Goal: Task Accomplishment & Management: Use online tool/utility

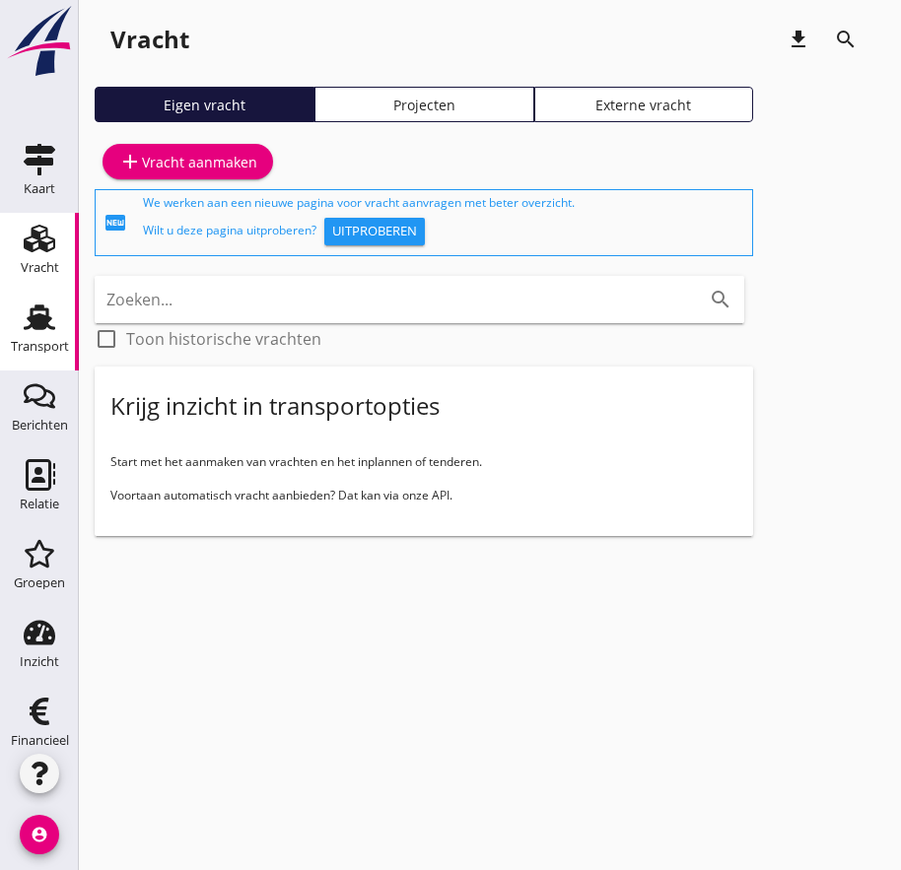
click at [39, 338] on div "Transport" at bounding box center [40, 347] width 58 height 28
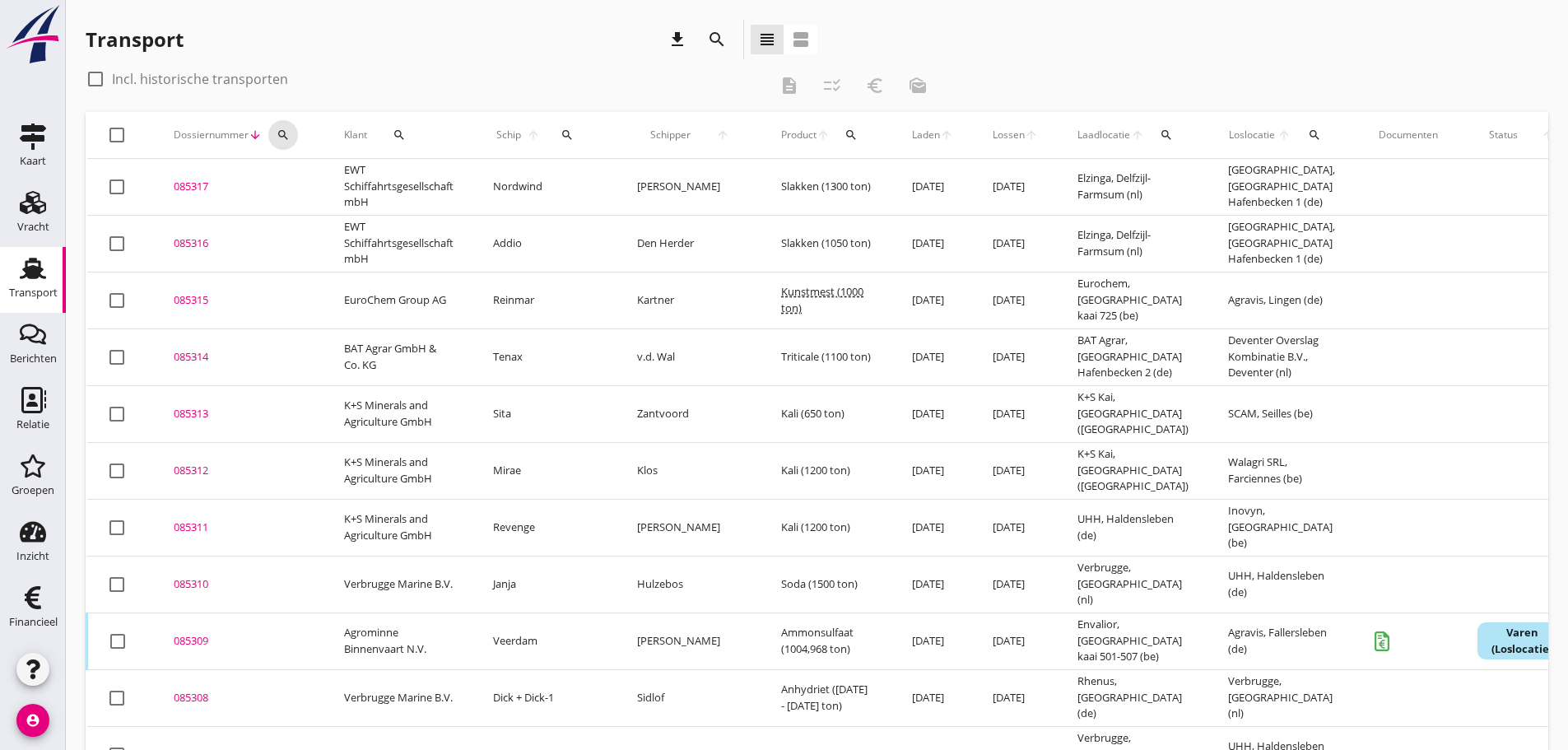
click at [279, 134] on icon "search" at bounding box center [283, 135] width 13 height 13
drag, startPoint x: 296, startPoint y: 183, endPoint x: 296, endPoint y: 163, distance: 20.0
click at [292, 175] on input "Zoeken op dossiernummer..." at bounding box center [360, 183] width 171 height 27
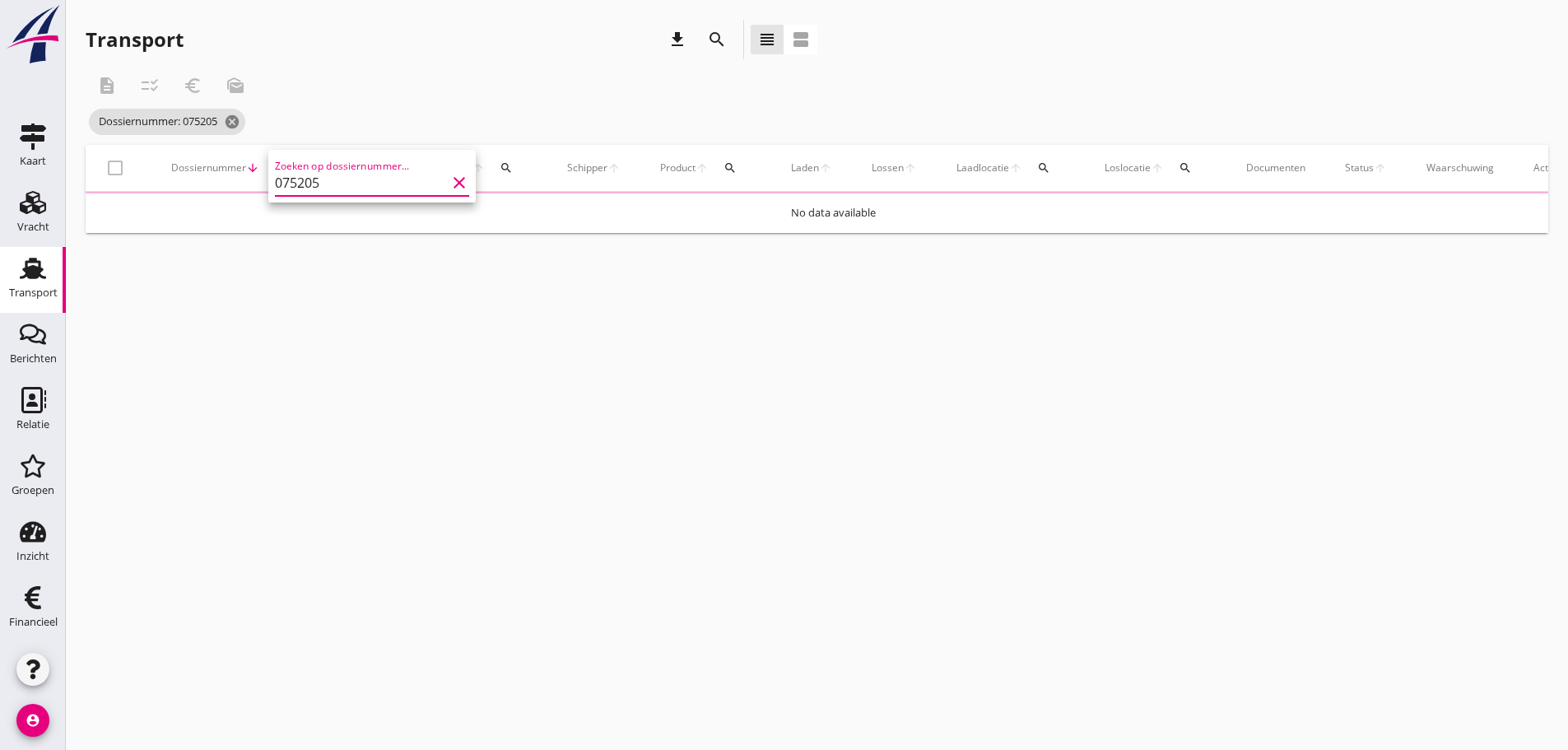
type input "075205"
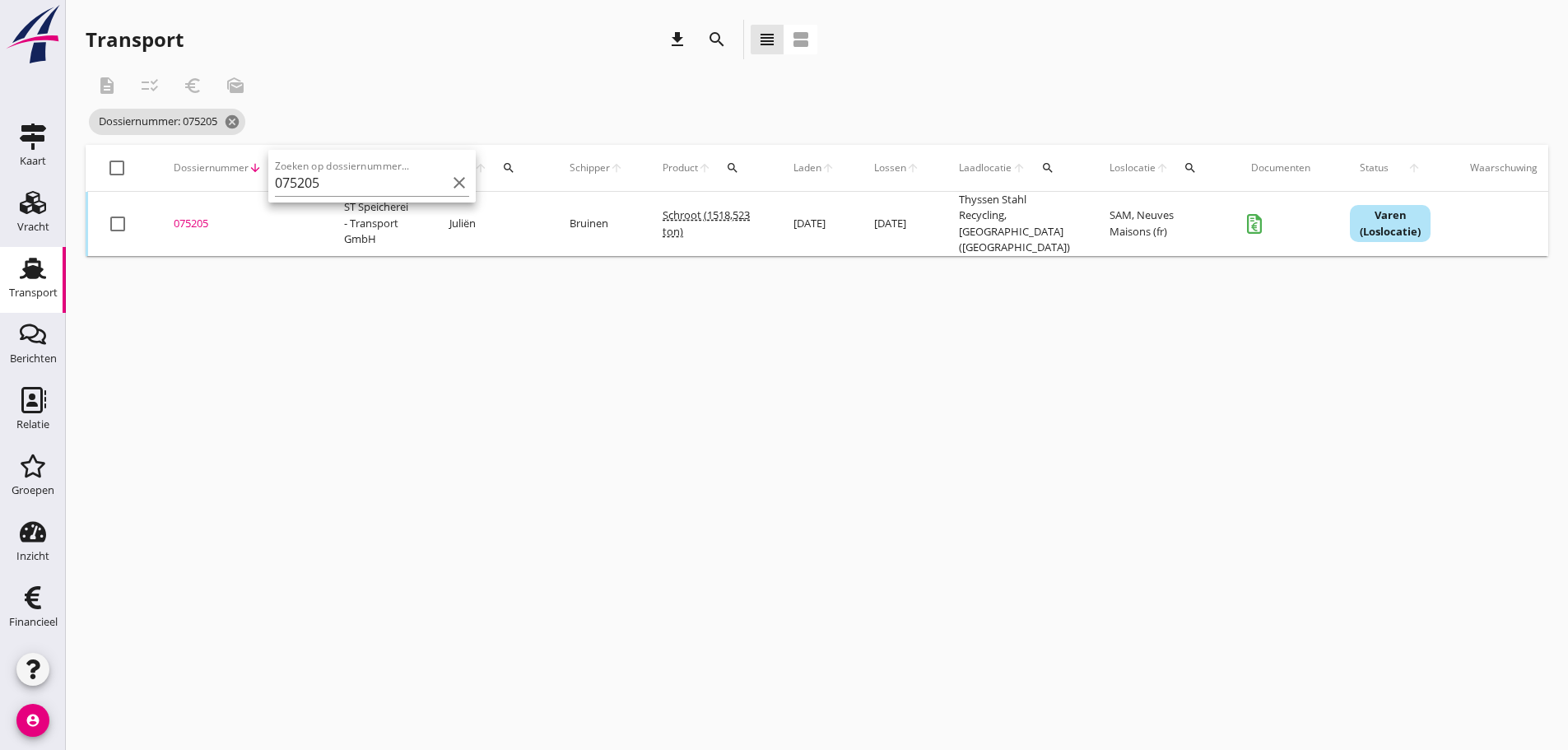
click at [196, 221] on div "075205" at bounding box center [239, 224] width 131 height 17
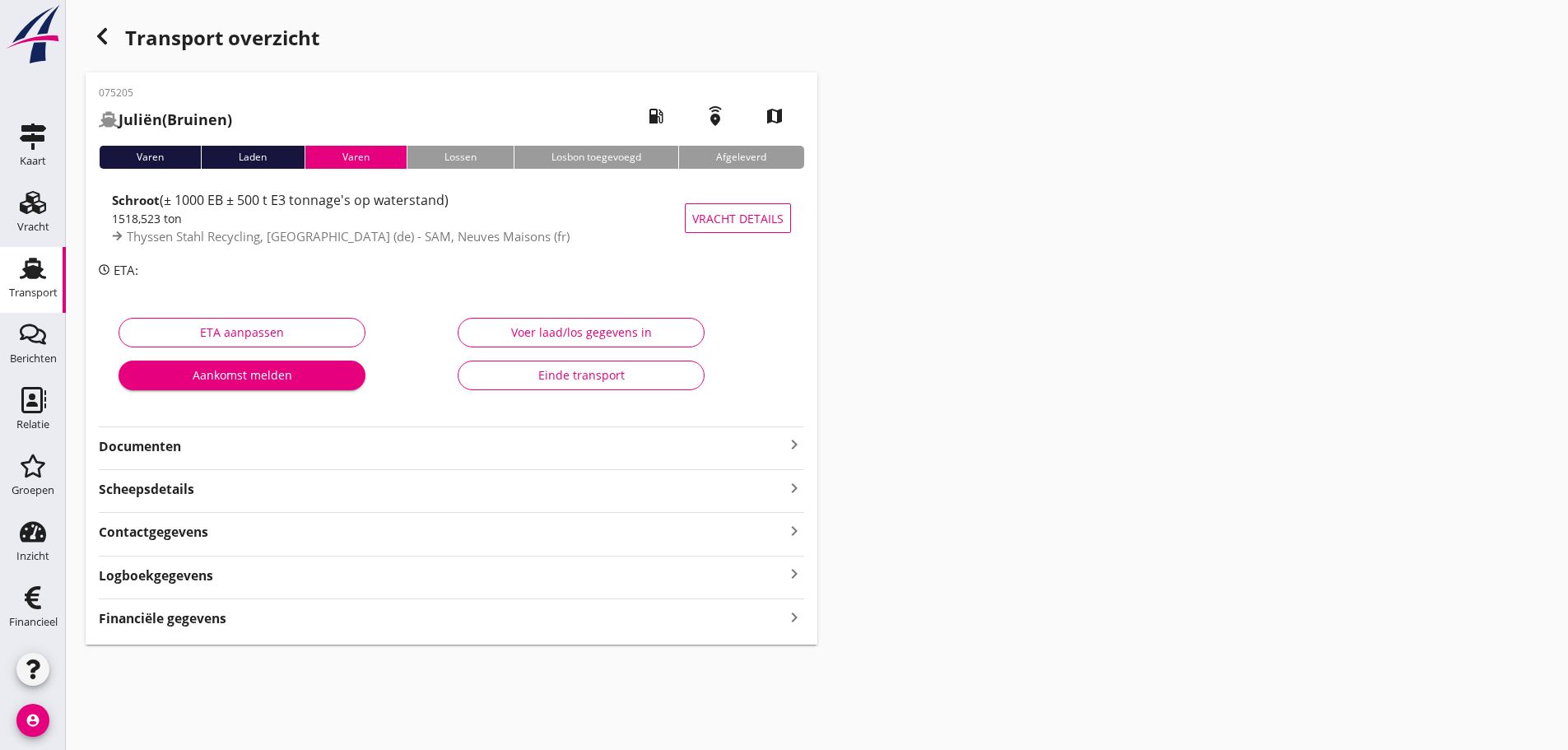
click at [751, 443] on icon "keyboard_arrow_right" at bounding box center [794, 444] width 20 height 20
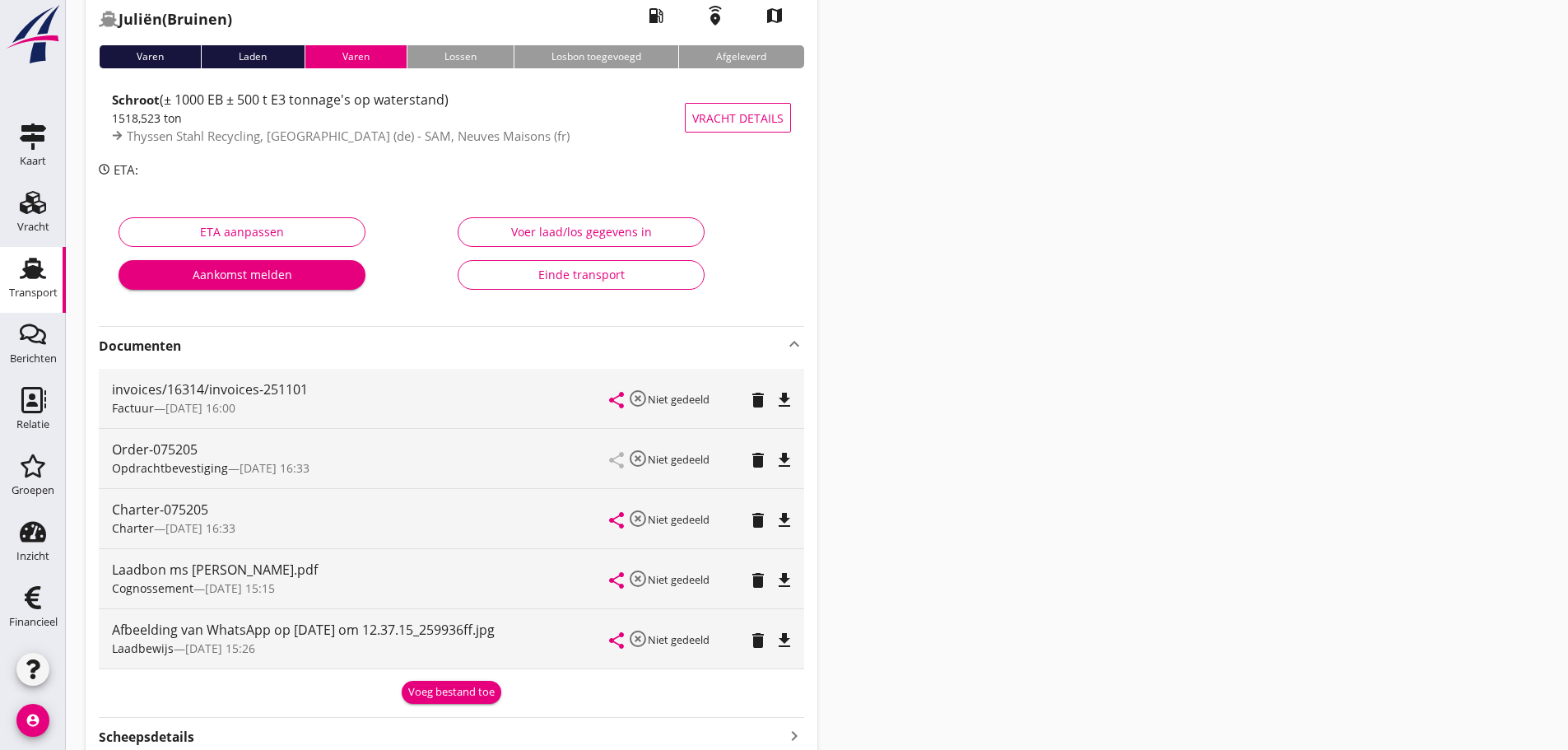
scroll to position [302, 0]
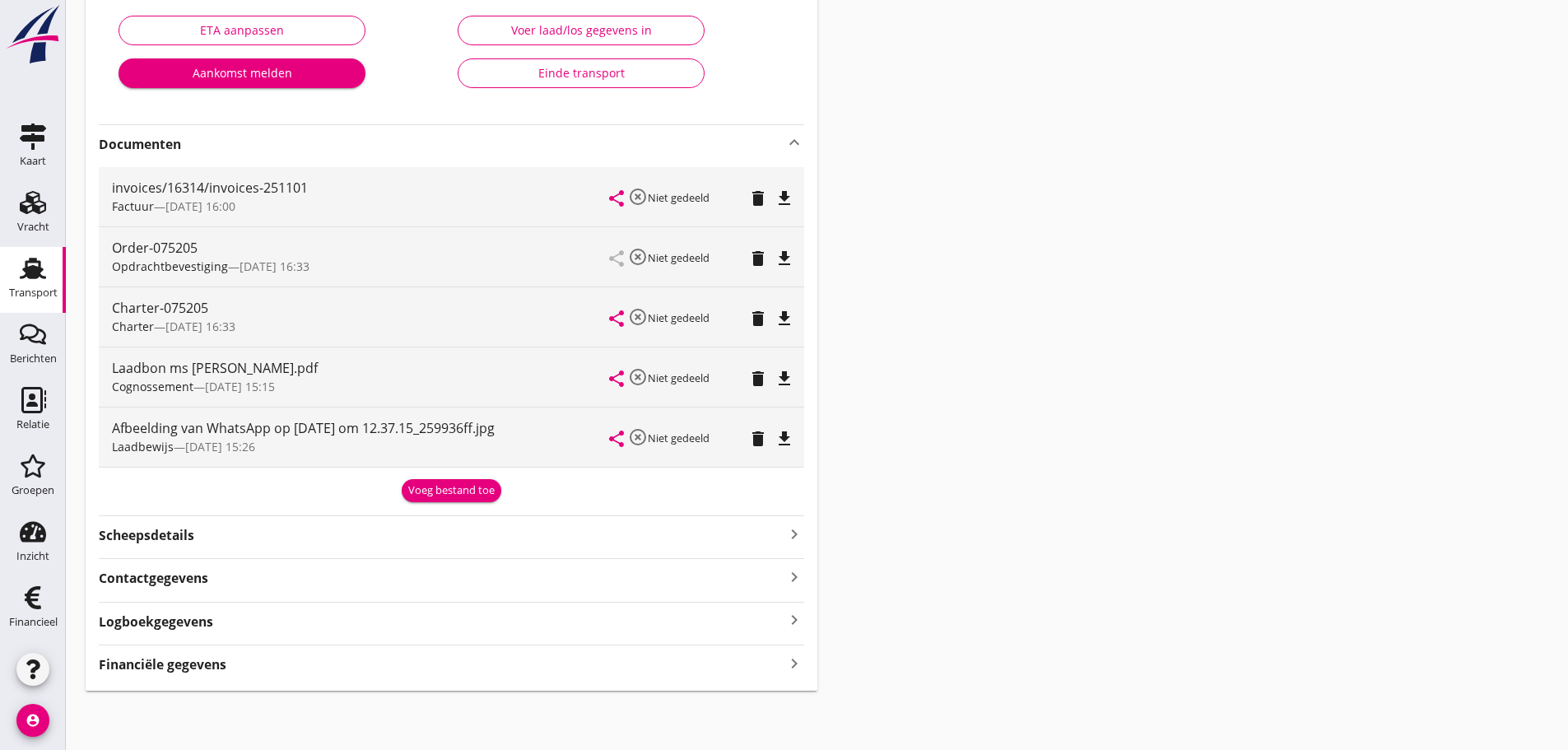
click at [427, 486] on div "Voeg bestand toe" at bounding box center [451, 491] width 86 height 17
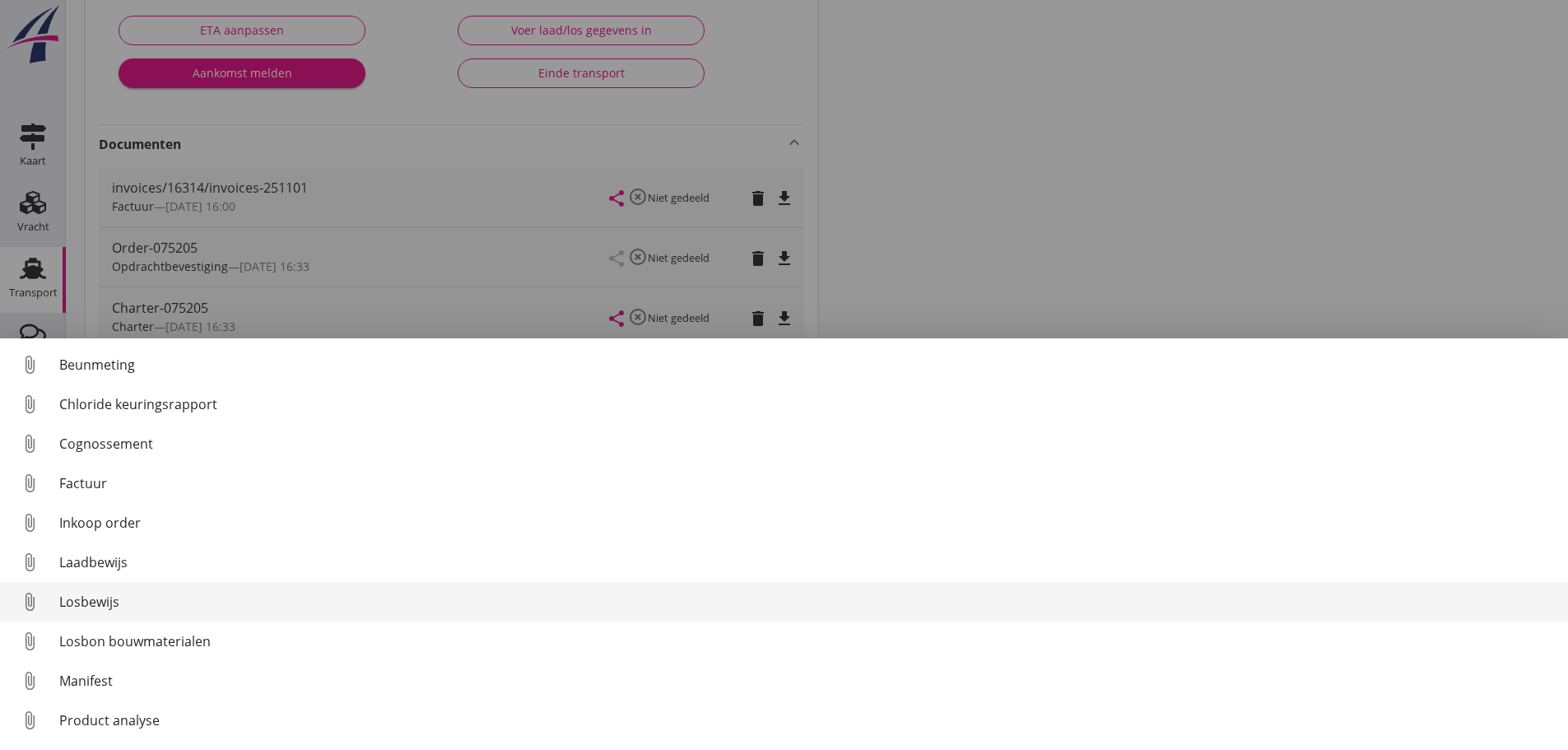
click at [83, 603] on div "Losbewijs" at bounding box center [807, 602] width 1495 height 20
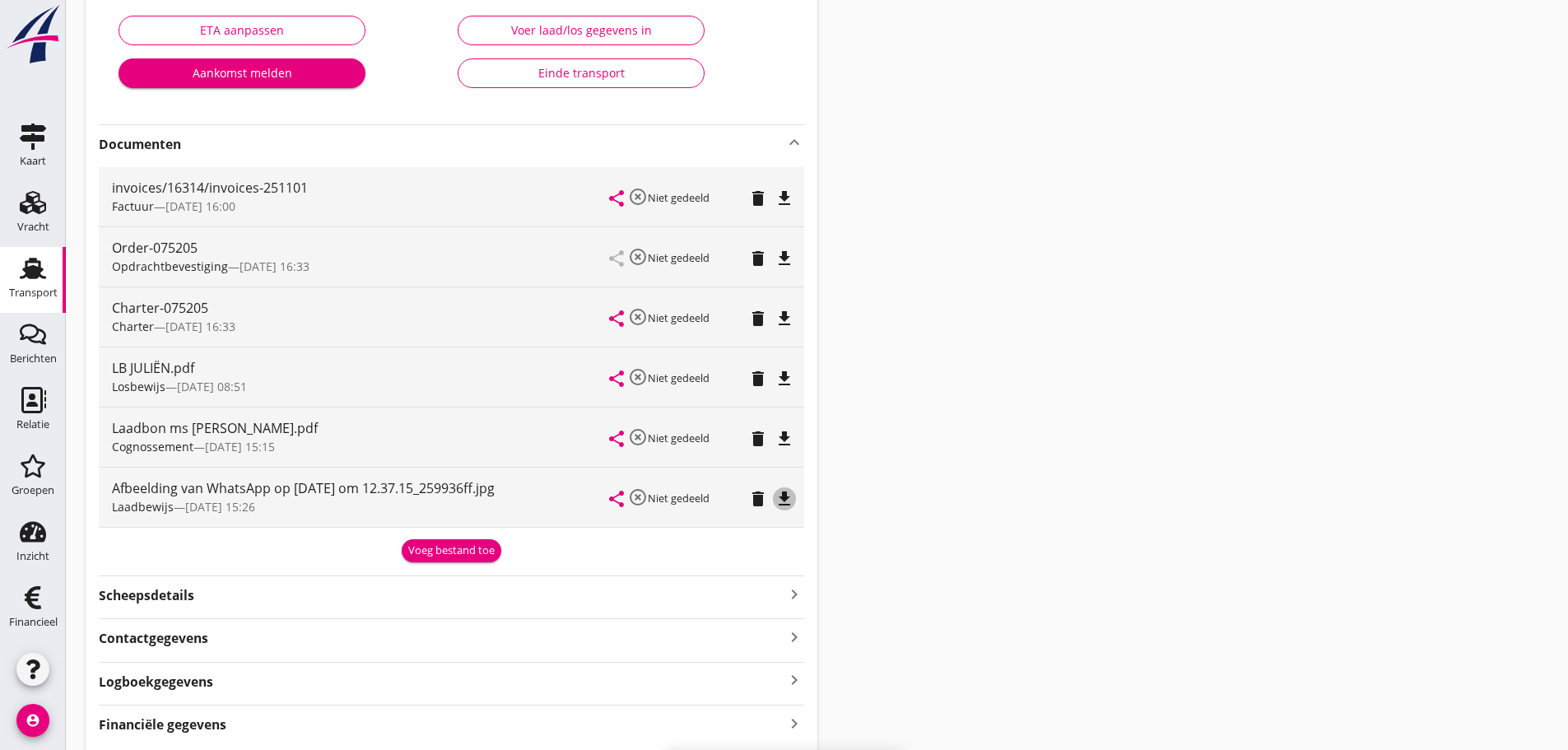
click at [751, 497] on icon "file_download" at bounding box center [784, 499] width 20 height 20
click at [432, 550] on div "Voeg bestand toe" at bounding box center [451, 550] width 86 height 17
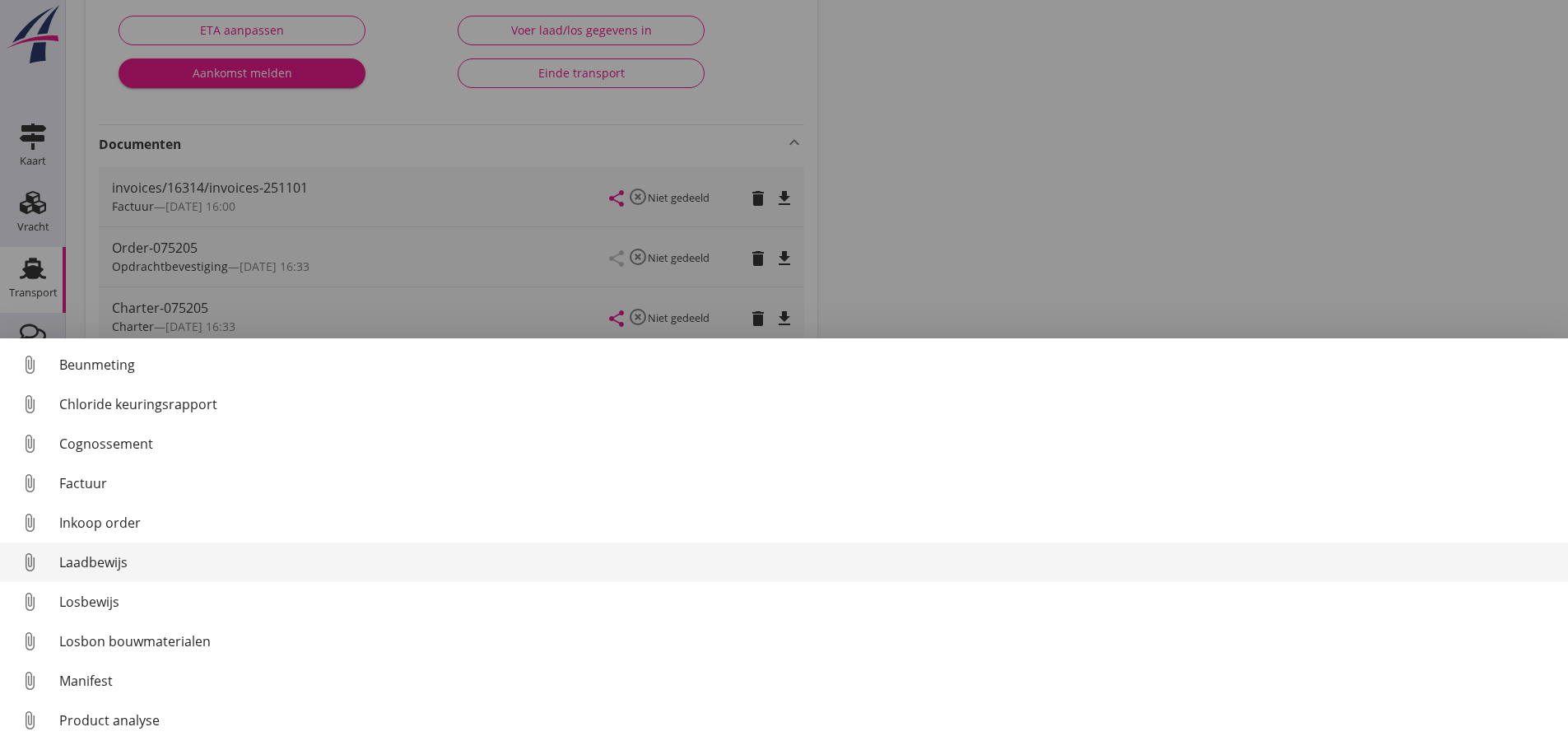
click at [92, 562] on div "Laadbewijs" at bounding box center [807, 562] width 1495 height 20
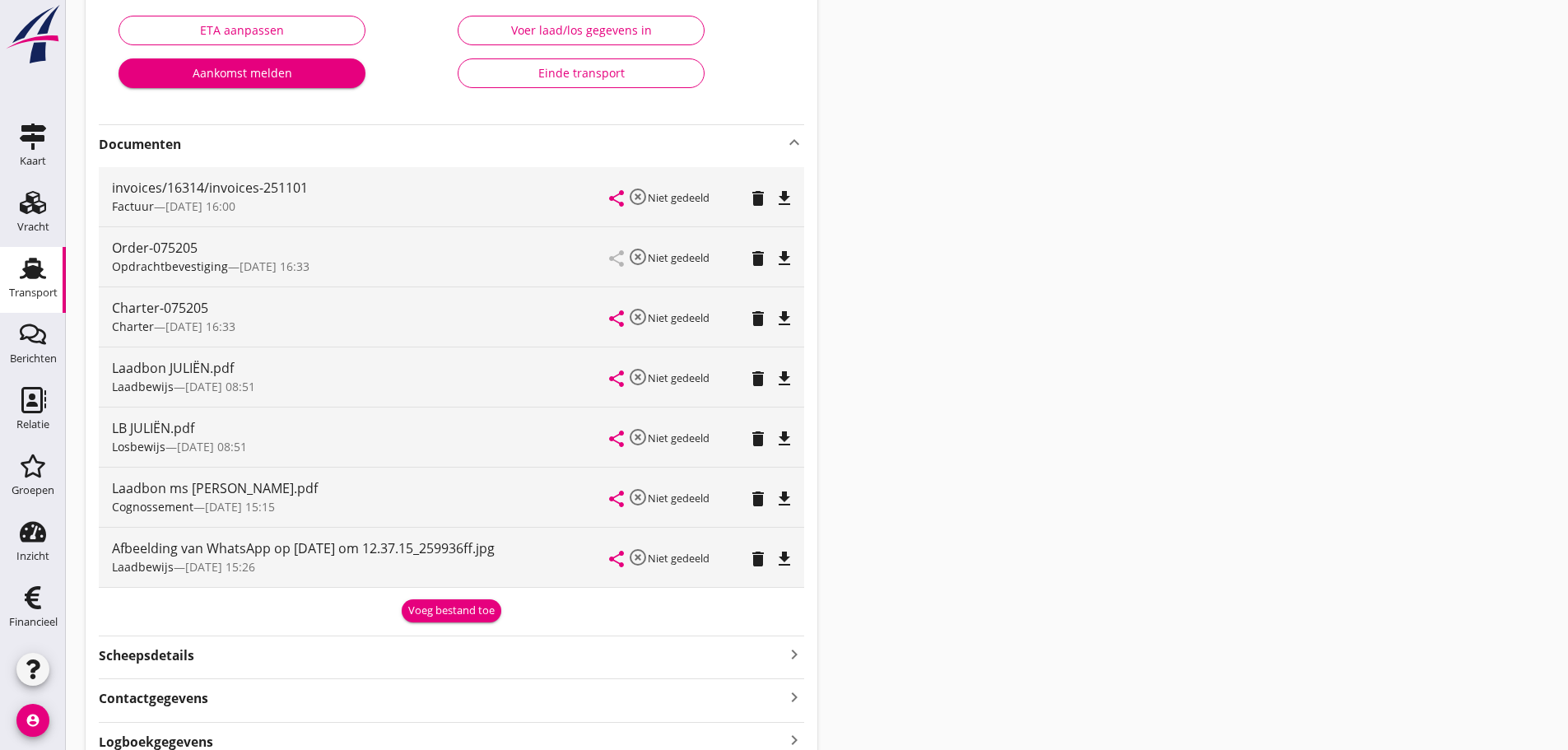
click at [751, 561] on icon "file_download" at bounding box center [784, 559] width 20 height 20
click at [751, 376] on icon "file_download" at bounding box center [784, 379] width 20 height 20
click at [751, 375] on icon "delete" at bounding box center [758, 379] width 20 height 20
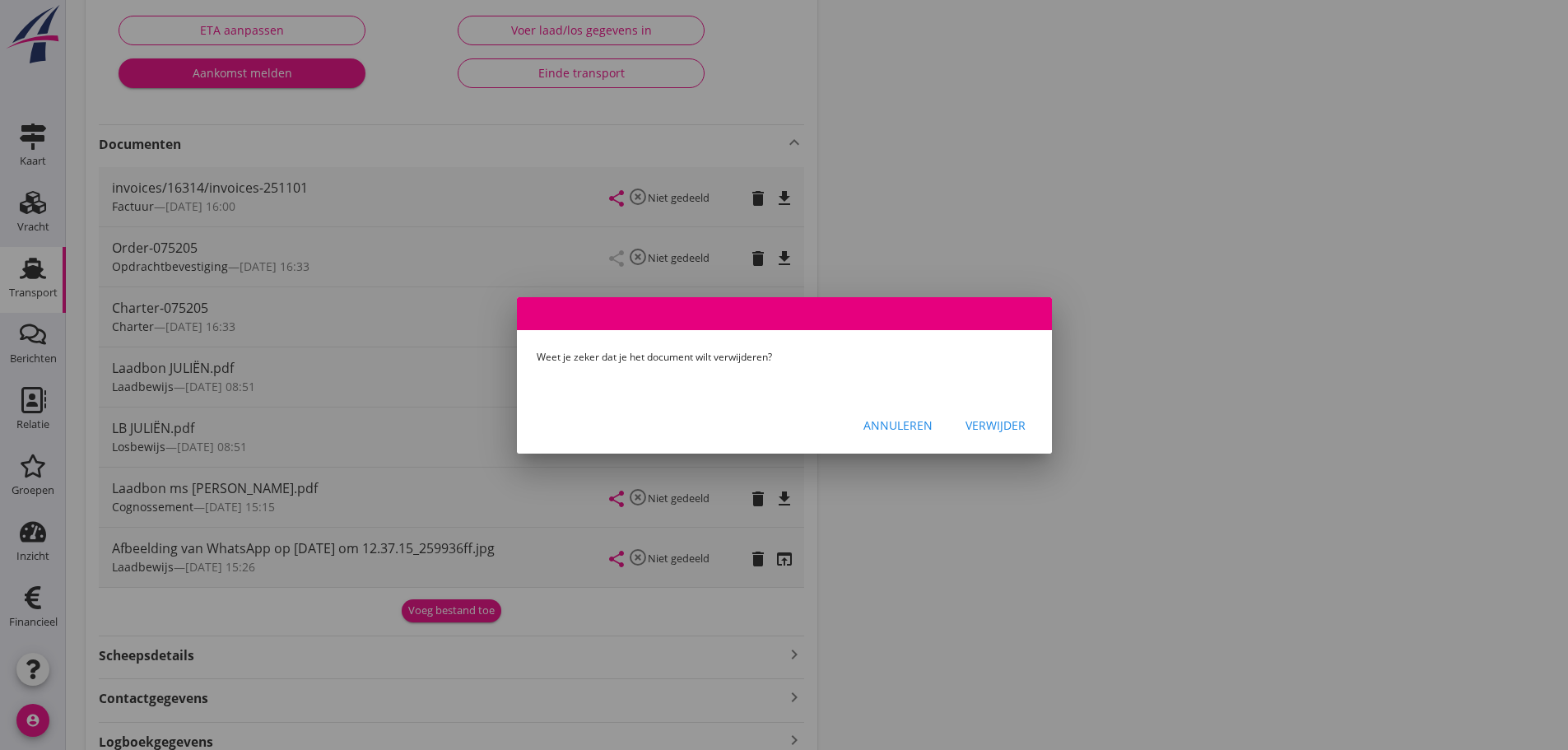
click at [751, 422] on div "Verwijder" at bounding box center [995, 425] width 60 height 18
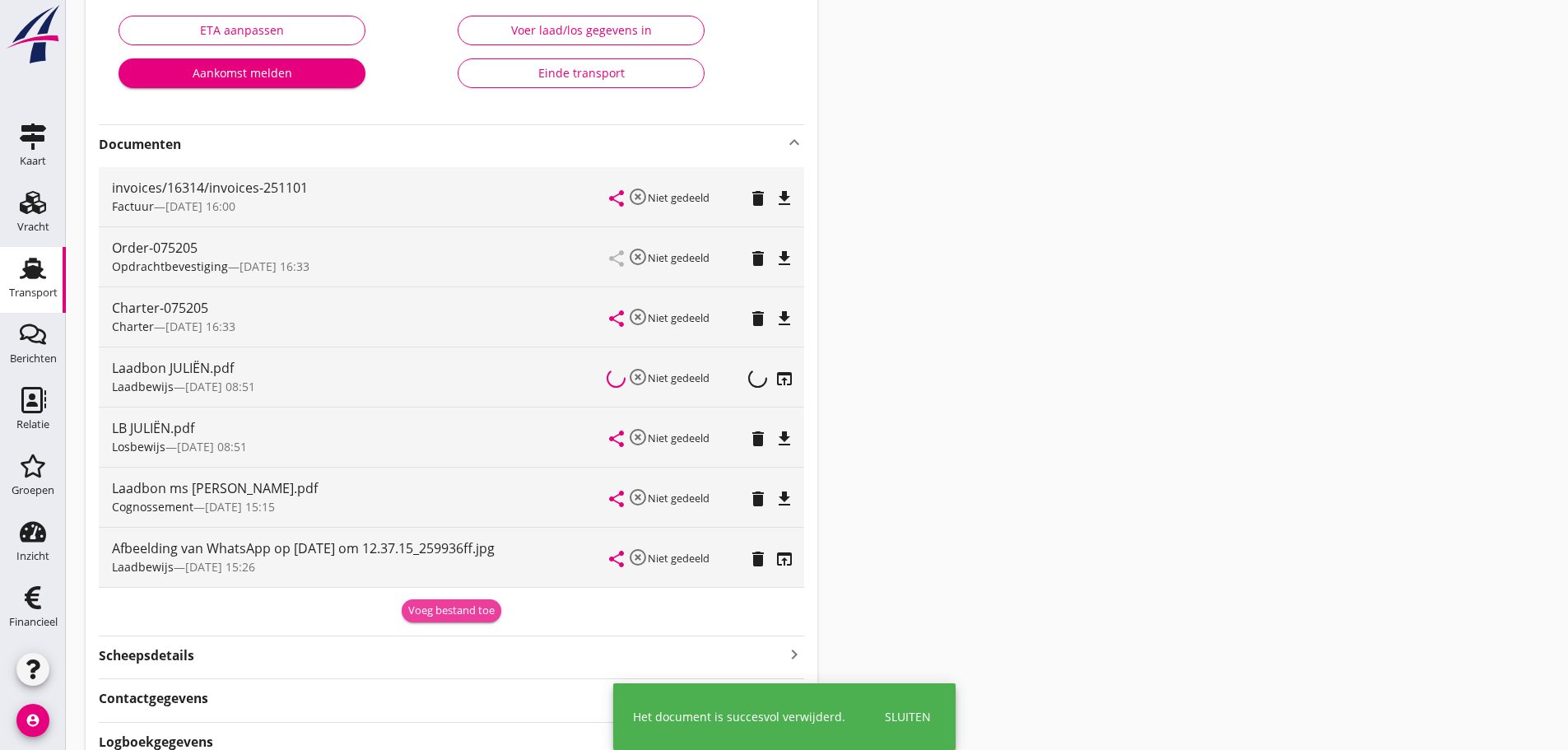
click at [425, 610] on div "Voeg bestand toe" at bounding box center [451, 611] width 86 height 17
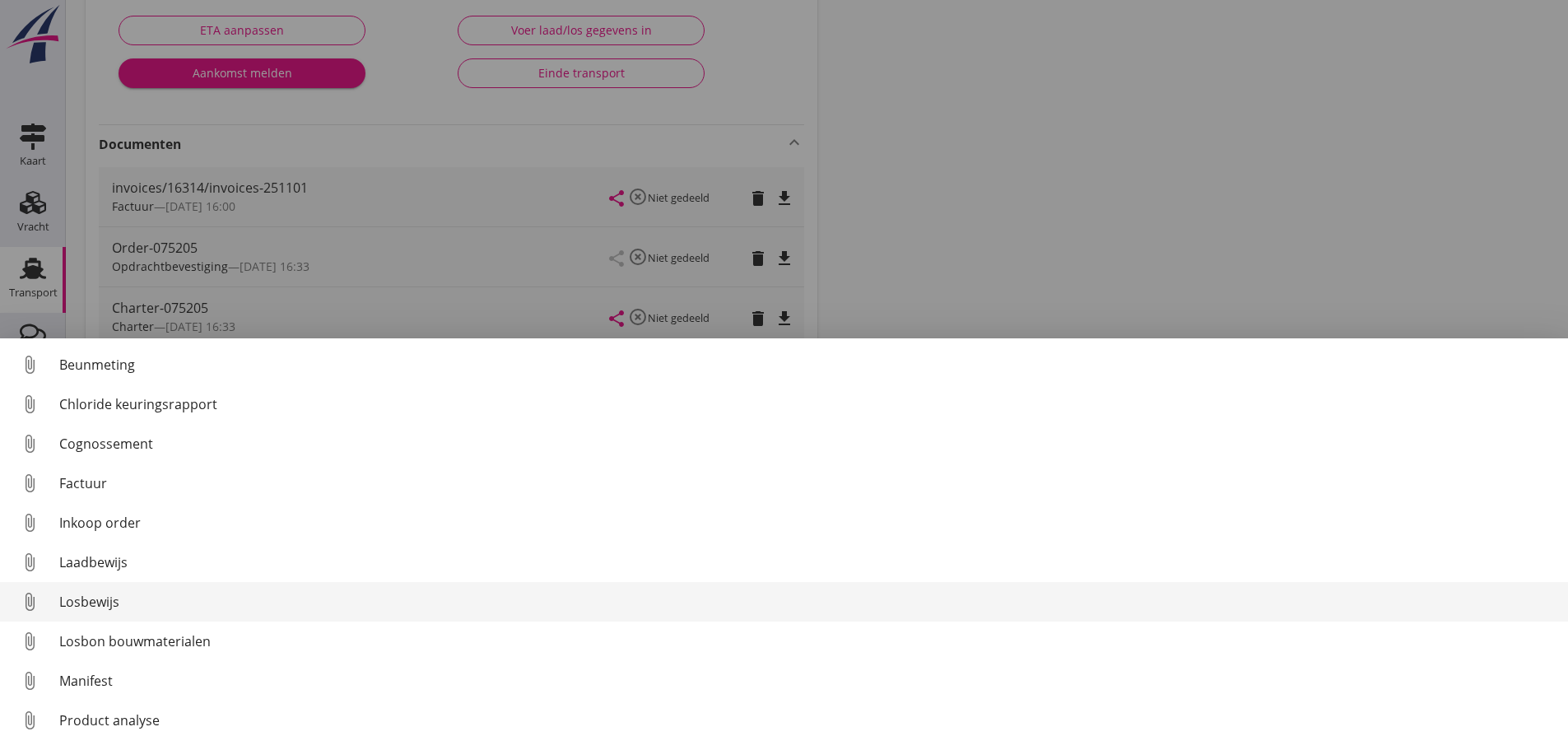
click at [102, 597] on div "Losbewijs" at bounding box center [807, 602] width 1495 height 20
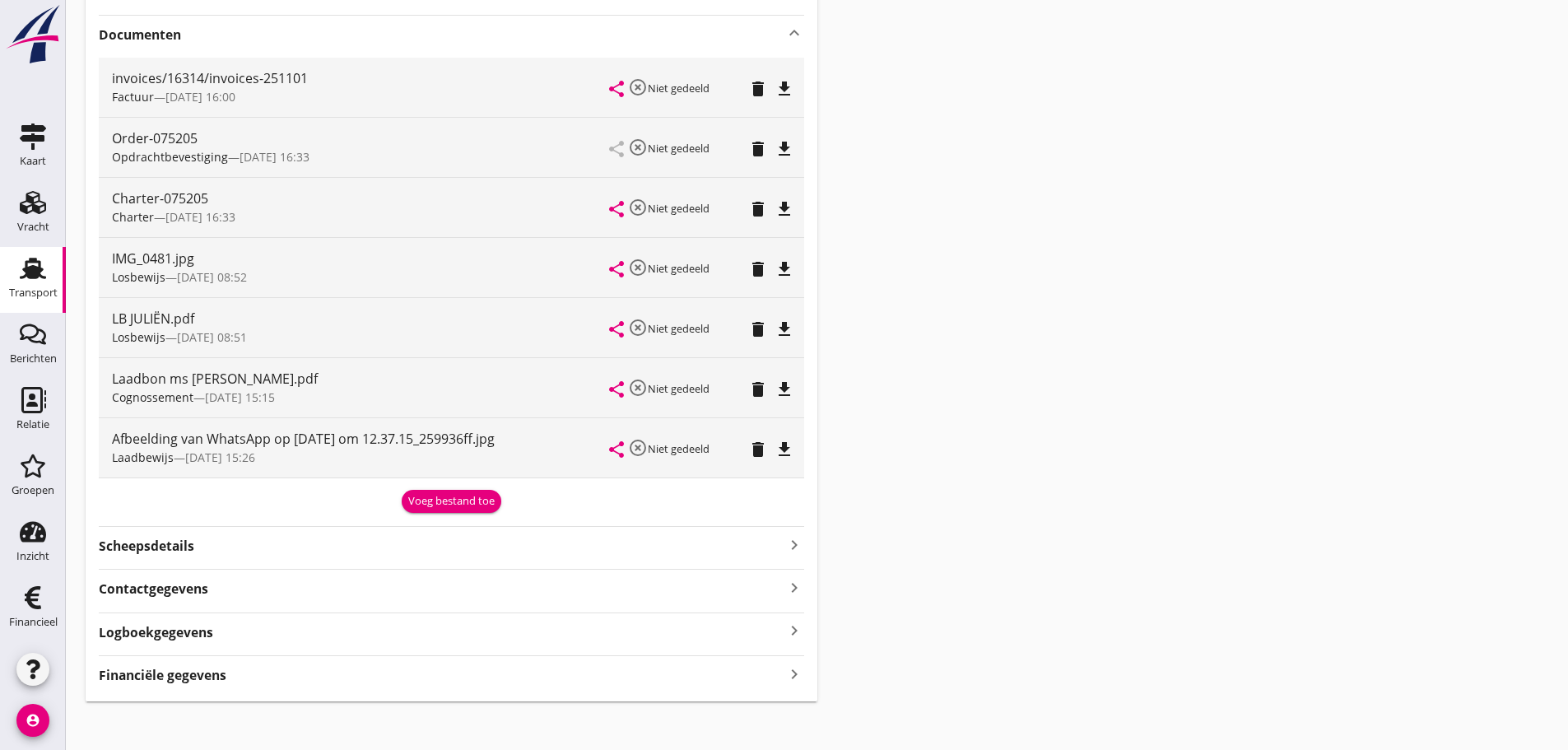
scroll to position [423, 0]
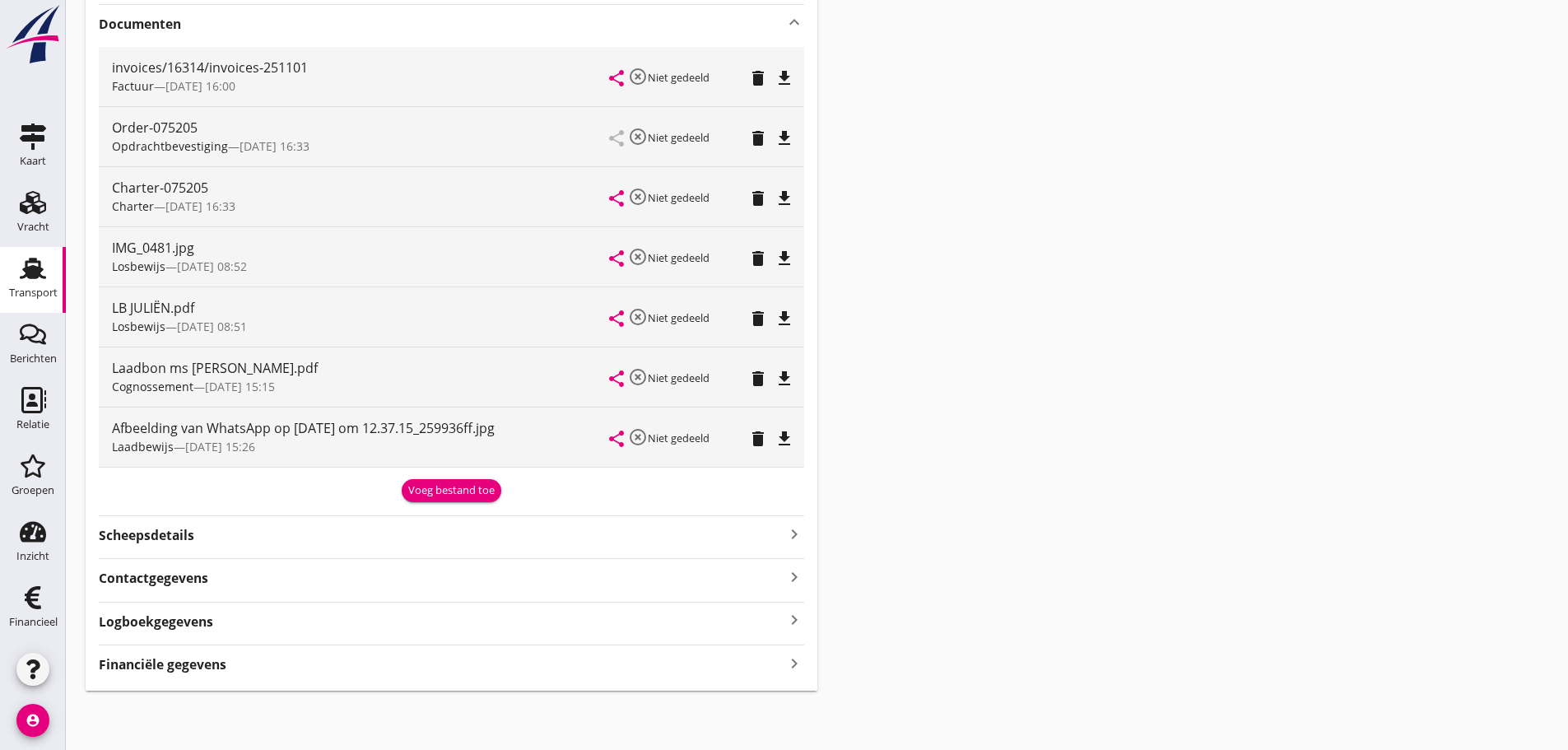
click at [751, 660] on icon "keyboard_arrow_right" at bounding box center [794, 663] width 20 height 23
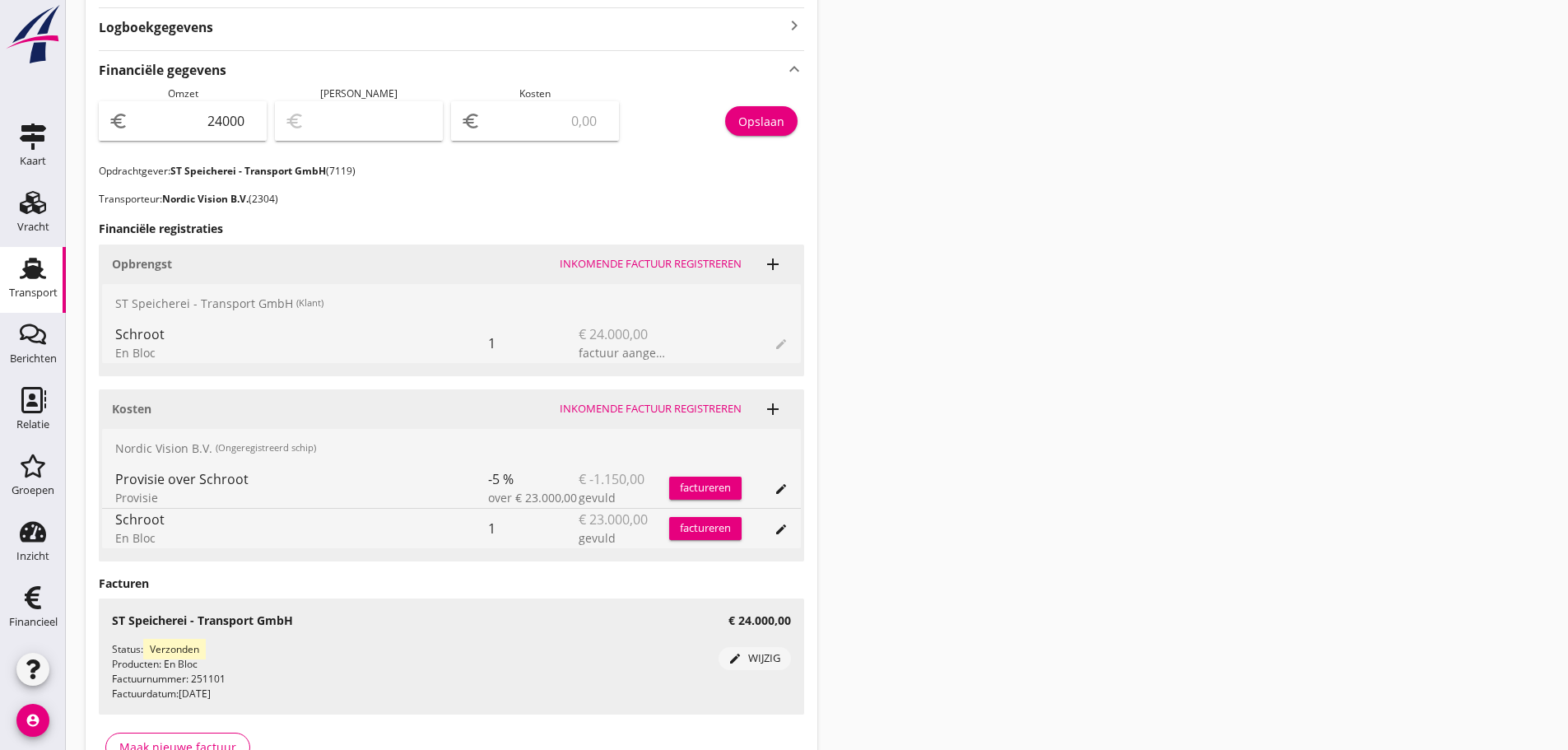
scroll to position [1117, 0]
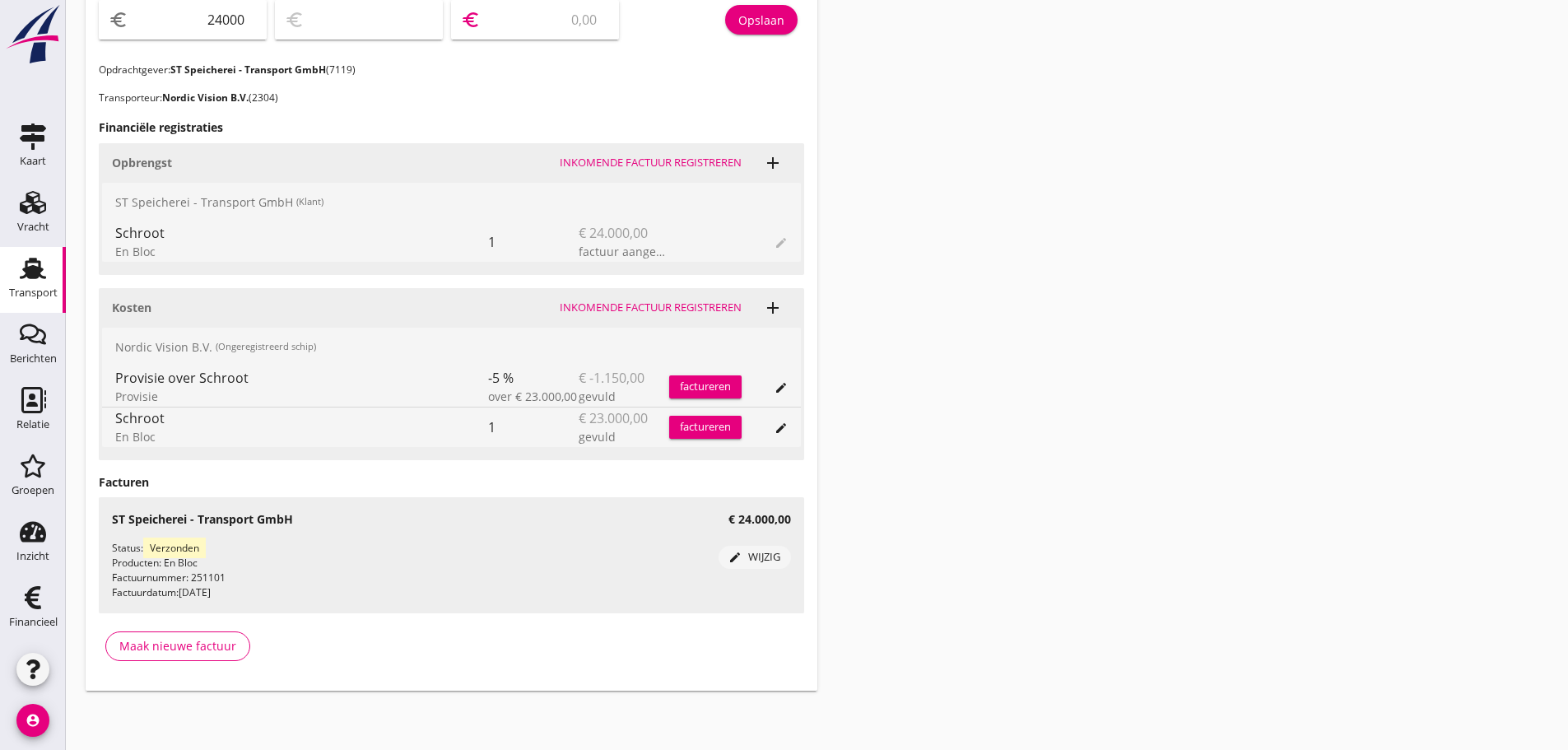
click at [570, 28] on input "number" at bounding box center [547, 20] width 125 height 27
type input "23998.00"
type input "2"
type input "23979.00"
type input "21"
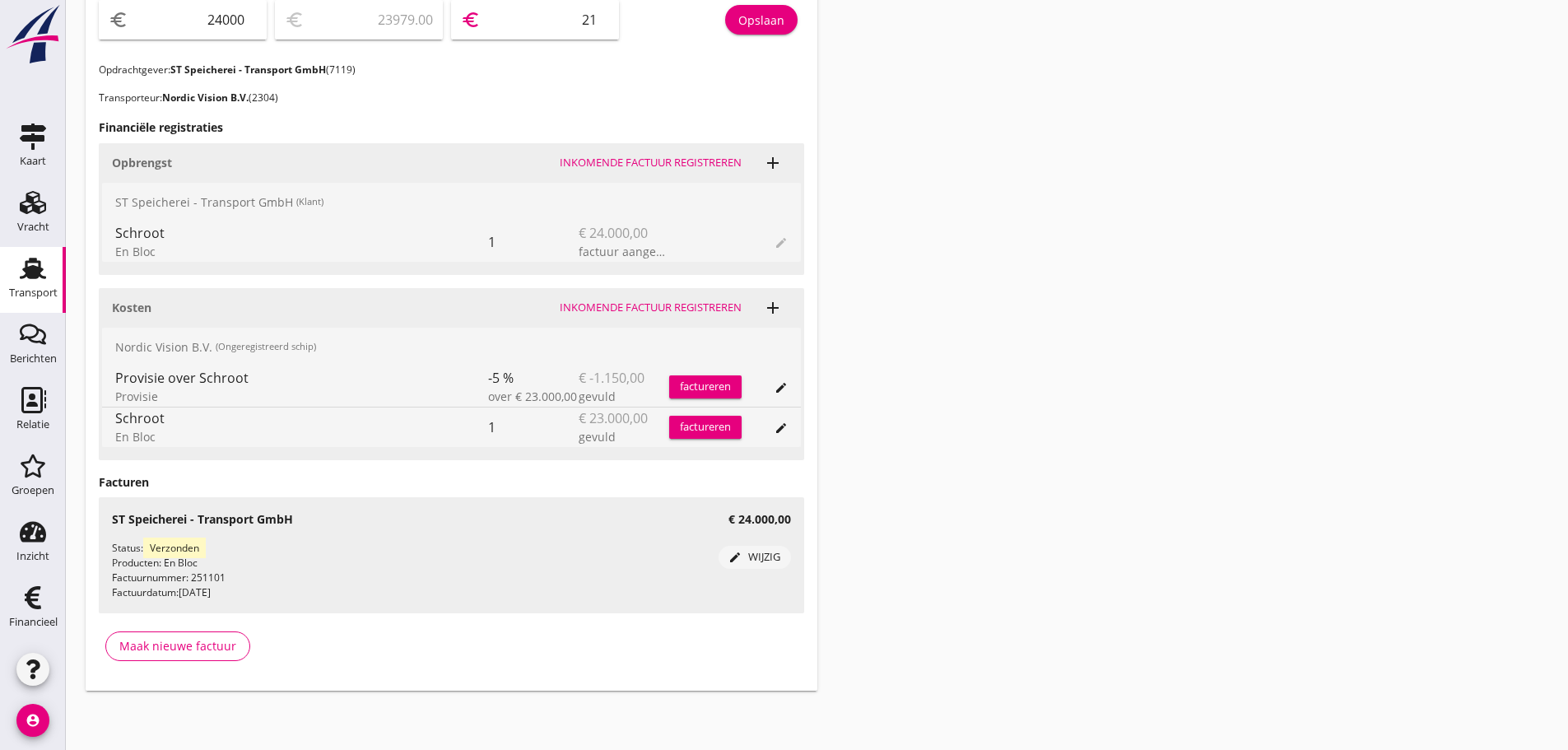
type input "23782.00"
type input "218"
type input "21815.00"
type input "2185"
type input "2150.00"
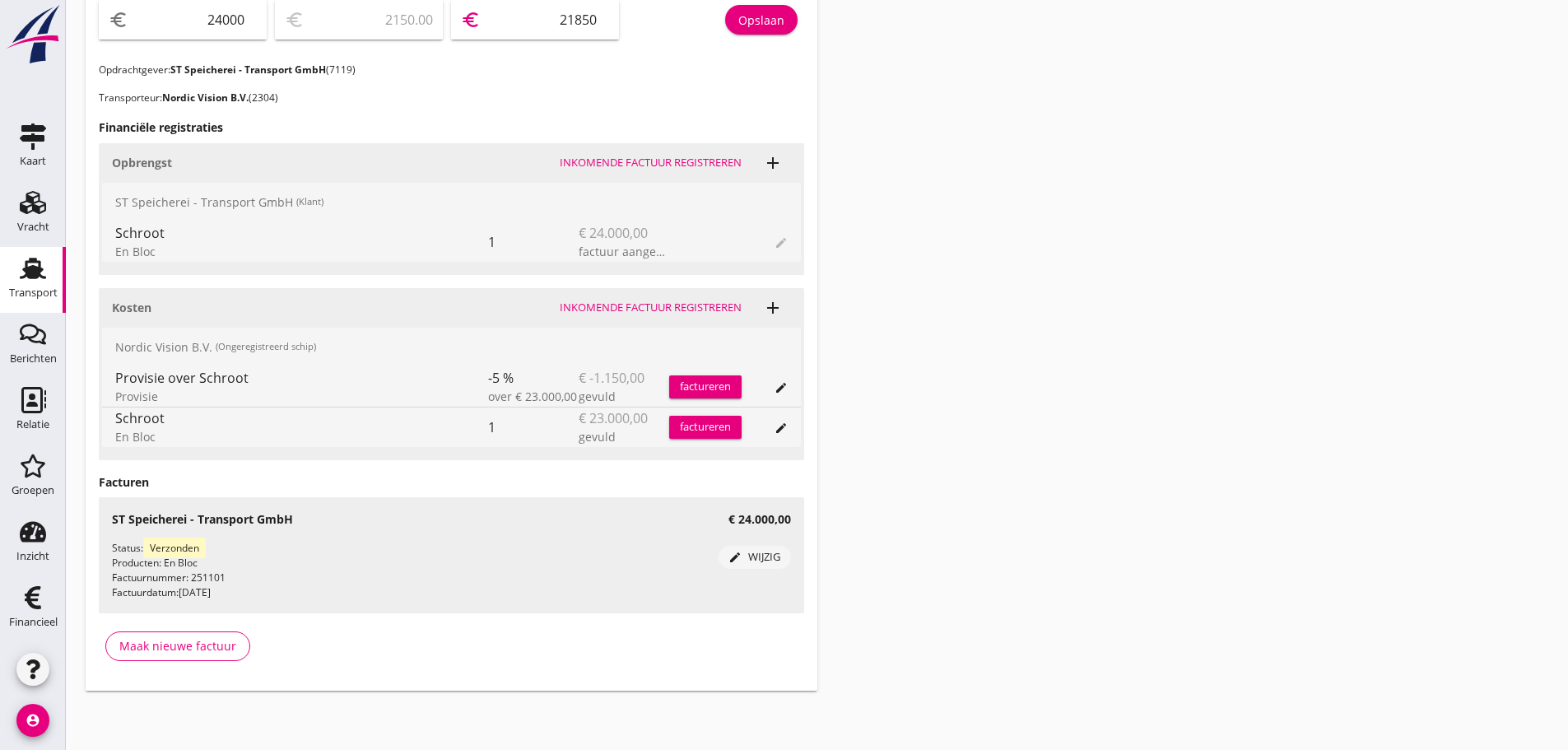
type input "21850"
click at [751, 18] on button "Opslaan" at bounding box center [761, 19] width 73 height 29
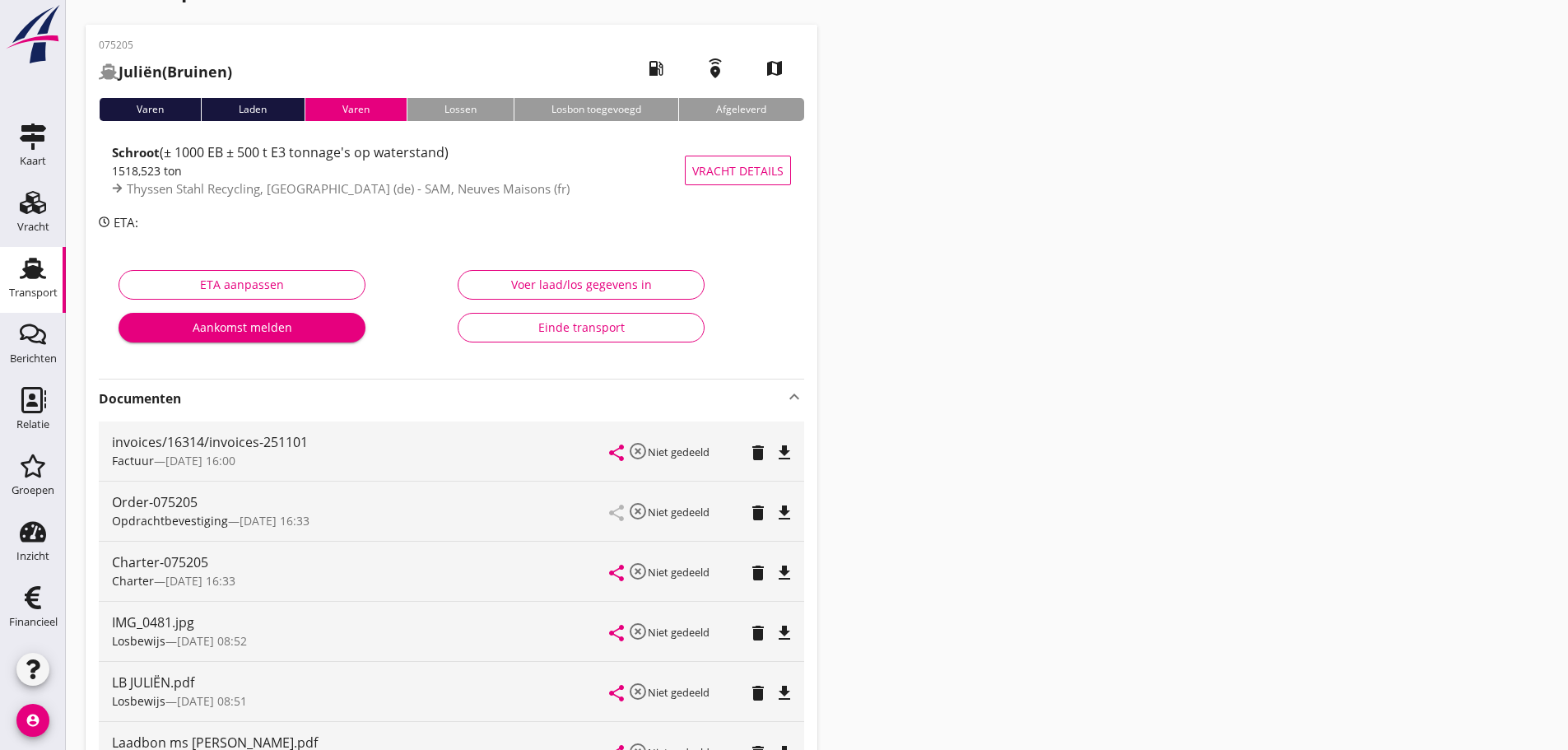
scroll to position [0, 0]
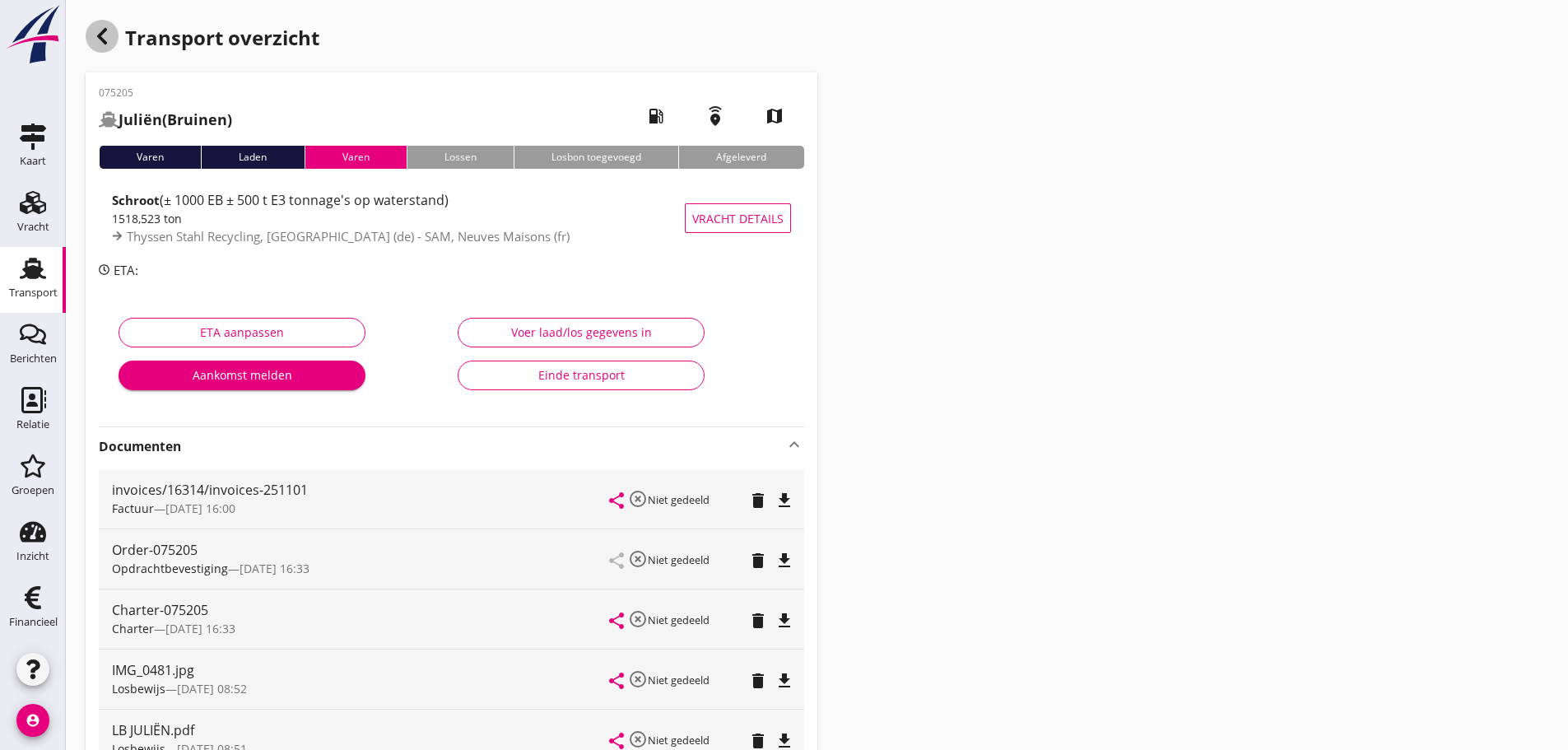
click at [95, 43] on icon "button" at bounding box center [102, 37] width 20 height 20
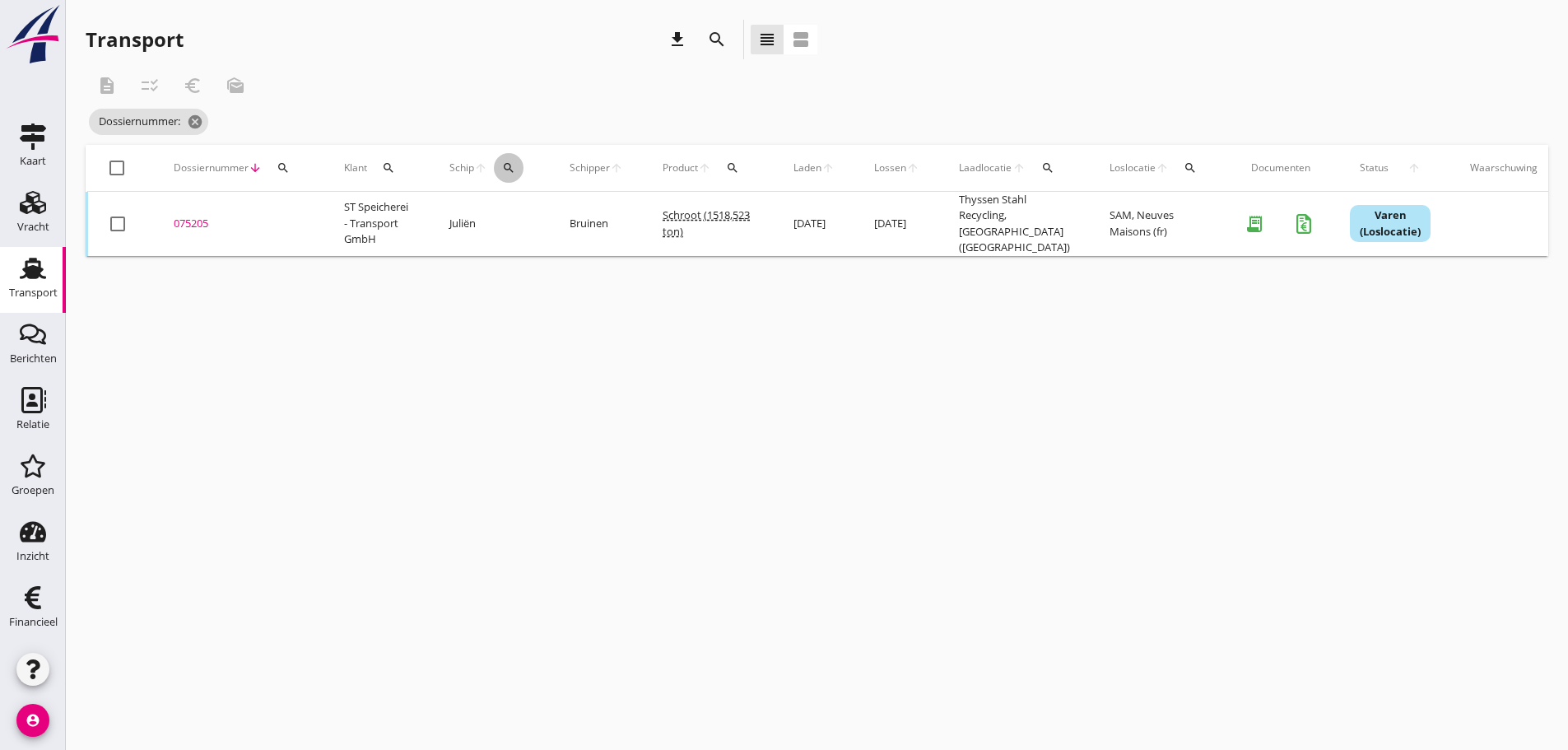
click at [502, 169] on icon "search" at bounding box center [508, 168] width 13 height 13
click at [529, 215] on input "Zoek op (scheeps)naam" at bounding box center [586, 215] width 171 height 27
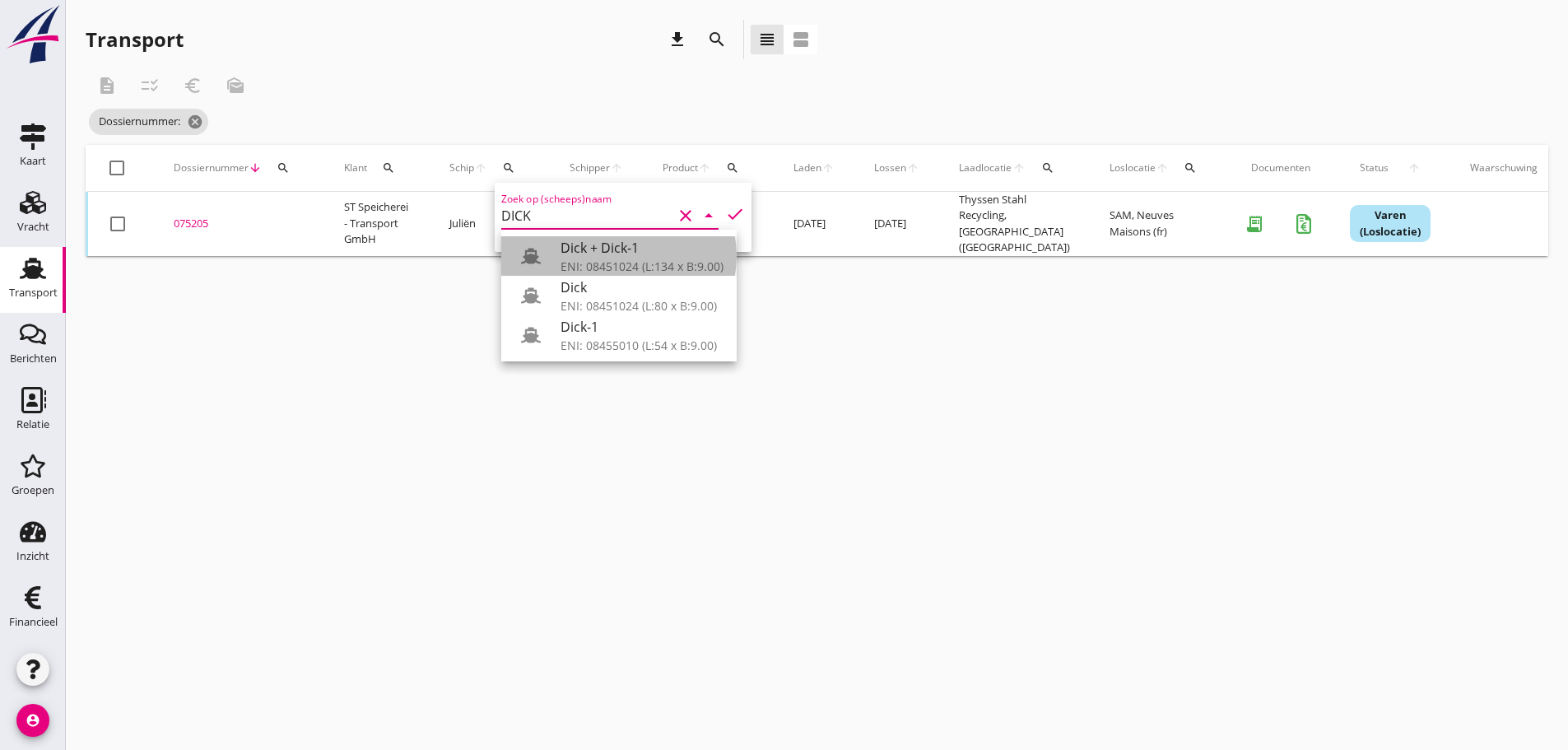
click at [586, 258] on div "ENI: 08451024 (L:134 x B:9.00)" at bounding box center [641, 266] width 163 height 18
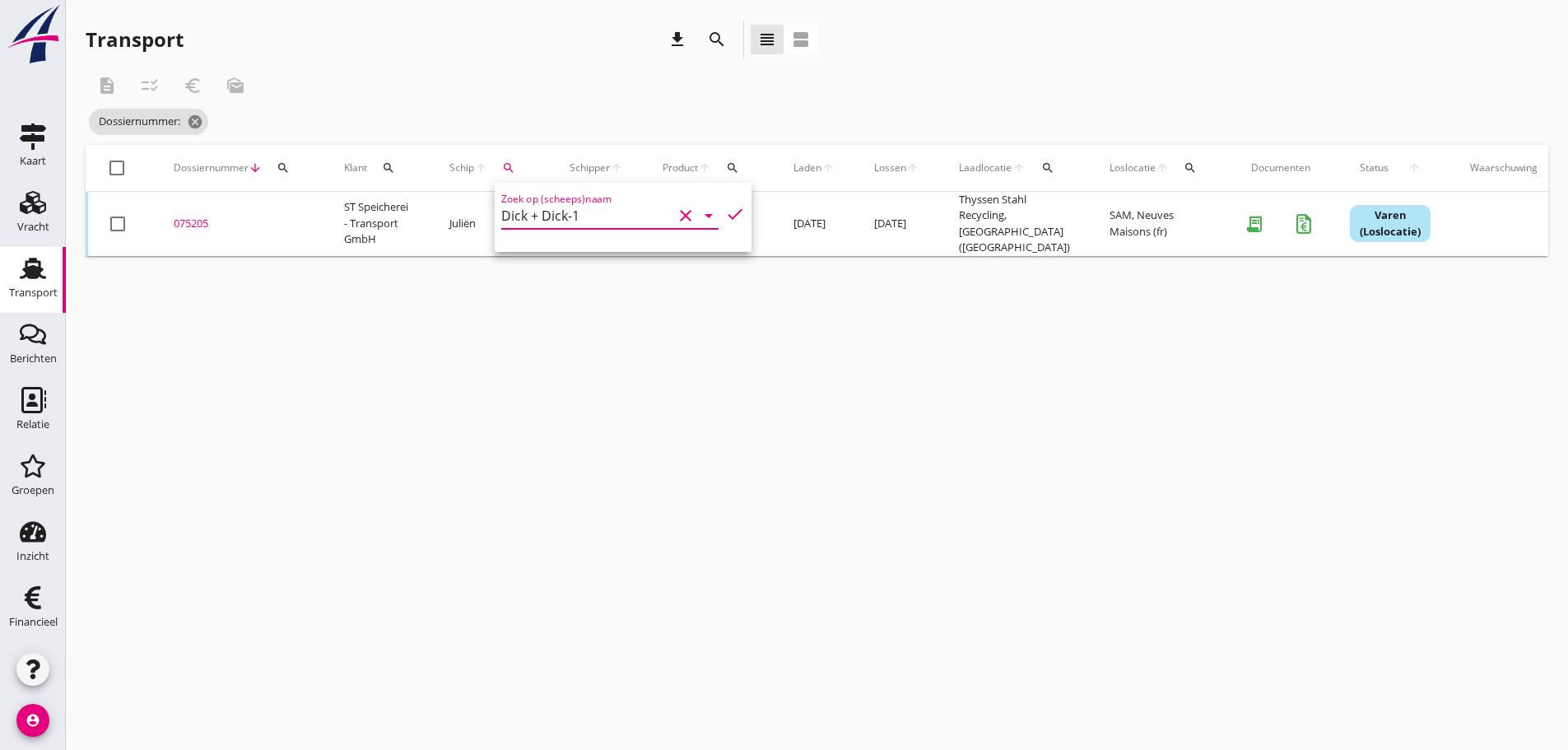
click at [725, 214] on icon "check" at bounding box center [735, 214] width 20 height 20
type input "Dick + Dick-1"
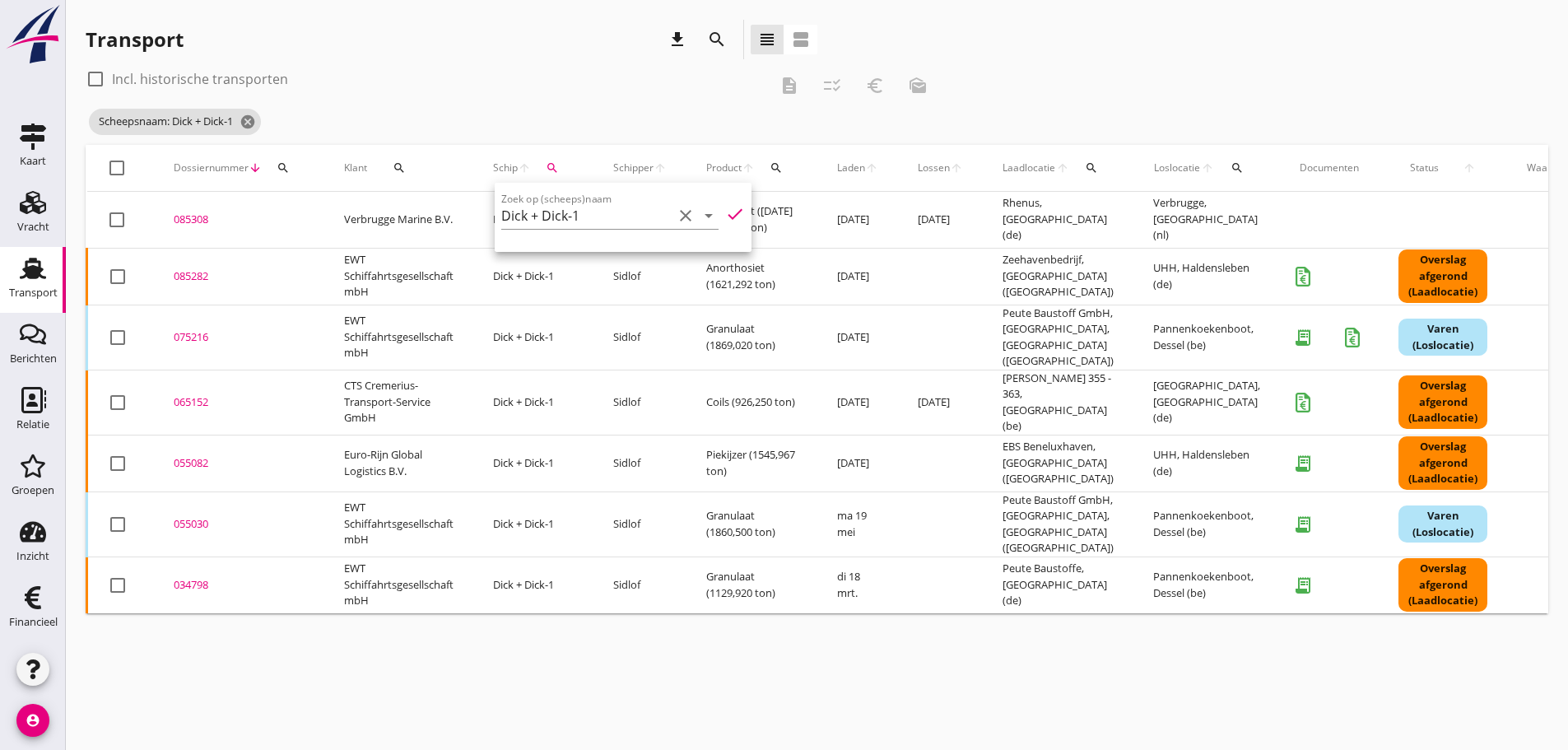
click at [417, 48] on div "Transport download search view_headline view_agenda" at bounding box center [452, 39] width 731 height 39
click at [190, 272] on div "085282" at bounding box center [239, 276] width 131 height 17
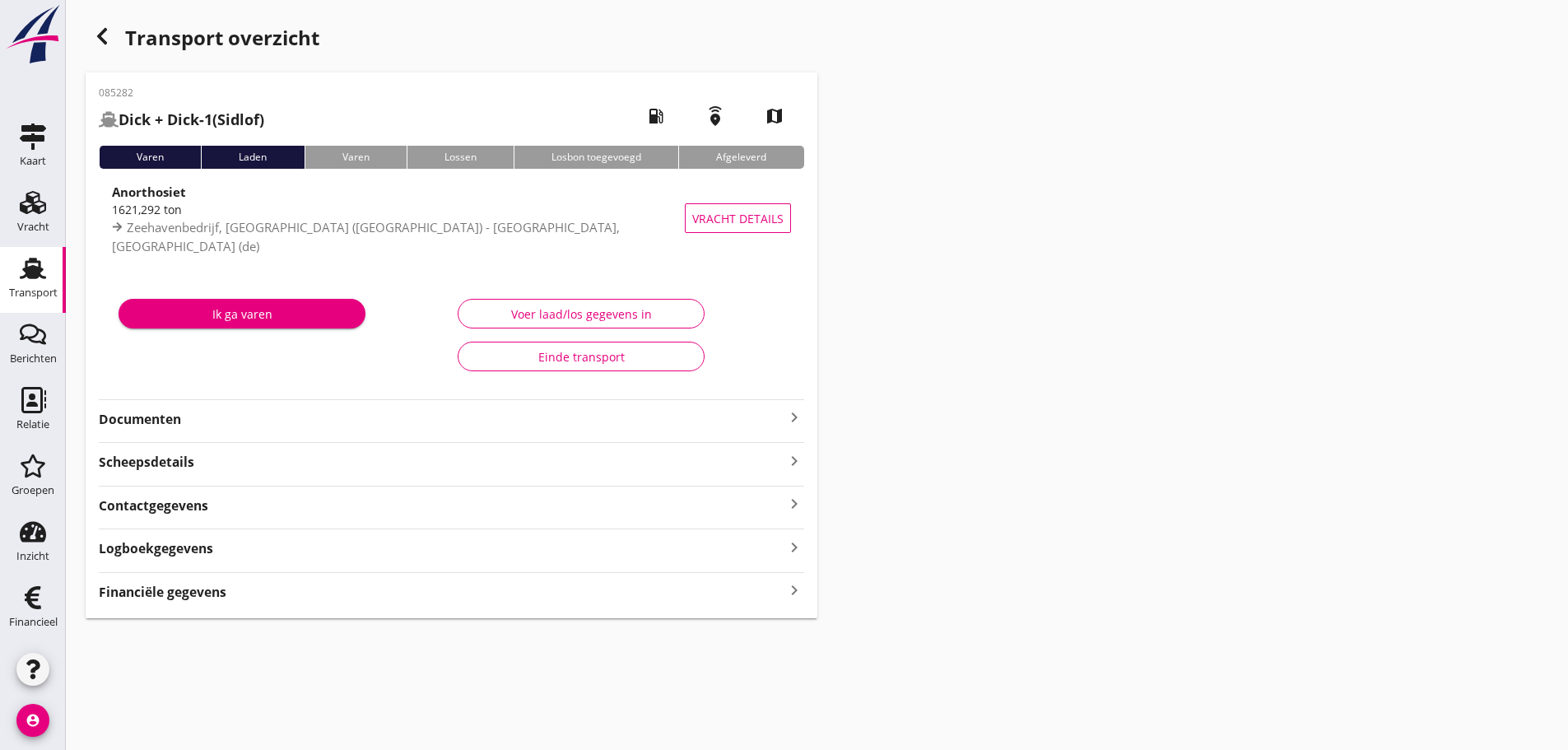
click at [751, 590] on icon "keyboard_arrow_right" at bounding box center [794, 590] width 20 height 23
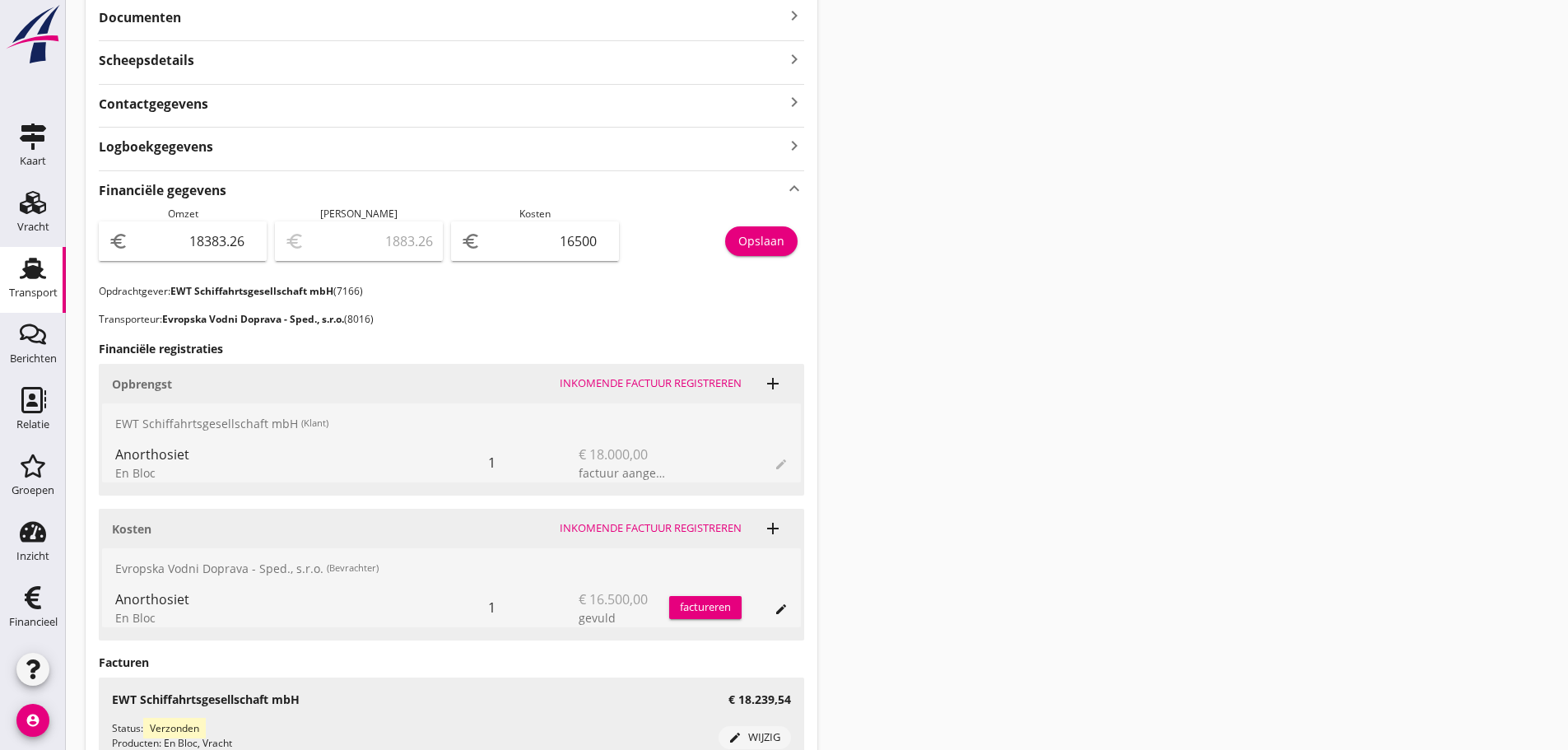
scroll to position [170, 0]
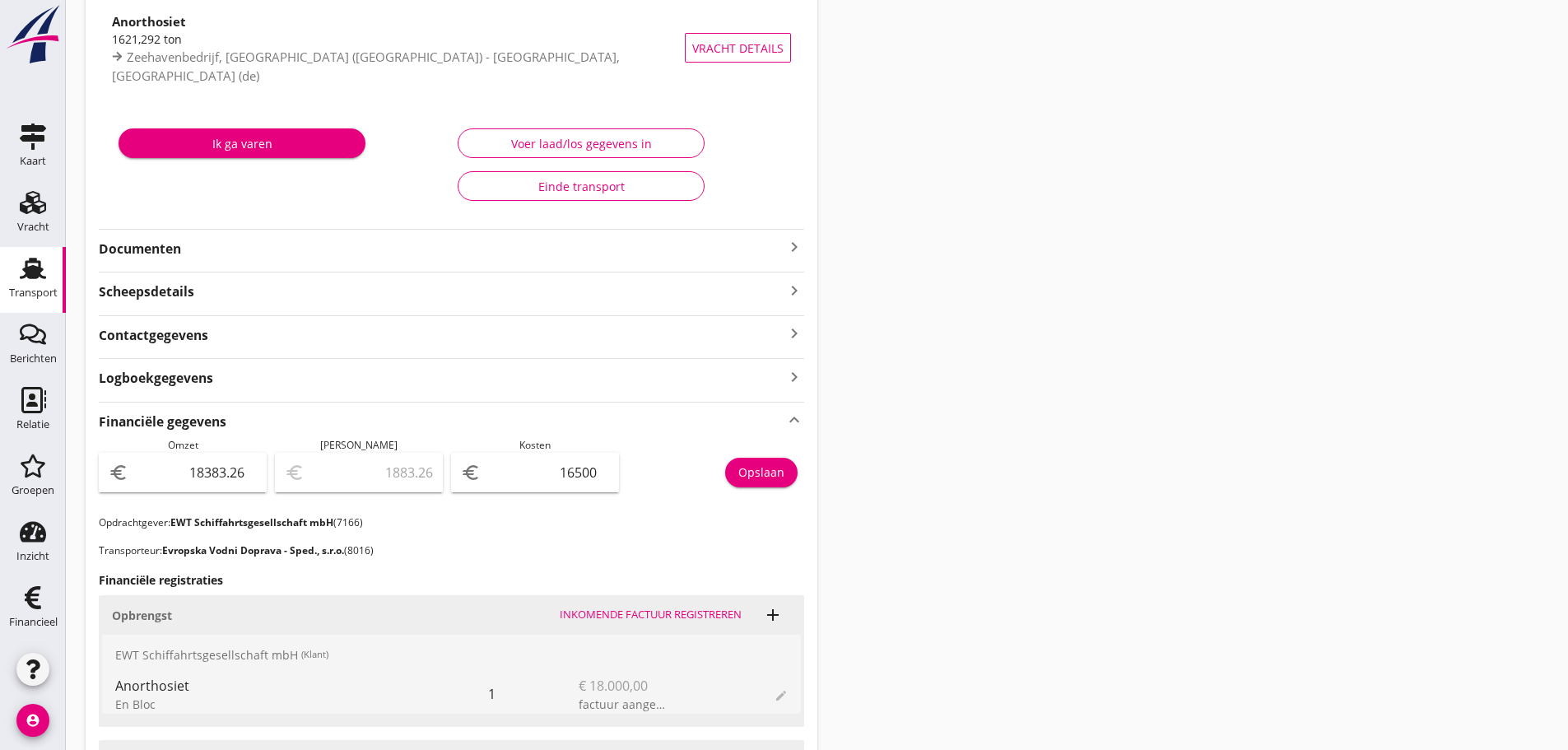
click at [751, 245] on icon "keyboard_arrow_right" at bounding box center [794, 247] width 20 height 20
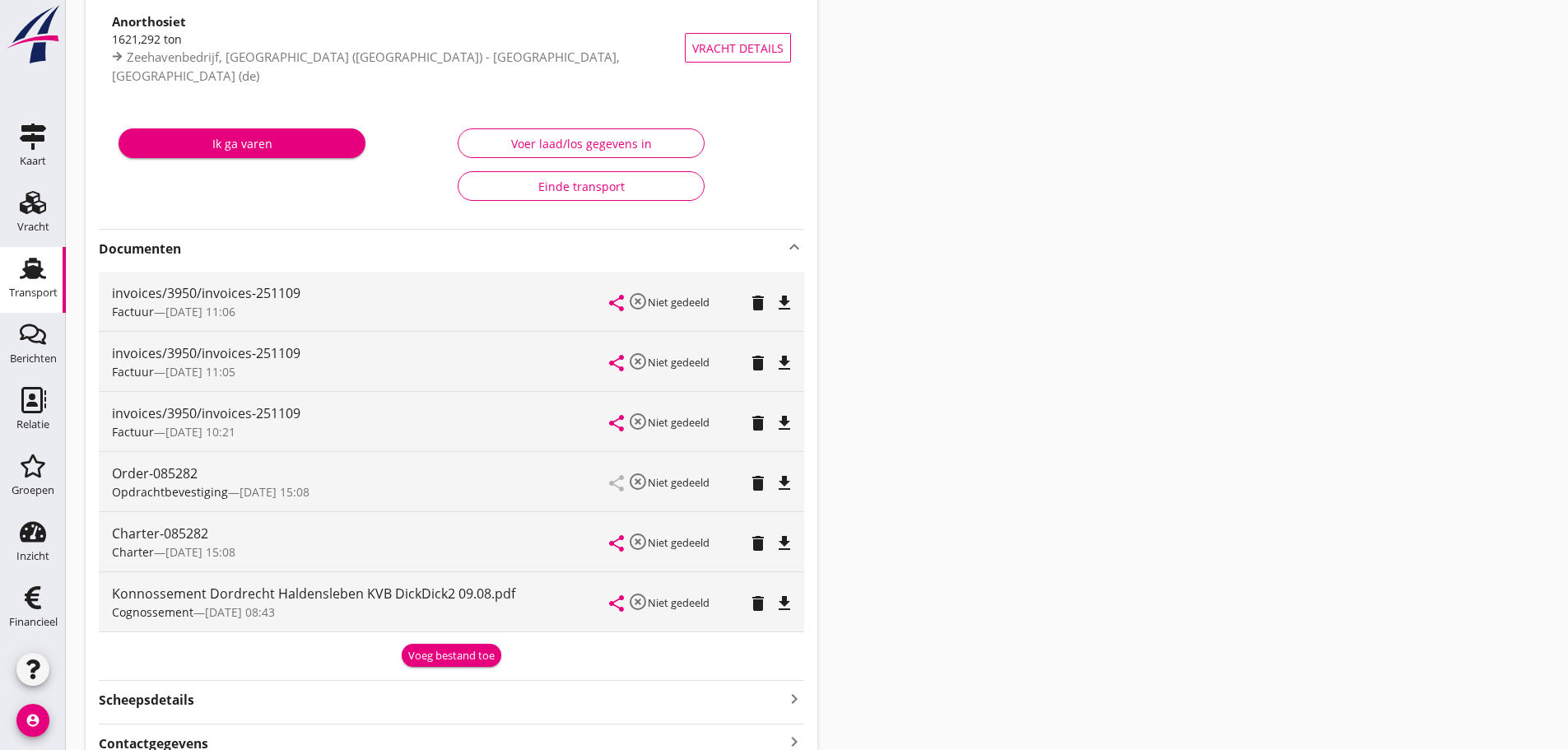
click at [439, 657] on div "Voeg bestand toe" at bounding box center [451, 656] width 86 height 17
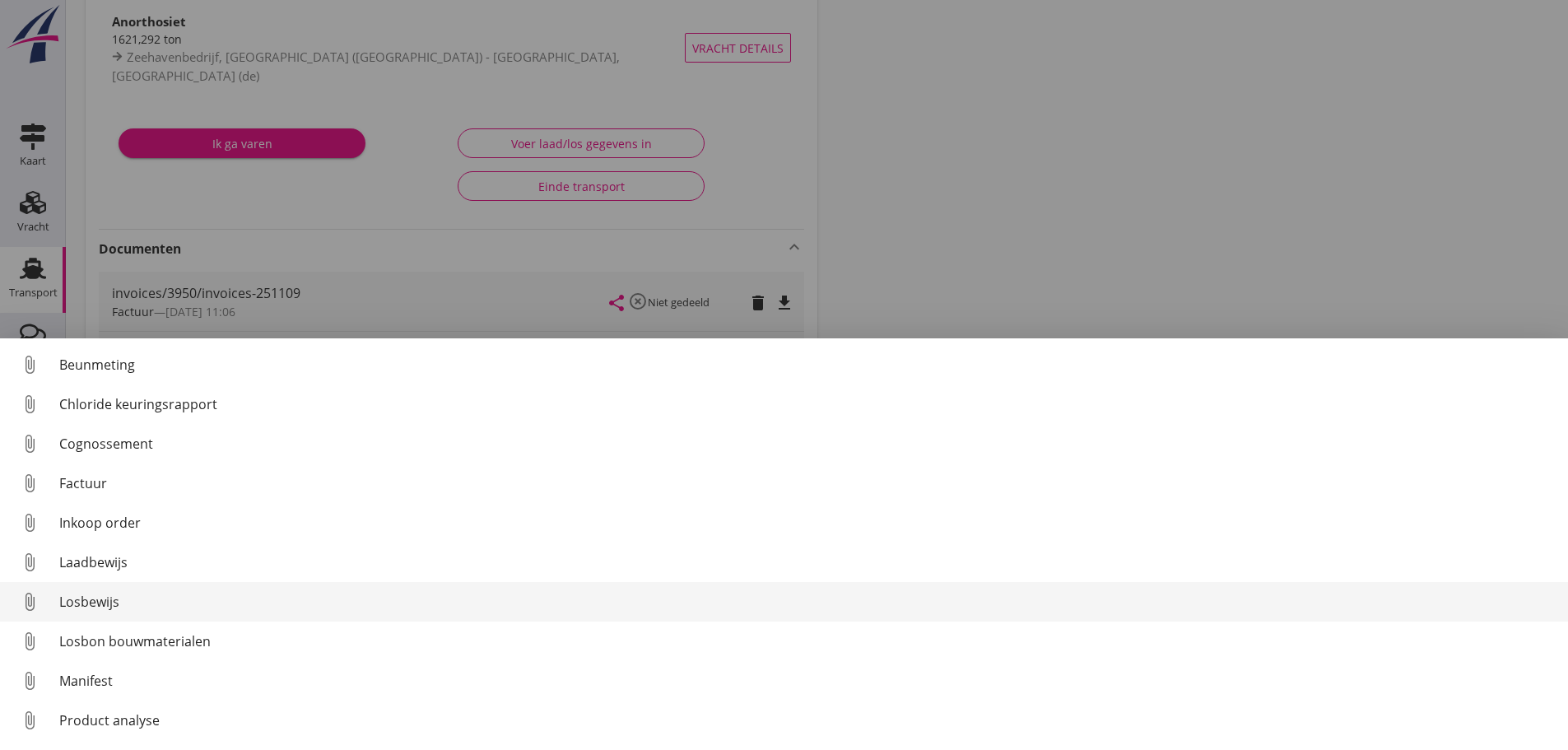
click at [113, 605] on div "Losbewijs" at bounding box center [807, 602] width 1495 height 20
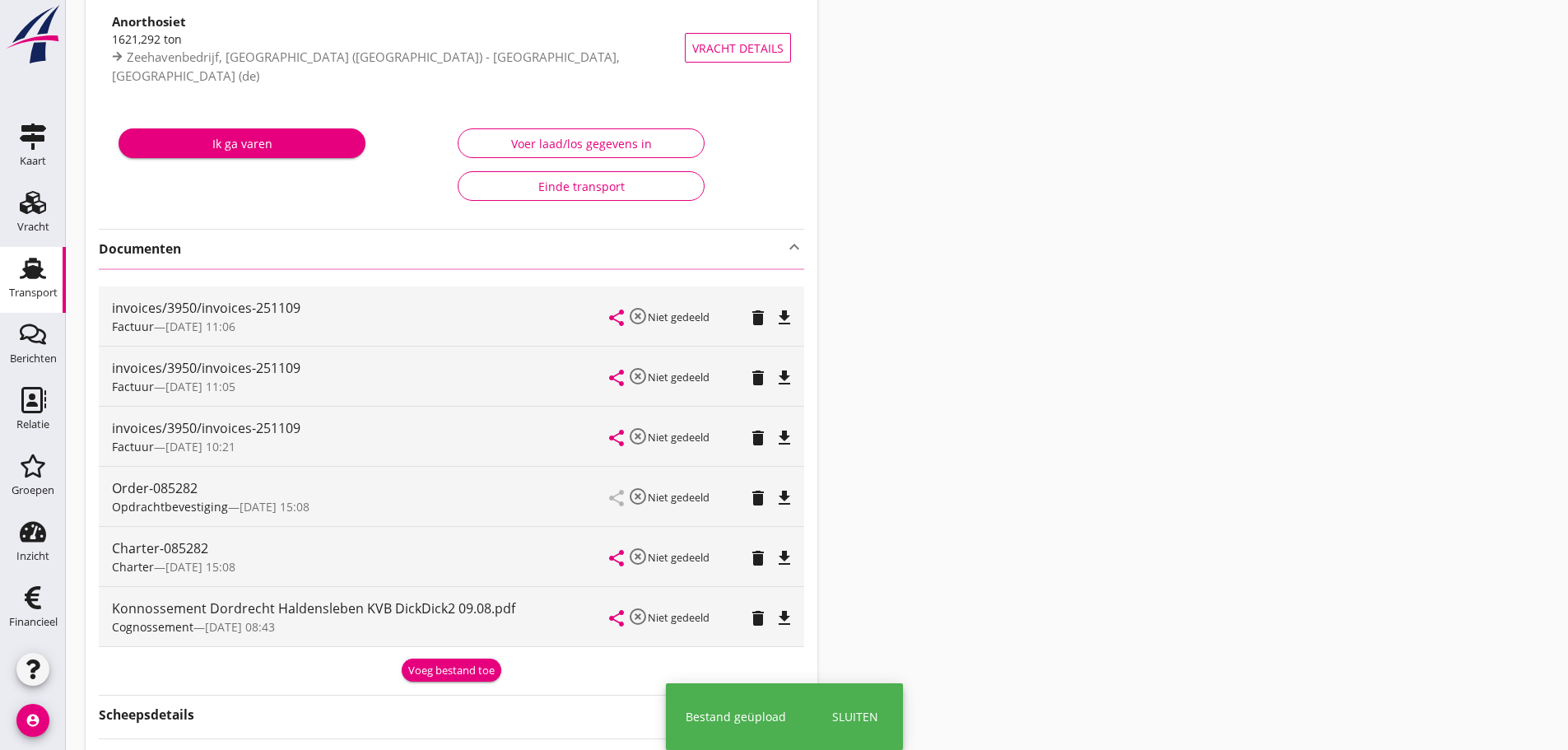
click at [483, 672] on div "Voeg bestand toe" at bounding box center [451, 671] width 86 height 17
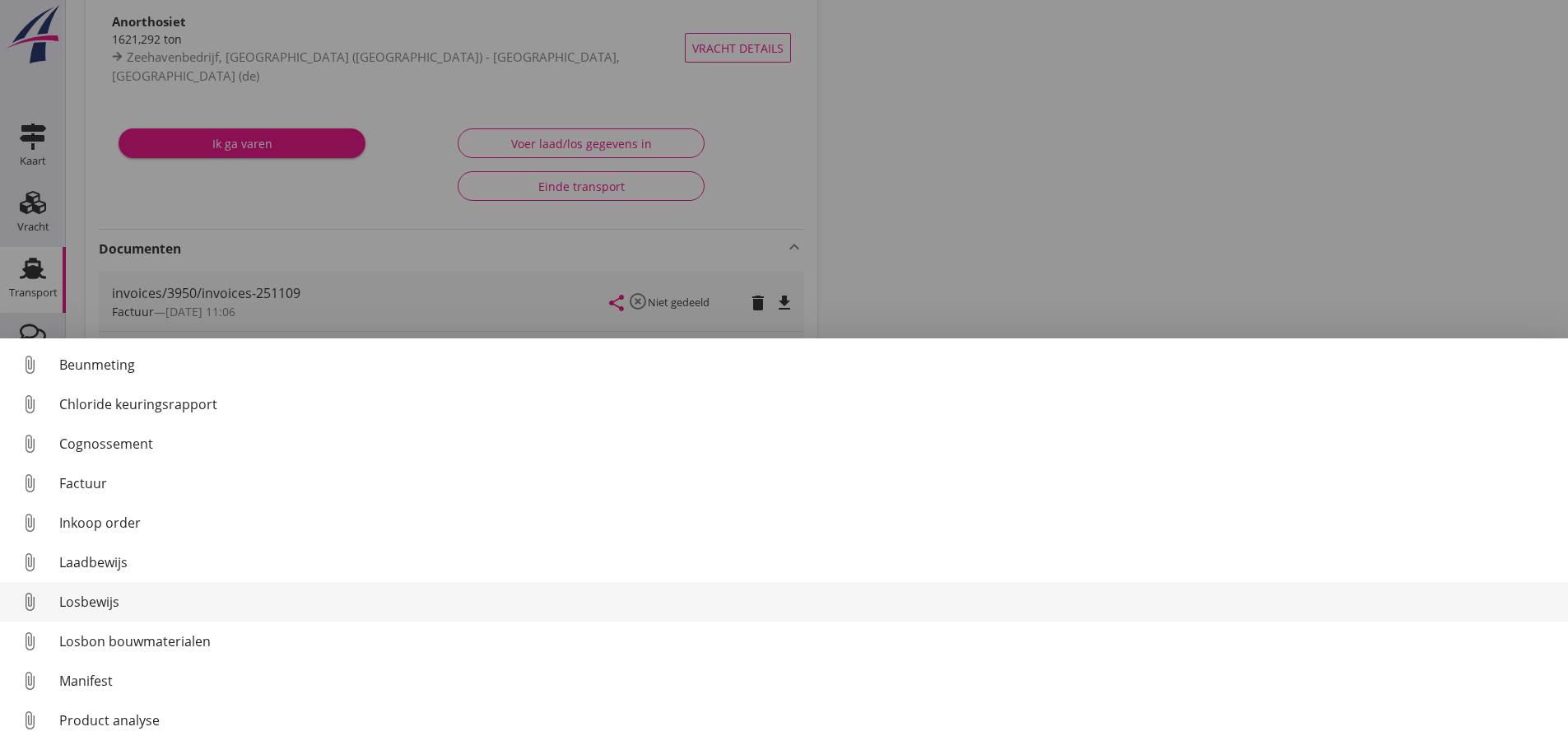
click at [100, 601] on div "Losbewijs" at bounding box center [807, 602] width 1495 height 20
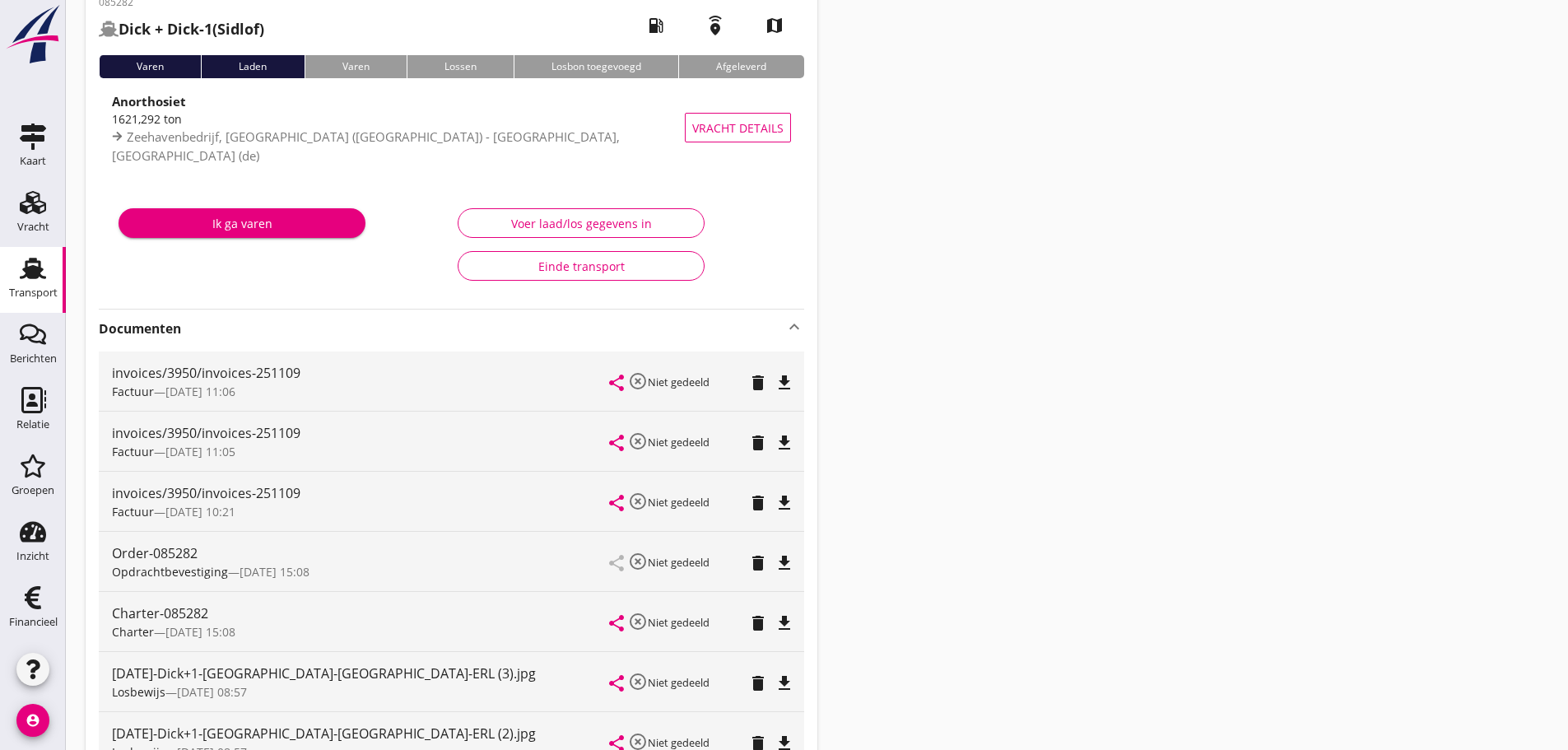
scroll to position [0, 0]
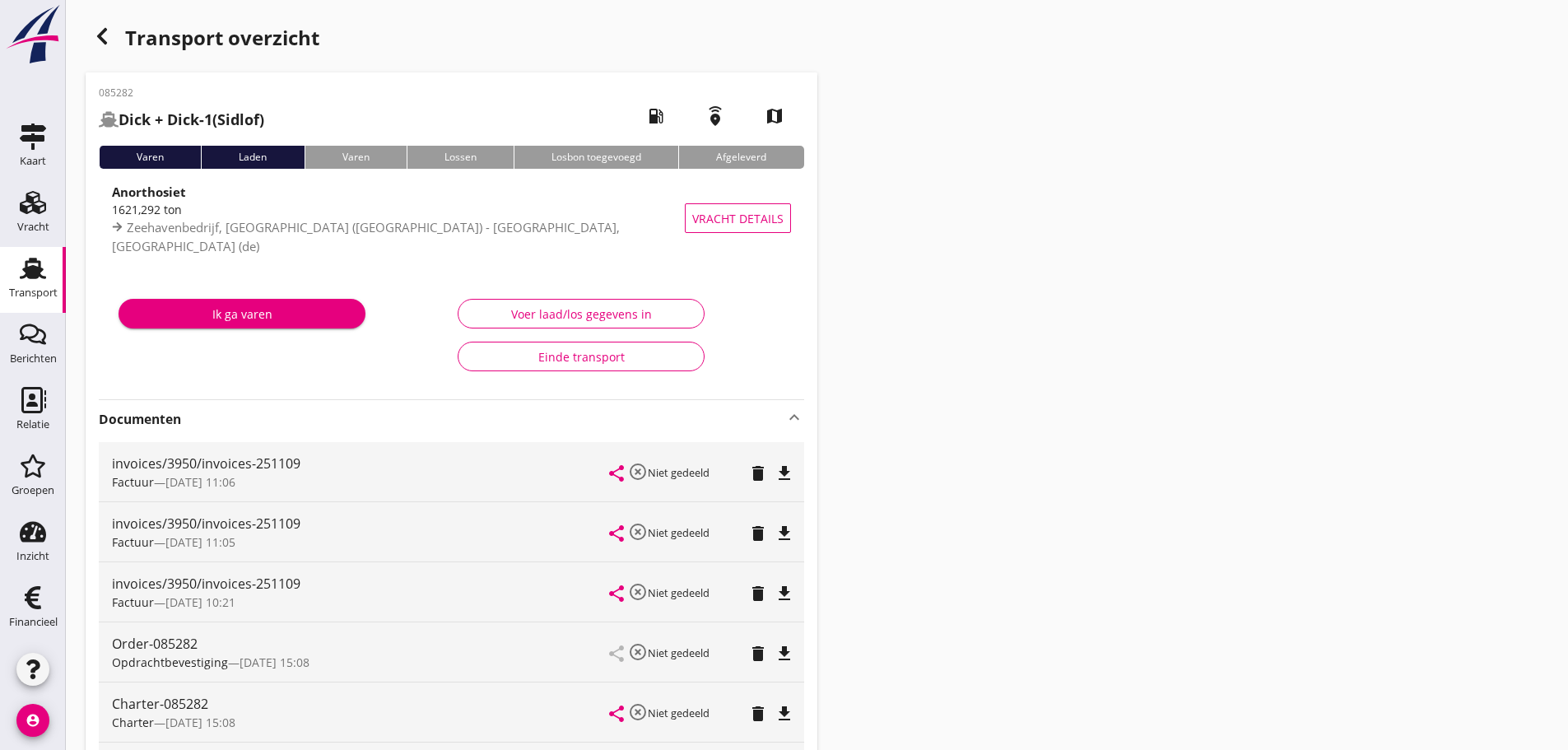
click at [94, 28] on icon "button" at bounding box center [102, 37] width 20 height 20
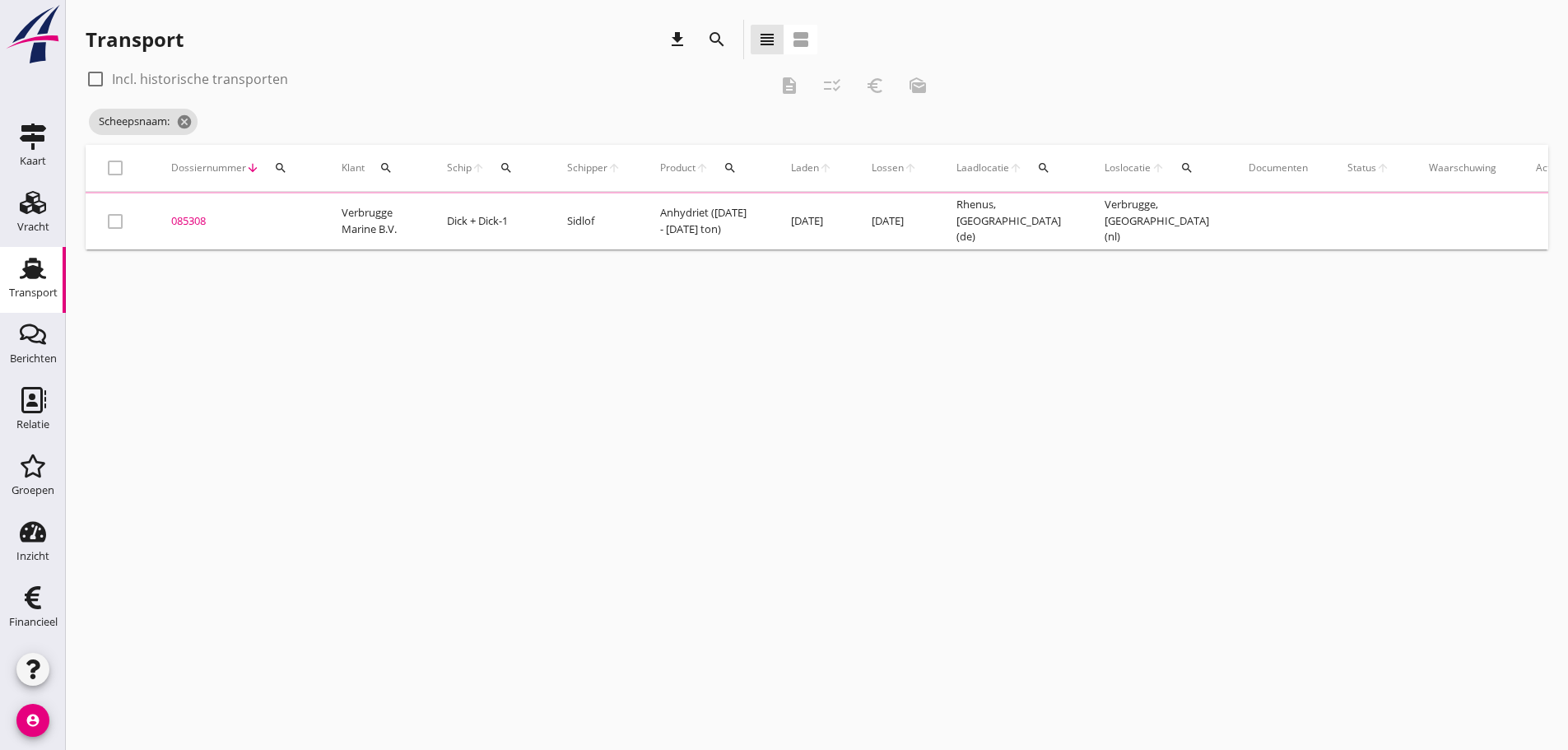
click at [510, 170] on icon "search" at bounding box center [506, 168] width 13 height 13
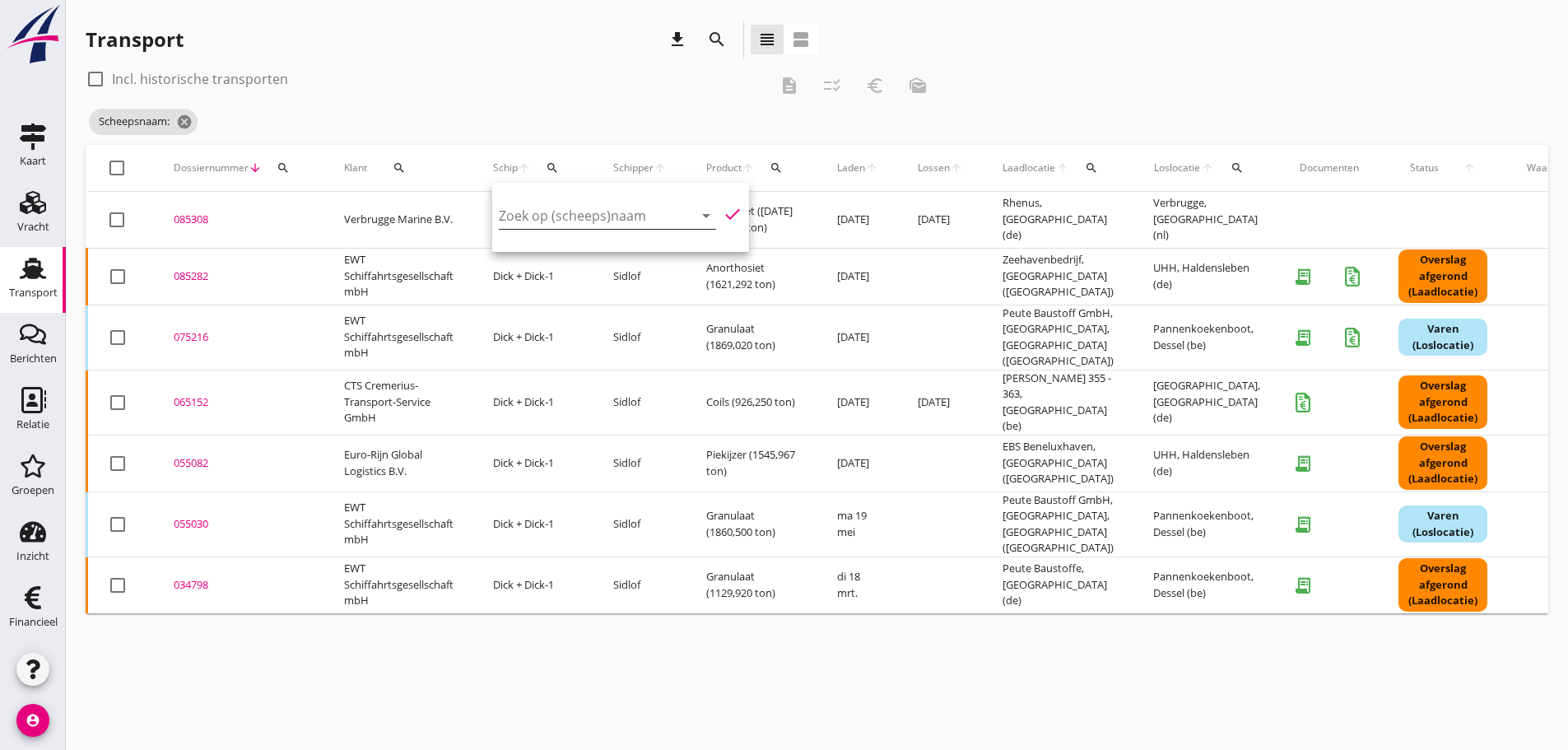
click at [519, 226] on input "Zoek op (scheeps)naam" at bounding box center [584, 215] width 171 height 27
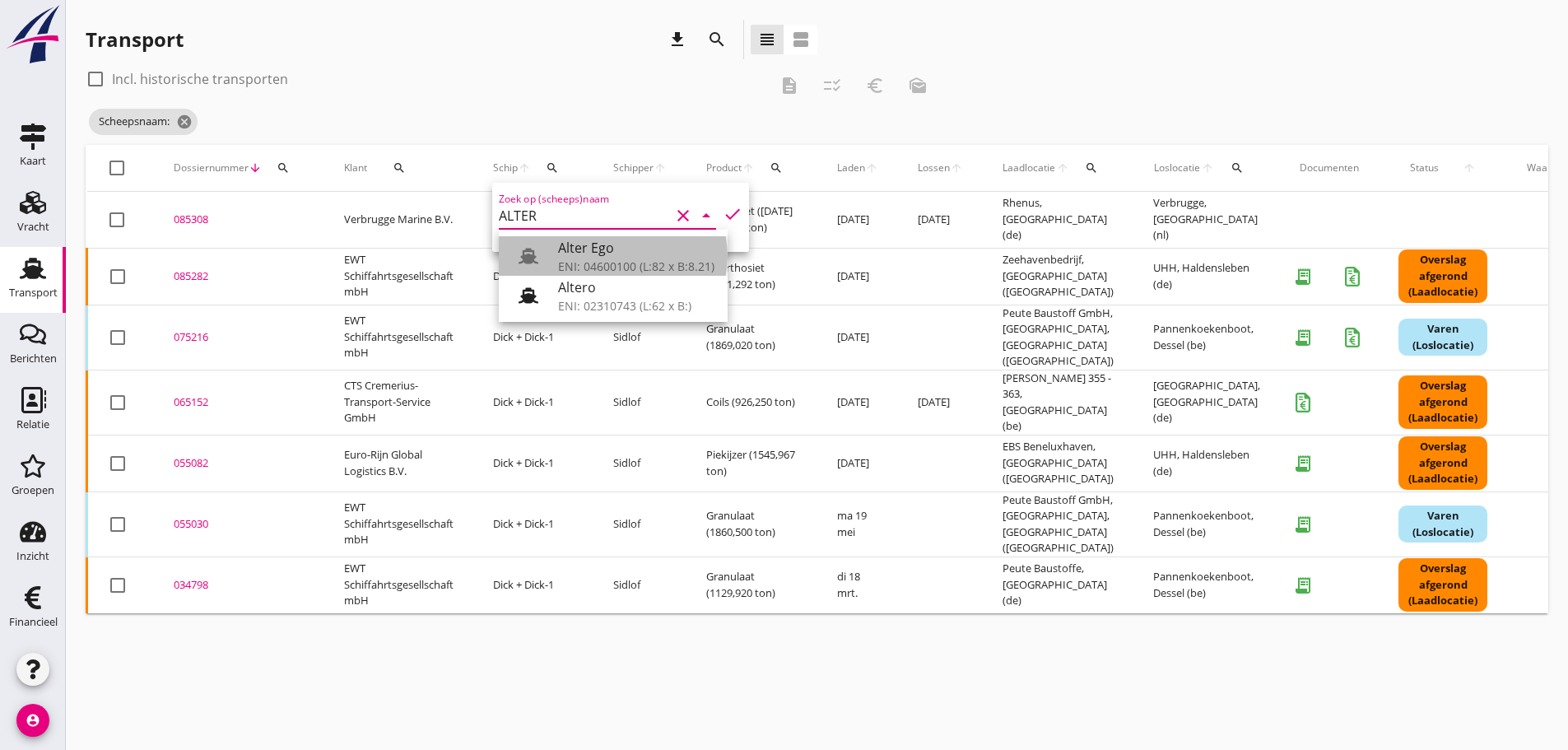
click at [605, 236] on div "Alter Ego ENI: 04600100 (L:82 x B:8.21)" at bounding box center [635, 256] width 156 height 39
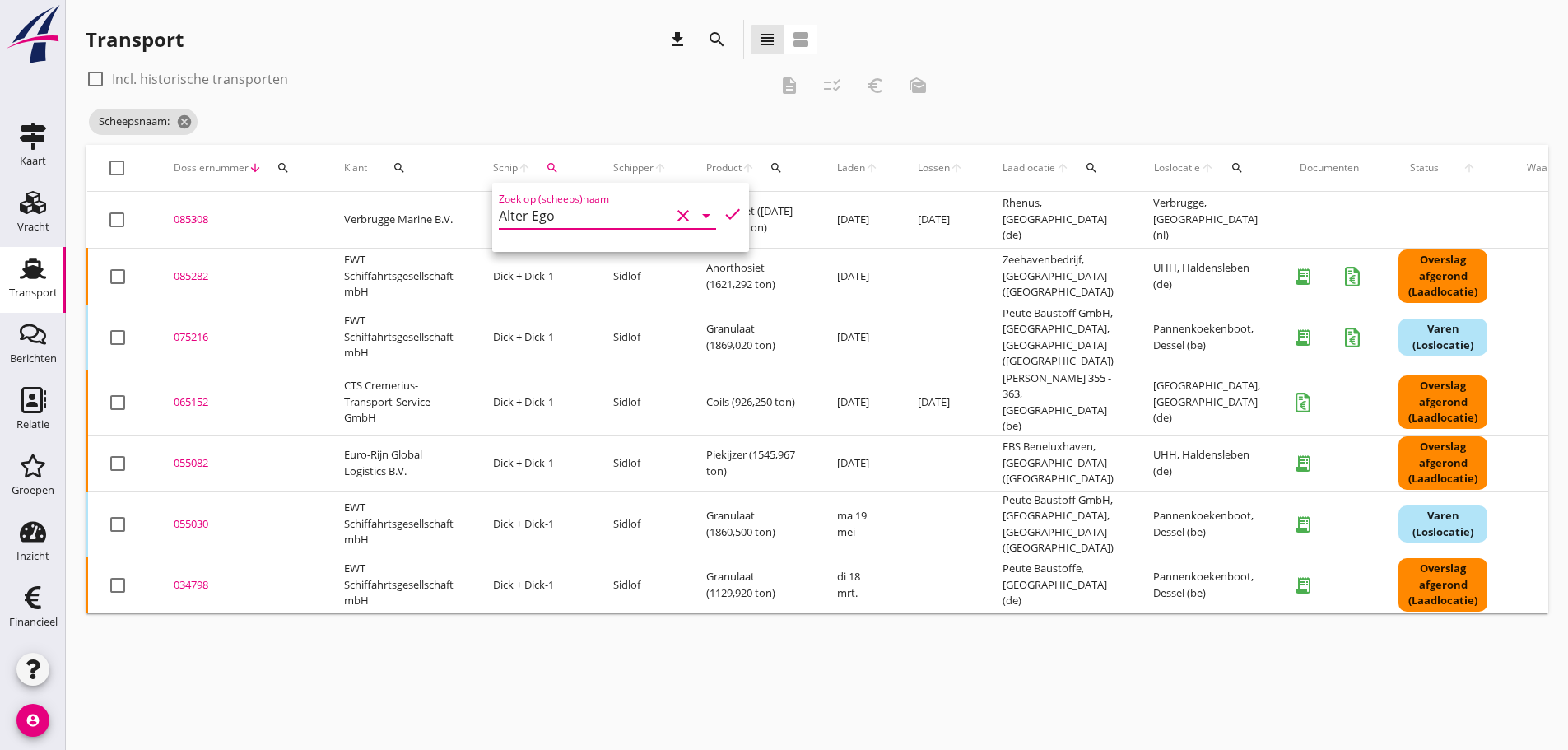
click at [722, 211] on icon "check" at bounding box center [732, 214] width 20 height 20
type input "Alter Ego"
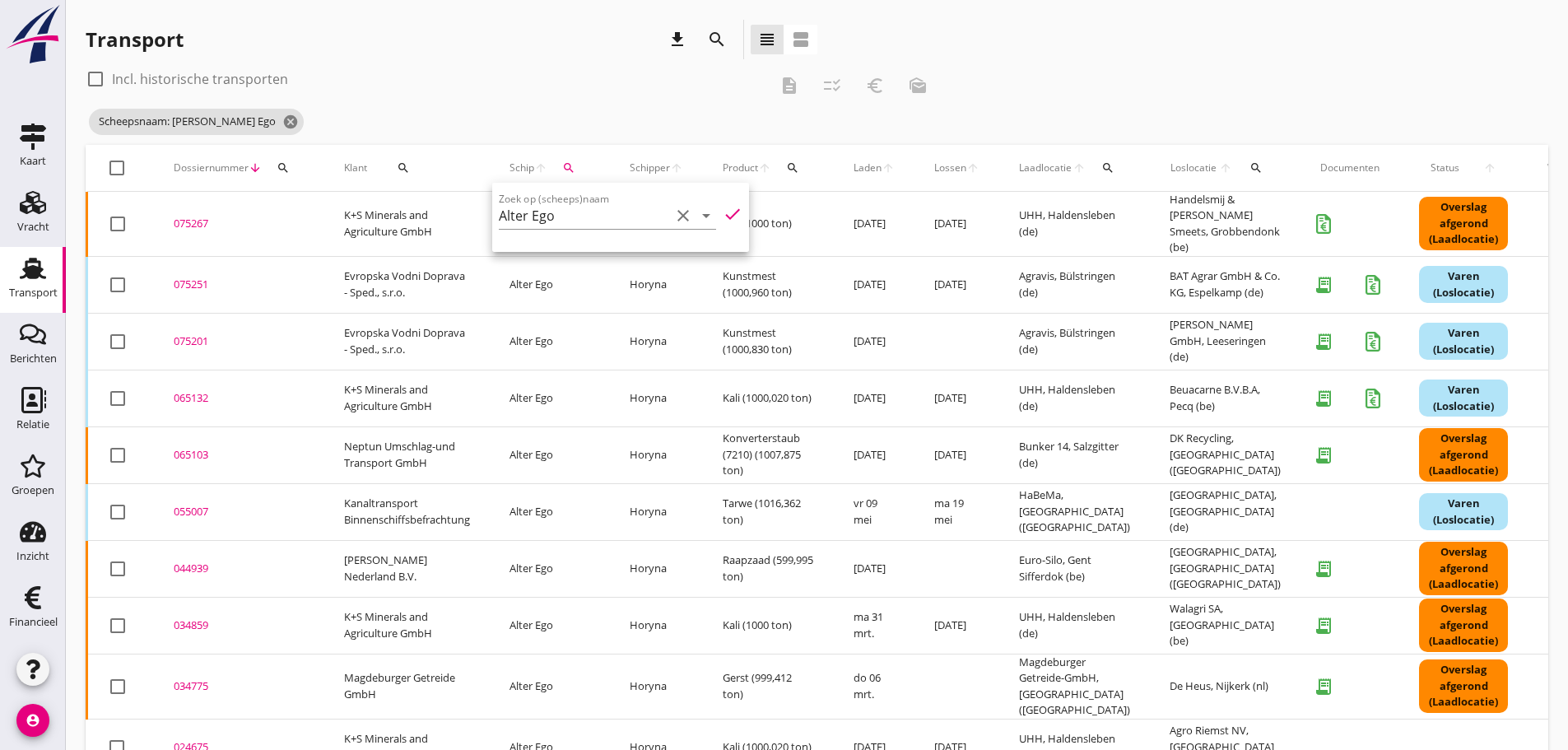
click at [597, 64] on div "Transport download search view_headline view_agenda" at bounding box center [452, 43] width 731 height 46
click at [183, 218] on div "075267" at bounding box center [239, 224] width 131 height 17
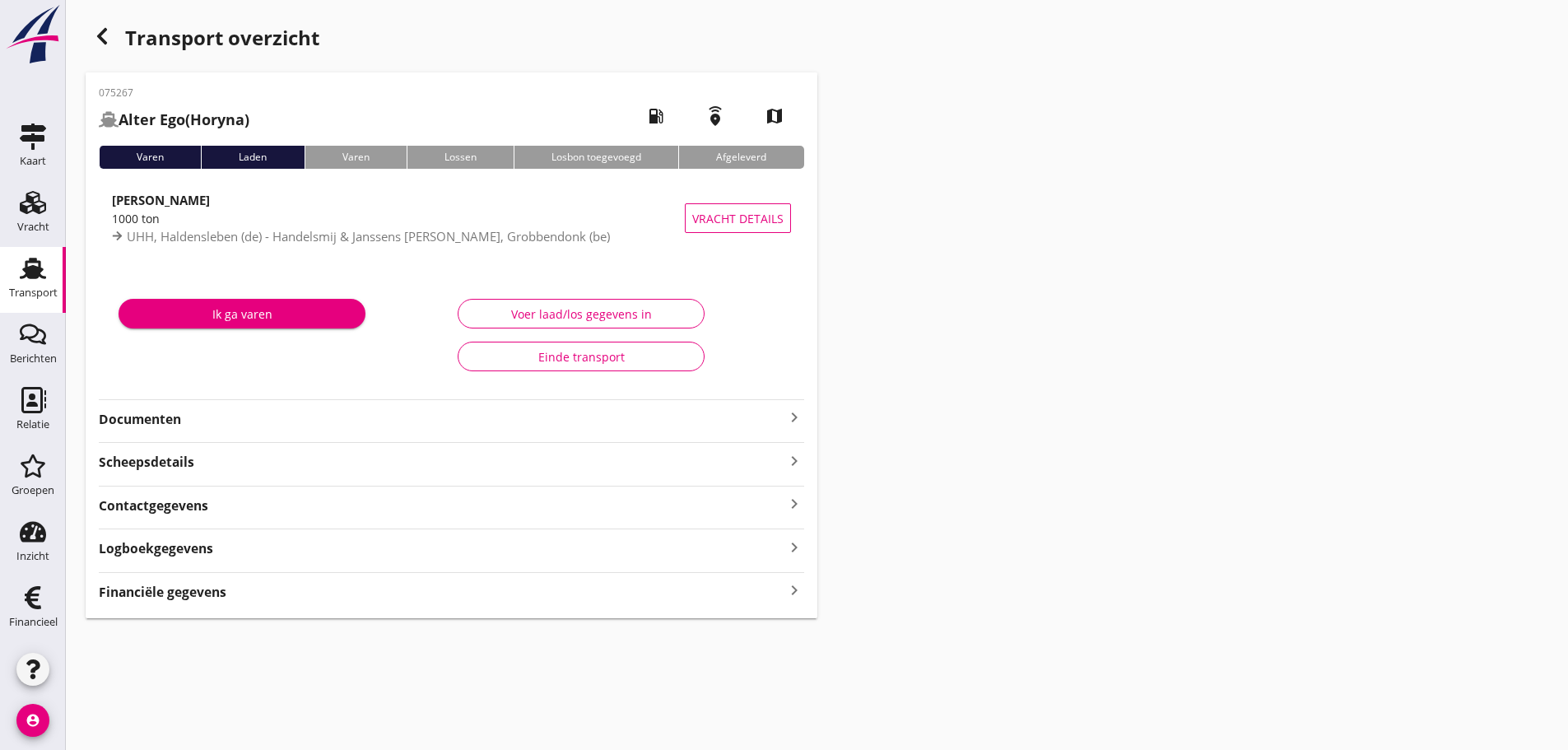
click at [751, 417] on icon "keyboard_arrow_right" at bounding box center [794, 418] width 20 height 20
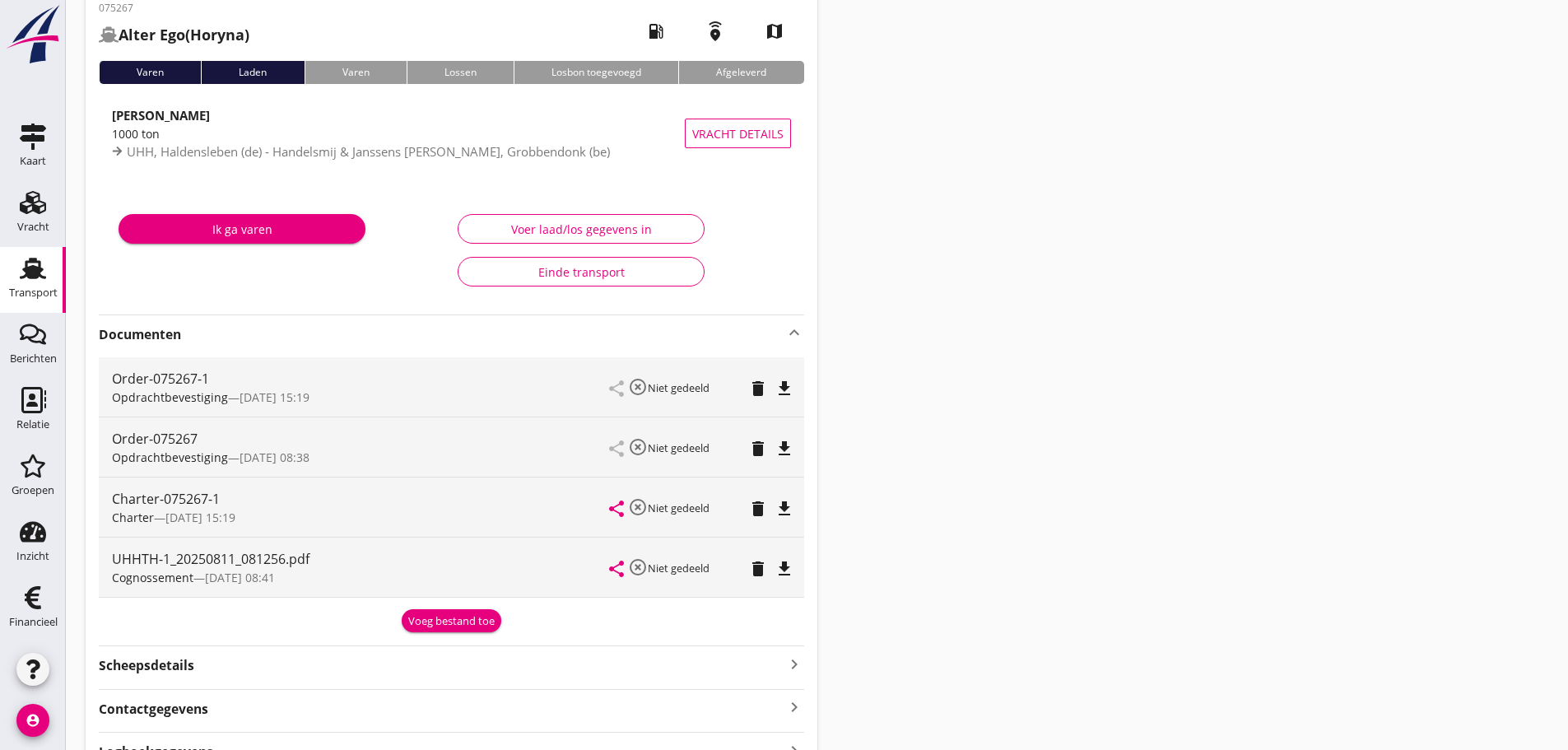
scroll to position [215, 0]
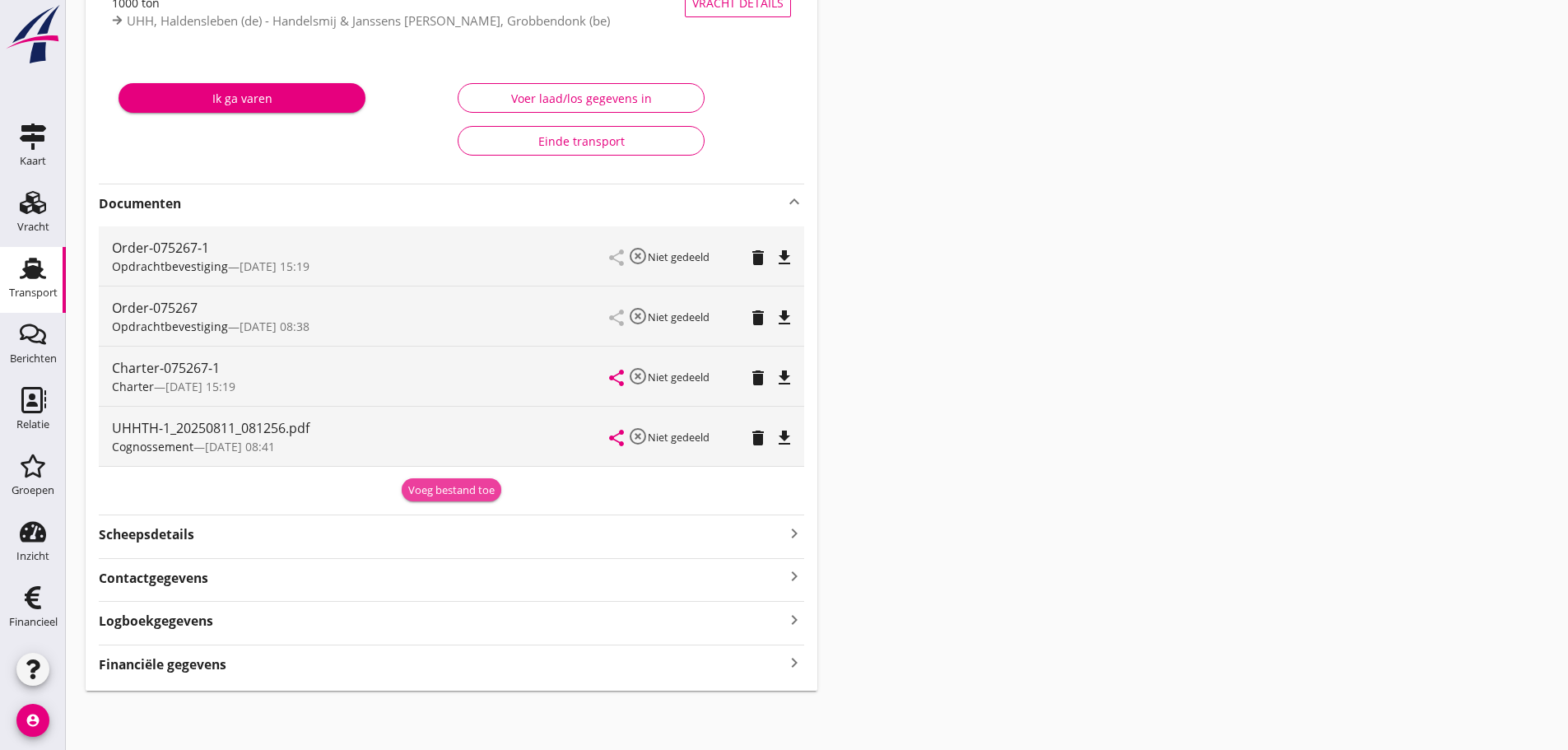
click at [443, 486] on div "Voeg bestand toe" at bounding box center [451, 491] width 86 height 17
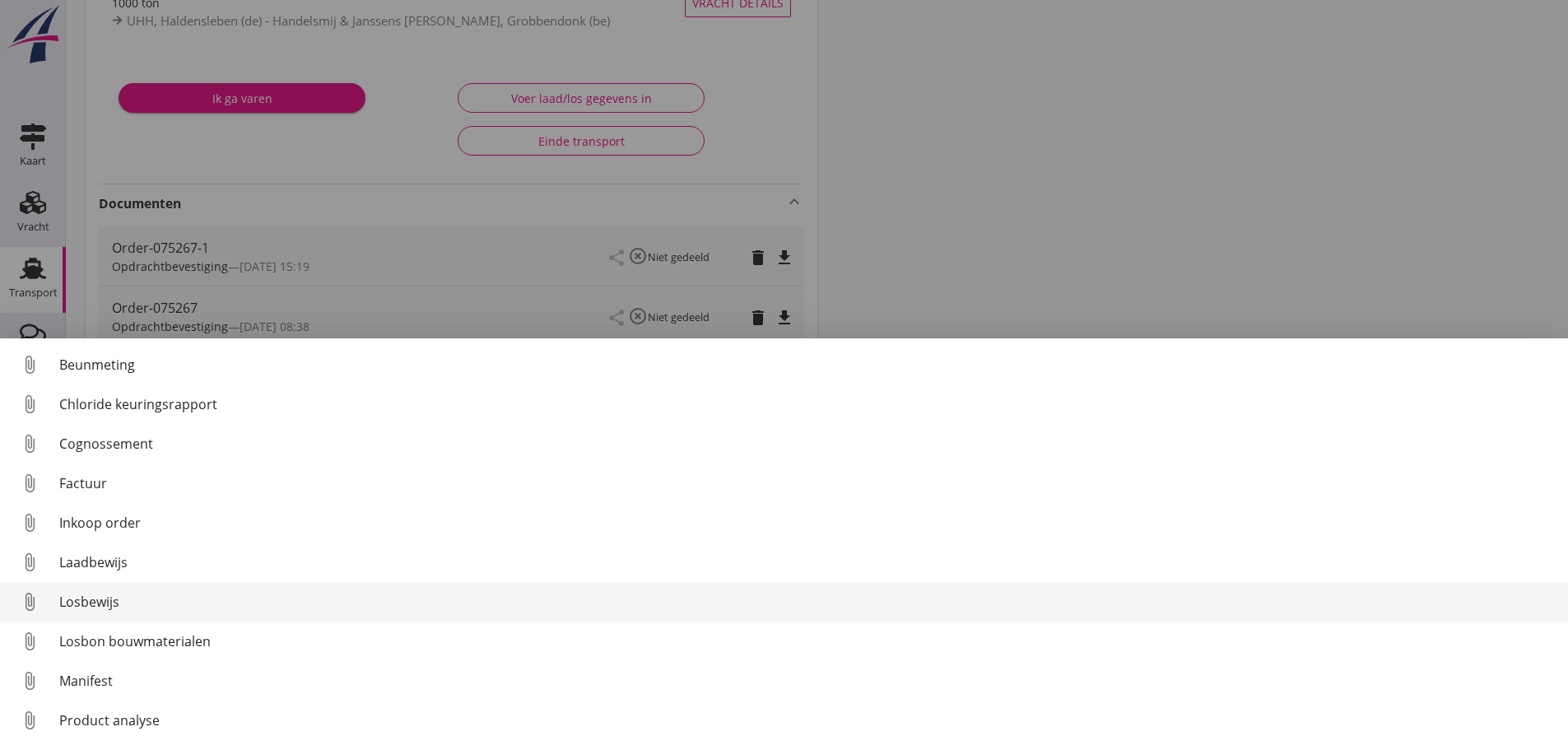
click at [80, 606] on div "Losbewijs" at bounding box center [807, 602] width 1495 height 20
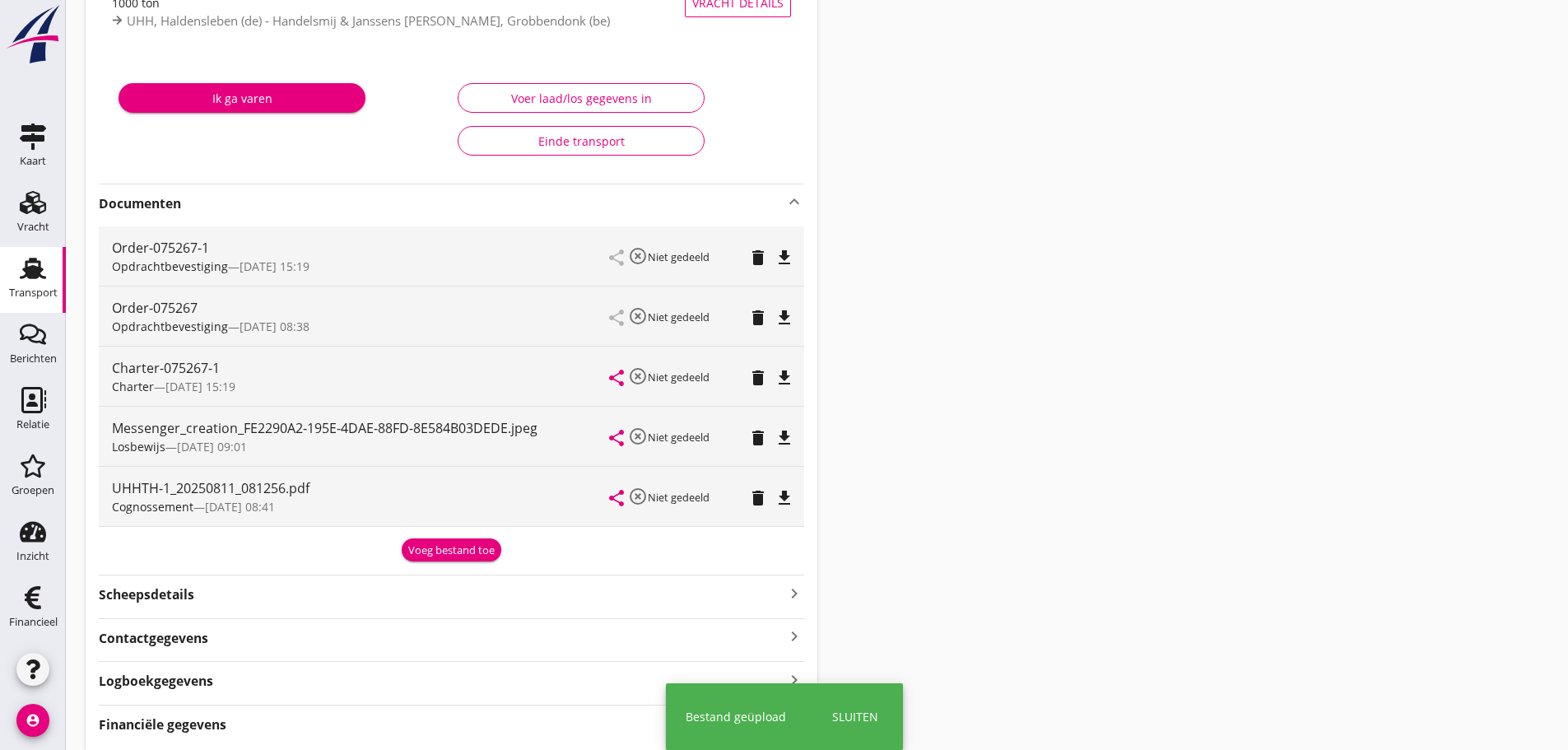
click at [435, 545] on div "Voeg bestand toe" at bounding box center [451, 550] width 86 height 17
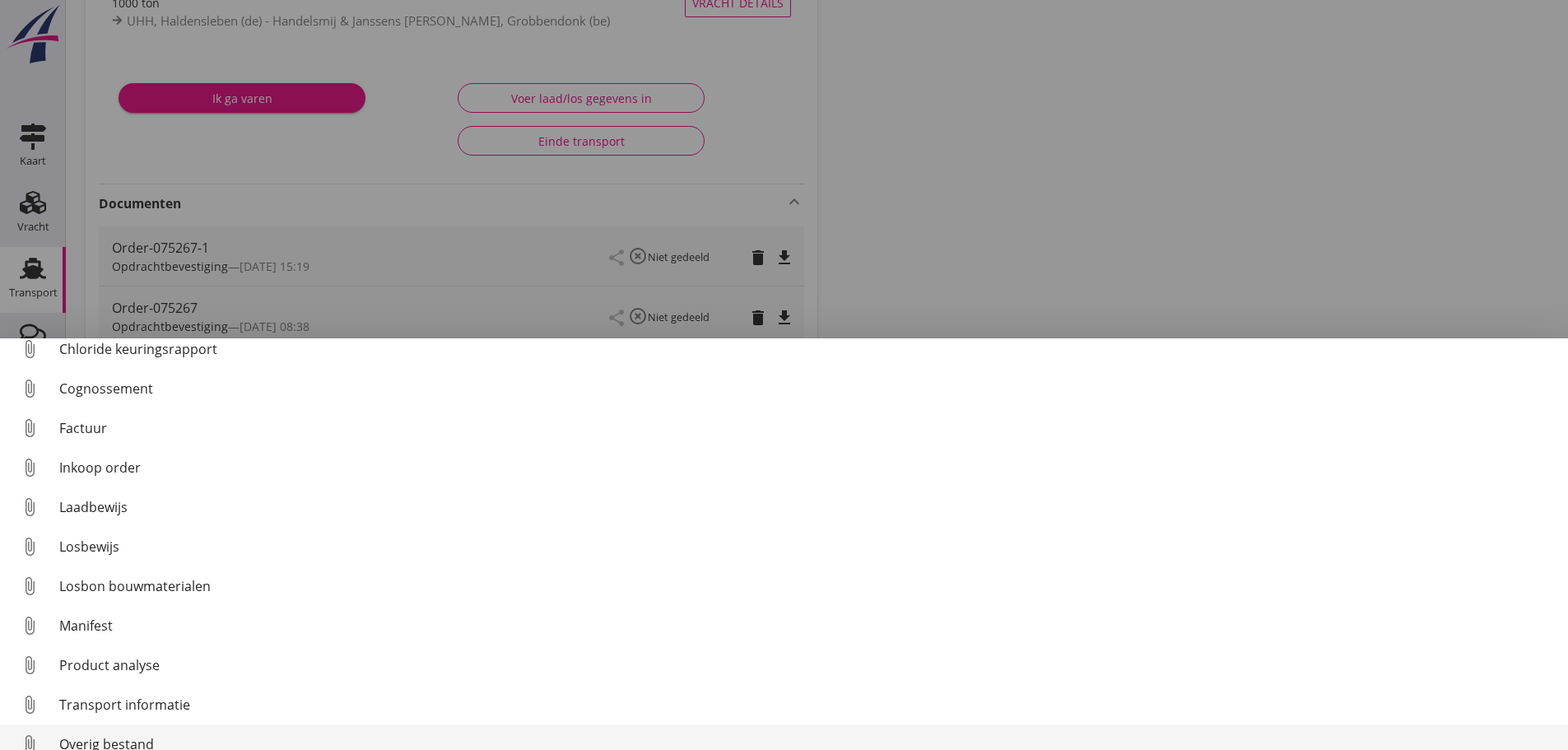
scroll to position [76, 0]
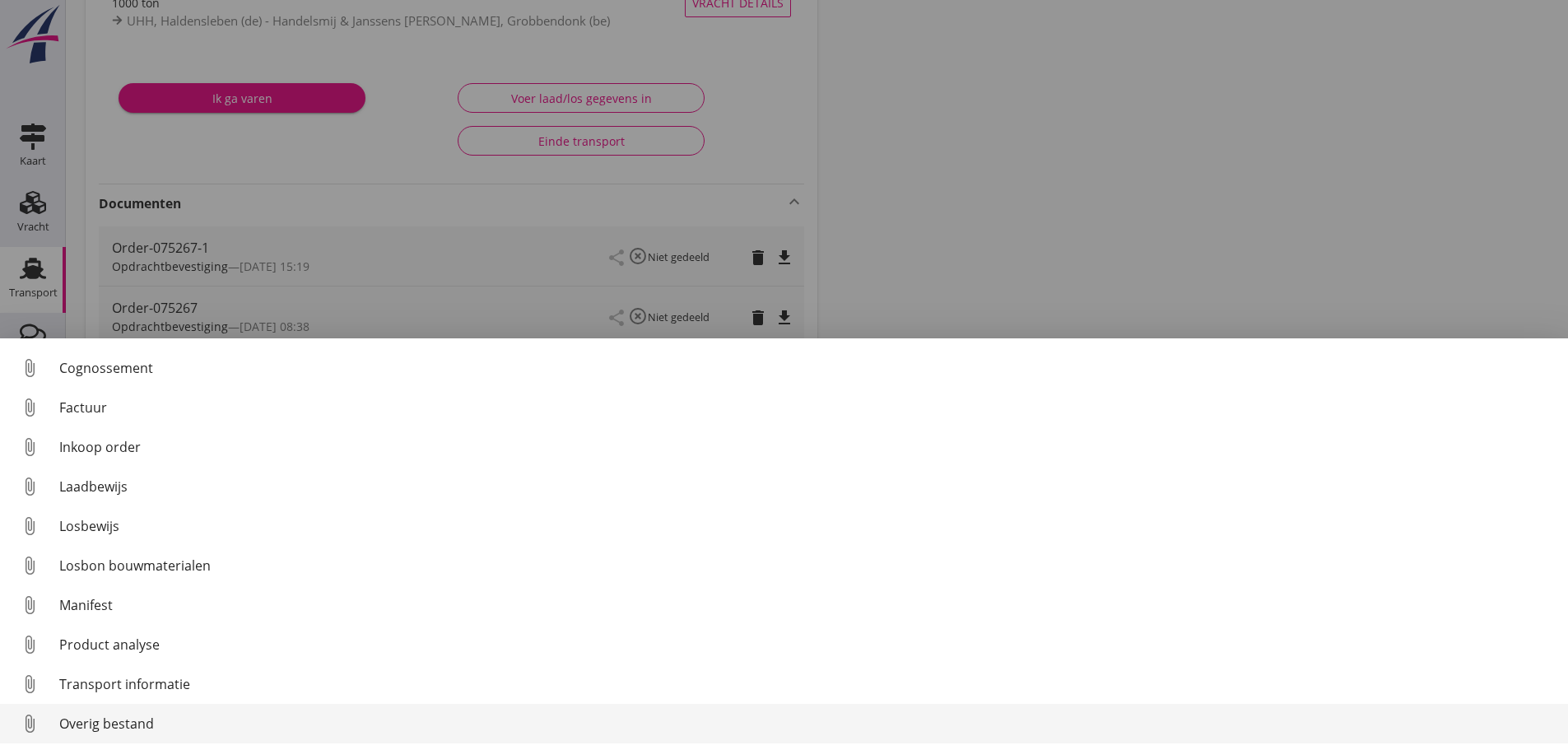
click at [97, 726] on div "Overig bestand" at bounding box center [807, 723] width 1495 height 20
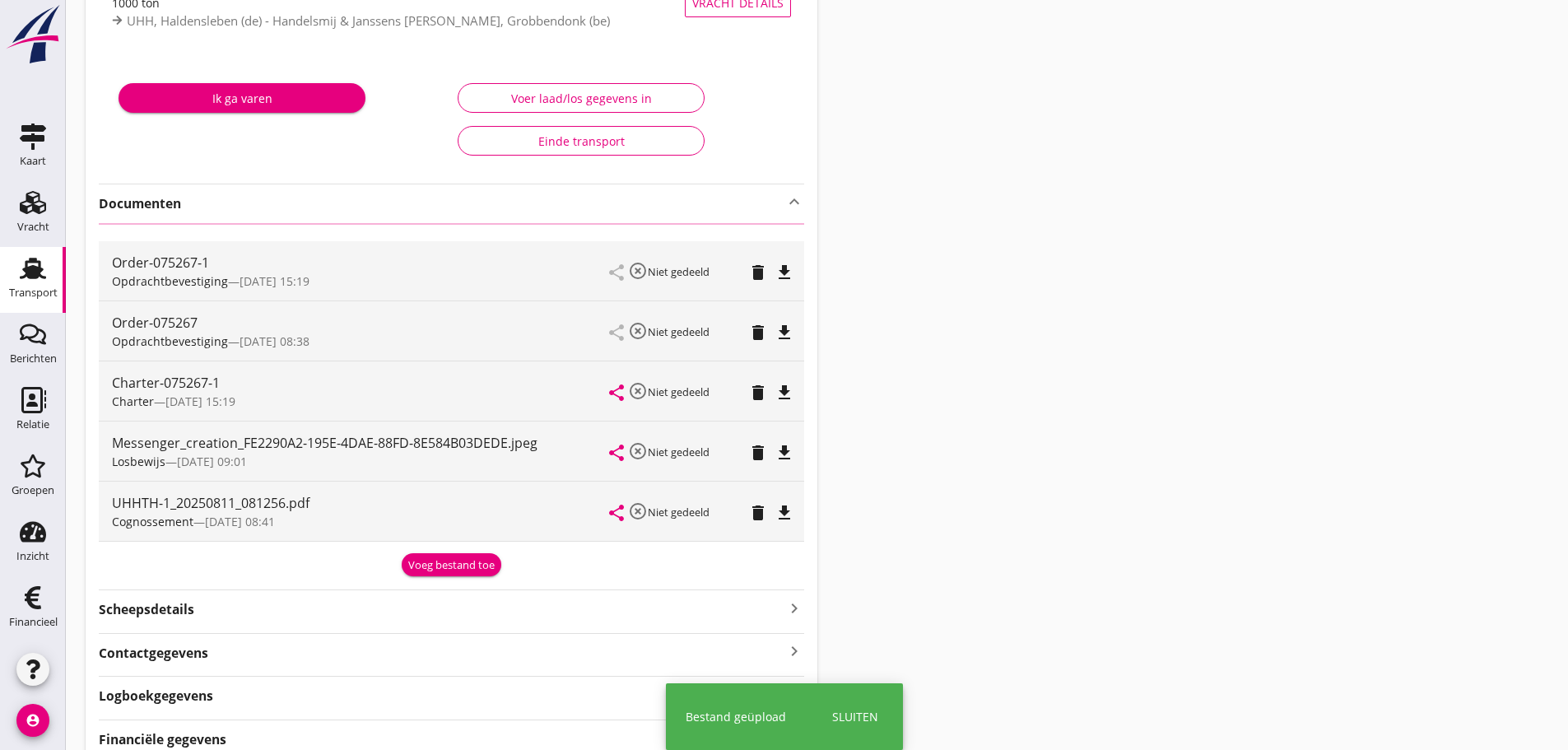
click at [454, 573] on div "Voeg bestand toe" at bounding box center [451, 565] width 86 height 17
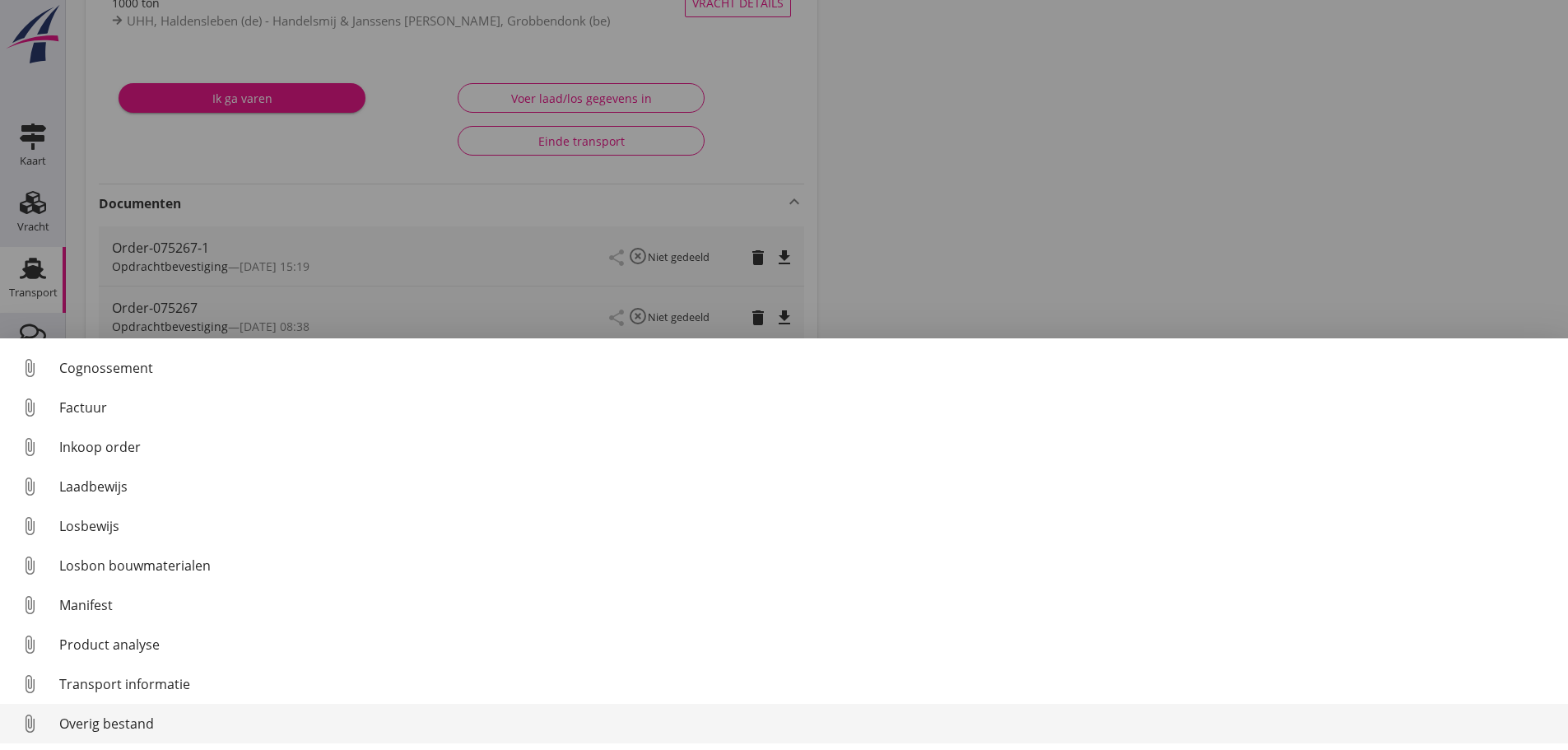
click at [80, 726] on link "attach_file Overig bestand" at bounding box center [784, 723] width 1568 height 39
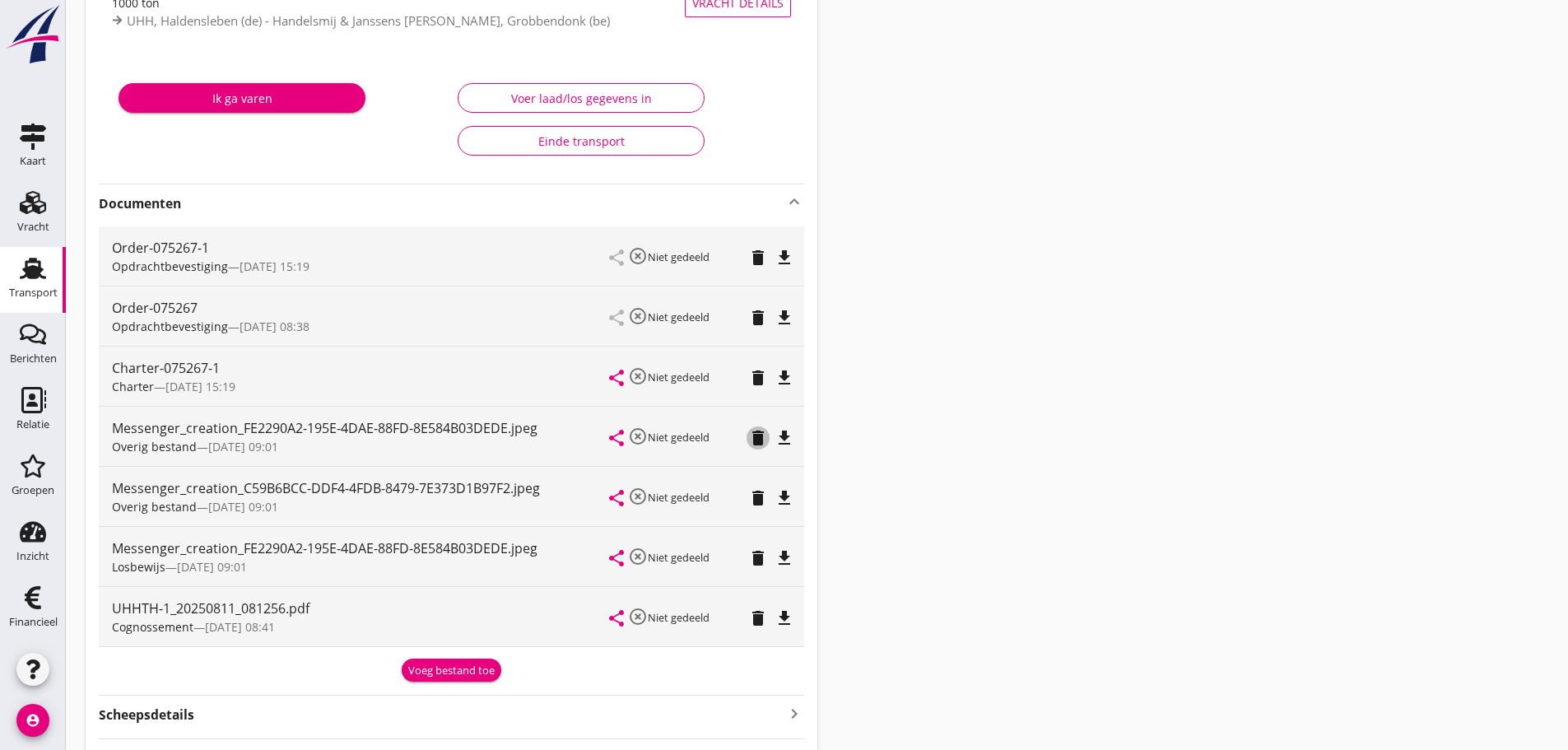
click at [751, 436] on icon "delete" at bounding box center [758, 438] width 20 height 20
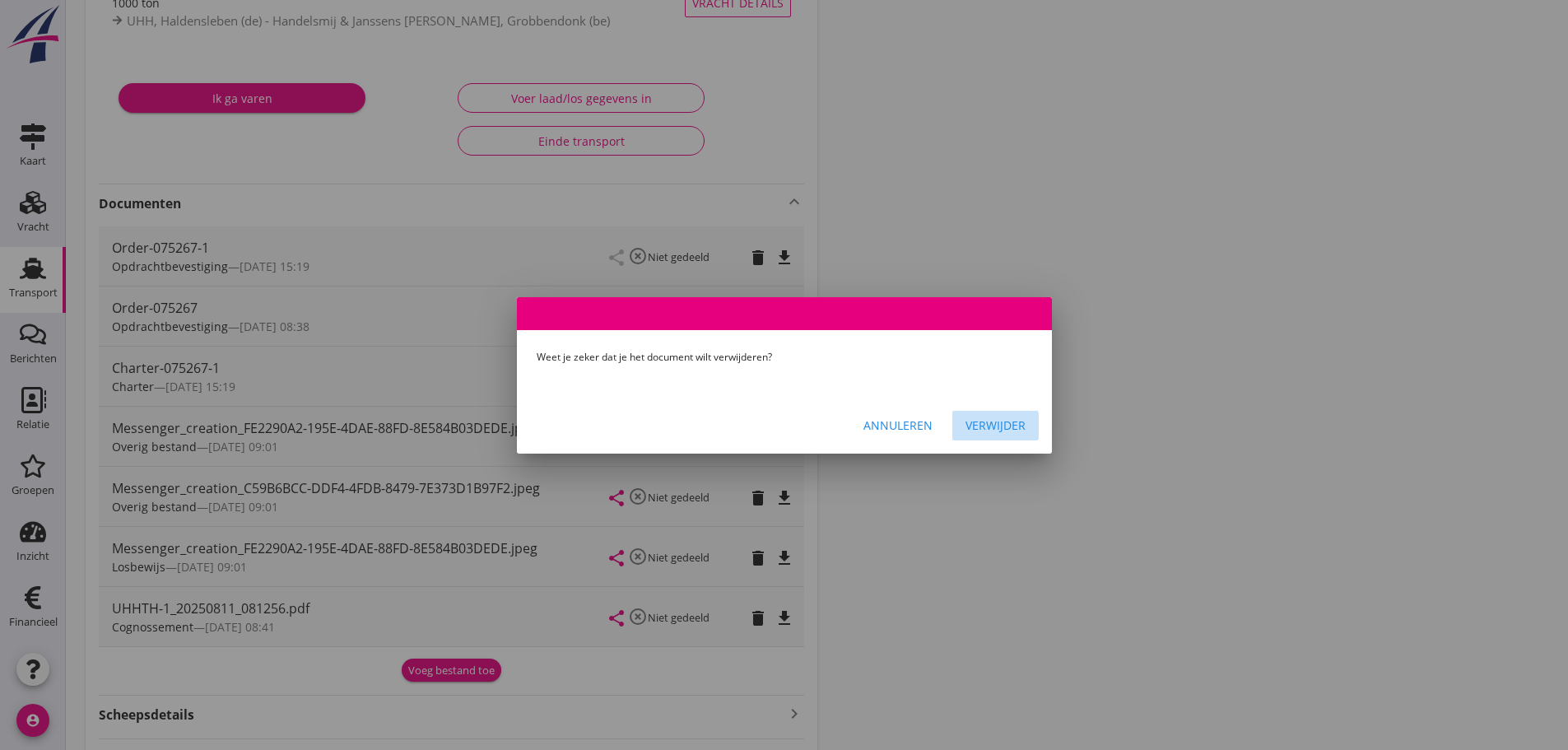
click at [751, 423] on div "Verwijder" at bounding box center [995, 425] width 60 height 18
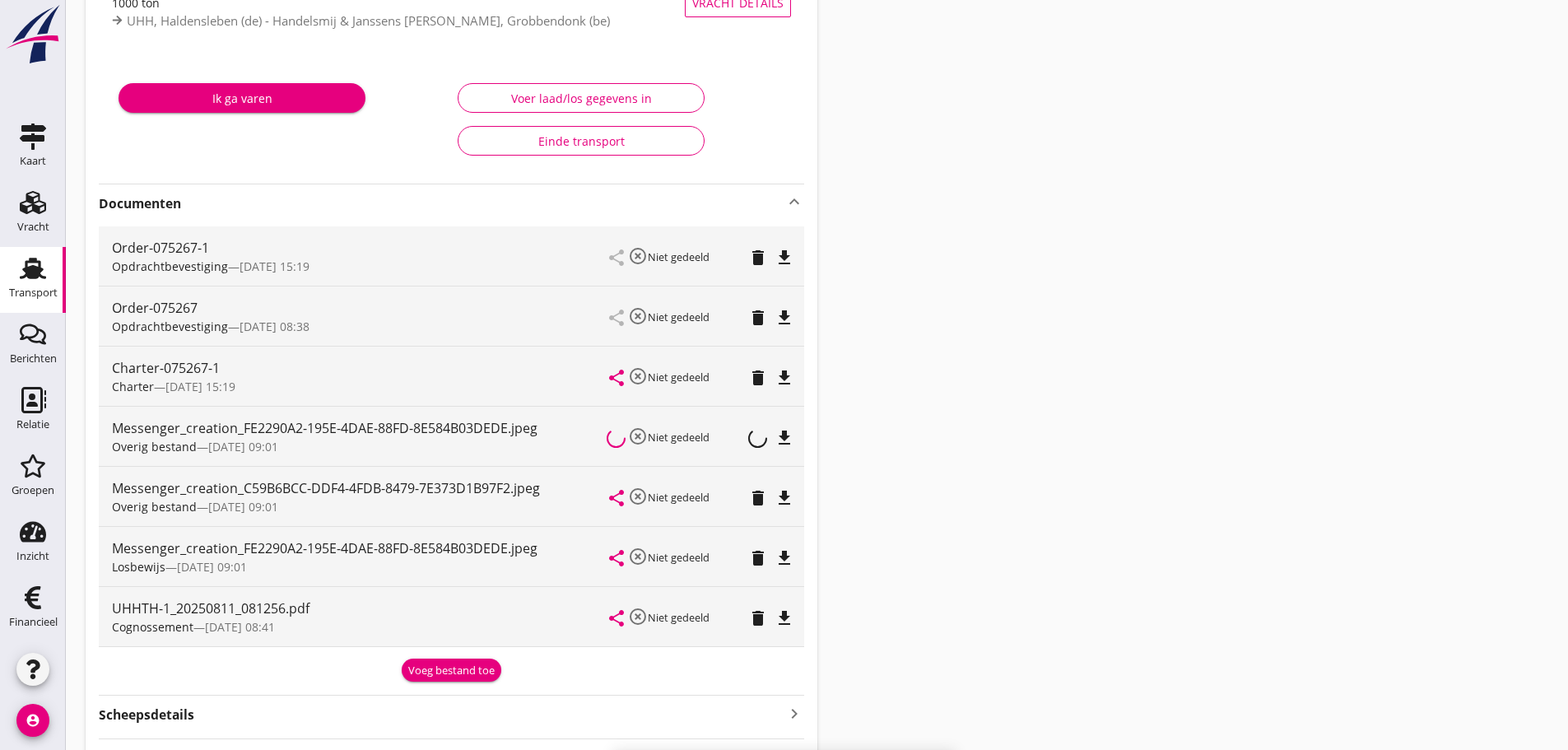
click at [451, 676] on div "Voeg bestand toe" at bounding box center [451, 671] width 86 height 17
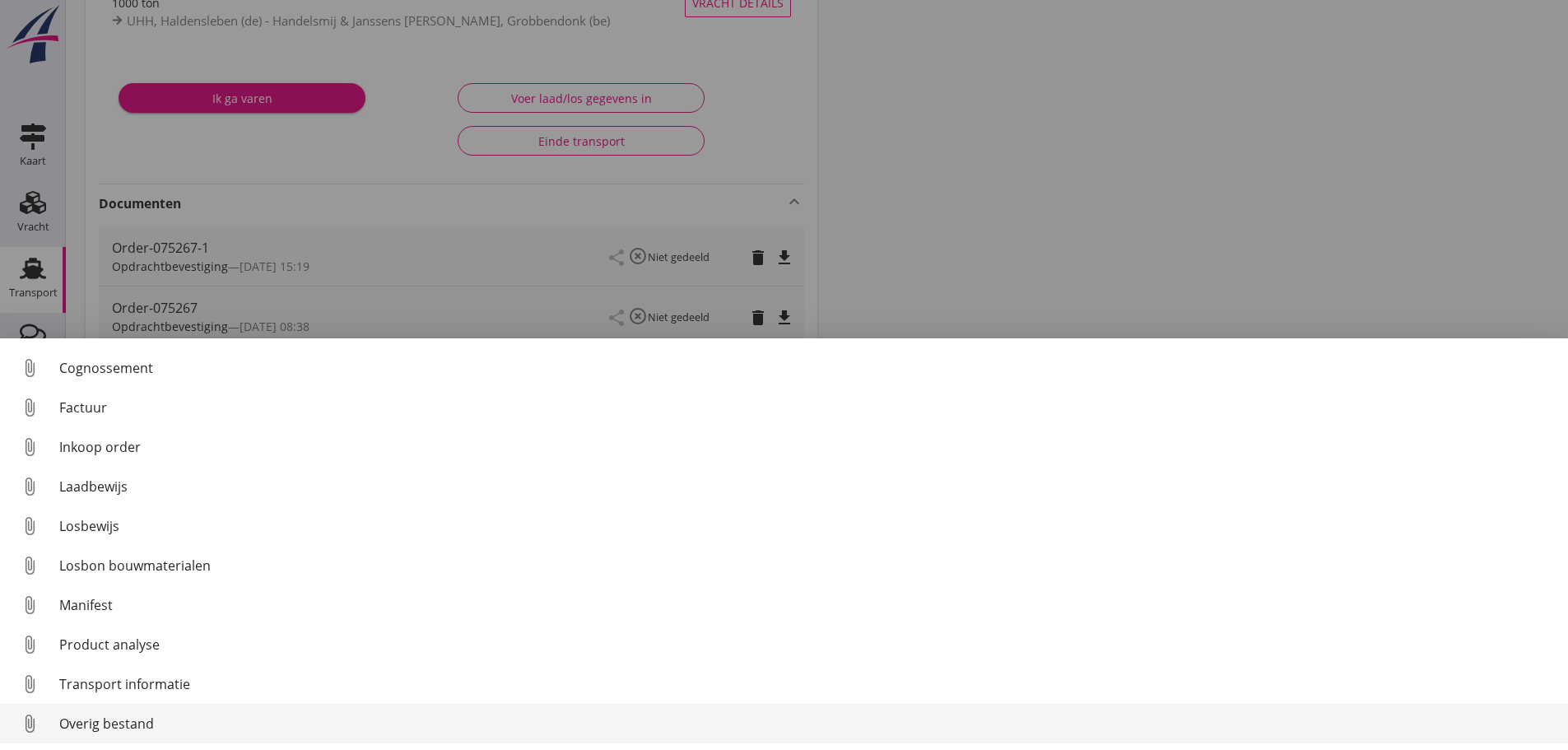
click at [114, 726] on div "Overig bestand" at bounding box center [807, 723] width 1495 height 20
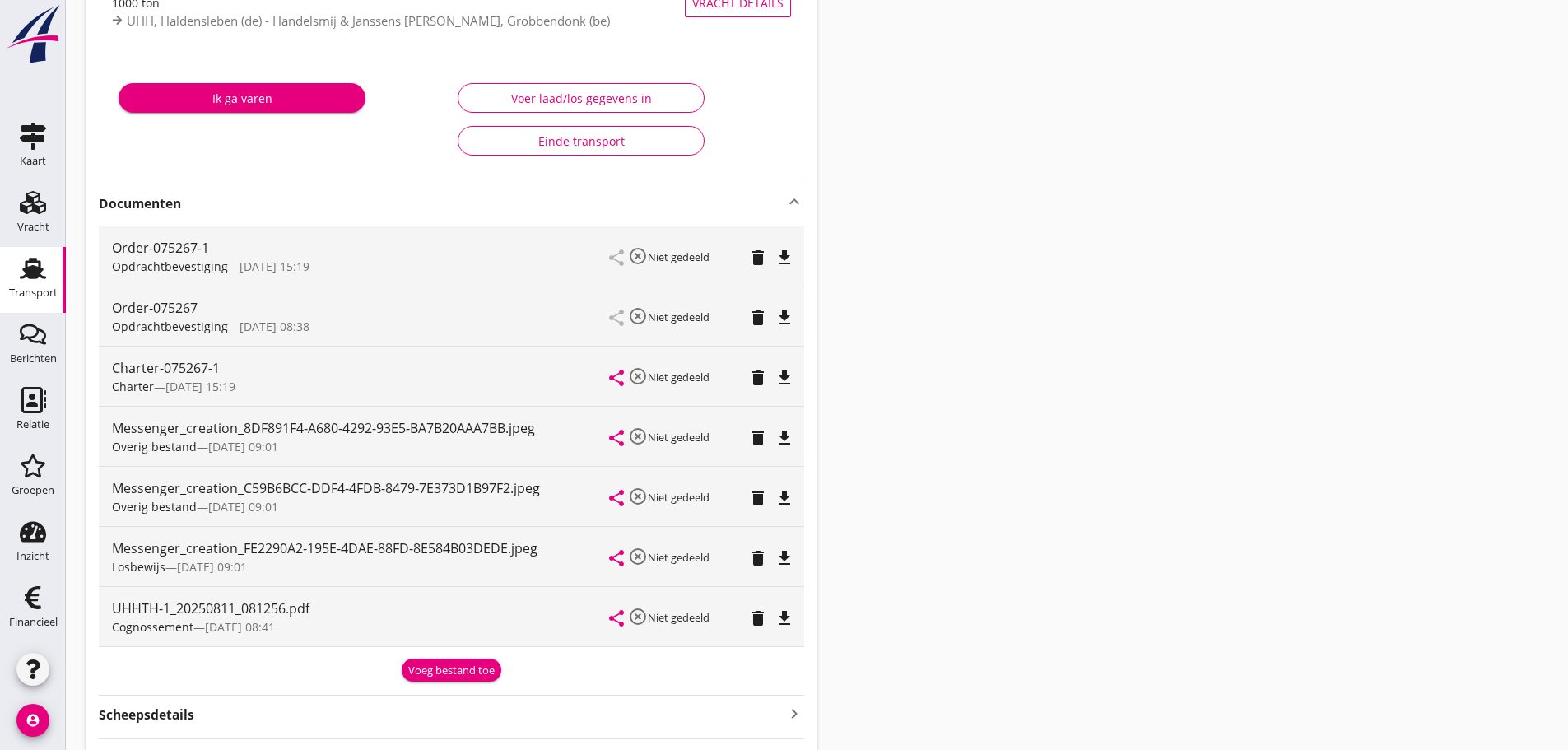
scroll to position [396, 0]
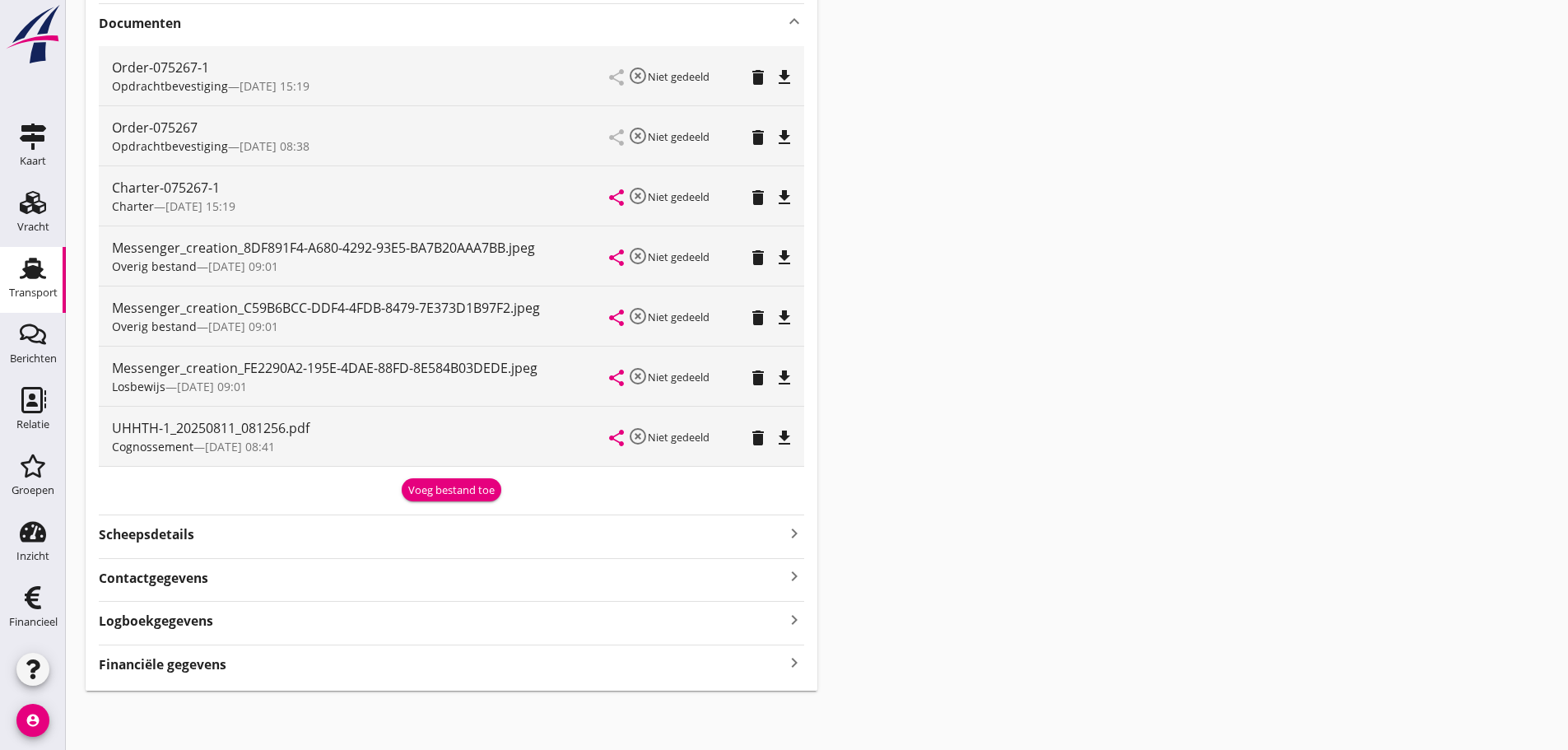
click at [278, 656] on div "Financiële gegevens keyboard_arrow_right" at bounding box center [451, 663] width 706 height 23
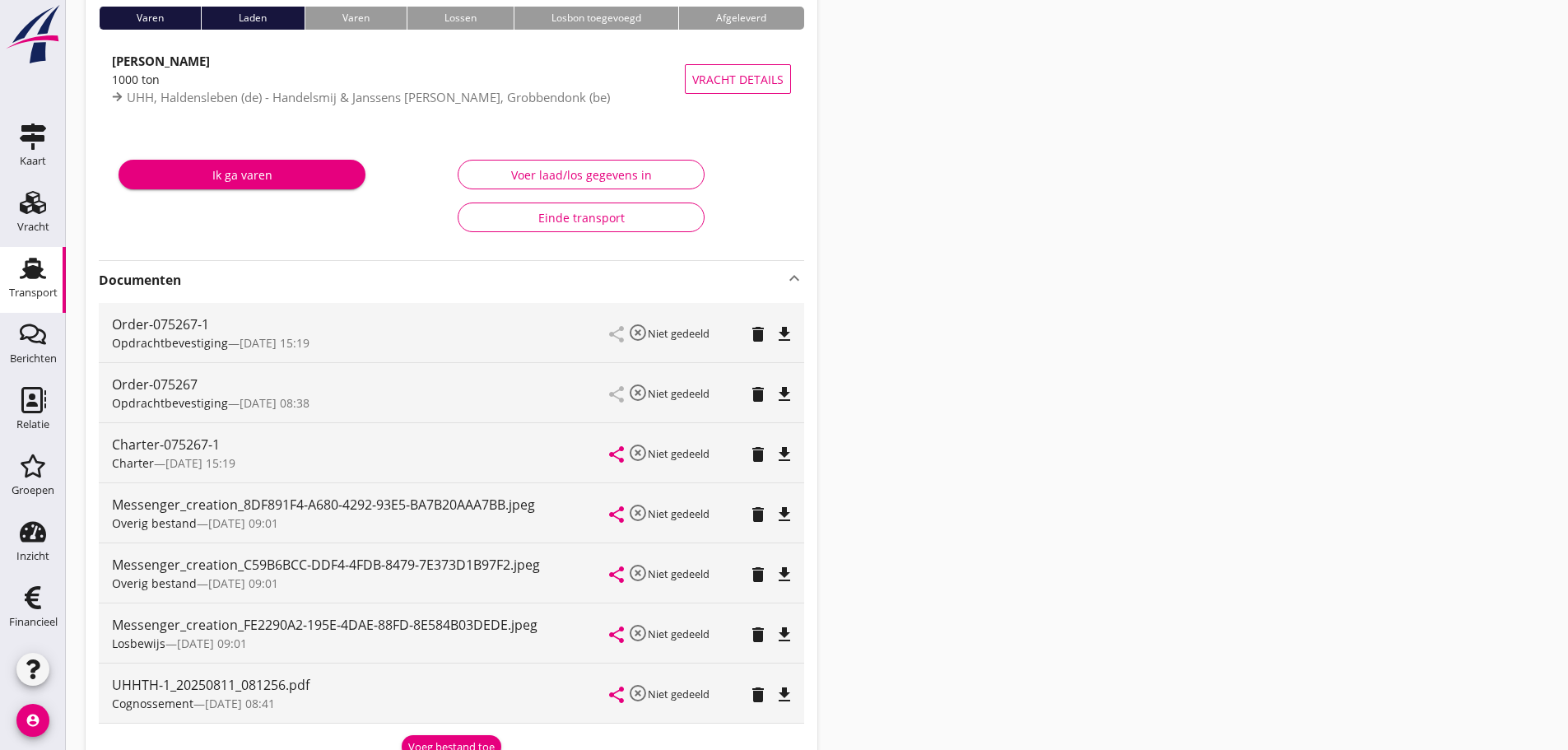
scroll to position [0, 0]
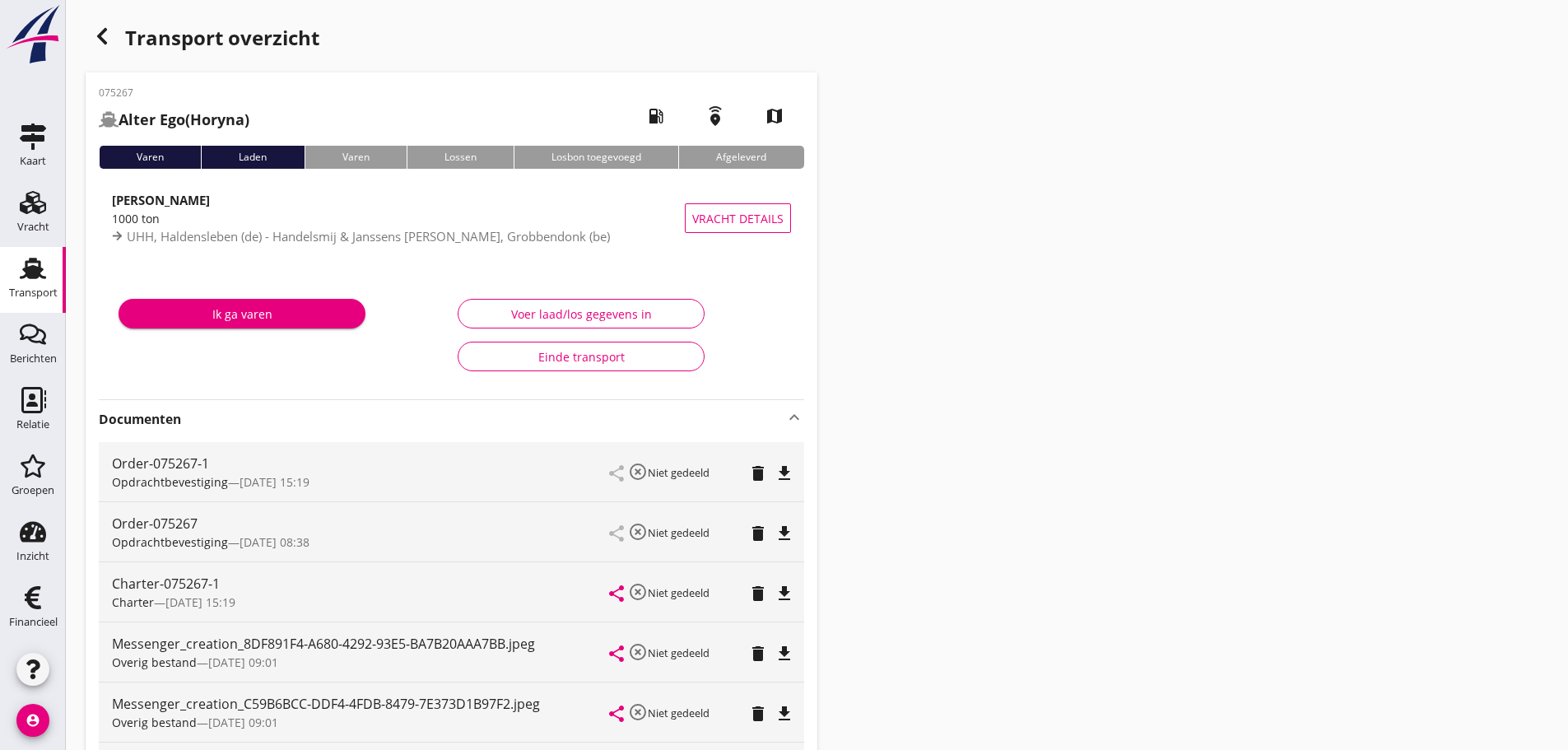
click at [104, 52] on div "button" at bounding box center [102, 36] width 33 height 33
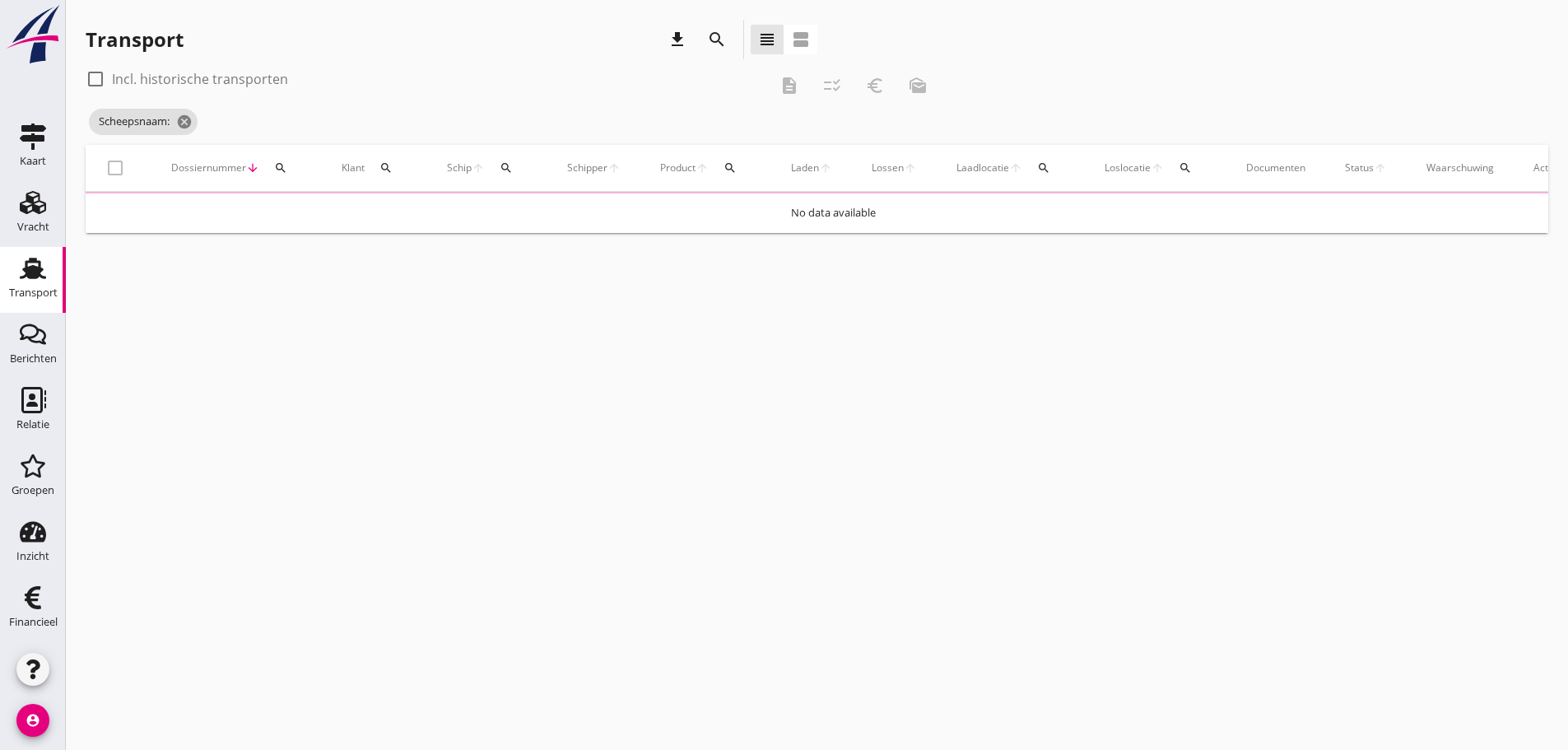
click at [509, 175] on button "search" at bounding box center [505, 167] width 29 height 29
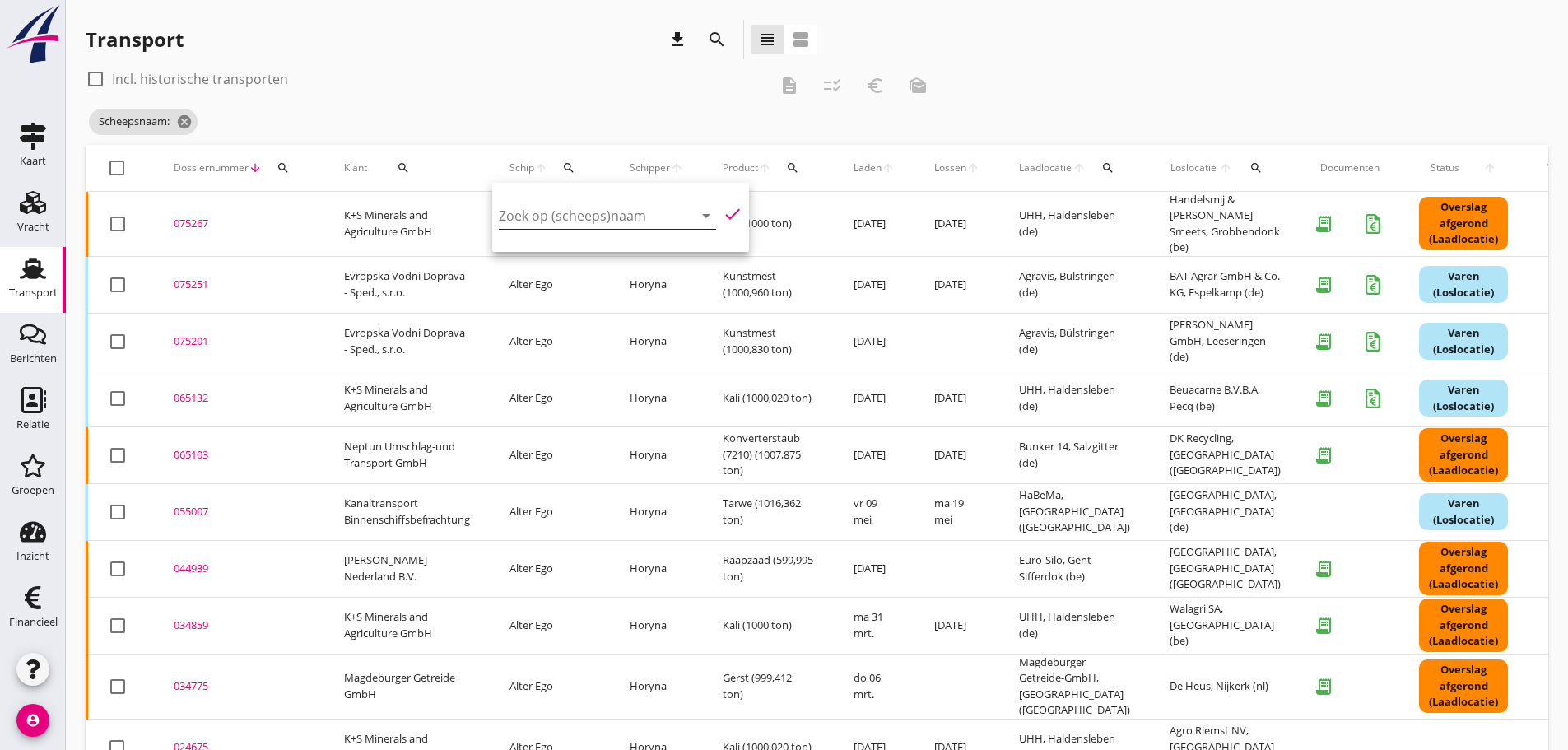
click at [529, 220] on input "Zoek op (scheeps)naam" at bounding box center [584, 215] width 171 height 27
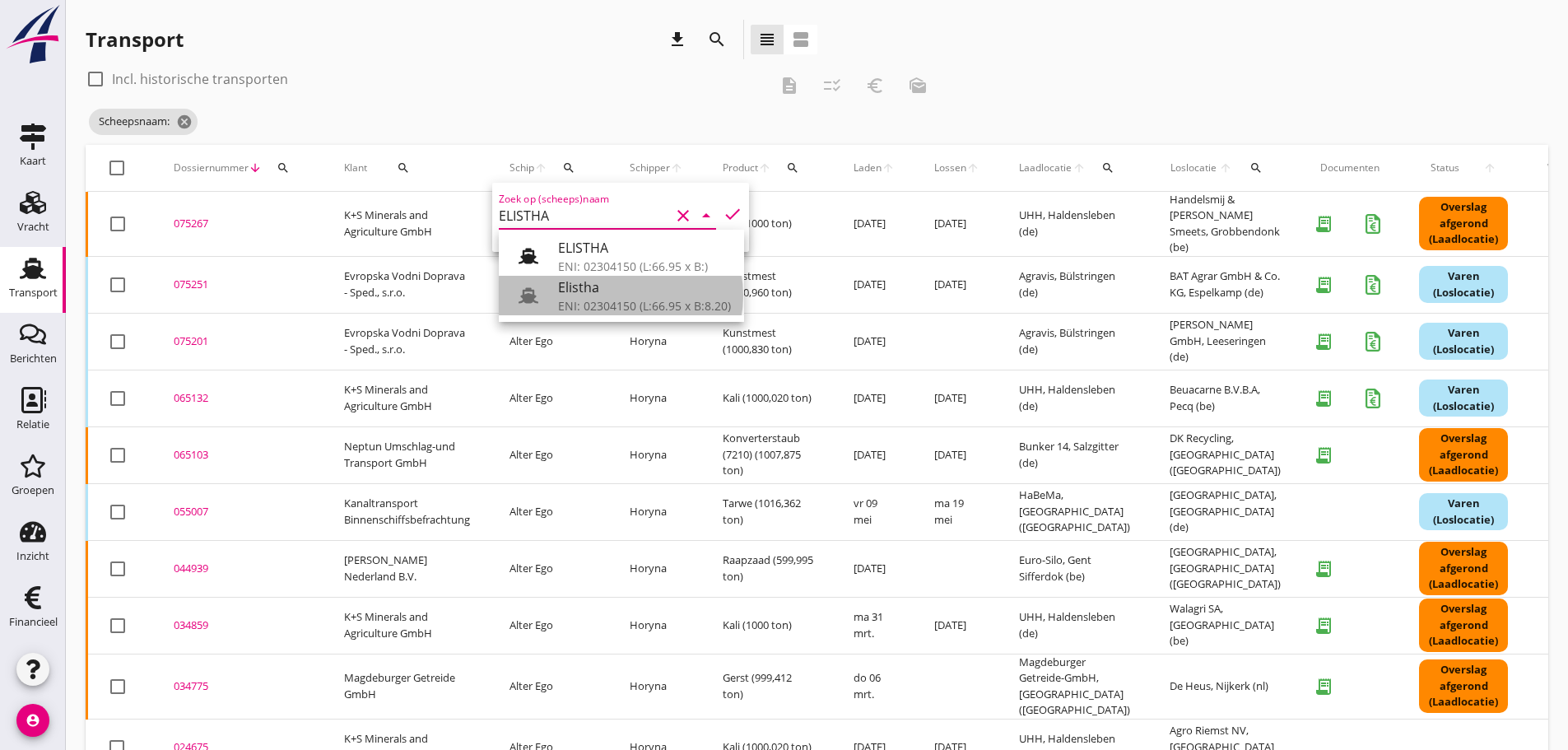
click at [589, 308] on div "ENI: 02304150 (L:66.95 x B:8.20)" at bounding box center [644, 306] width 173 height 18
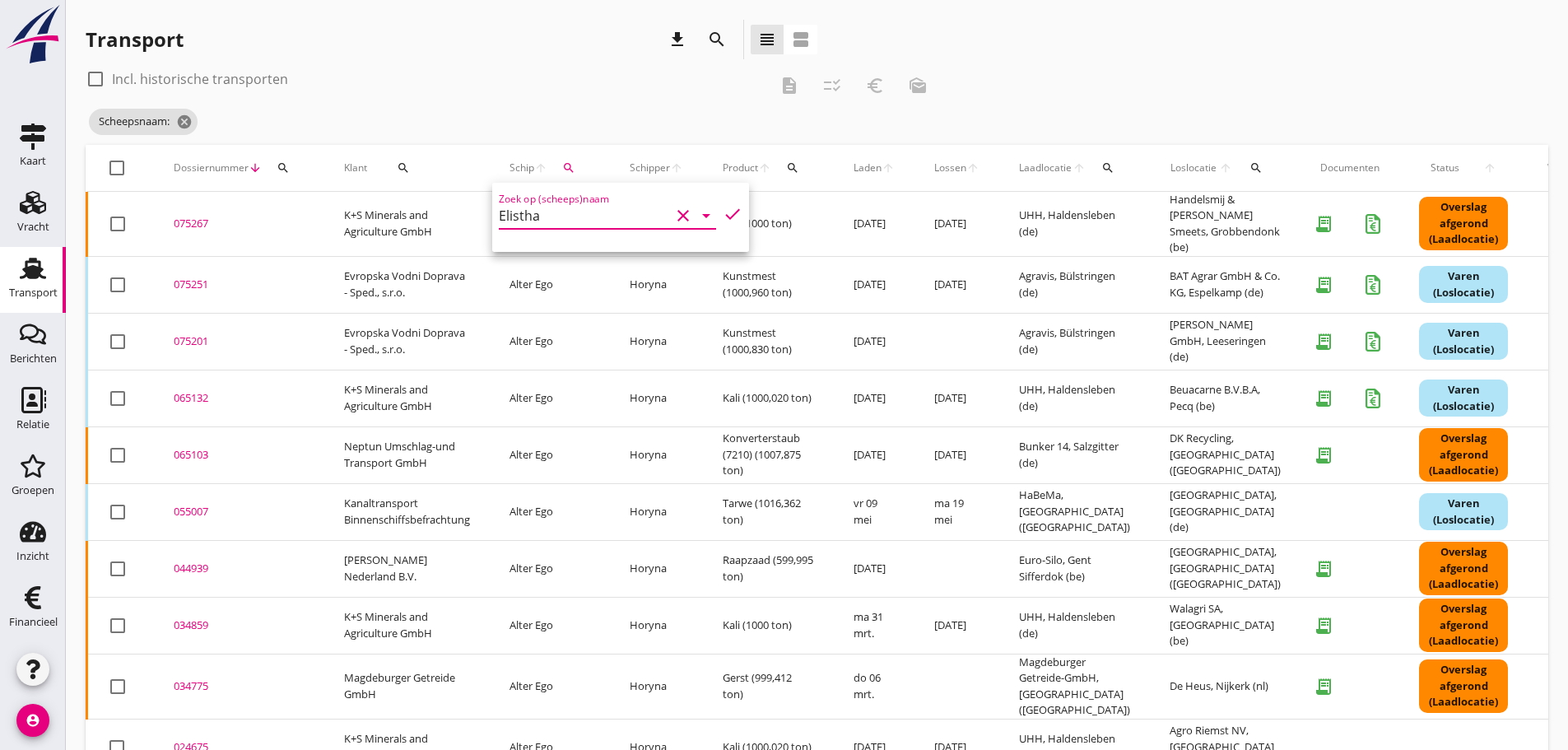
click at [722, 208] on icon "check" at bounding box center [732, 214] width 20 height 20
type input "Elistha"
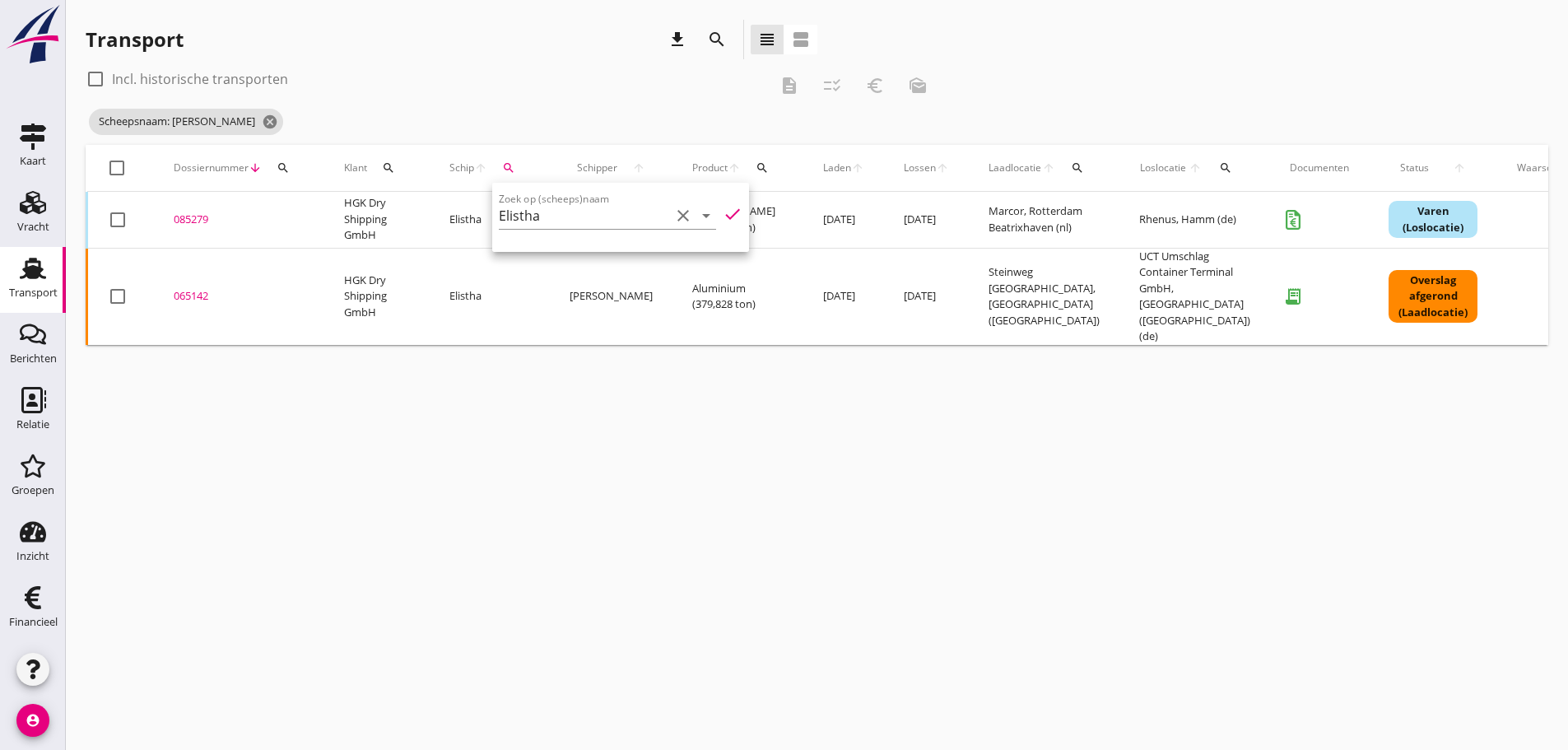
click at [192, 215] on div "085279" at bounding box center [239, 220] width 131 height 17
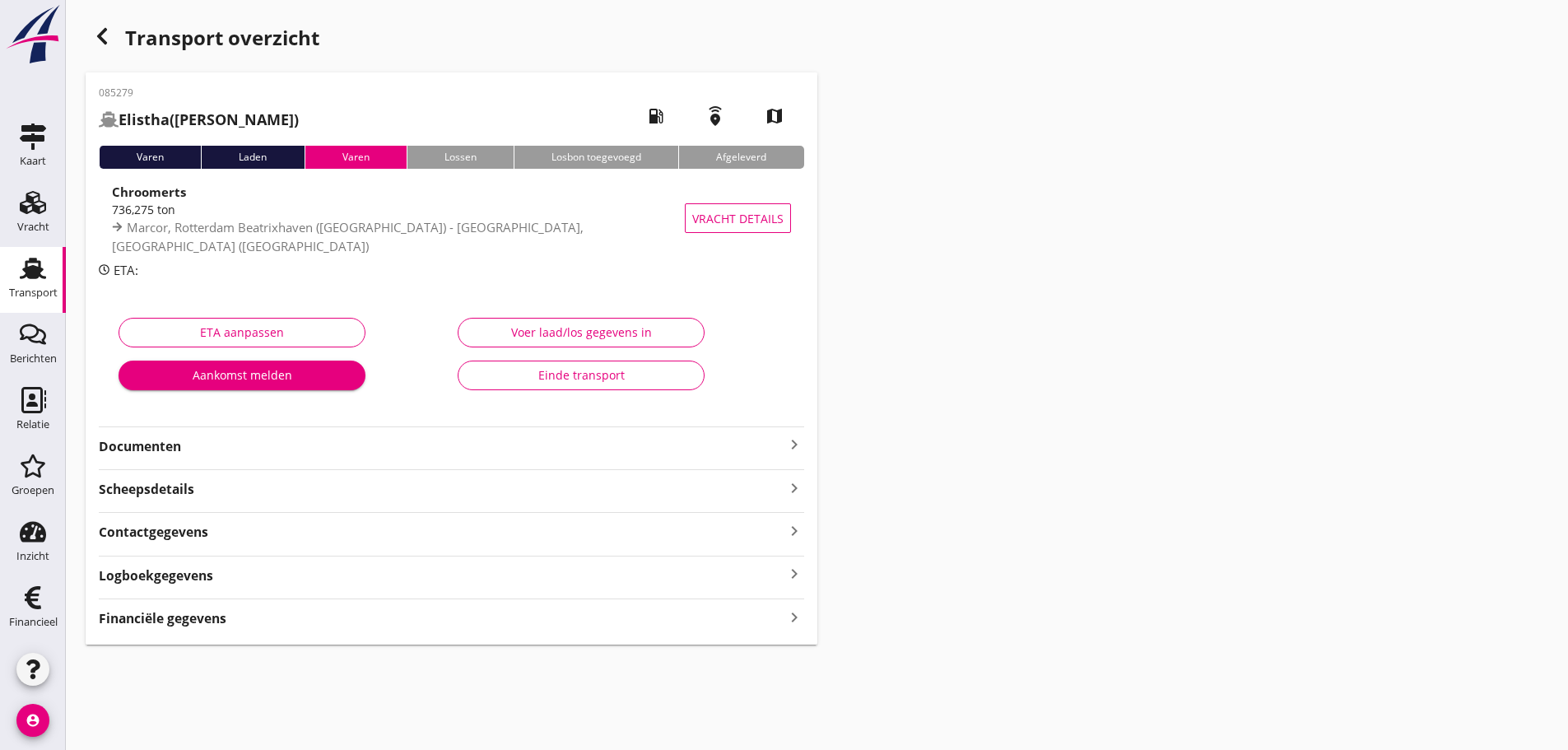
drag, startPoint x: 792, startPoint y: 616, endPoint x: 735, endPoint y: 595, distance: 60.7
click at [751, 617] on icon "keyboard_arrow_right" at bounding box center [794, 616] width 20 height 23
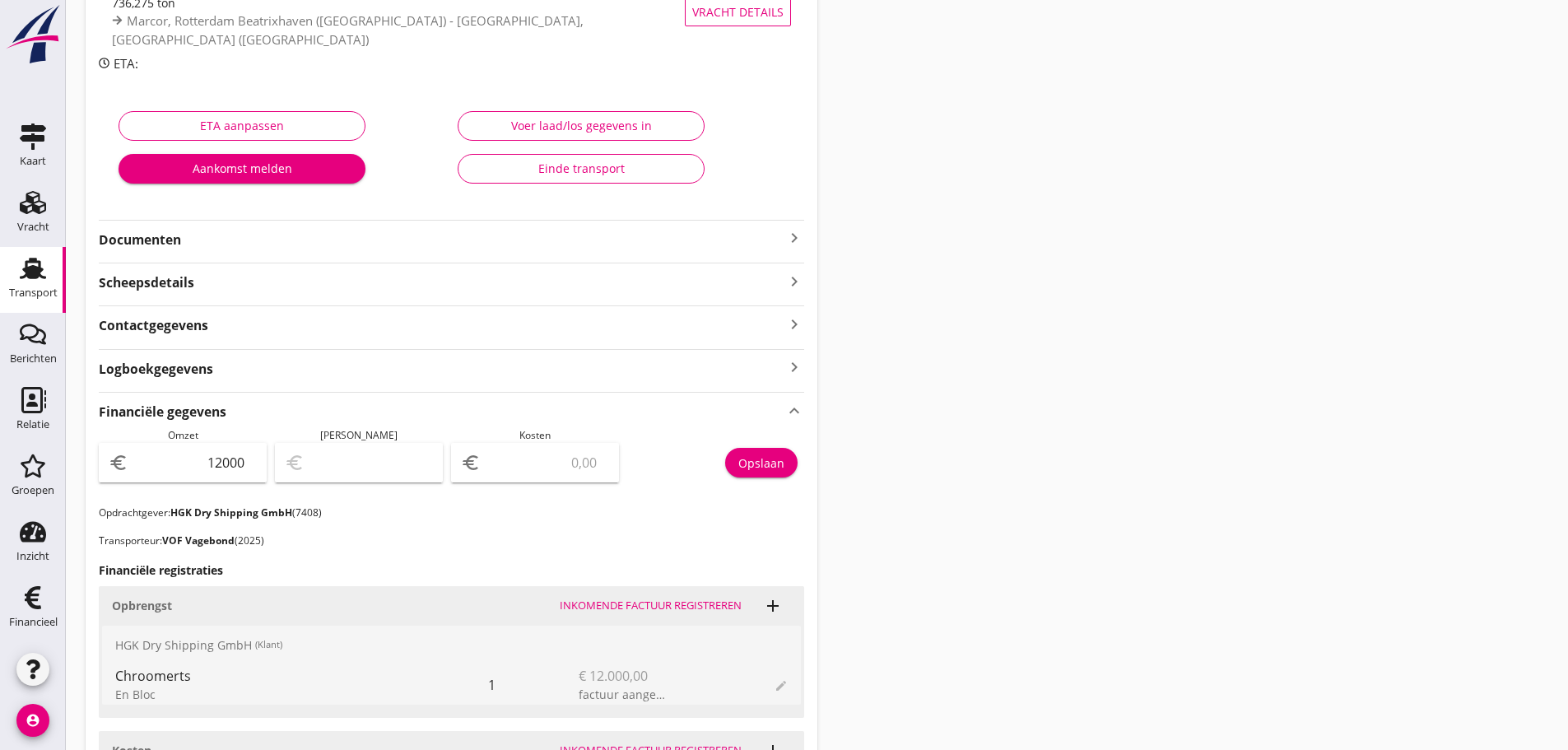
scroll to position [198, 0]
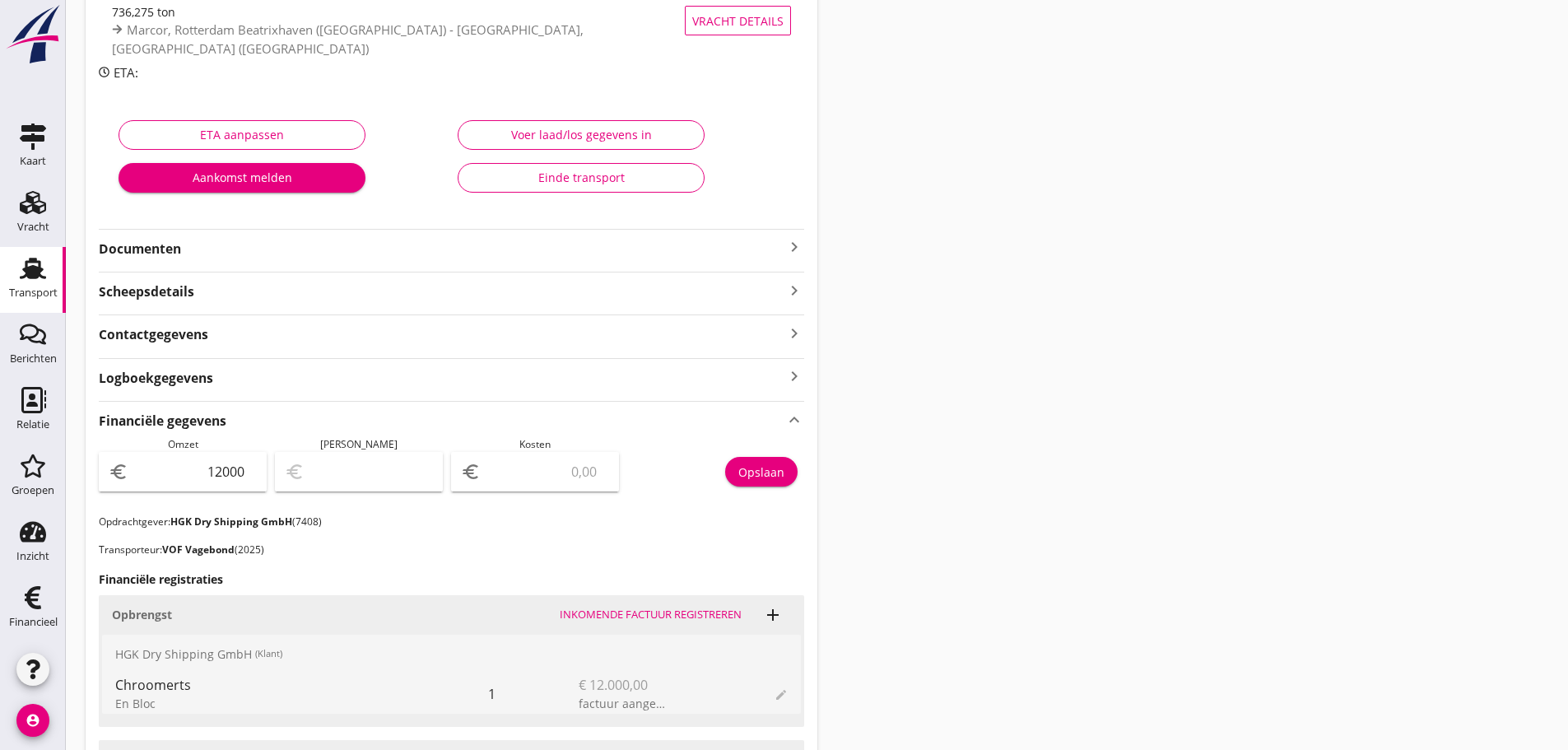
click at [751, 241] on icon "keyboard_arrow_right" at bounding box center [794, 247] width 20 height 20
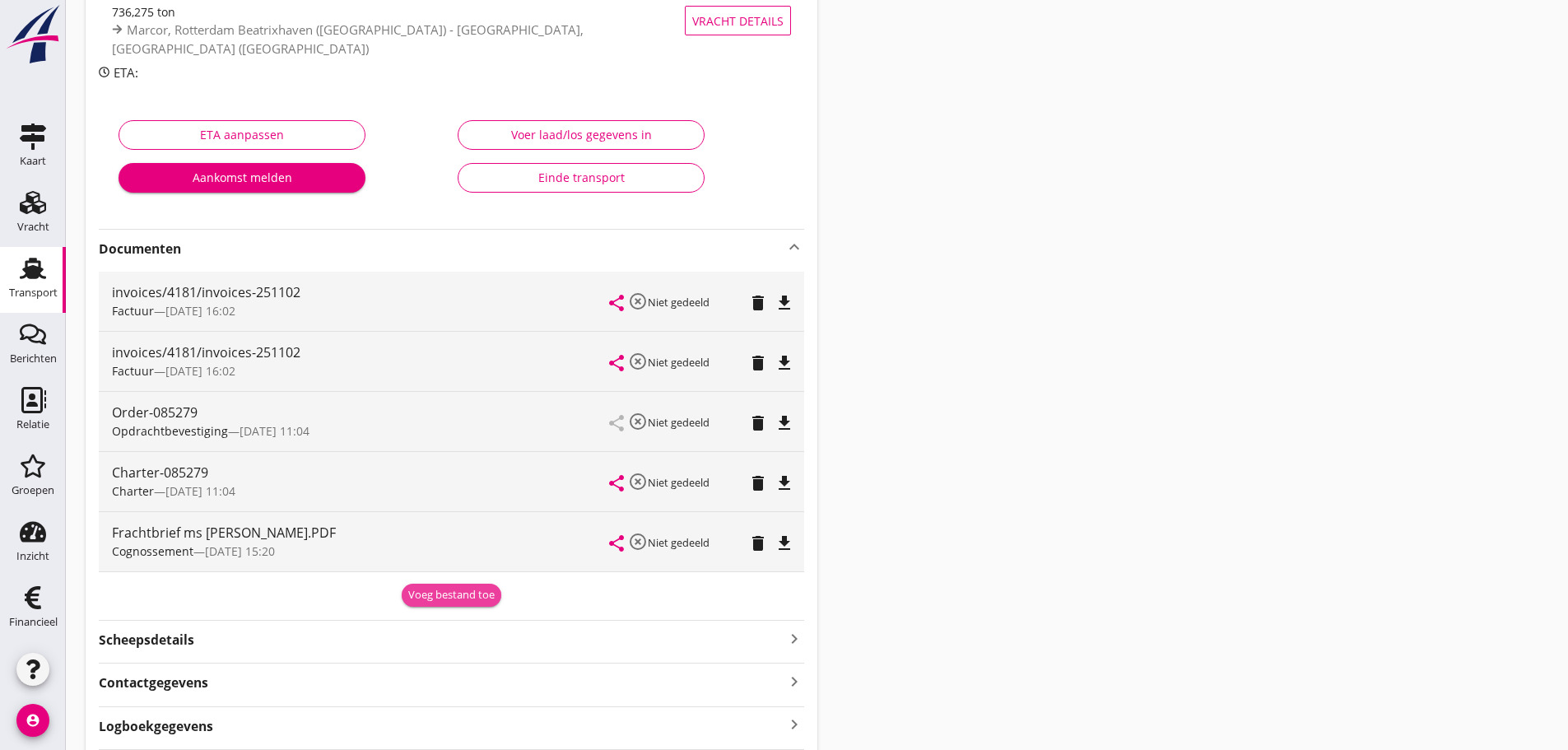
click at [422, 600] on div "Voeg bestand toe" at bounding box center [451, 595] width 86 height 17
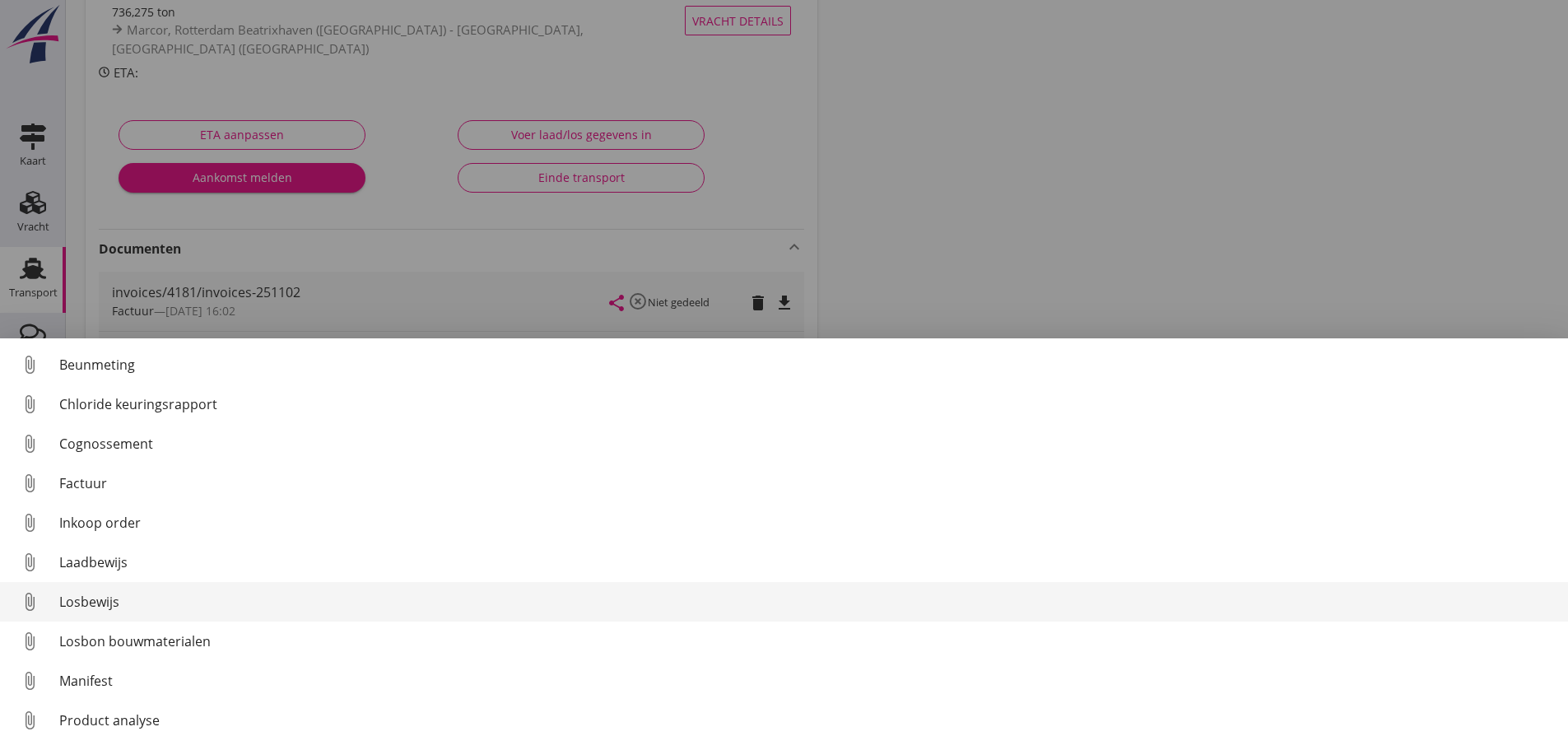
click at [86, 593] on div "Losbewijs" at bounding box center [807, 602] width 1495 height 20
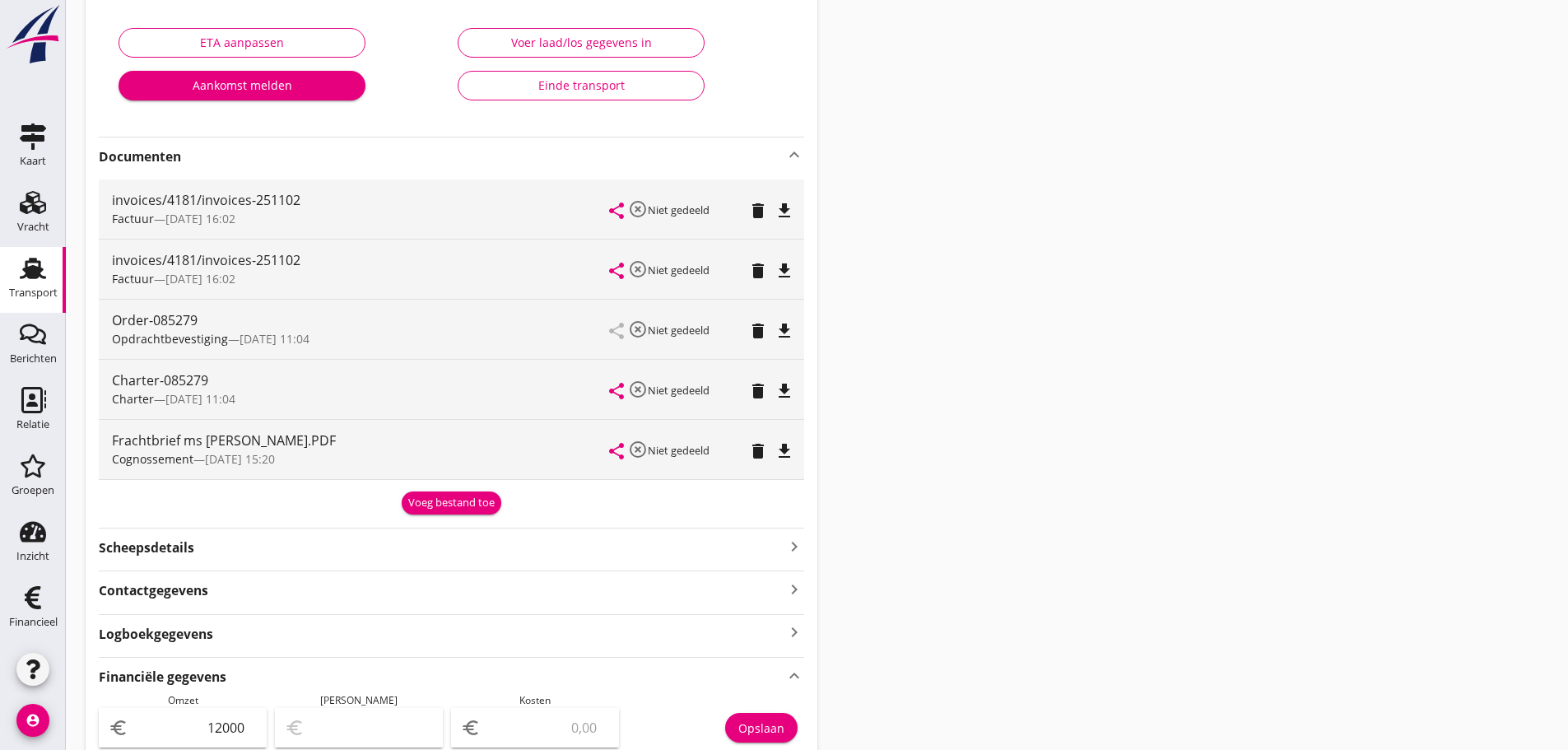
scroll to position [165, 0]
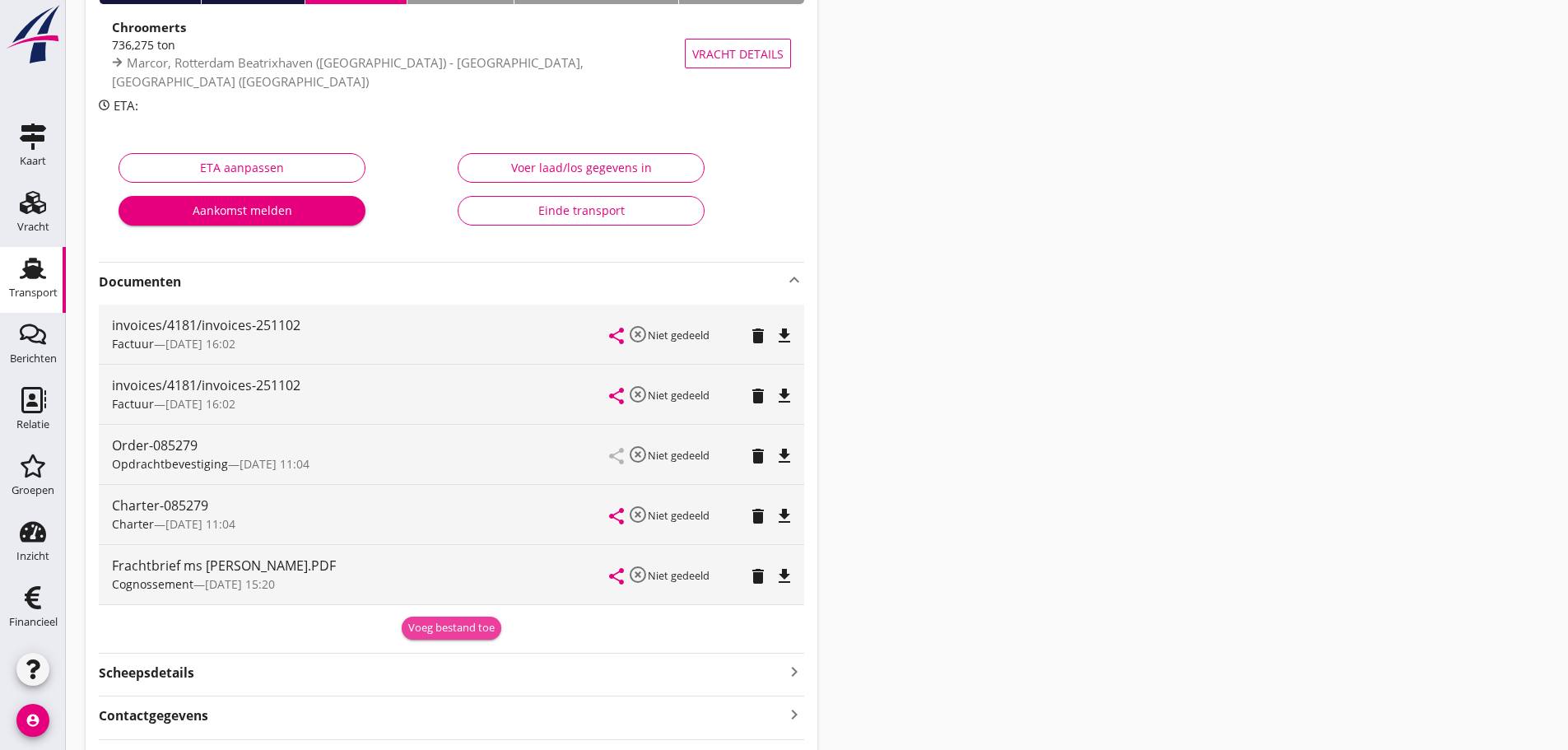
click at [445, 630] on div "Voeg bestand toe" at bounding box center [451, 628] width 86 height 17
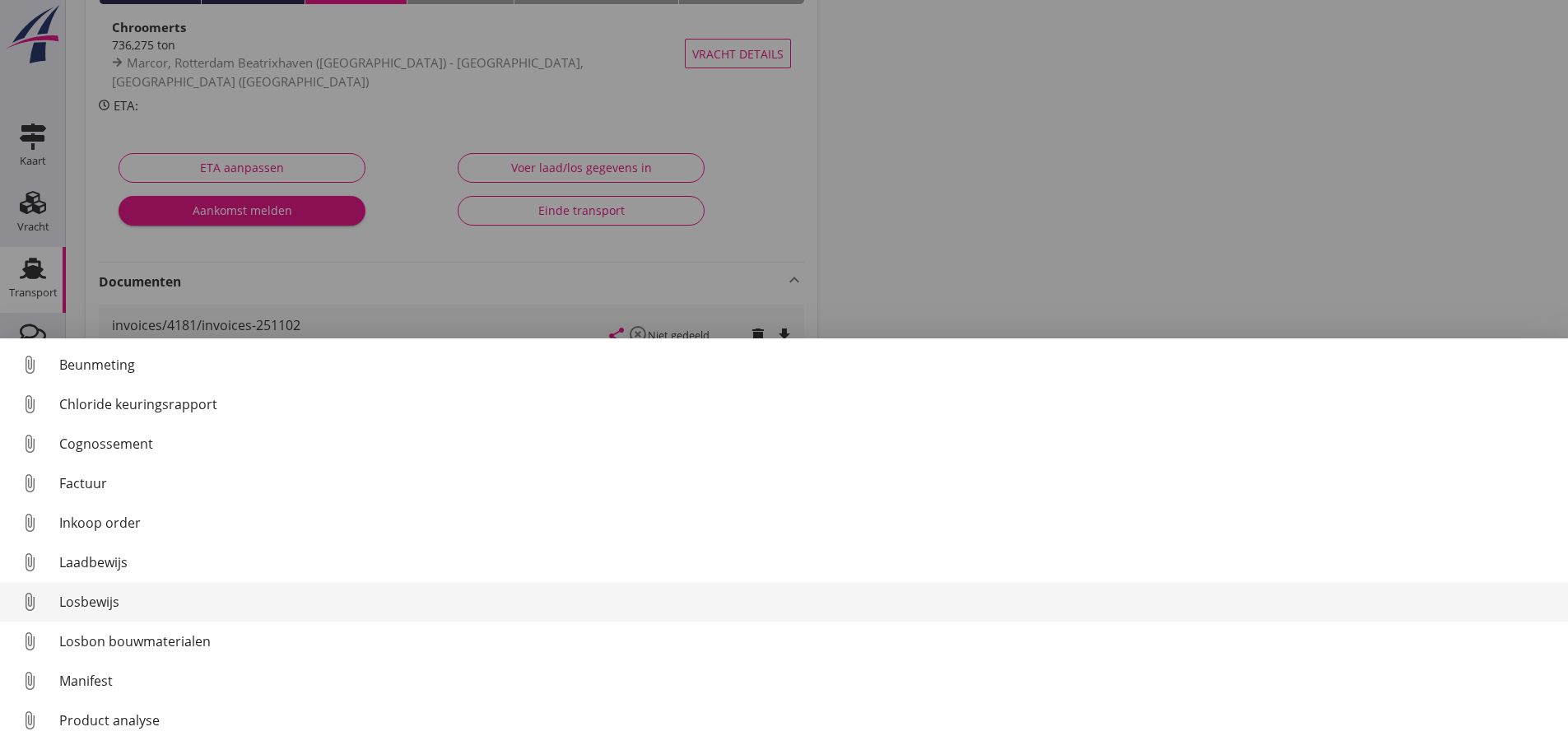
click at [104, 601] on div "Losbewijs" at bounding box center [807, 602] width 1495 height 20
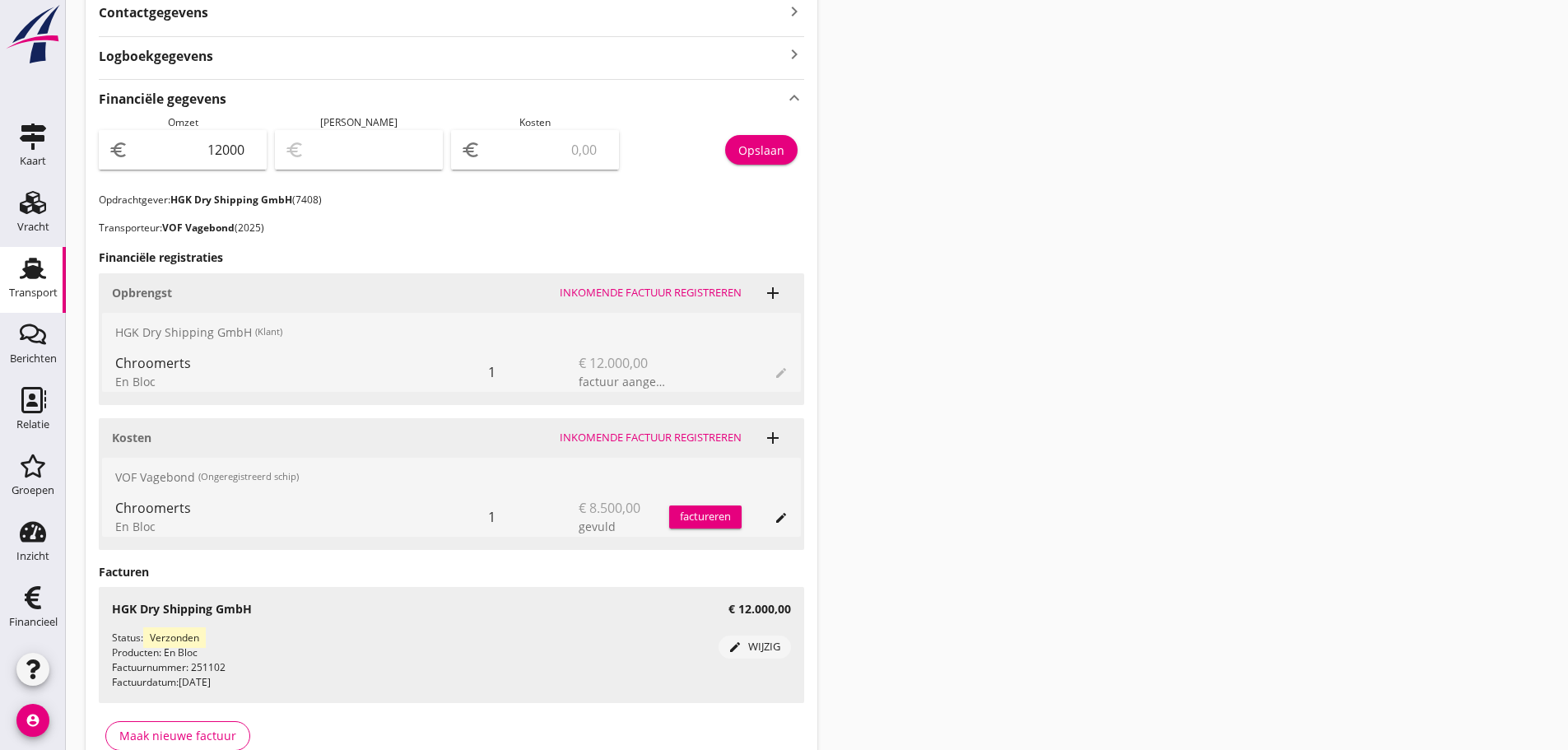
scroll to position [1017, 0]
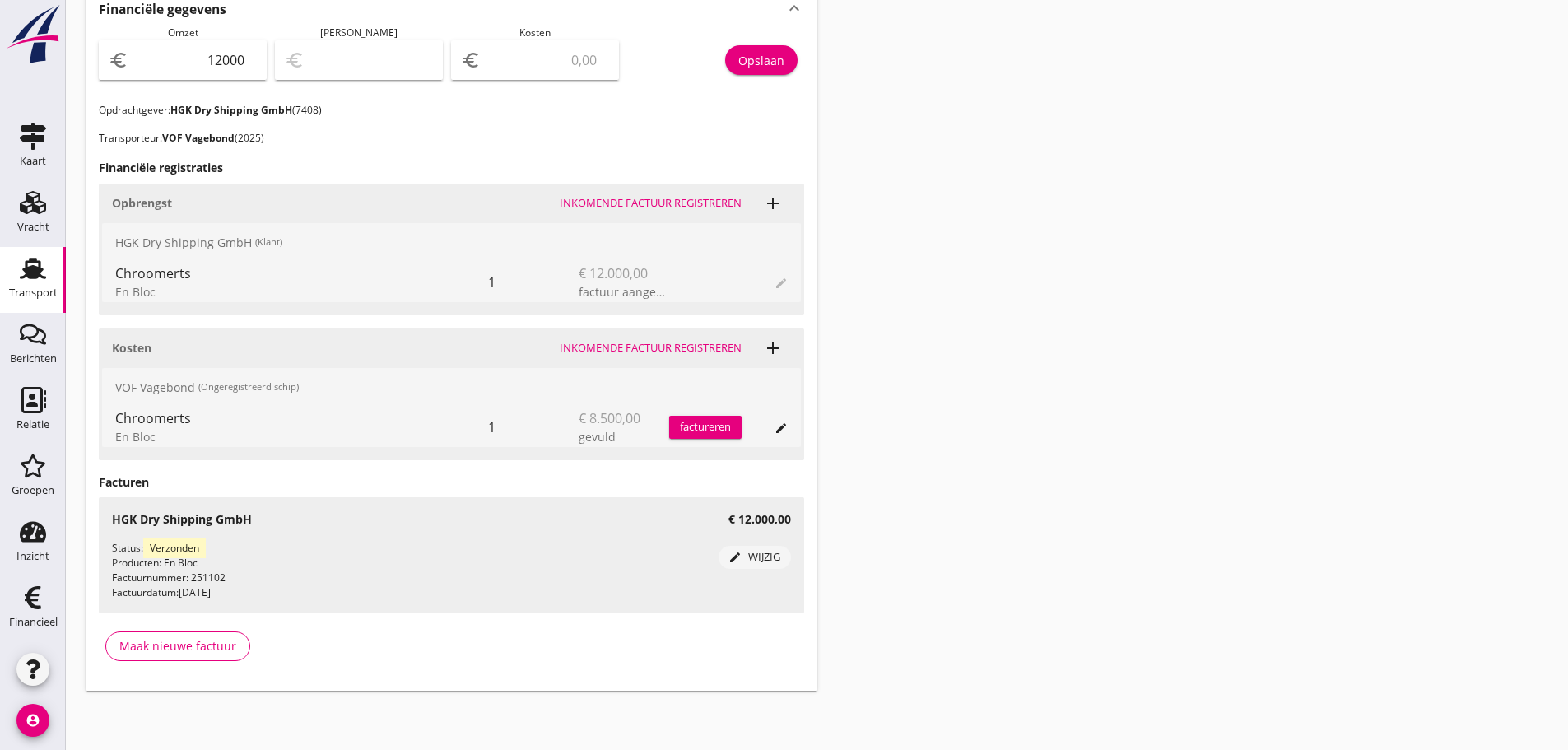
click at [30, 397] on use at bounding box center [34, 400] width 25 height 27
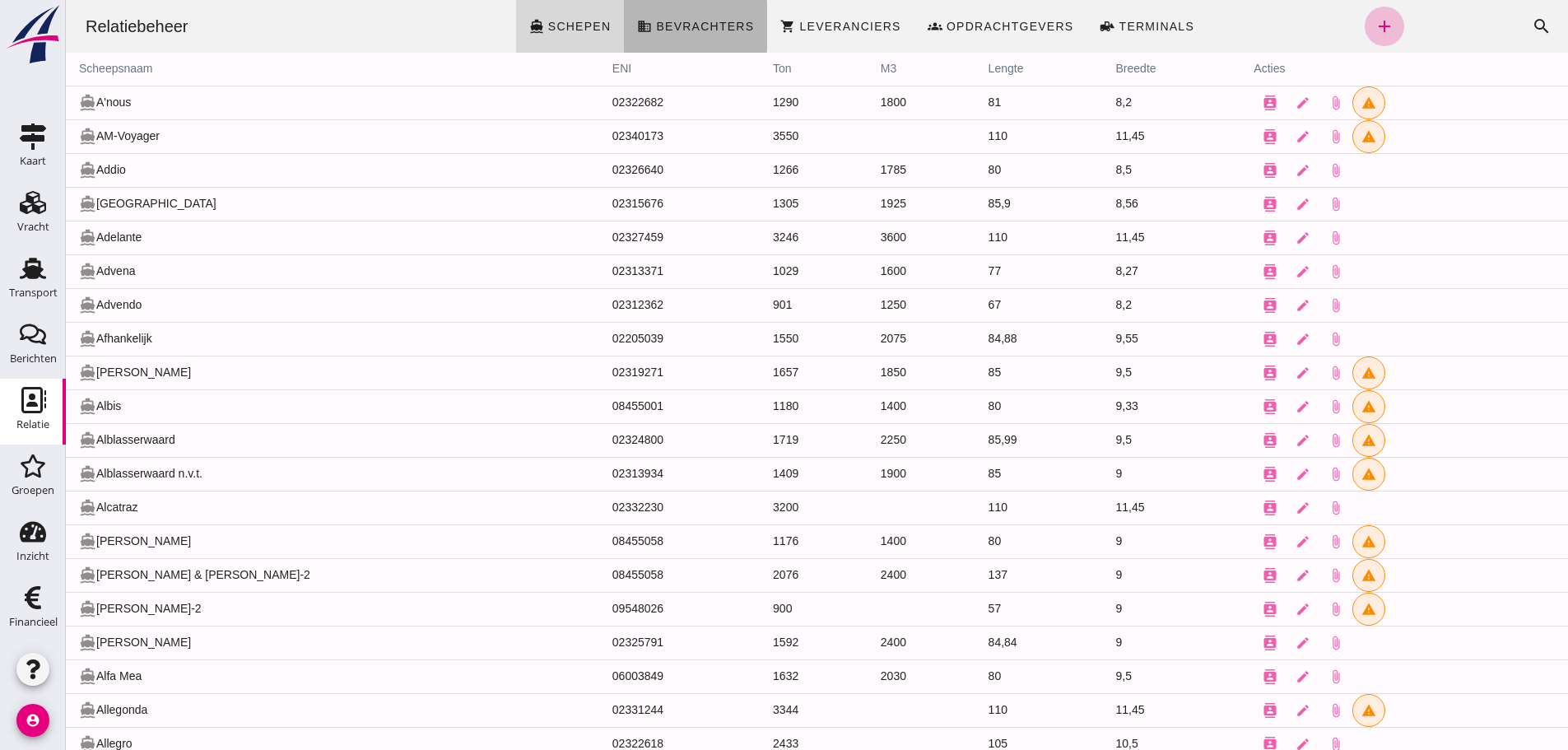
click span "Bevrachters"
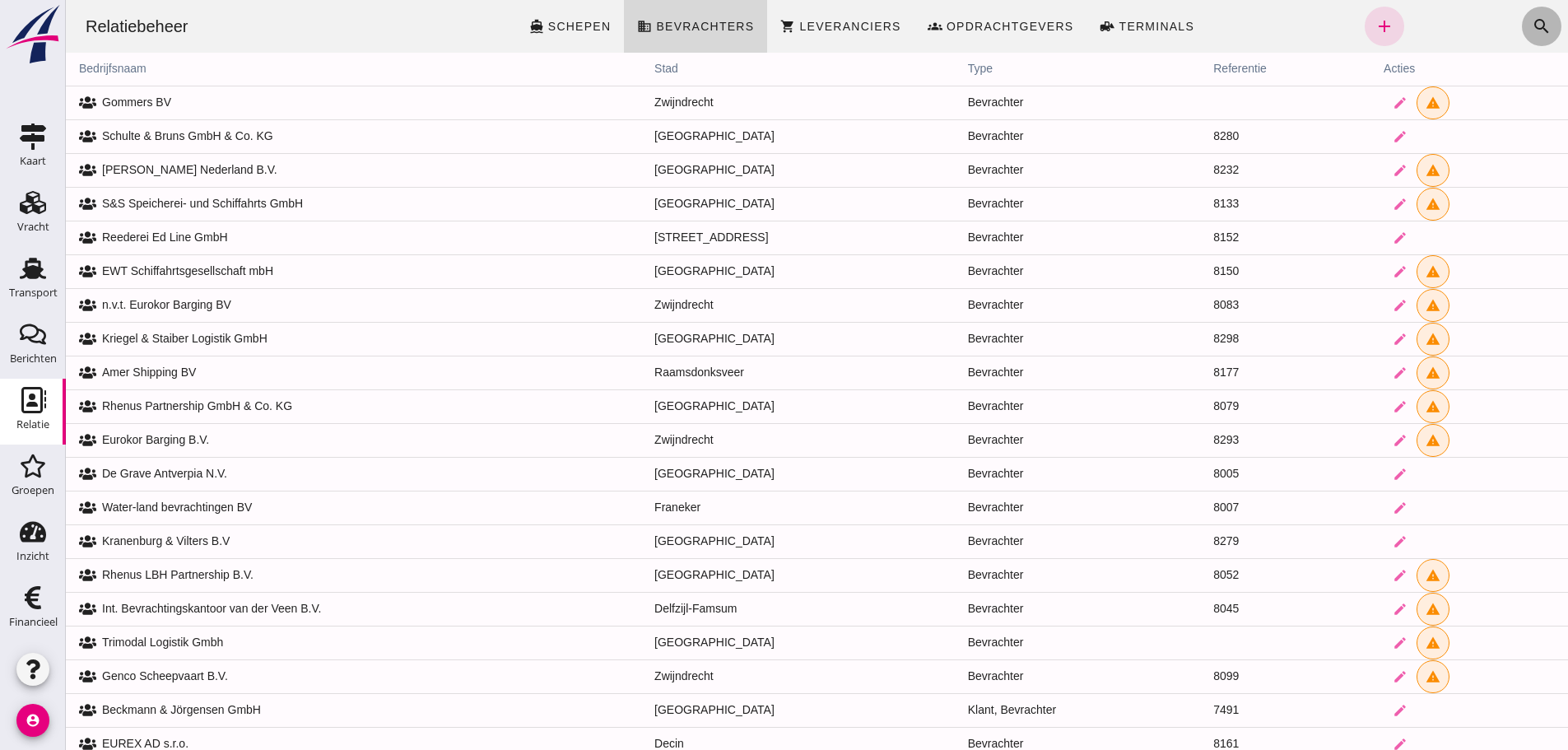
click at [751, 18] on icon "search" at bounding box center [1541, 27] width 20 height 20
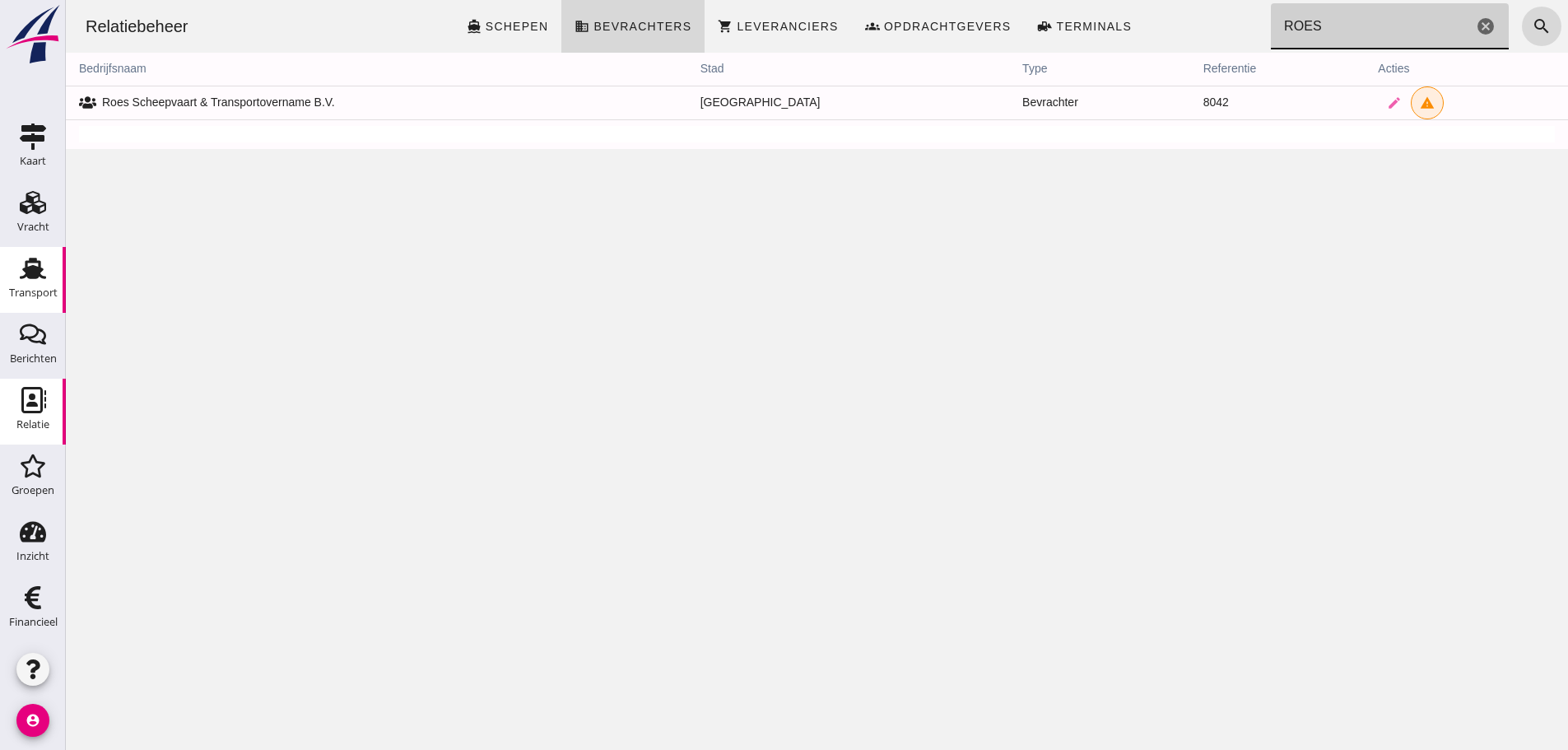
type input "ROES"
click at [38, 277] on use at bounding box center [33, 268] width 27 height 22
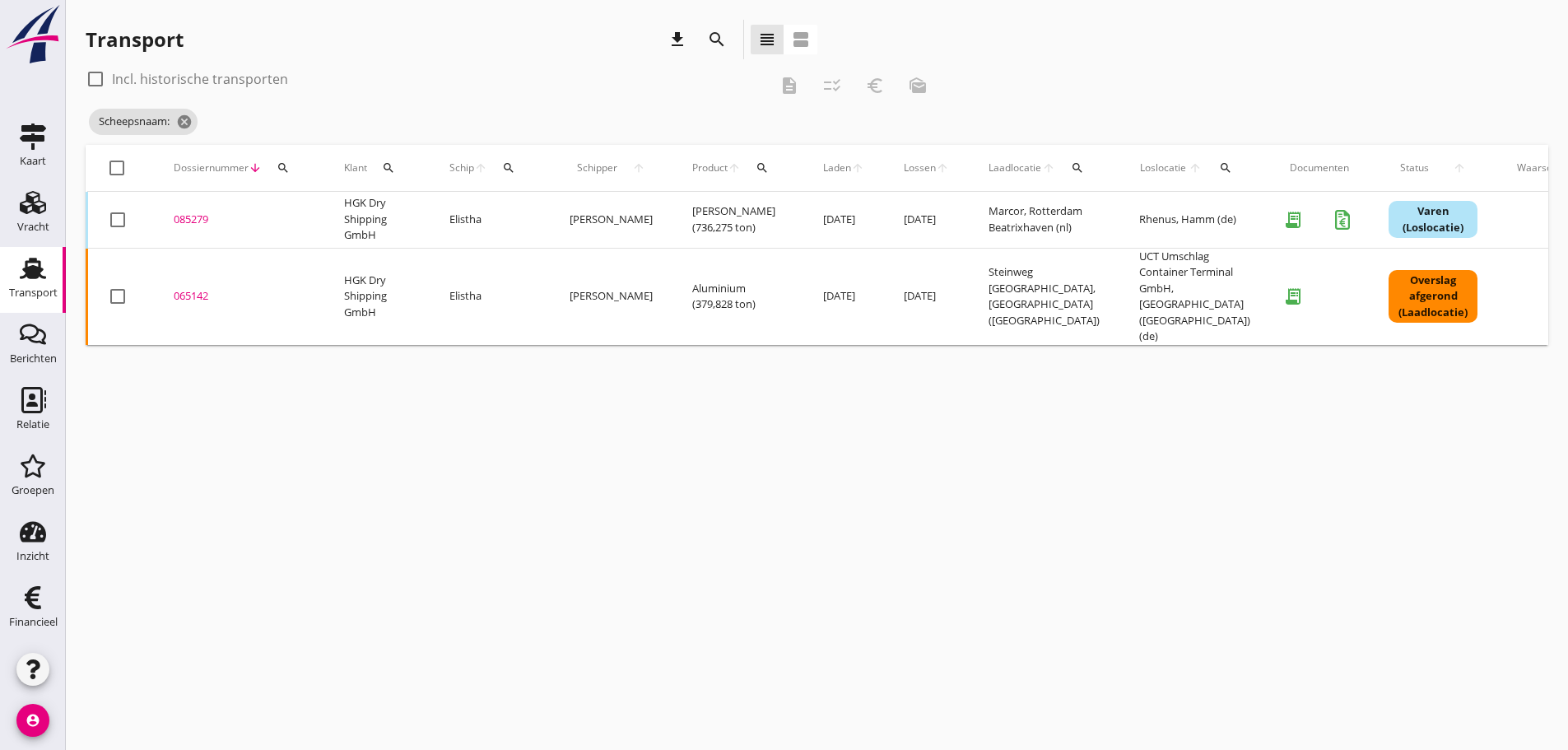
click at [210, 213] on div "085279" at bounding box center [239, 220] width 131 height 17
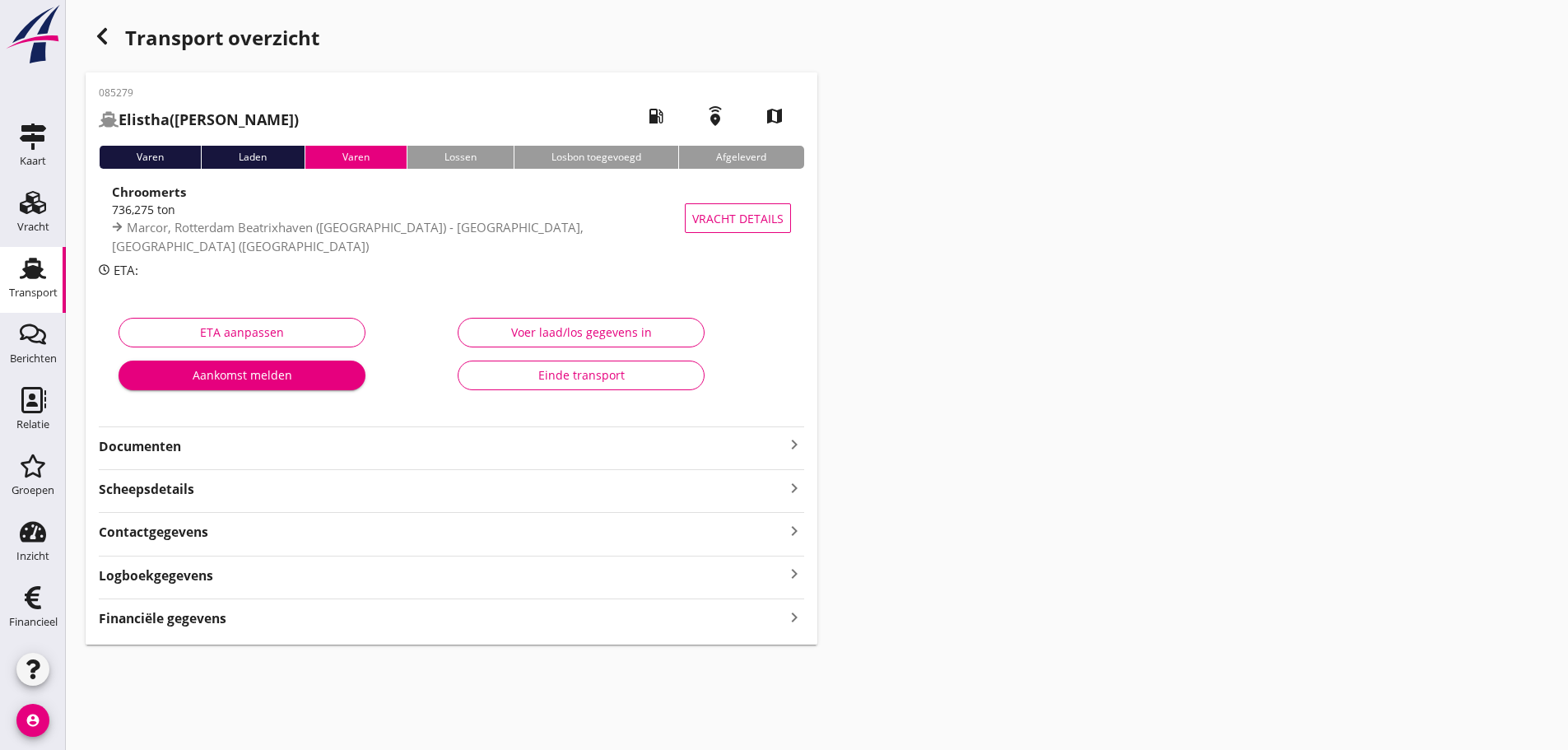
click at [751, 619] on div "Financiële gegevens keyboard_arrow_right" at bounding box center [451, 616] width 706 height 23
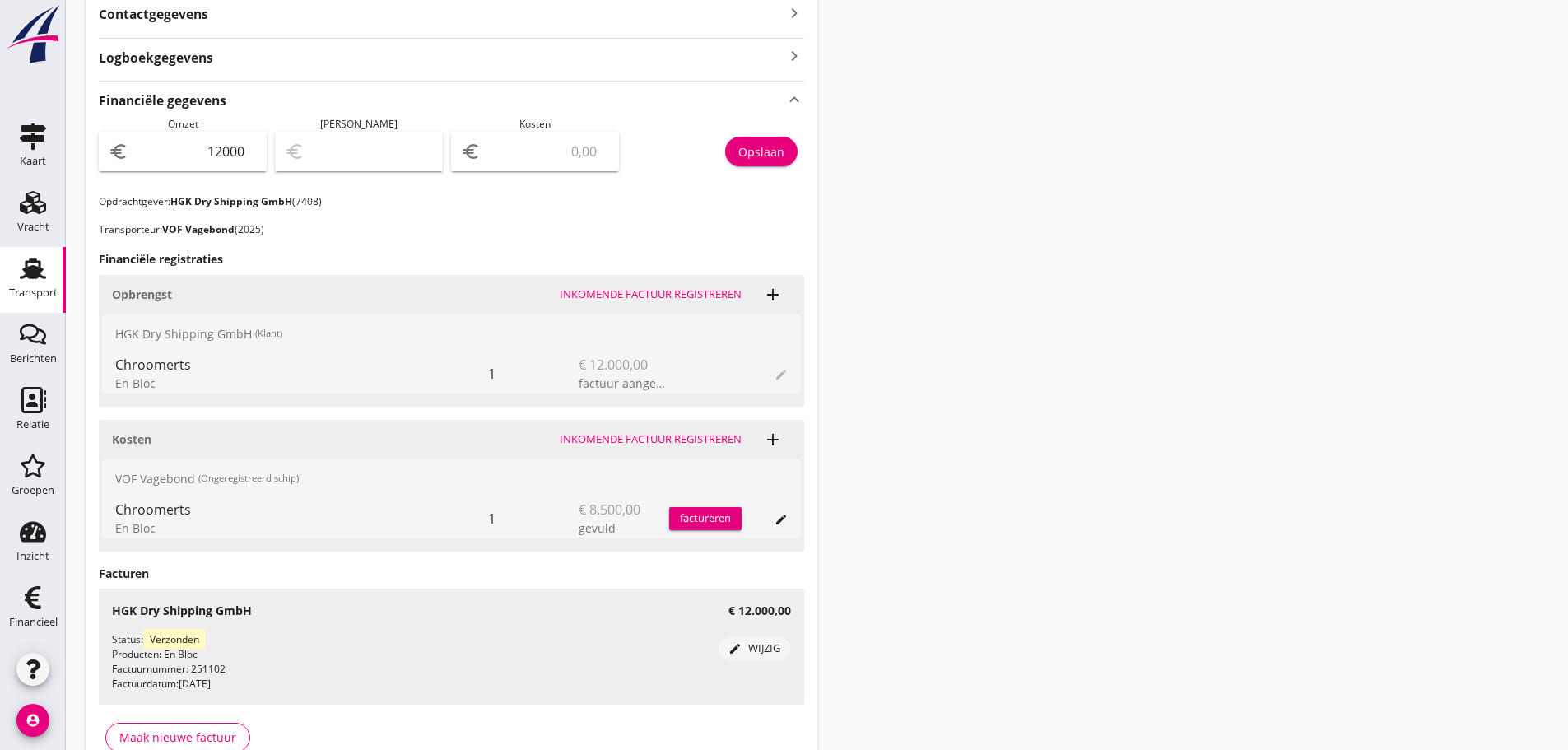
scroll to position [543, 0]
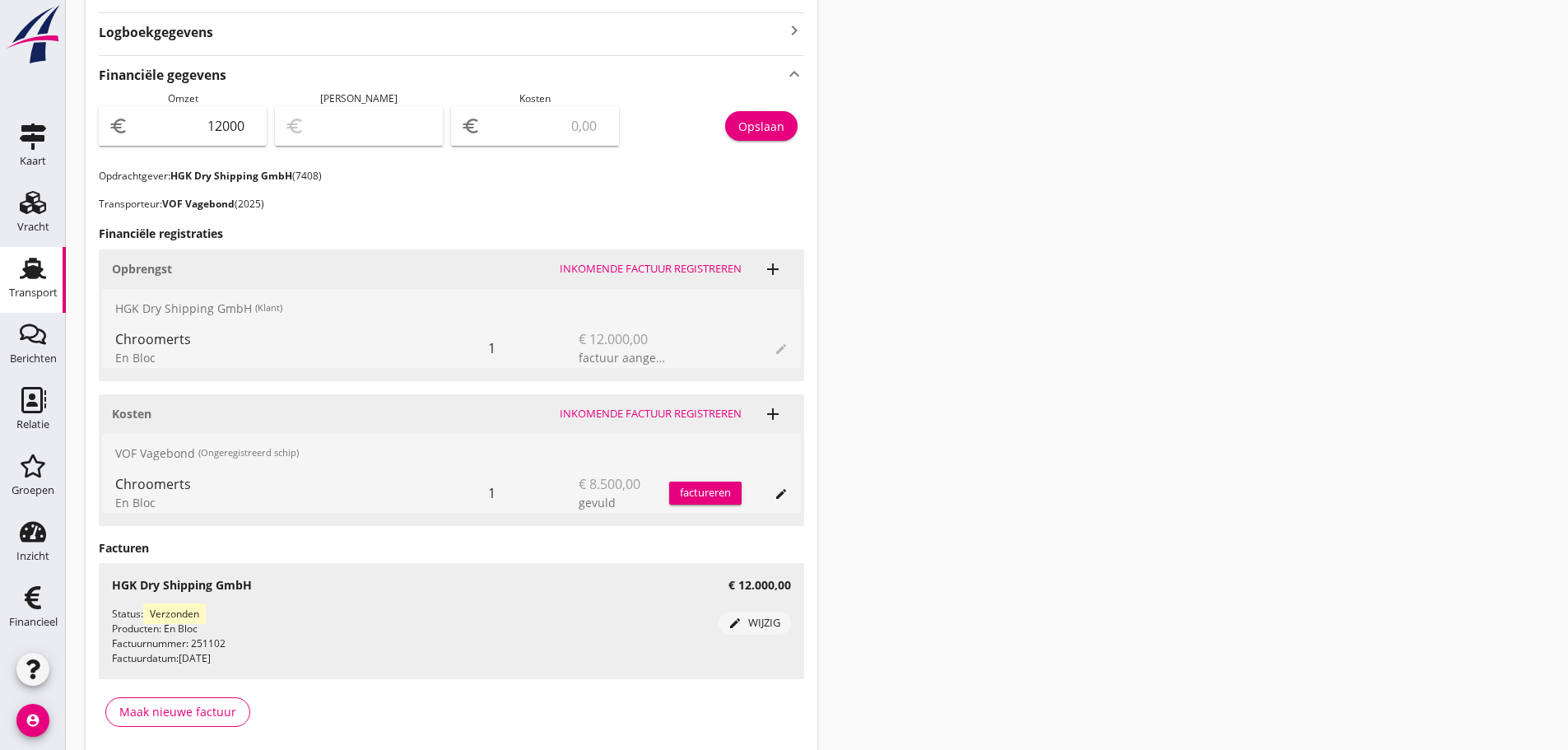
click at [513, 133] on input "number" at bounding box center [547, 126] width 125 height 27
type input "11992.00"
type input "8"
type input "11915.00"
type input "85"
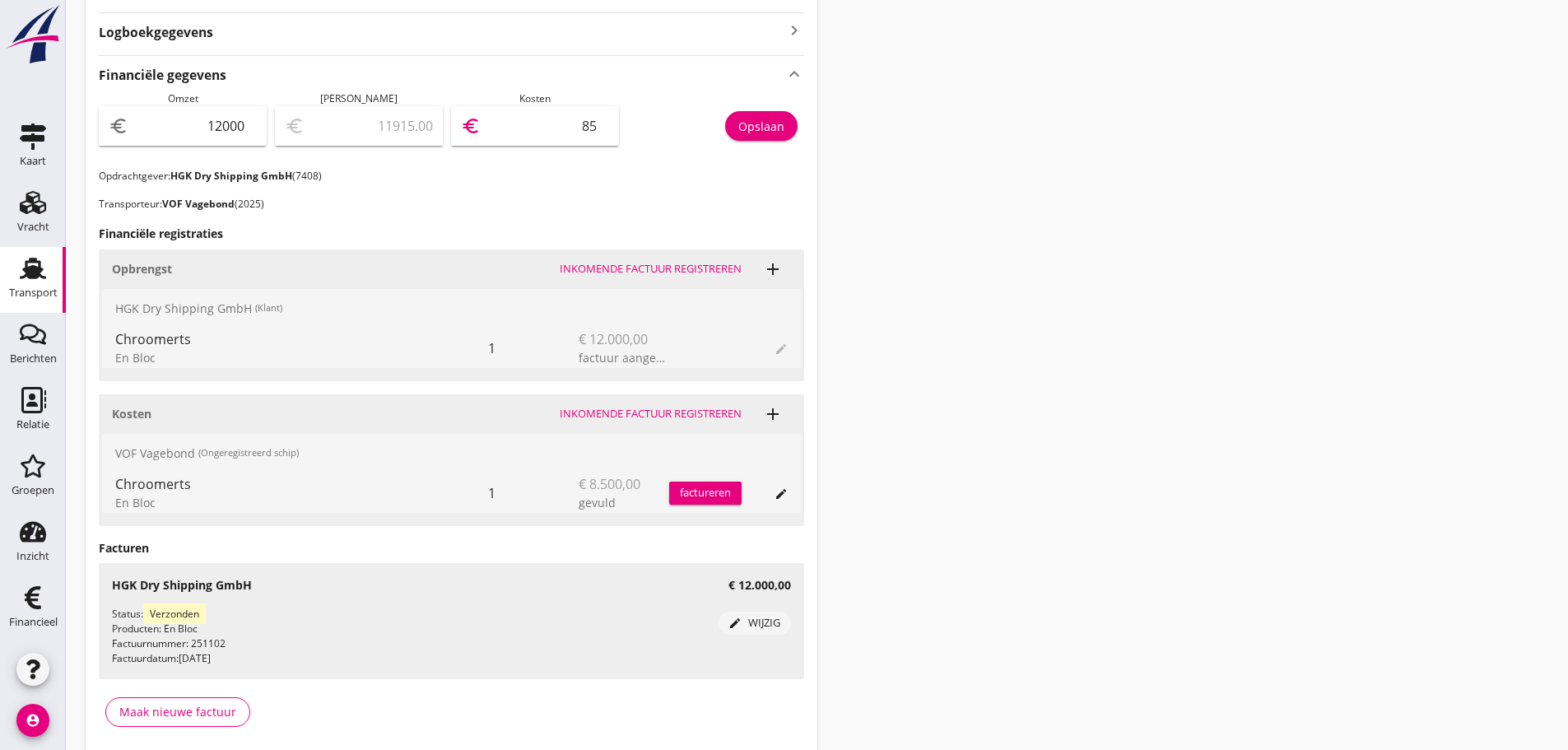
type input "11150.00"
type input "850"
type input "3500.00"
type input "8500"
click at [751, 123] on div "Opslaan" at bounding box center [761, 126] width 46 height 18
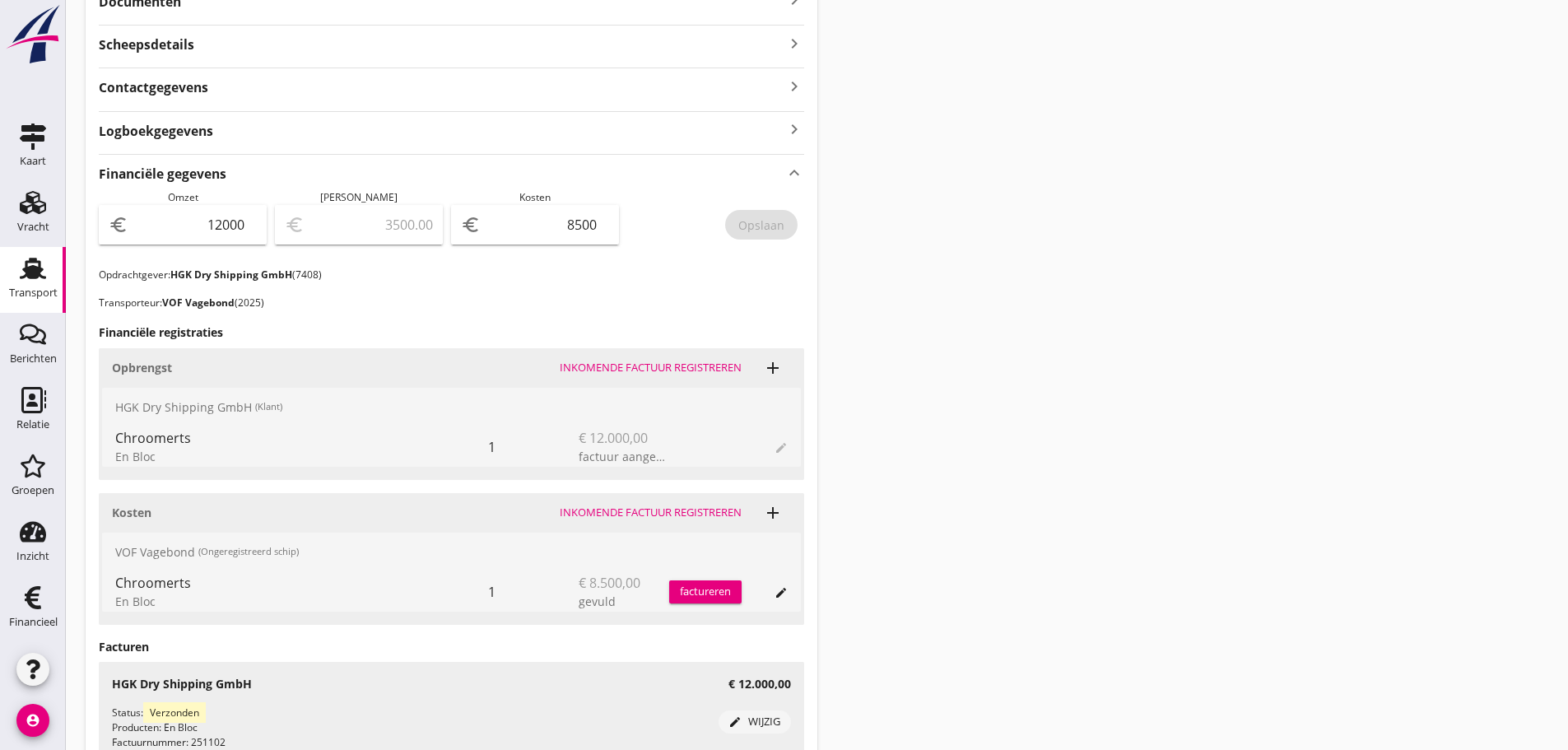
scroll to position [33, 0]
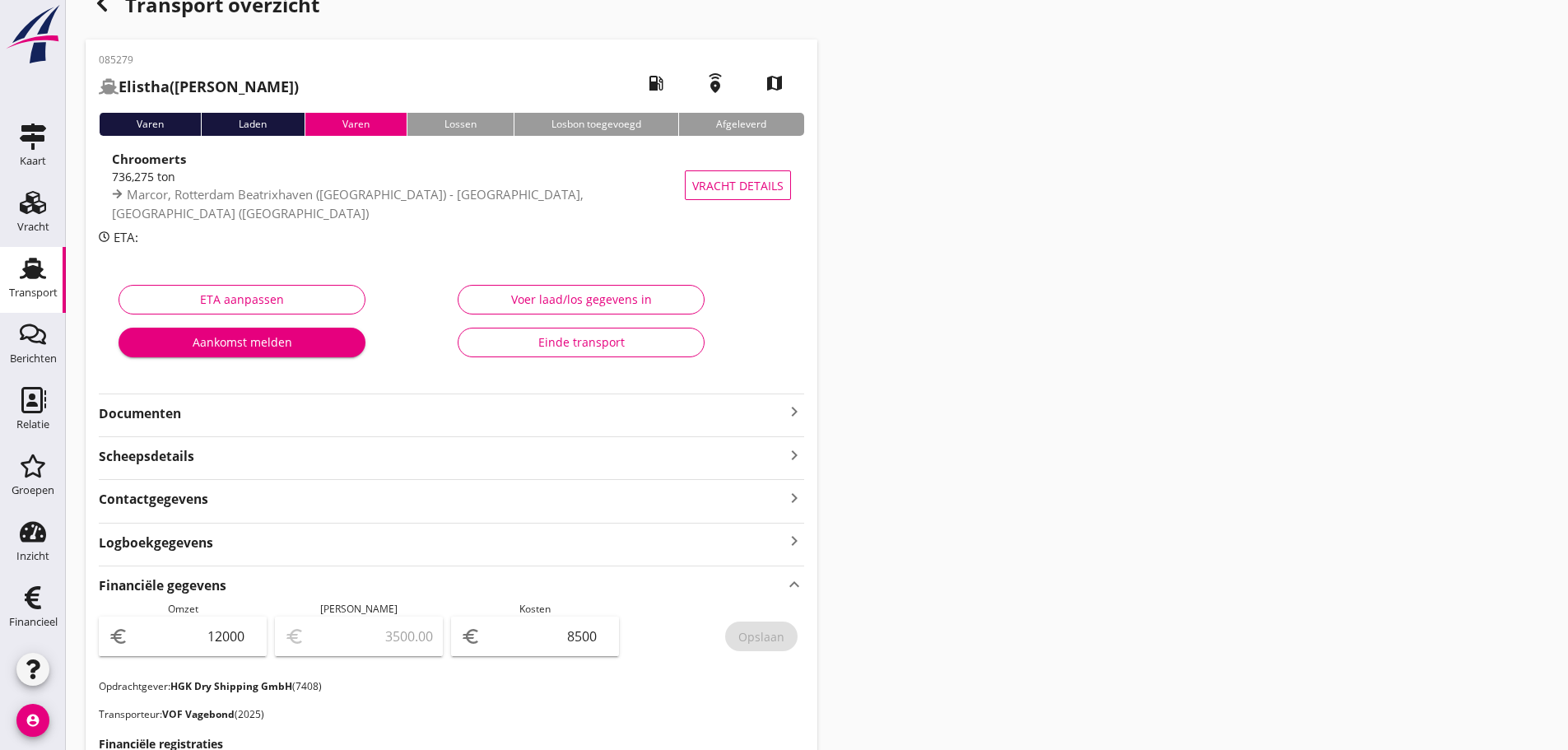
click at [751, 408] on icon "keyboard_arrow_right" at bounding box center [794, 412] width 20 height 20
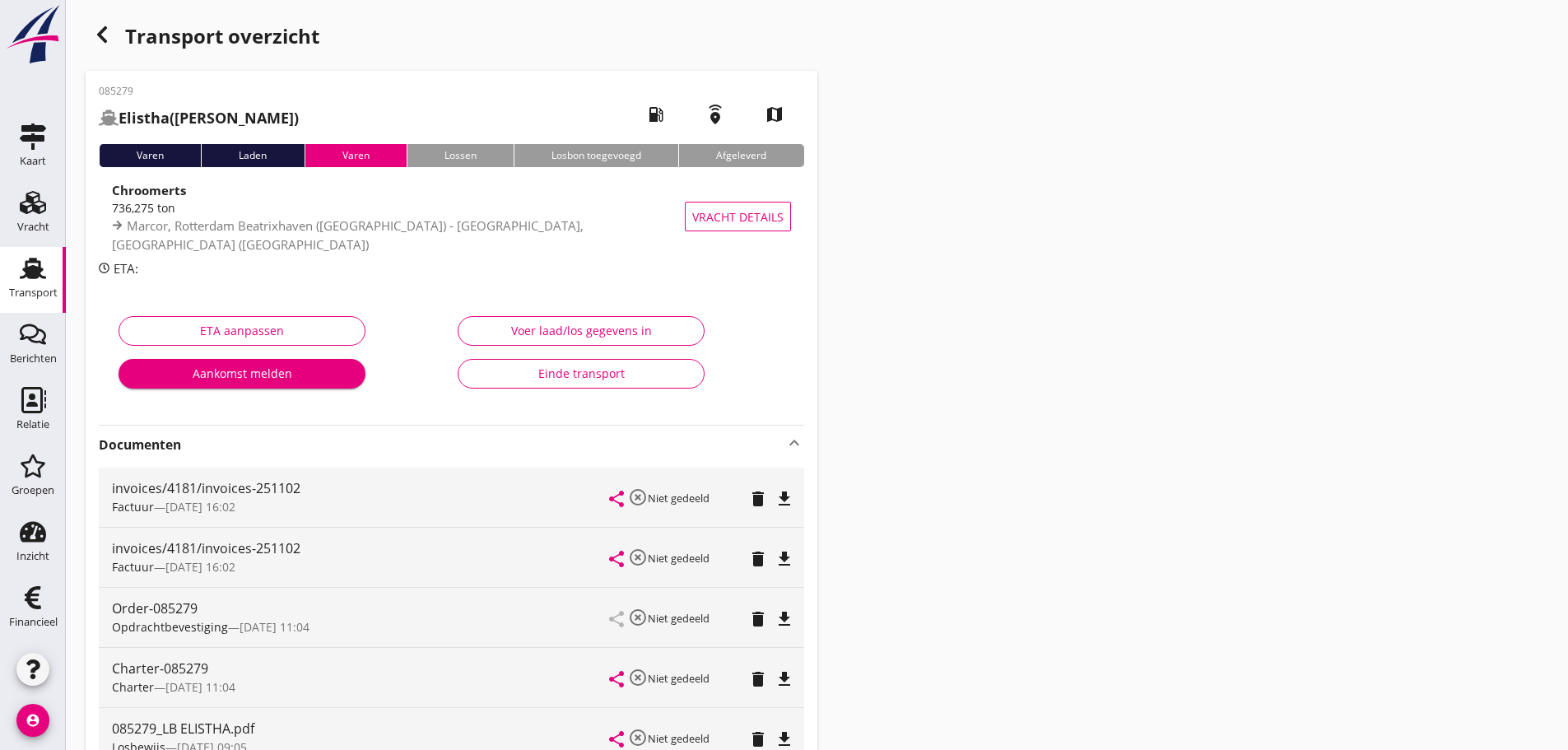
scroll to position [0, 0]
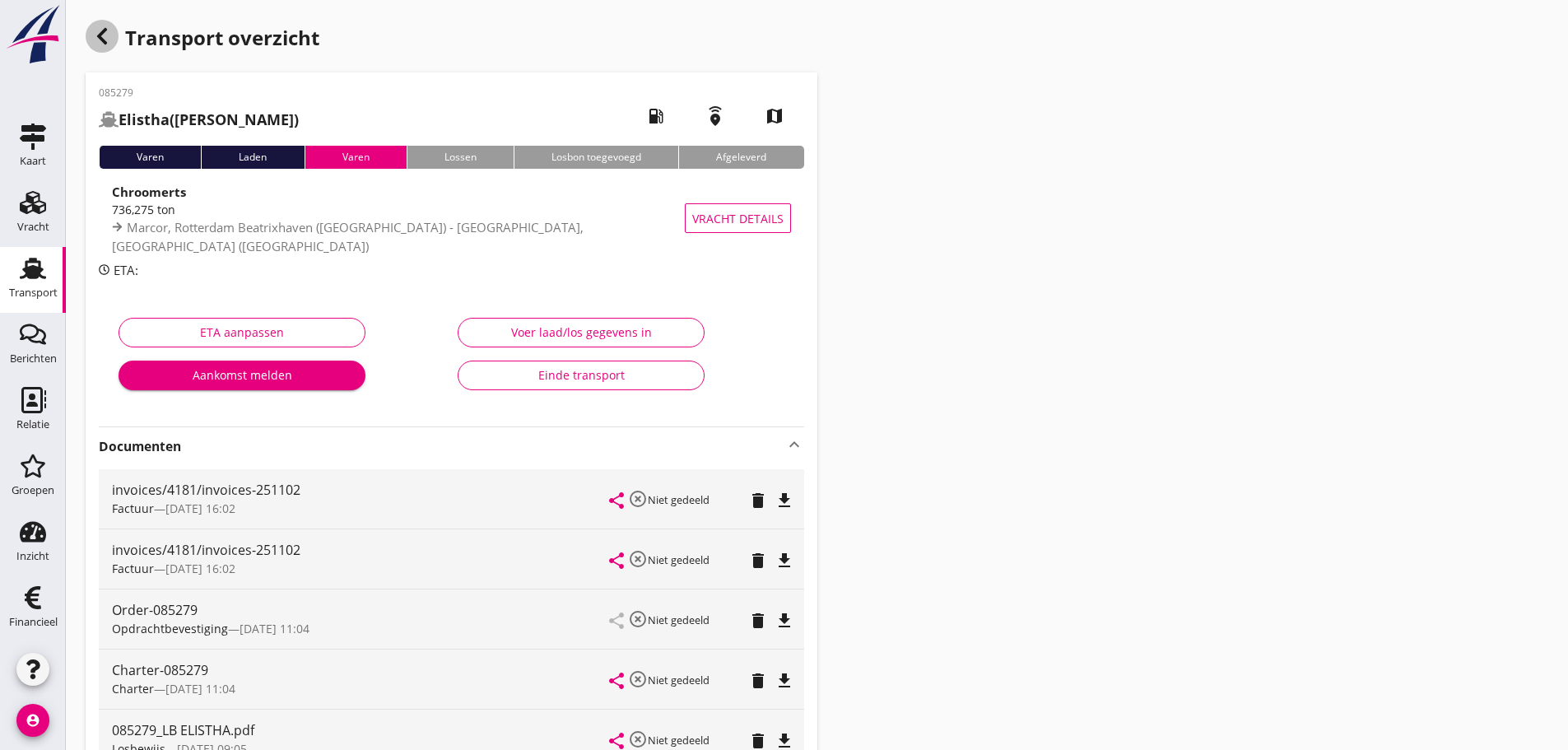
click at [105, 38] on icon "button" at bounding box center [102, 37] width 20 height 20
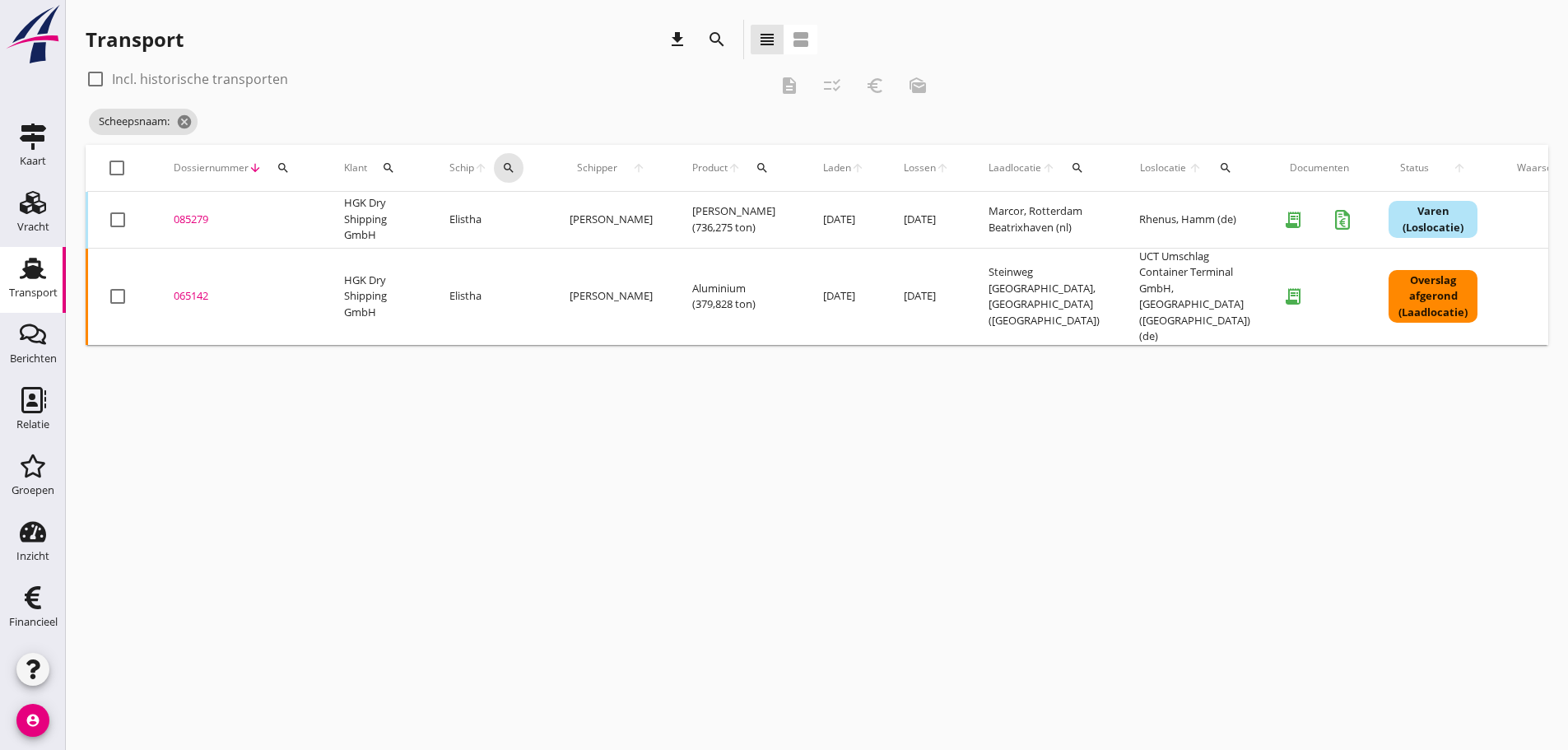
drag, startPoint x: 518, startPoint y: 163, endPoint x: 508, endPoint y: 237, distance: 74.7
click at [517, 167] on div "search" at bounding box center [508, 168] width 29 height 13
click at [515, 225] on input "Zoek op (scheeps)naam" at bounding box center [586, 215] width 171 height 27
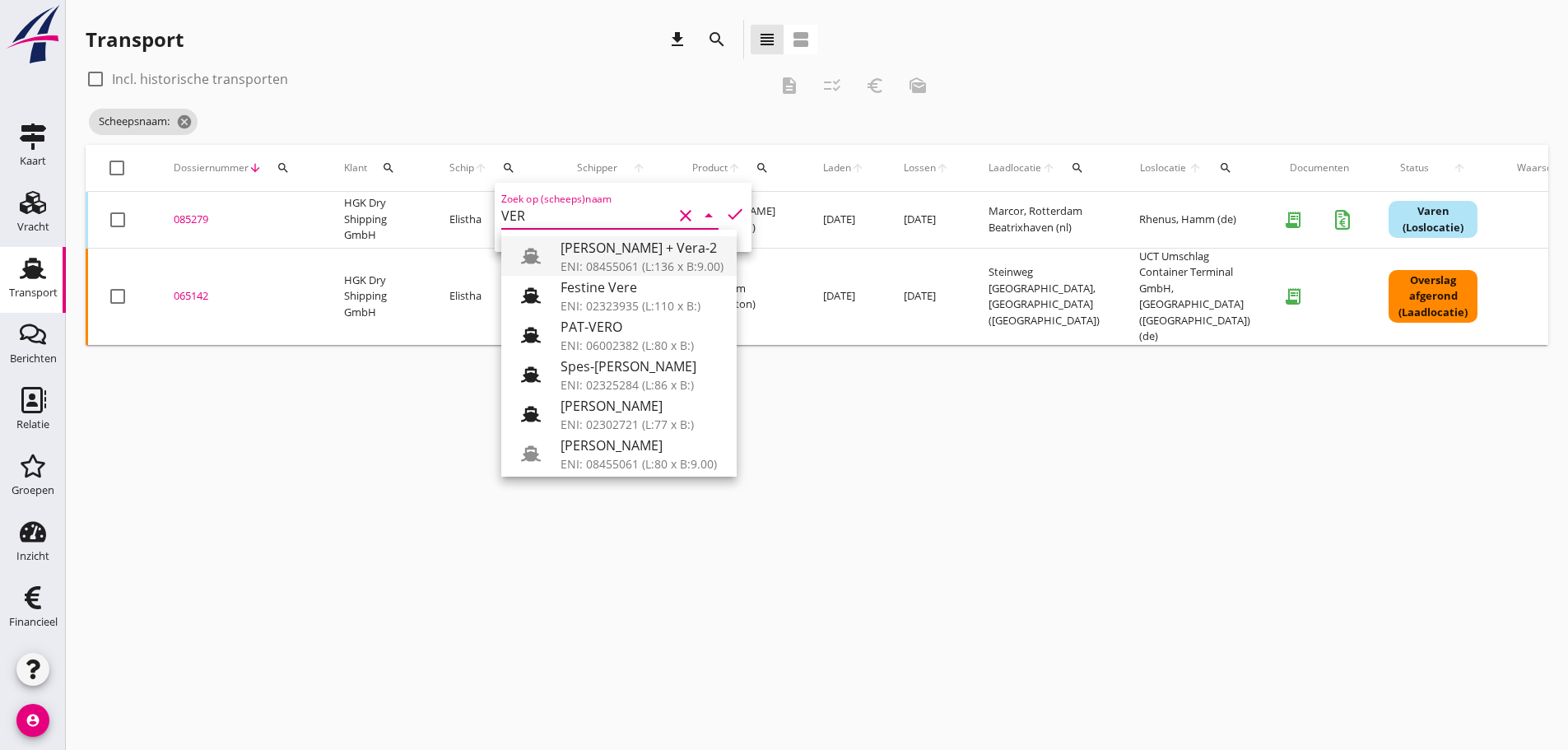
drag, startPoint x: 584, startPoint y: 247, endPoint x: 651, endPoint y: 213, distance: 75.1
click at [587, 245] on div "[PERSON_NAME] + Vera-2" at bounding box center [641, 248] width 163 height 20
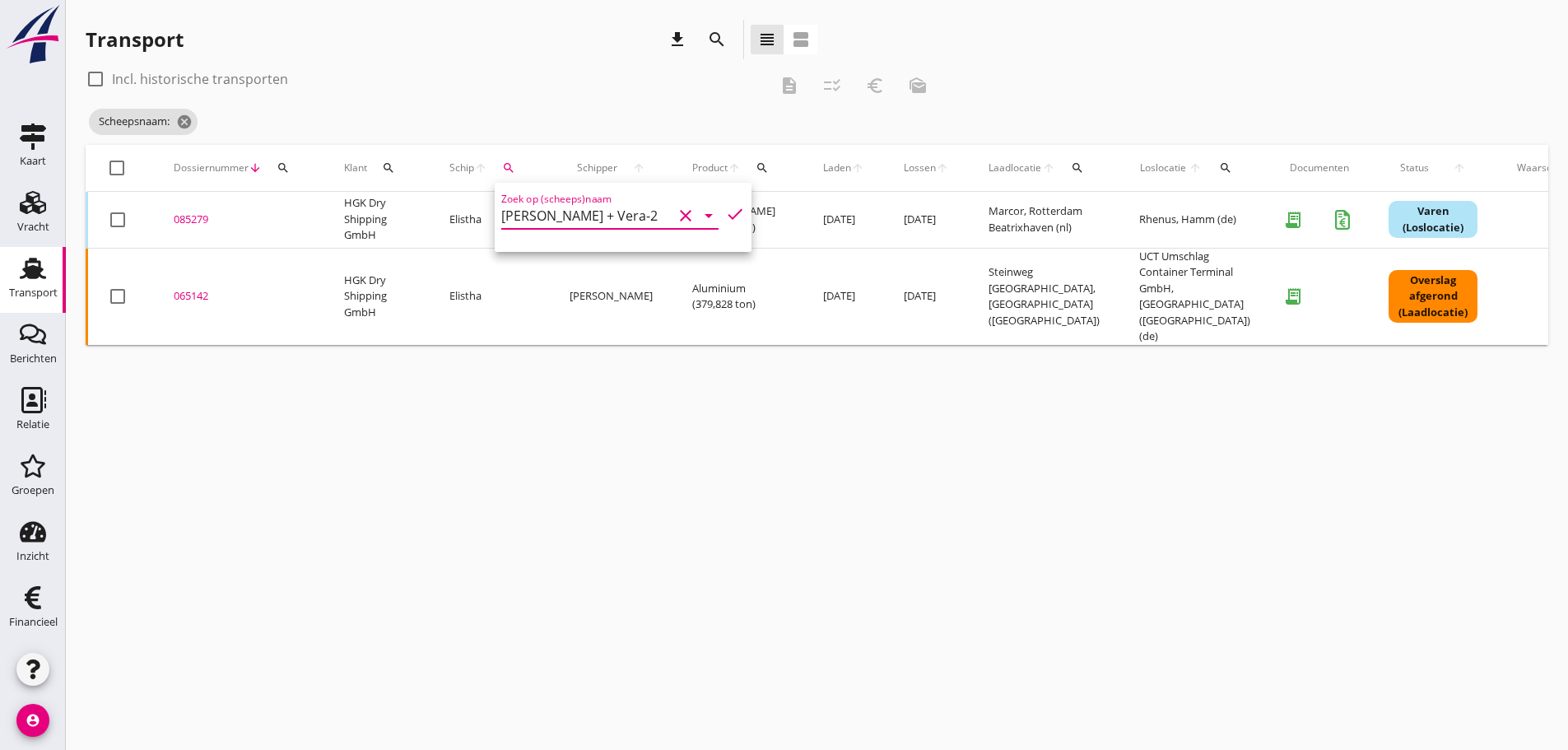
click at [725, 215] on icon "check" at bounding box center [735, 214] width 20 height 20
type input "[PERSON_NAME] + Vera-2"
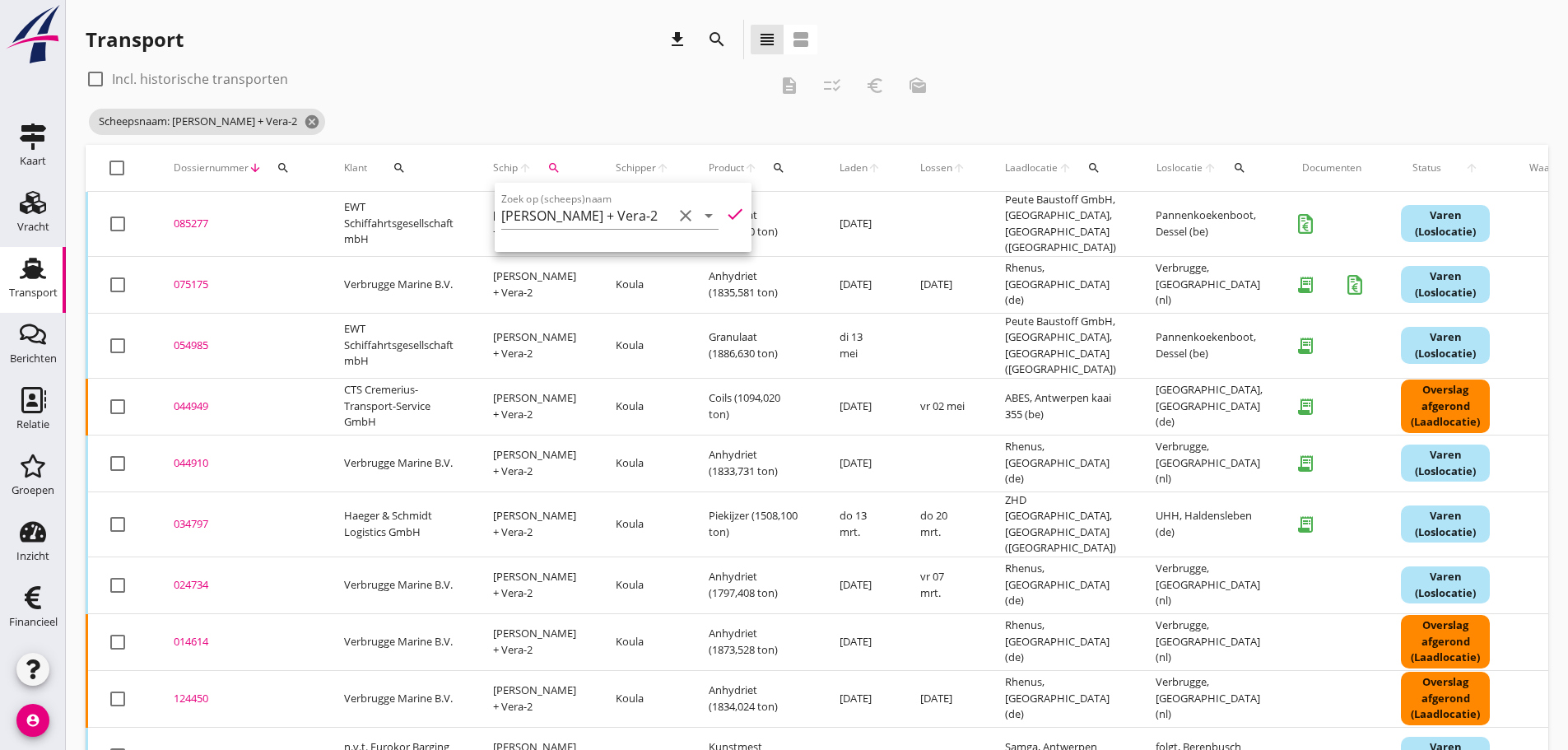
click at [651, 96] on div "check_box_outline_blank Incl. historische transporten description checklist_rtl…" at bounding box center [513, 85] width 853 height 39
click at [199, 215] on div "085277" at bounding box center [239, 224] width 131 height 17
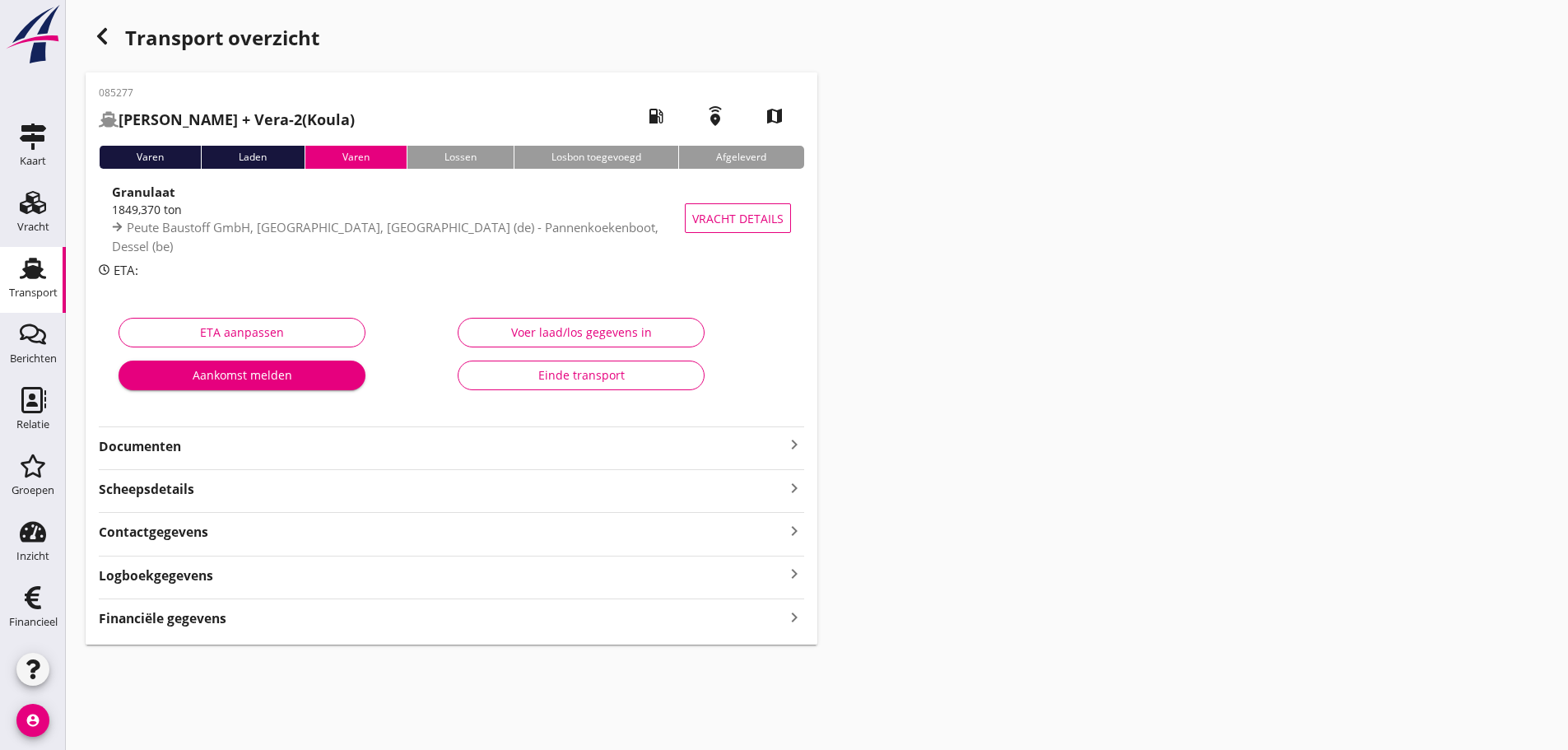
click at [751, 623] on icon "keyboard_arrow_right" at bounding box center [794, 616] width 20 height 23
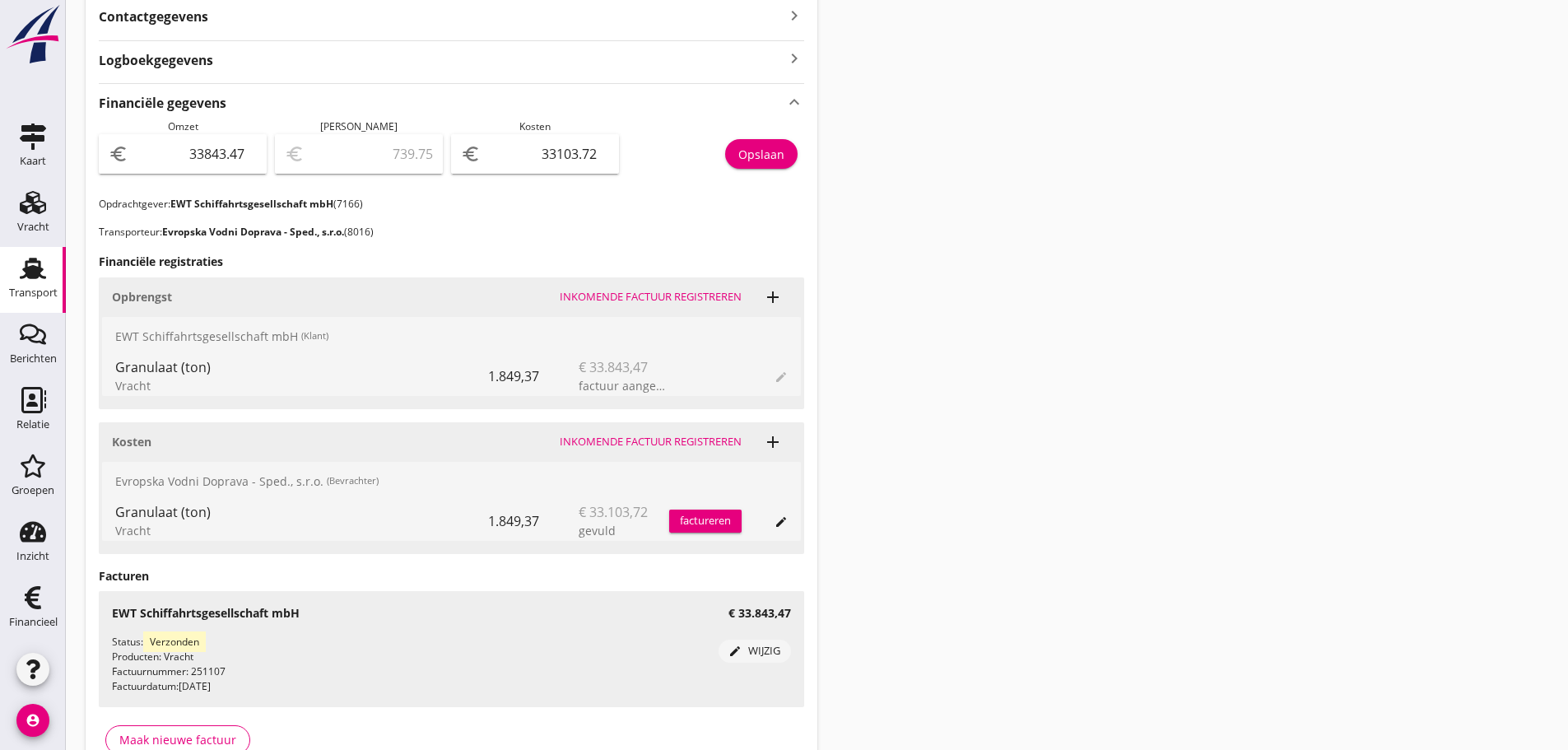
scroll to position [329, 0]
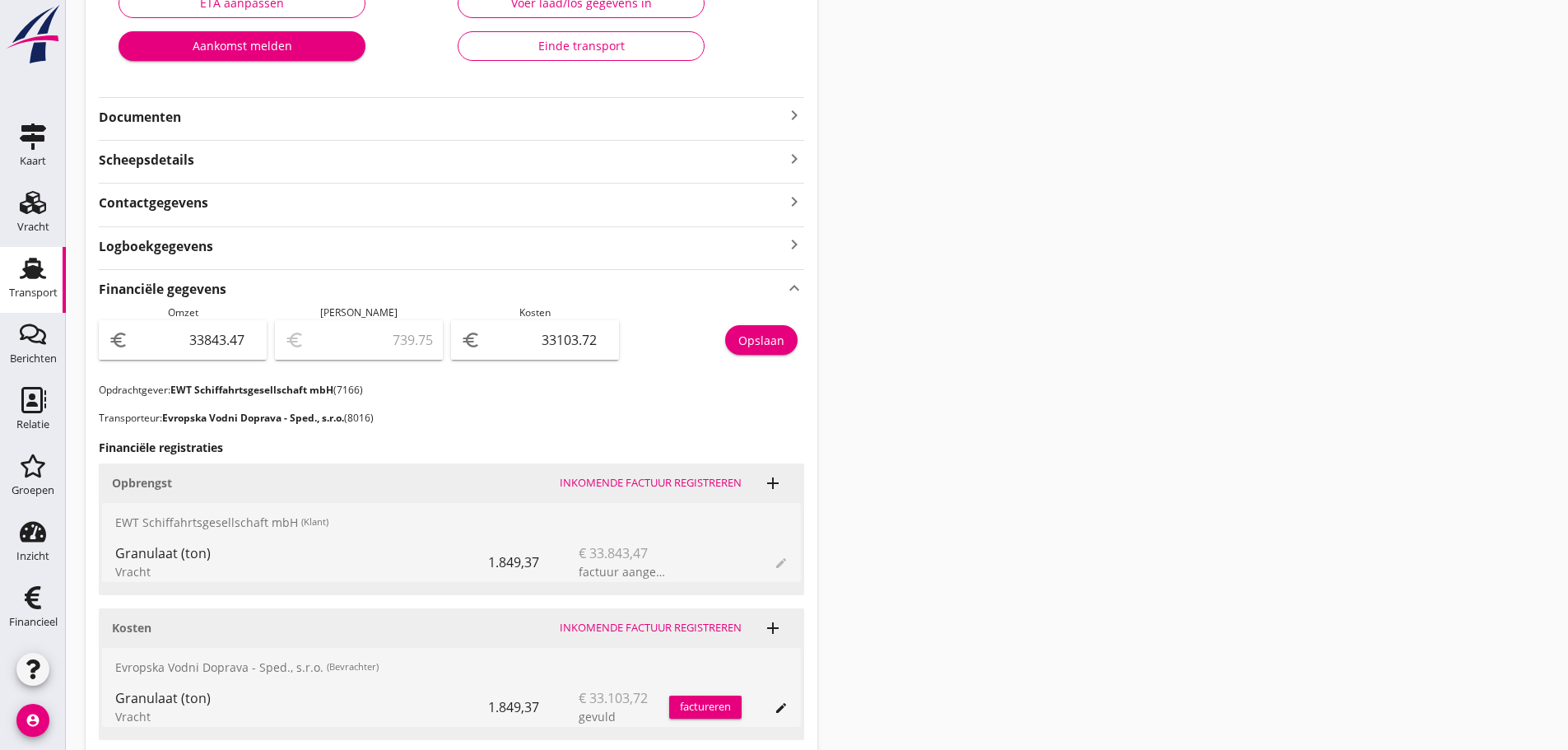
click at [751, 119] on icon "keyboard_arrow_right" at bounding box center [794, 115] width 20 height 20
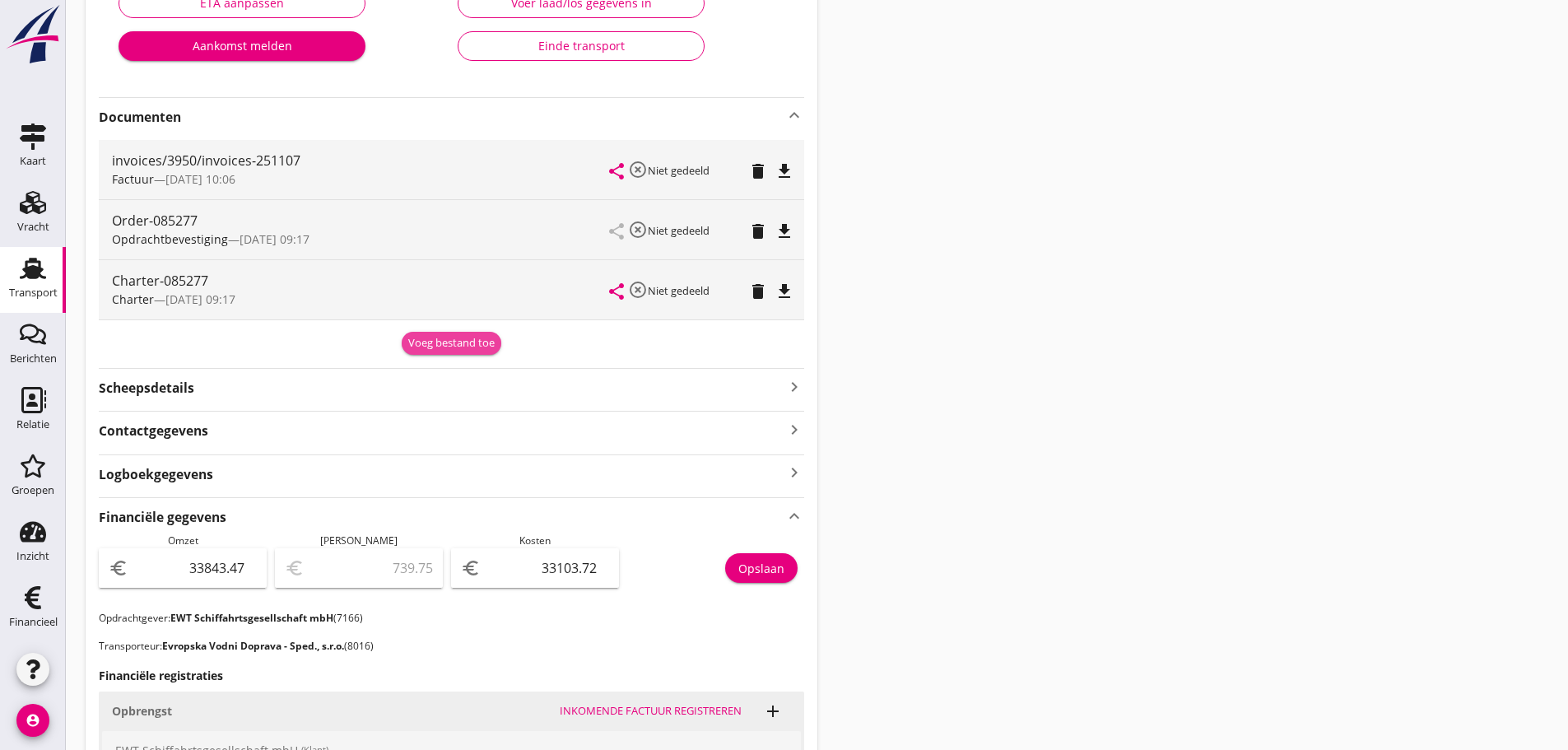
click at [439, 332] on button "Voeg bestand toe" at bounding box center [451, 343] width 99 height 23
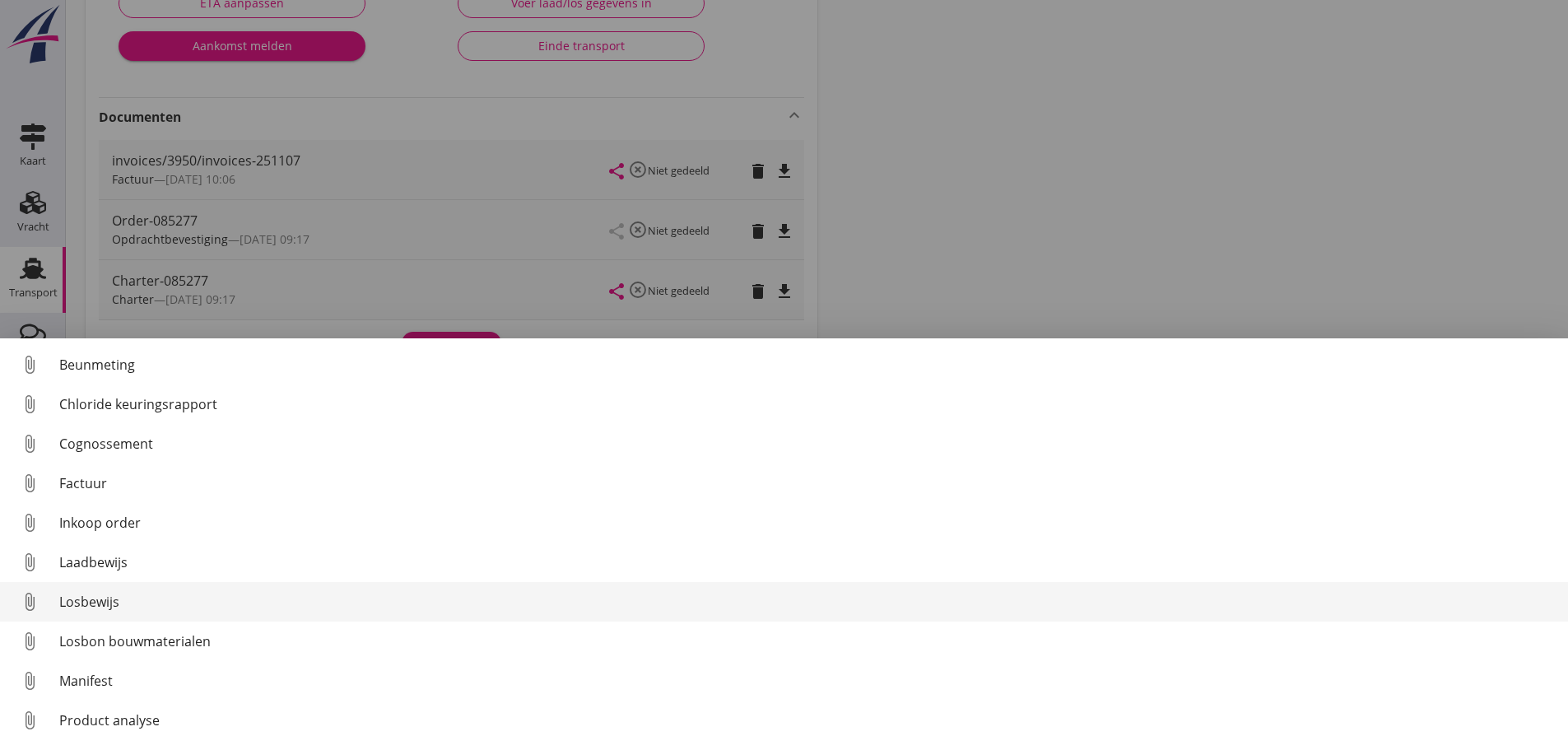
click at [104, 607] on div "Losbewijs" at bounding box center [807, 602] width 1495 height 20
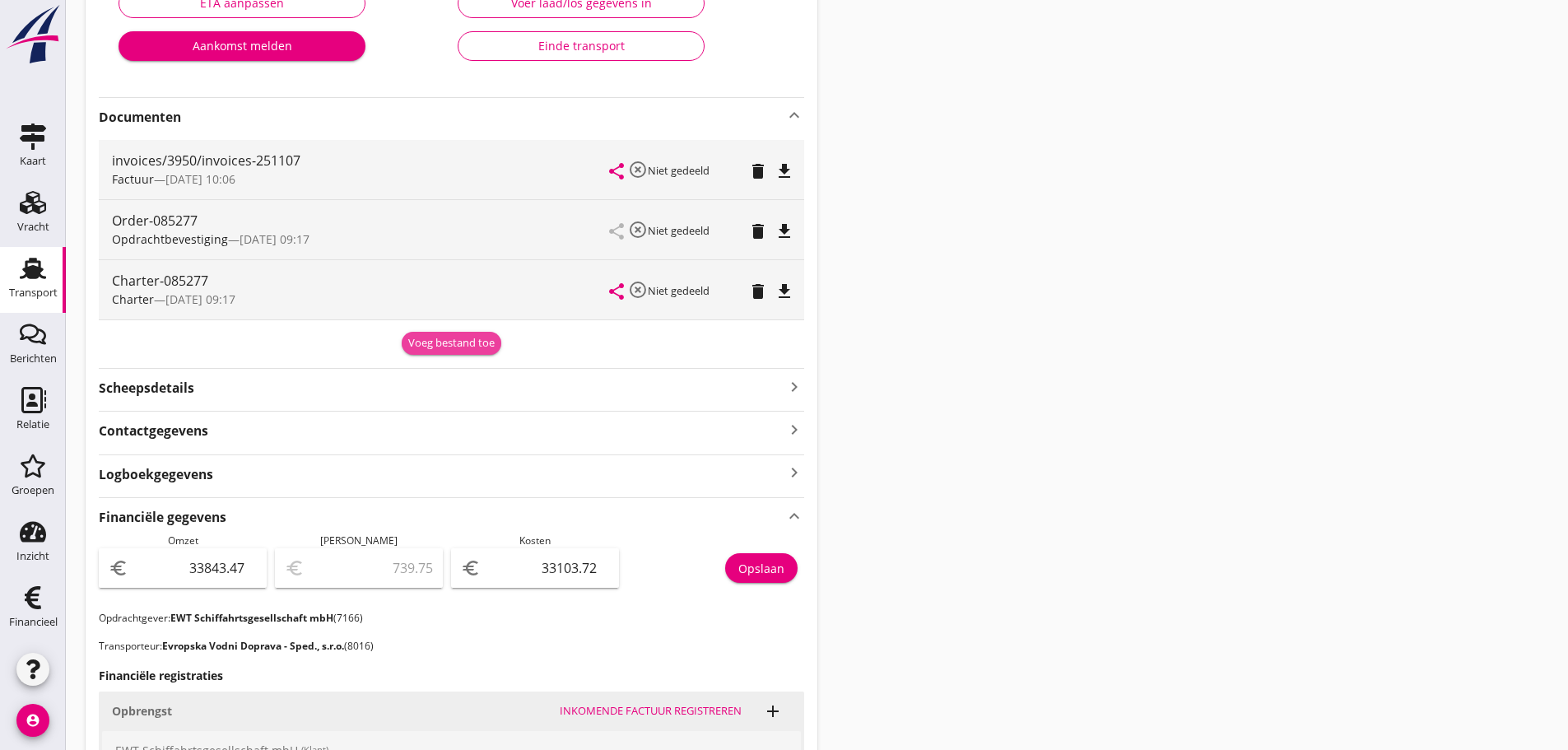
drag, startPoint x: 489, startPoint y: 347, endPoint x: 379, endPoint y: 391, distance: 118.5
click at [488, 348] on div "Voeg bestand toe" at bounding box center [451, 343] width 86 height 17
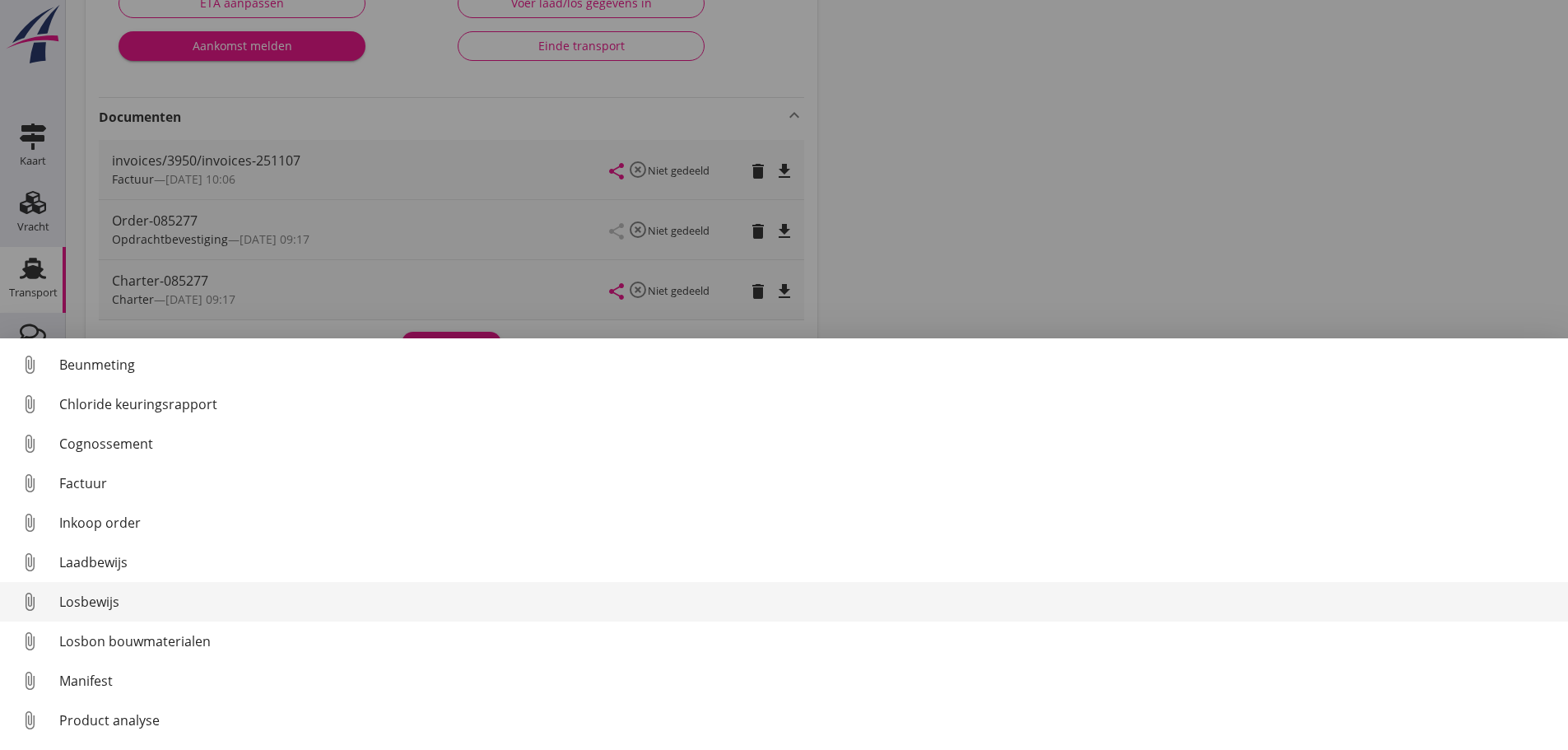
click at [84, 605] on div "Losbewijs" at bounding box center [807, 602] width 1495 height 20
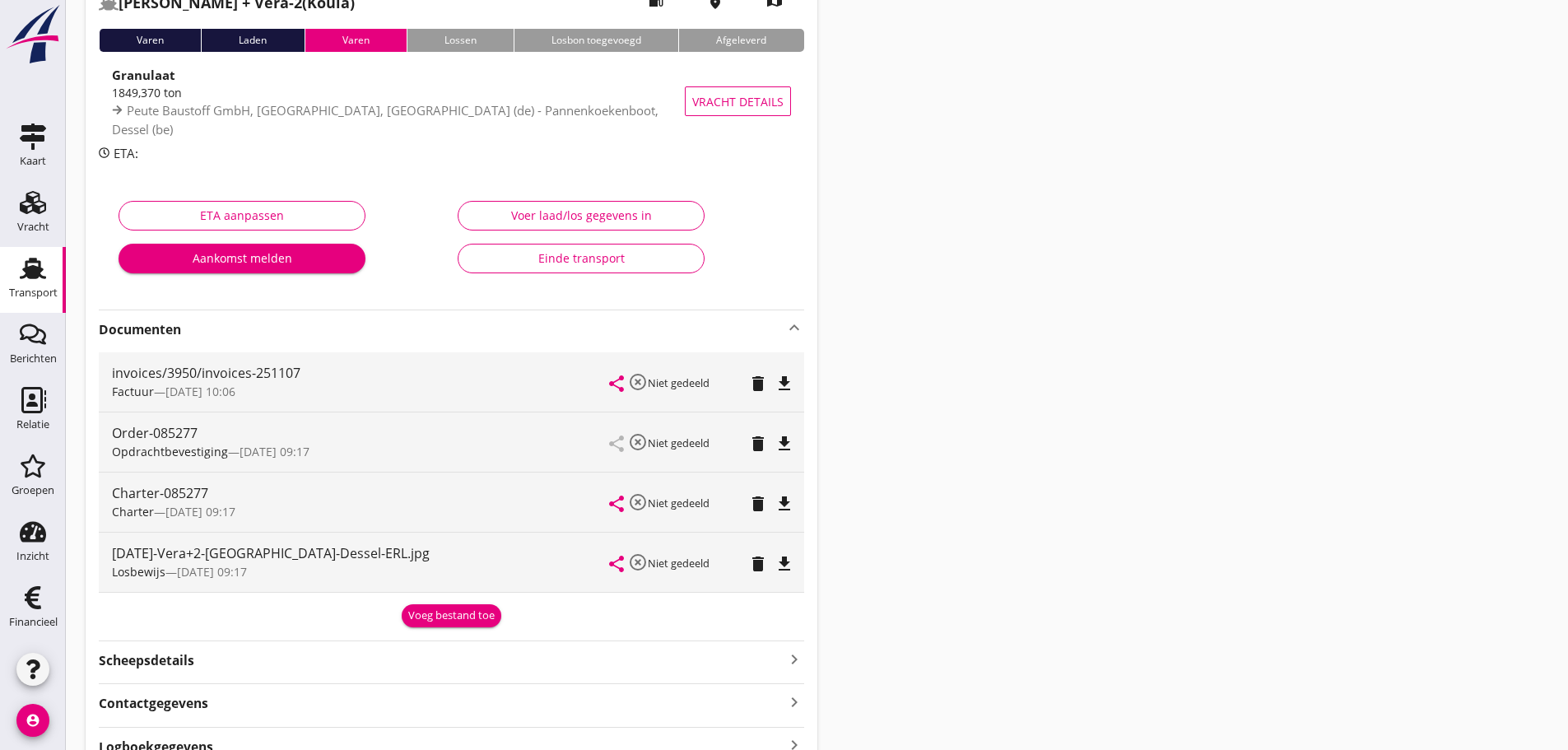
scroll to position [0, 0]
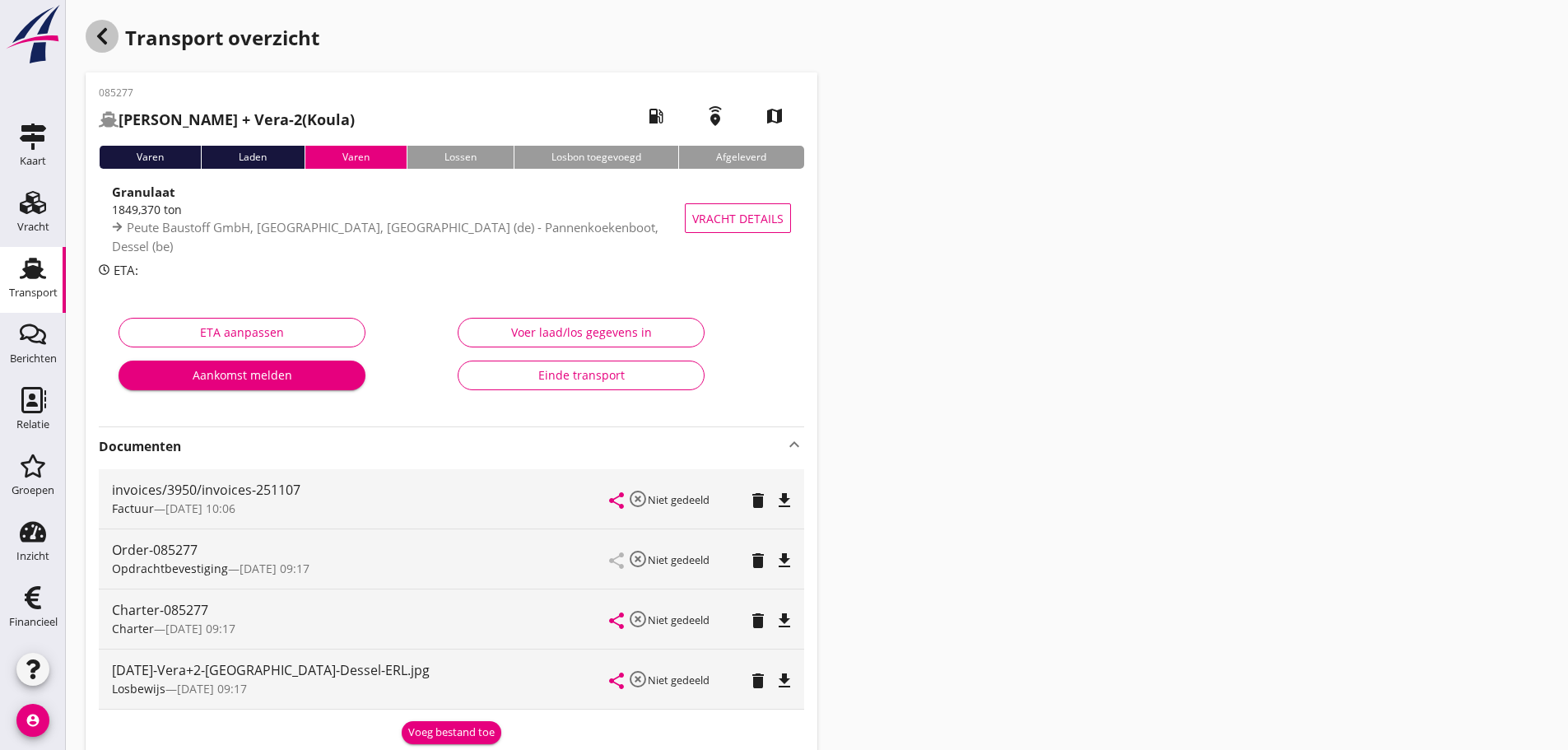
click at [93, 37] on icon "button" at bounding box center [102, 37] width 20 height 20
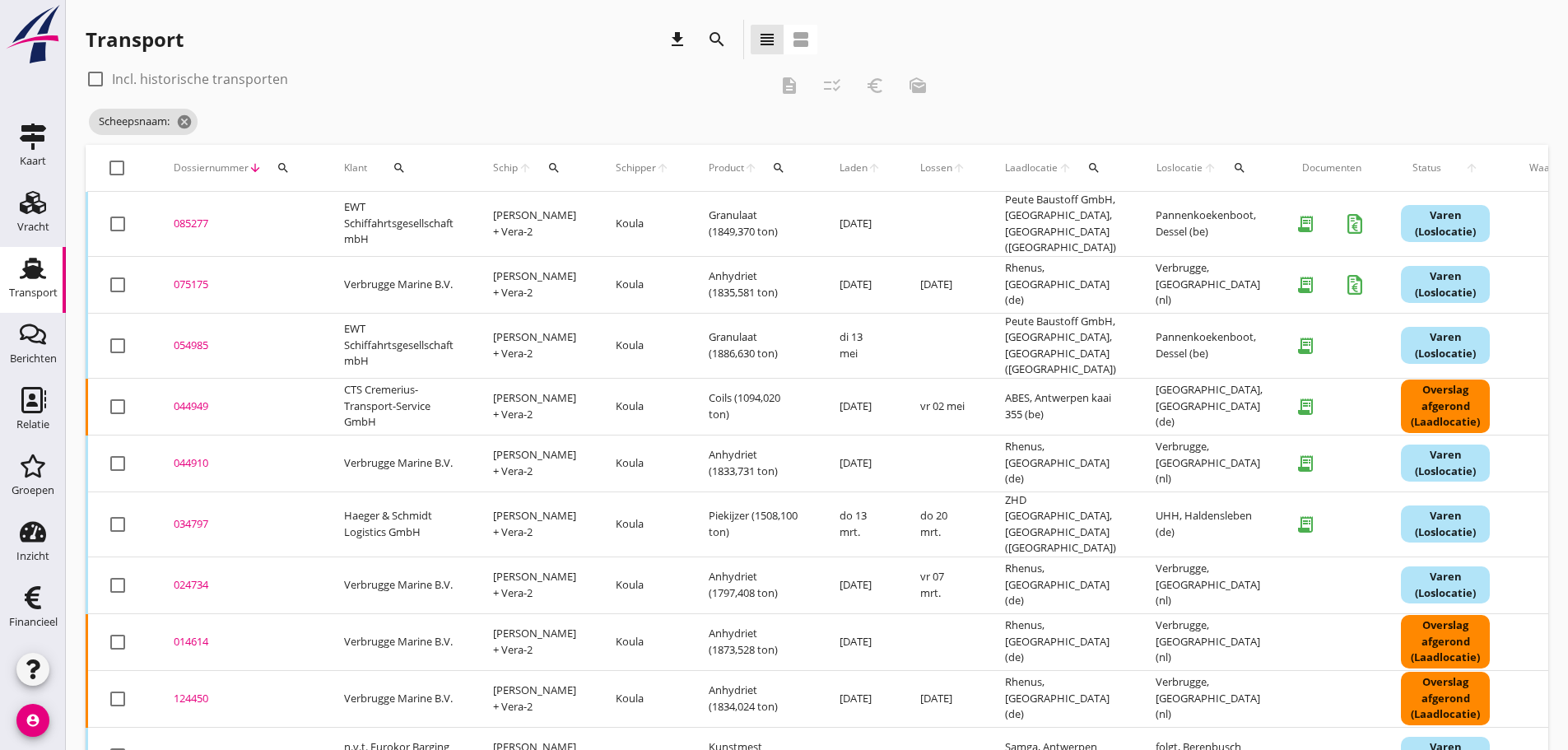
click at [504, 162] on span "Schip" at bounding box center [505, 168] width 26 height 15
click at [547, 172] on icon "search" at bounding box center [554, 168] width 13 height 13
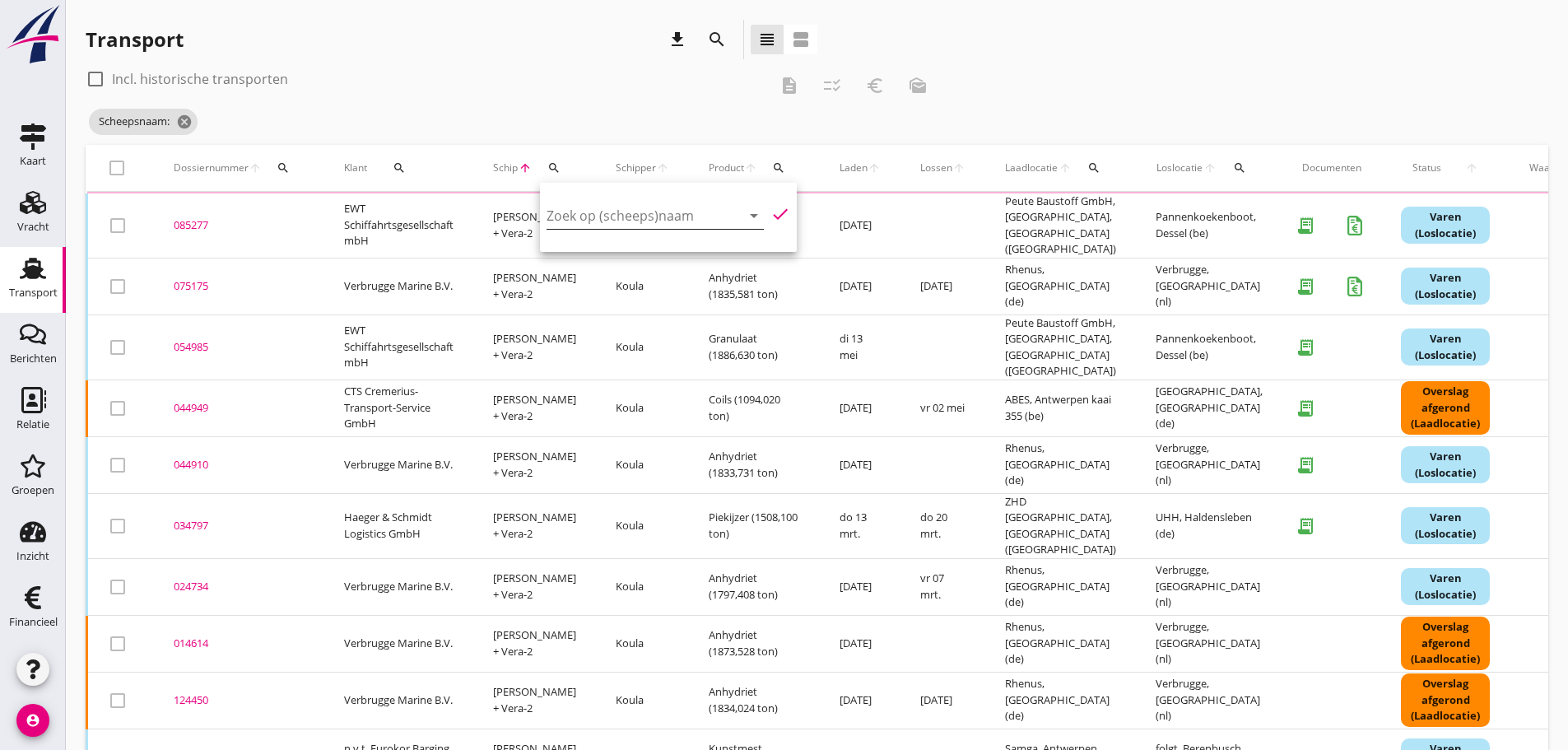
drag, startPoint x: 546, startPoint y: 205, endPoint x: 596, endPoint y: 227, distance: 54.6
click at [562, 215] on input "Zoek op (scheeps)naam" at bounding box center [631, 215] width 171 height 27
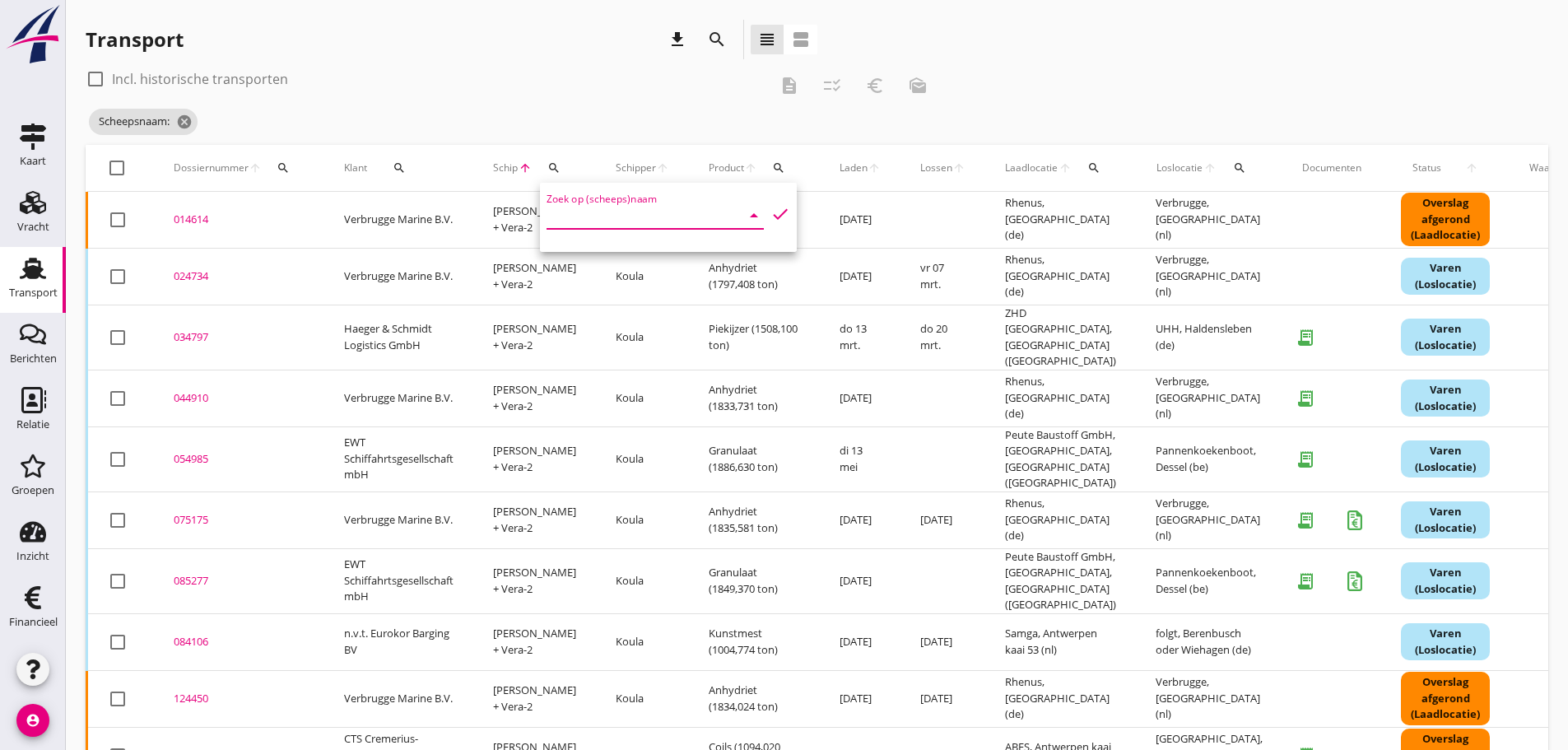
click at [595, 228] on div "Zoek op (scheeps)naam arrow_drop_down" at bounding box center [655, 215] width 217 height 27
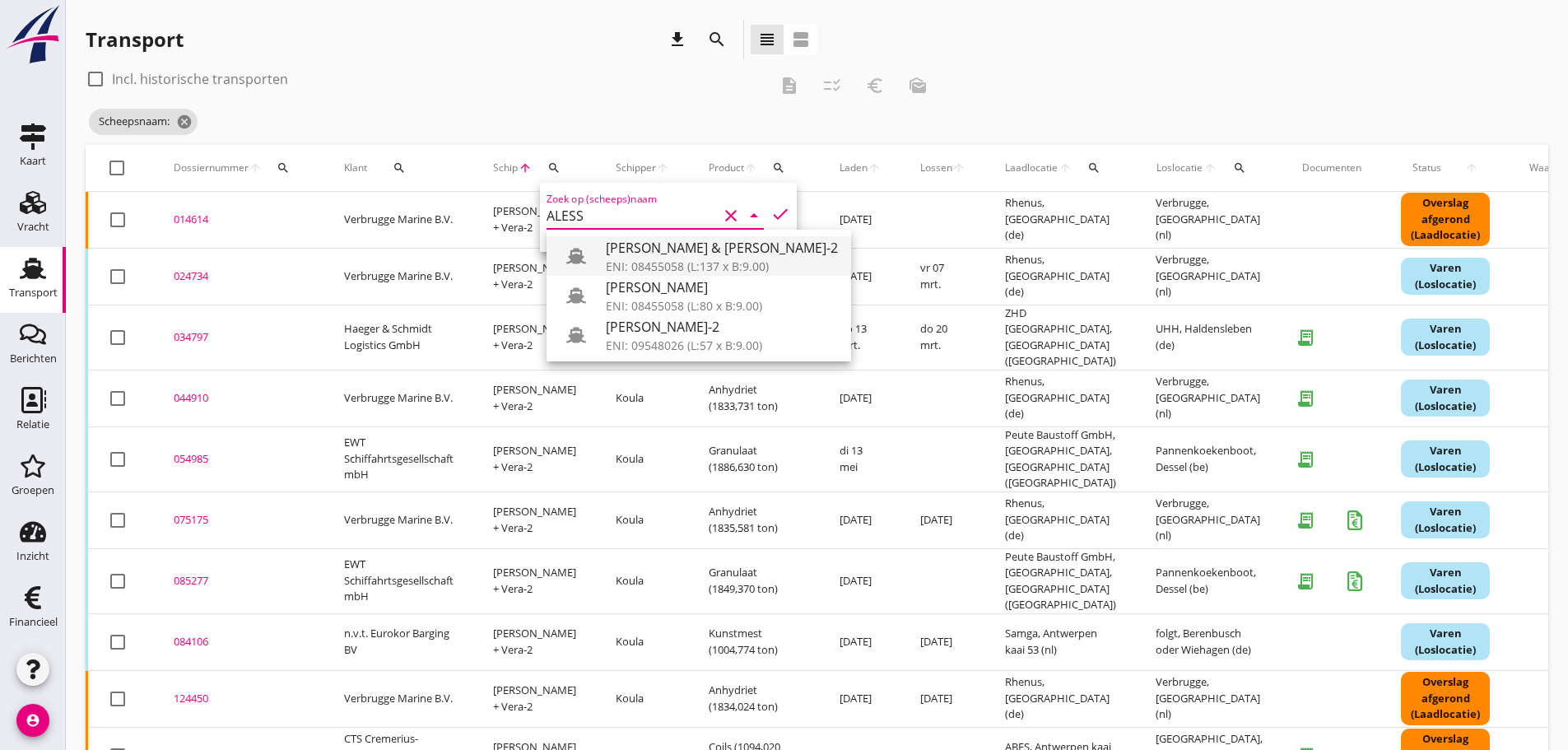
click at [656, 249] on div "[PERSON_NAME] & [PERSON_NAME]-2" at bounding box center [721, 248] width 232 height 20
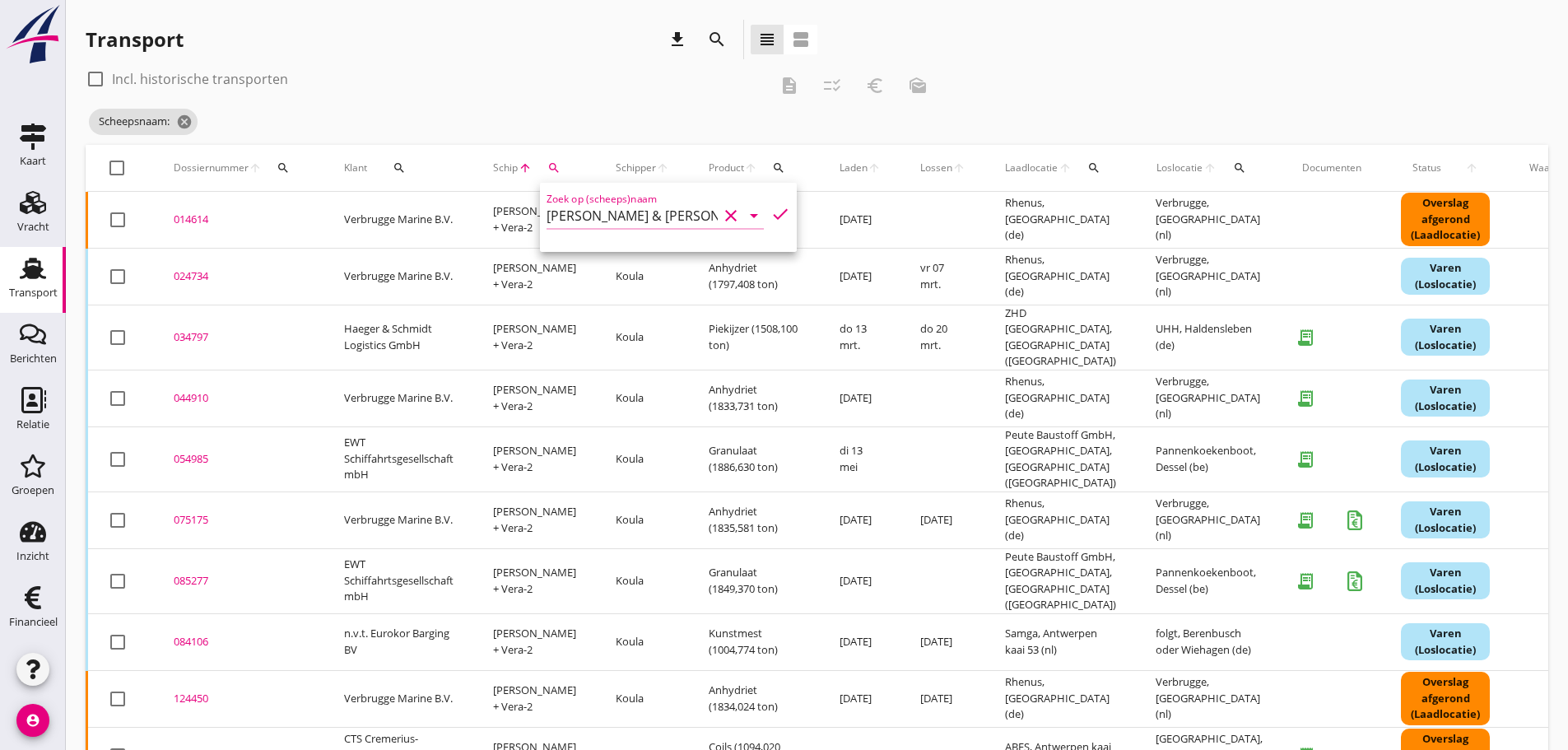
click at [751, 212] on icon "check" at bounding box center [781, 214] width 20 height 20
type input "[PERSON_NAME] & [PERSON_NAME]-2"
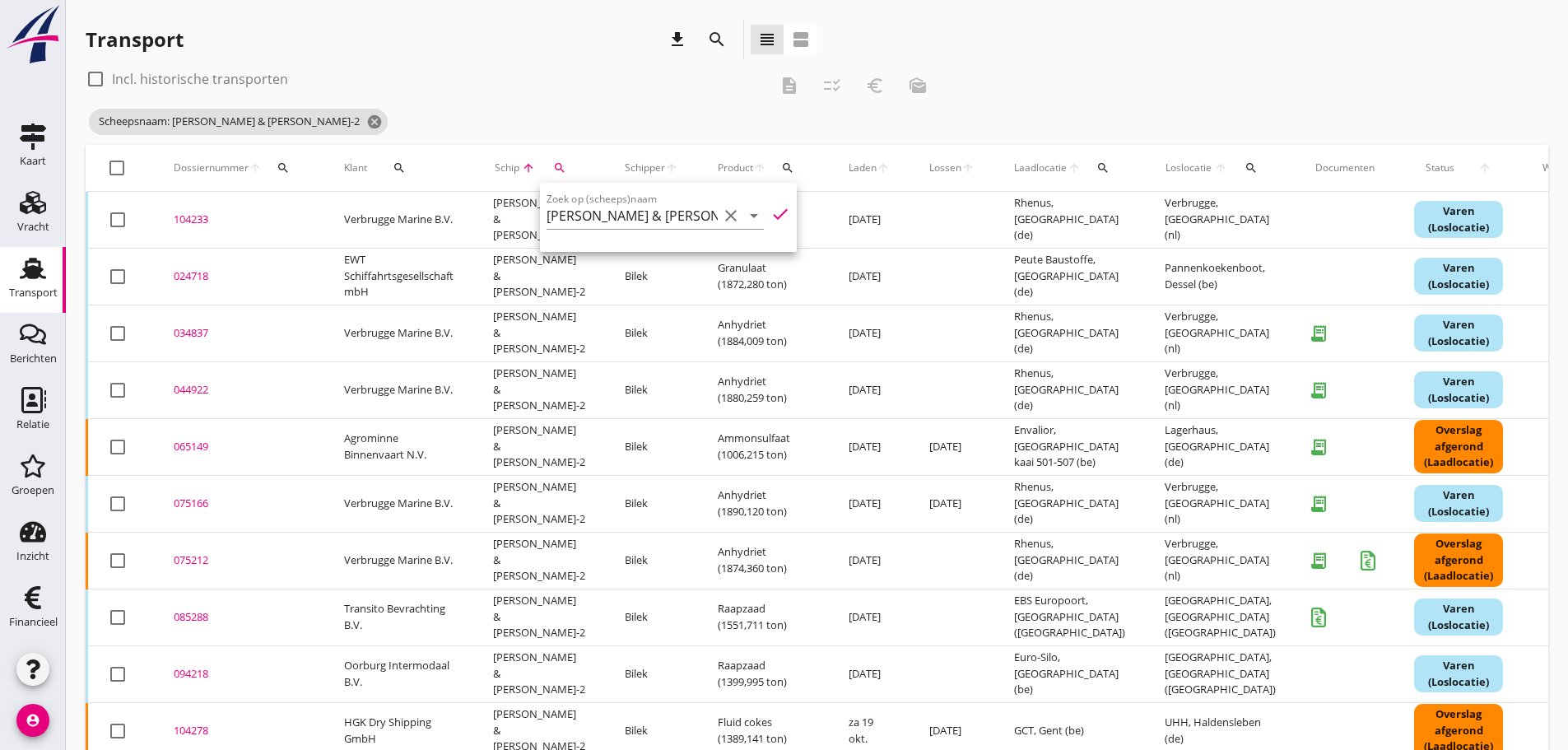
click at [665, 92] on div "check_box_outline_blank Incl. historische transporten description checklist_rtl…" at bounding box center [513, 85] width 853 height 39
click at [194, 623] on div "085288" at bounding box center [239, 617] width 131 height 17
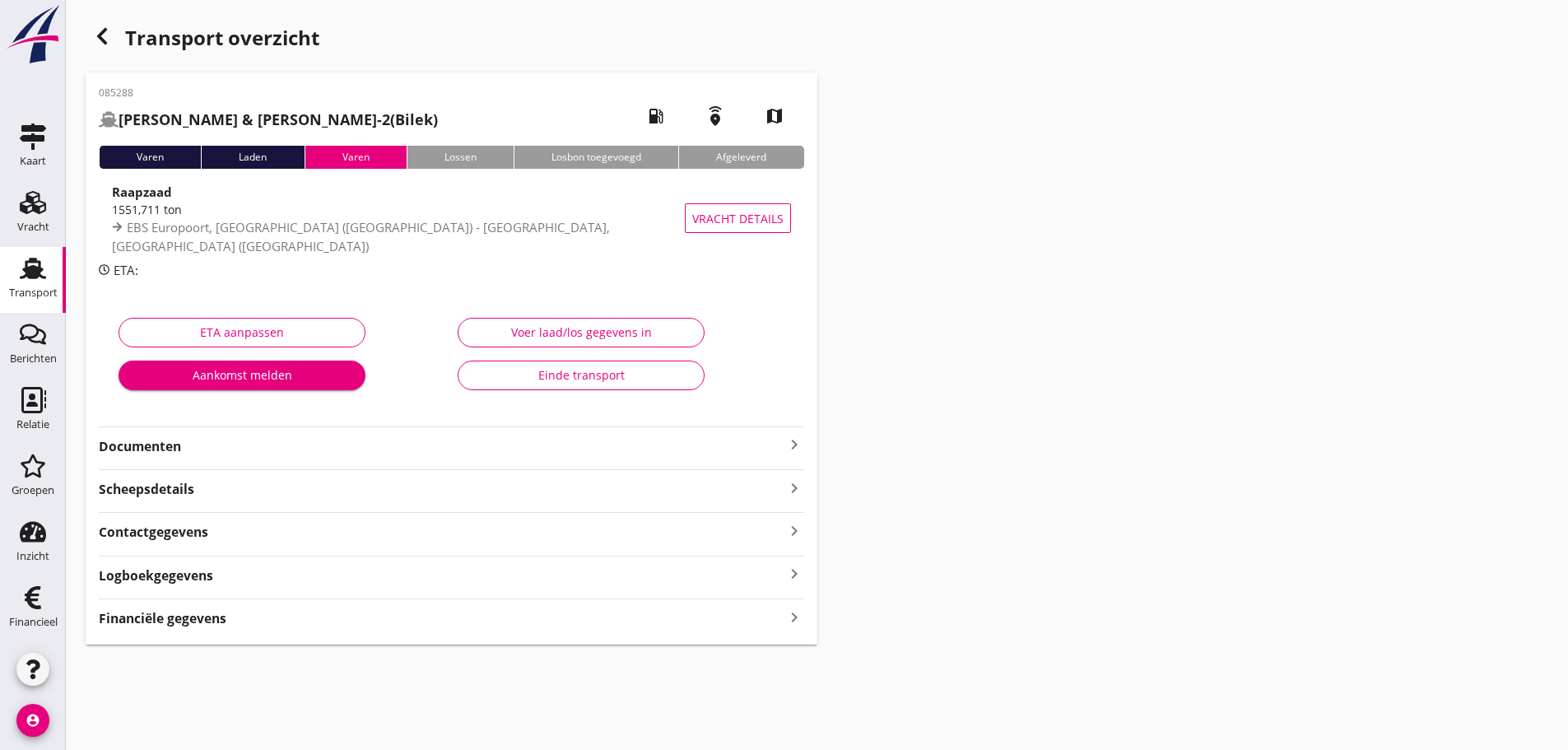
click at [751, 619] on icon "keyboard_arrow_right" at bounding box center [794, 616] width 20 height 23
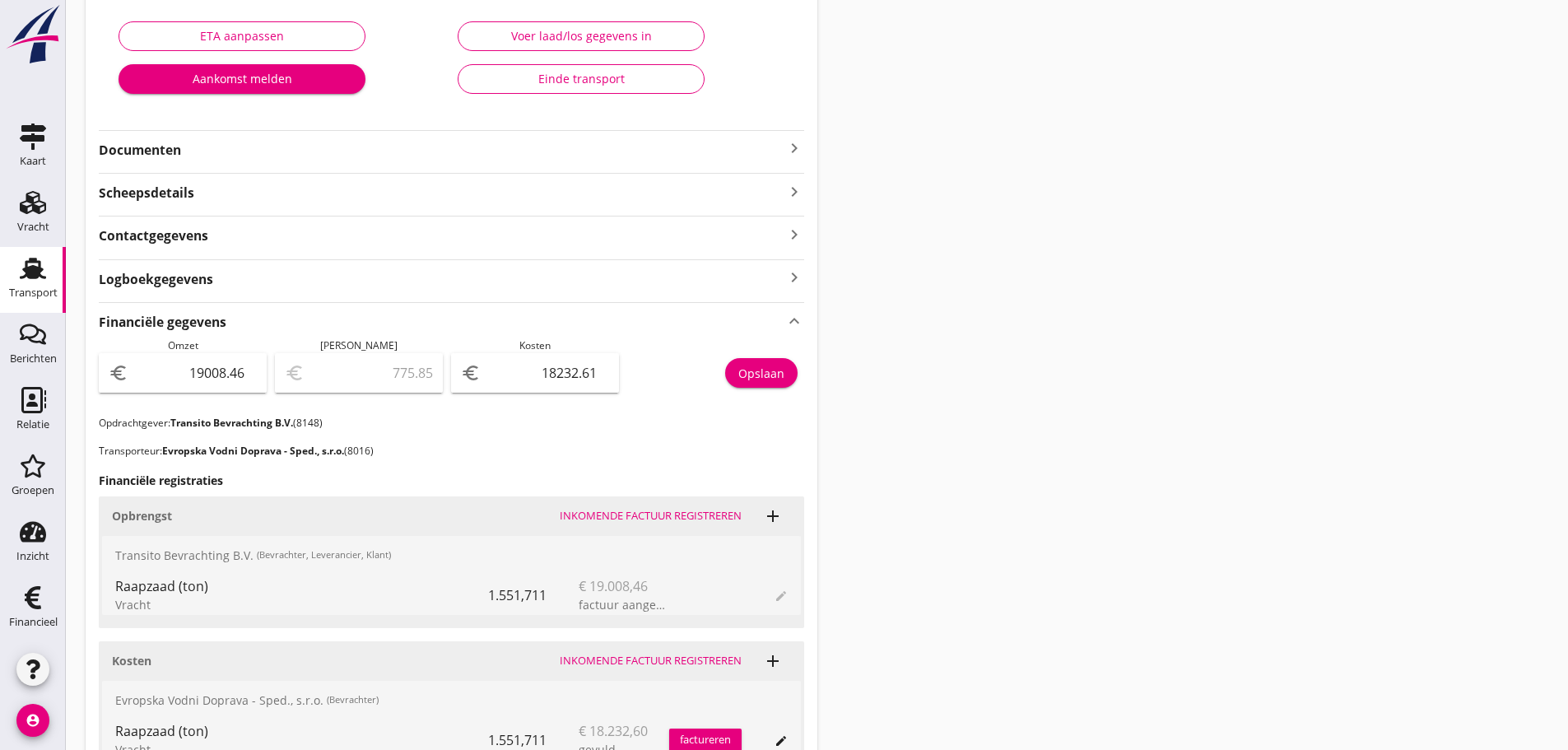
scroll to position [329, 0]
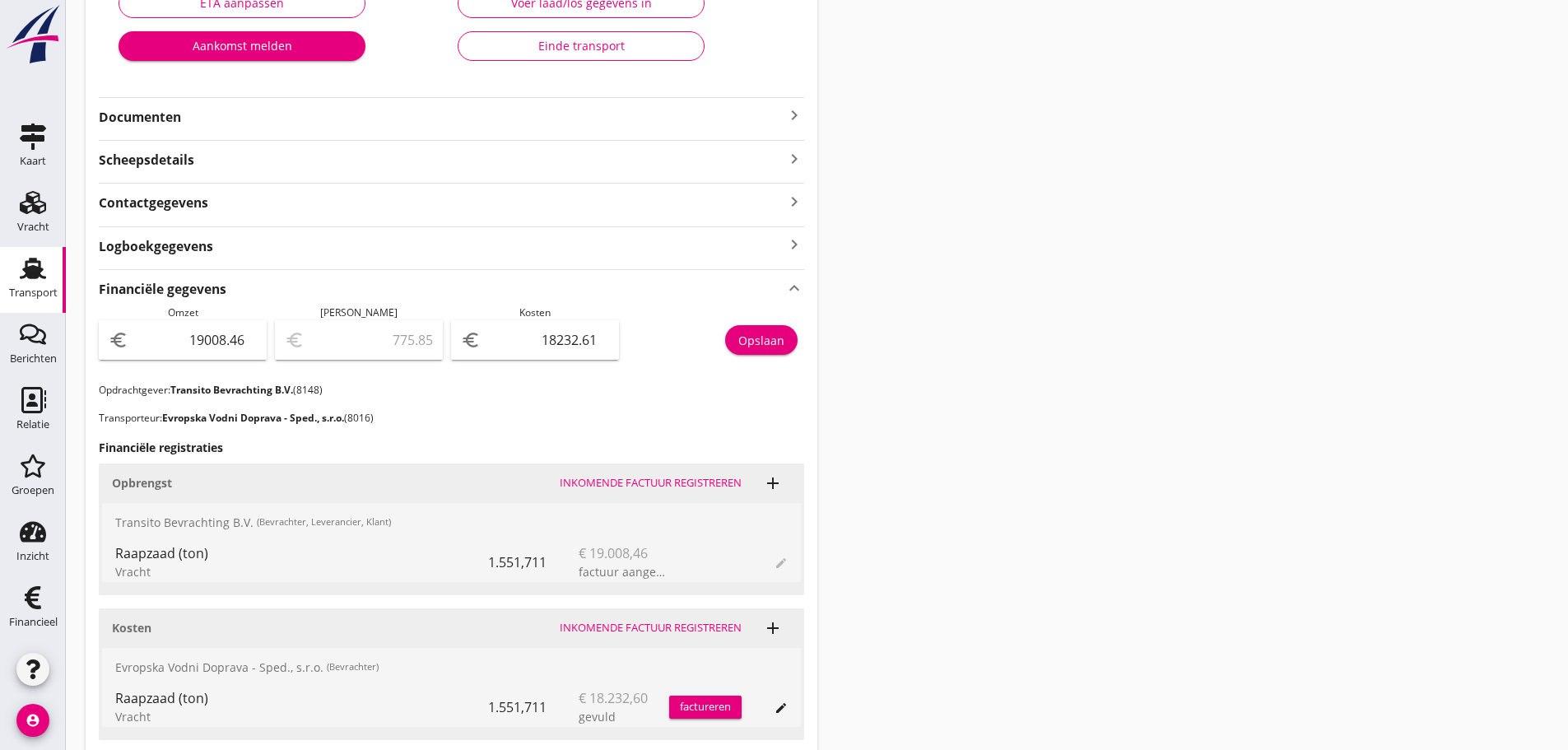
click at [751, 115] on icon "keyboard_arrow_right" at bounding box center [794, 115] width 20 height 20
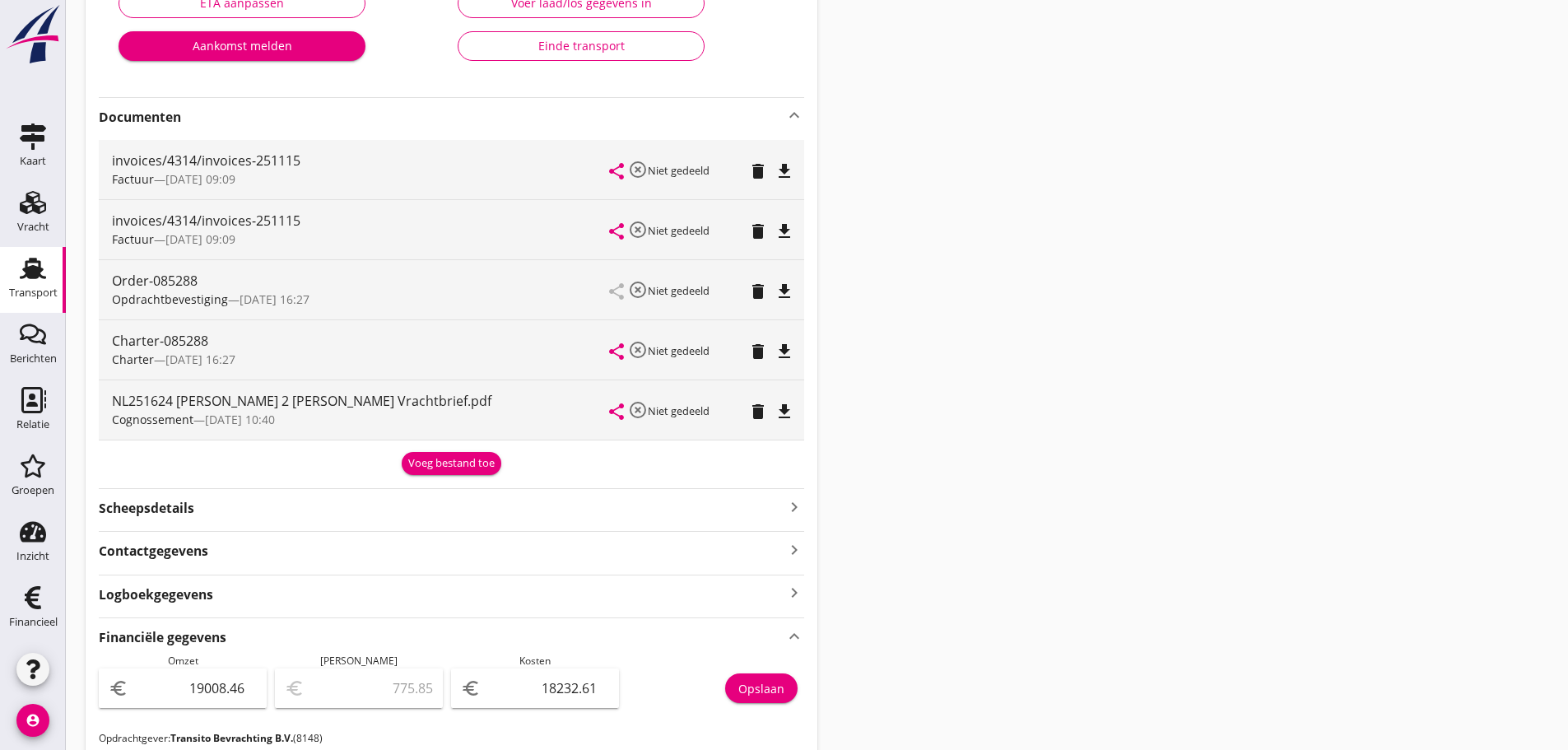
click at [453, 457] on div "Voeg bestand toe" at bounding box center [451, 464] width 86 height 17
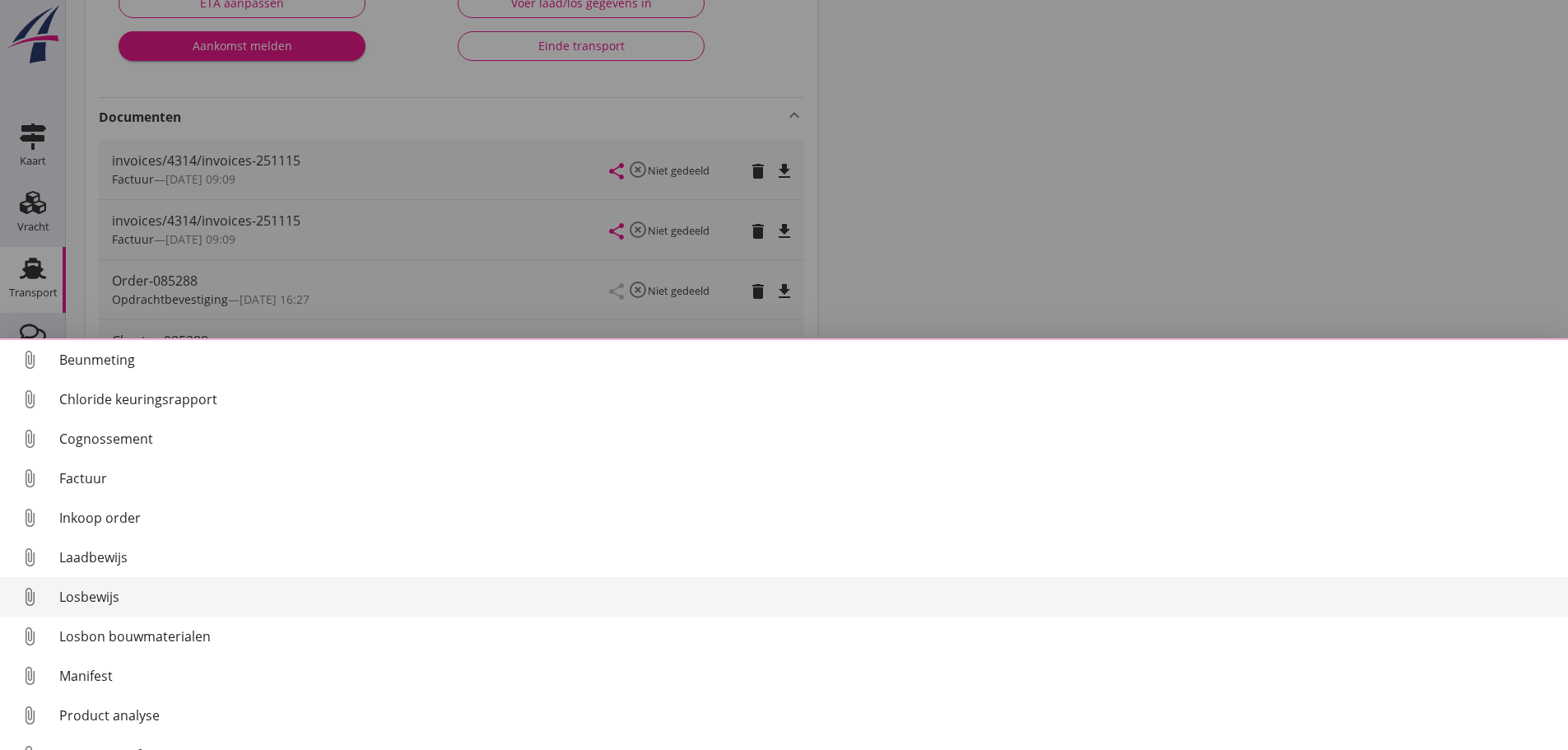
click at [109, 591] on div "attach_file Beunmeting attach_file Chloride keuringsrapport attach_file Cognoss…" at bounding box center [784, 544] width 1568 height 412
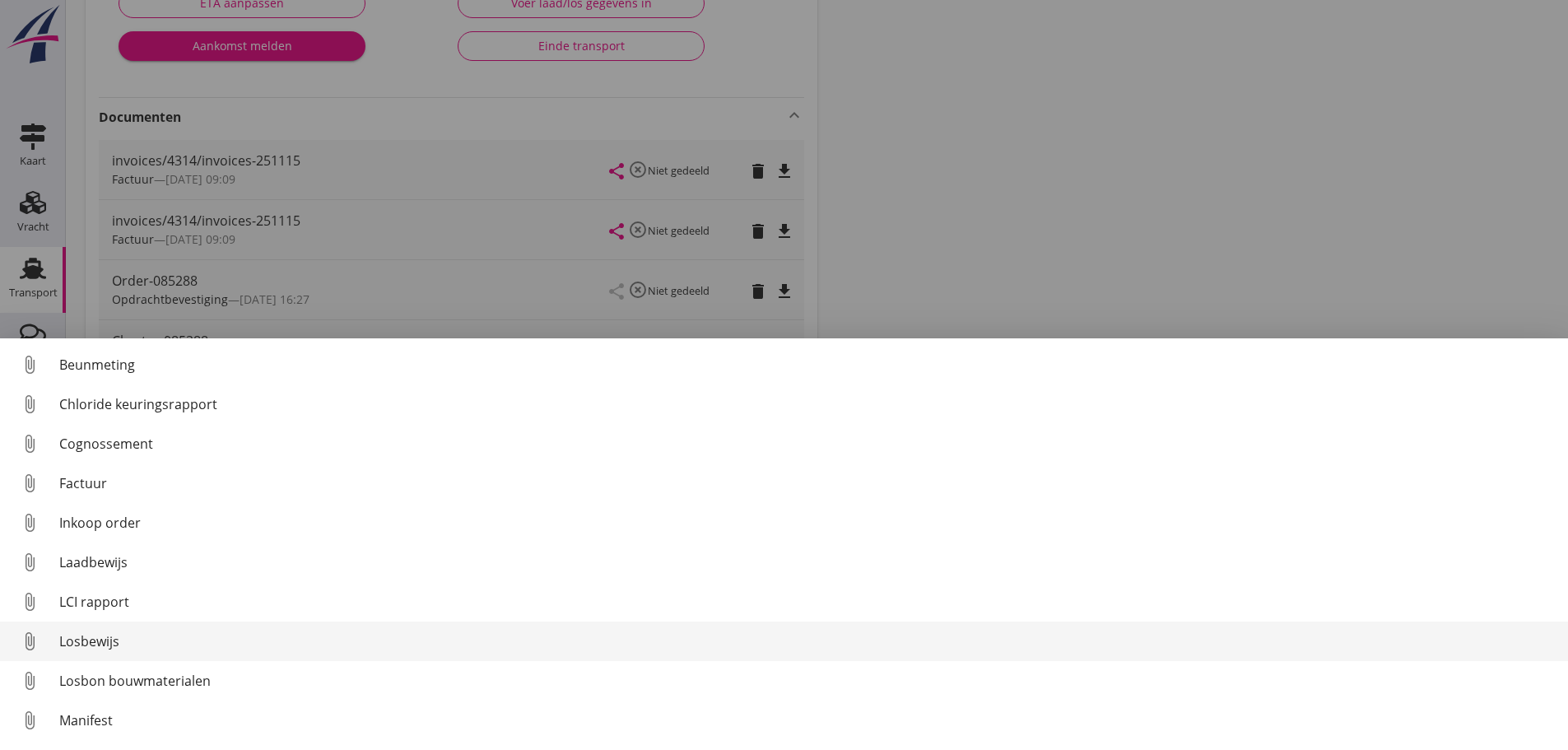
click at [109, 644] on div "Losbewijs" at bounding box center [807, 641] width 1495 height 20
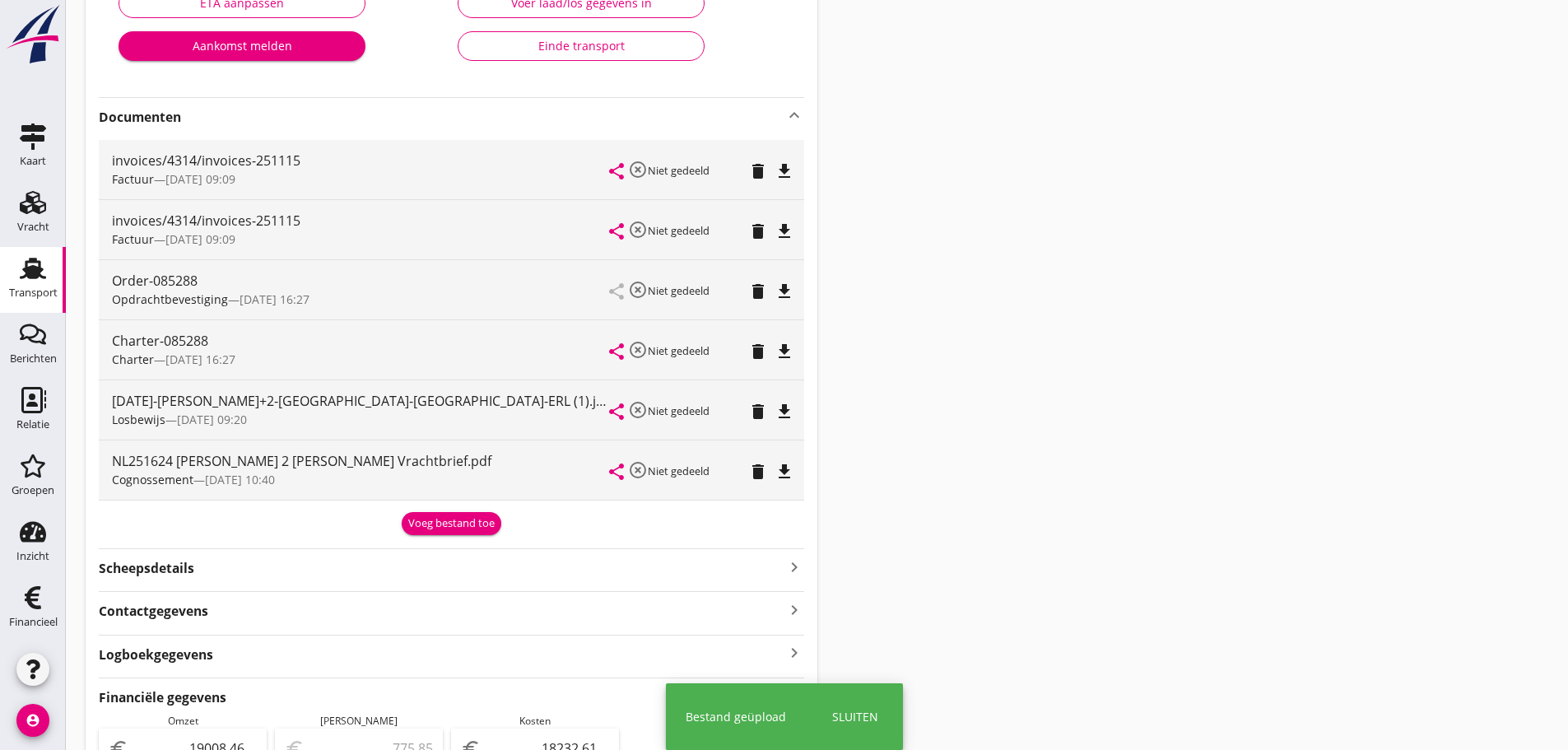
click at [443, 531] on div "Voeg bestand toe" at bounding box center [451, 524] width 86 height 17
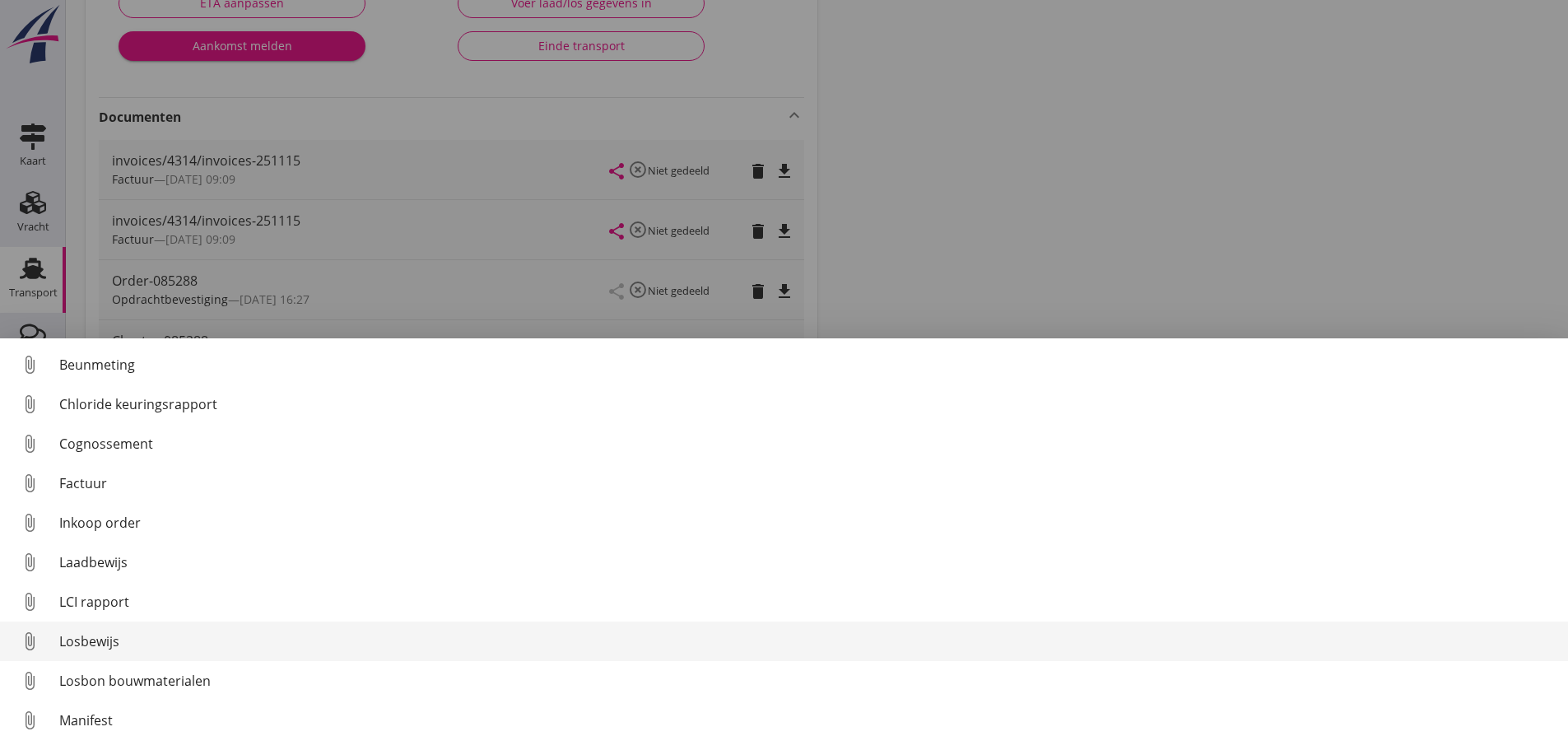
click at [107, 639] on div "Losbewijs" at bounding box center [807, 641] width 1495 height 20
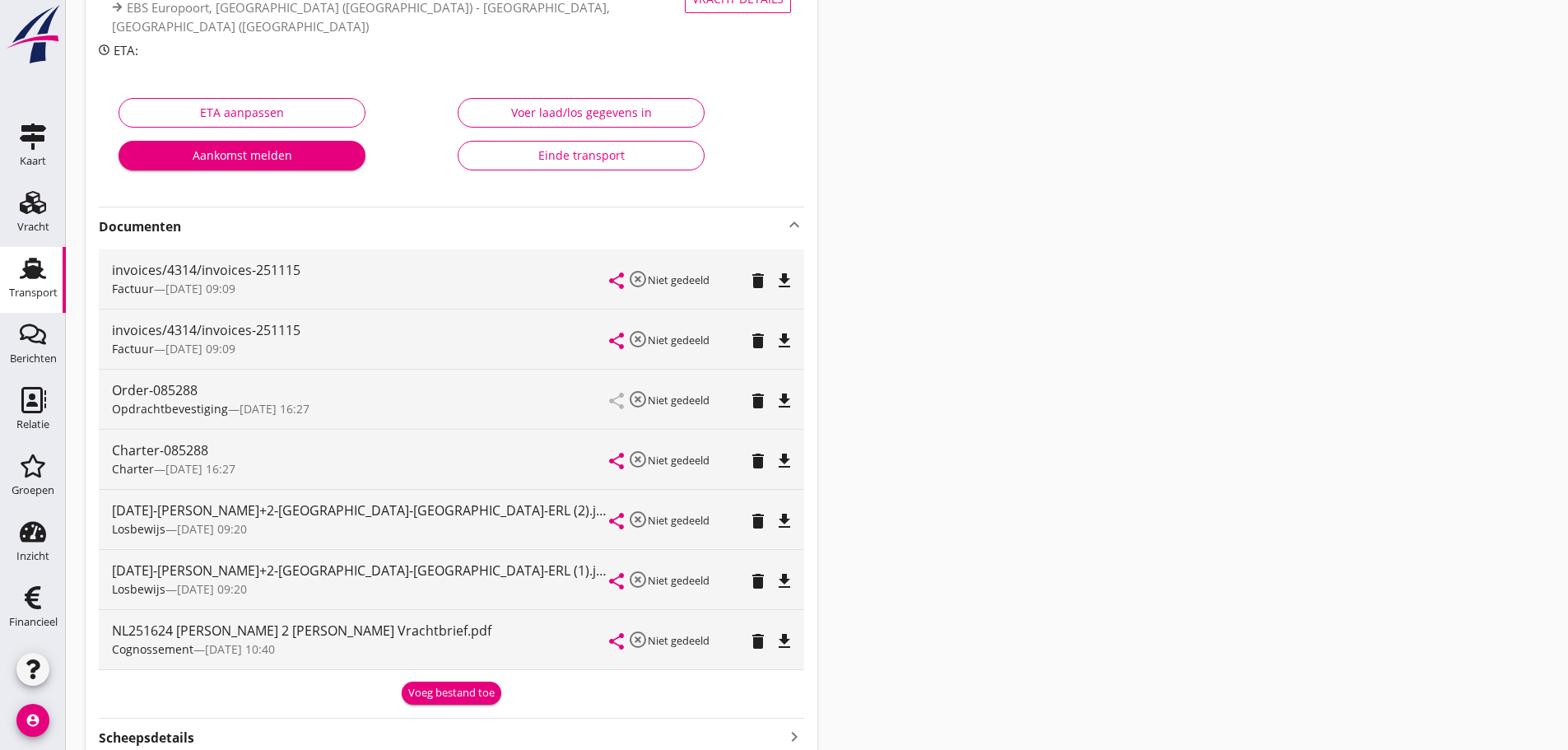
scroll to position [0, 0]
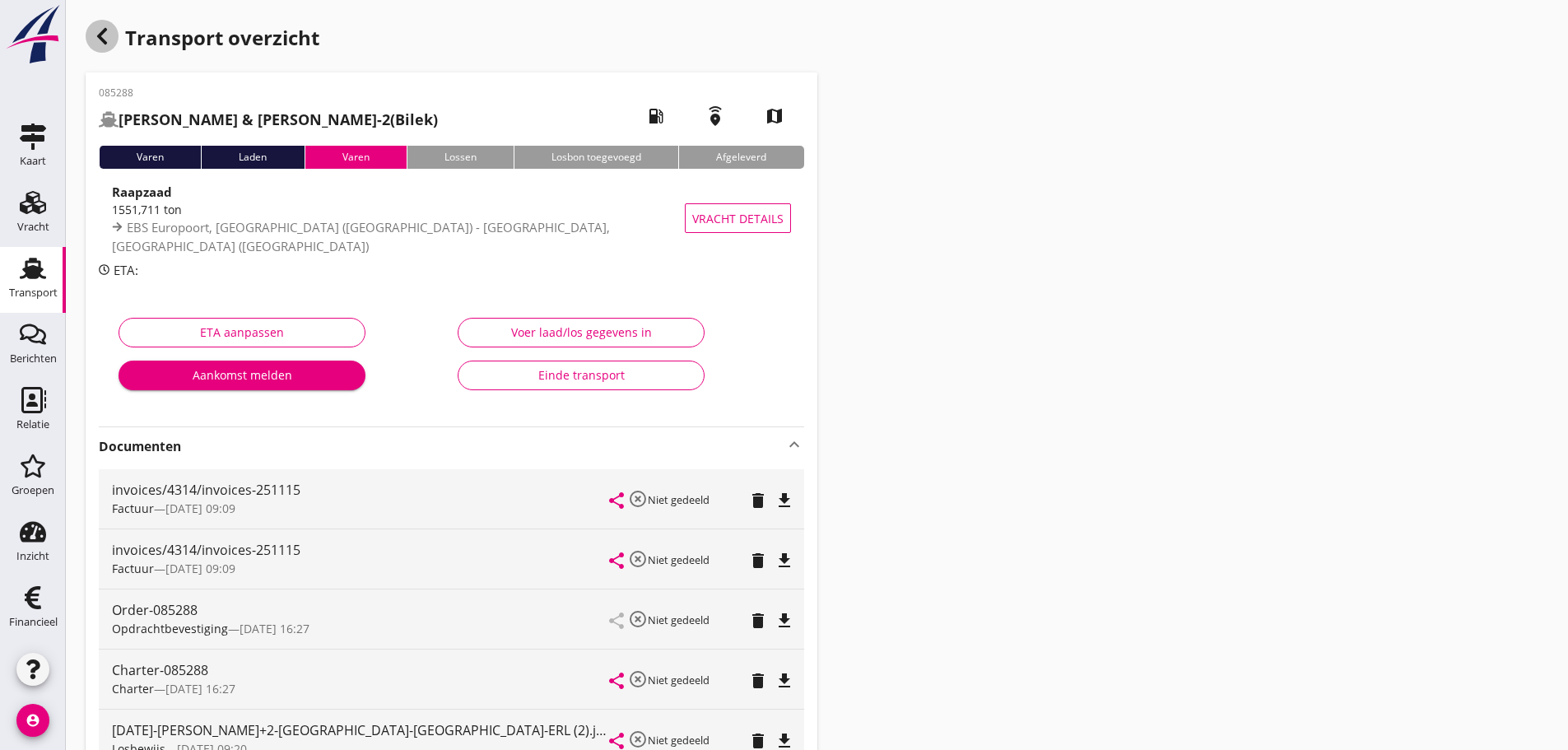
click at [102, 29] on icon "button" at bounding box center [102, 37] width 20 height 20
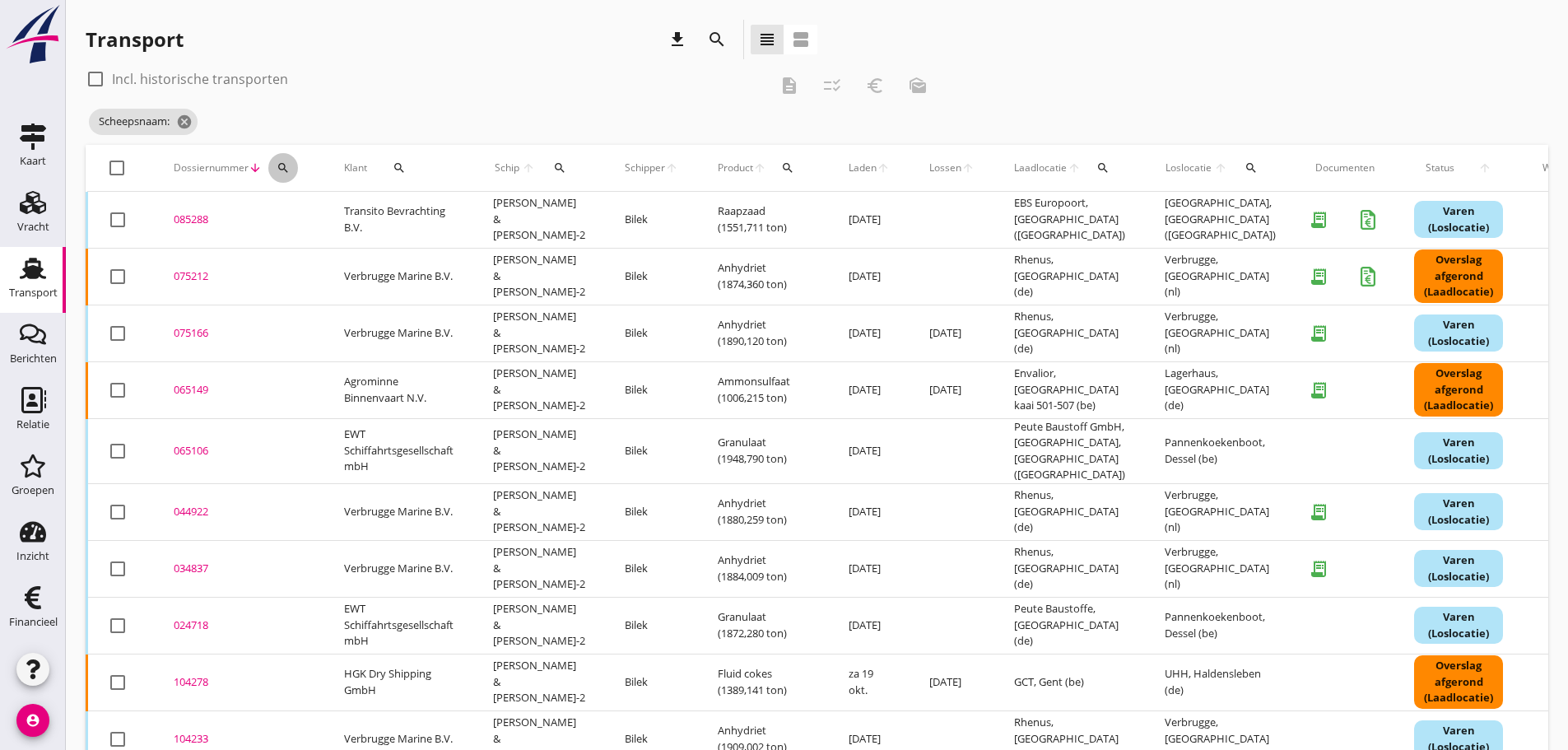
click at [282, 163] on icon "search" at bounding box center [283, 168] width 13 height 13
click at [346, 210] on input "Zoeken op dossiernummer..." at bounding box center [360, 215] width 171 height 27
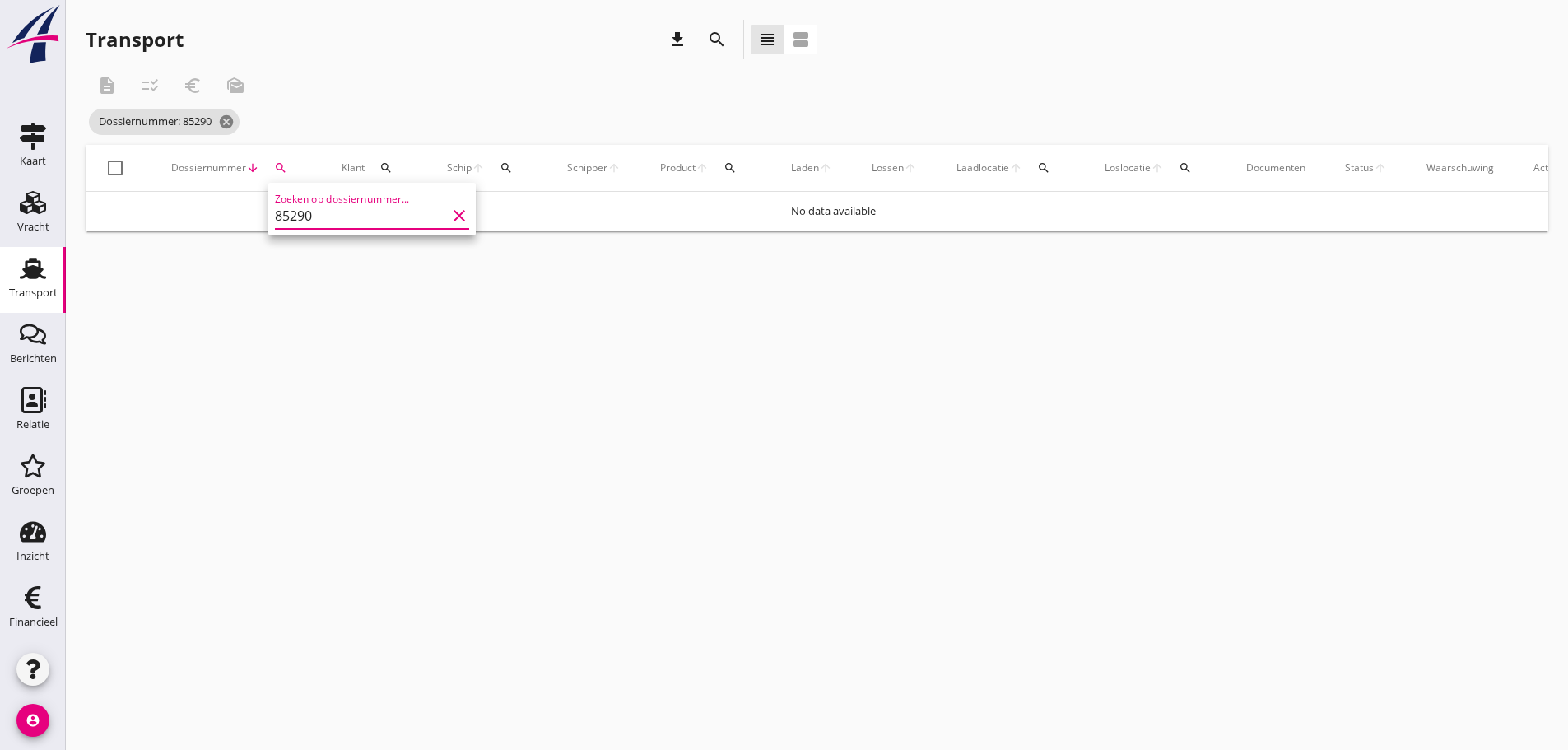
type input "85290"
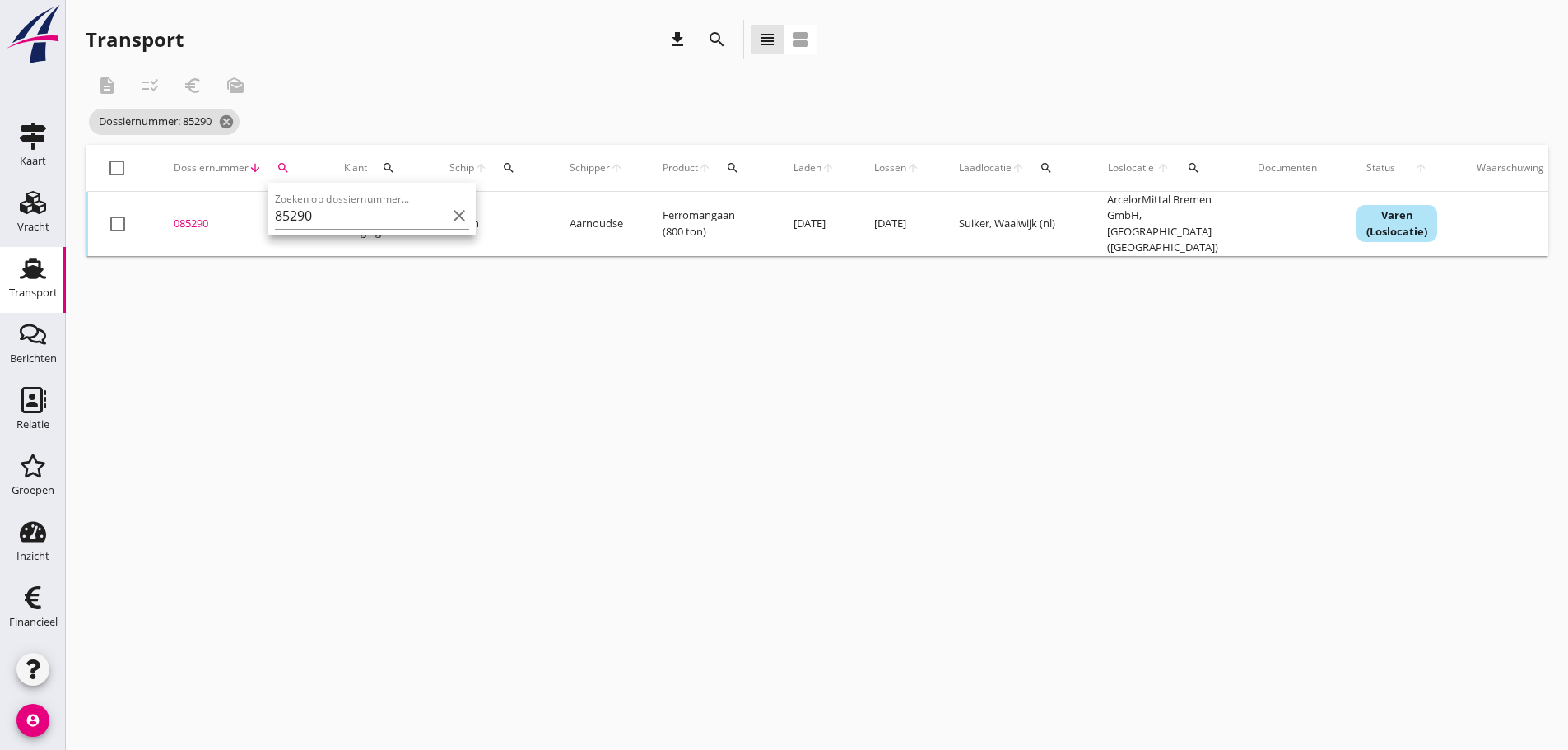
click at [177, 219] on div "085290" at bounding box center [239, 224] width 131 height 17
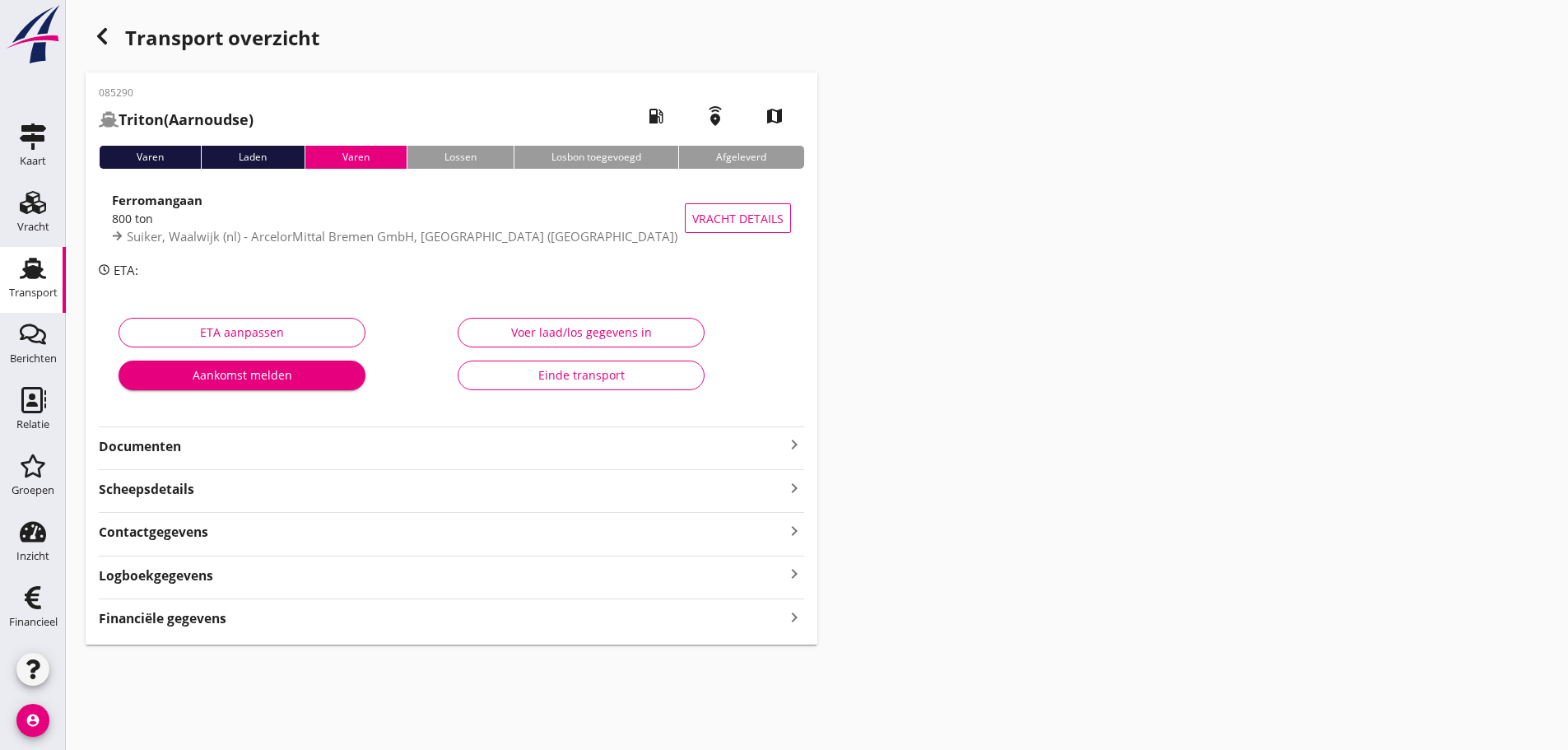
click at [195, 605] on div "Financiële gegevens keyboard_arrow_right" at bounding box center [451, 613] width 706 height 29
click at [214, 621] on strong "Financiële gegevens" at bounding box center [162, 618] width 128 height 19
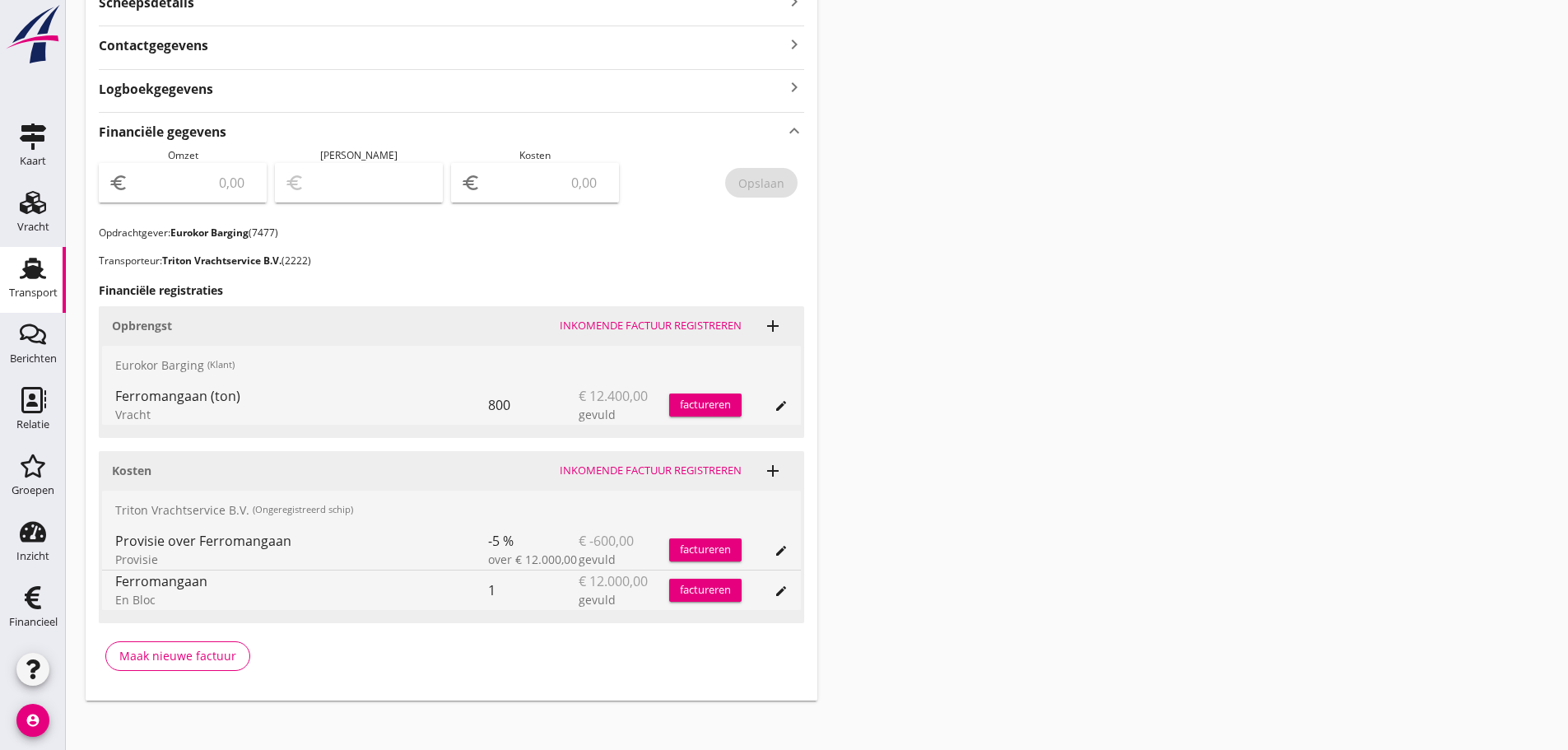
scroll to position [496, 0]
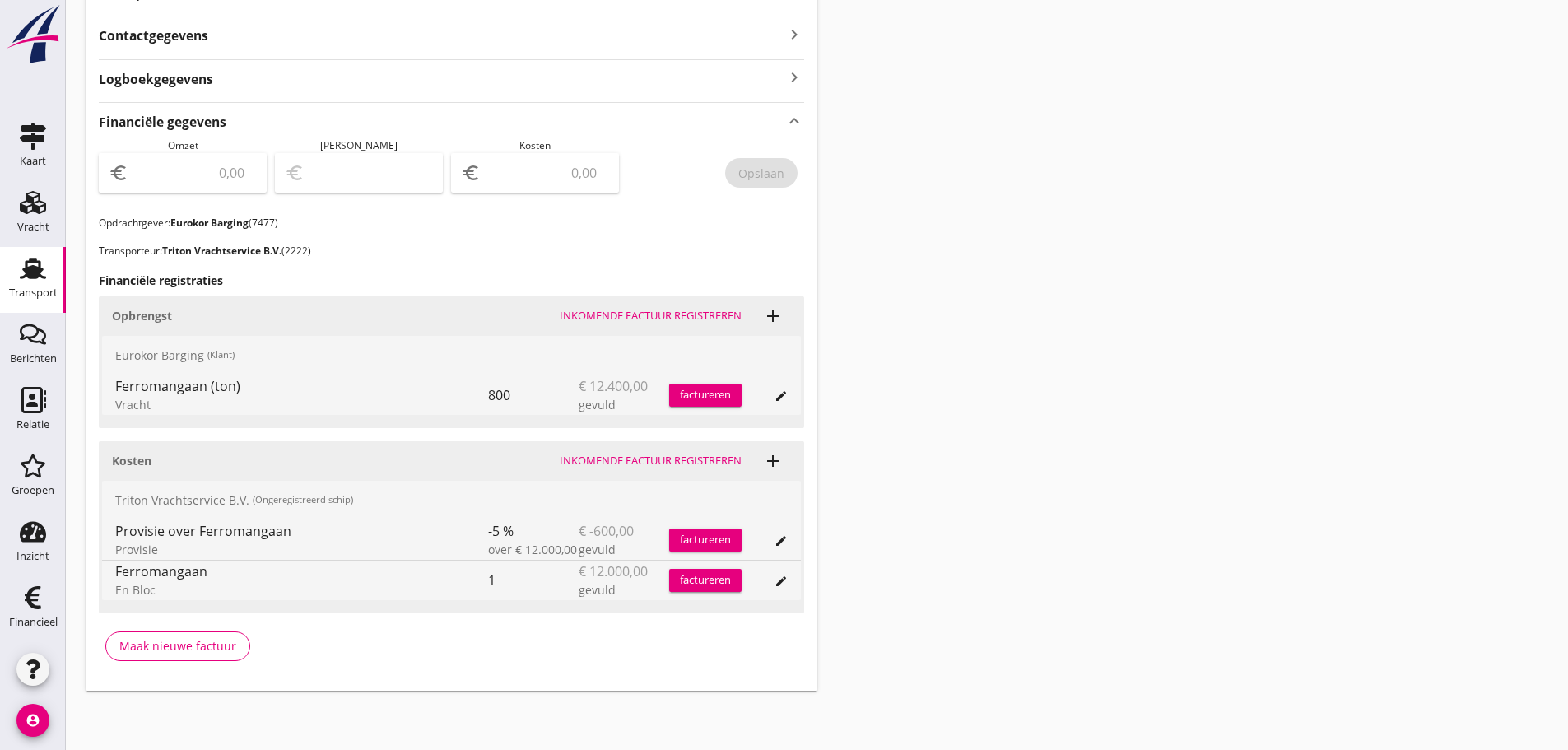
click at [716, 391] on div "factureren" at bounding box center [705, 395] width 73 height 17
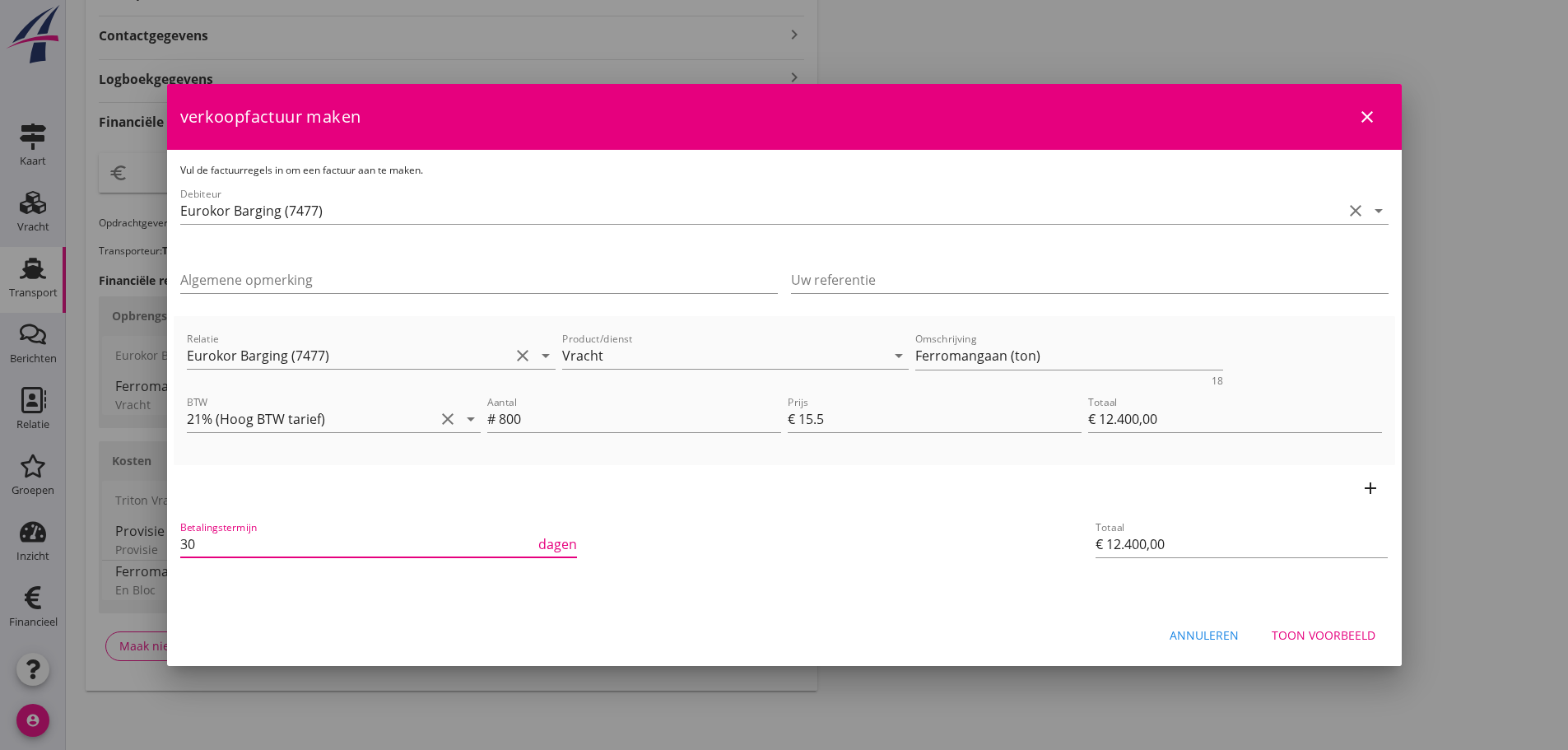
drag, startPoint x: 210, startPoint y: 535, endPoint x: 20, endPoint y: 526, distance: 190.2
click at [17, 530] on div "21% (Hoog BTW tarief) 9% (Laag BTW tarief) 0% (BTW vrij) 0% (BTW verlegd) Vrach…" at bounding box center [784, 127] width 1568 height 1246
type input "21"
drag, startPoint x: 1055, startPoint y: 368, endPoint x: 593, endPoint y: 374, distance: 462.0
click at [593, 374] on div "Relatie Eurokor Barging (7477) clear arrow_drop_down Product/dienst Vracht arro…" at bounding box center [784, 357] width 1201 height 63
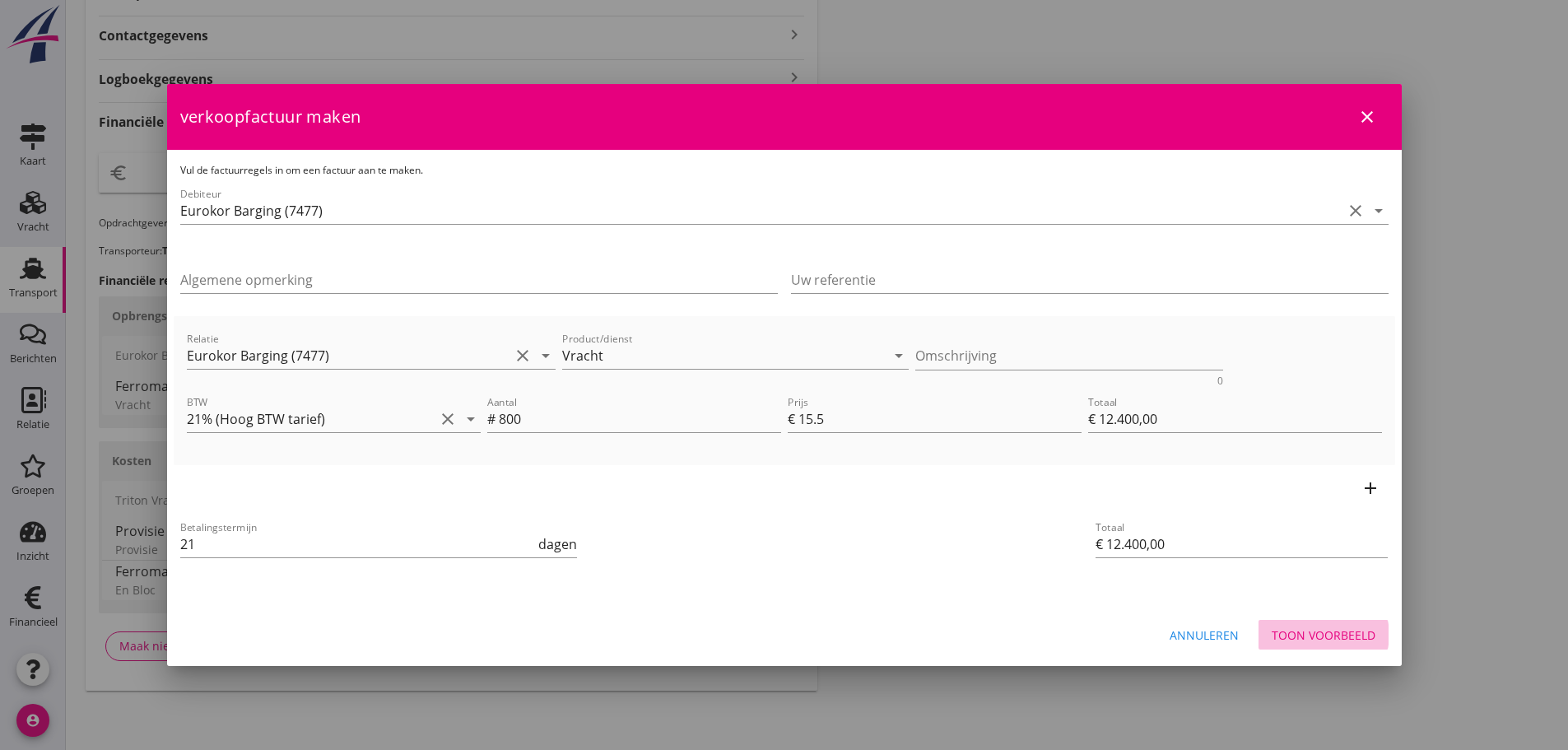
click at [751, 626] on div "Toon voorbeeld" at bounding box center [1323, 635] width 104 height 18
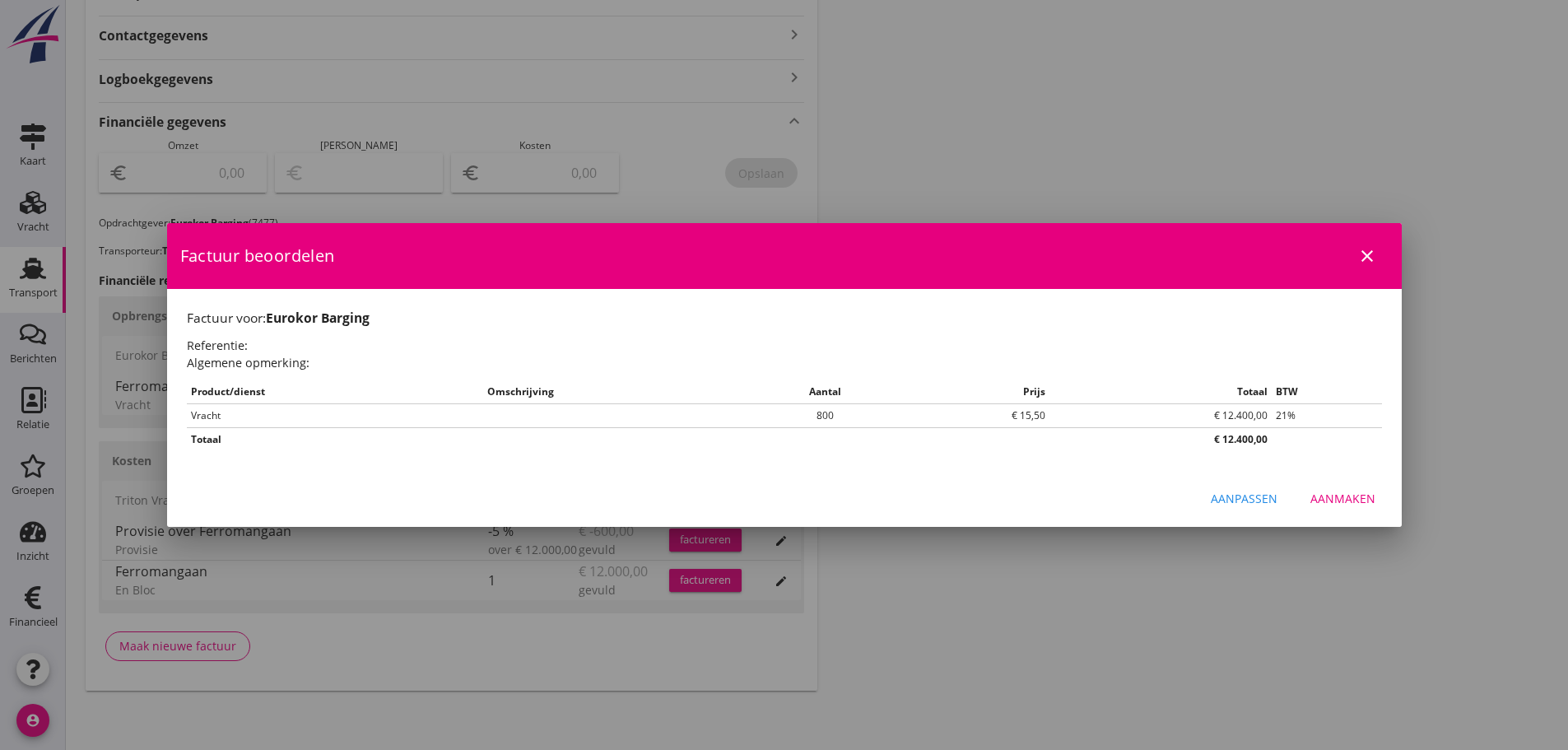
click at [751, 496] on div "Aanmaken" at bounding box center [1343, 498] width 65 height 18
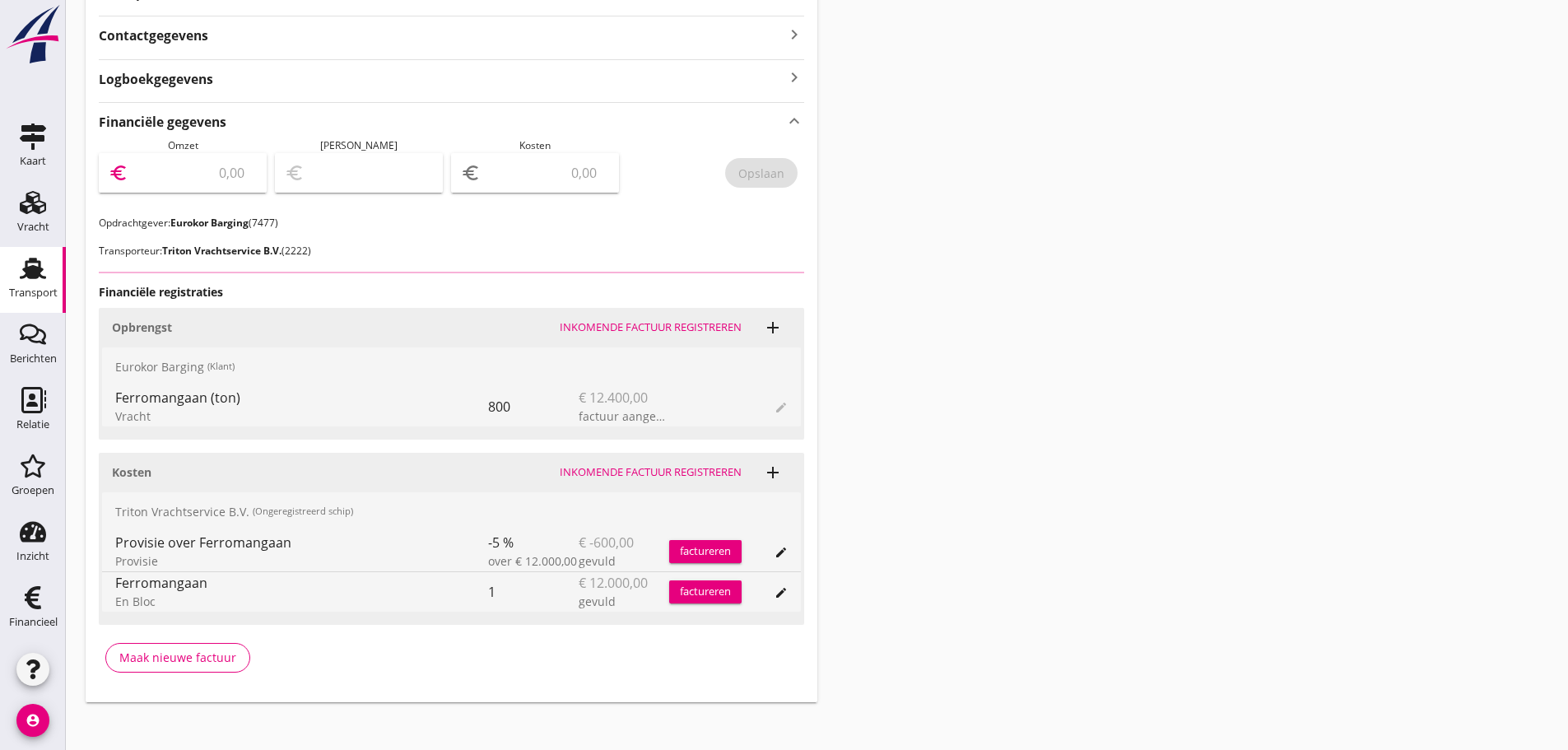
click at [164, 180] on input "number" at bounding box center [195, 173] width 125 height 27
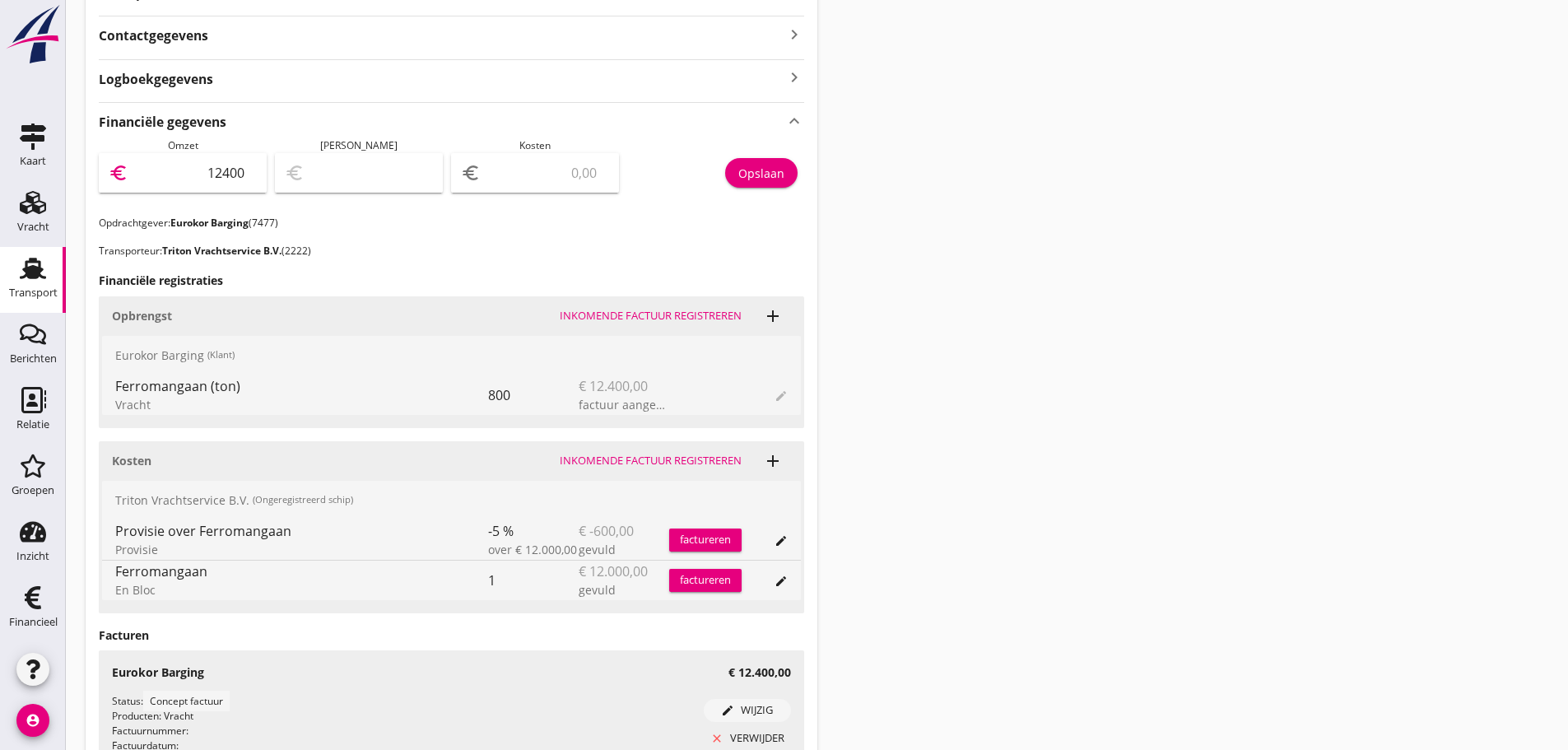
type input "12400"
click at [751, 166] on div "Opslaan" at bounding box center [761, 173] width 46 height 18
click at [684, 545] on div "factureren" at bounding box center [705, 540] width 73 height 17
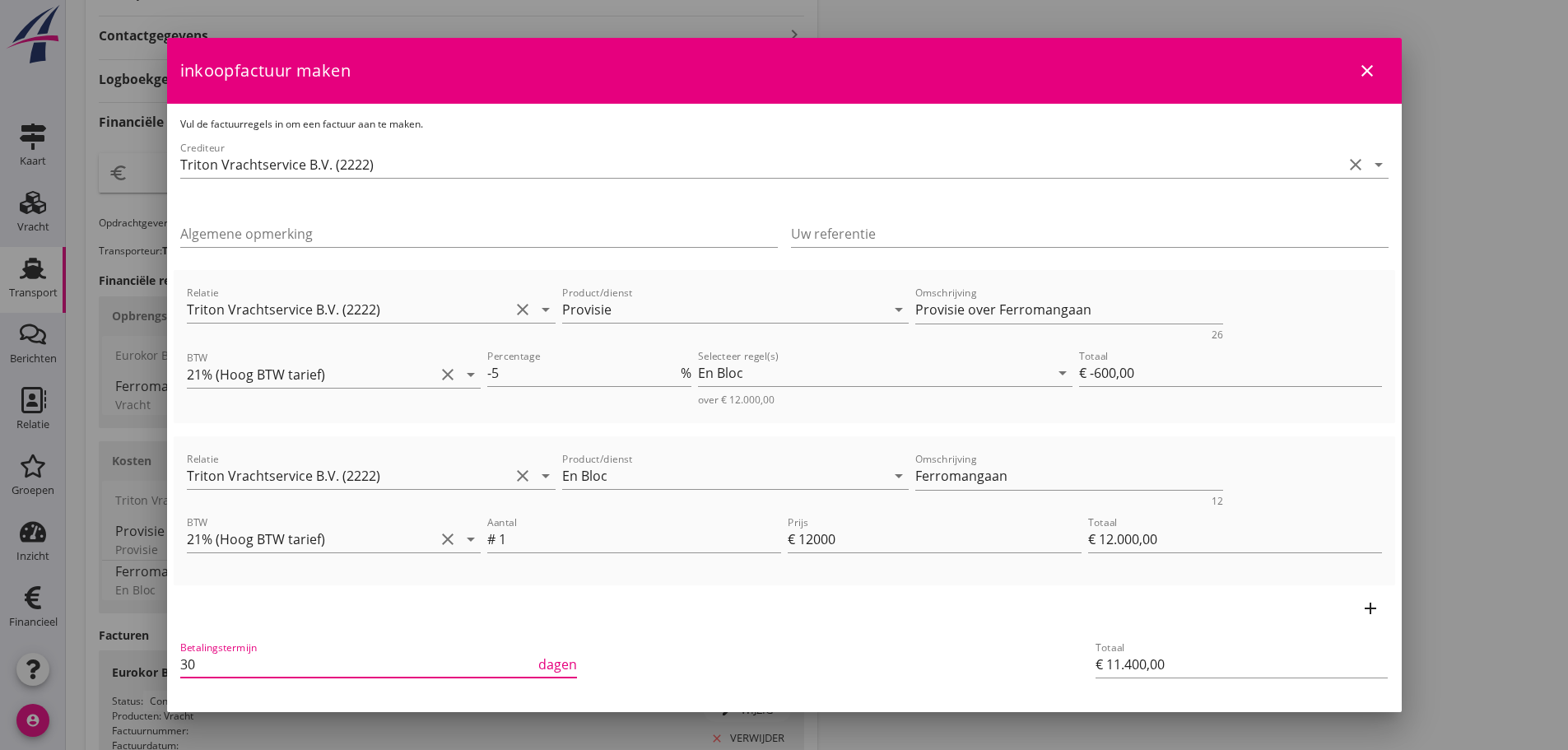
click at [108, 662] on div "21% (Hoog BTW tarief) 9% (Laag BTW tarief) 0% (BTW vrij) 0% (BTW verlegd) En Bl…" at bounding box center [784, 204] width 1568 height 1401
type input "21"
drag, startPoint x: 1011, startPoint y: 479, endPoint x: 531, endPoint y: 387, distance: 488.7
click at [541, 410] on div "Relatie Triton Vrachtservice B.V. (2222) clear arrow_drop_down Product/dienst P…" at bounding box center [784, 427] width 1222 height 315
type textarea "L"
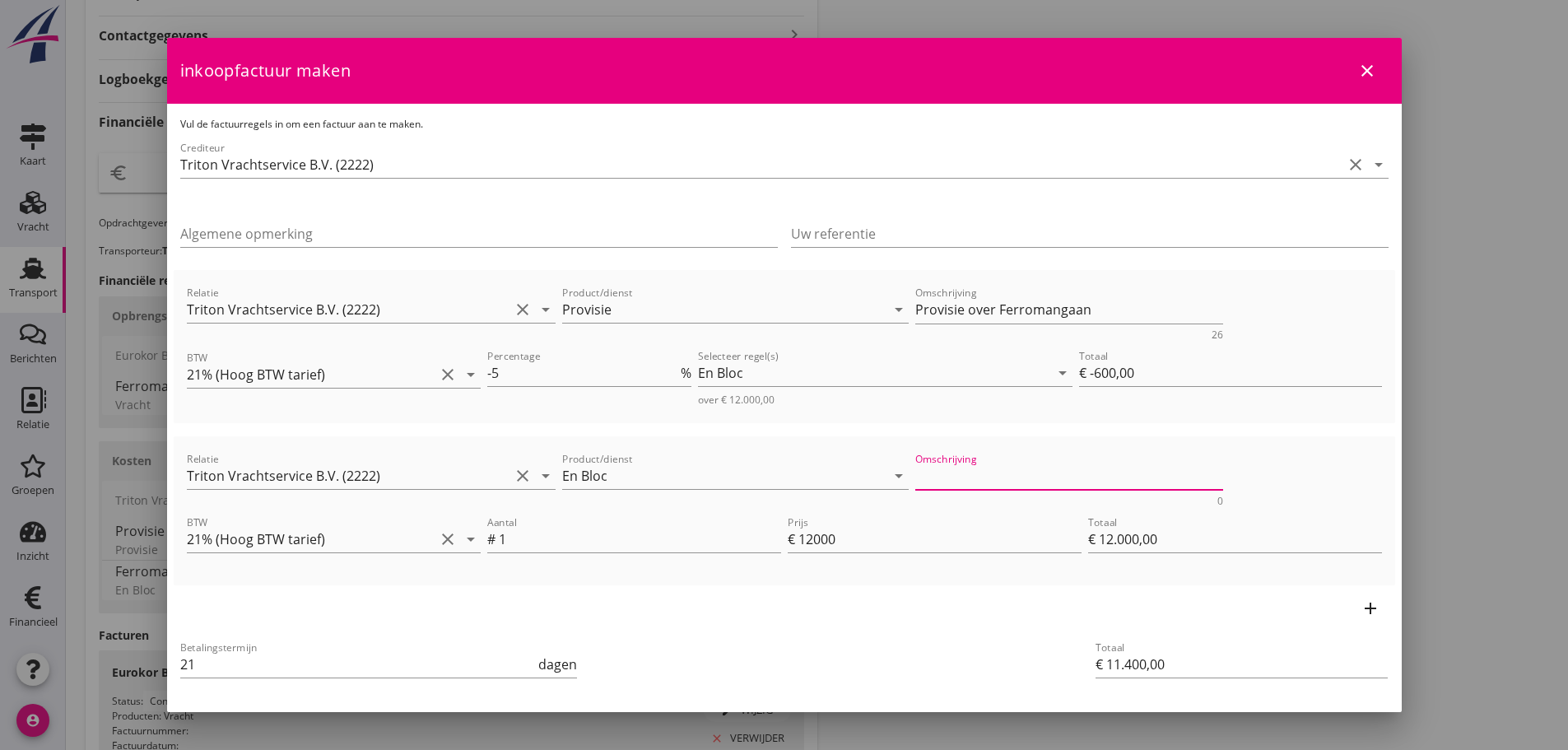
click at [751, 62] on icon "close" at bounding box center [1367, 71] width 20 height 20
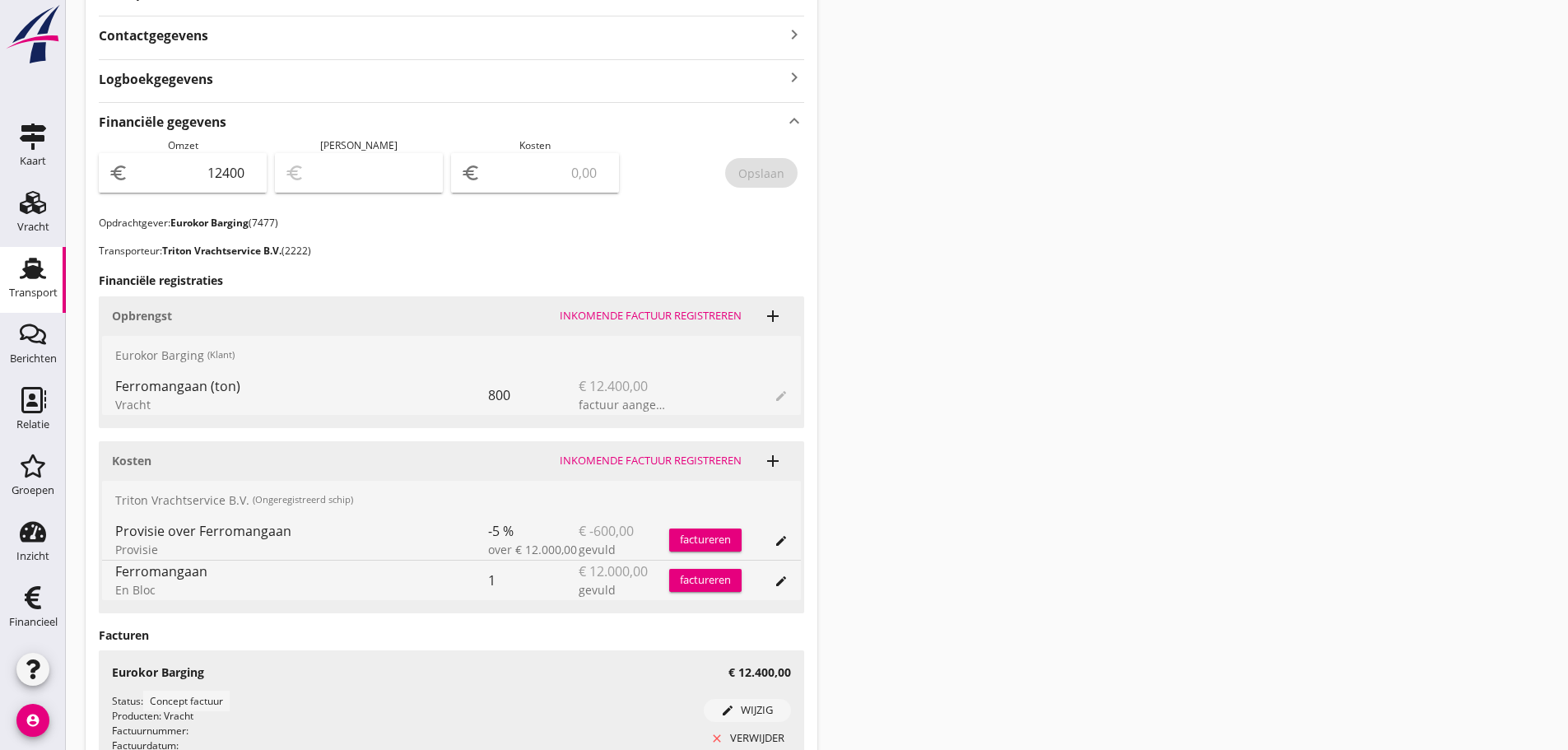
click at [722, 576] on div "factureren" at bounding box center [705, 580] width 73 height 17
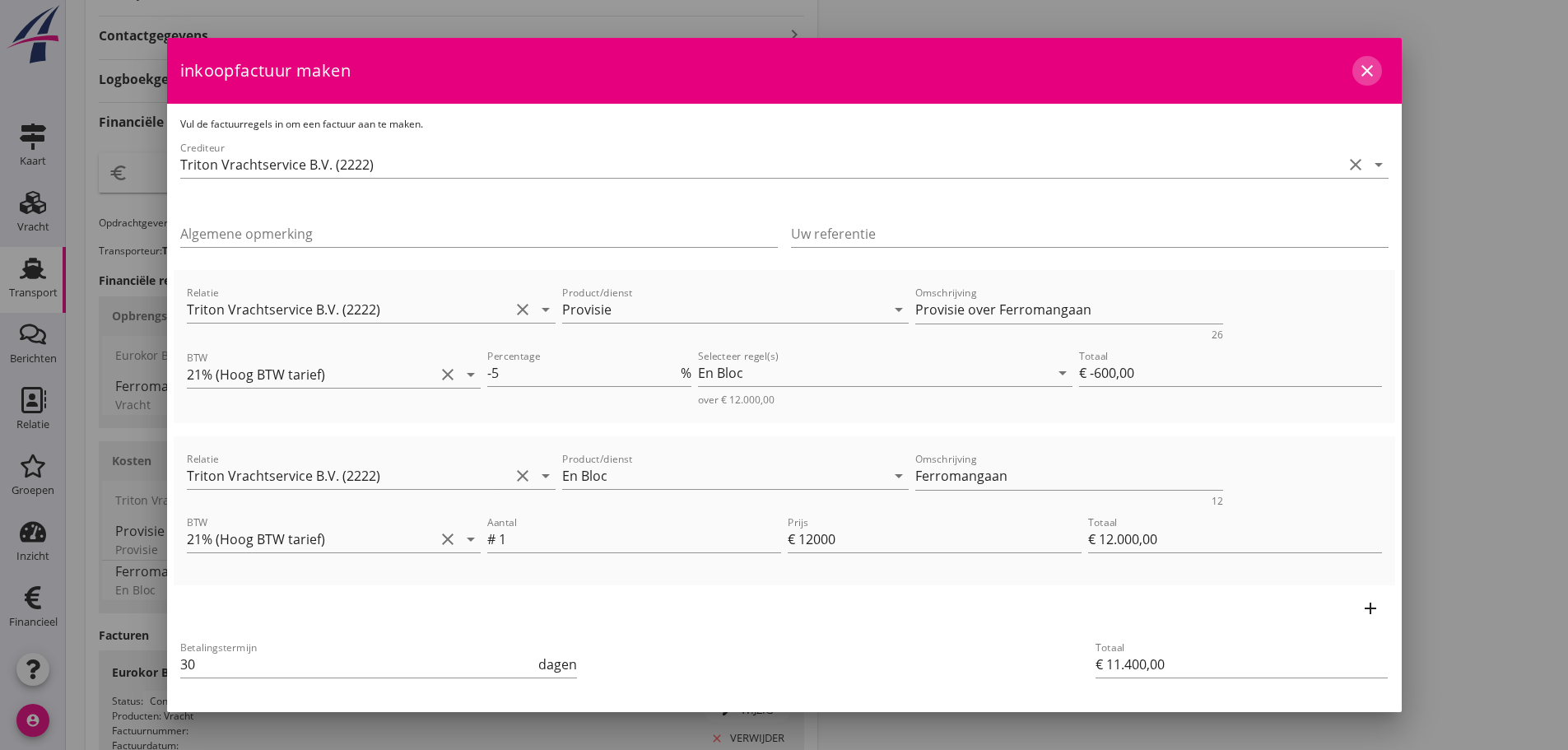
click at [751, 74] on icon "close" at bounding box center [1367, 71] width 20 height 20
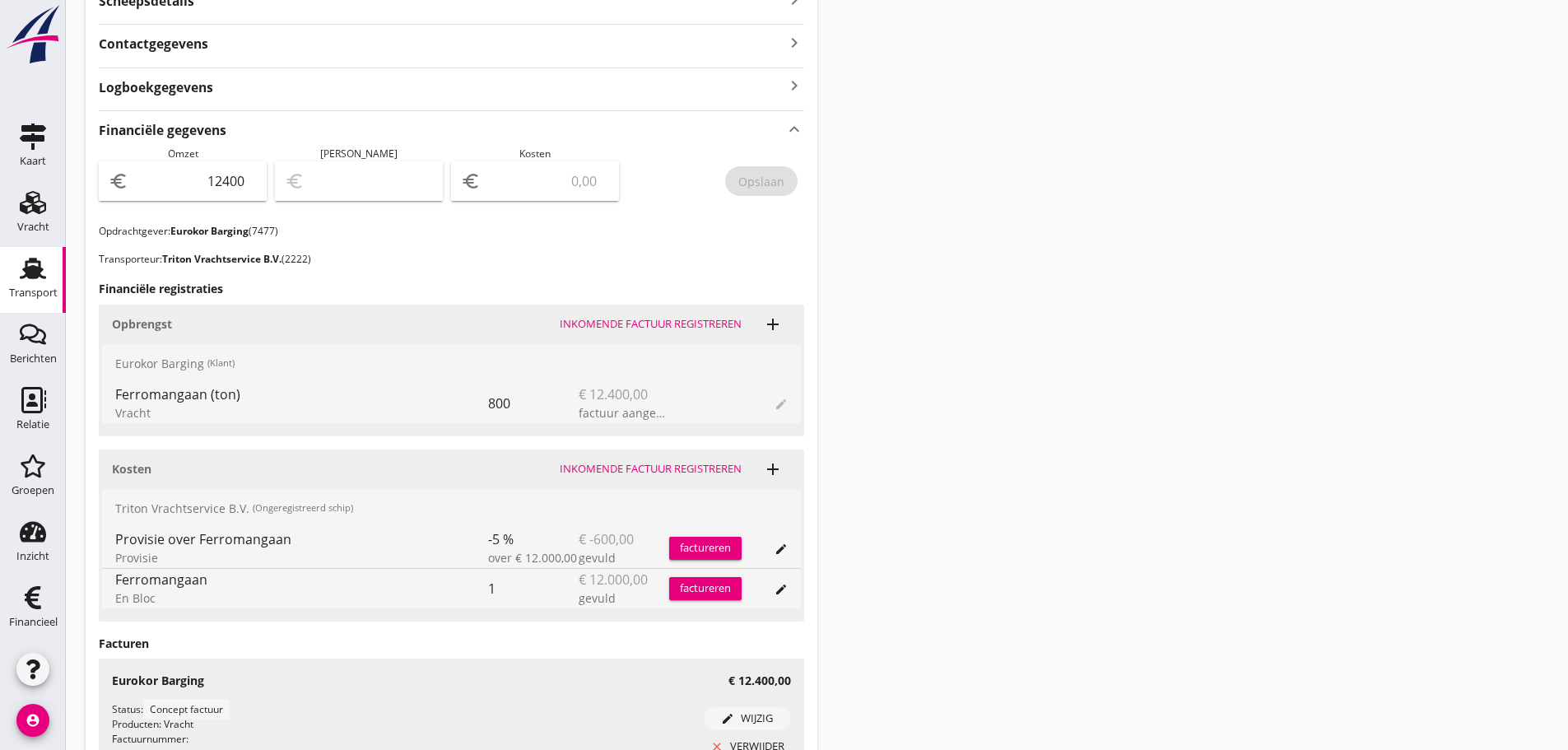
scroll to position [486, 0]
click at [691, 597] on div "factureren" at bounding box center [705, 590] width 73 height 17
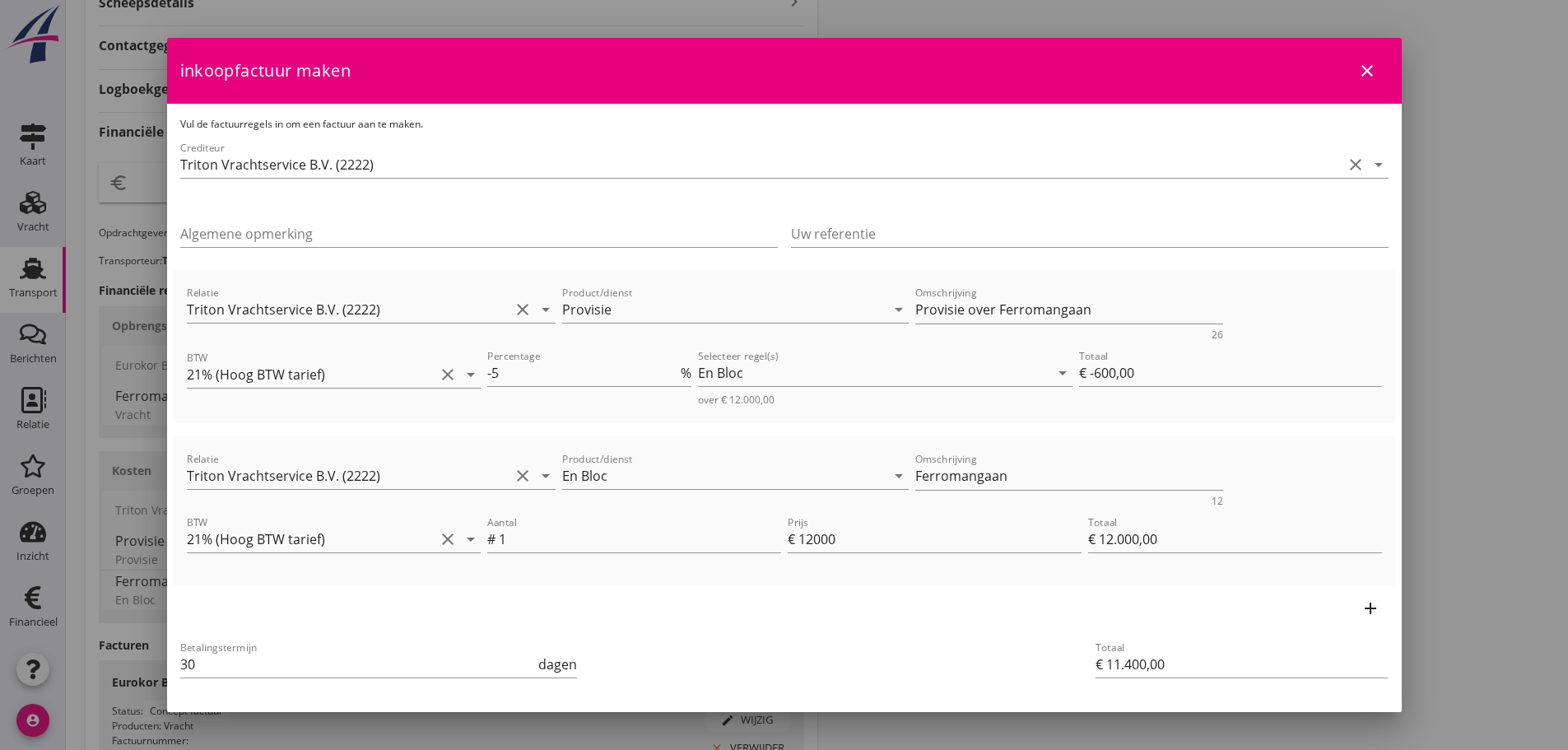
click at [36, 689] on div at bounding box center [784, 375] width 1568 height 750
click at [32, 677] on div at bounding box center [784, 375] width 1568 height 750
click at [751, 70] on icon "close" at bounding box center [1367, 71] width 20 height 20
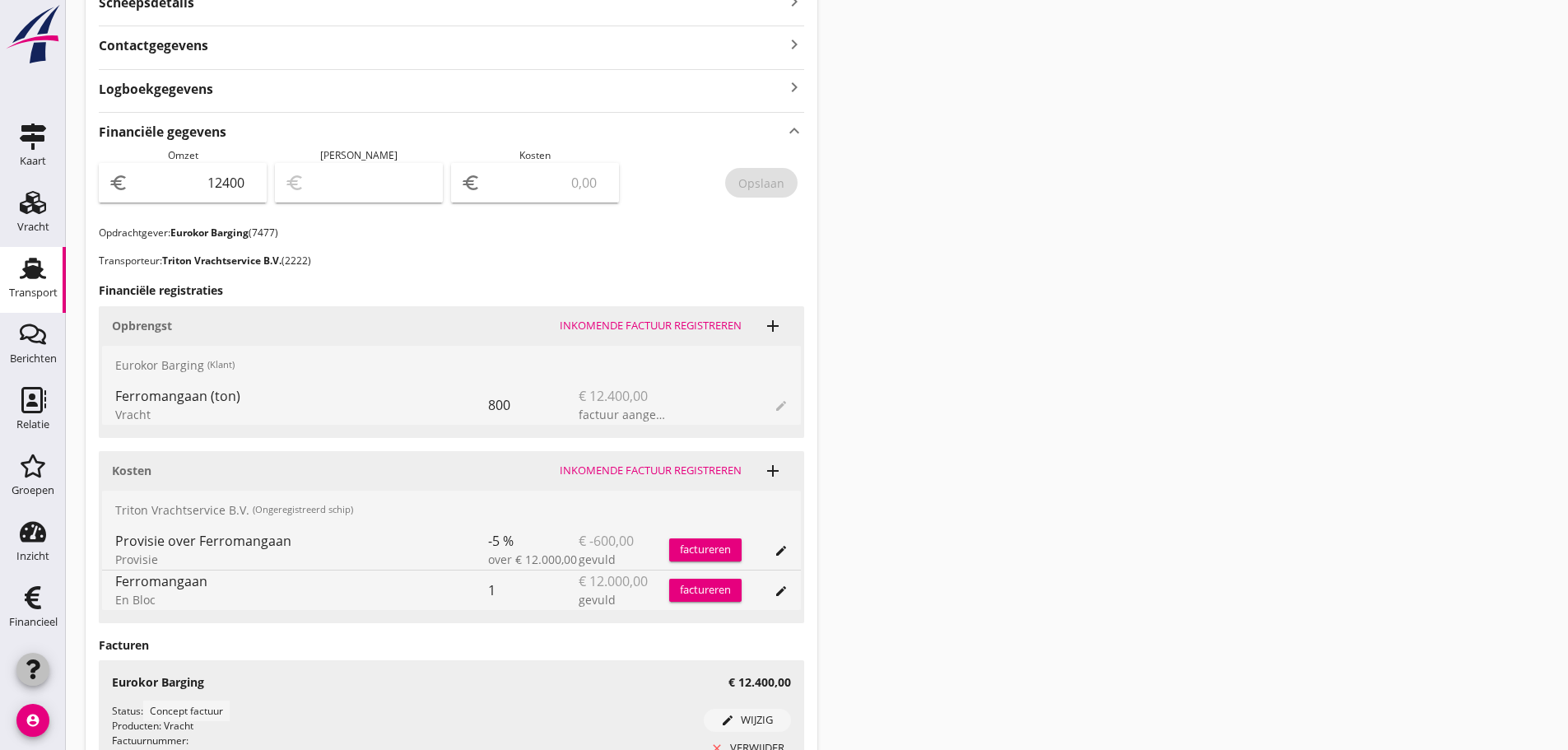
click at [29, 672] on icon "button" at bounding box center [33, 669] width 20 height 20
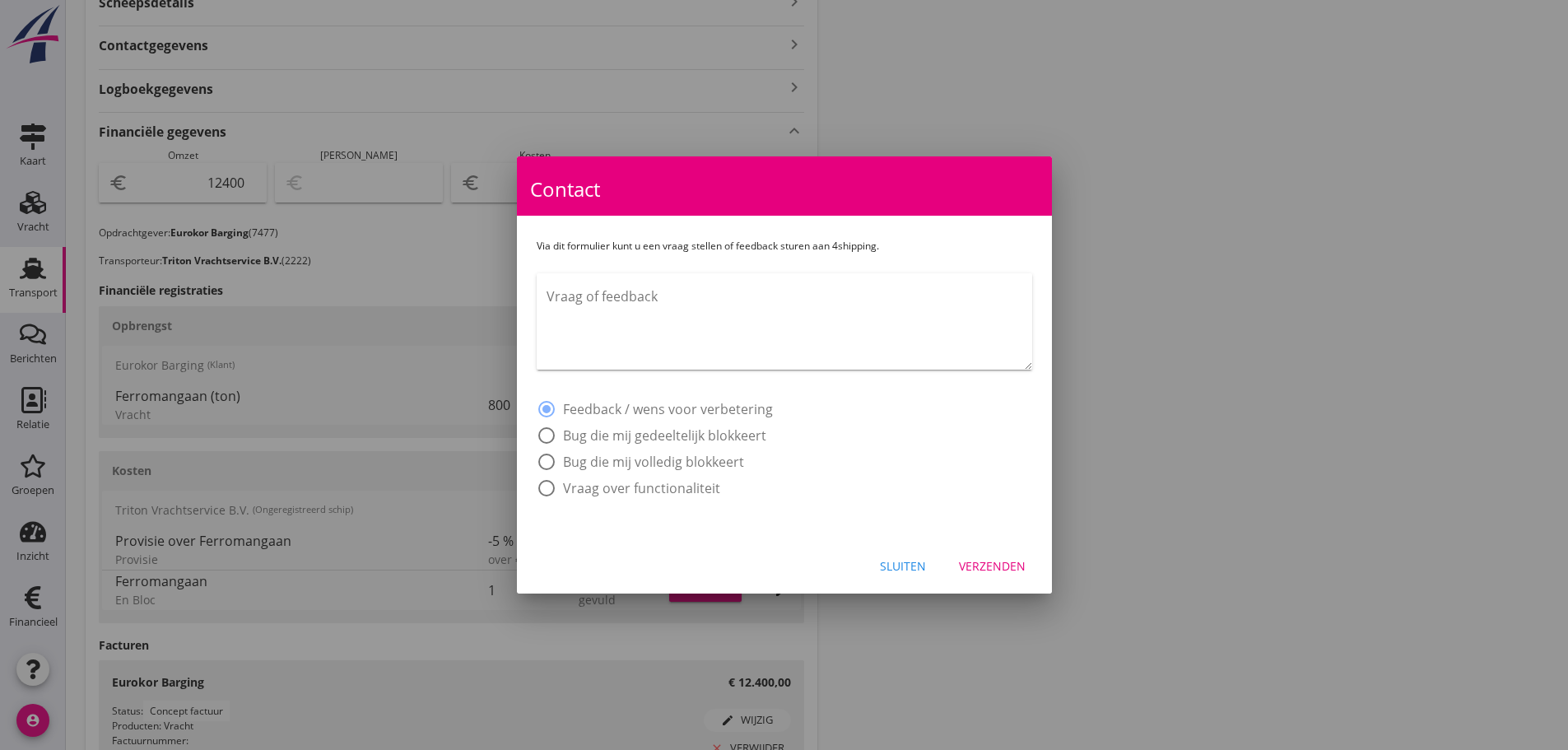
click at [596, 319] on textarea "Vraag of feedback" at bounding box center [788, 326] width 485 height 86
type textarea "H"
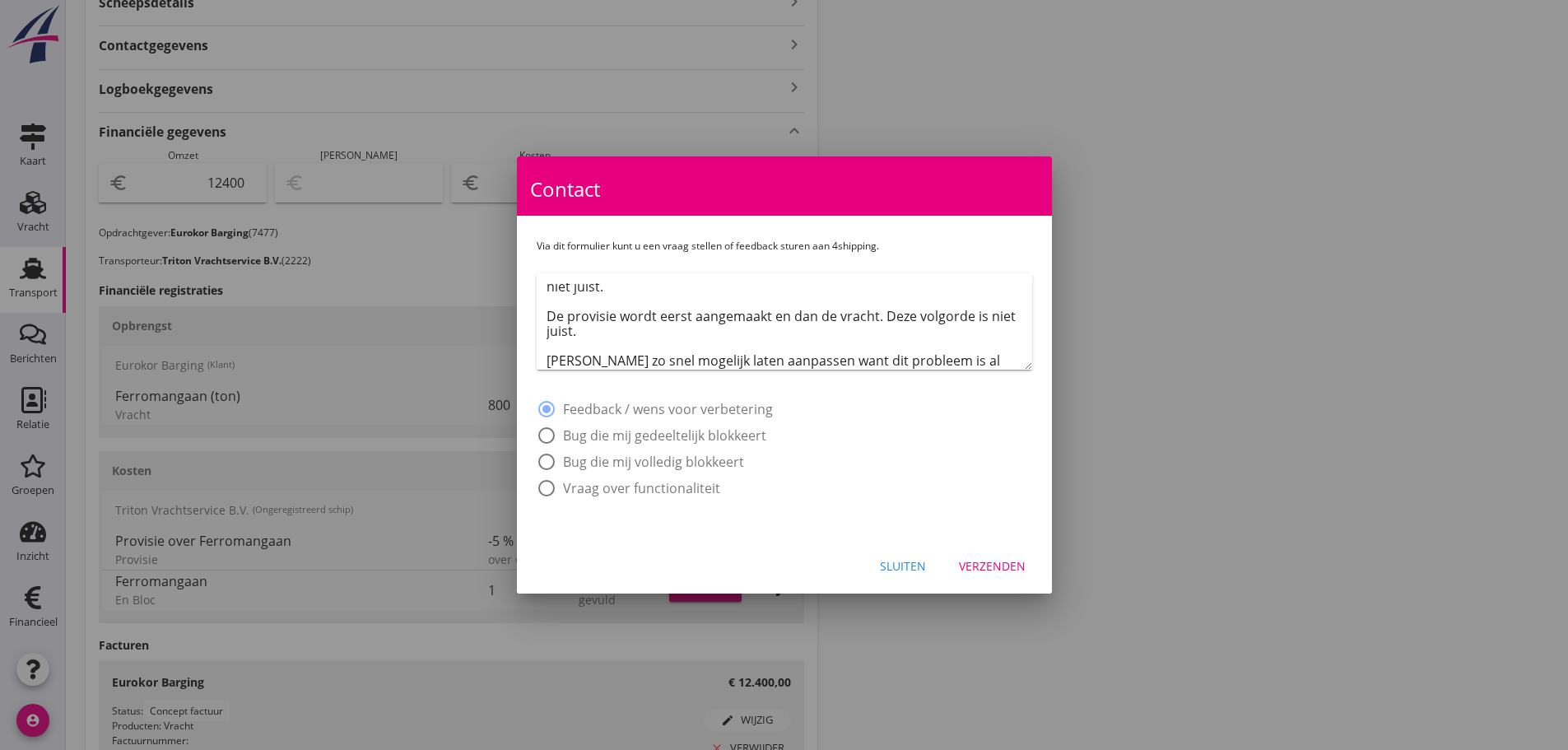
scroll to position [69, 0]
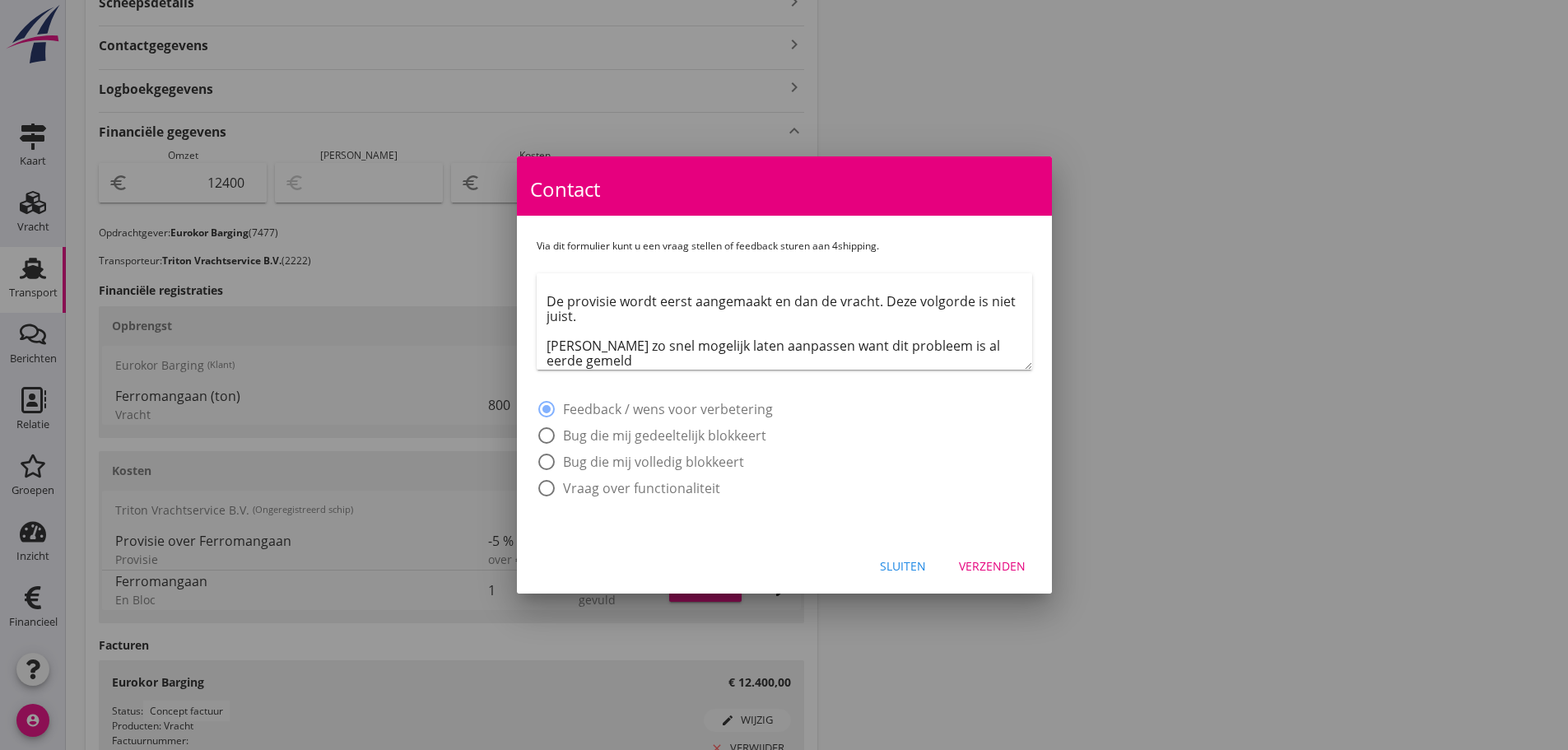
click at [587, 346] on textarea "Goedemorgen, Wanneer ik een selfbilling factuur wil aanmaken is de volgorde van…" at bounding box center [788, 326] width 485 height 86
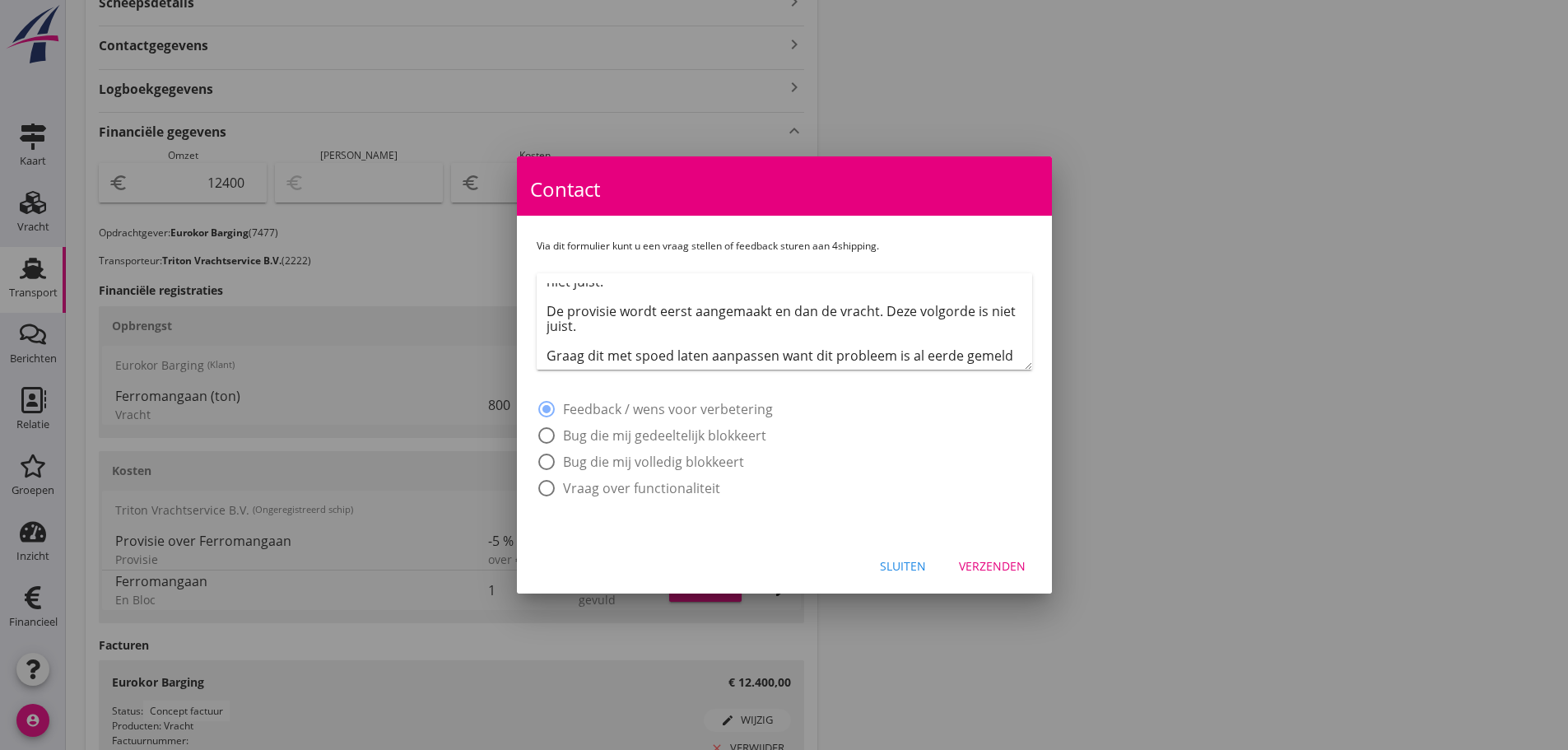
scroll to position [59, 0]
click at [598, 363] on textarea "Goedemorgen, Wanneer ik een selfbilling factuur wil aanmaken is de volgorde van…" at bounding box center [788, 326] width 485 height 86
click at [751, 352] on textarea "Goedemorgen, Wanneer ik een selfbilling factuur wil aanmaken is de volgorde van…" at bounding box center [788, 326] width 485 height 86
click at [751, 342] on textarea "Goedemorgen, Wanneer ik een selfbilling factuur wil aanmaken is de volgorde van…" at bounding box center [788, 326] width 485 height 86
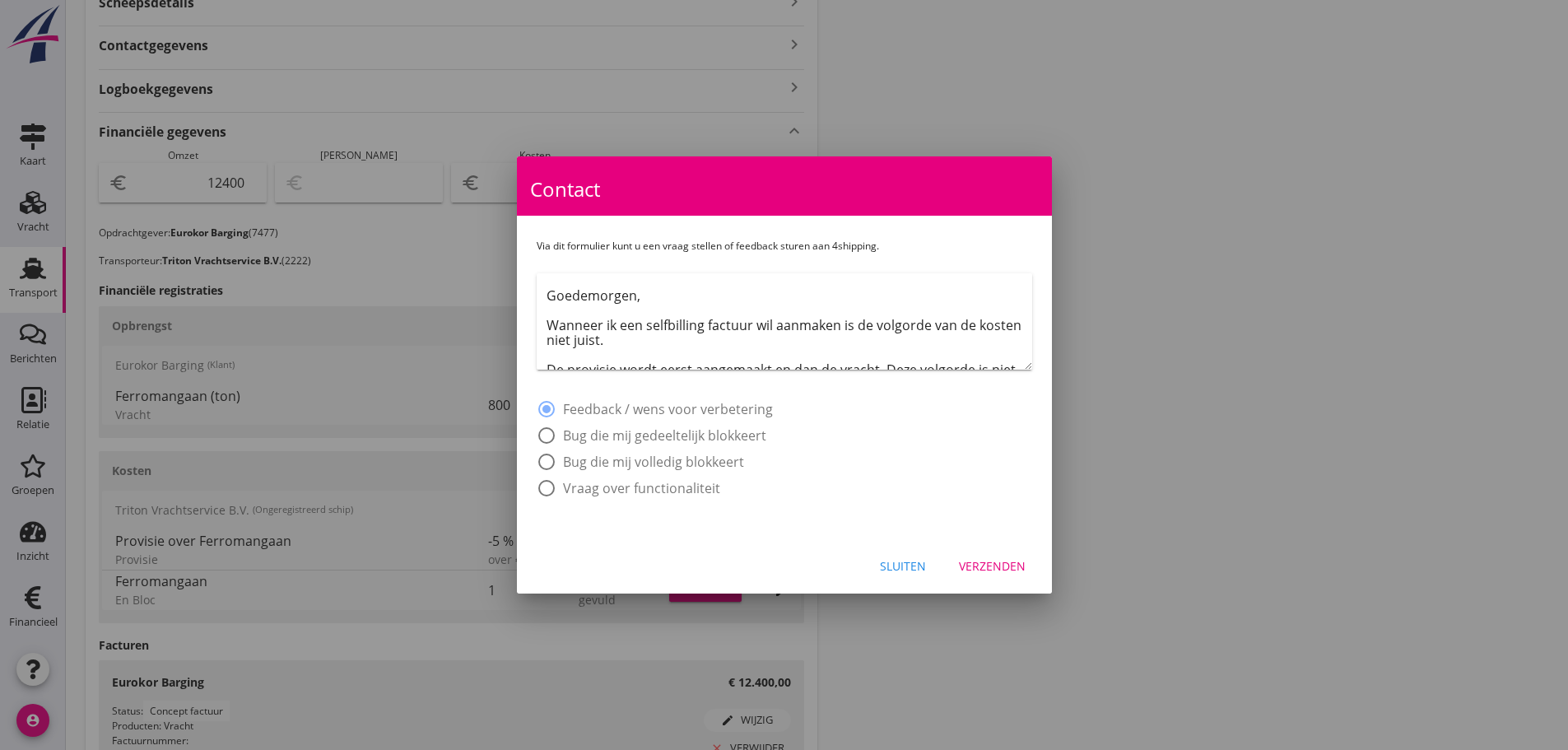
scroll to position [0, 0]
click at [665, 326] on textarea "Goedemorgen, Wanneer ik een selfbilling factuur wil aanmaken is de volgorde van…" at bounding box center [788, 326] width 485 height 86
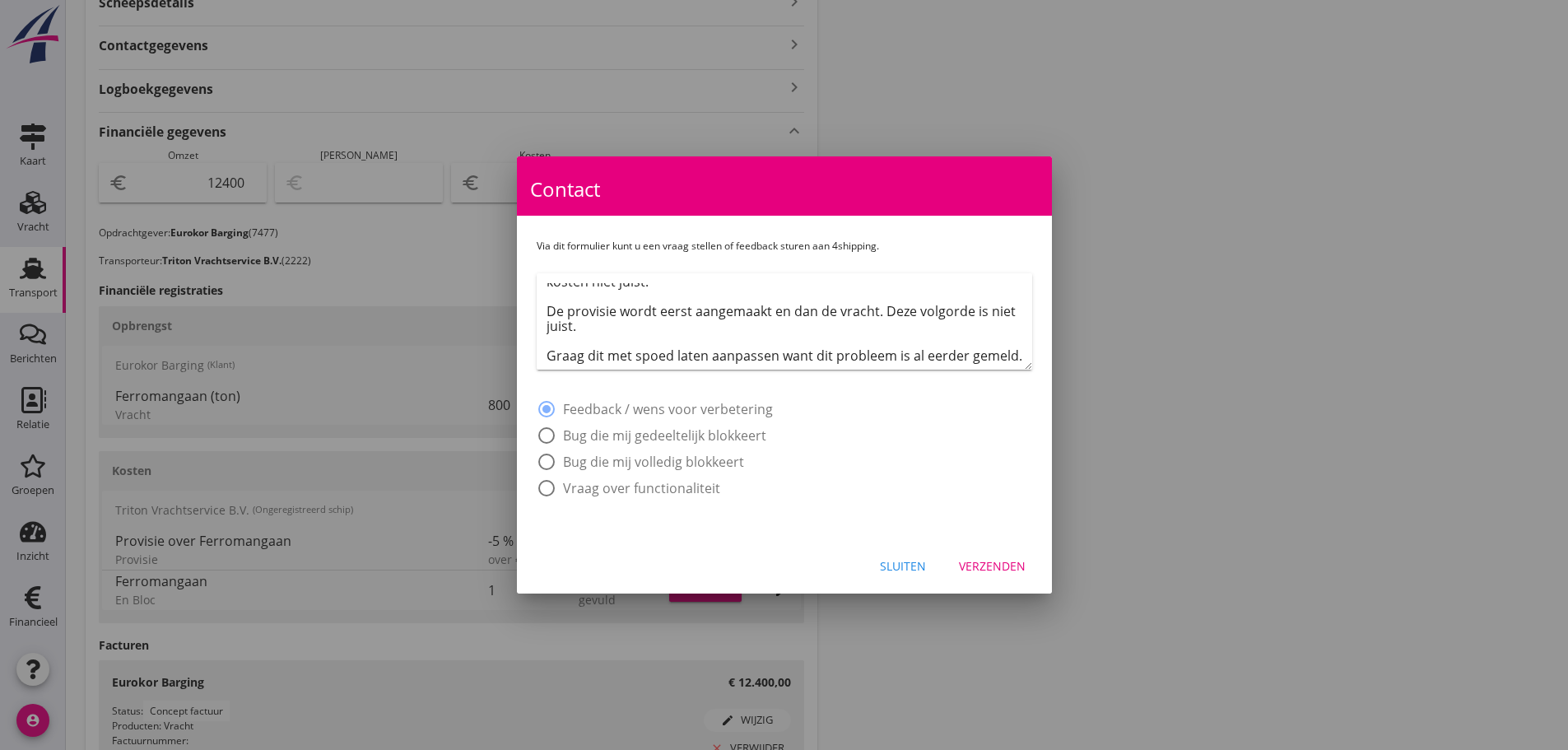
scroll to position [104, 0]
click at [615, 325] on textarea "Goedemorgen, Wanneer ik een self-billing factuur wil aanmaken is de volgorde va…" at bounding box center [788, 326] width 485 height 86
paste textarea "Z"
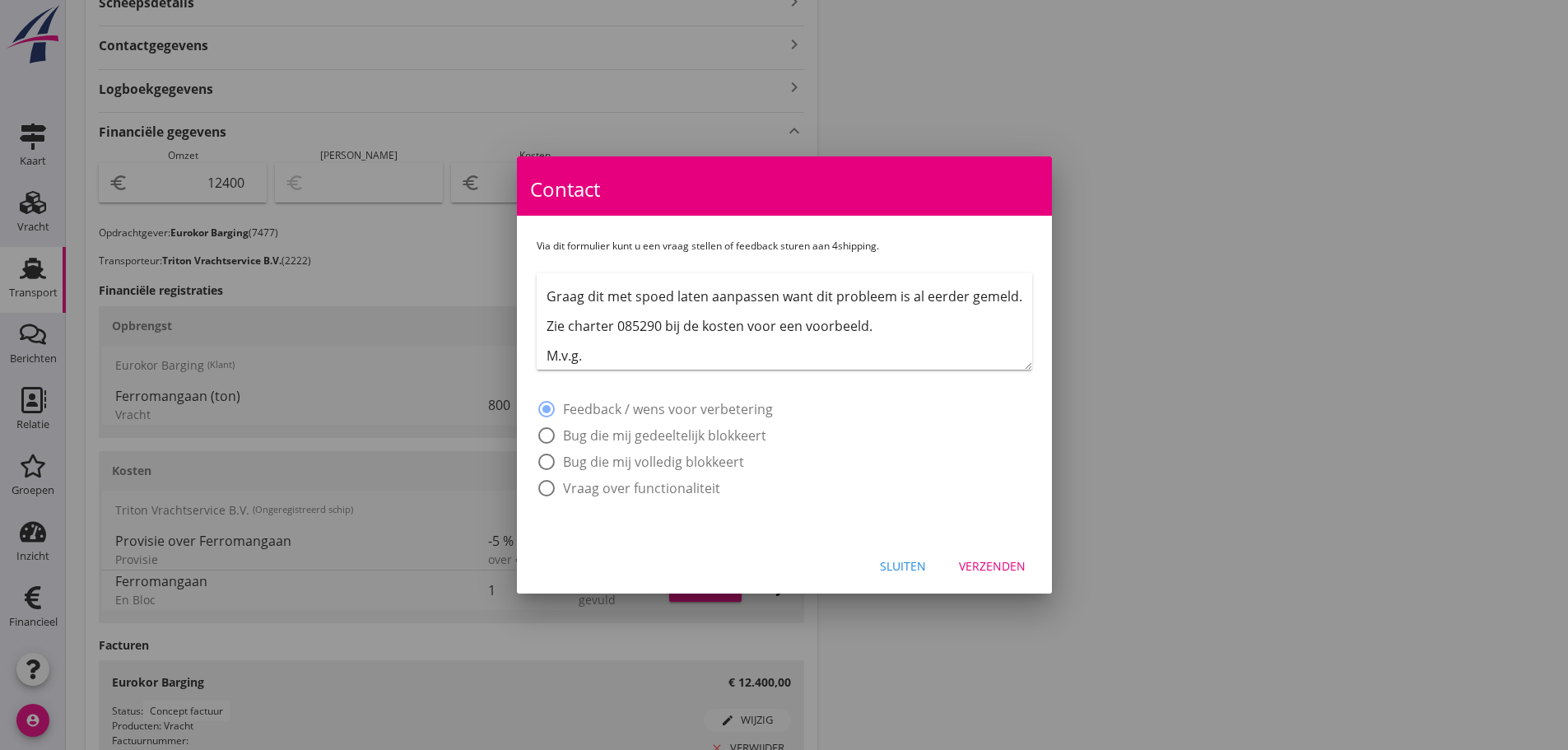
scroll to position [158, 0]
type textarea "Goedemorgen, Wanneer ik een self-billing factuur wil aanmaken is de volgorde va…"
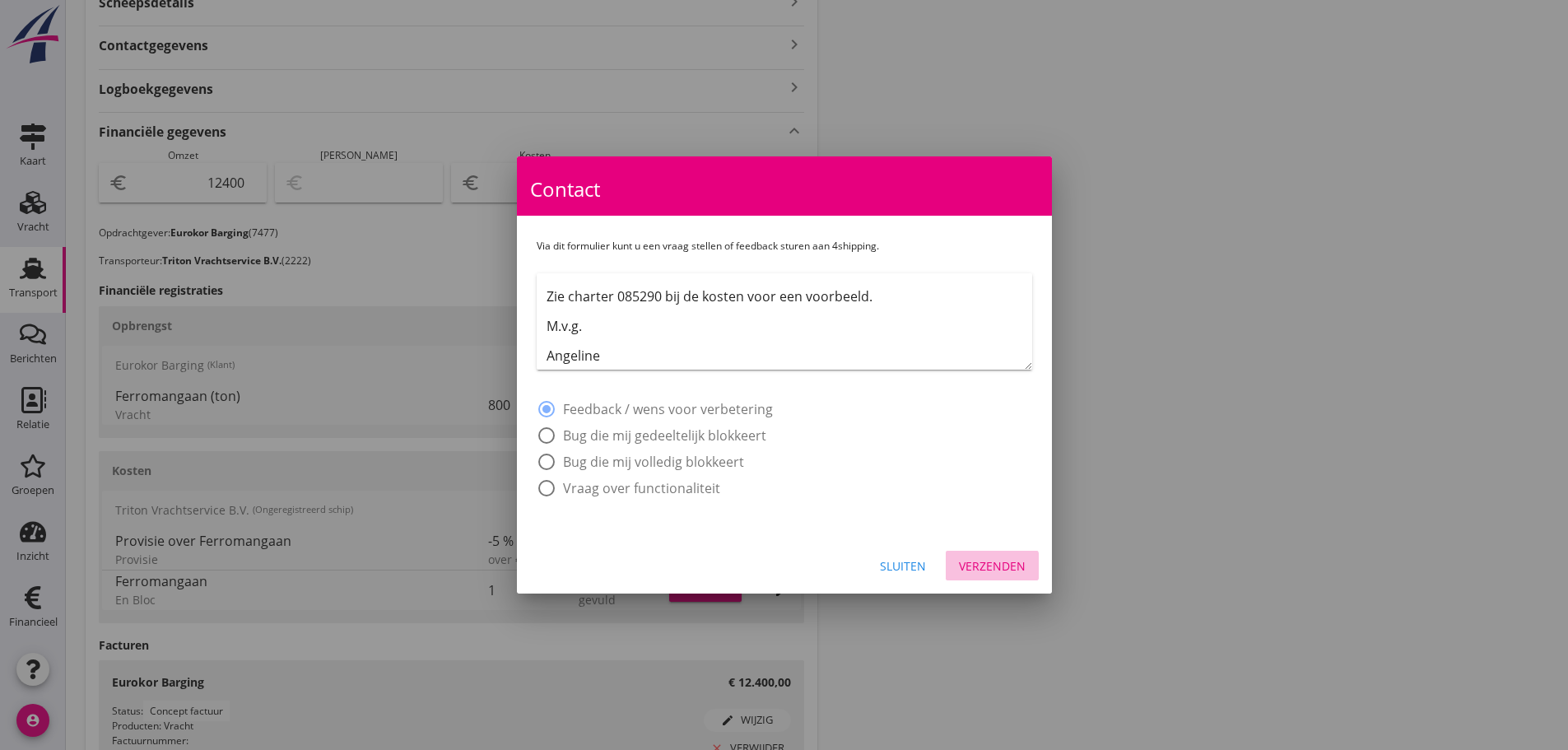
click at [751, 571] on div "Verzenden" at bounding box center [992, 565] width 67 height 18
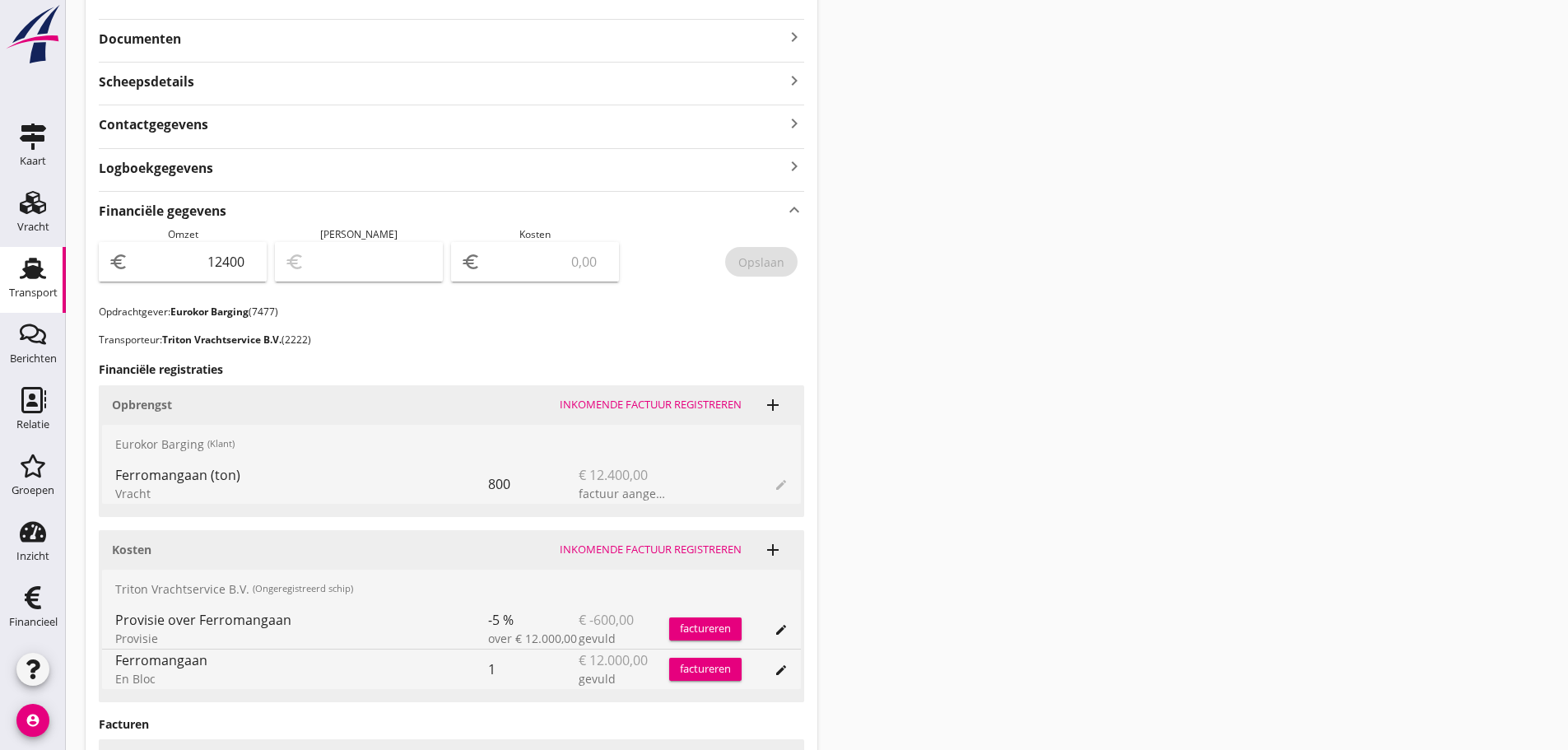
scroll to position [157, 0]
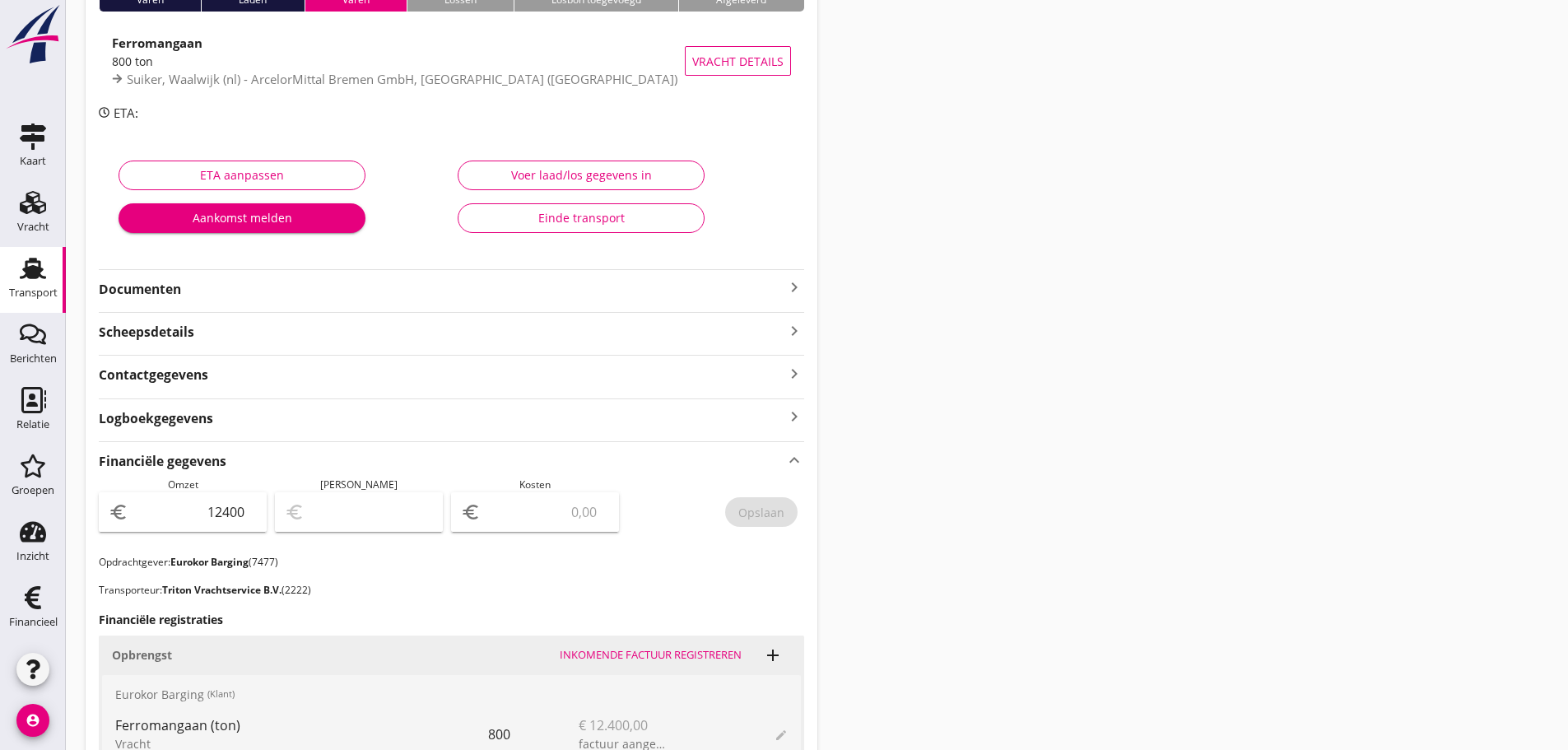
click at [751, 287] on icon "keyboard_arrow_right" at bounding box center [794, 287] width 20 height 20
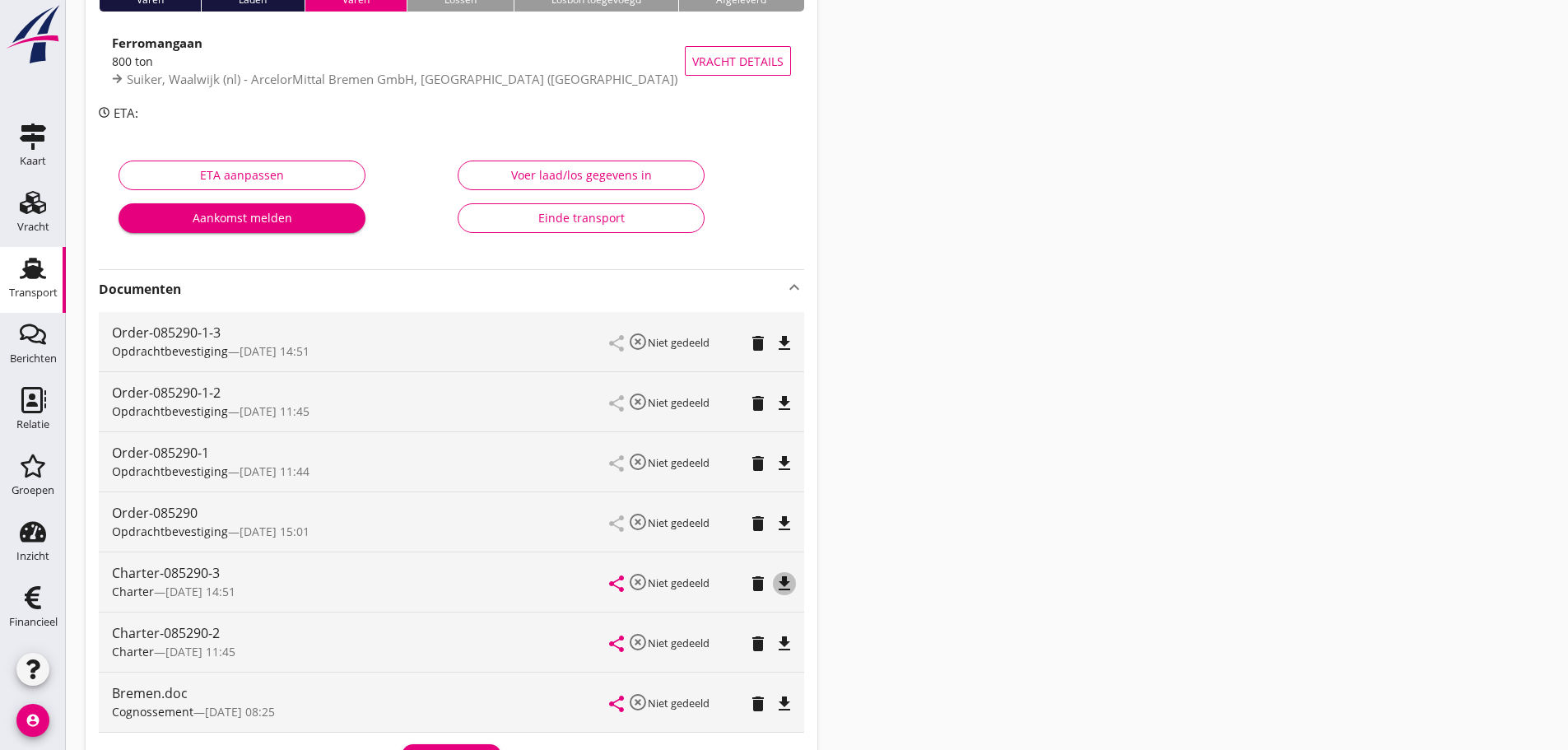
click at [751, 584] on icon "file_download" at bounding box center [784, 584] width 20 height 20
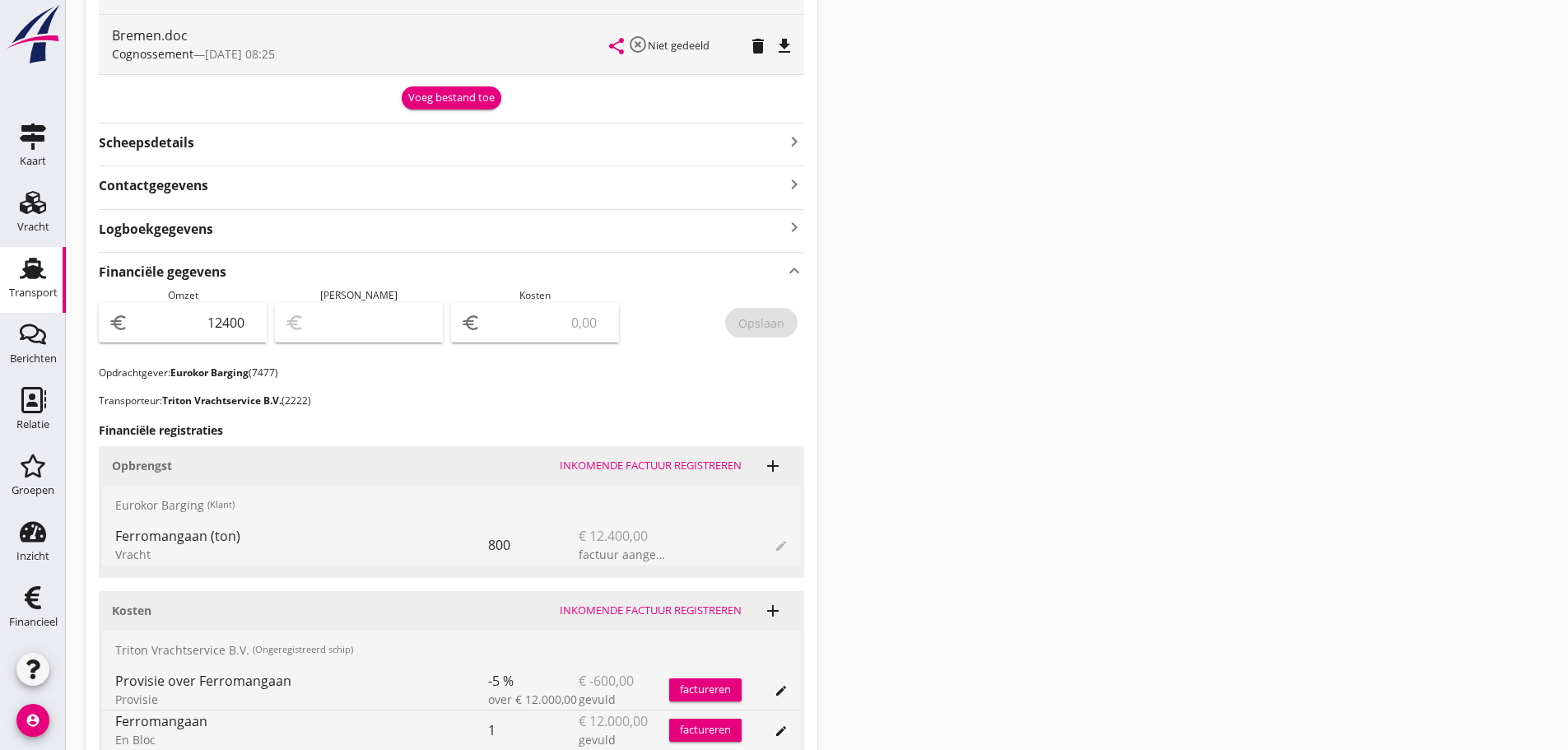
scroll to position [816, 0]
drag, startPoint x: 41, startPoint y: 613, endPoint x: 59, endPoint y: 613, distance: 18.0
click at [41, 613] on div "Financieel" at bounding box center [33, 622] width 48 height 23
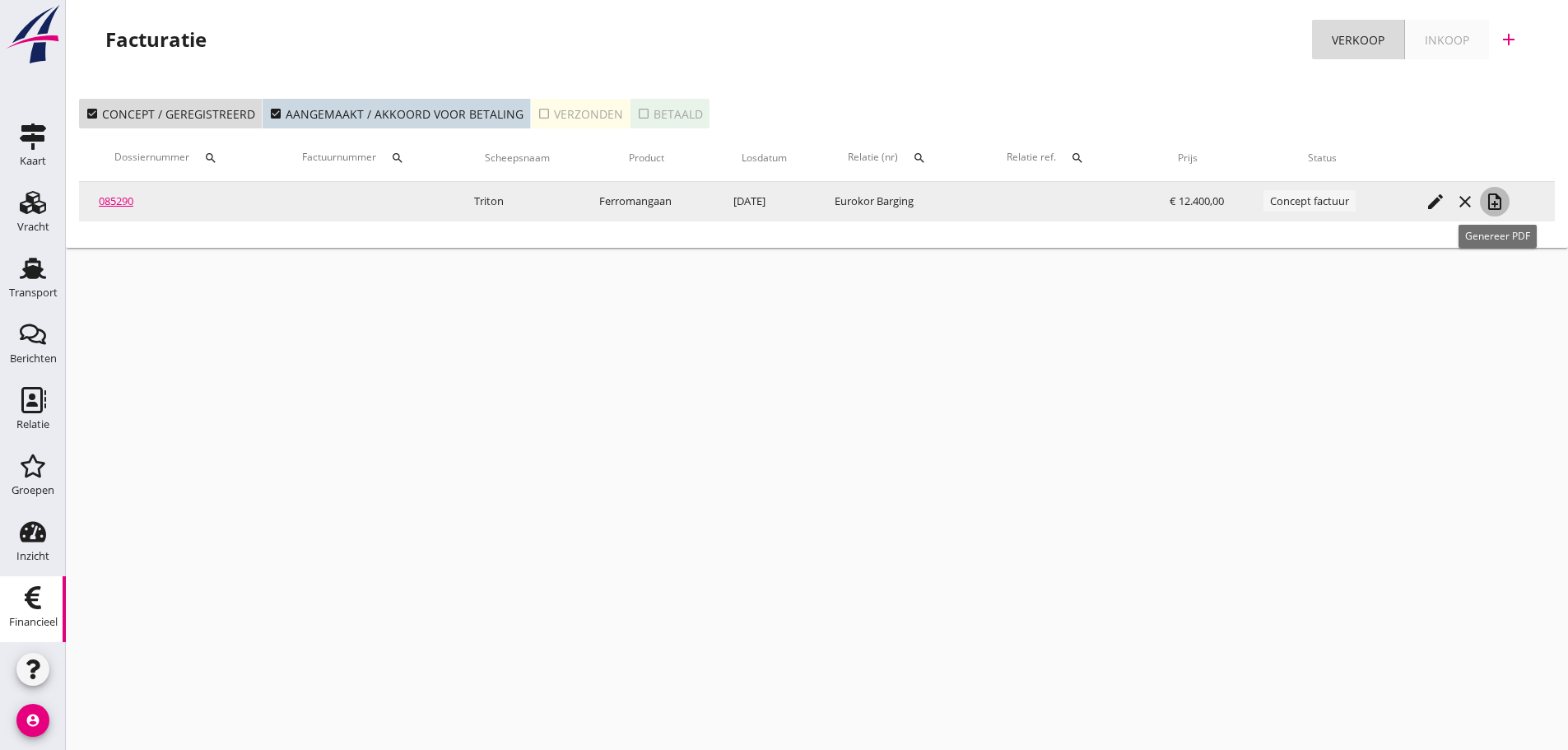
click at [751, 204] on icon "note_add" at bounding box center [1495, 202] width 20 height 20
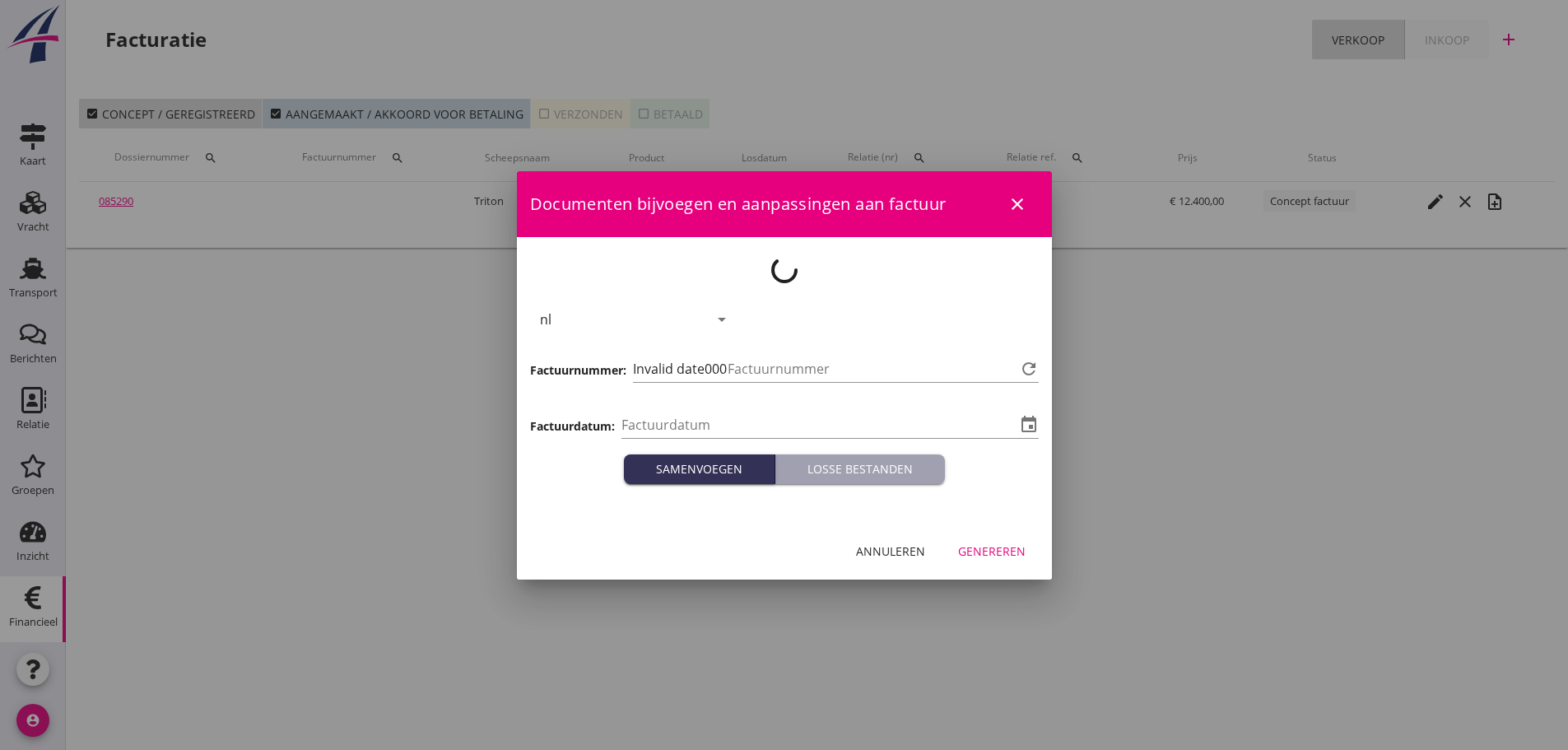
type input "[DATE]"
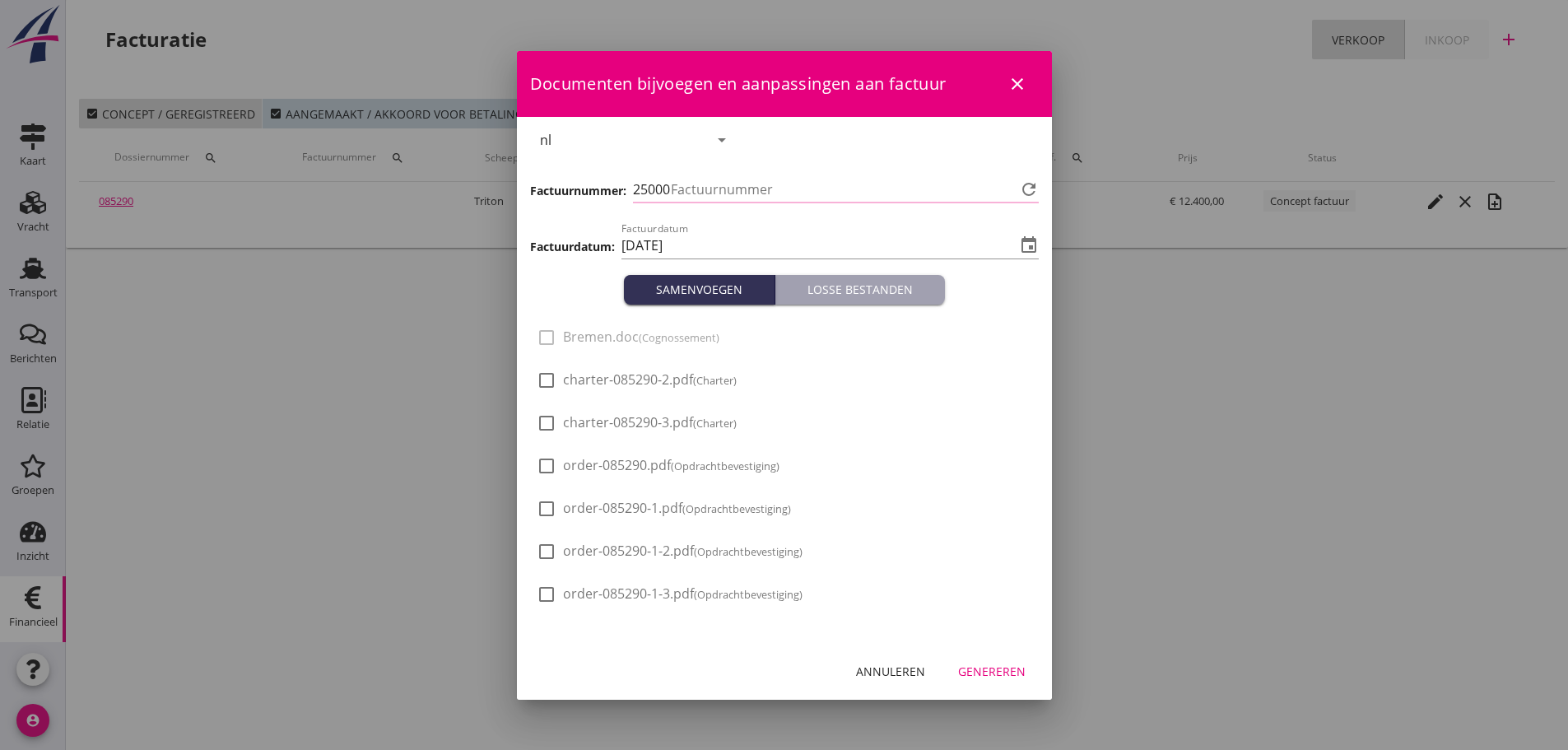
type input "1148"
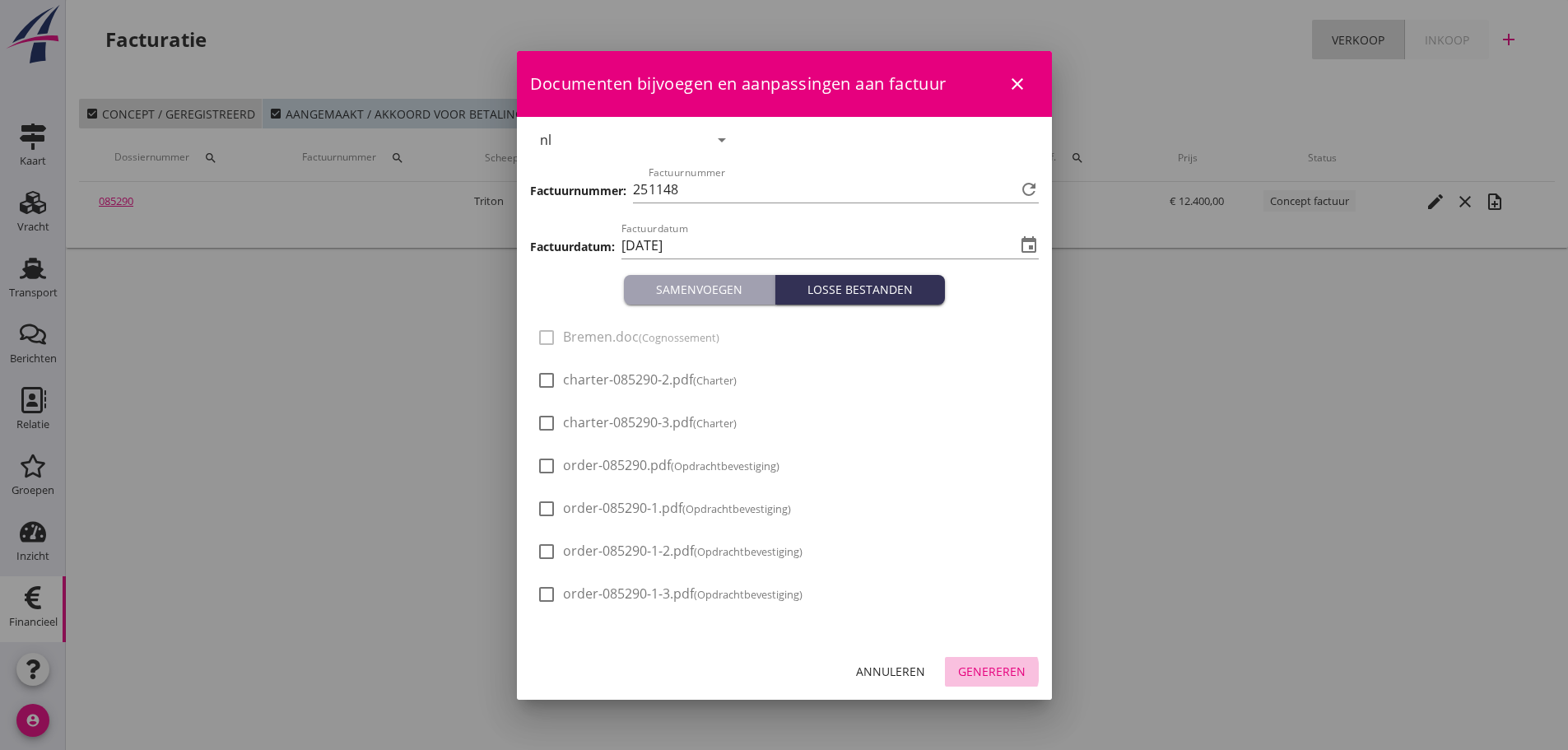
click at [751, 665] on div "Genereren" at bounding box center [991, 671] width 68 height 18
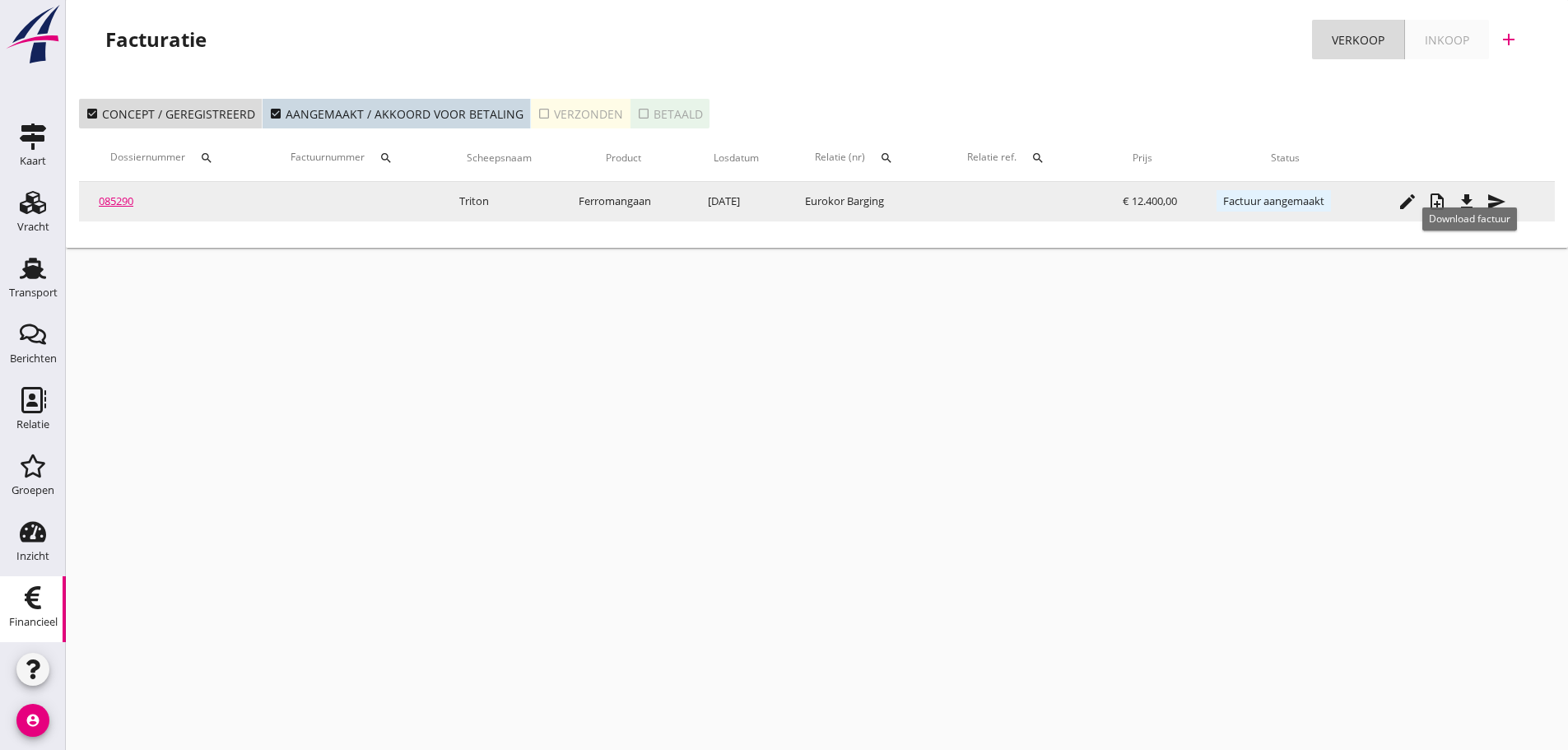
click at [751, 209] on icon "file_download" at bounding box center [1466, 202] width 20 height 20
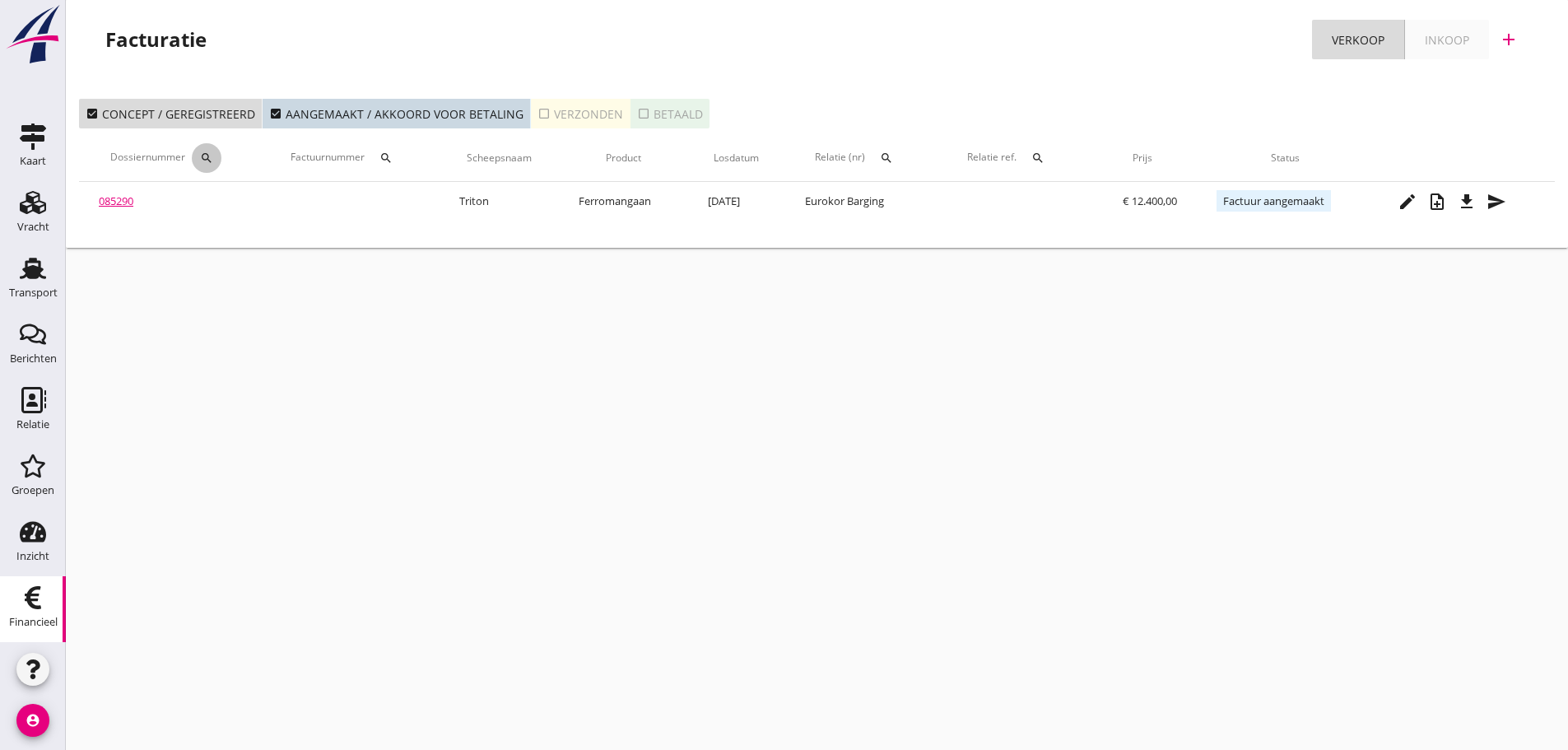
click at [204, 162] on icon "search" at bounding box center [206, 158] width 13 height 13
click at [538, 114] on icon "check_box_outline_blank" at bounding box center [544, 114] width 13 height 13
click at [386, 155] on icon "search" at bounding box center [386, 158] width 13 height 13
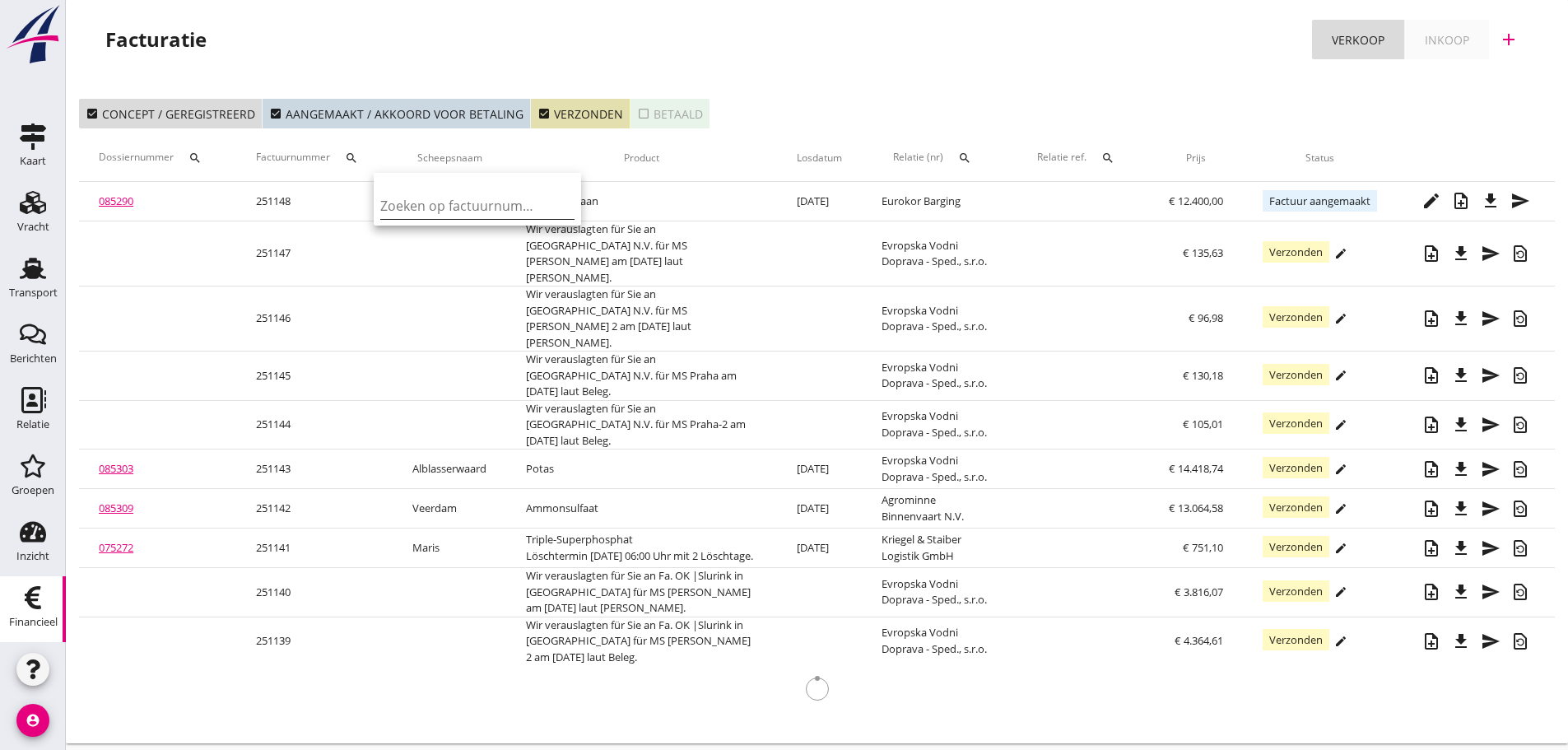
click at [400, 202] on input "Zoeken op factuurnummer..." at bounding box center [465, 206] width 171 height 27
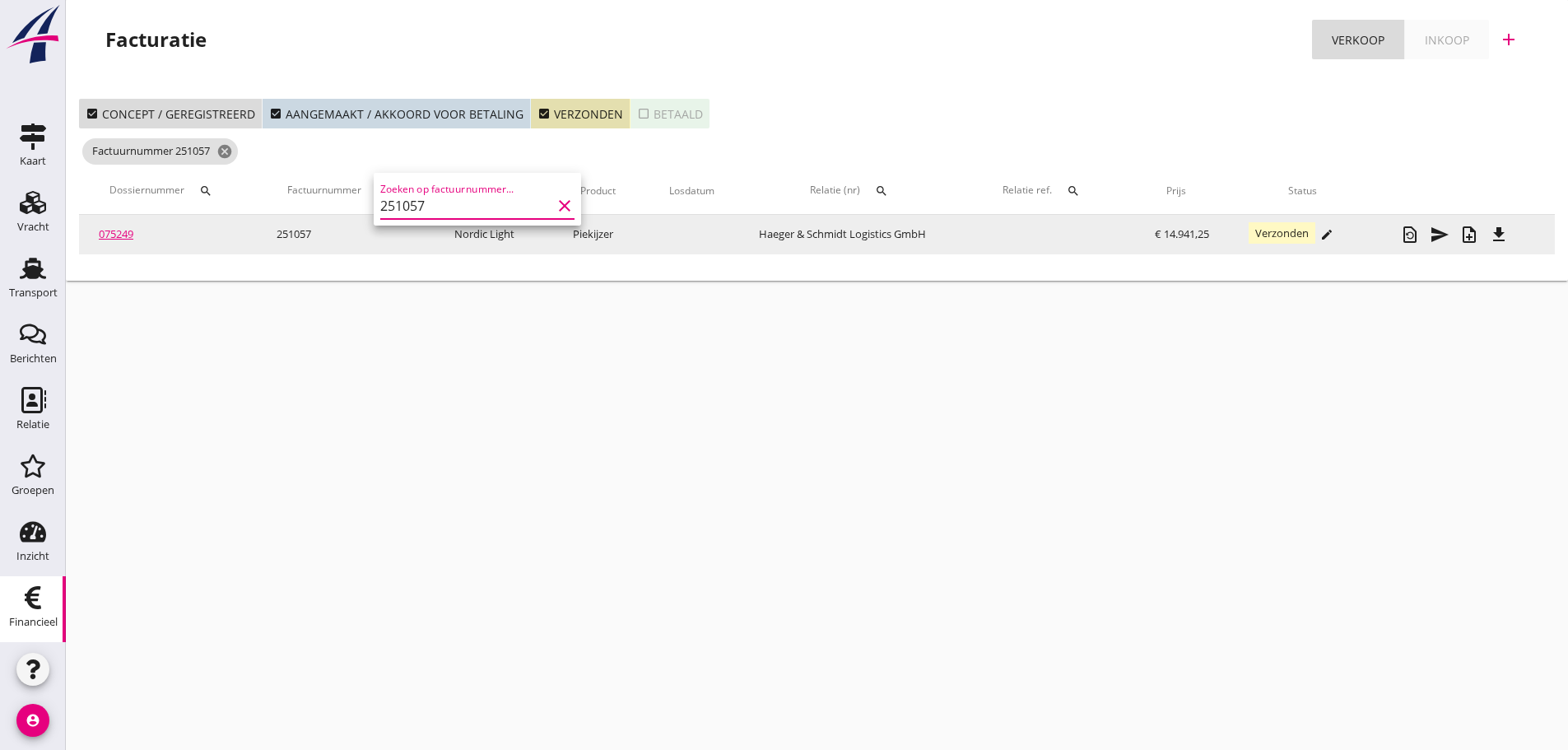
type input "251057"
click at [111, 231] on link "075249" at bounding box center [115, 234] width 34 height 15
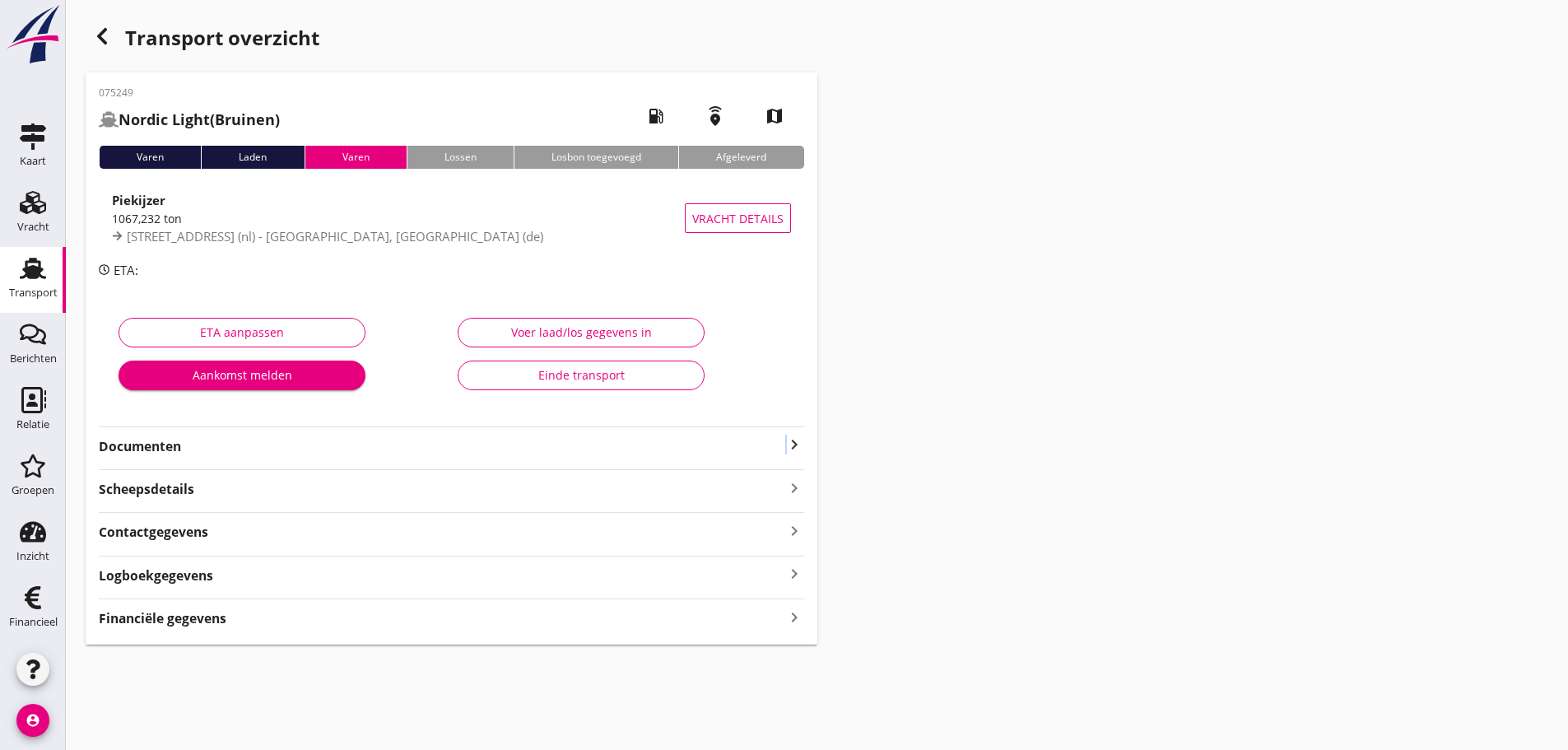
drag, startPoint x: 785, startPoint y: 441, endPoint x: 794, endPoint y: 443, distance: 9.2
click at [751, 441] on icon "keyboard_arrow_right" at bounding box center [794, 444] width 20 height 20
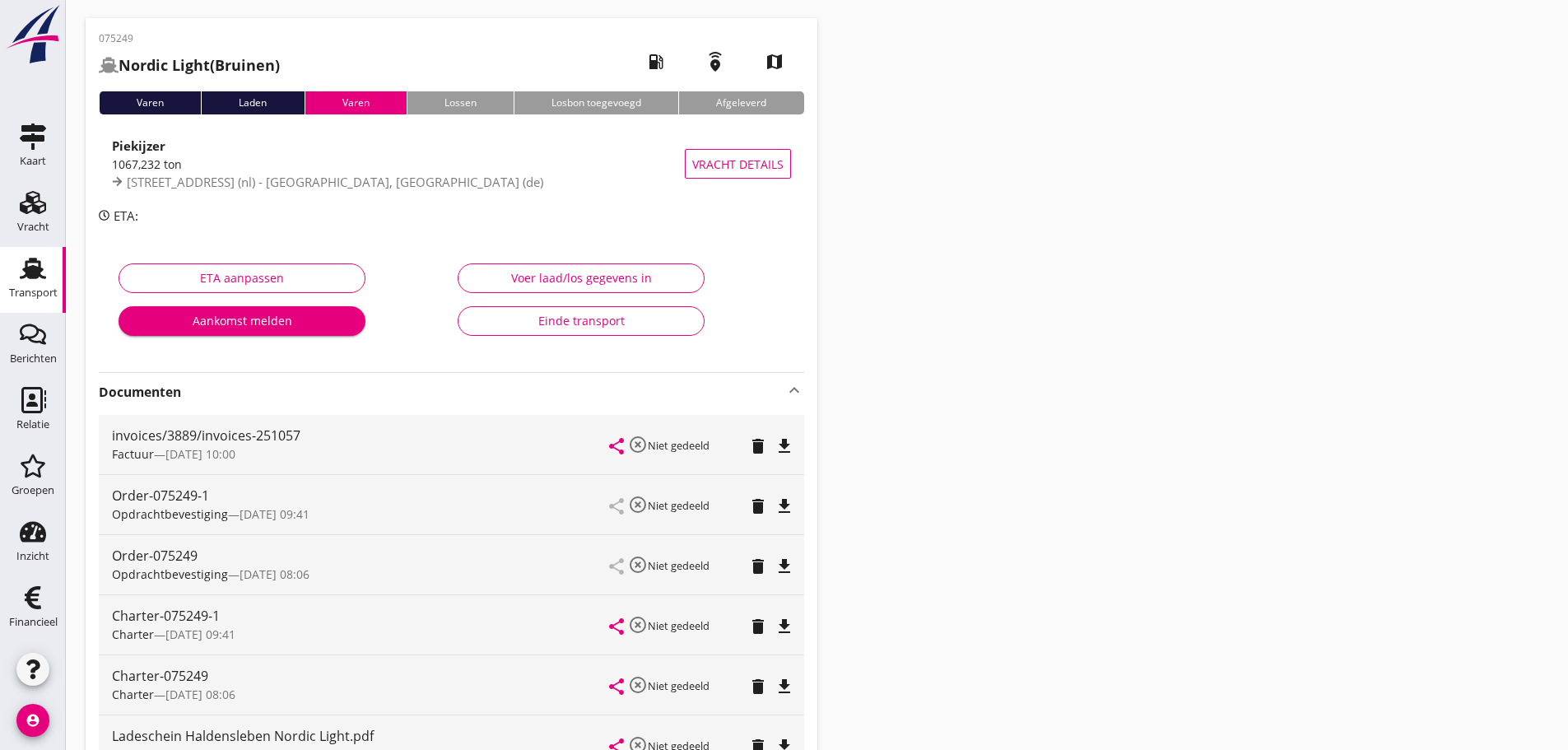
scroll to position [83, 0]
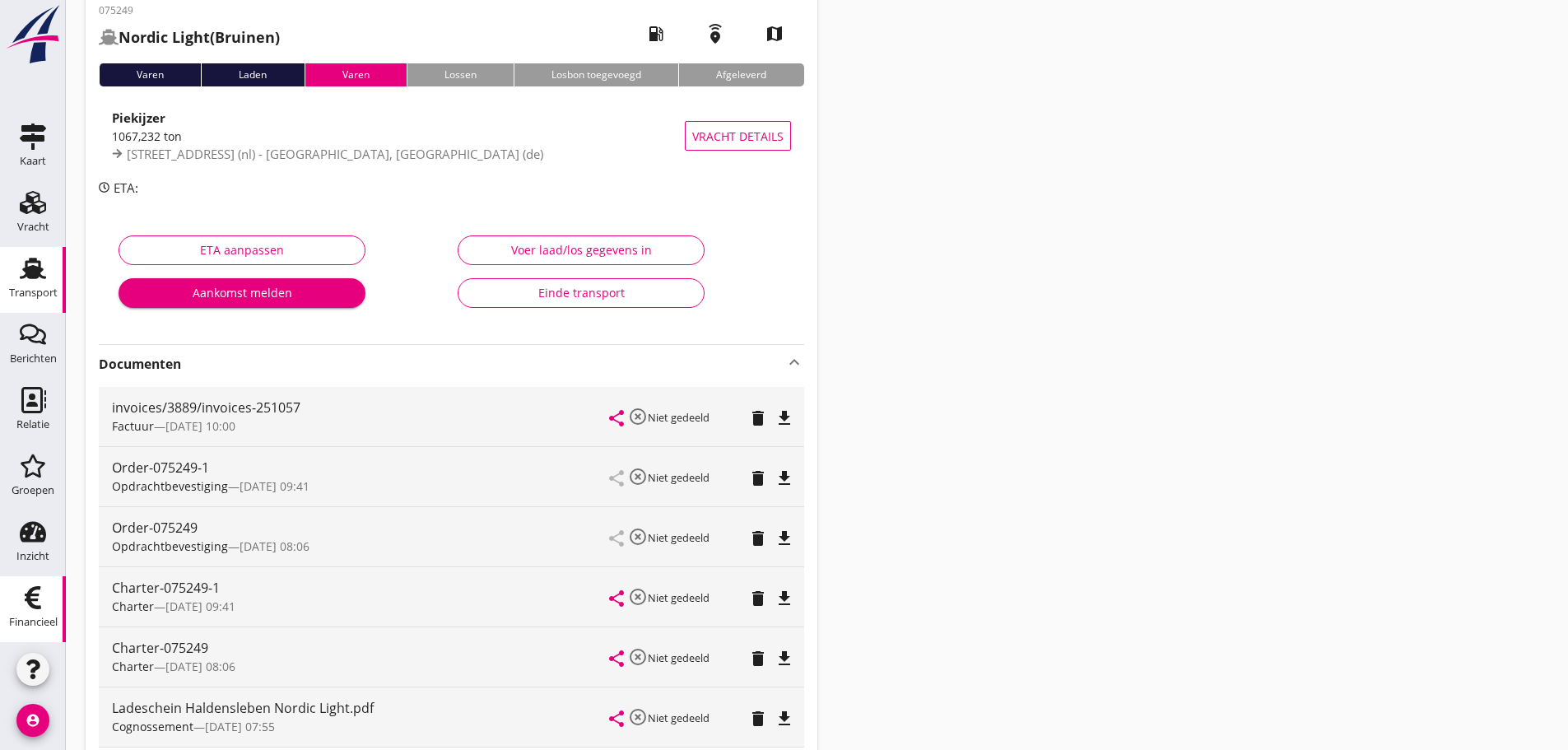
click at [46, 600] on div "Financieel" at bounding box center [33, 598] width 39 height 27
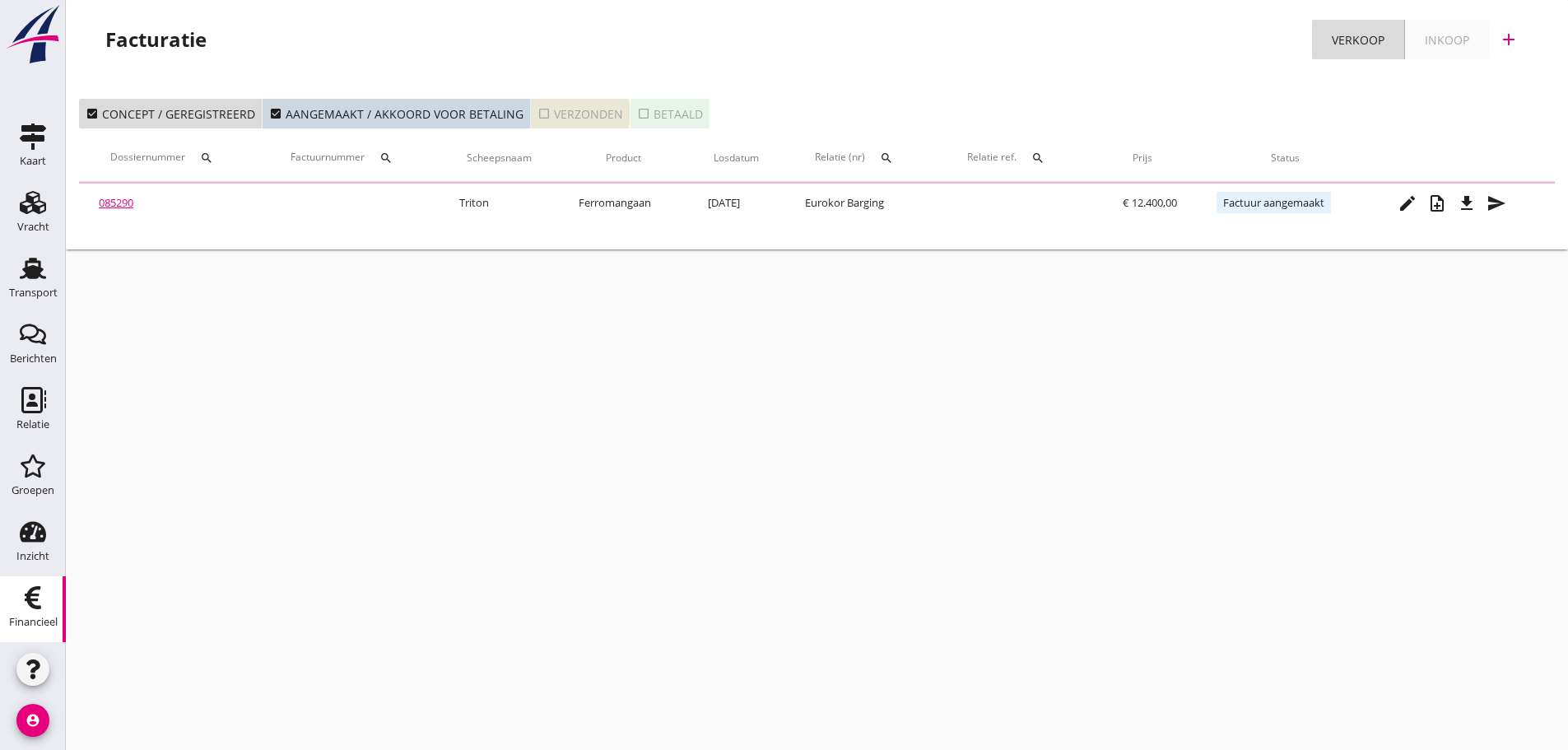
click at [538, 114] on icon "check_box_outline_blank" at bounding box center [544, 114] width 13 height 13
click at [383, 160] on icon "search" at bounding box center [386, 158] width 13 height 13
click at [418, 212] on input "Zoeken op factuurnummer..." at bounding box center [465, 206] width 171 height 27
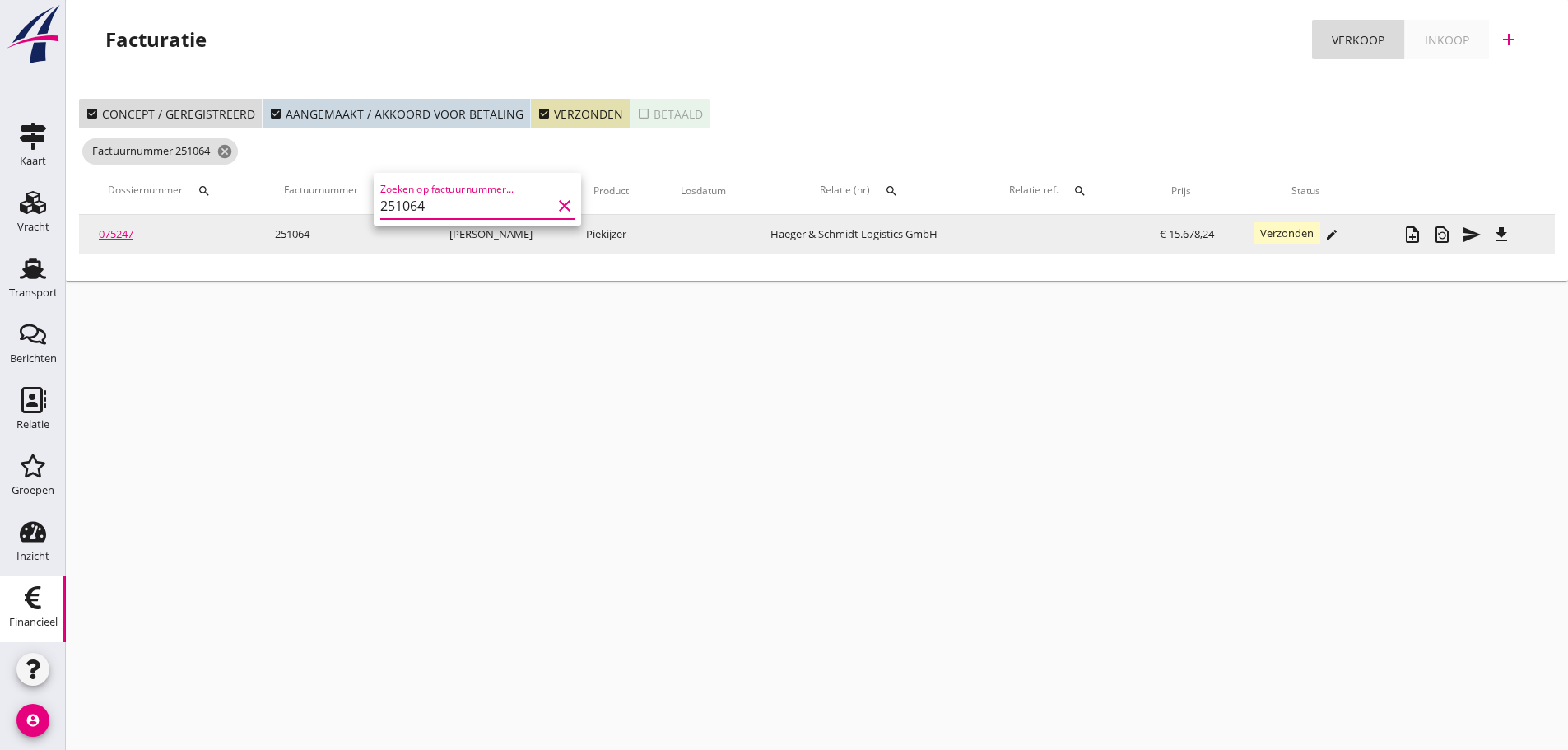
type input "251064"
click at [103, 231] on link "075247" at bounding box center [115, 234] width 34 height 15
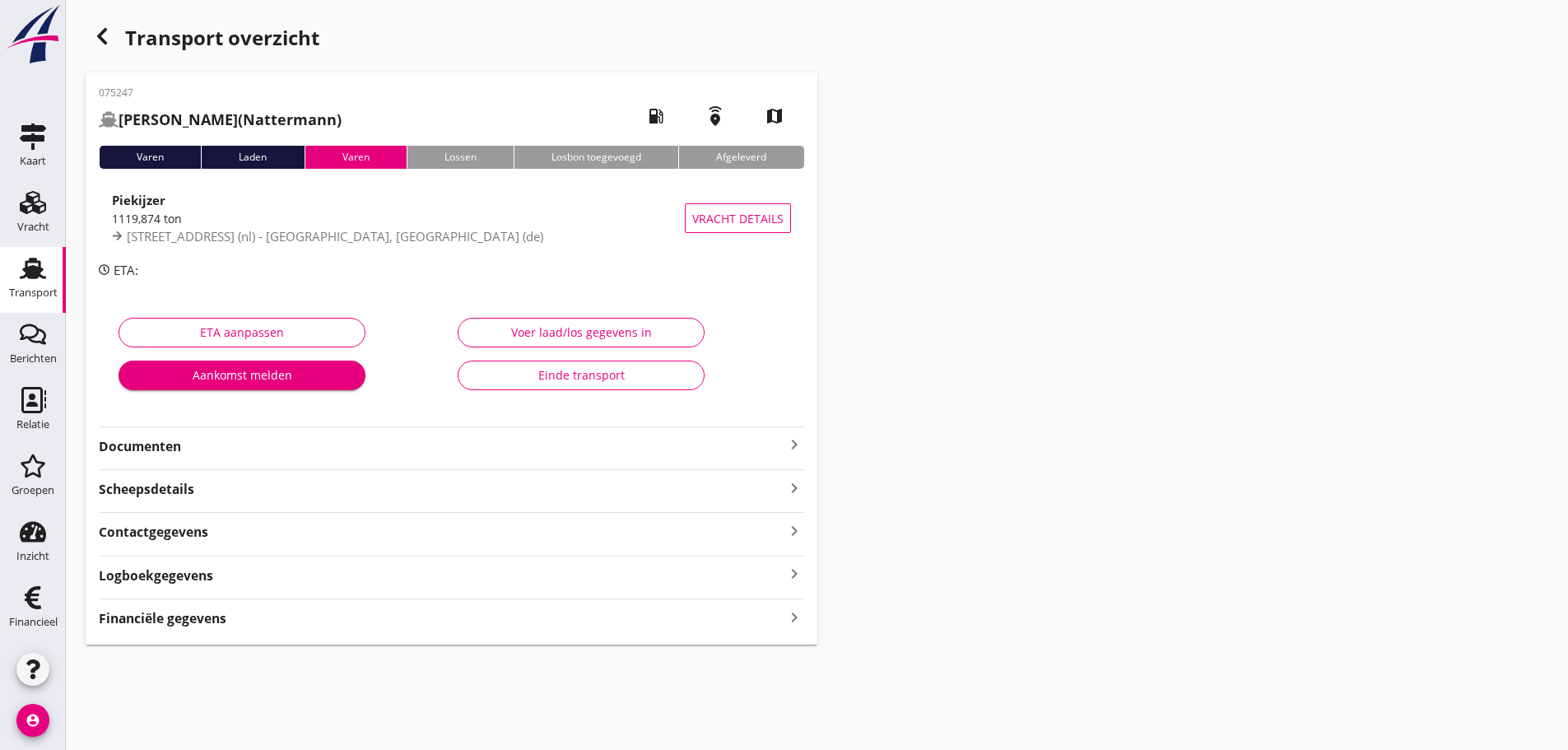
click at [751, 446] on icon "keyboard_arrow_right" at bounding box center [794, 444] width 20 height 20
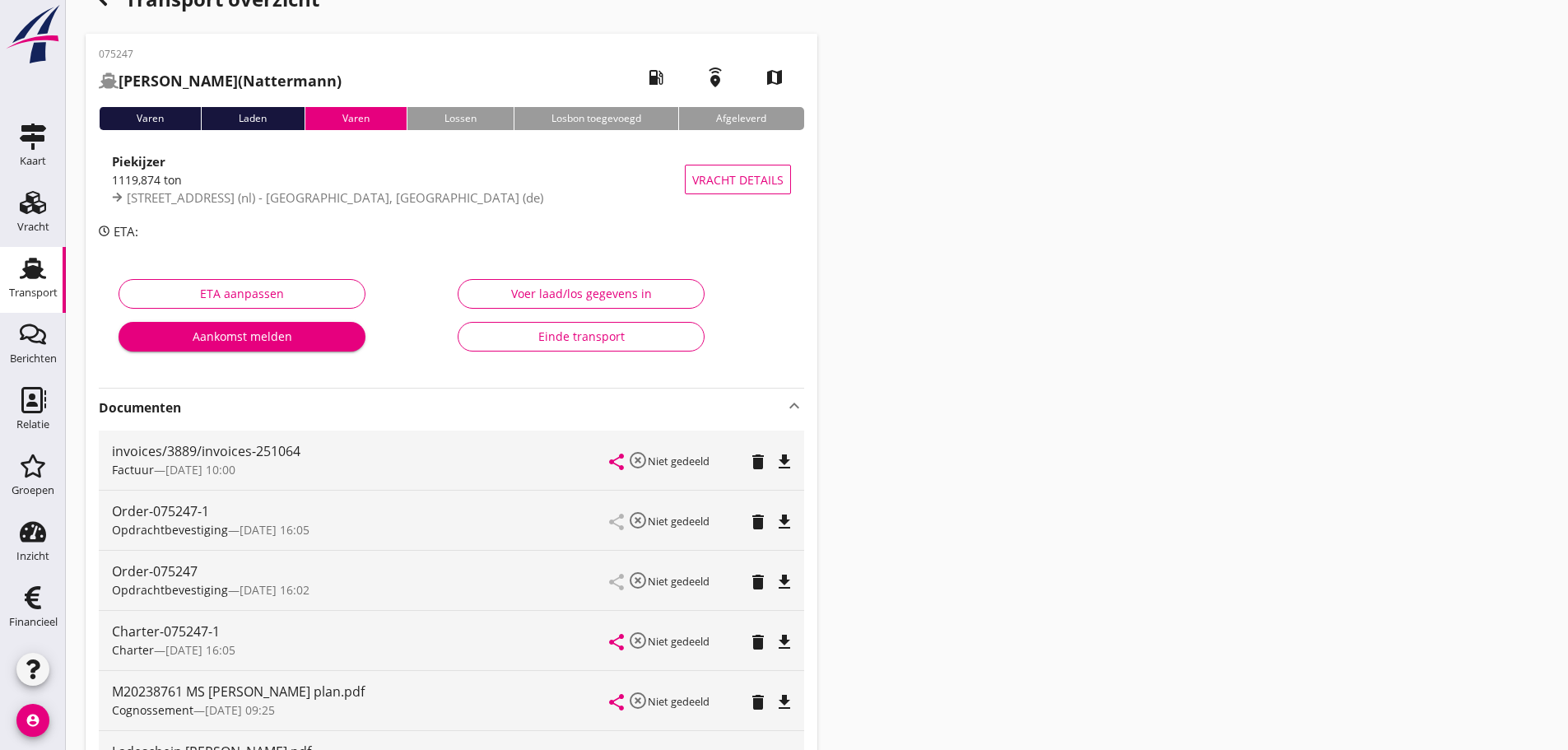
scroll to position [33, 0]
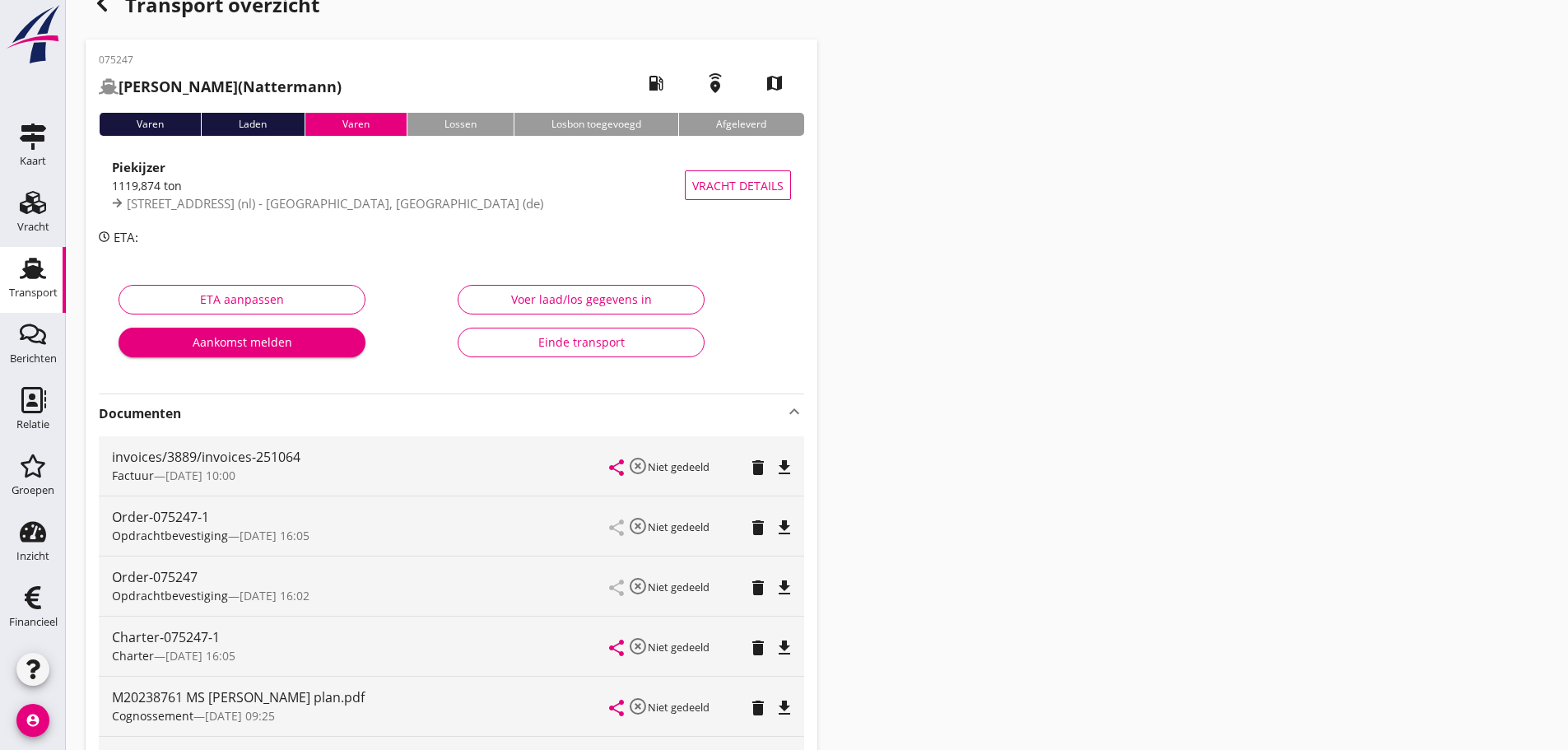
click at [227, 187] on div "1119,874 ton" at bounding box center [398, 185] width 573 height 18
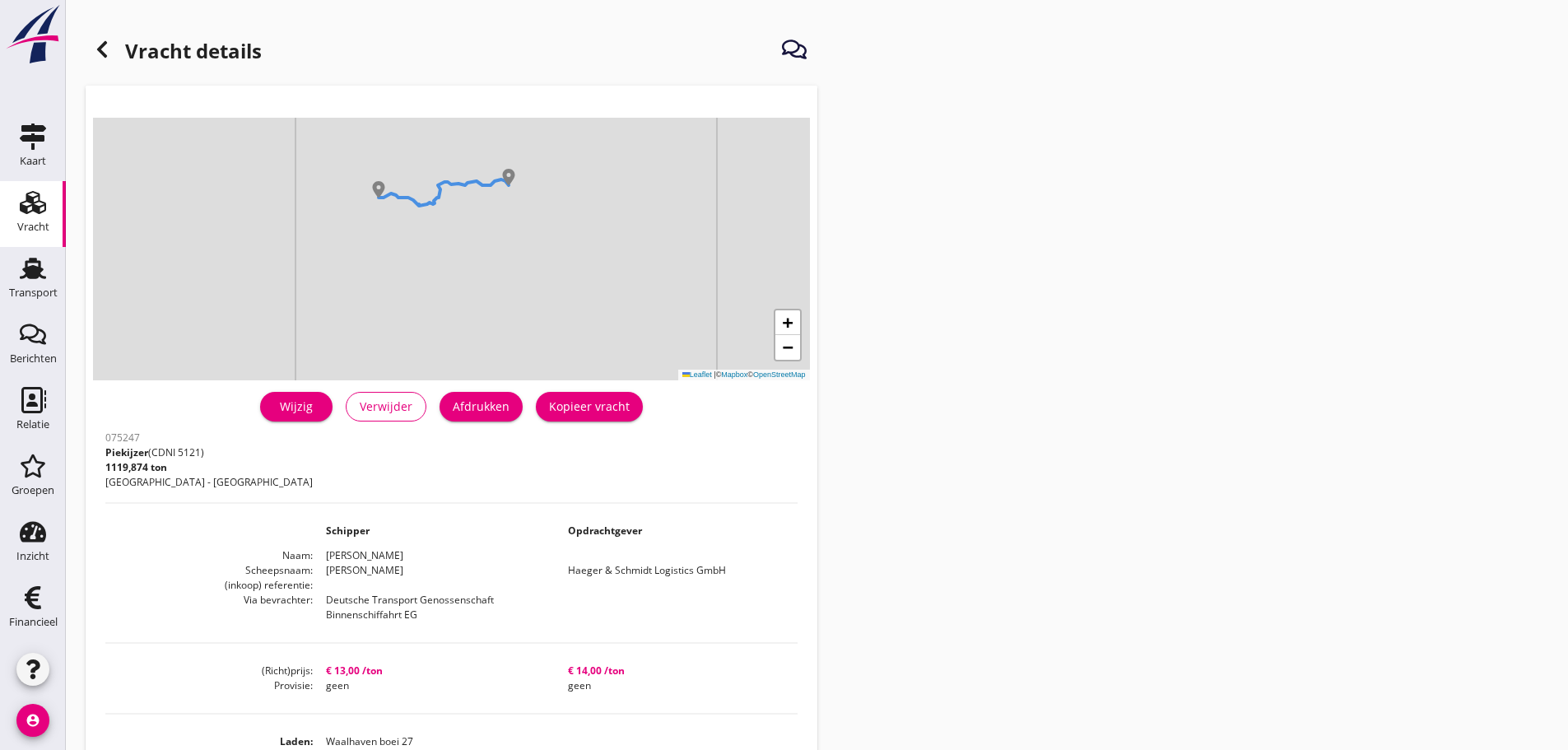
click at [751, 281] on div "Vracht details + − Leaflet | © Mapbox © OpenStreetMap warning Het transport hee…" at bounding box center [817, 598] width 1502 height 1197
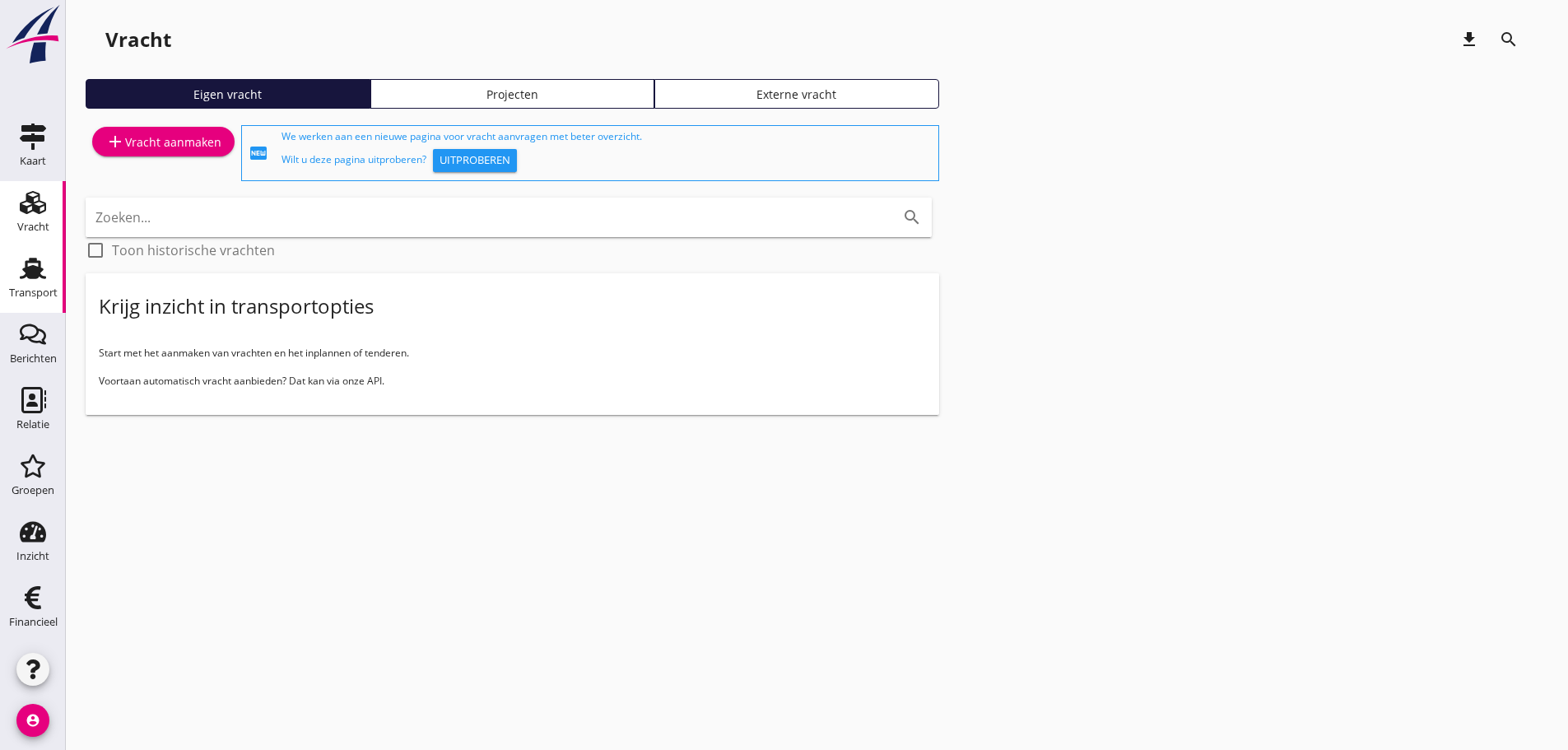
click at [38, 276] on use at bounding box center [33, 268] width 27 height 22
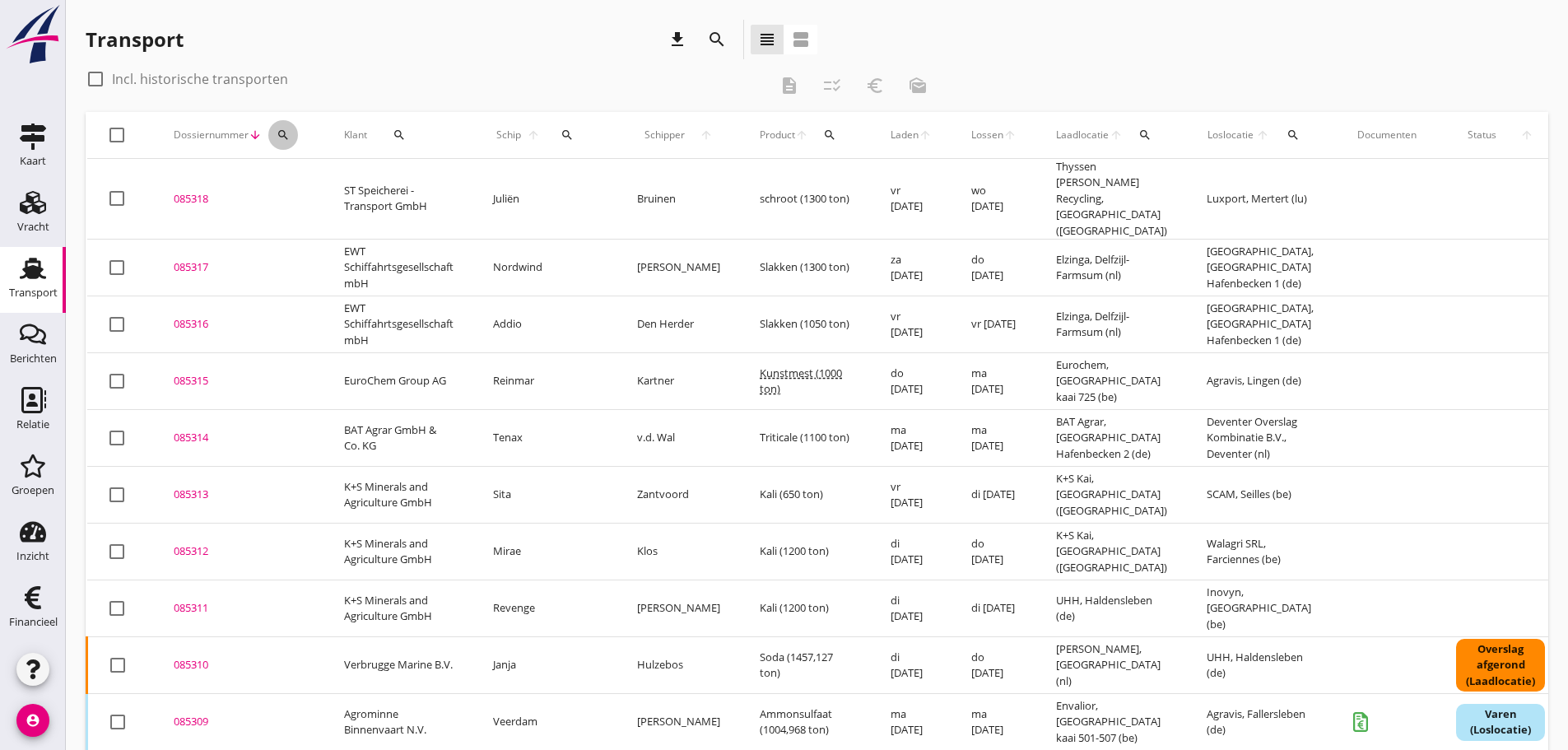
click at [291, 132] on div "search" at bounding box center [282, 135] width 29 height 13
click at [300, 182] on input "Zoeken op dossiernummer..." at bounding box center [360, 183] width 171 height 27
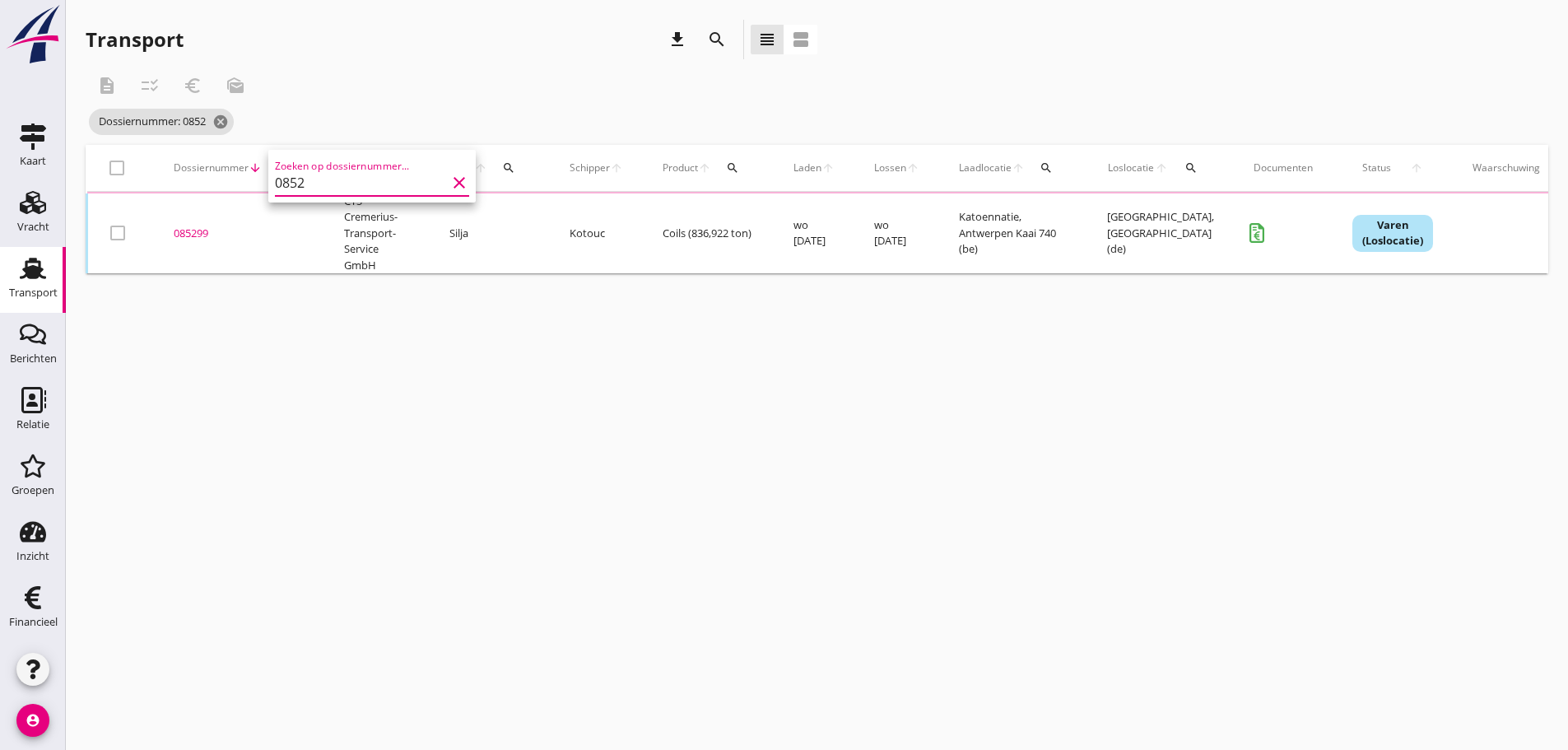
type input "08528"
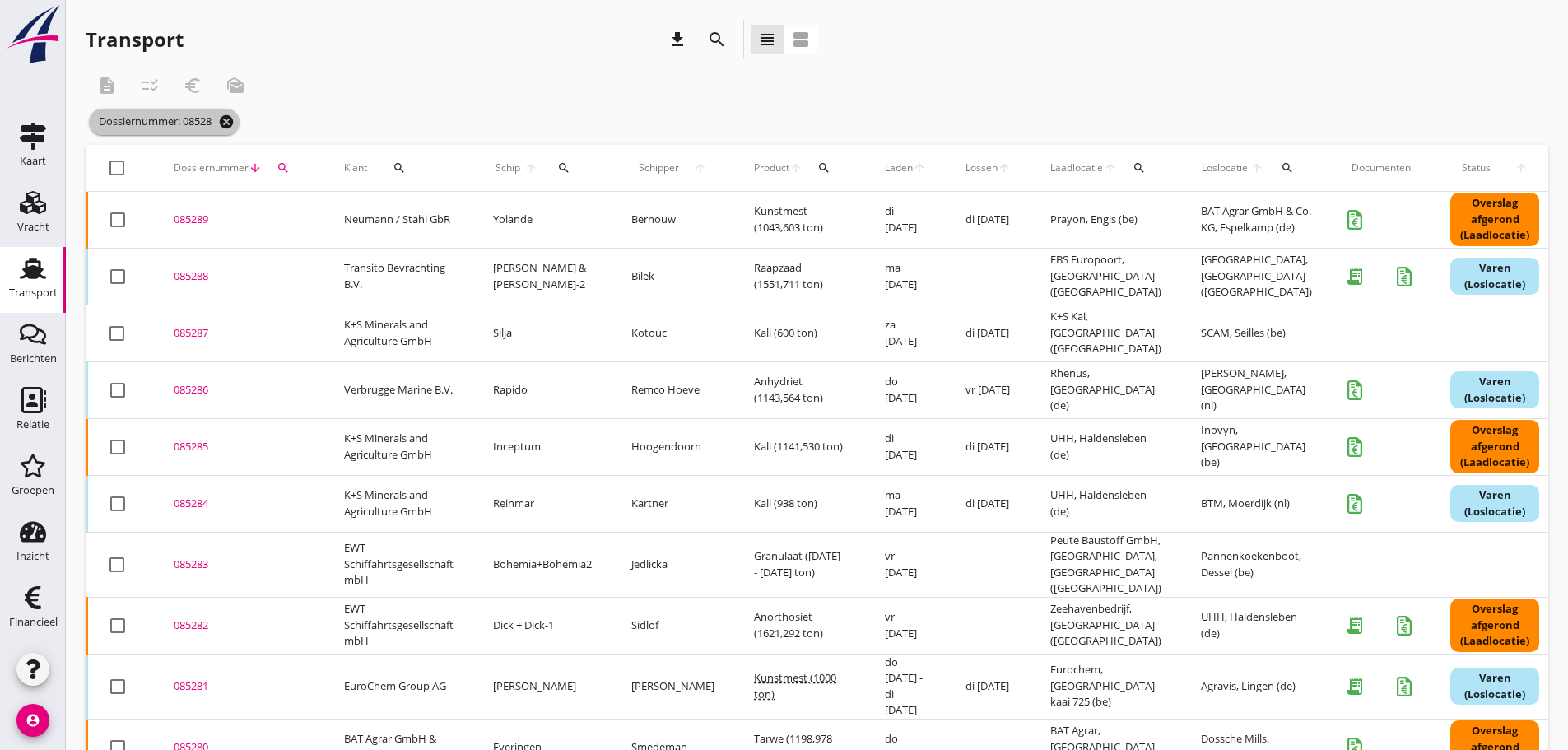
click at [234, 116] on icon "cancel" at bounding box center [226, 122] width 17 height 17
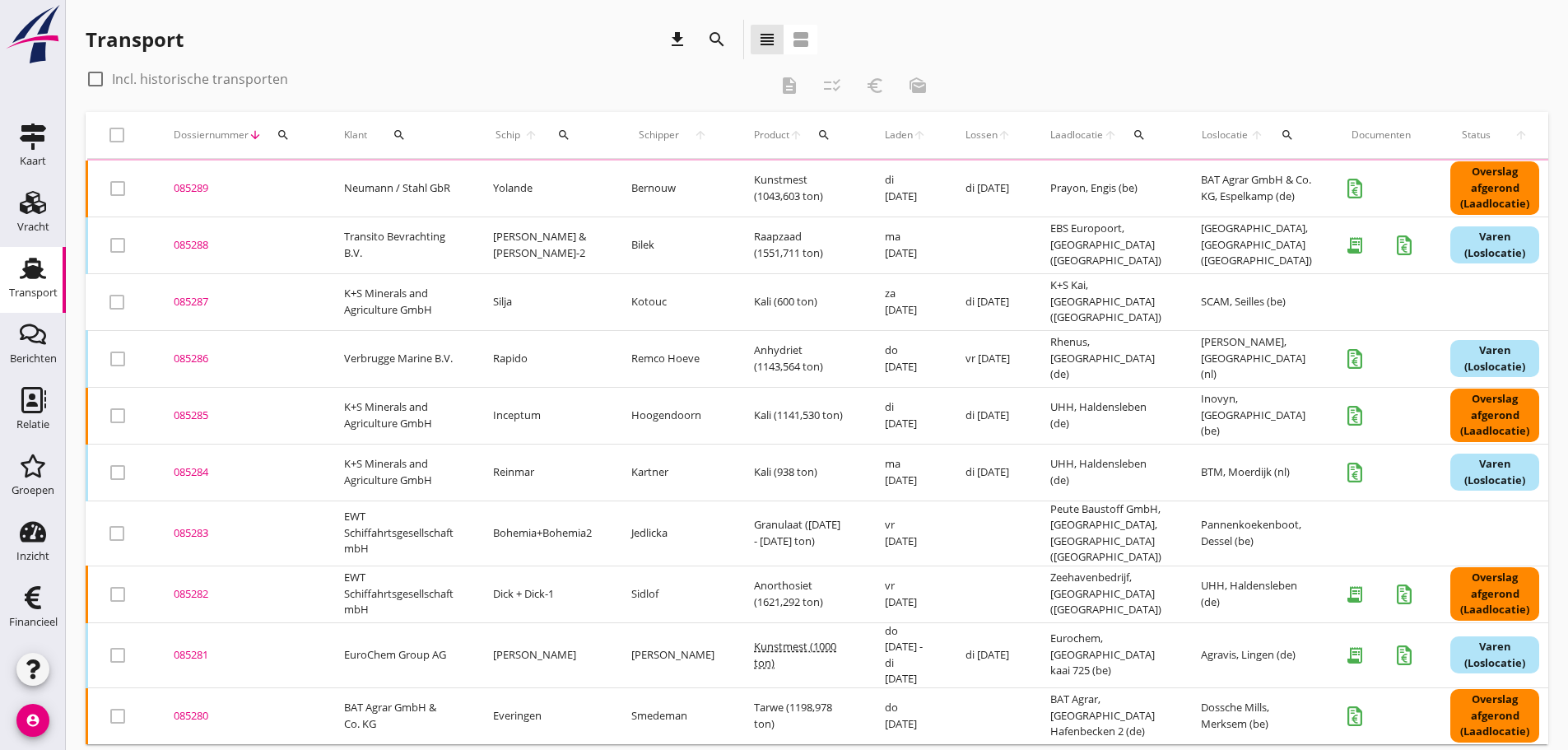
click at [280, 131] on icon "search" at bounding box center [283, 135] width 13 height 13
click at [298, 188] on input "Zoeken op dossiernummer..." at bounding box center [360, 183] width 171 height 27
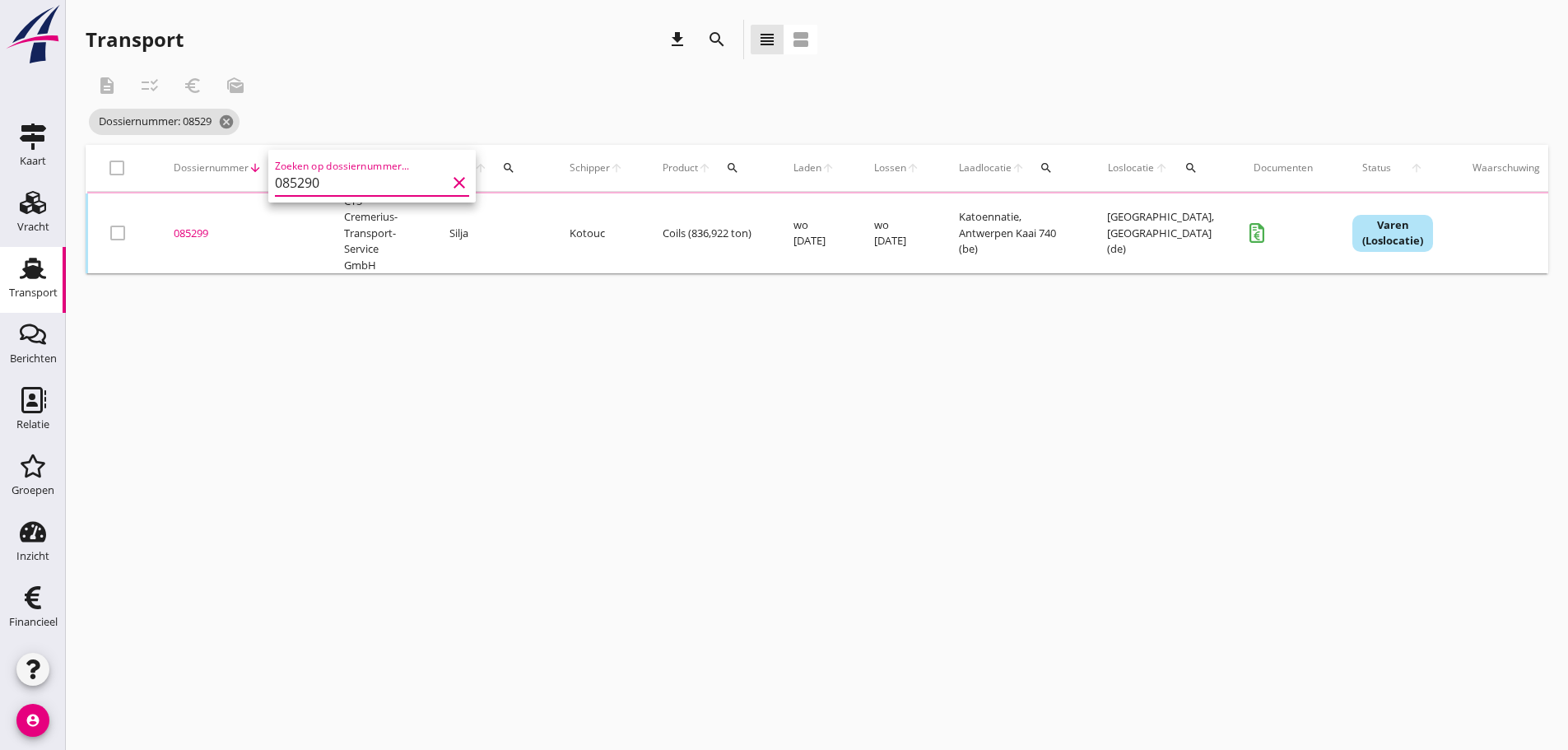
type input "085290"
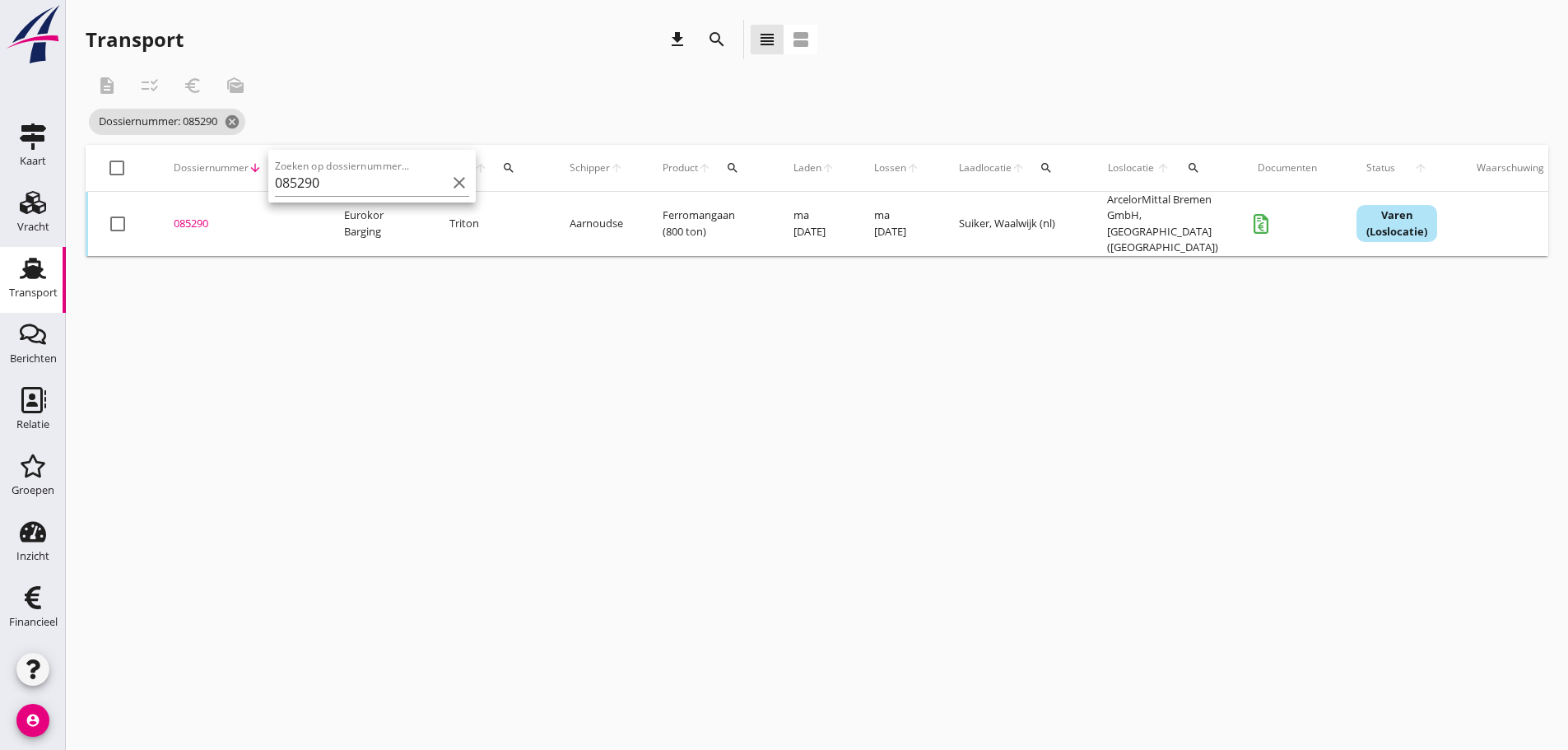
drag, startPoint x: 200, startPoint y: 220, endPoint x: 205, endPoint y: 232, distance: 13.0
click at [196, 223] on div "085290" at bounding box center [239, 224] width 131 height 17
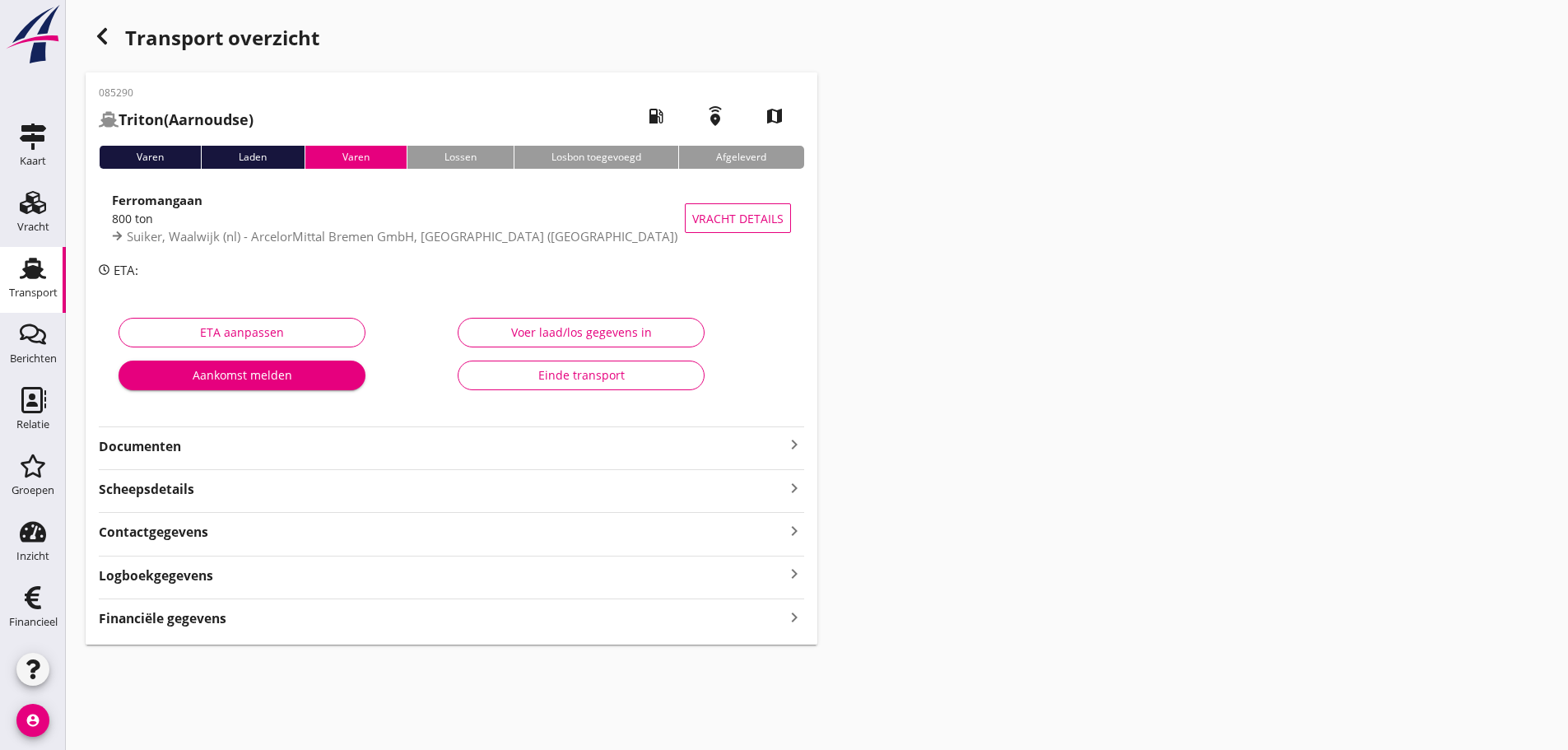
click at [802, 616] on icon "keyboard_arrow_right" at bounding box center [794, 616] width 20 height 23
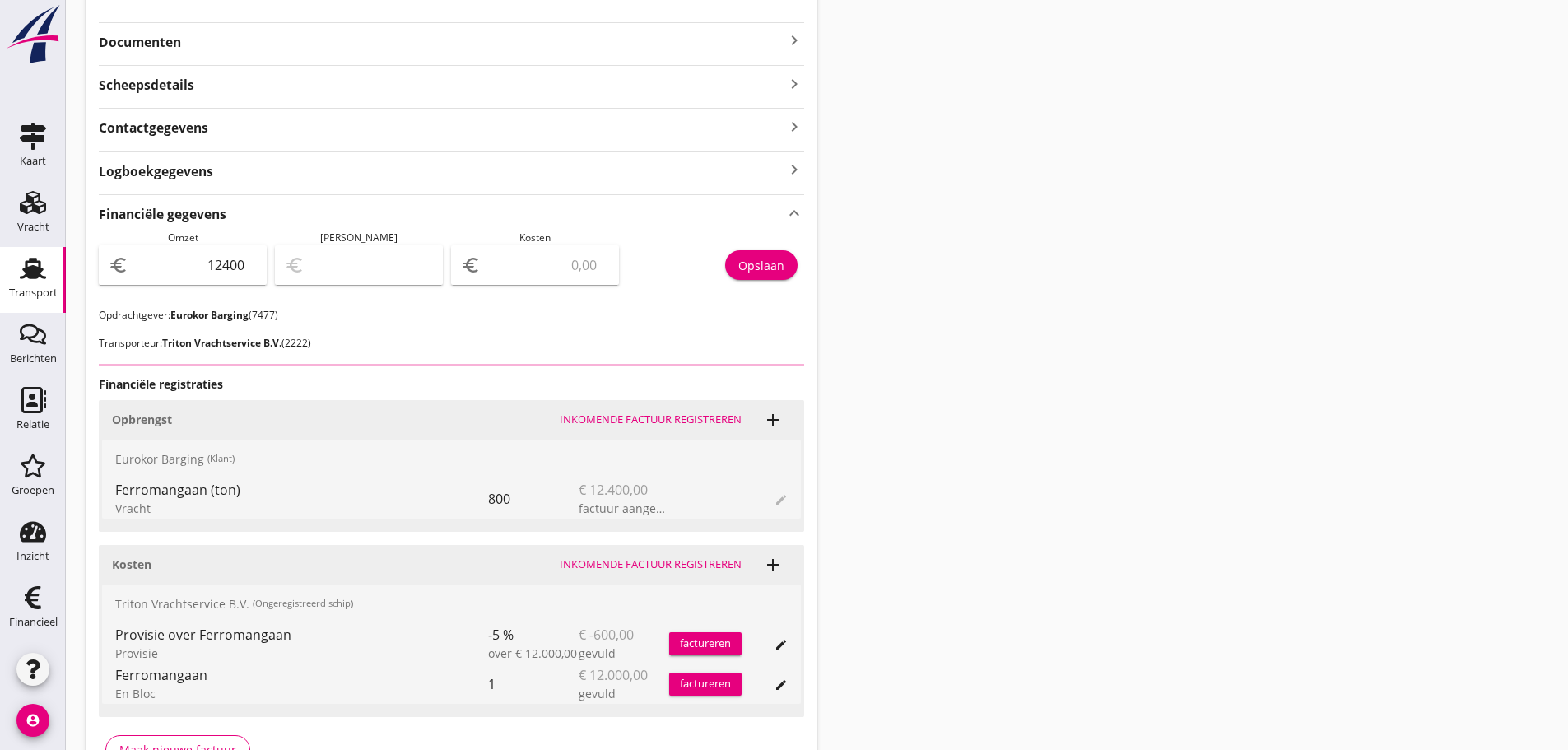
scroll to position [508, 0]
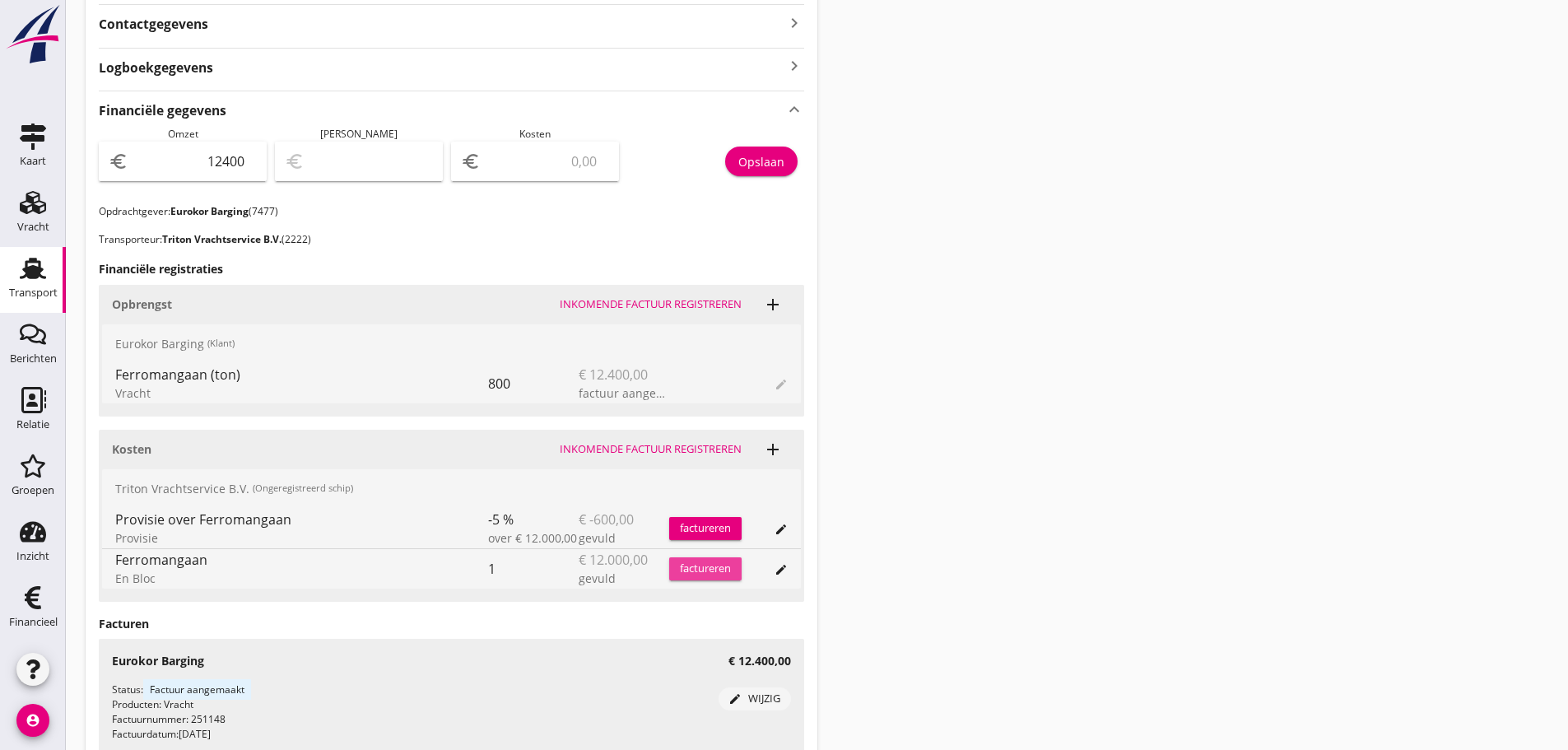
click at [717, 572] on div "factureren" at bounding box center [705, 569] width 73 height 17
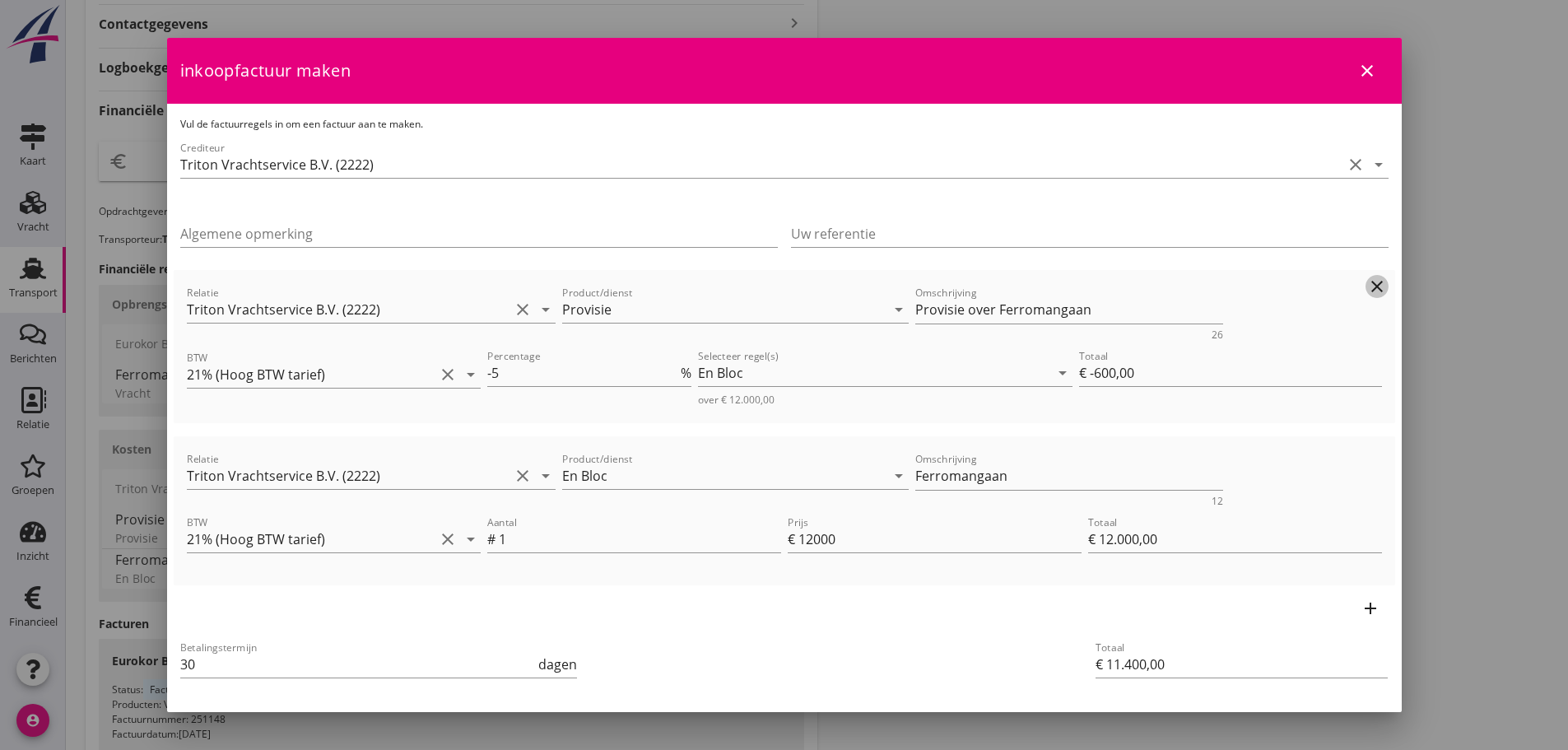
click at [1367, 287] on icon "clear" at bounding box center [1377, 286] width 20 height 20
type input "€ 12.000,00"
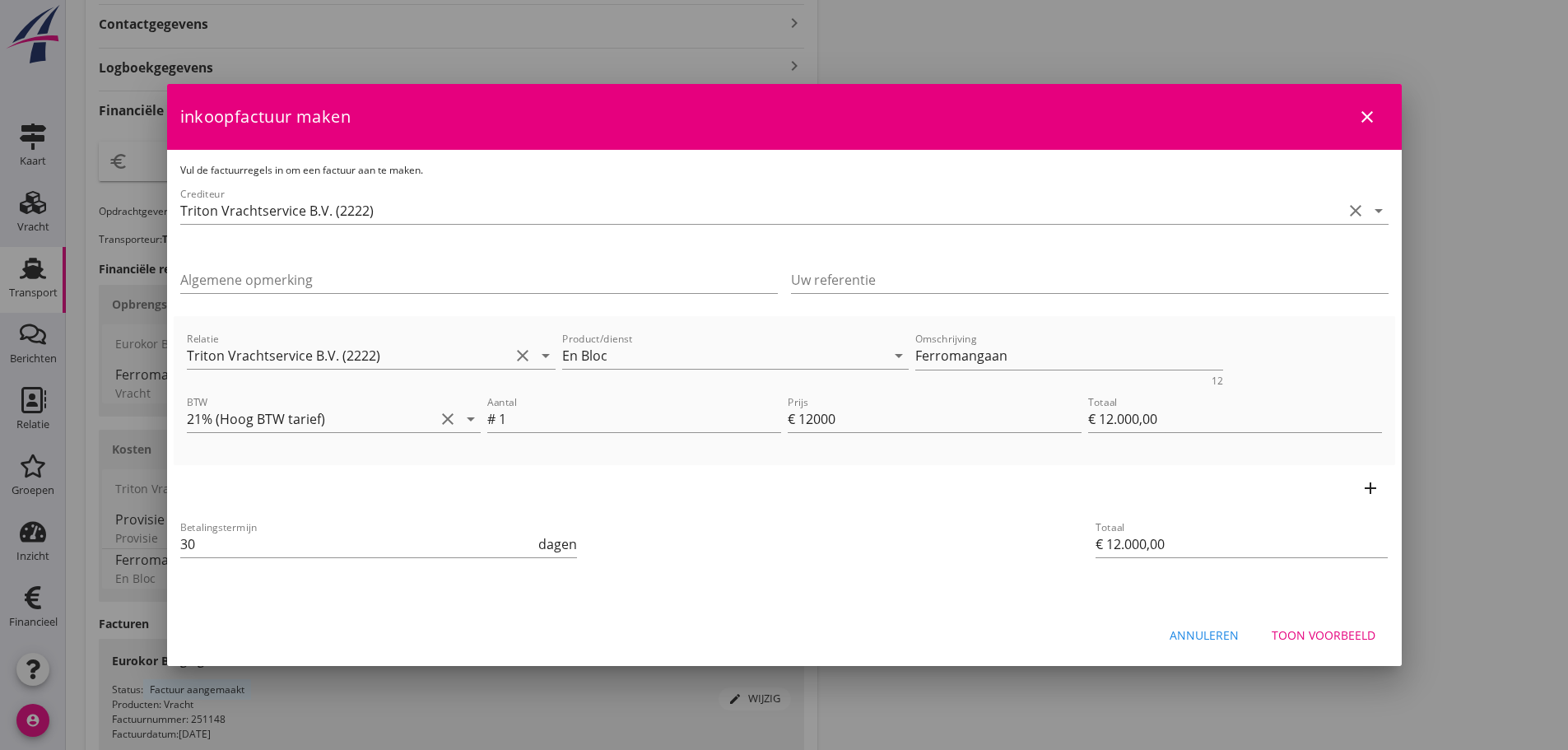
drag, startPoint x: 142, startPoint y: 539, endPoint x: 73, endPoint y: 524, distance: 70.6
click at [73, 525] on div "21% (Hoog BTW tarief) 9% (Laag BTW tarief) 0% (BTW vrij) 0% (BTW verlegd) En Bl…" at bounding box center [784, 191] width 1568 height 1399
click at [1365, 489] on icon "add" at bounding box center [1370, 489] width 20 height 20
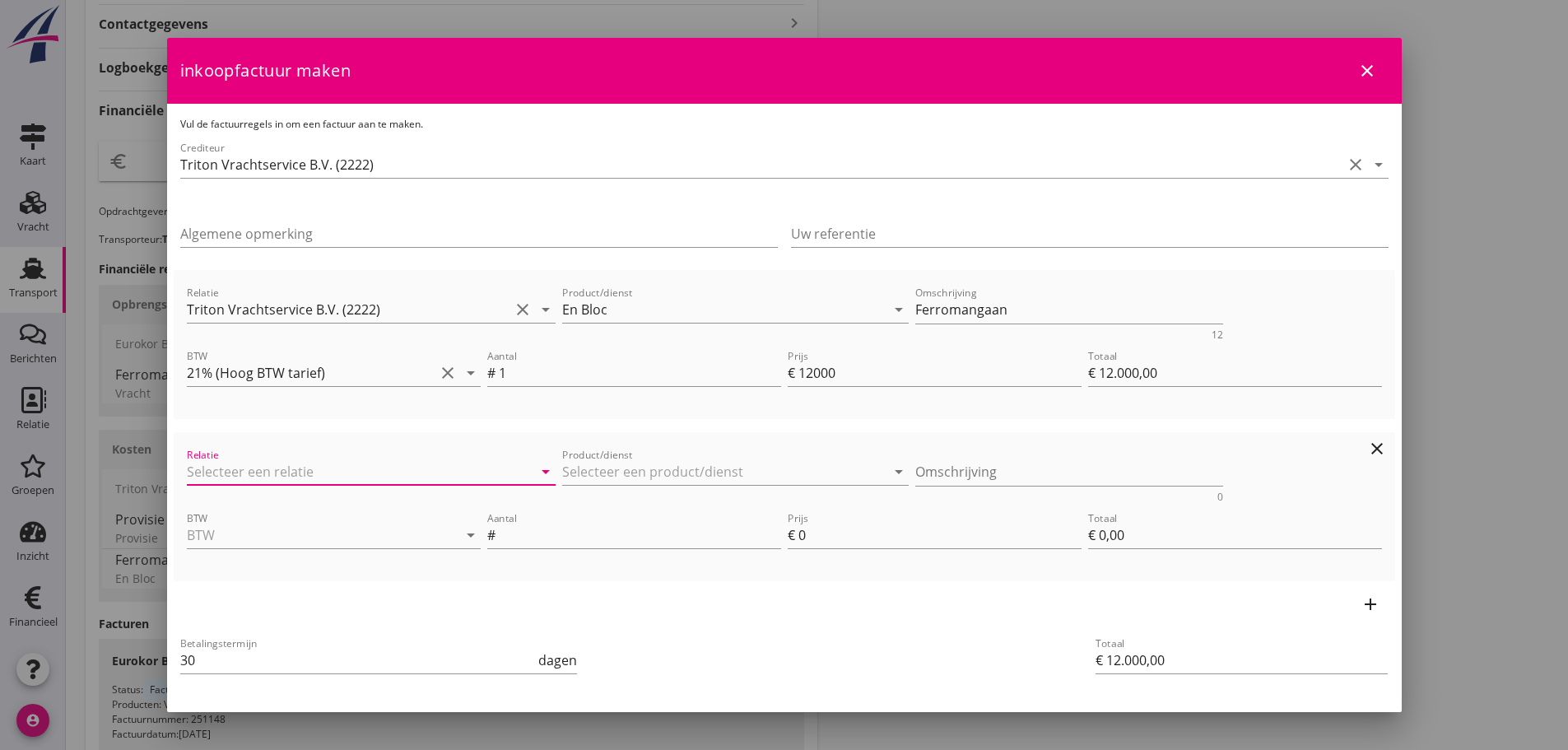
click at [227, 466] on input "Relatie" at bounding box center [348, 472] width 323 height 27
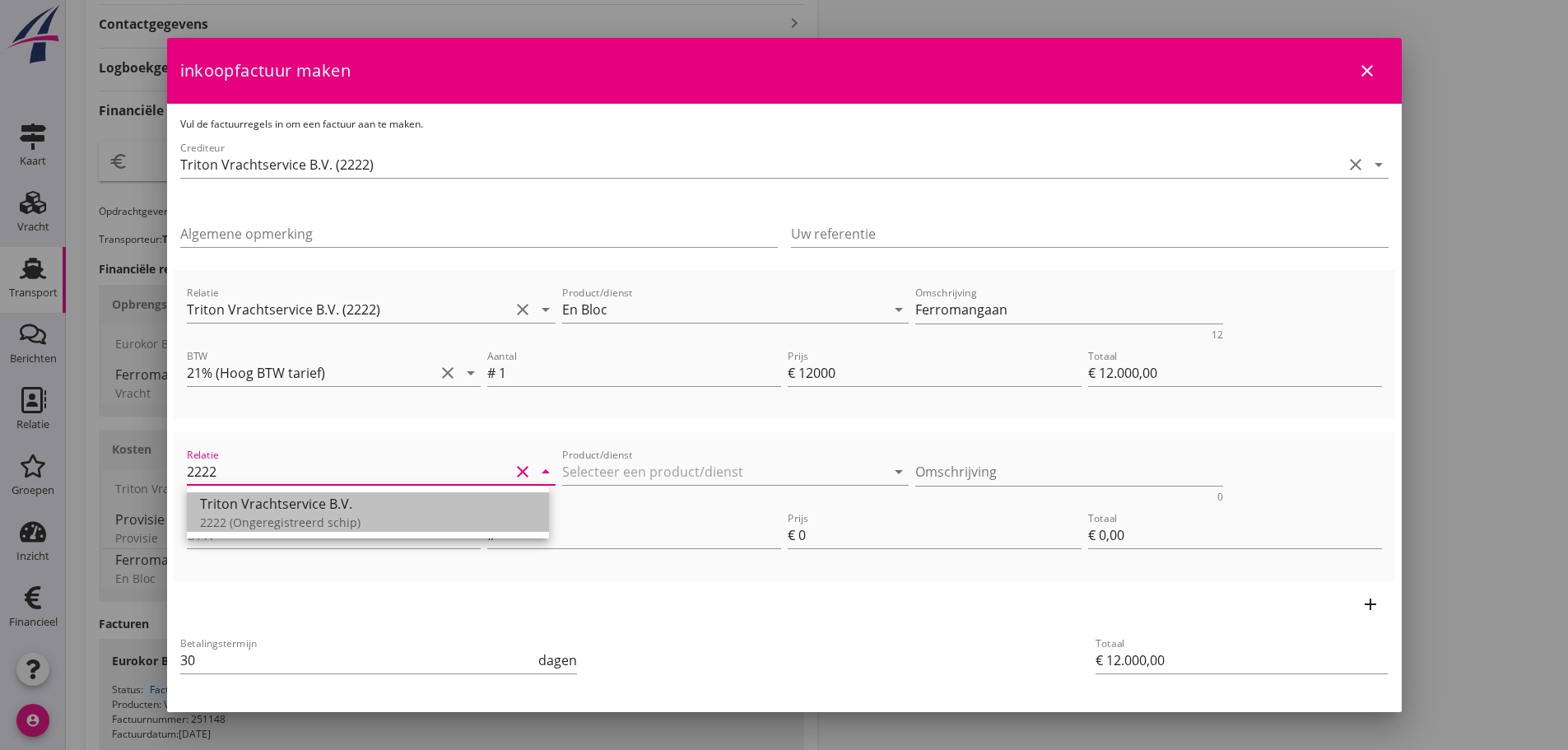
click at [280, 510] on div "Triton Vrachtservice B.V." at bounding box center [367, 504] width 336 height 20
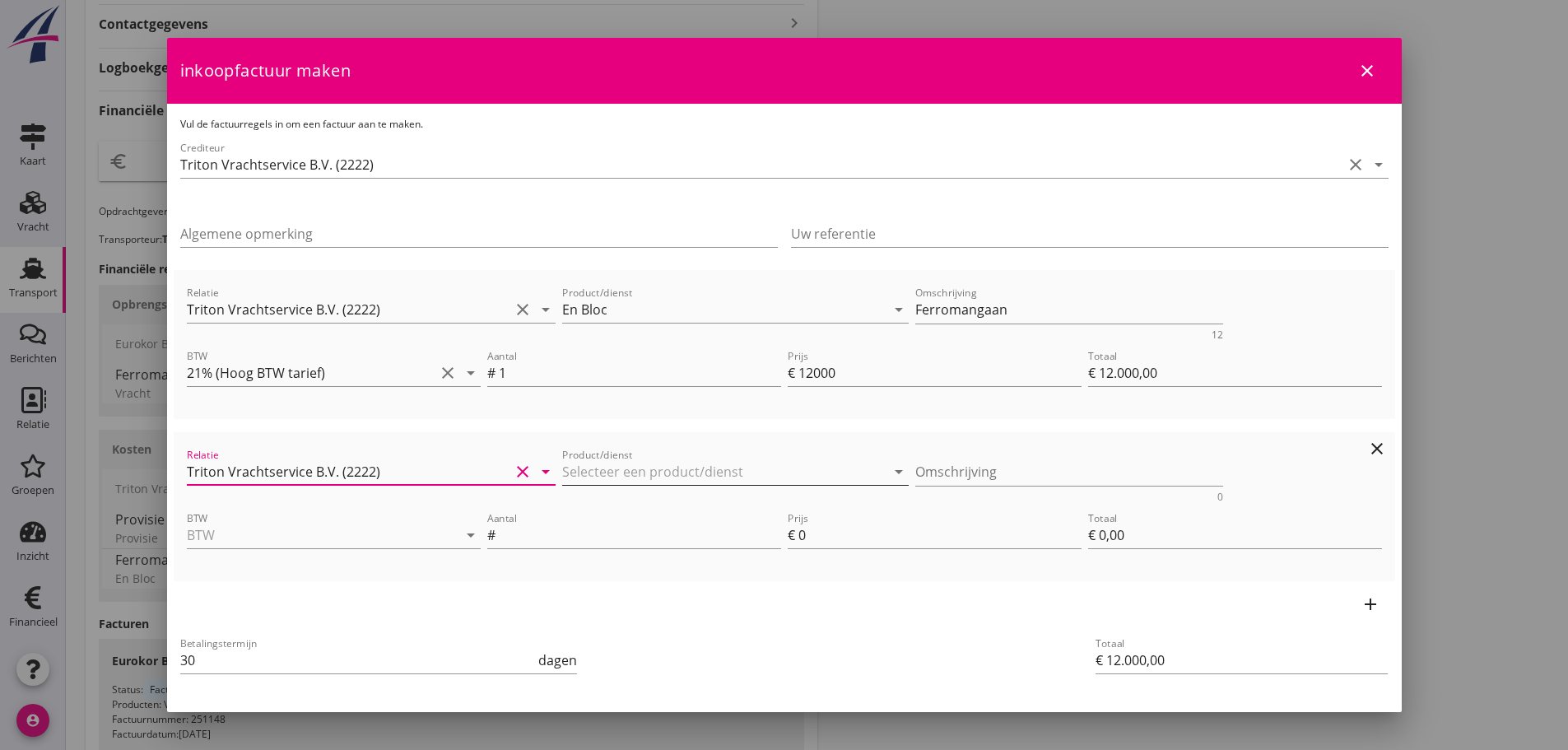
type input "Triton Vrachtservice B.V. (2222)"
click at [650, 468] on input "Product/dienst" at bounding box center [723, 472] width 323 height 27
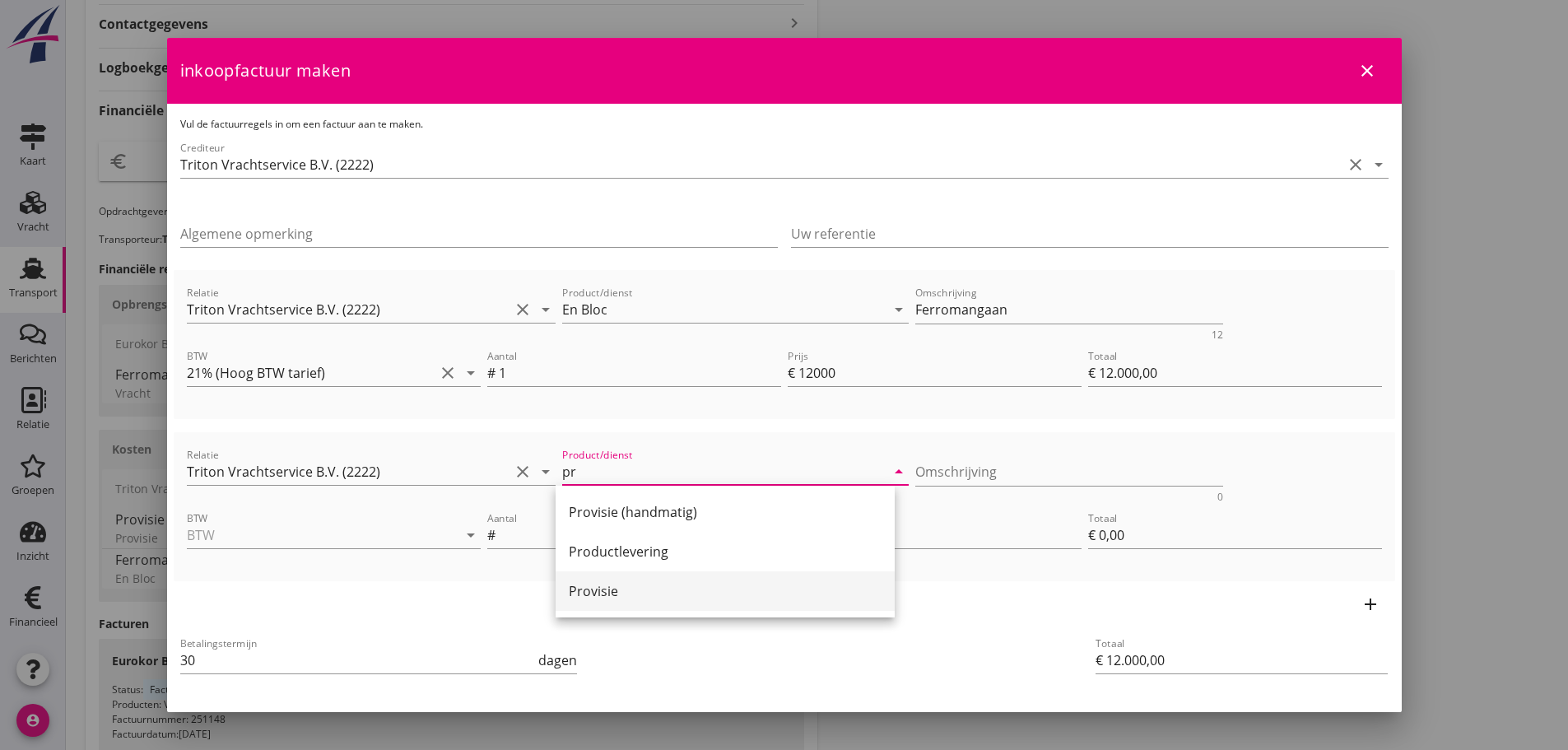
click at [599, 596] on div "Provisie" at bounding box center [725, 591] width 313 height 20
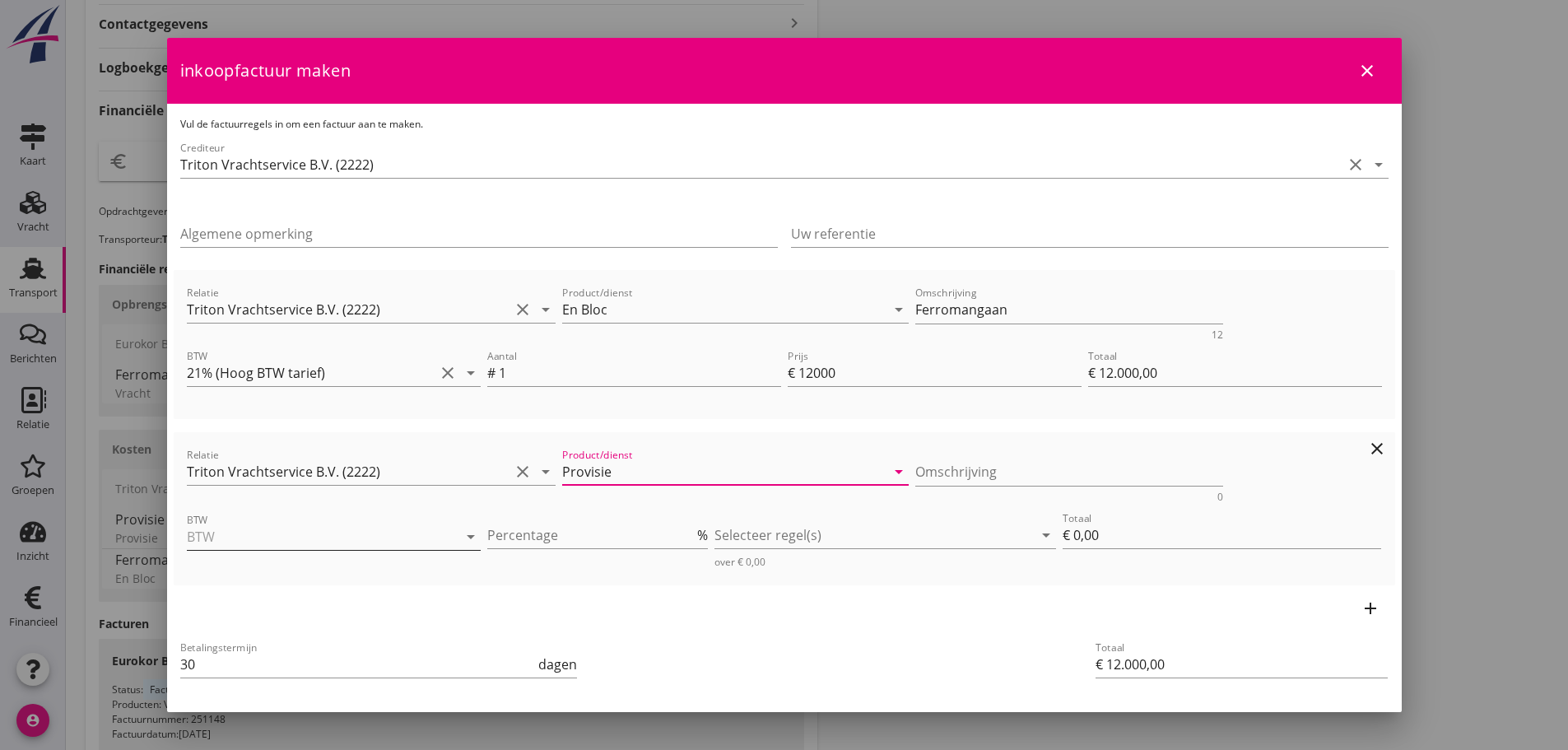
type input "Provisie"
click at [268, 535] on input "BTW" at bounding box center [311, 537] width 248 height 27
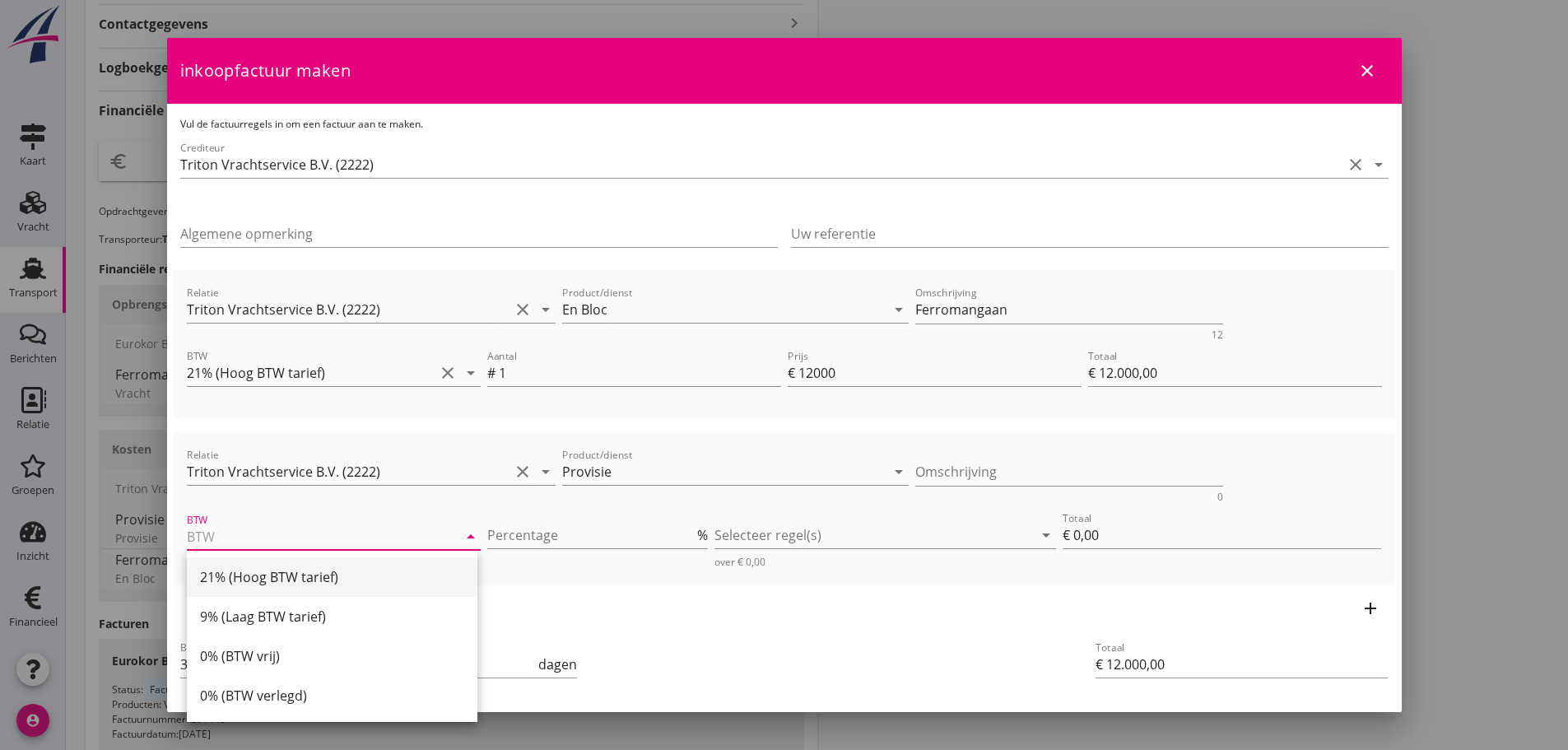
click at [252, 570] on div "21% (Hoog BTW tarief)" at bounding box center [331, 577] width 264 height 20
type input "21% (Hoog BTW tarief)"
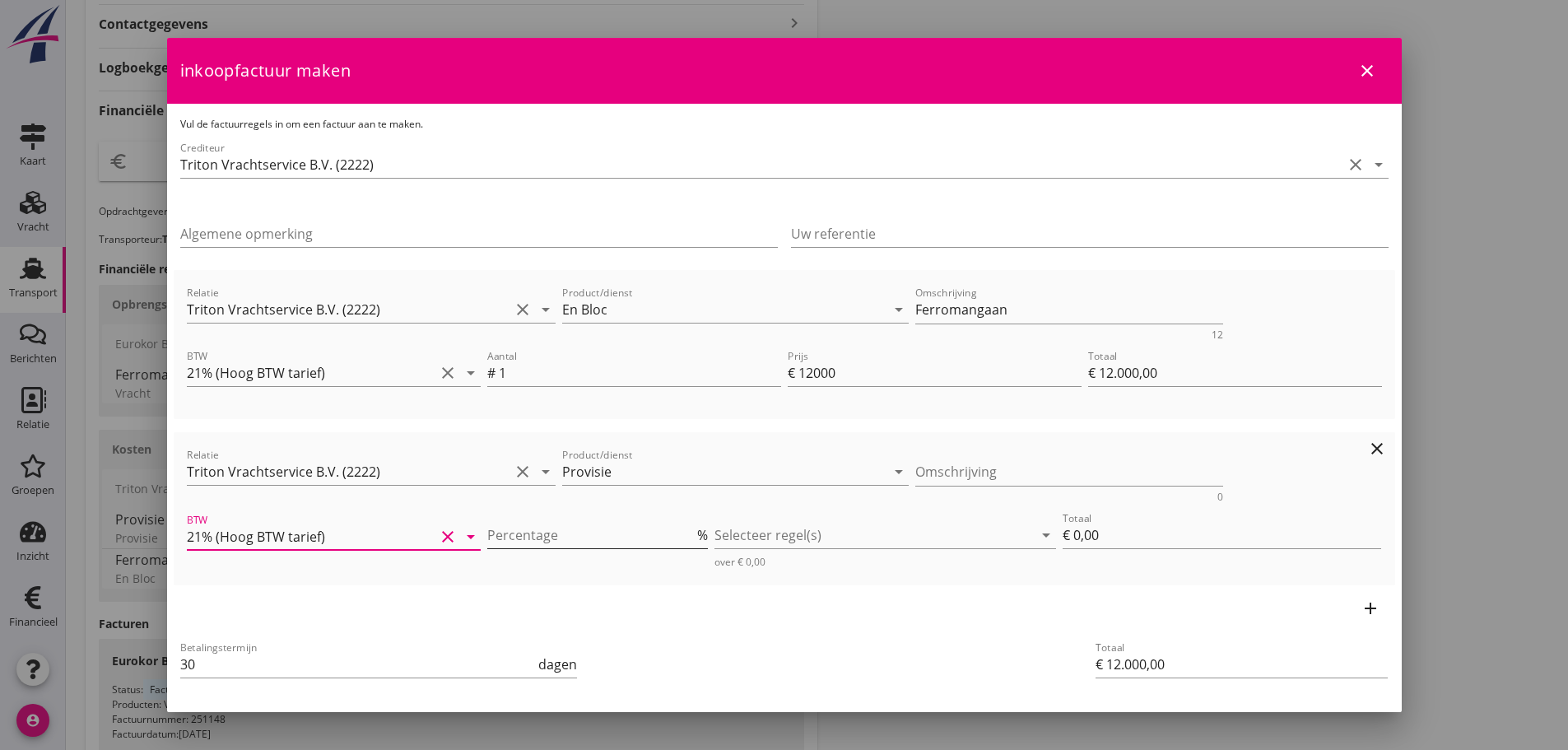
click at [569, 533] on input "Percentage" at bounding box center [589, 535] width 206 height 27
type input "-5"
type input "€ -0,00"
type input "-5"
click at [787, 531] on div at bounding box center [873, 535] width 318 height 27
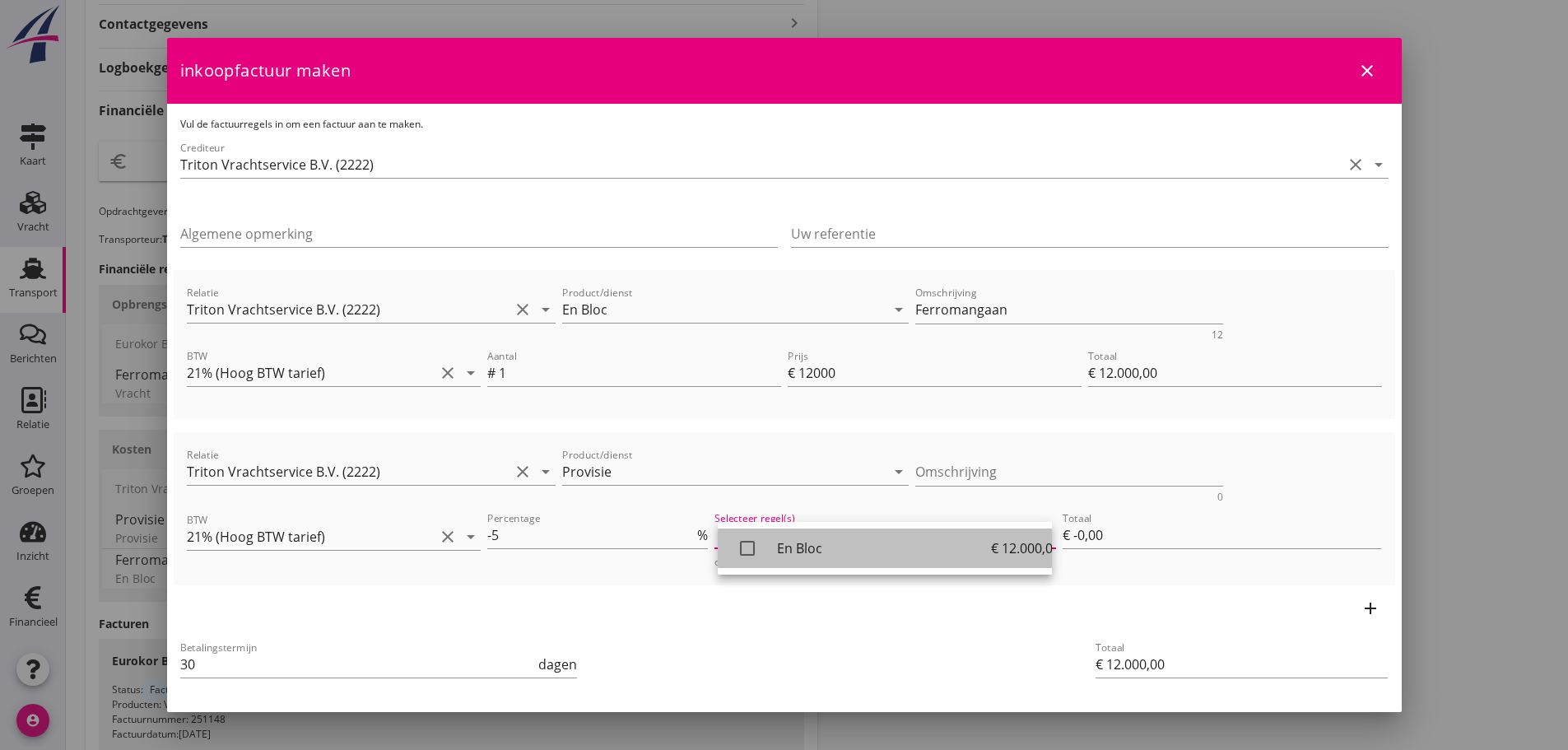
click at [746, 545] on icon "check_box_outline_blank" at bounding box center [746, 548] width 33 height 33
type input "€ -600,00"
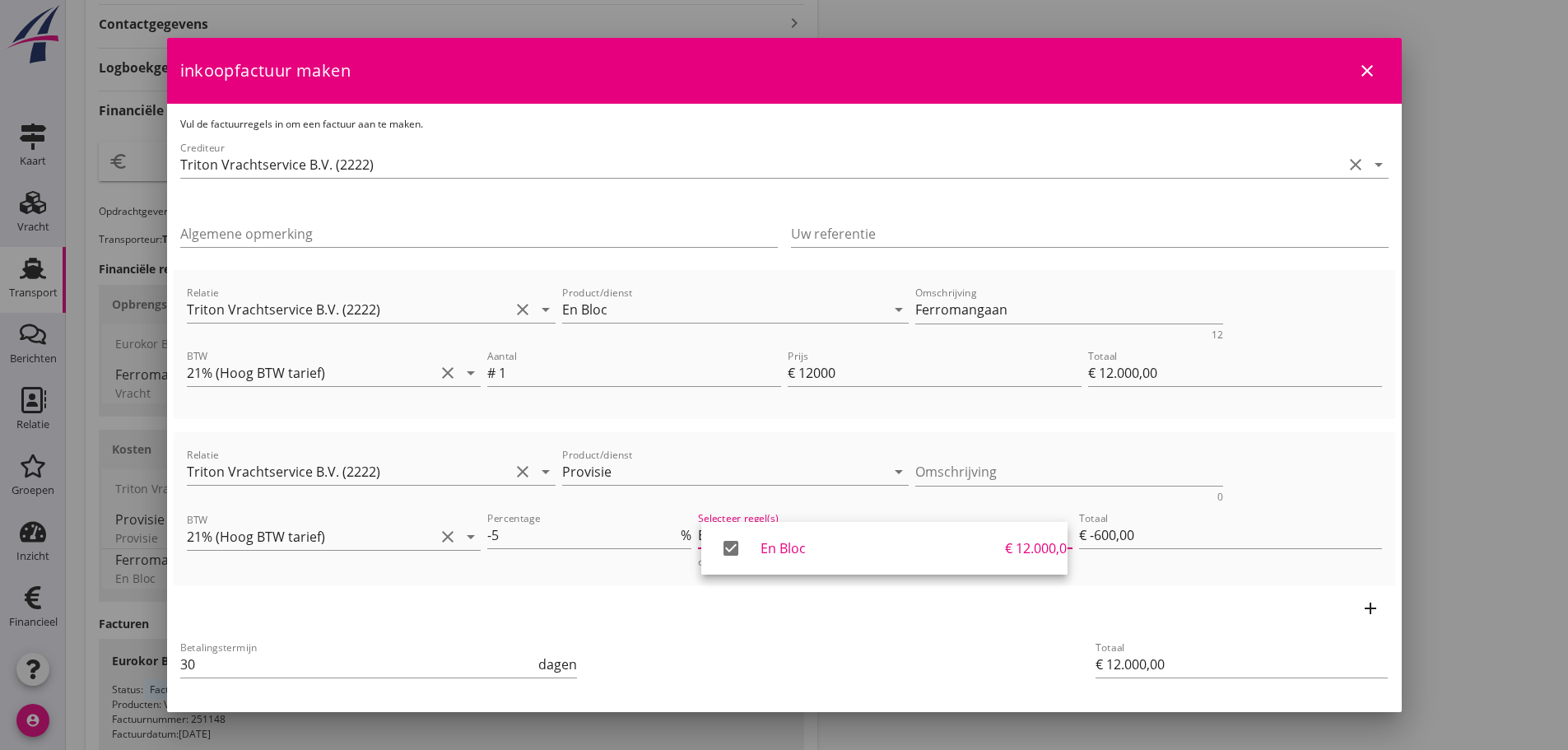
drag, startPoint x: 17, startPoint y: 625, endPoint x: 29, endPoint y: 601, distance: 26.8
click at [18, 622] on div at bounding box center [784, 375] width 1568 height 750
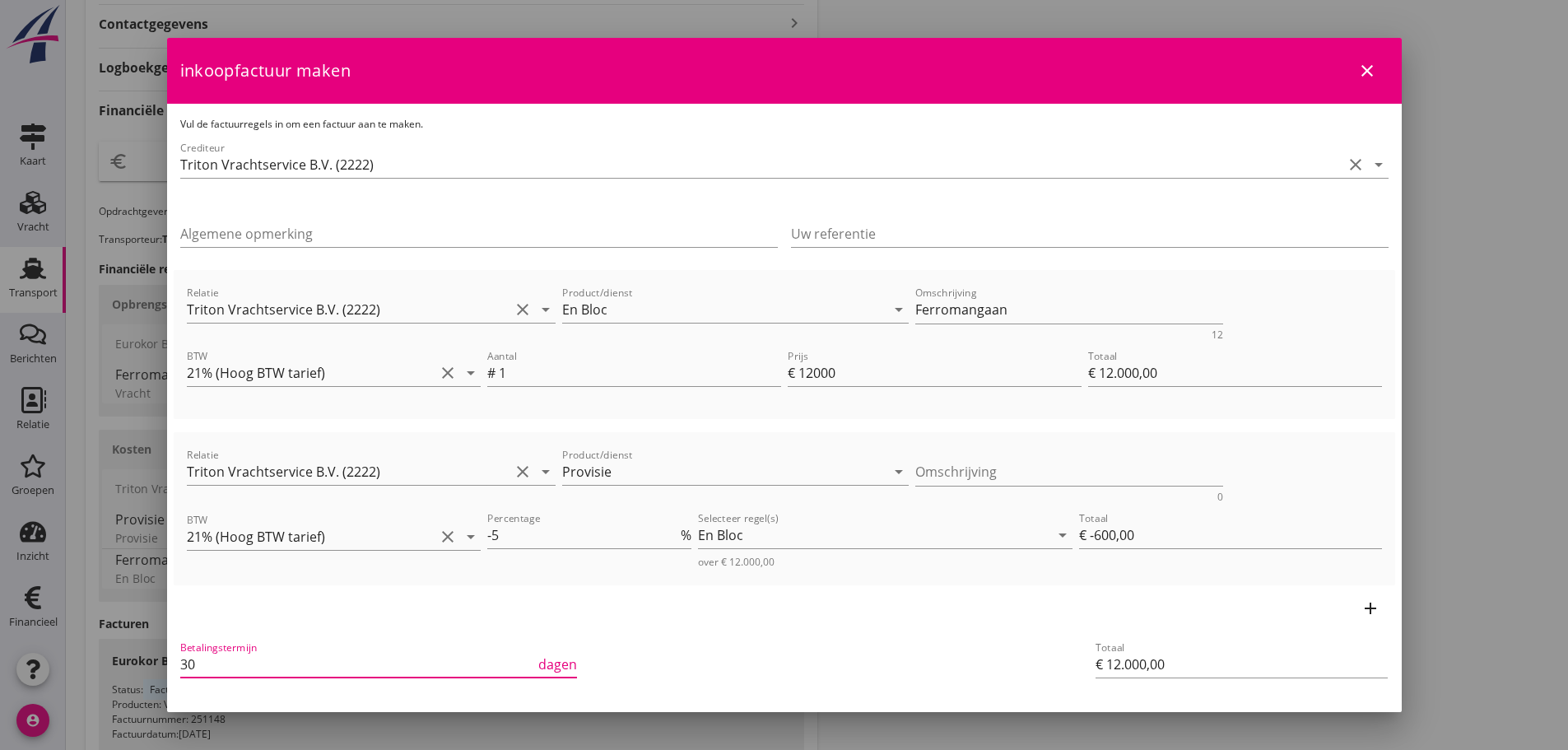
drag, startPoint x: 222, startPoint y: 669, endPoint x: 133, endPoint y: 658, distance: 89.7
click at [133, 658] on div "check_box En Bloc € 12.000,00 21% (Hoog BTW tarief) 9% (Laag BTW tarief) 0% (BT…" at bounding box center [784, 191] width 1568 height 1399
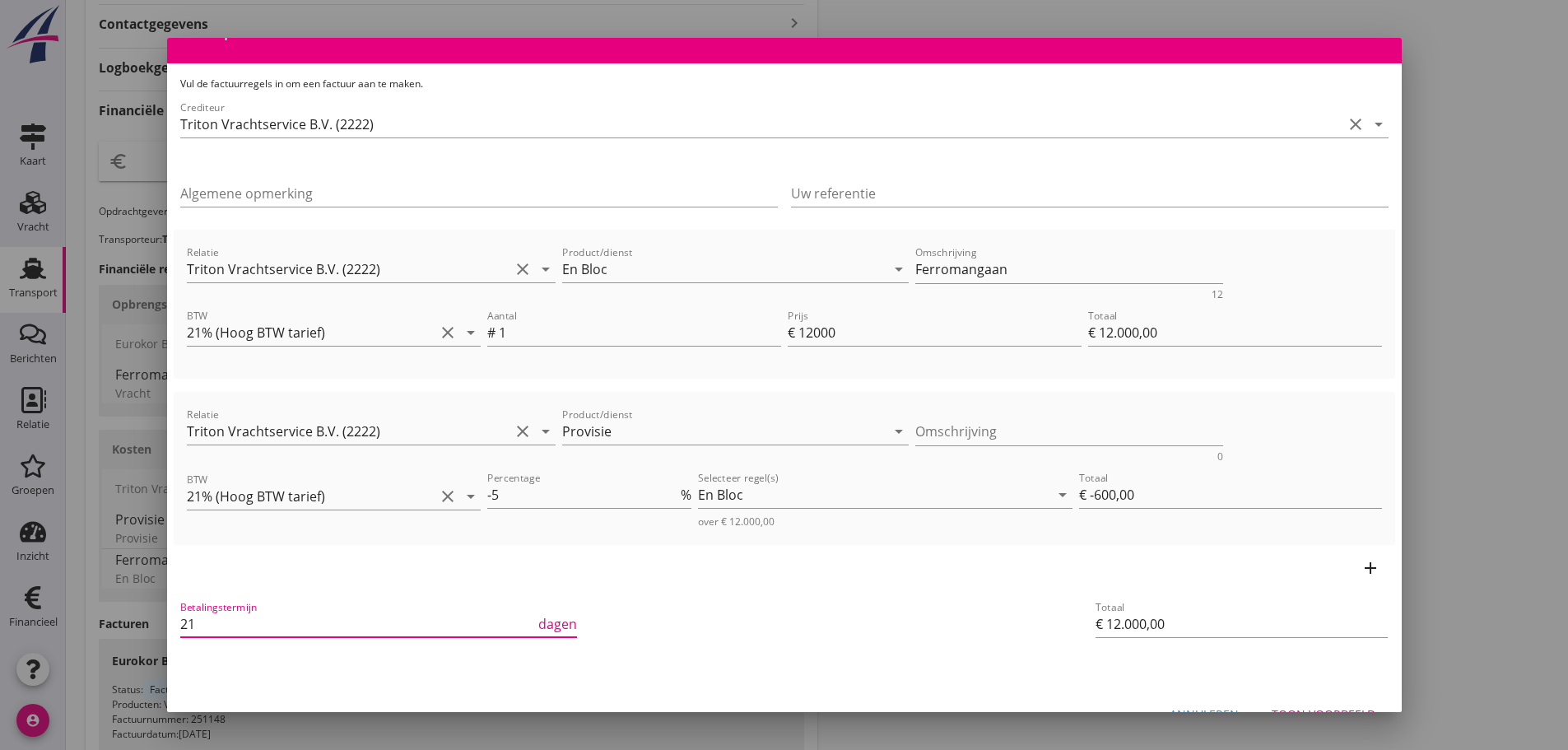
scroll to position [73, 0]
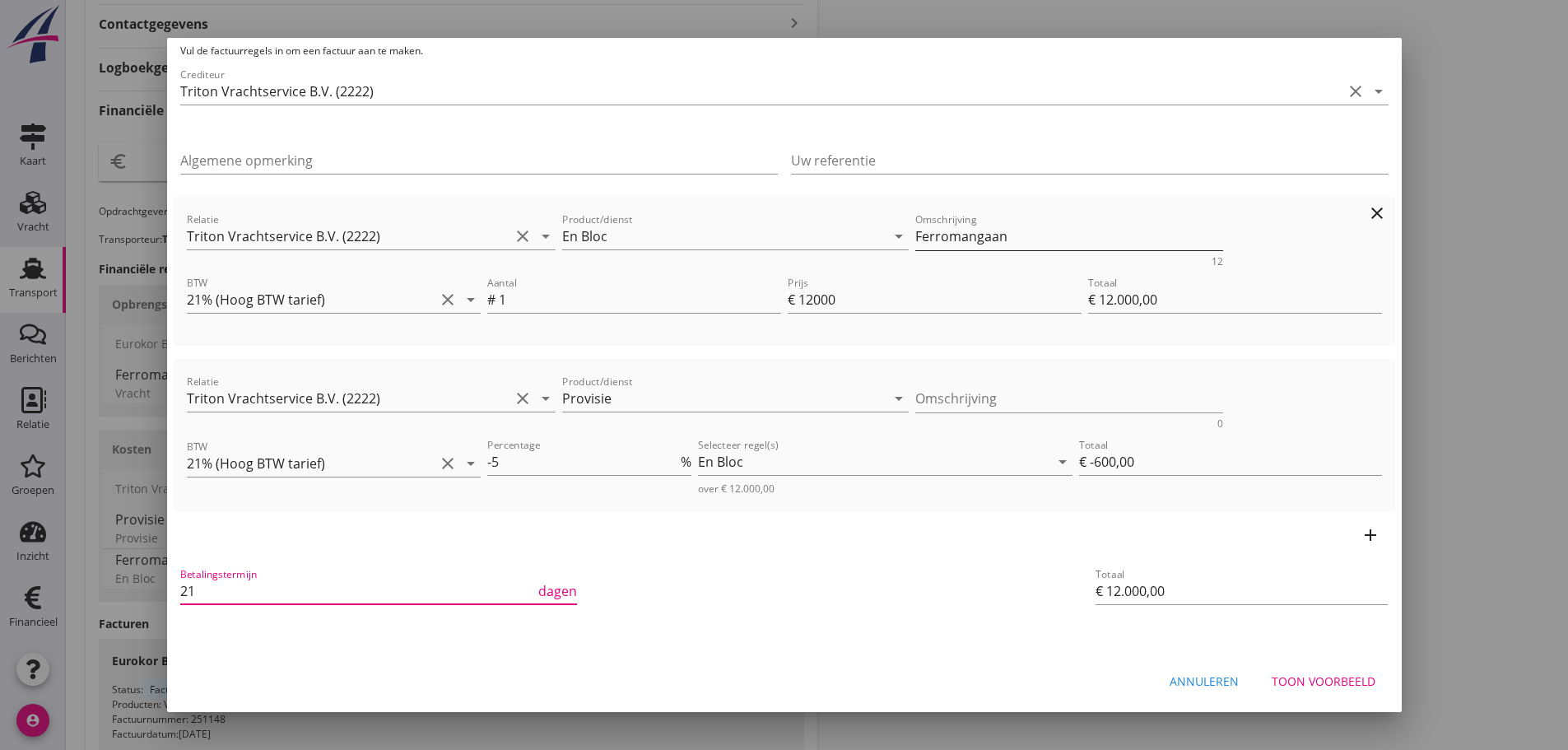
type input "21"
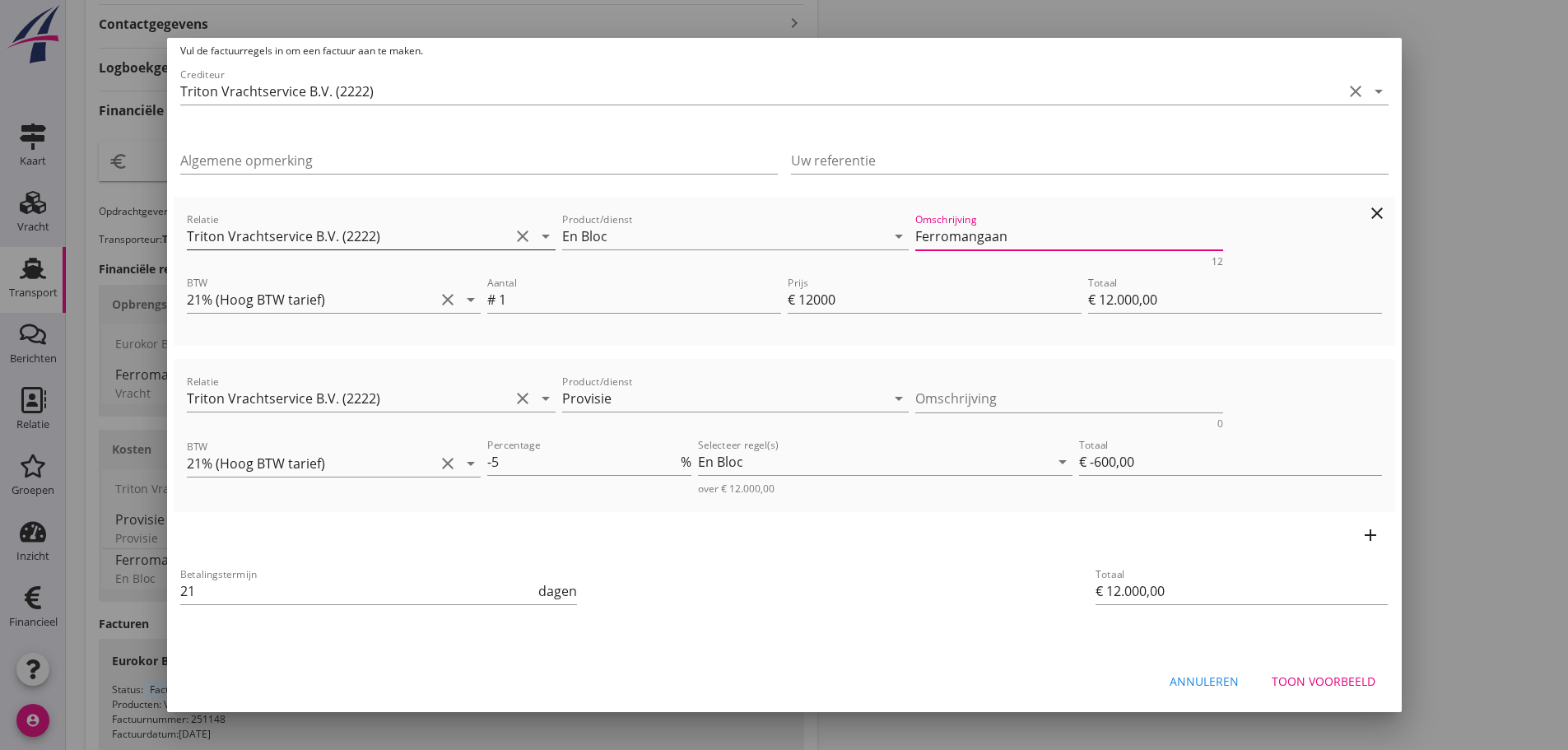
drag, startPoint x: 1001, startPoint y: 248, endPoint x: 528, endPoint y: 227, distance: 473.5
click at [528, 227] on div "Relatie Triton Vrachtservice B.V. (2222) clear arrow_drop_down Product/dienst E…" at bounding box center [784, 238] width 1201 height 63
click at [937, 233] on textarea "Ladegewicht 800 ton" at bounding box center [1069, 236] width 308 height 28
click at [932, 237] on textarea "Ladegewicht 800 ton" at bounding box center [1069, 236] width 308 height 28
type textarea "Laadgewicht 800 ton"
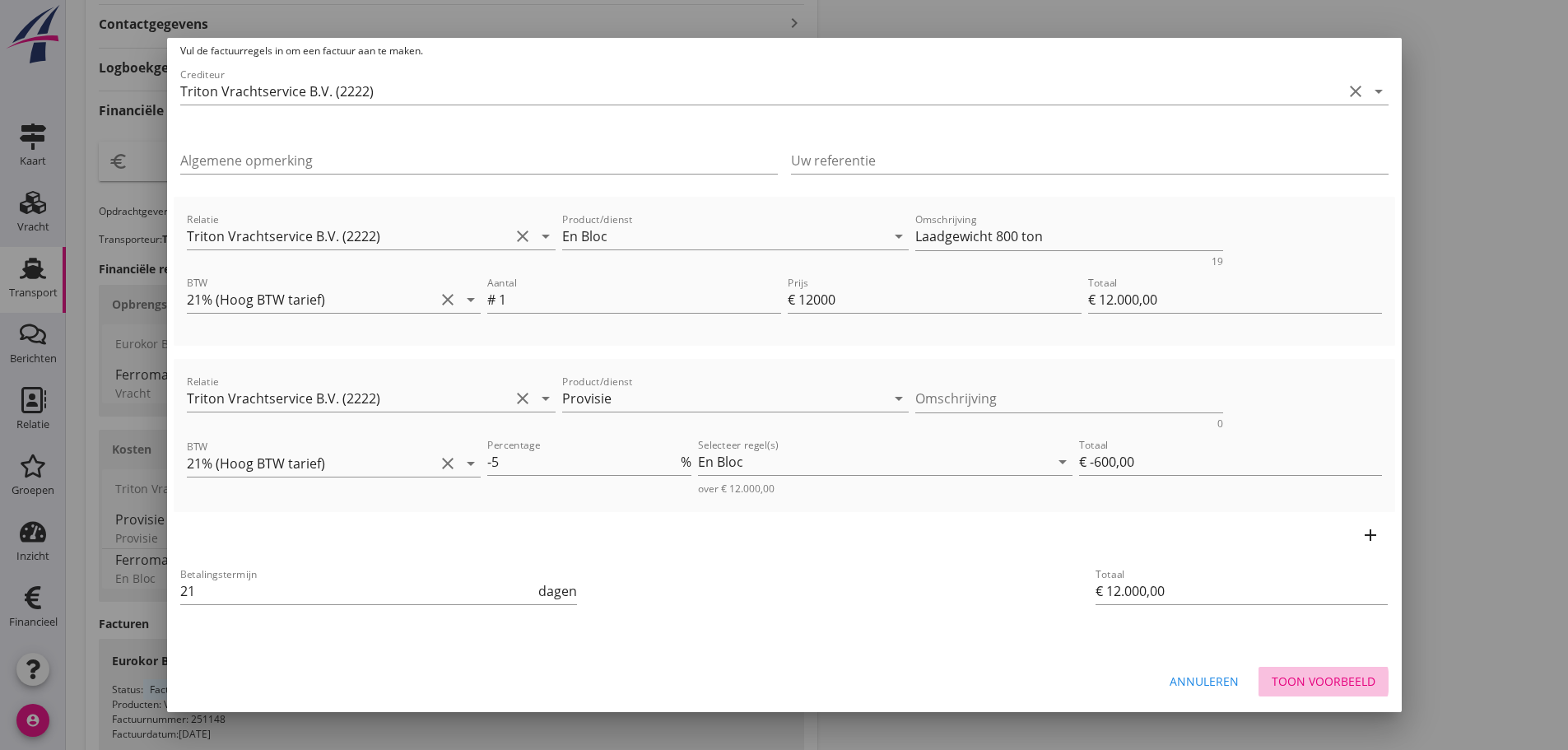
click at [1343, 682] on div "Toon voorbeeld" at bounding box center [1323, 681] width 104 height 18
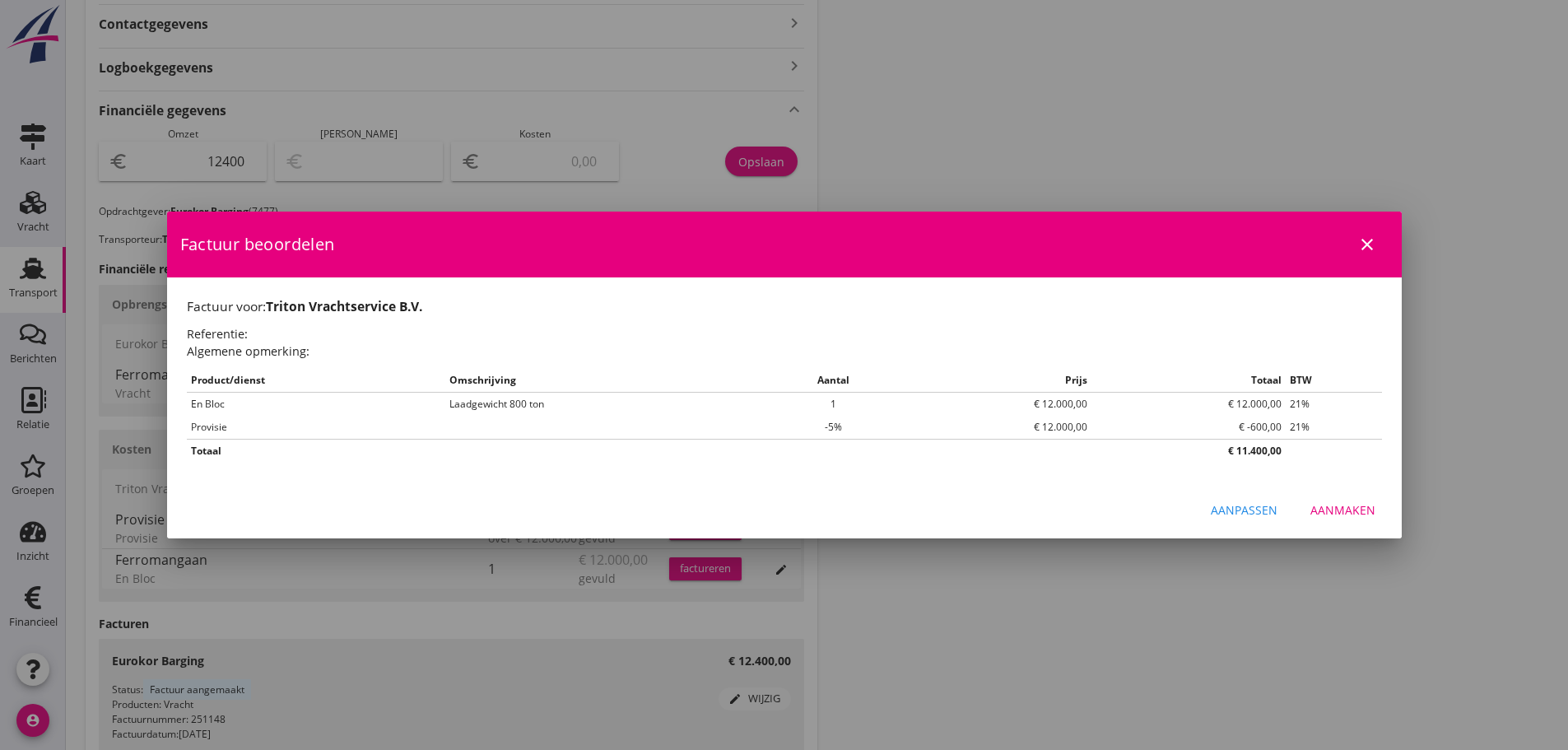
scroll to position [0, 0]
click at [1333, 509] on div "Aanmaken" at bounding box center [1343, 509] width 65 height 18
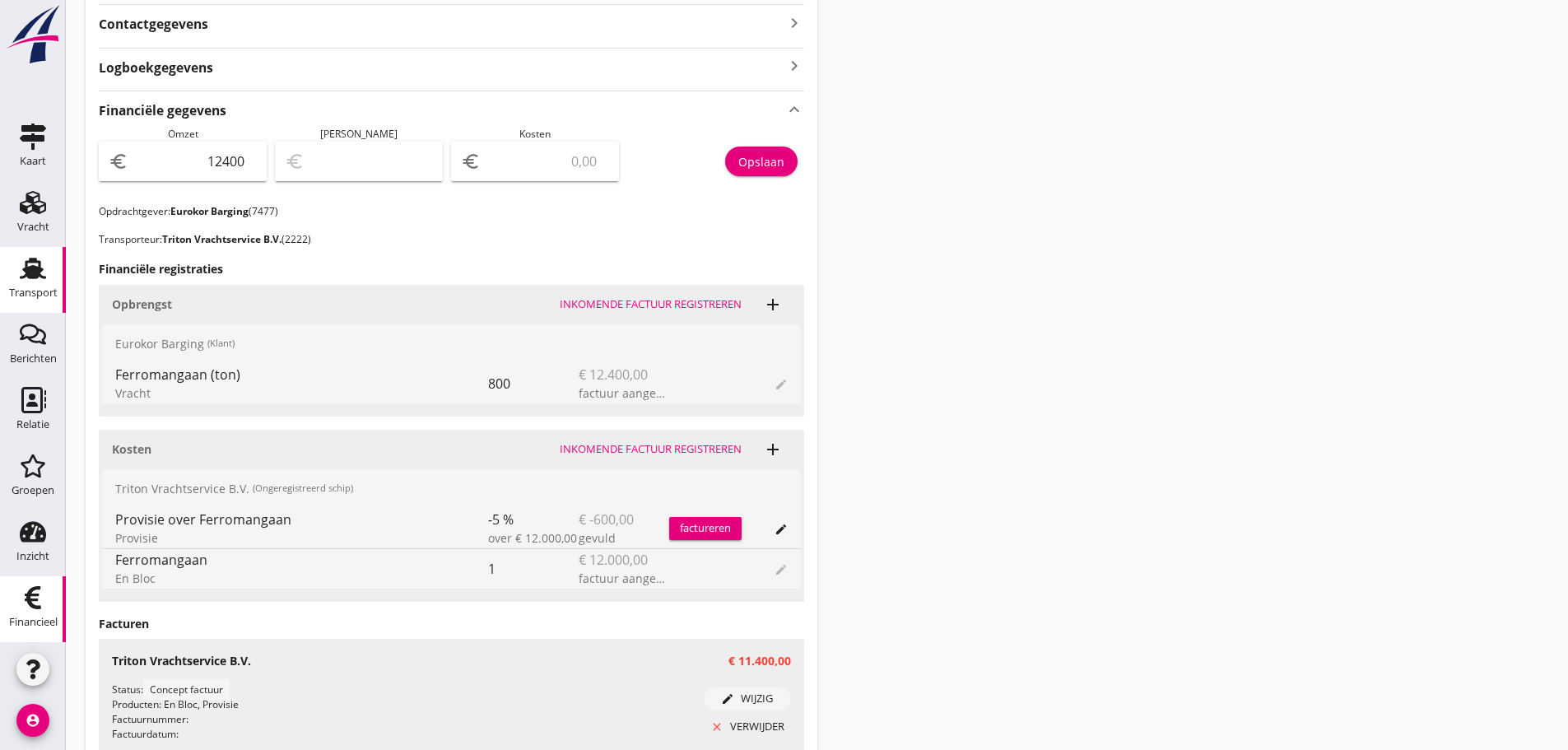
click at [28, 612] on div "Financieel" at bounding box center [33, 622] width 48 height 23
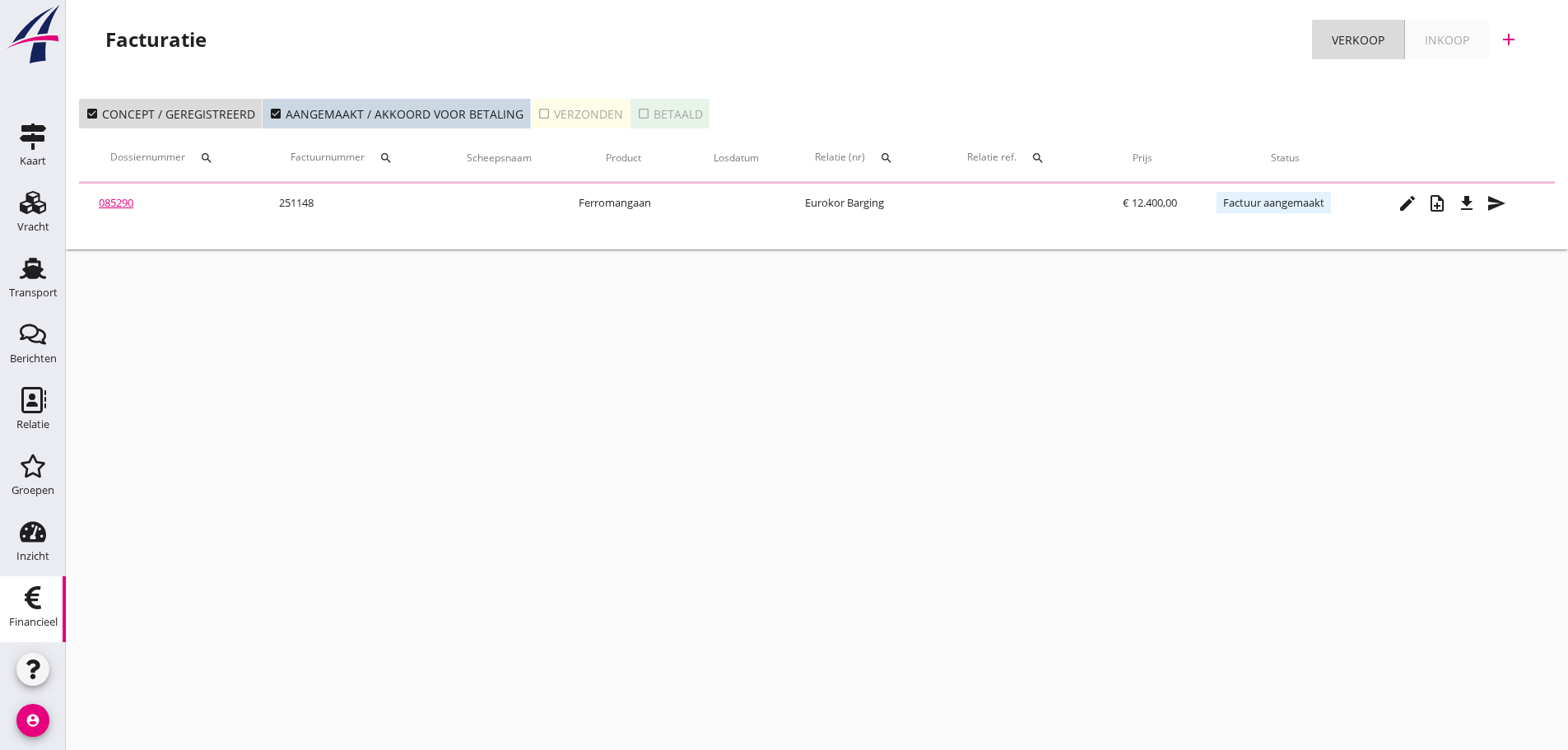
click at [1451, 39] on div "Inkoop" at bounding box center [1446, 39] width 44 height 18
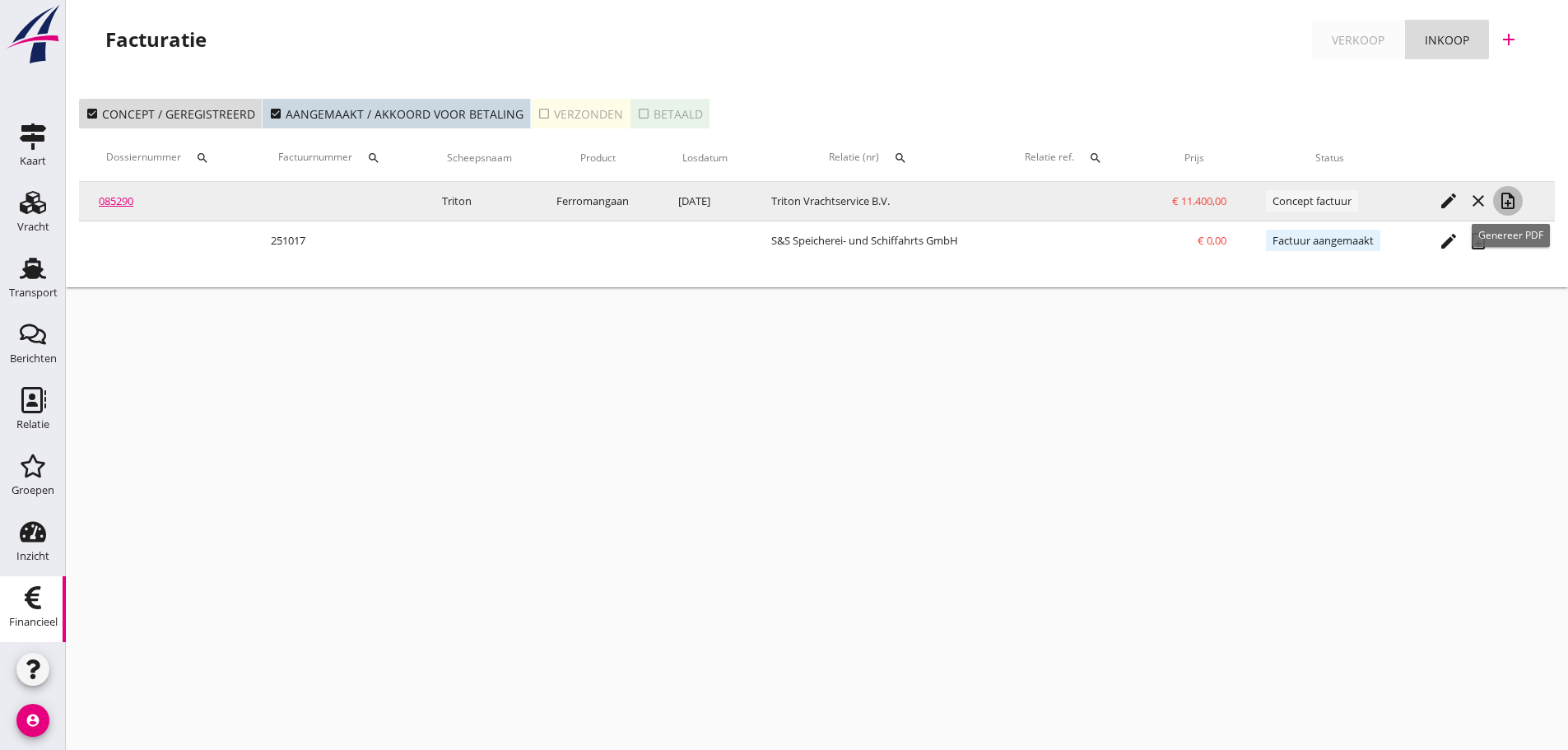
click at [1517, 201] on icon "note_add" at bounding box center [1508, 201] width 20 height 20
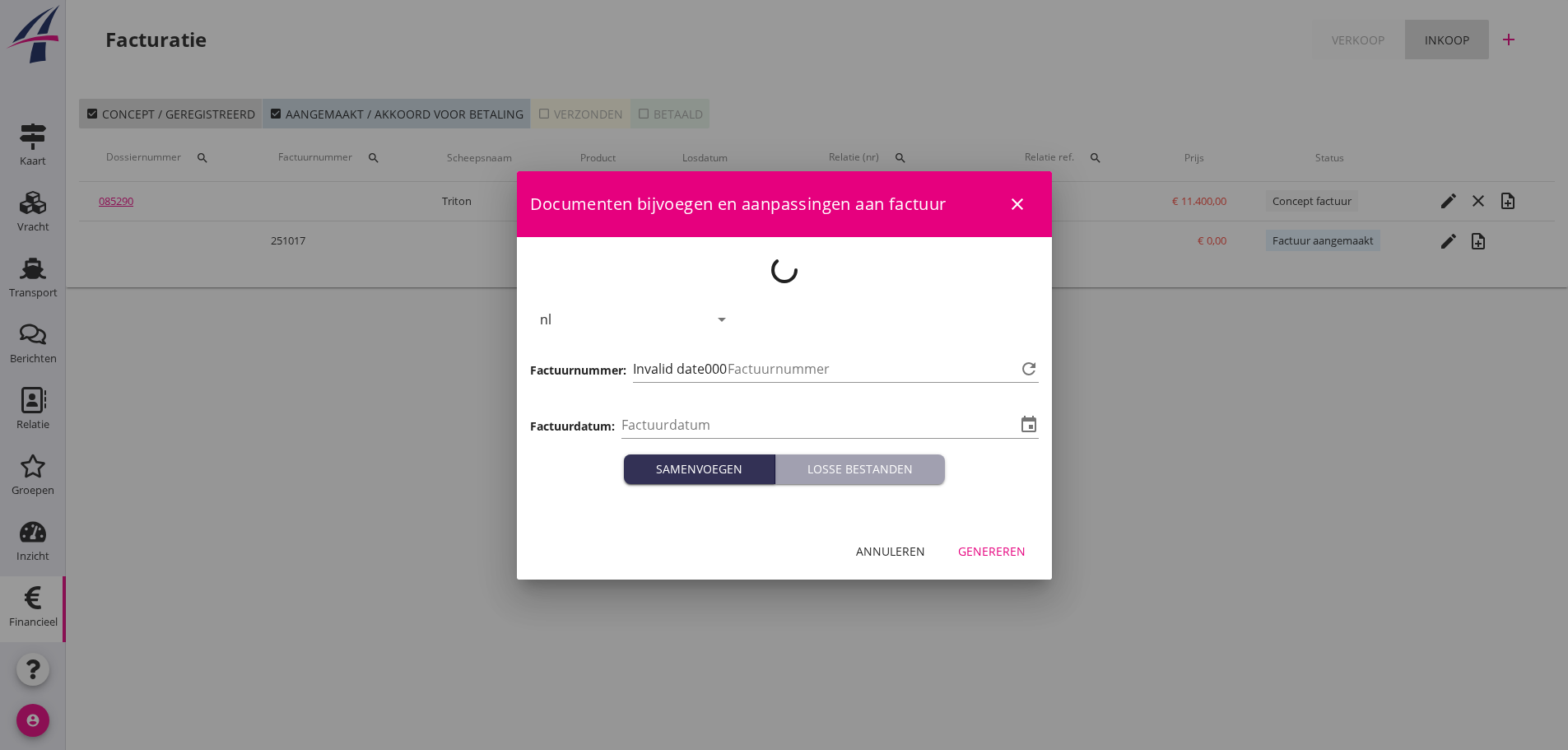
type input "[DATE]"
type input "1018"
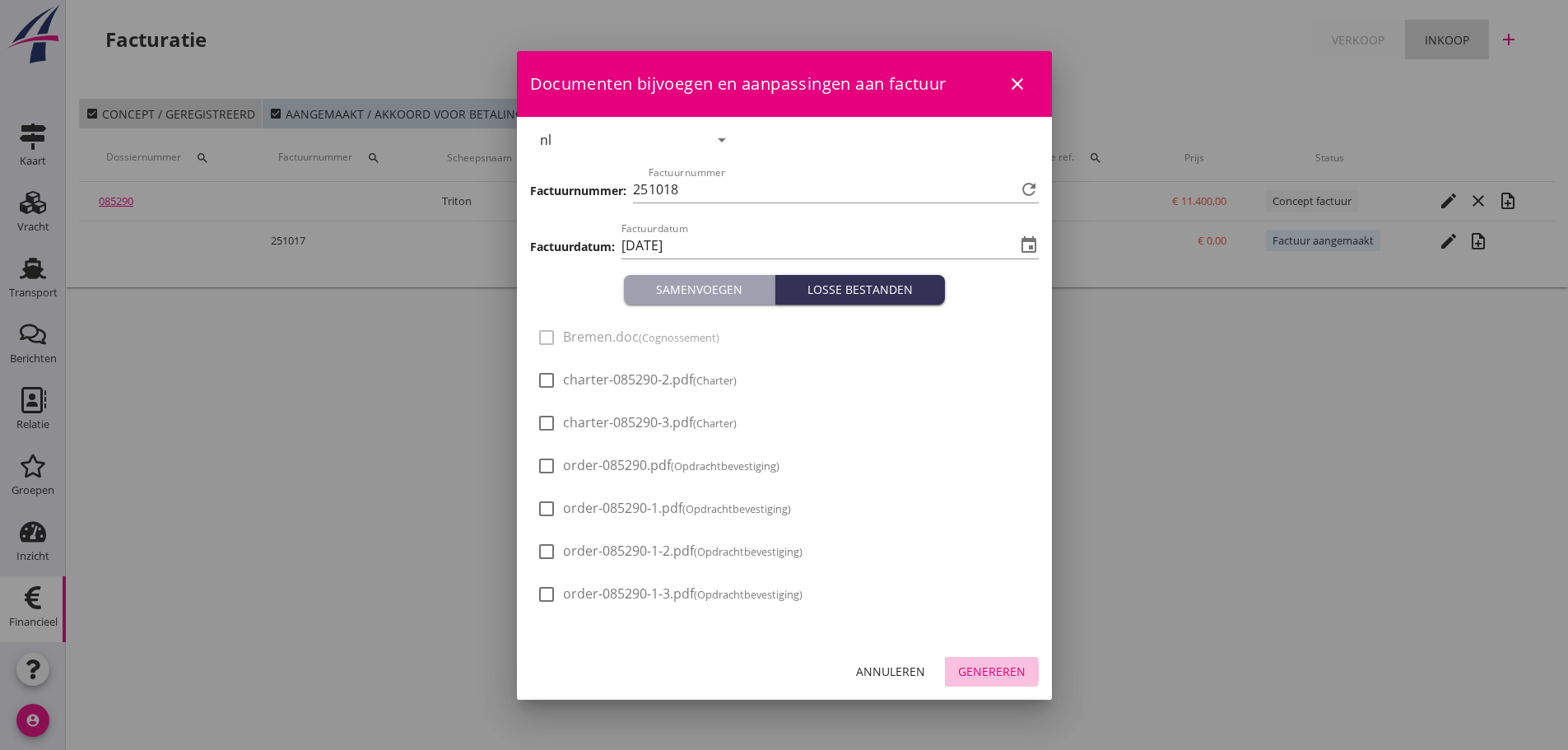
click at [988, 668] on div "Genereren" at bounding box center [991, 671] width 68 height 18
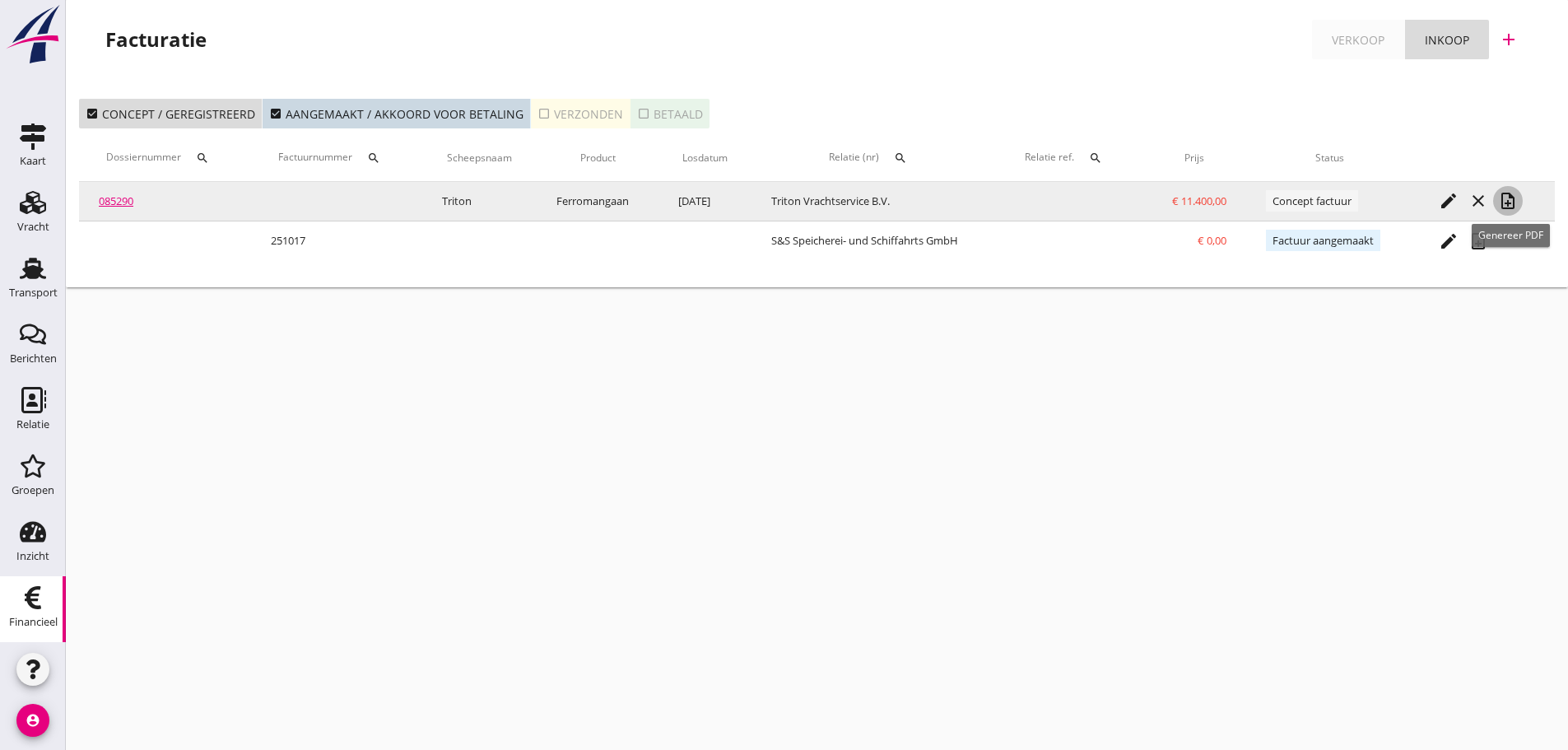
click at [1512, 199] on icon "note_add" at bounding box center [1508, 201] width 20 height 20
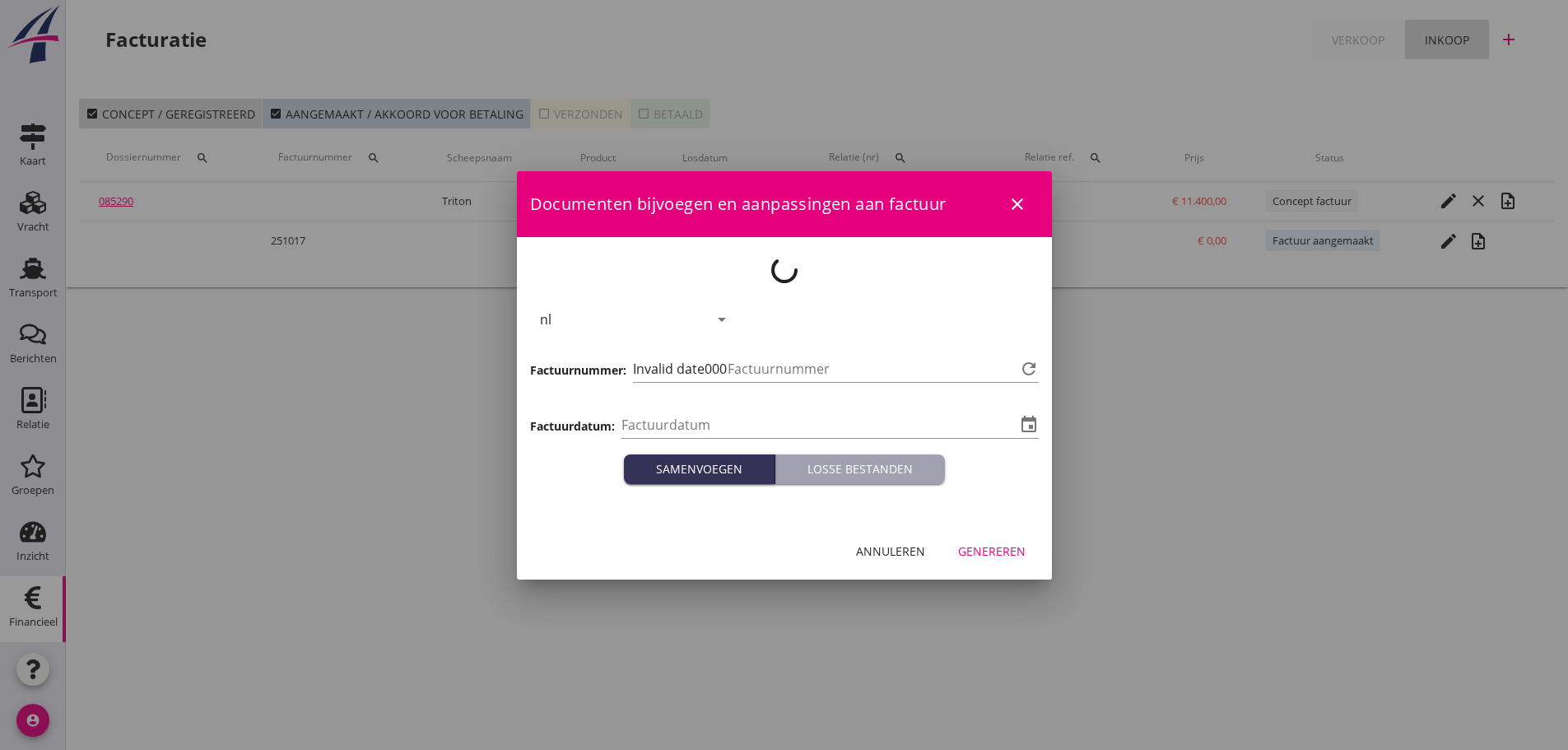
type input "[DATE]"
type input "1018"
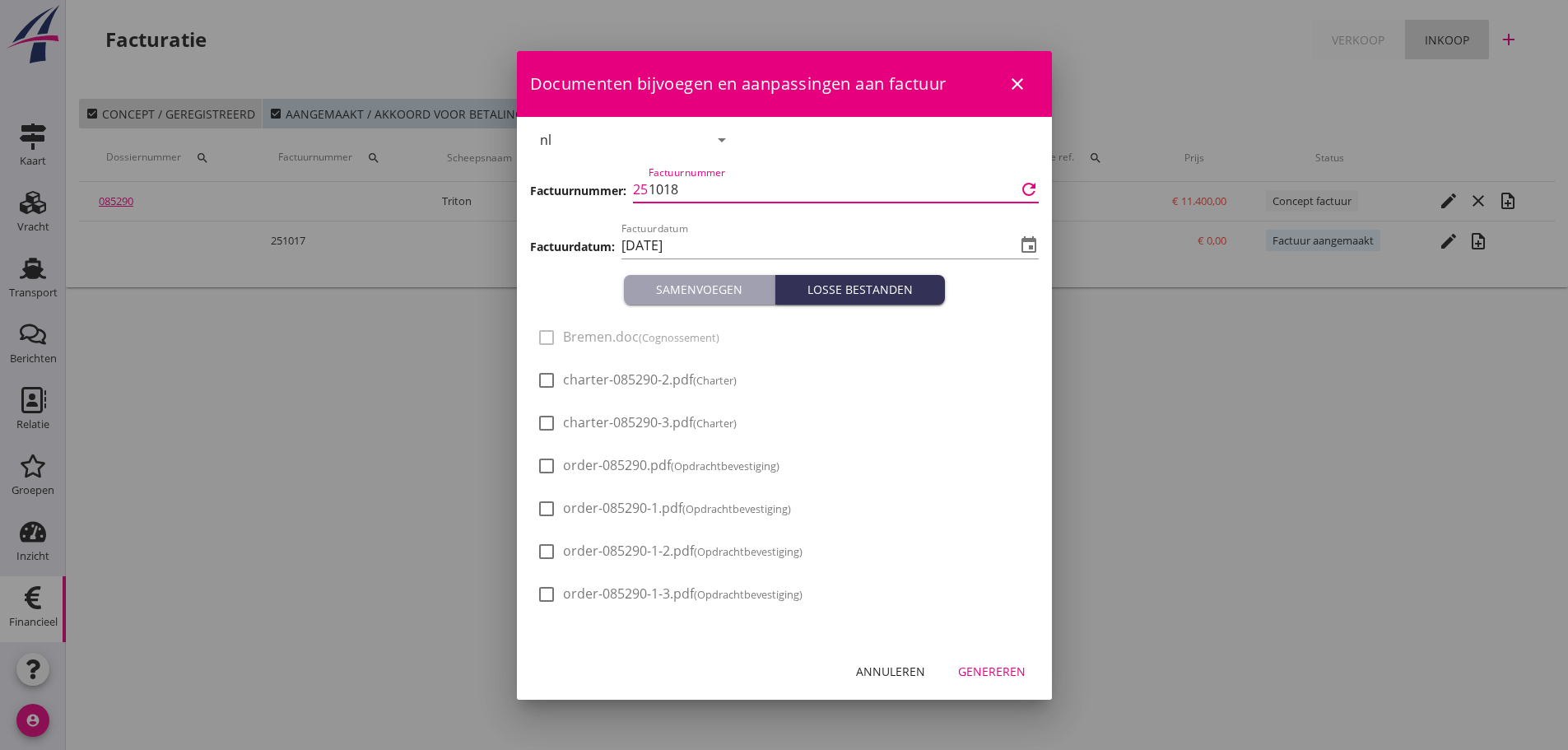
click at [706, 195] on input "1018" at bounding box center [832, 190] width 367 height 27
click at [1004, 664] on div "Genereren" at bounding box center [991, 671] width 68 height 18
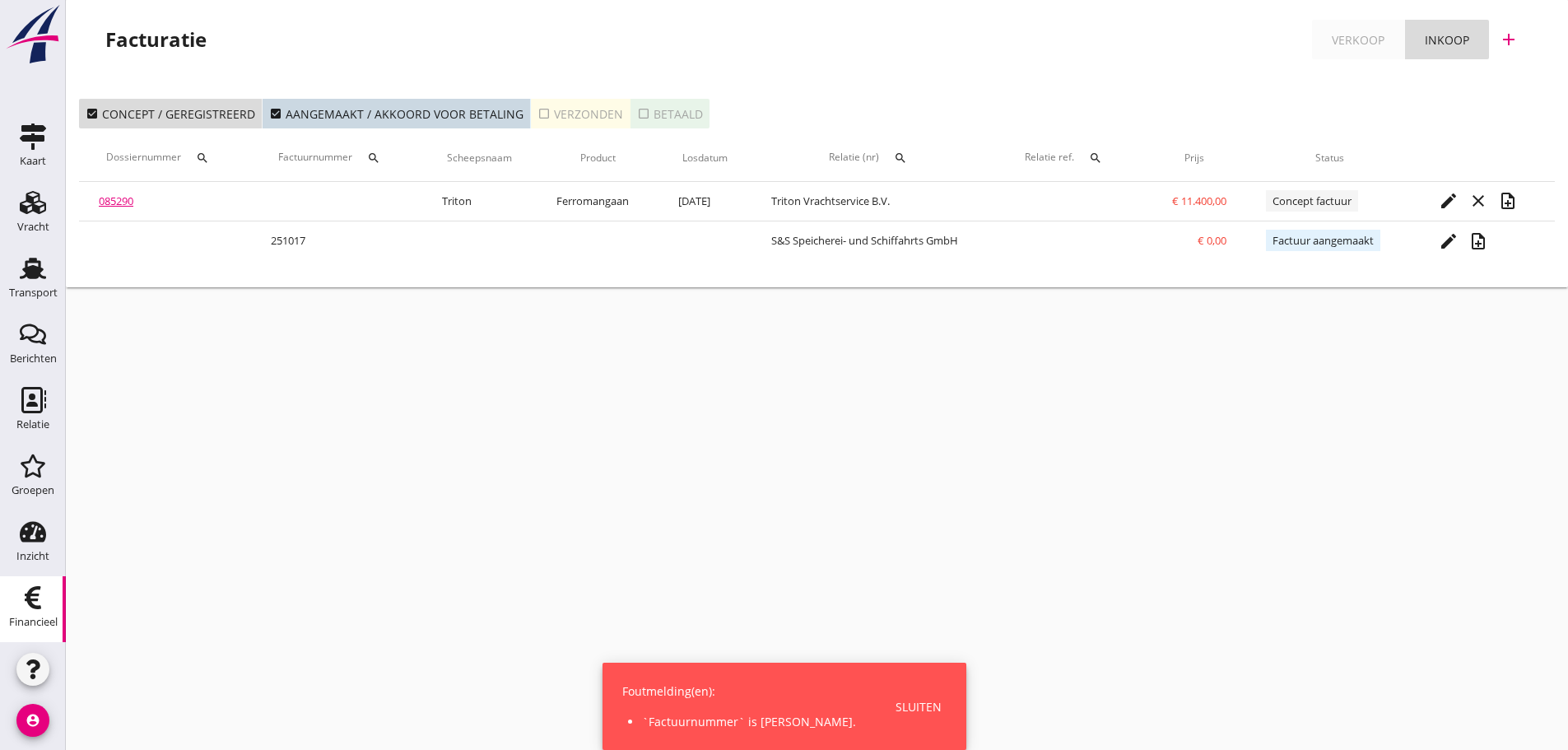
click at [895, 710] on div "Sluiten" at bounding box center [918, 707] width 46 height 18
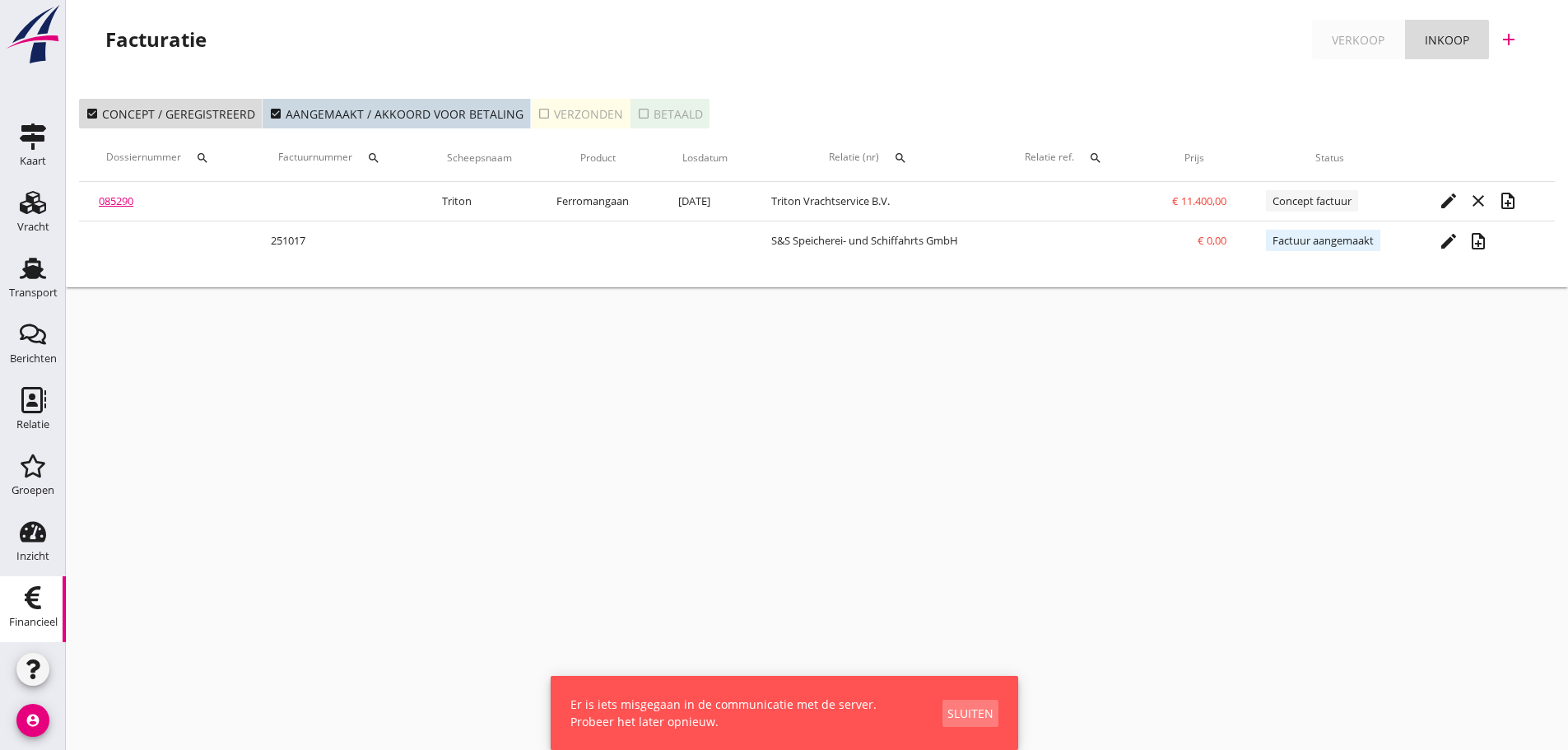
click at [990, 717] on div "Sluiten" at bounding box center [969, 713] width 46 height 18
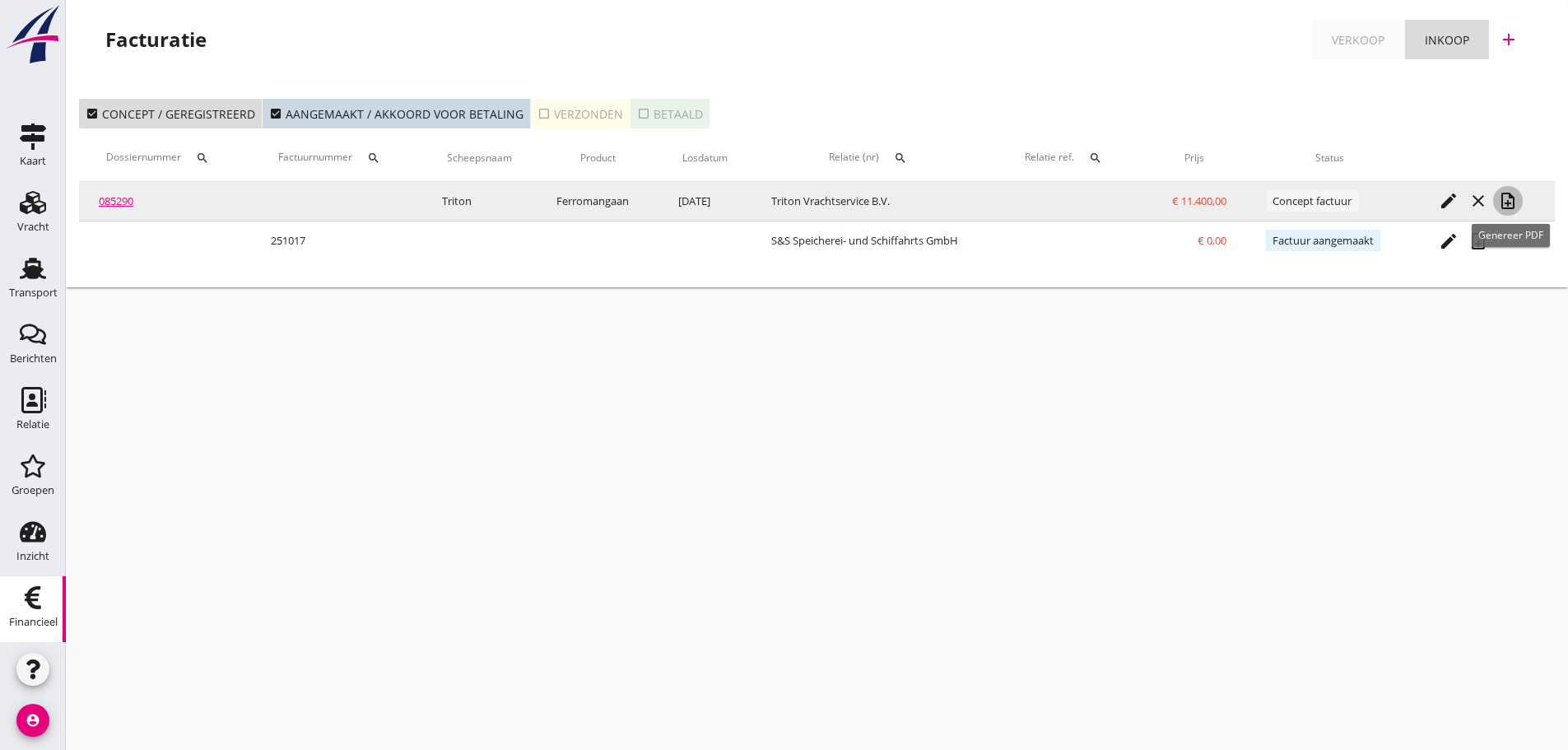
click at [1516, 199] on icon "note_add" at bounding box center [1508, 201] width 20 height 20
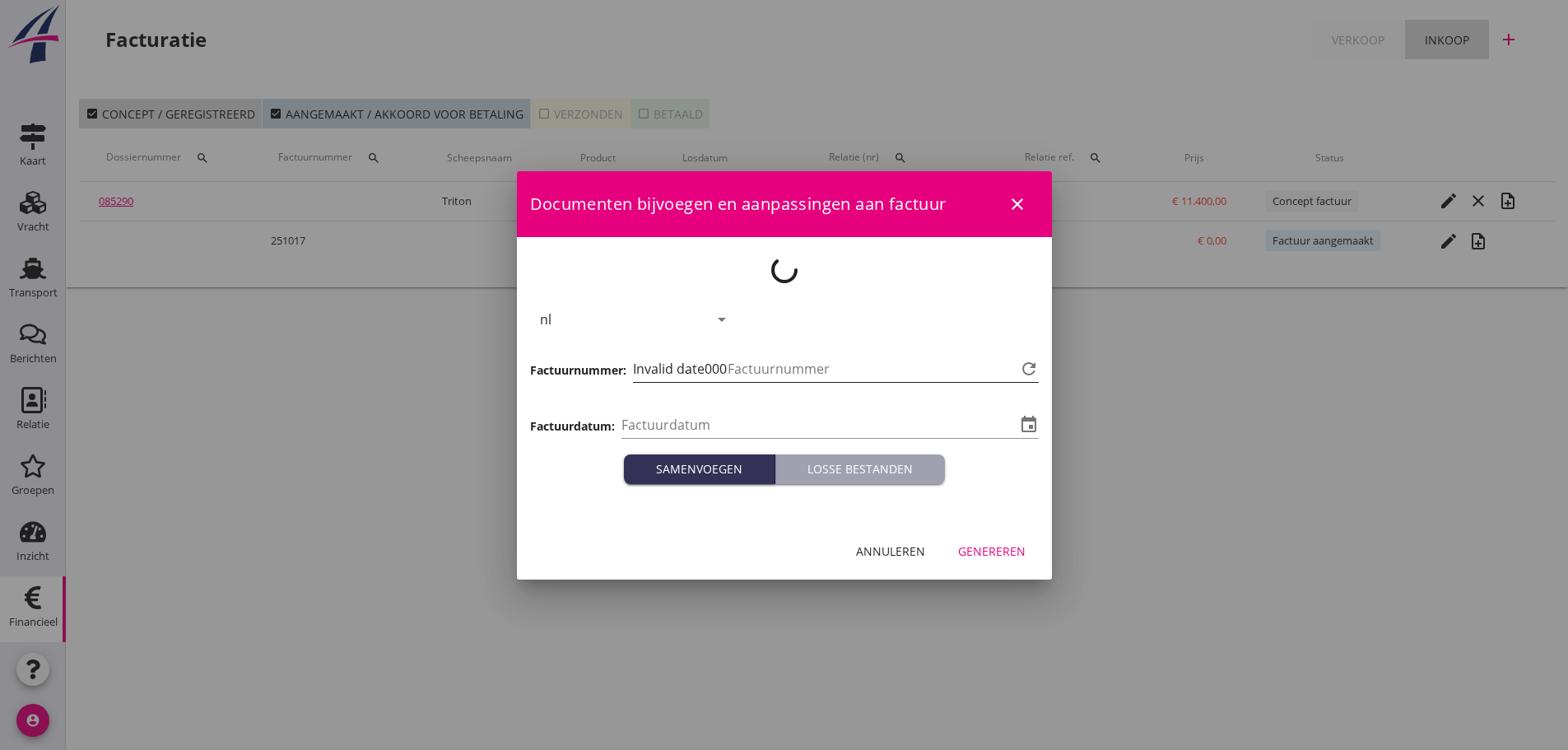
type input "[DATE]"
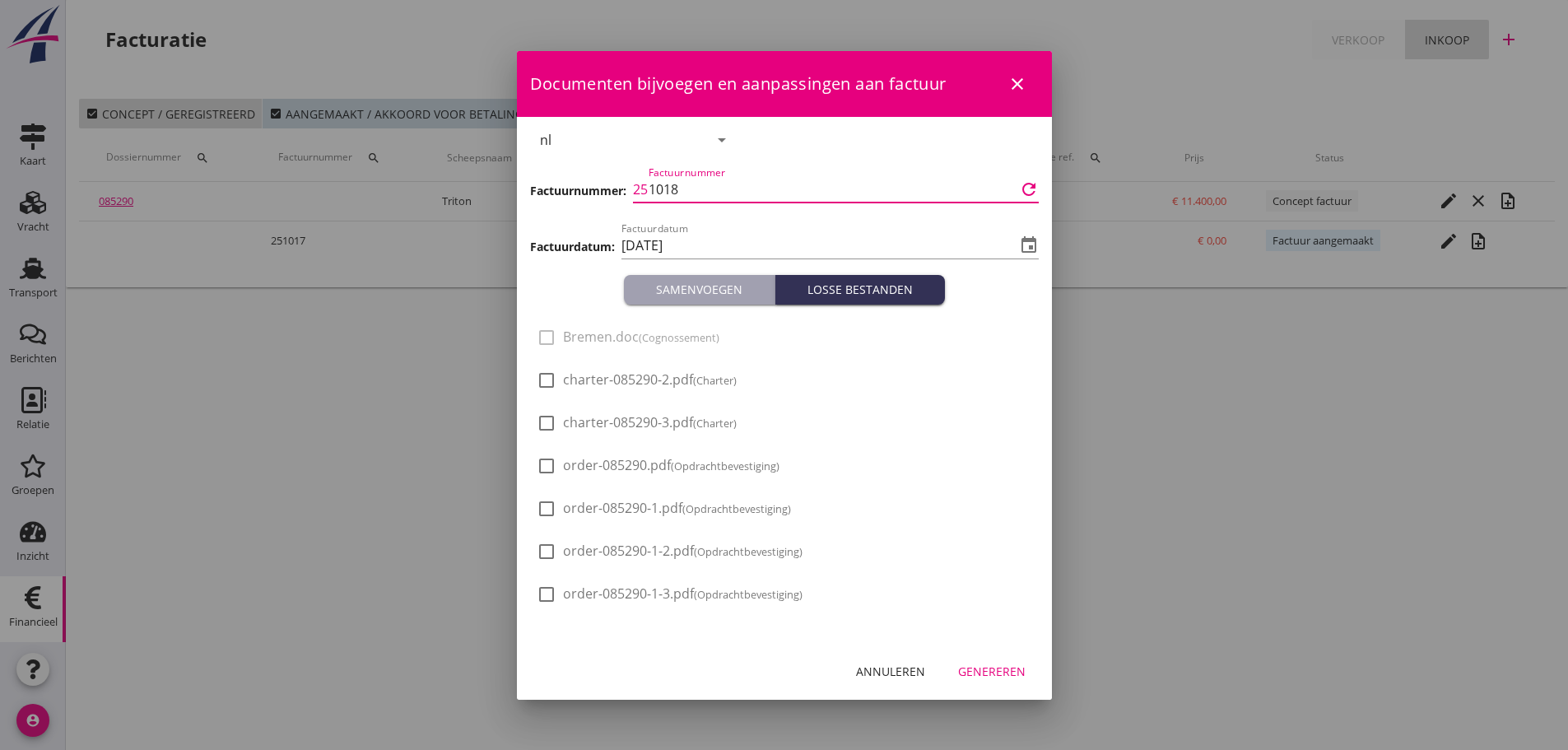
click at [736, 193] on input "1018" at bounding box center [832, 190] width 367 height 27
type input "1017"
click at [979, 663] on div "Genereren" at bounding box center [991, 671] width 68 height 18
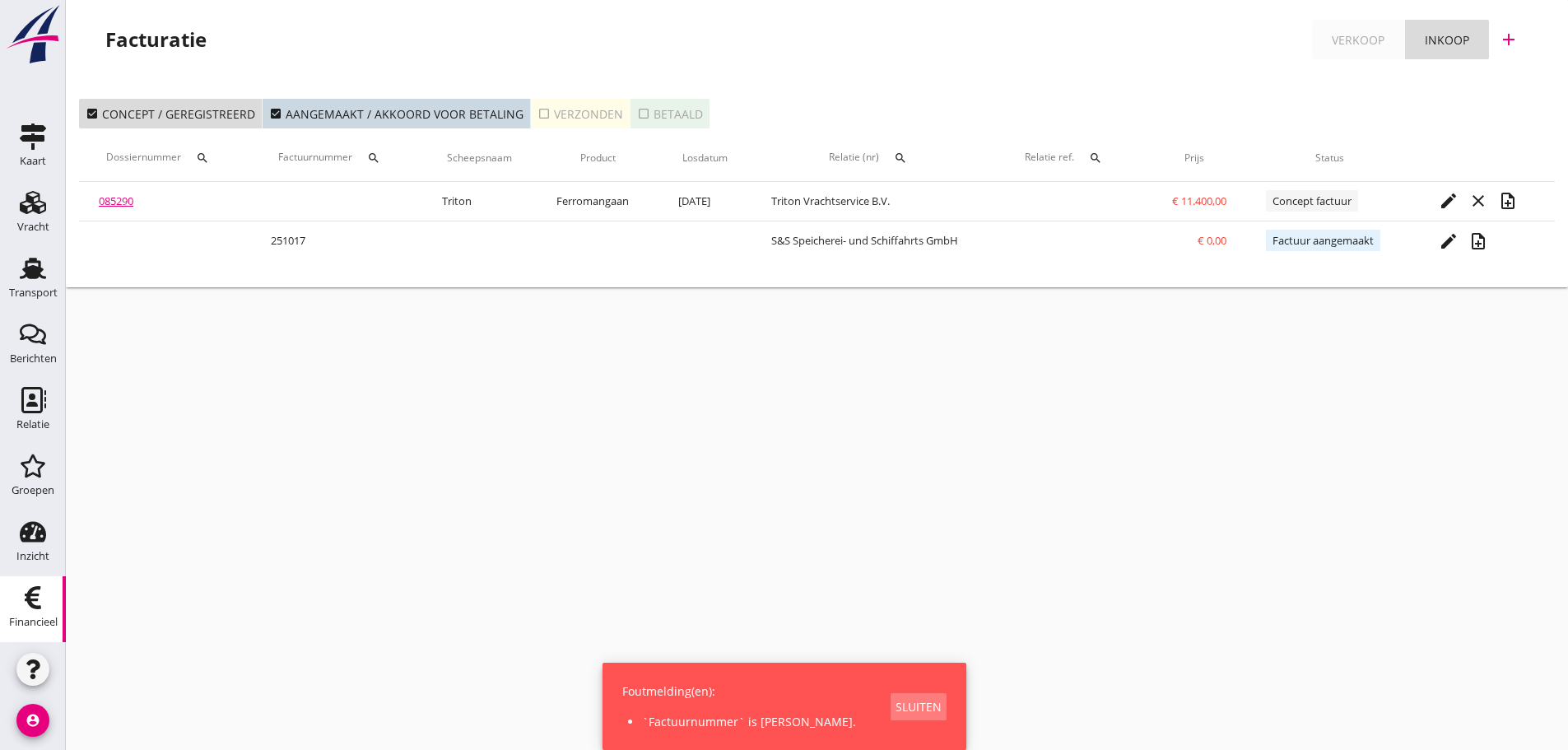
click at [895, 711] on div "Sluiten" at bounding box center [918, 707] width 46 height 18
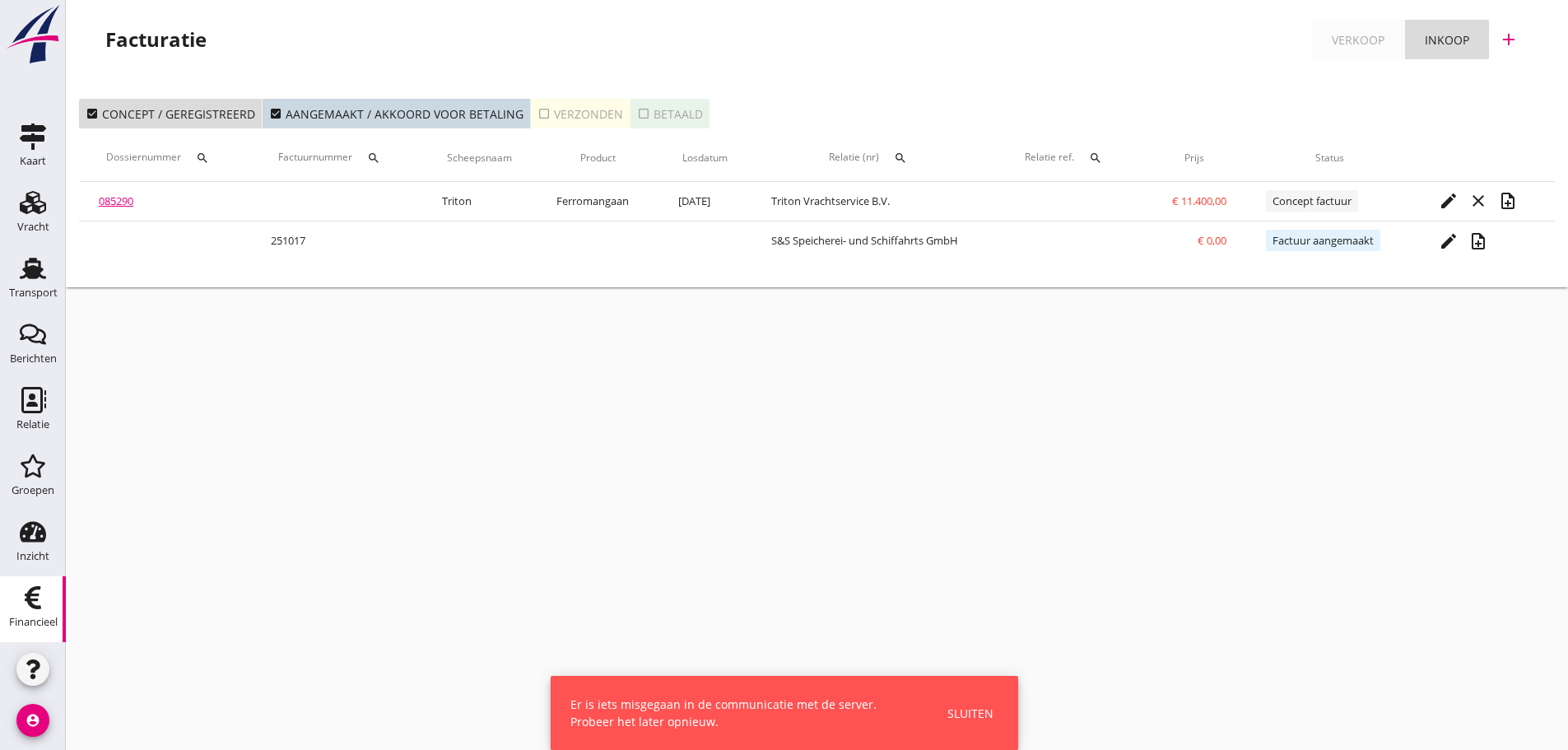
click at [979, 720] on div "Sluiten" at bounding box center [969, 713] width 46 height 18
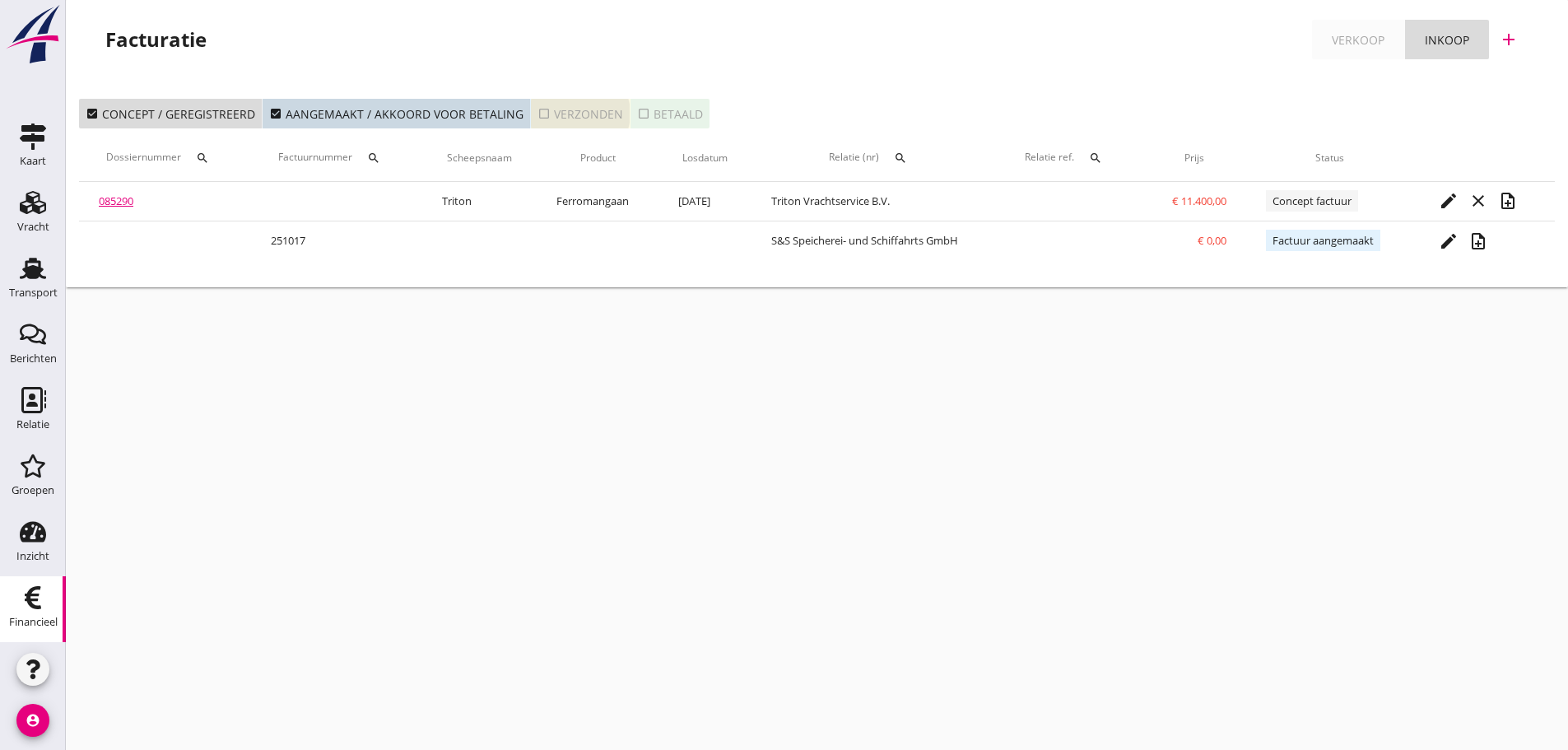
click at [543, 110] on icon "check_box_outline_blank" at bounding box center [544, 114] width 13 height 13
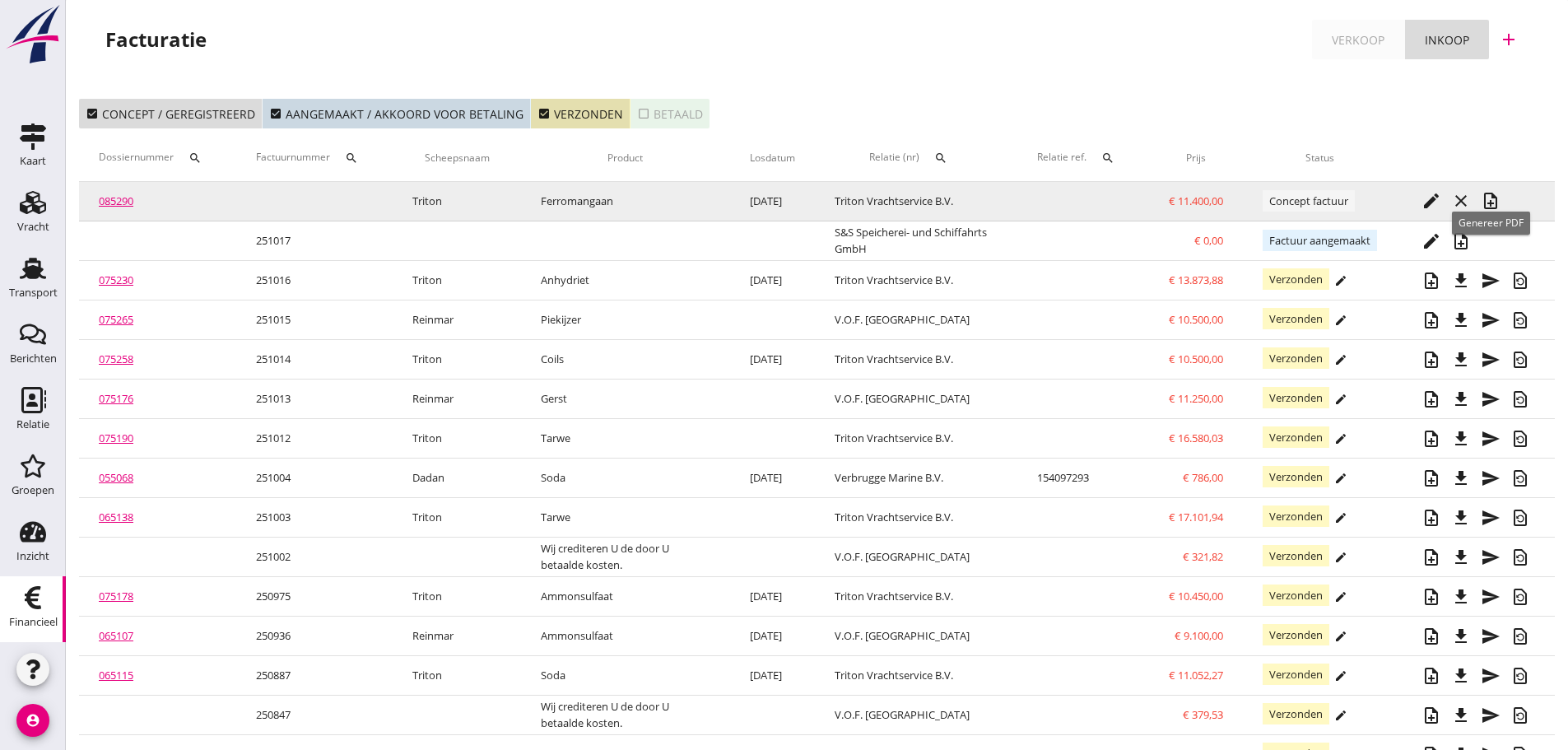
click at [1486, 209] on icon "note_add" at bounding box center [1490, 201] width 20 height 20
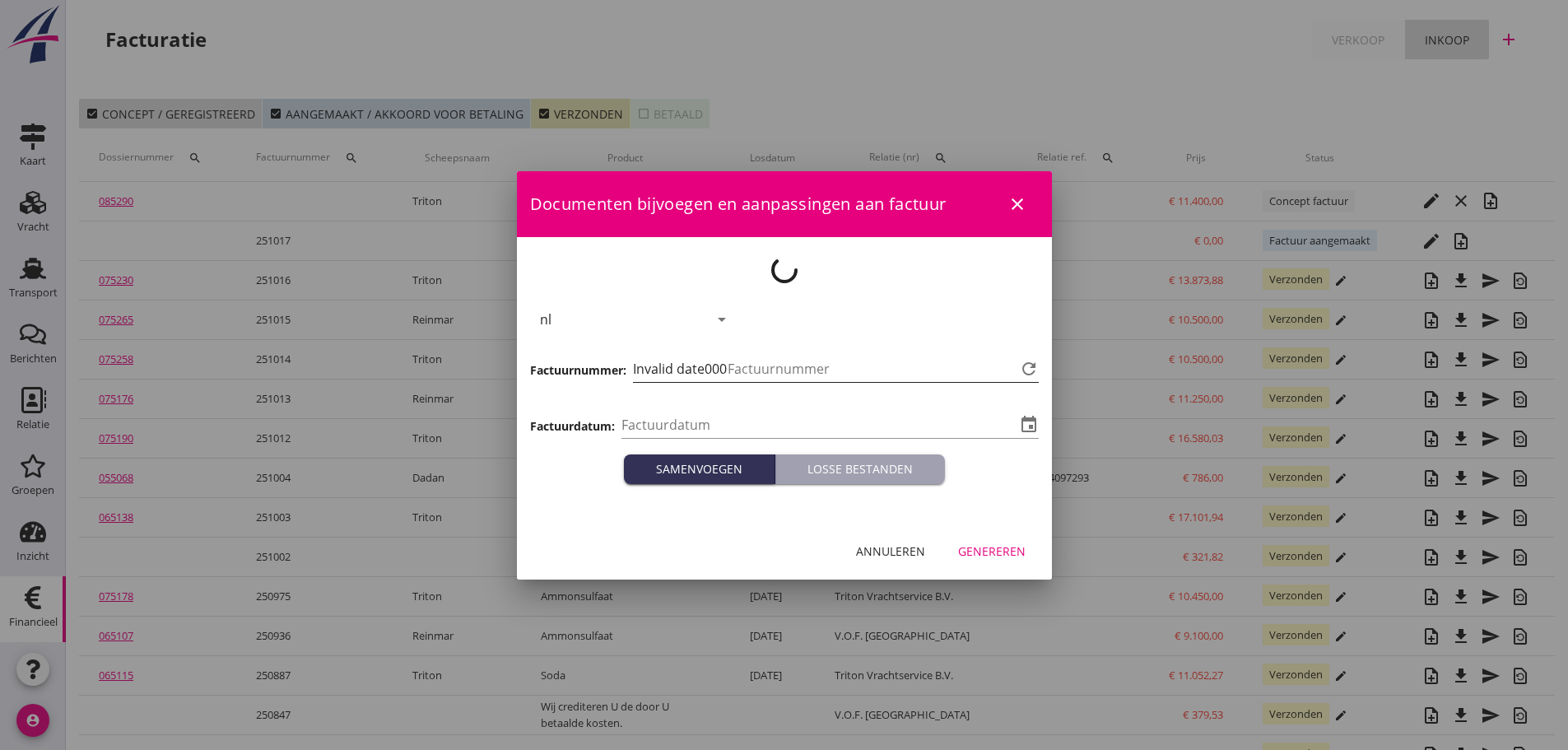
type input "[DATE]"
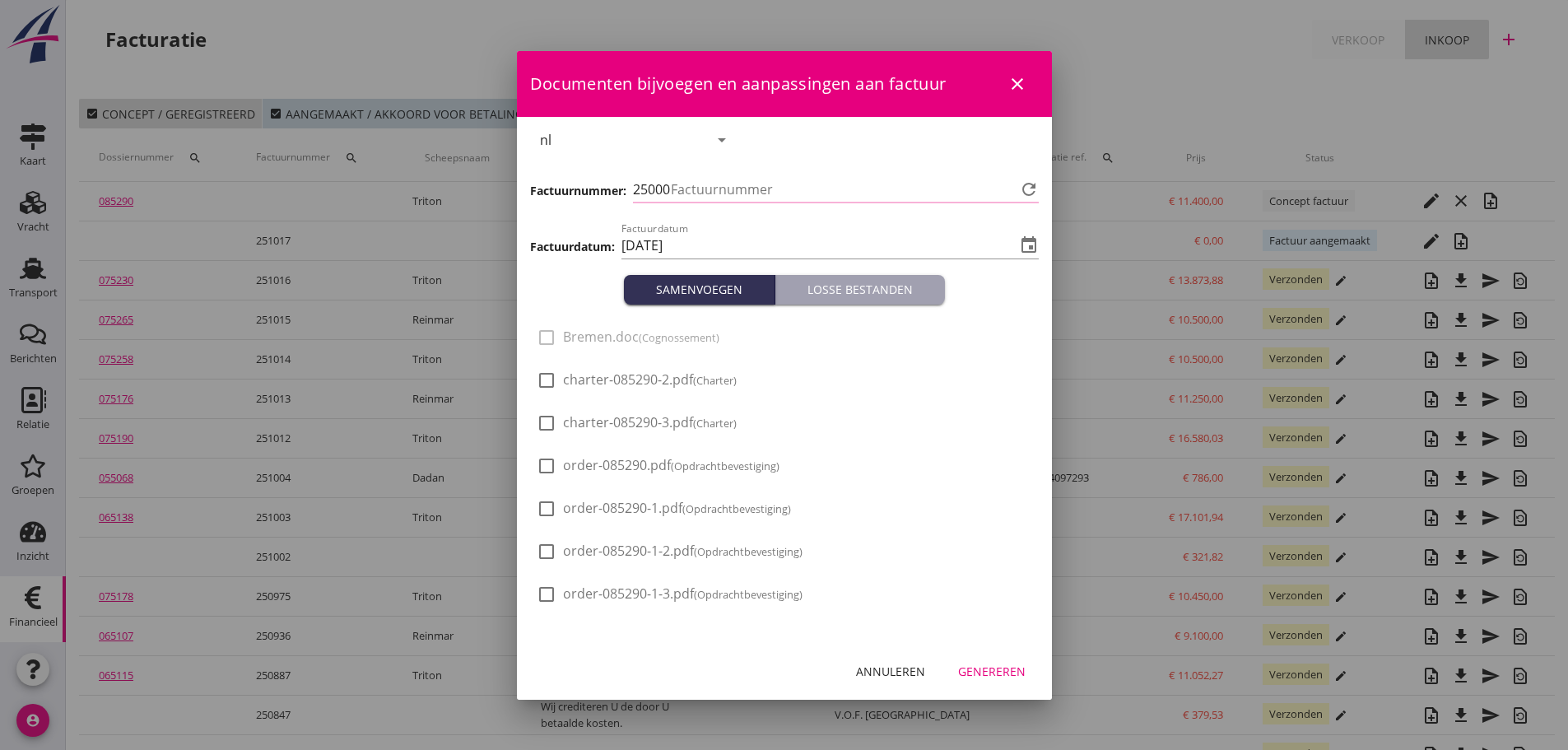
type input "1018"
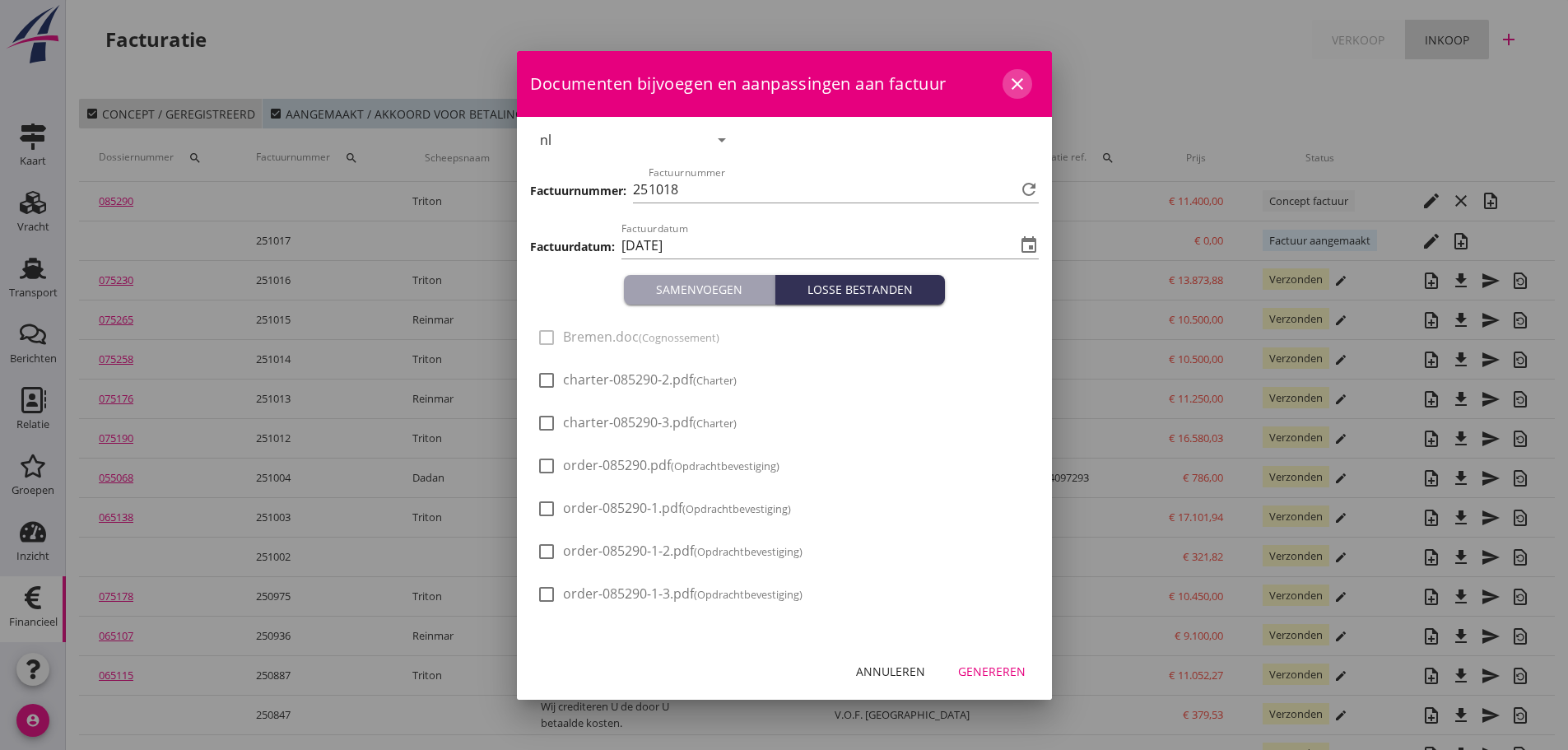
click at [1012, 83] on icon "close" at bounding box center [1017, 84] width 20 height 20
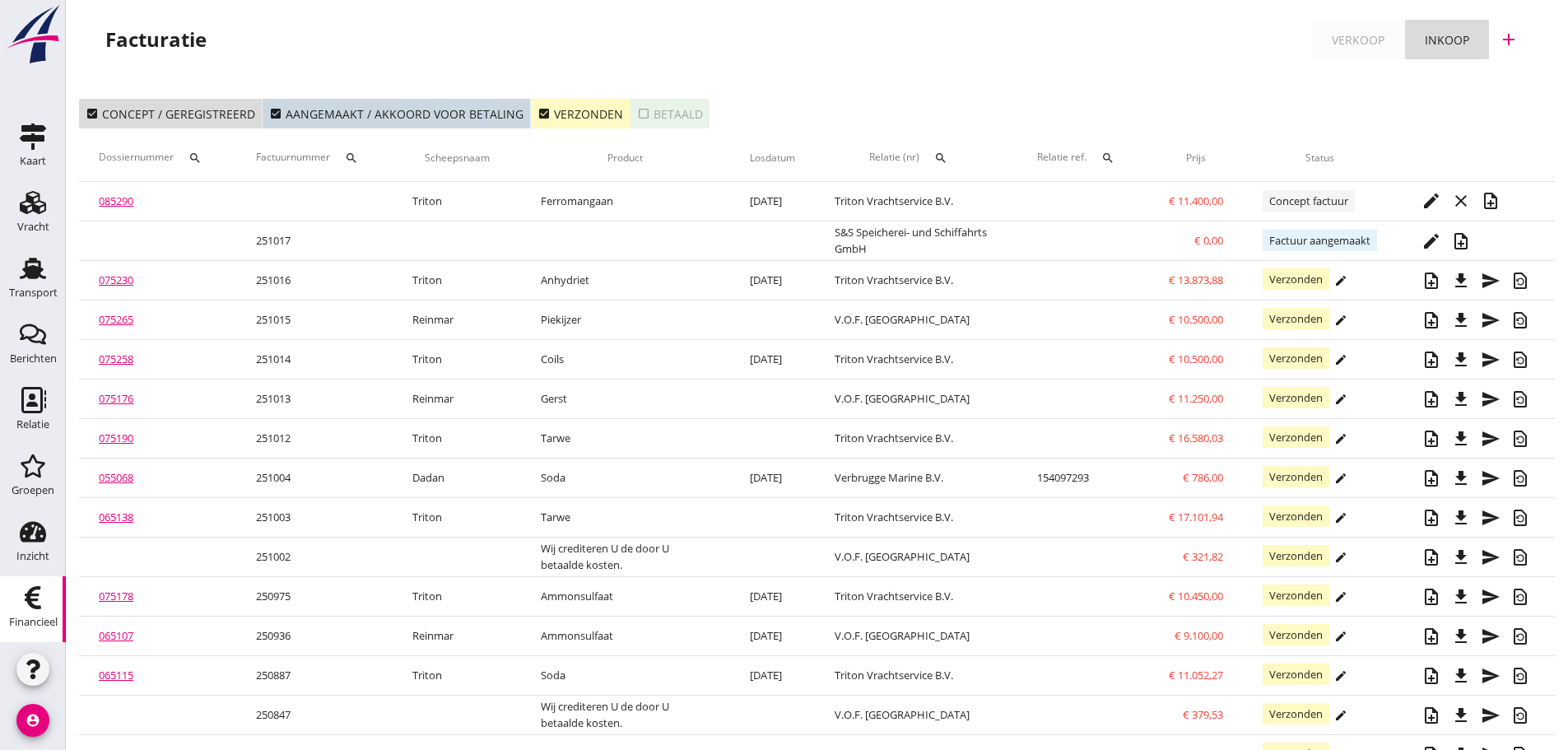
click at [544, 114] on div "check_box Verzonden" at bounding box center [580, 114] width 86 height 18
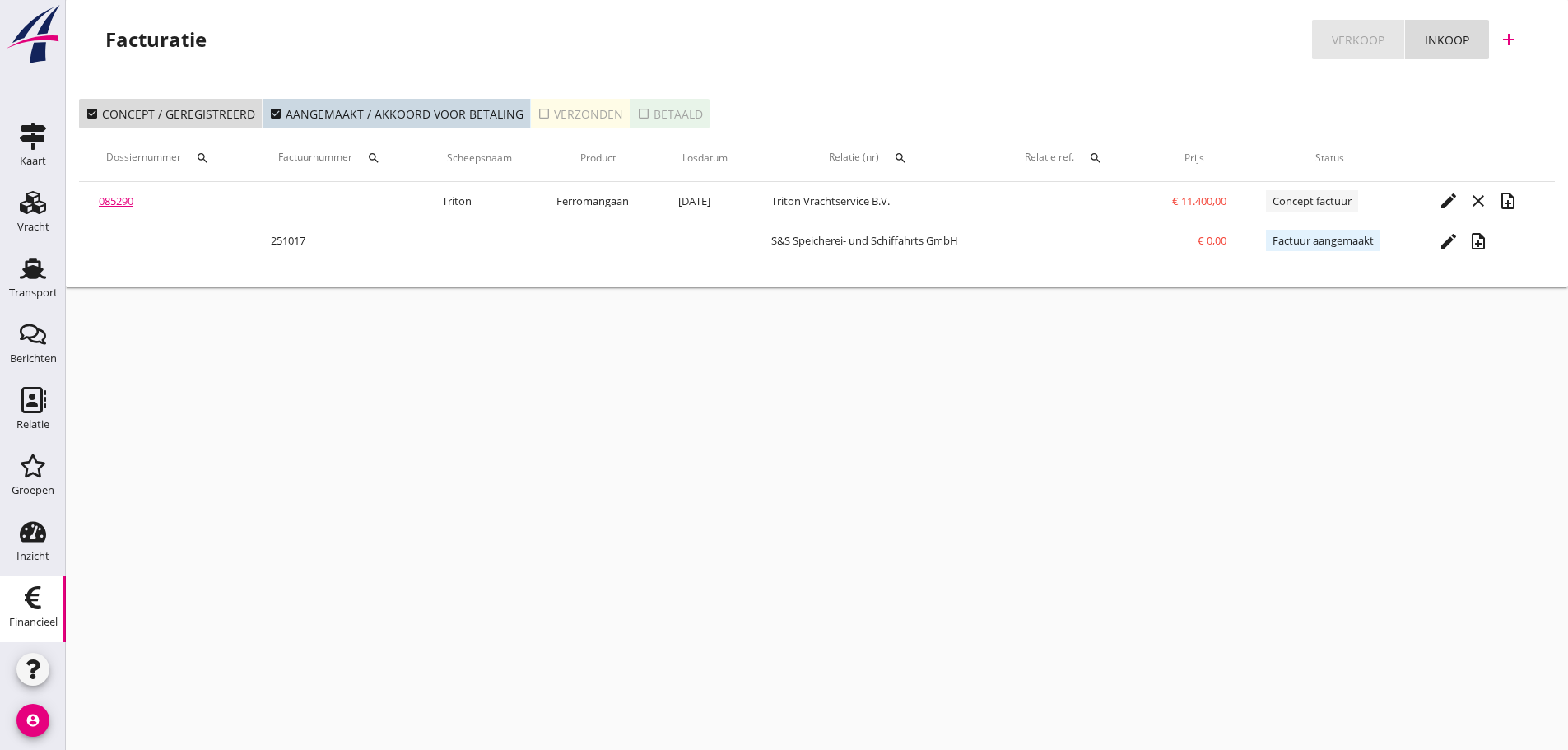
click at [1376, 36] on div "Verkoop" at bounding box center [1358, 39] width 53 height 18
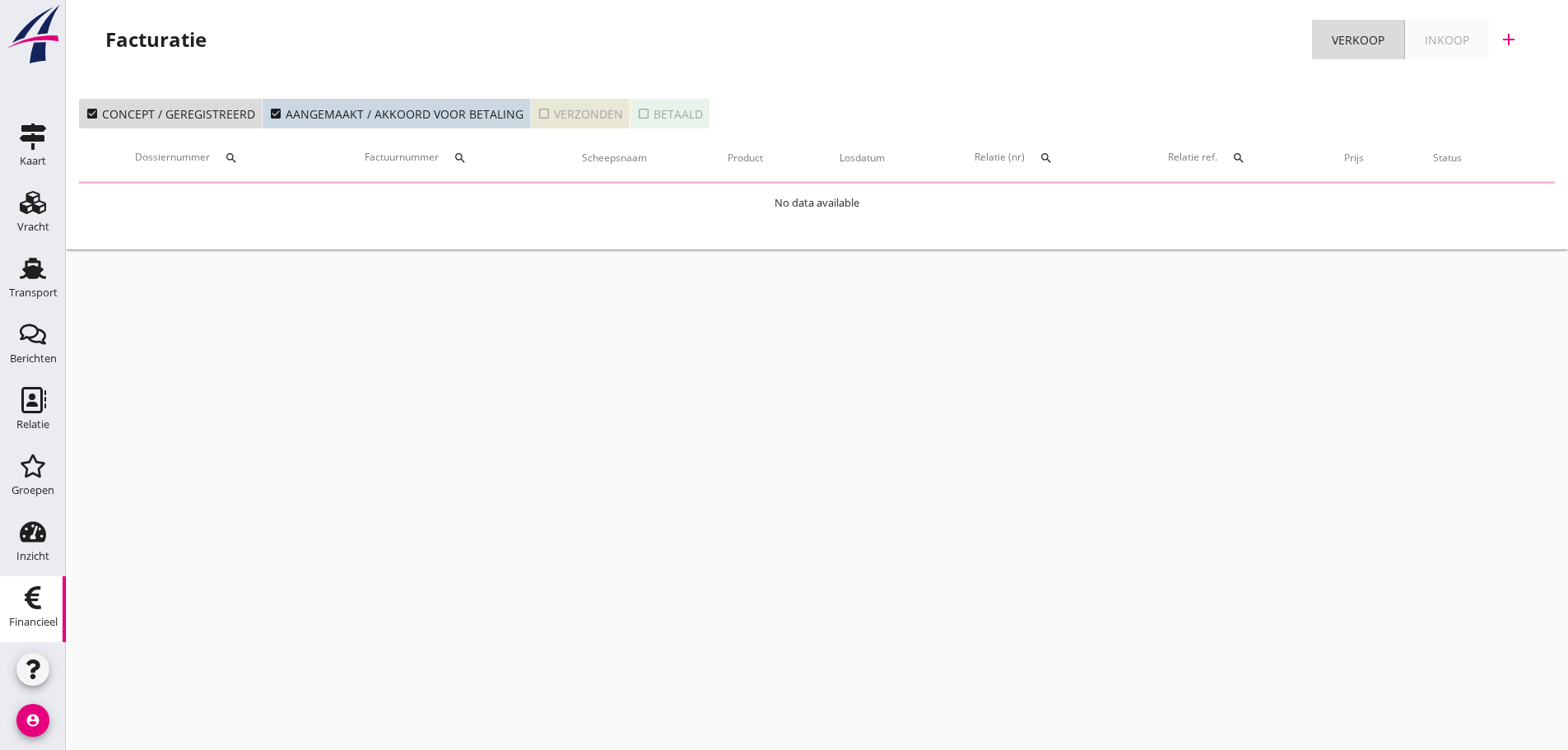
click at [541, 113] on icon "check_box_outline_blank" at bounding box center [544, 114] width 13 height 13
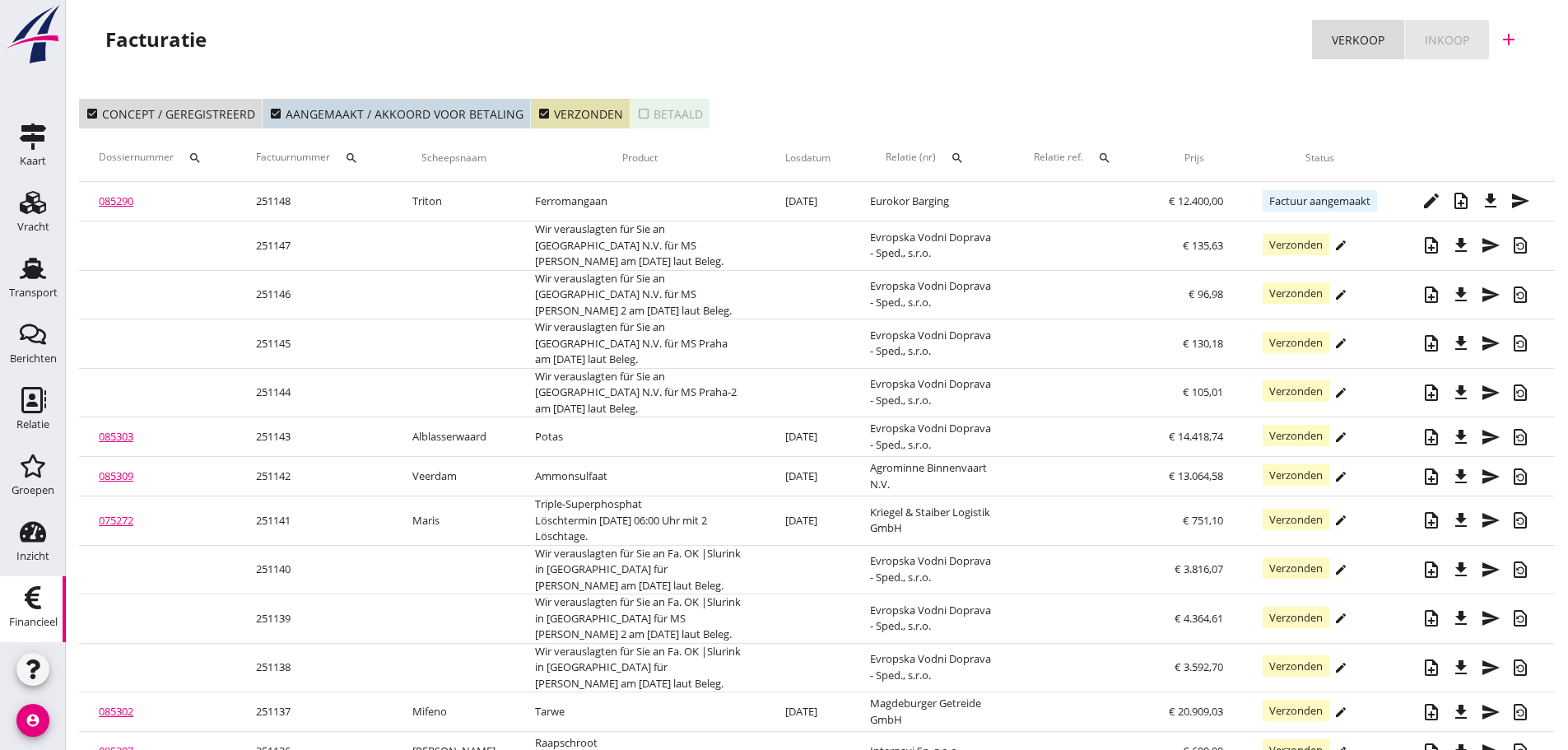
click at [1469, 37] on link "Inkoop" at bounding box center [1446, 39] width 84 height 39
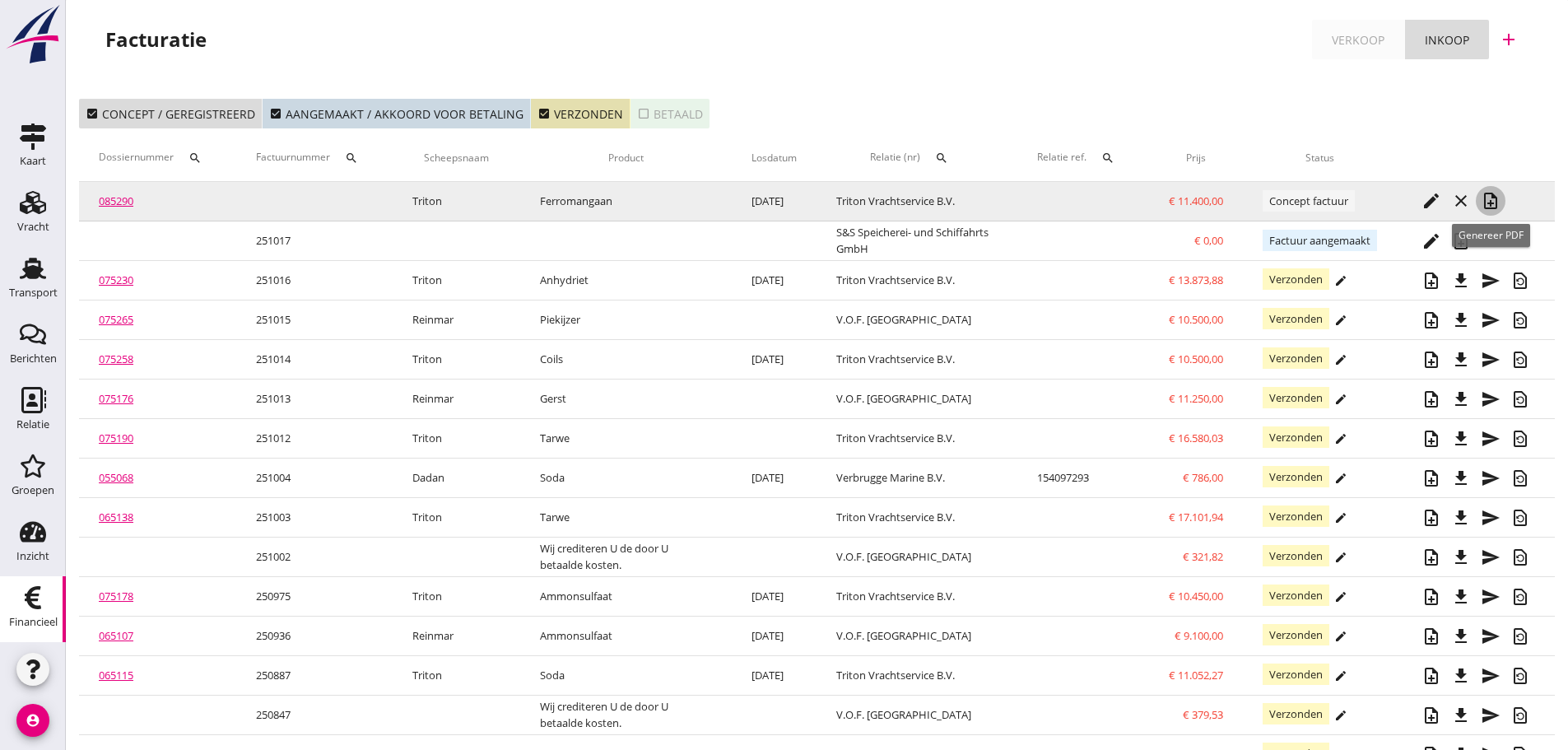
click at [1497, 200] on icon "note_add" at bounding box center [1490, 201] width 20 height 20
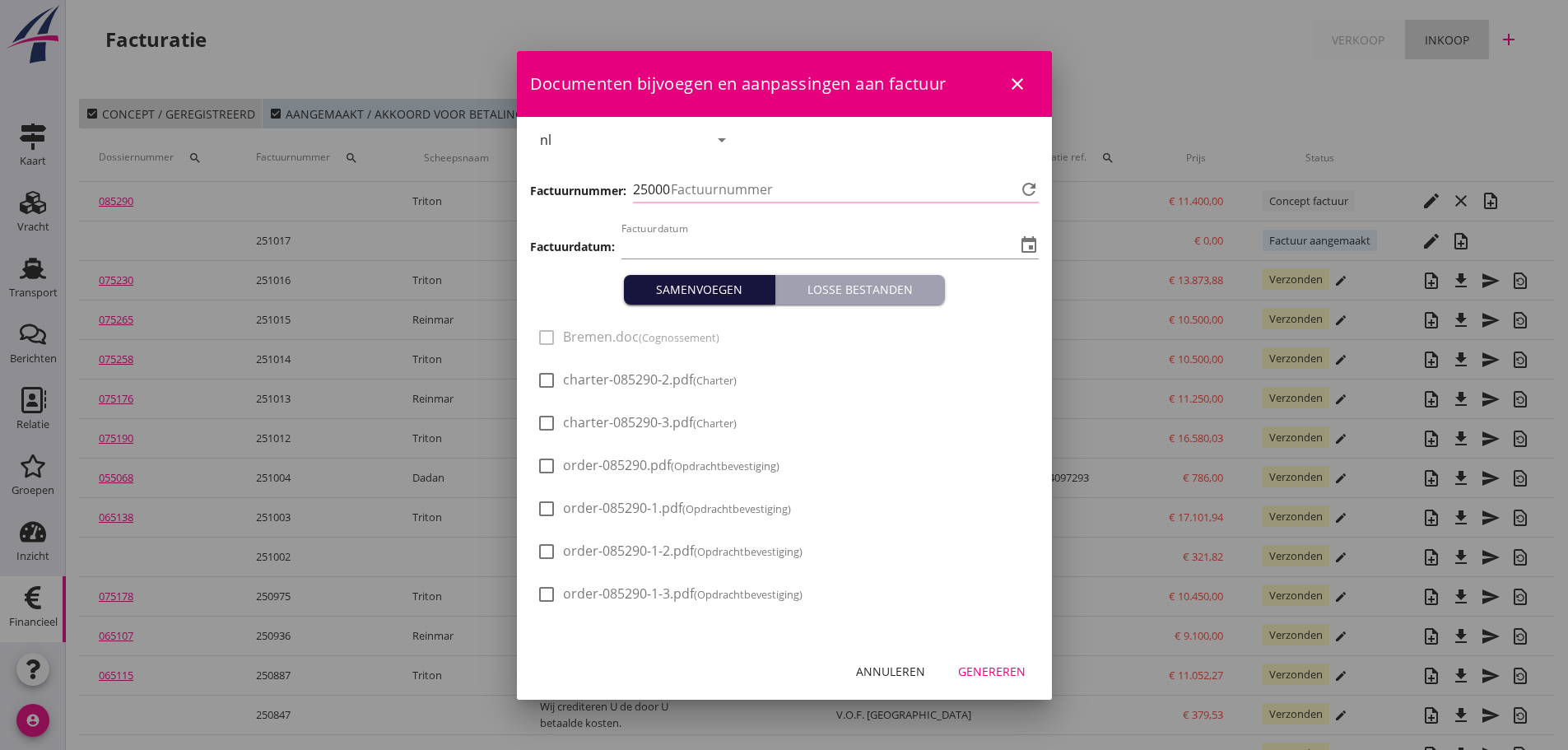
type input "[DATE]"
type input "1018"
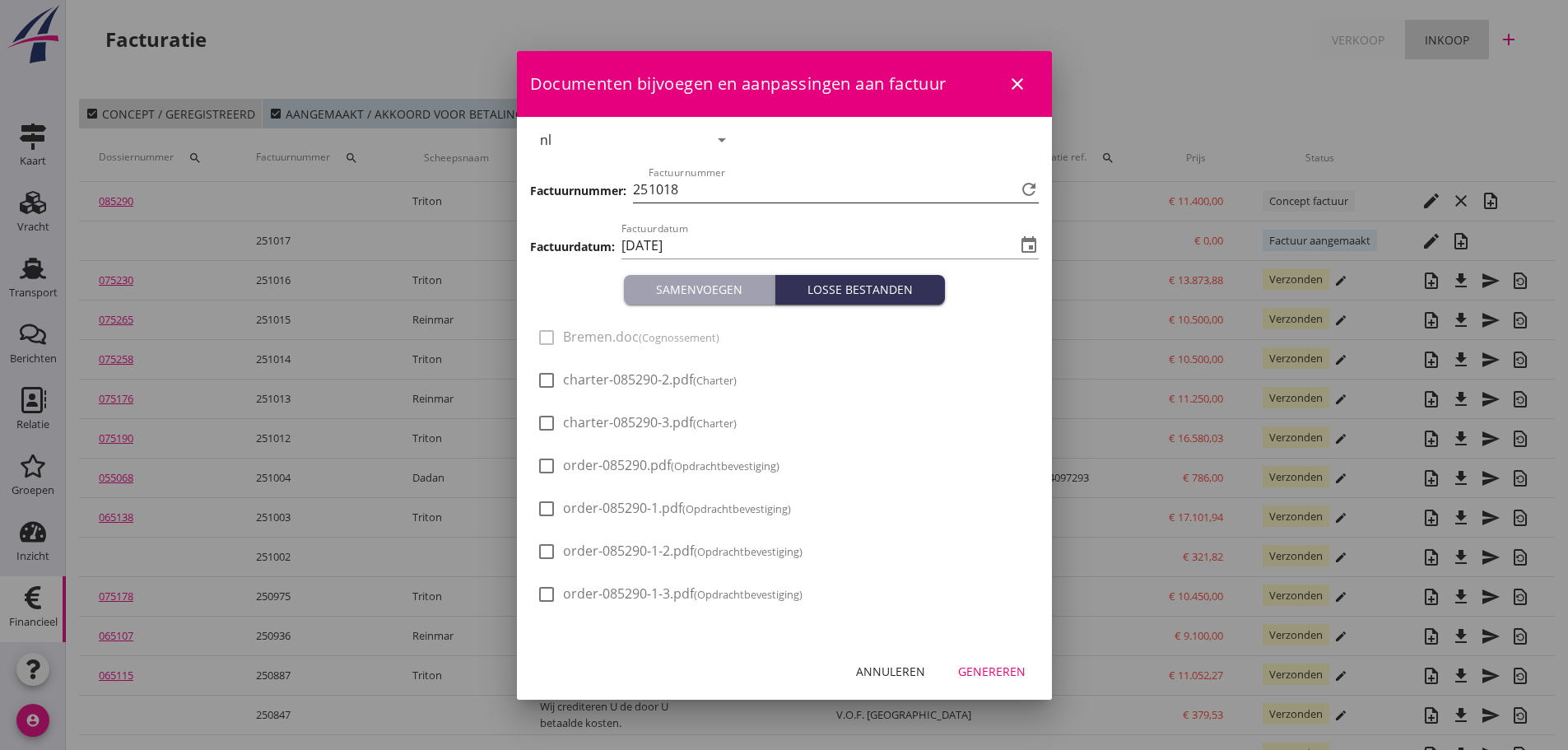
click at [1033, 185] on icon "refresh" at bounding box center [1029, 190] width 20 height 20
click at [1017, 683] on button "Genereren" at bounding box center [991, 671] width 94 height 29
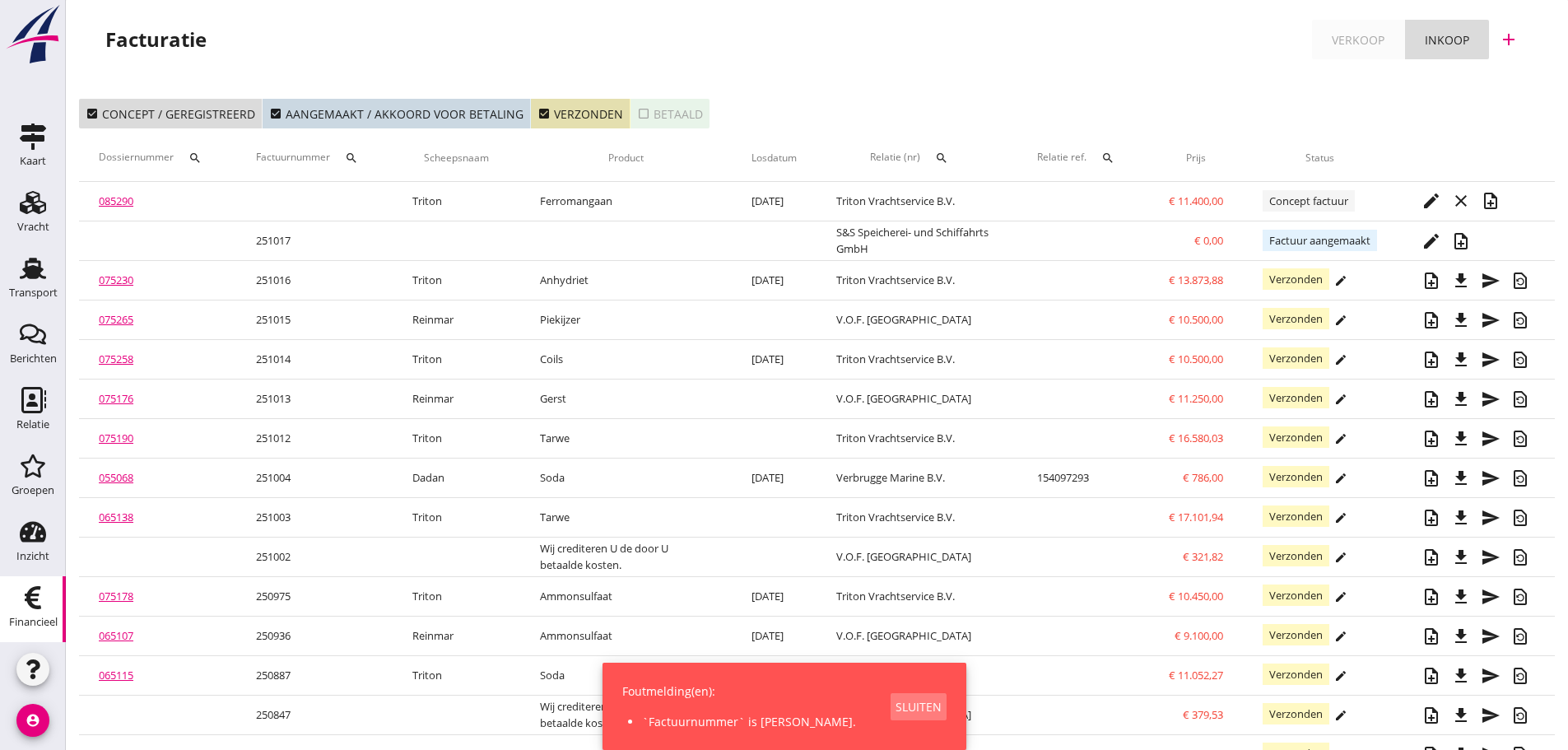
click at [895, 698] on div "Sluiten" at bounding box center [918, 707] width 46 height 18
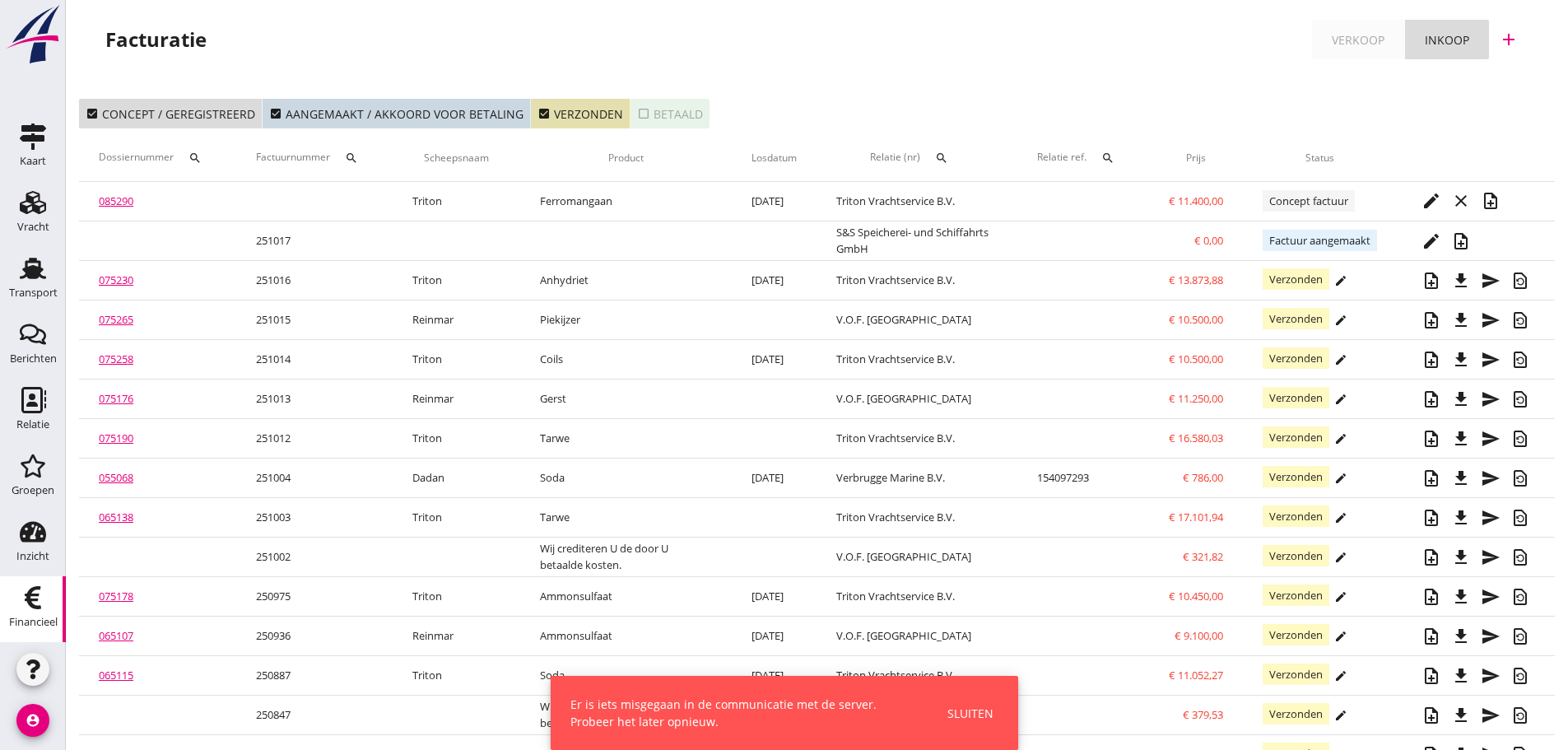
click at [979, 712] on div "Kaart Kaart Vracht Vracht Transport Transport Berichten Berichten Relatie Relat…" at bounding box center [784, 697] width 1568 height 1394
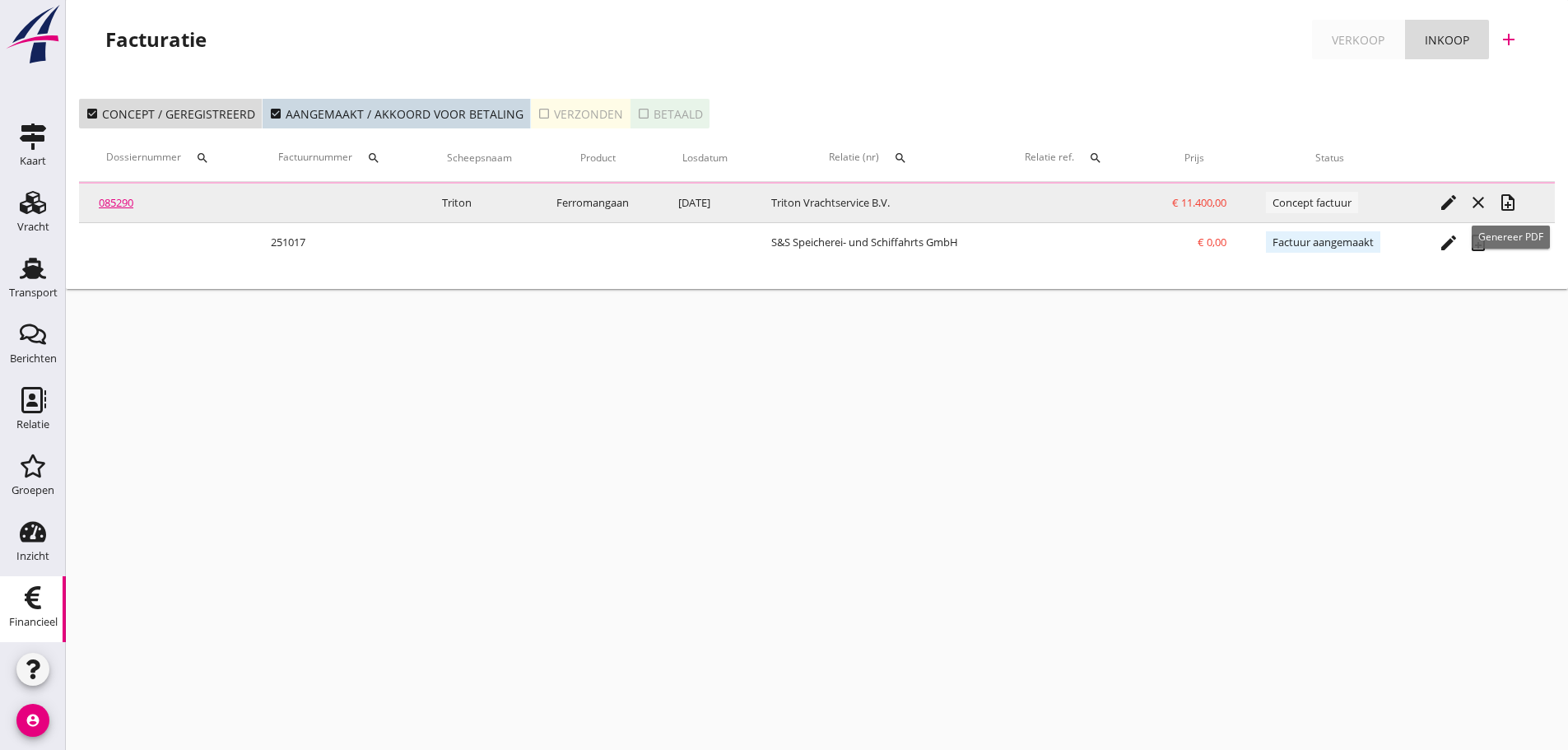
click at [1510, 203] on icon "note_add" at bounding box center [1508, 203] width 20 height 20
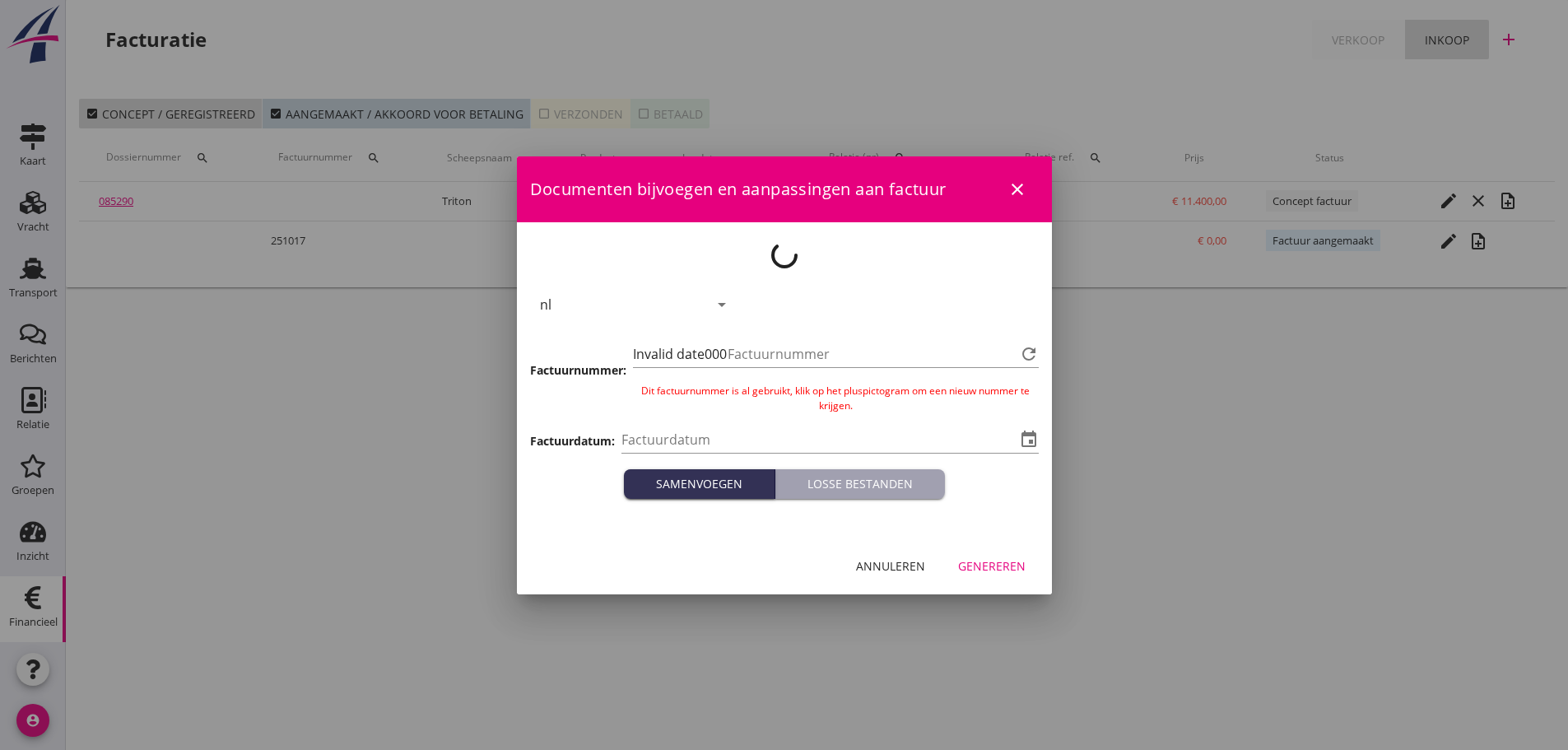
type input "[DATE]"
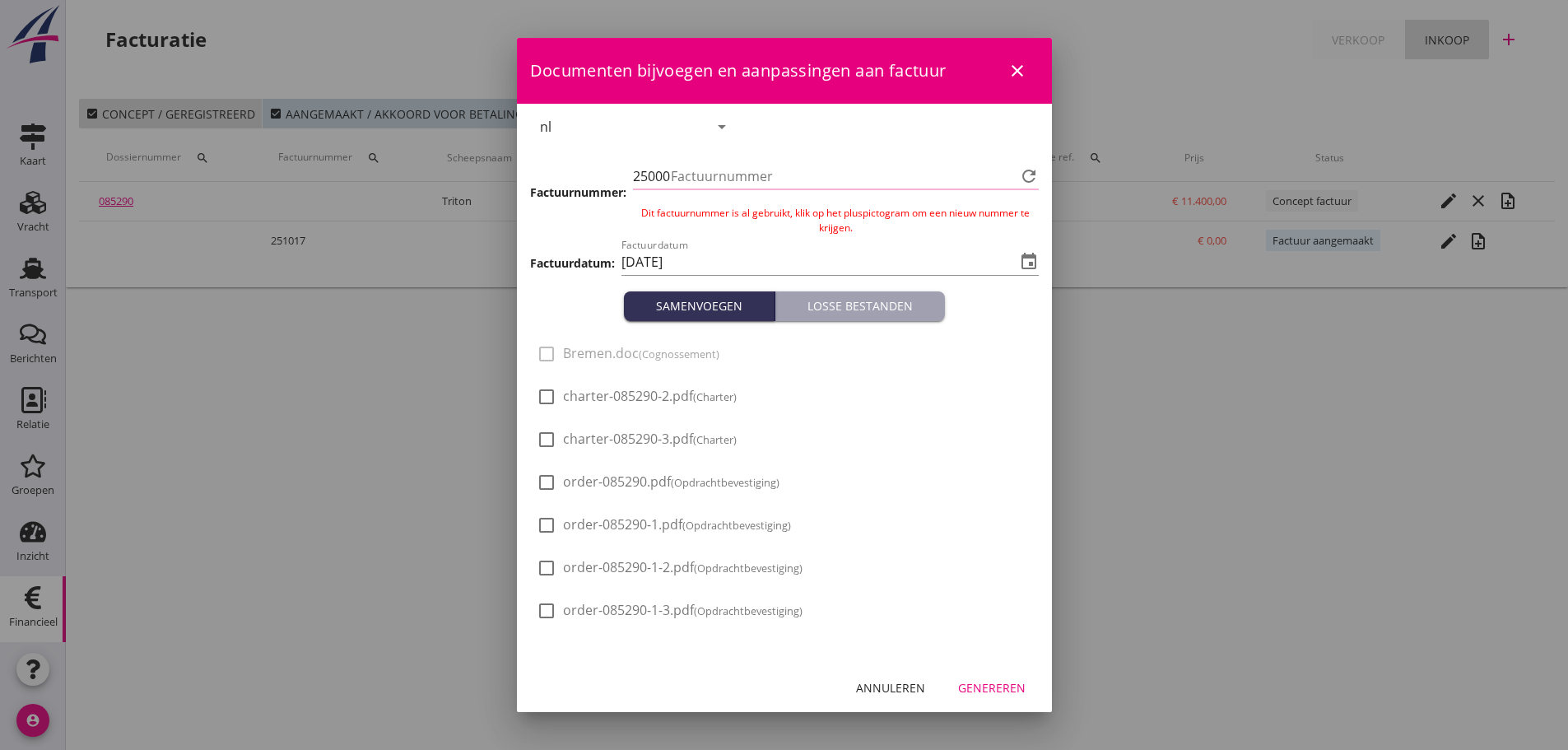
type input "1018"
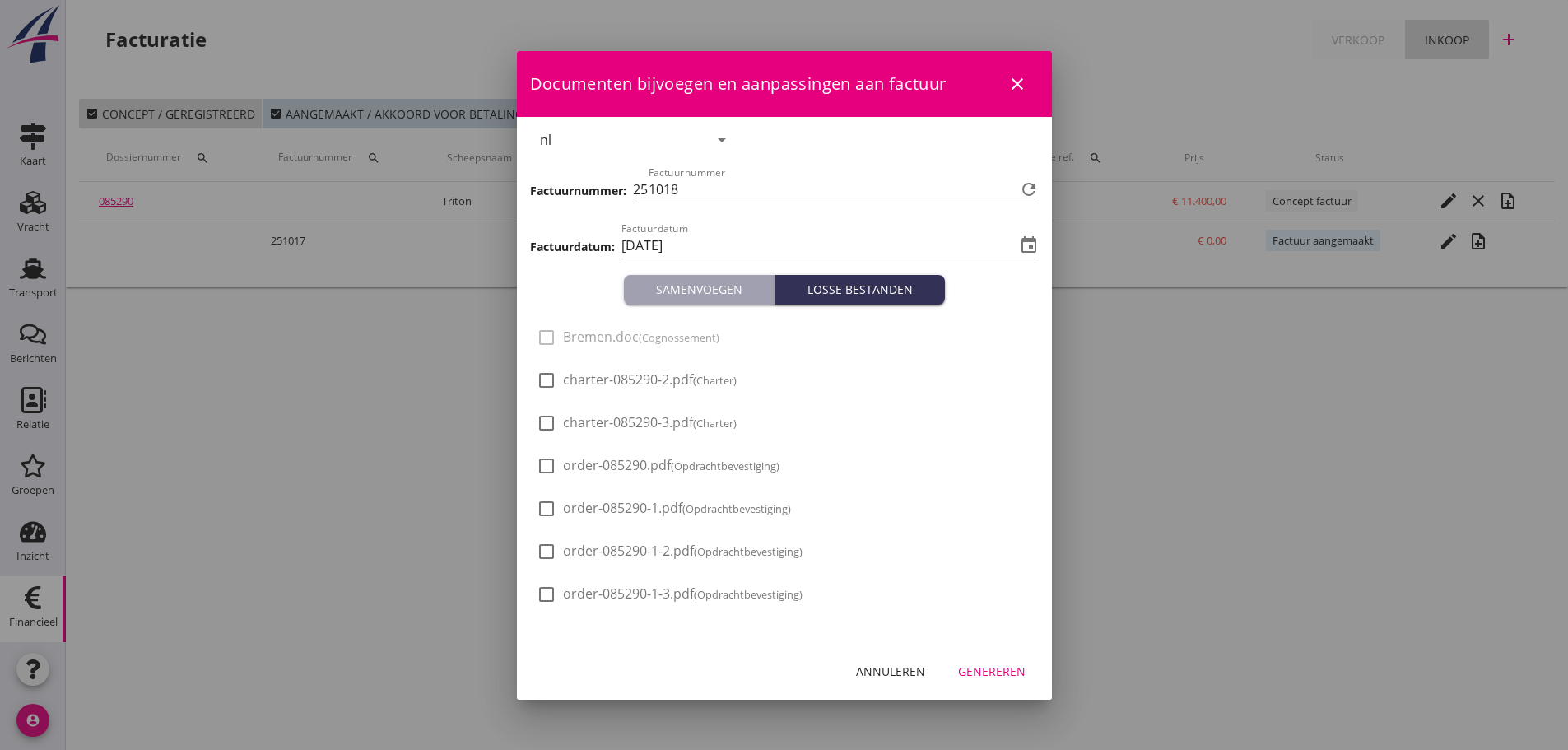
click at [1024, 677] on div "Genereren" at bounding box center [991, 671] width 68 height 18
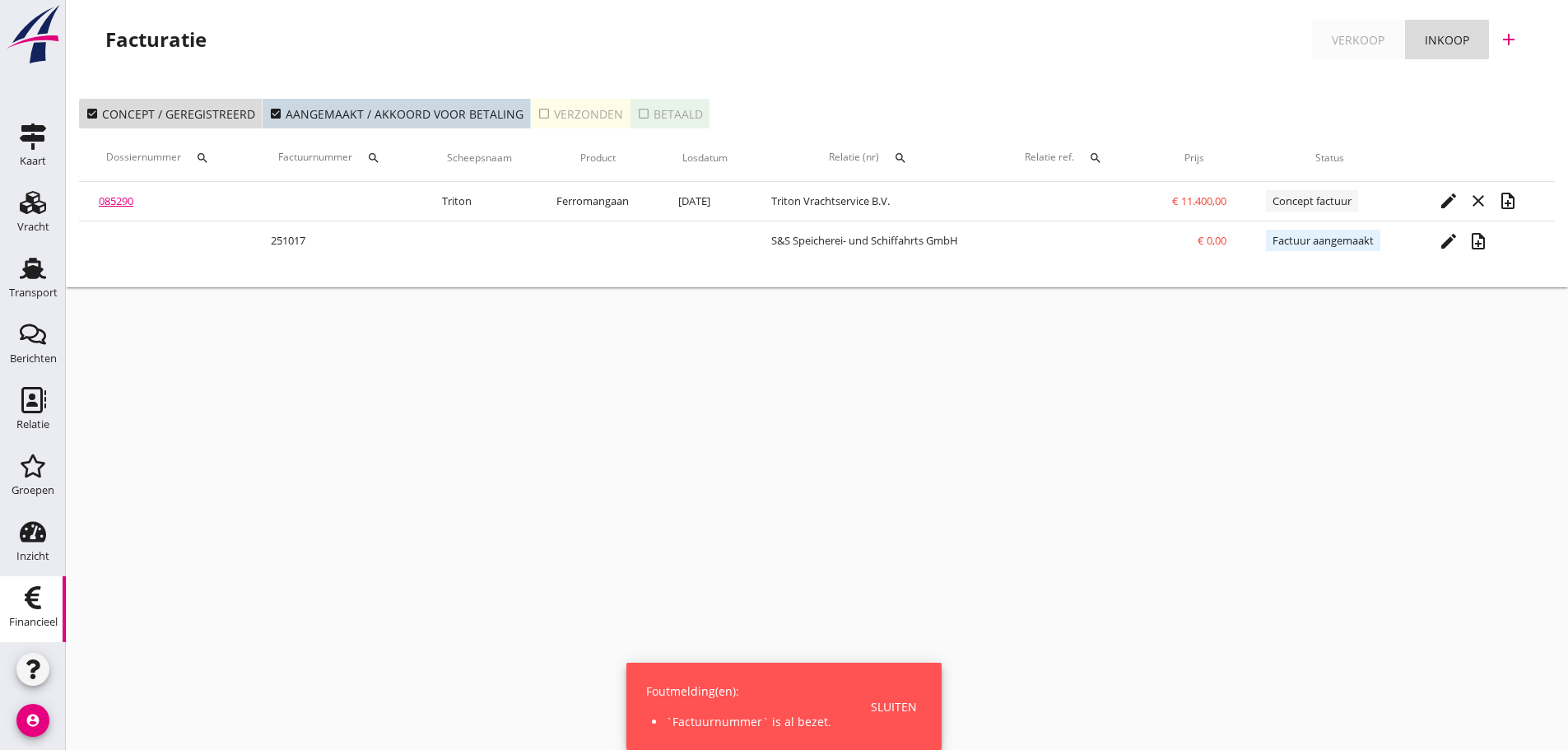
click at [888, 709] on div "Sluiten" at bounding box center [893, 707] width 46 height 18
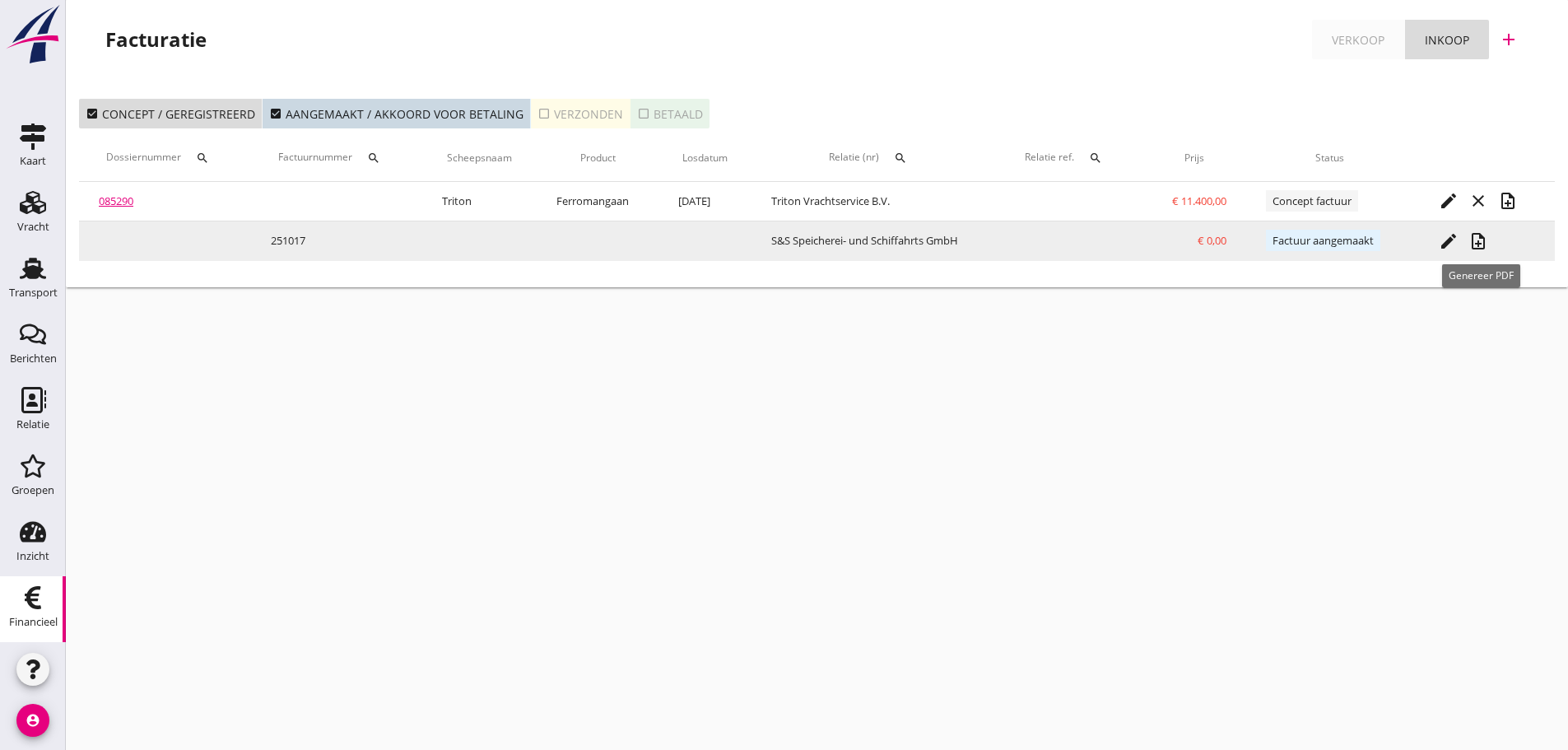
click at [1483, 251] on button "note_add" at bounding box center [1477, 241] width 29 height 29
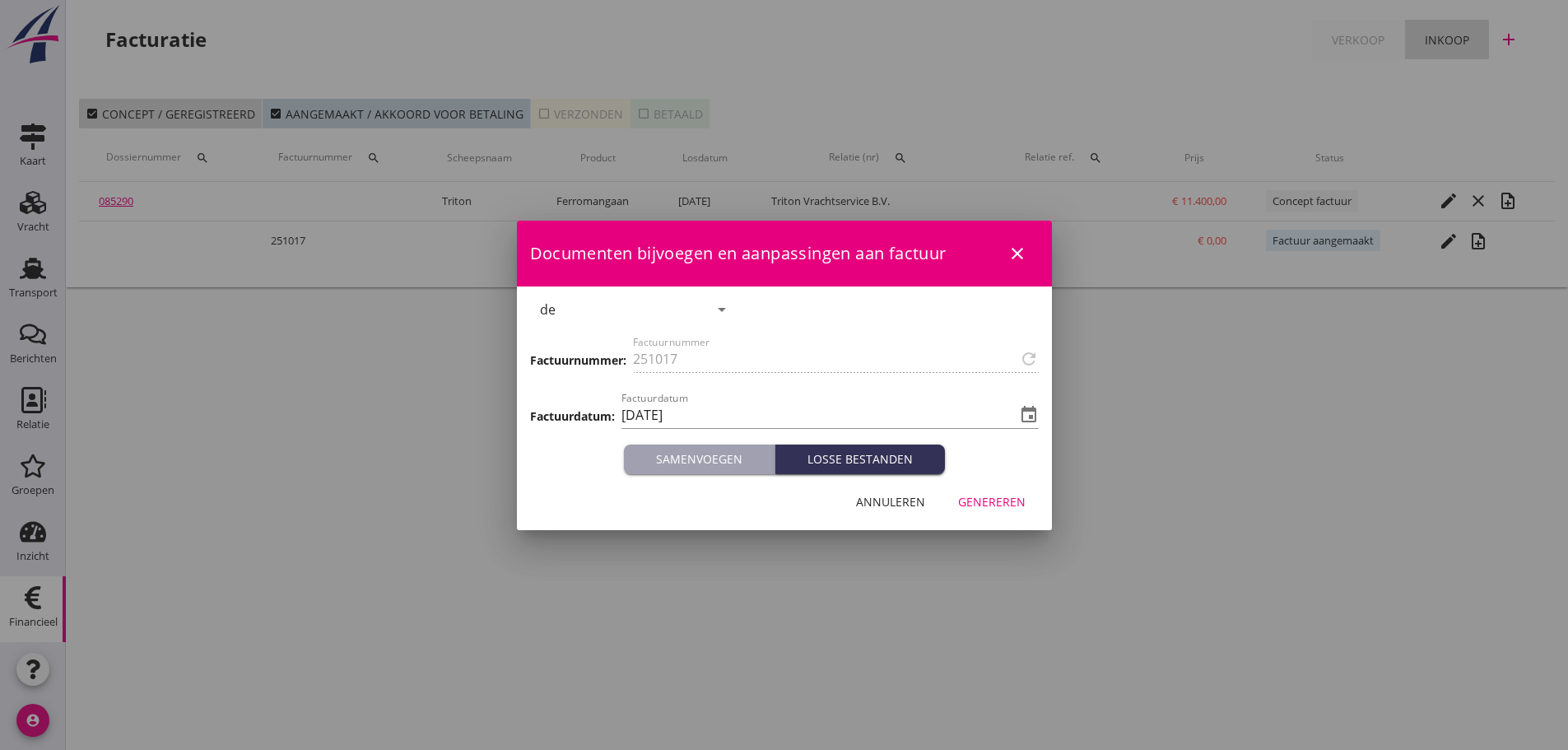
click at [1014, 247] on icon "close" at bounding box center [1017, 254] width 20 height 20
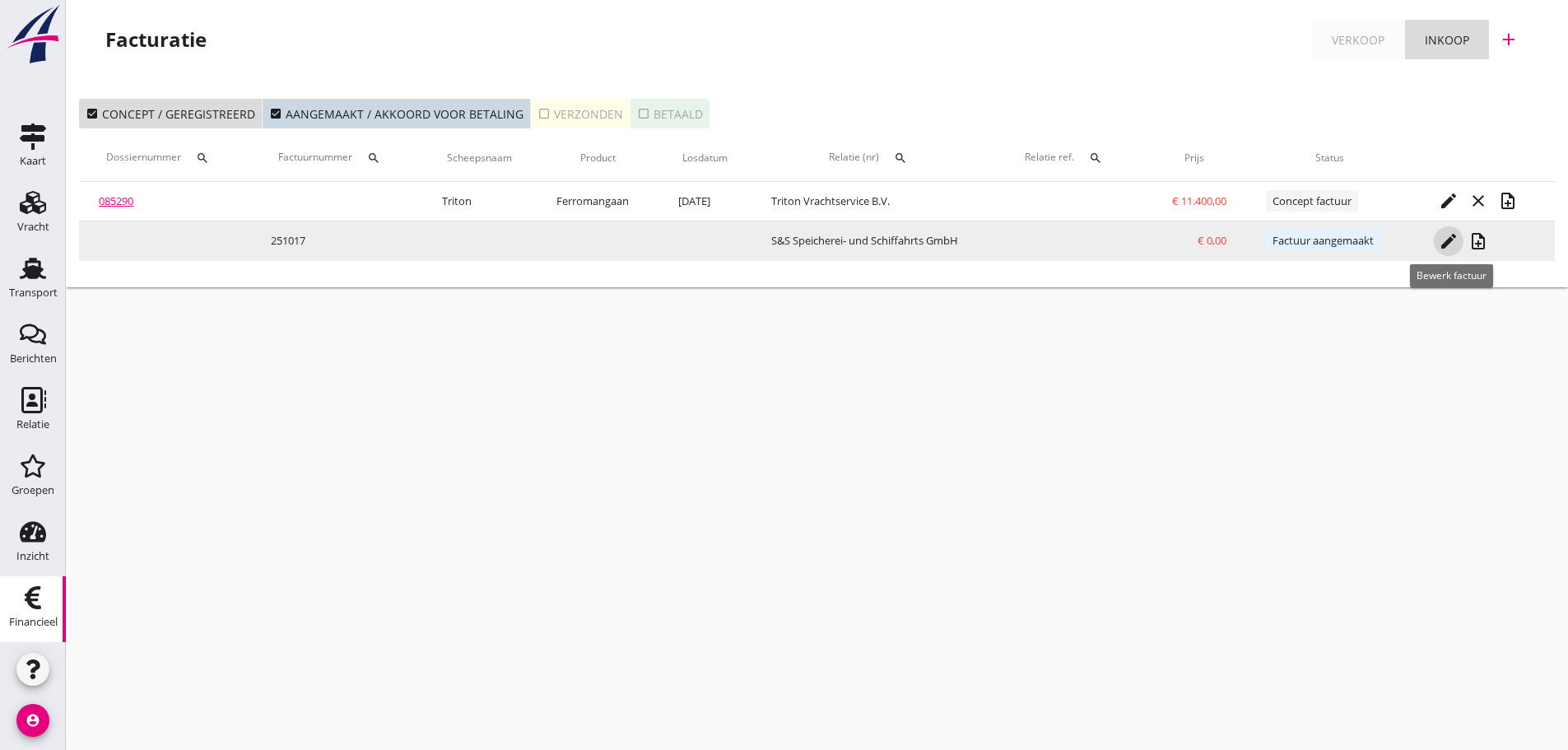
click at [1455, 248] on icon "edit" at bounding box center [1449, 241] width 20 height 20
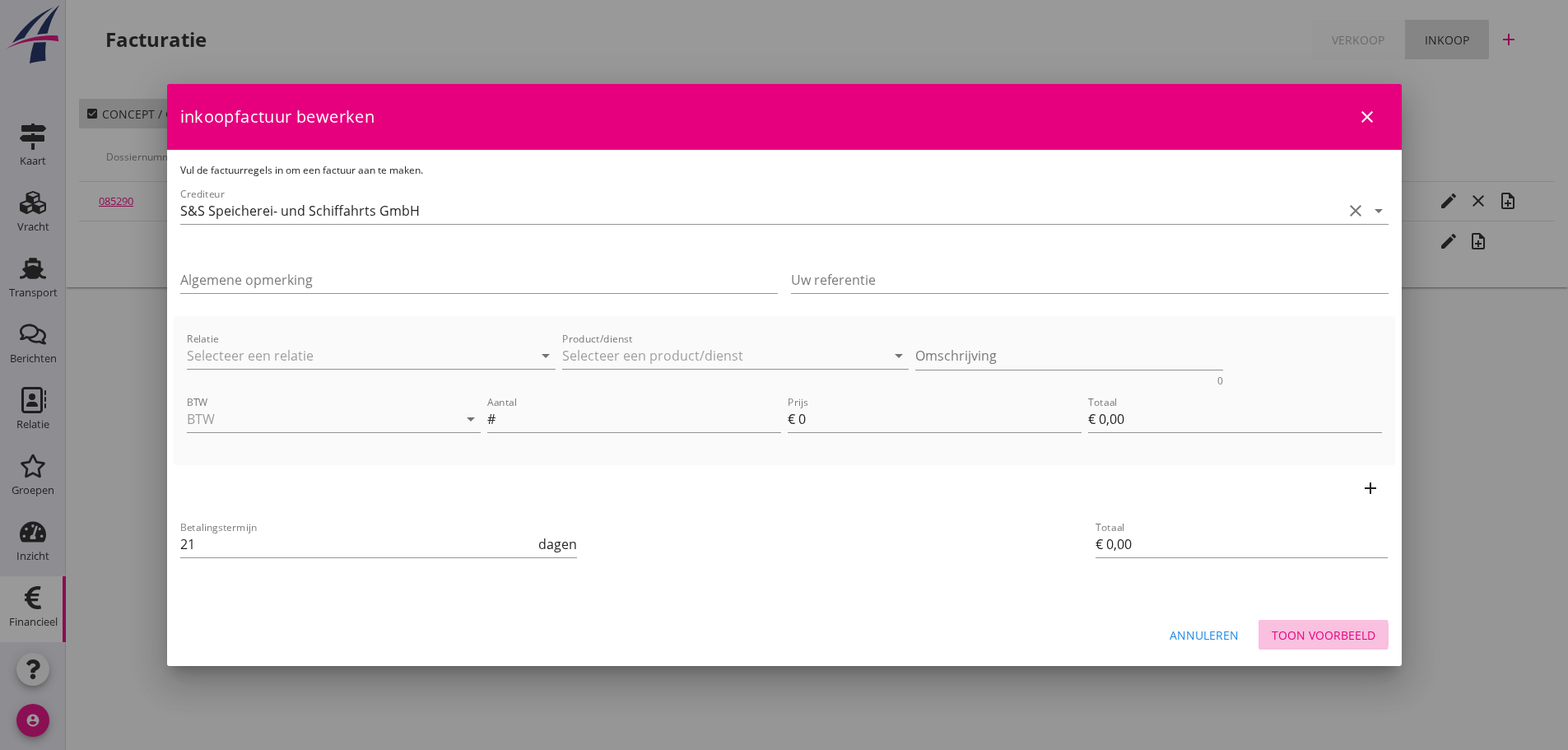
click at [1348, 646] on button "Toon voorbeeld" at bounding box center [1323, 634] width 130 height 29
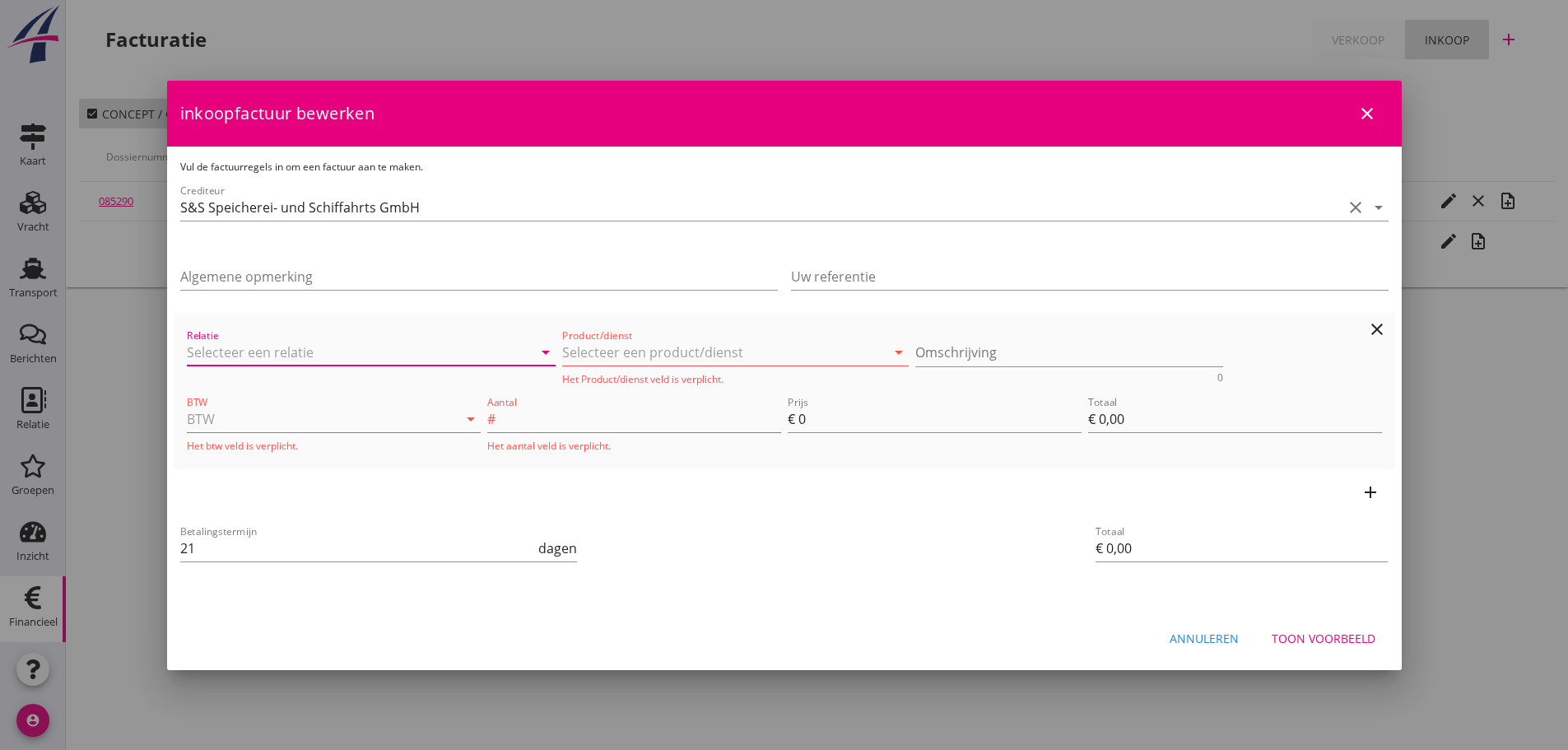
click at [307, 351] on input "Relatie" at bounding box center [348, 352] width 323 height 27
click at [1211, 647] on button "Annuleren" at bounding box center [1204, 638] width 95 height 29
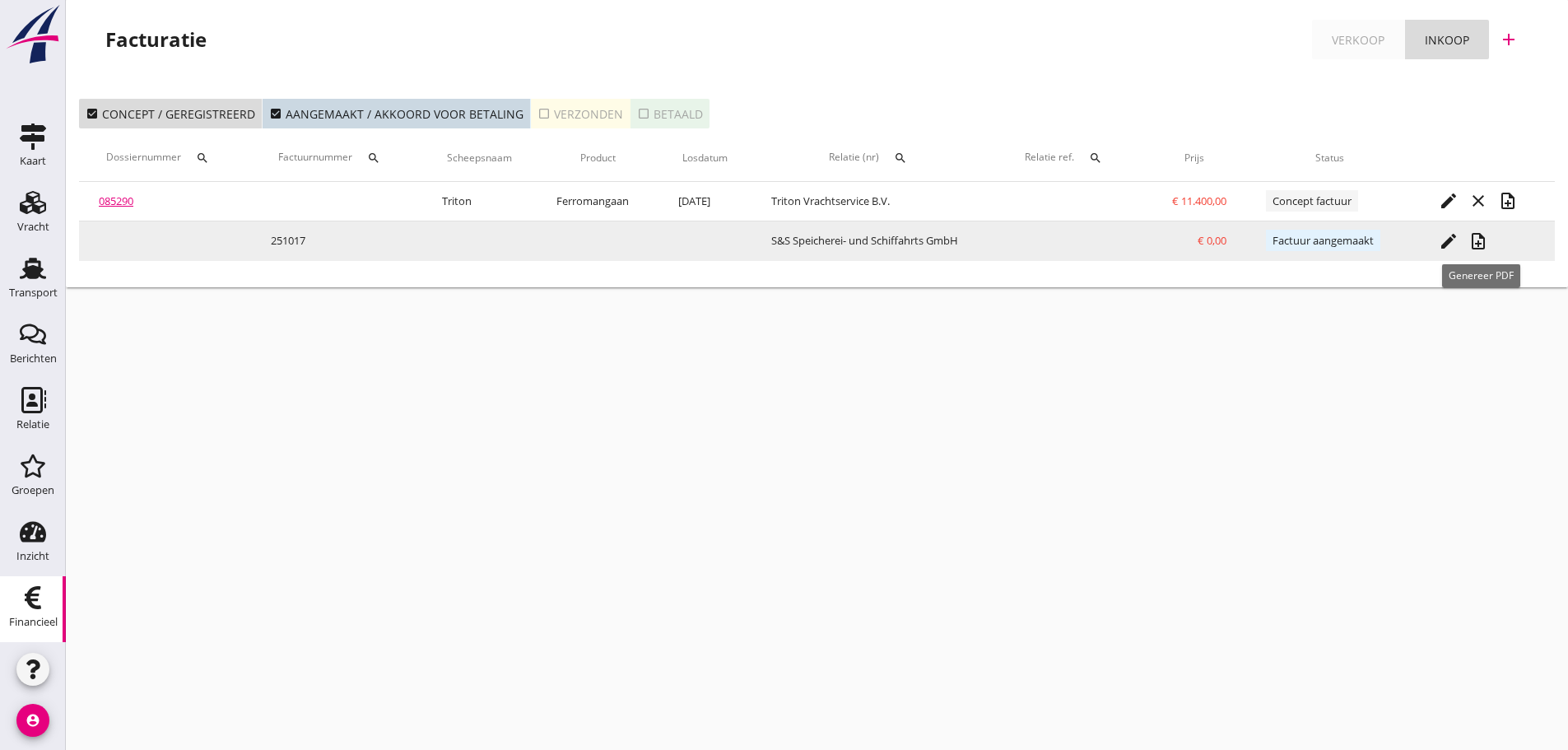
click at [1475, 235] on icon "note_add" at bounding box center [1478, 241] width 20 height 20
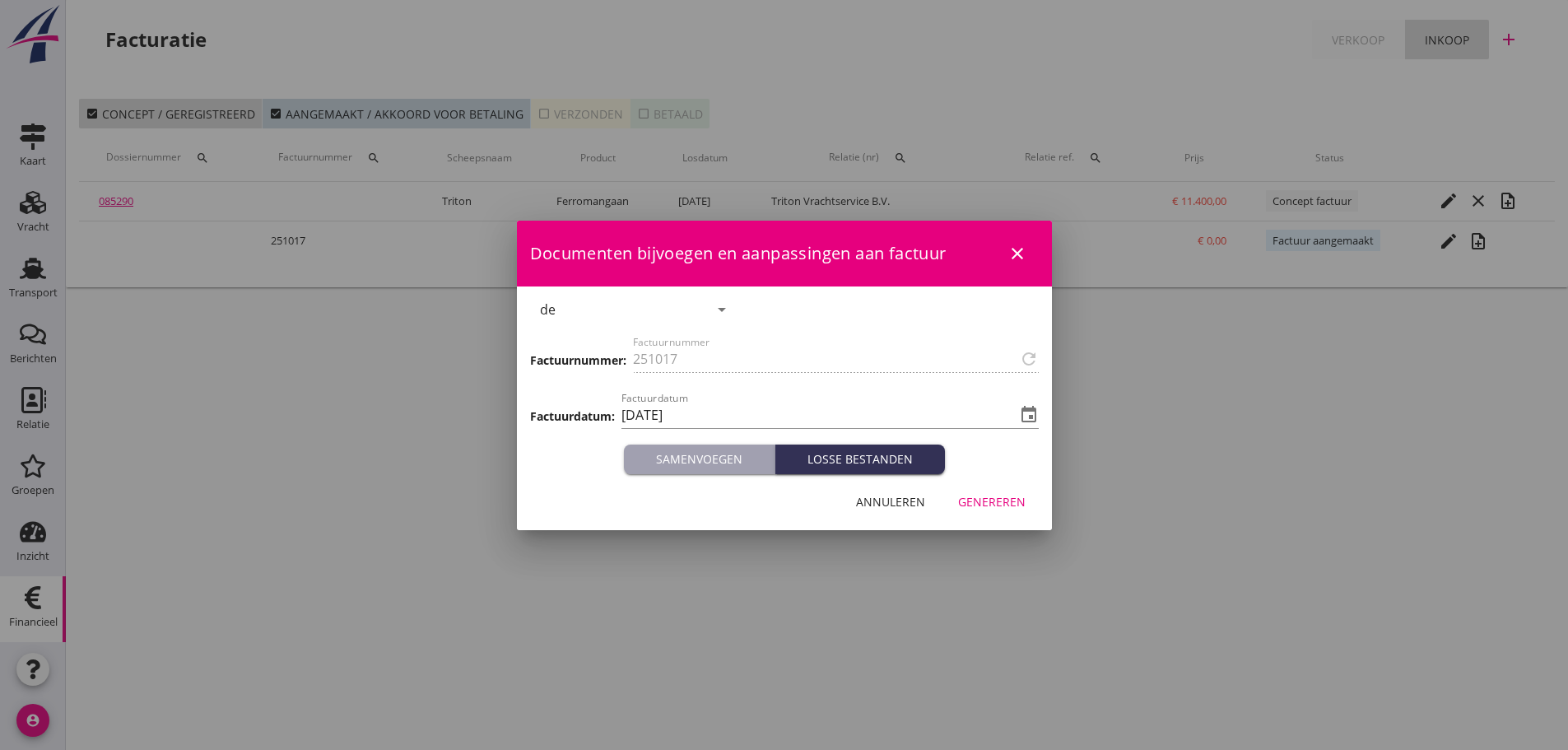
click at [987, 508] on div "Genereren" at bounding box center [991, 501] width 68 height 18
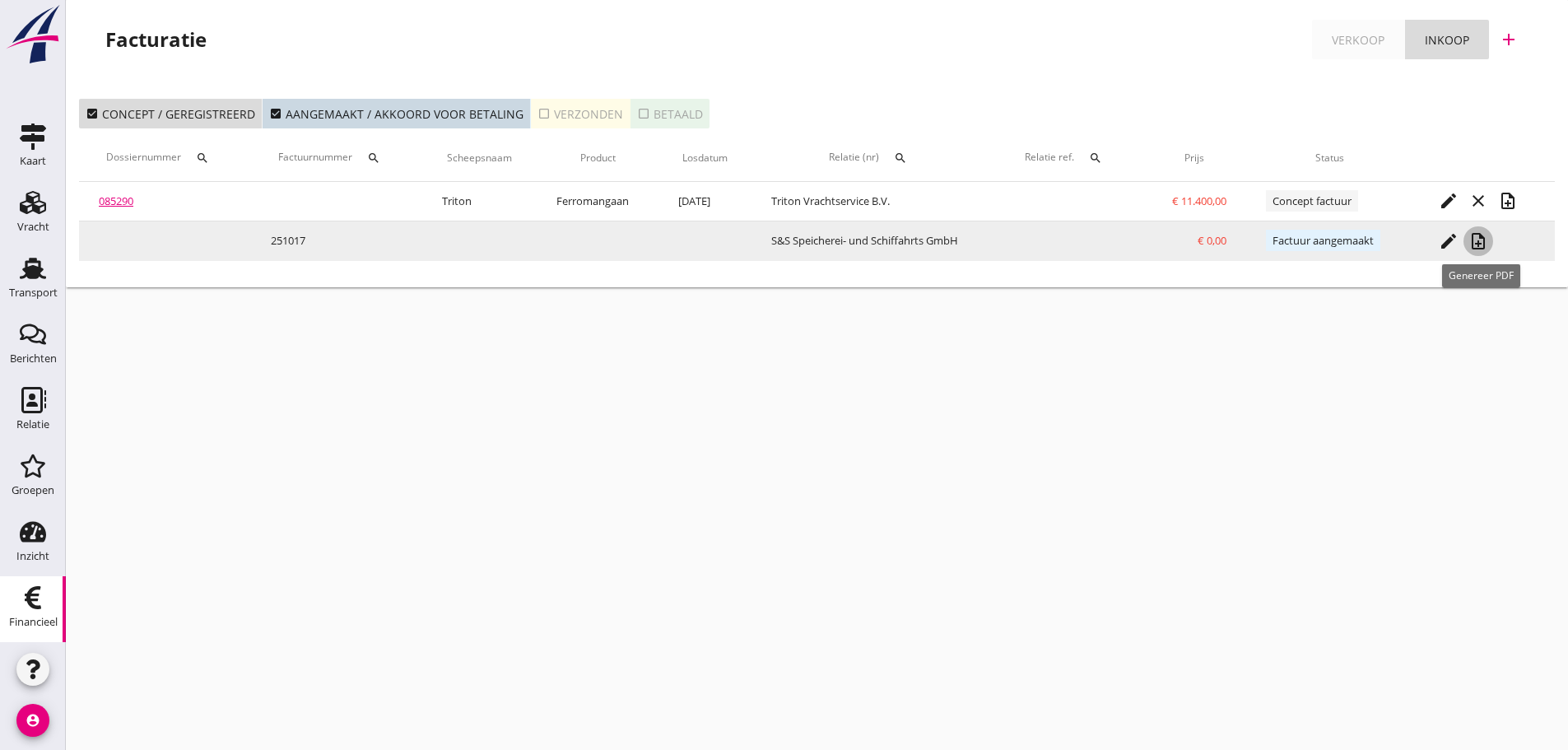
click at [1479, 247] on icon "note_add" at bounding box center [1478, 241] width 20 height 20
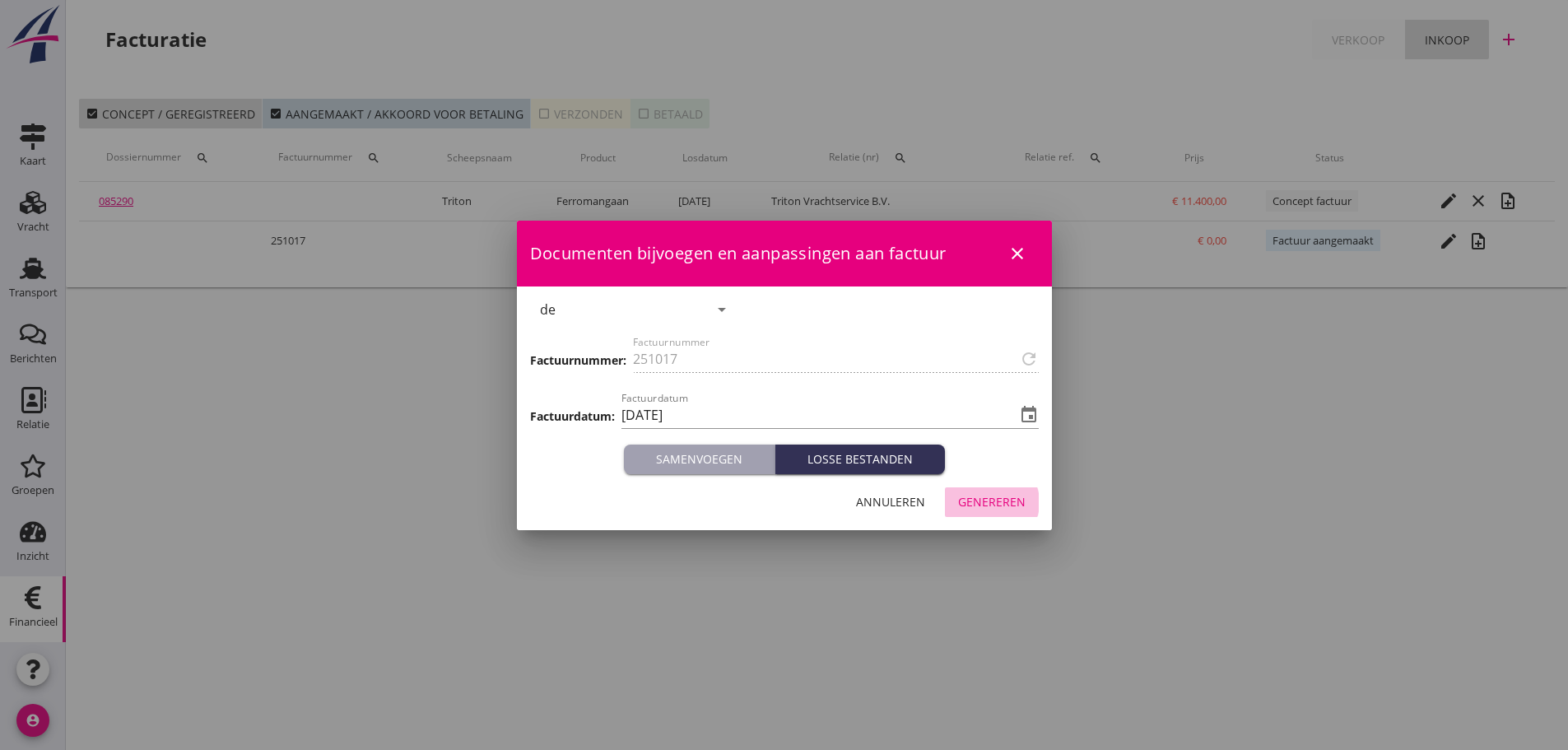
click at [981, 493] on div "Genereren" at bounding box center [991, 501] width 68 height 18
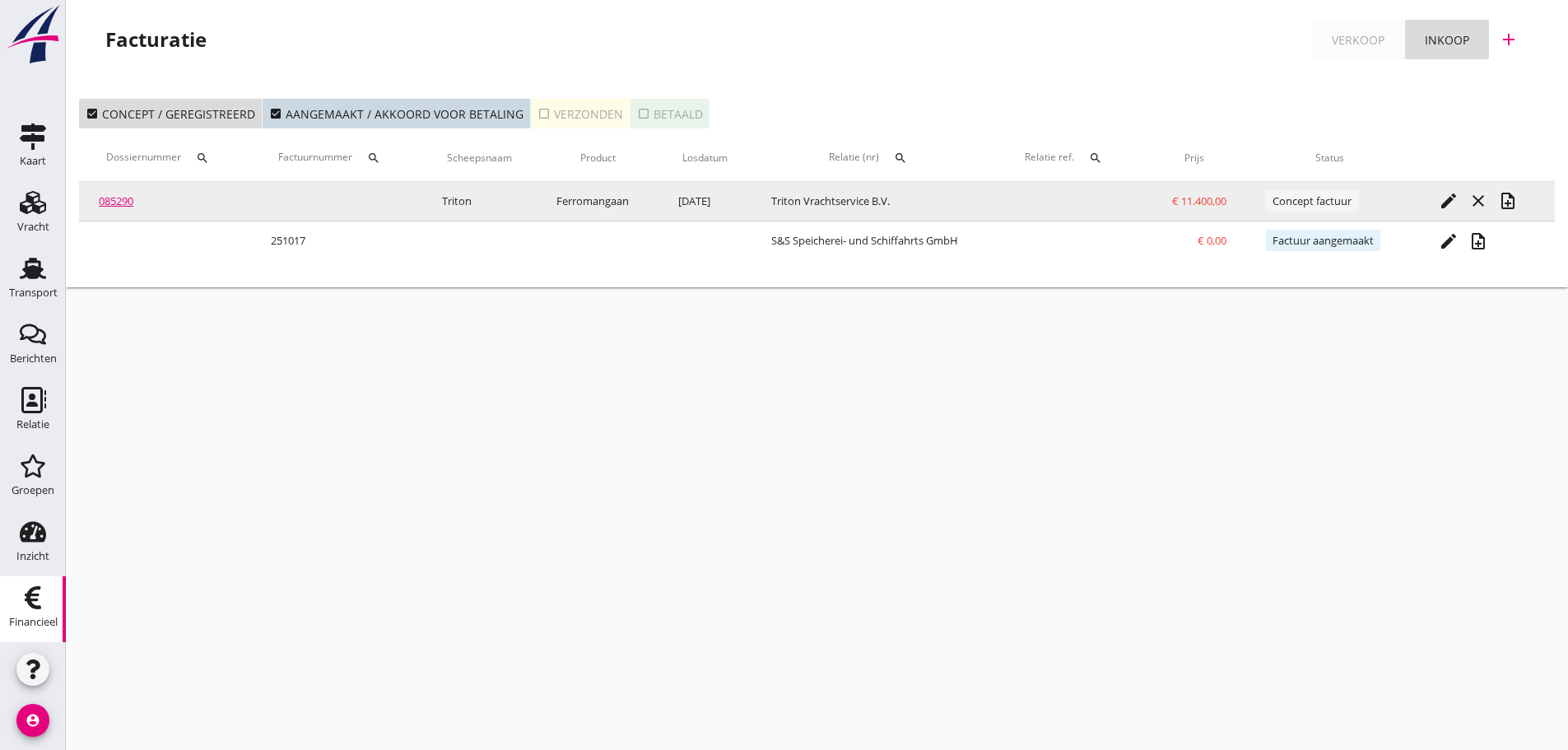
click at [1510, 189] on button "note_add" at bounding box center [1507, 200] width 29 height 29
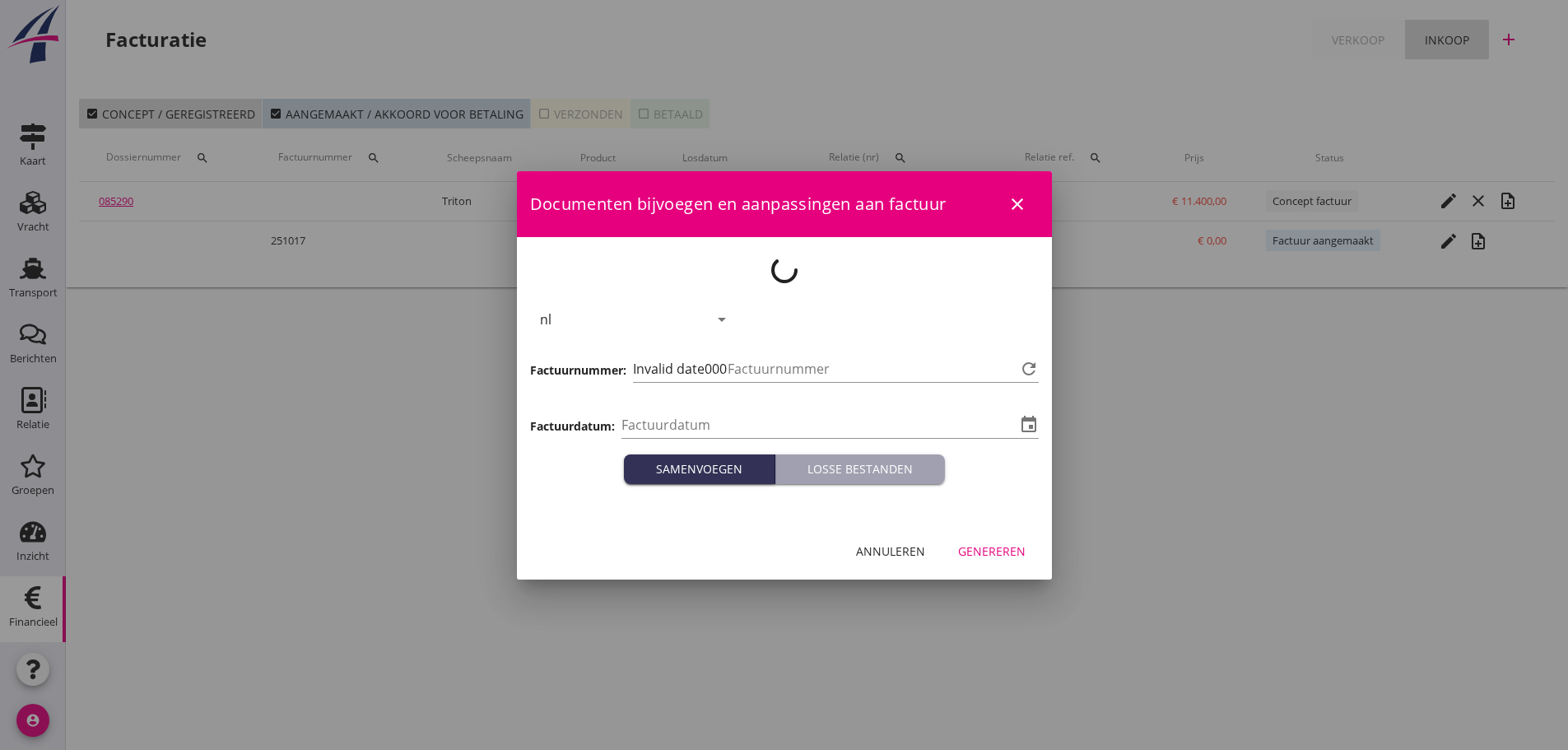
type input "[DATE]"
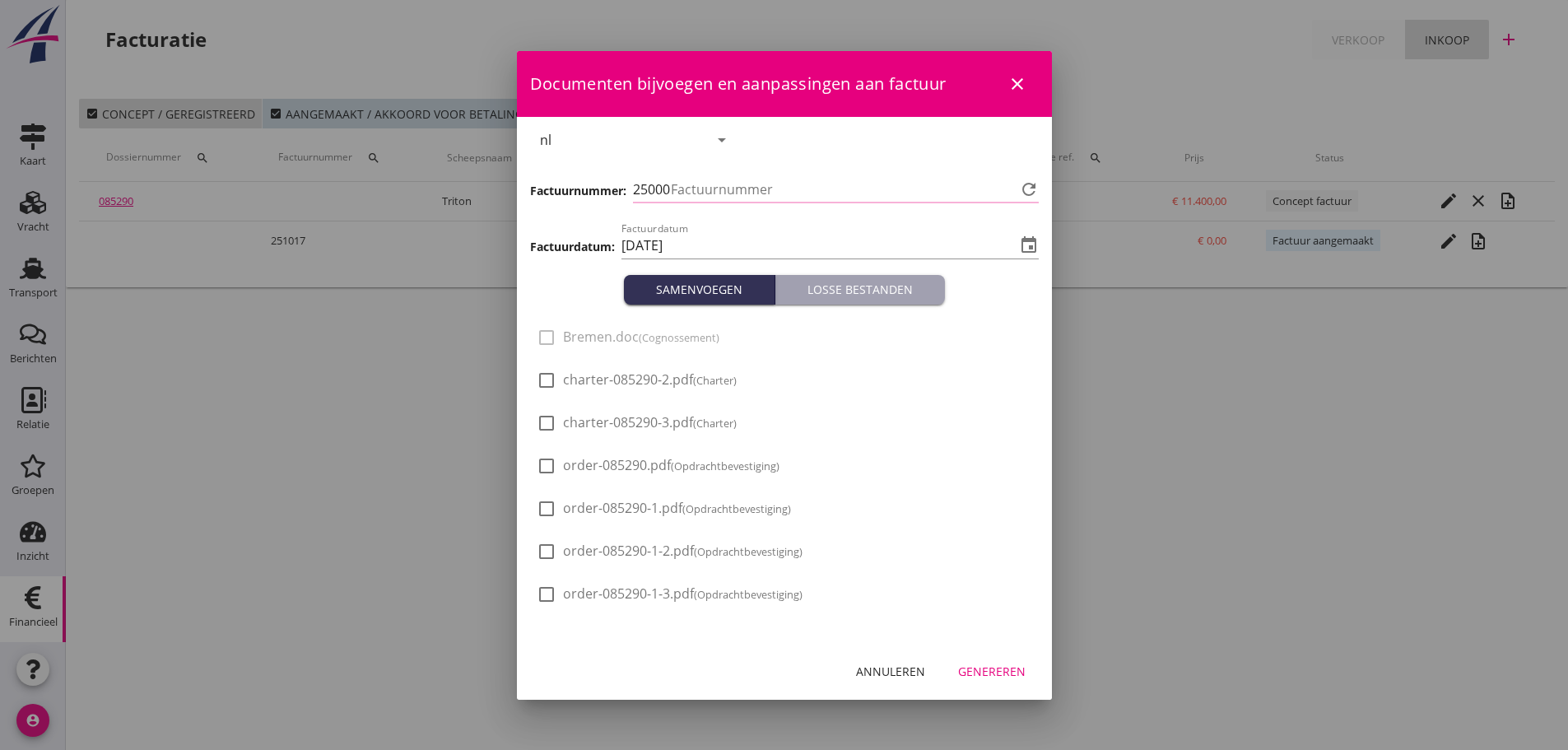
type input "1018"
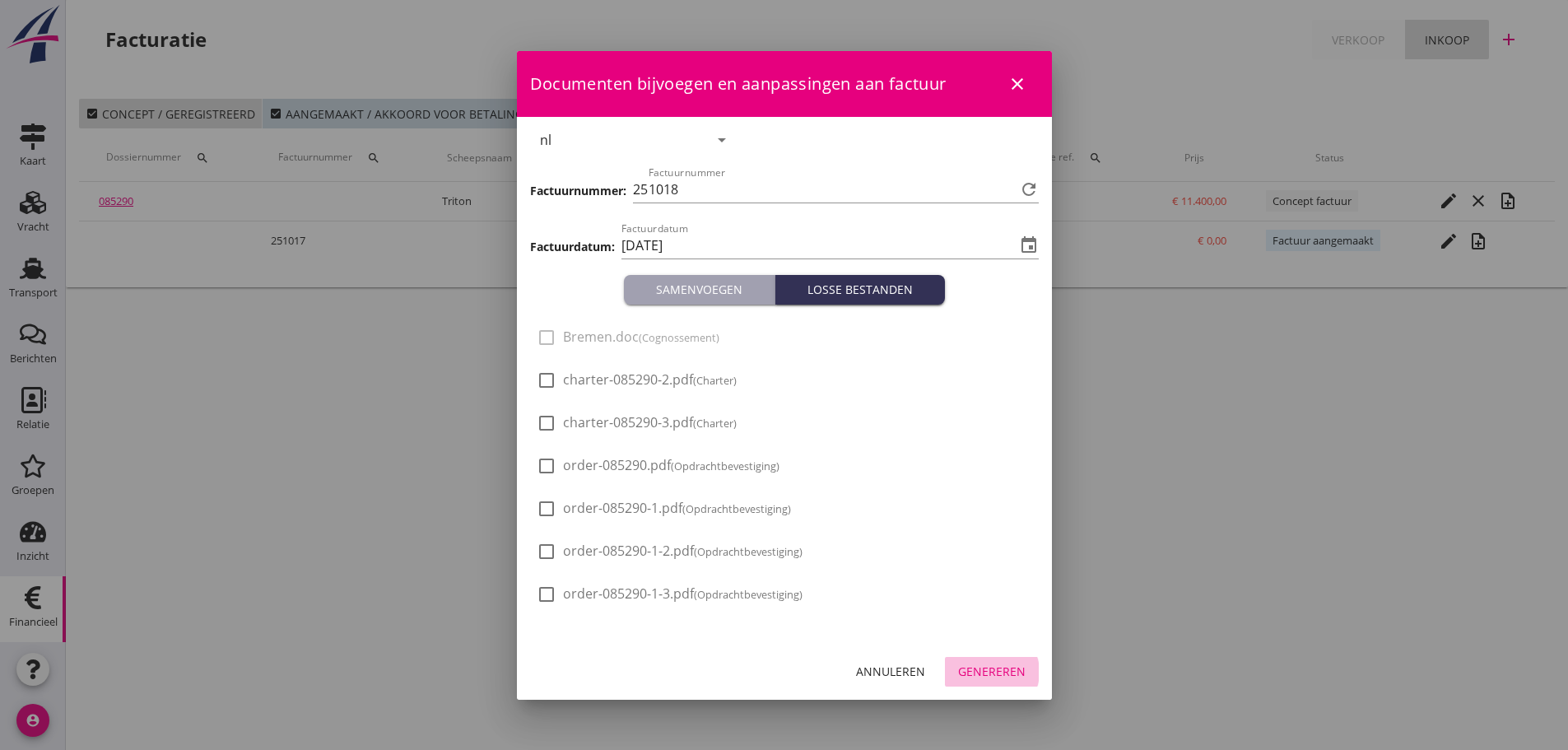
click at [989, 677] on div "Genereren" at bounding box center [991, 671] width 68 height 18
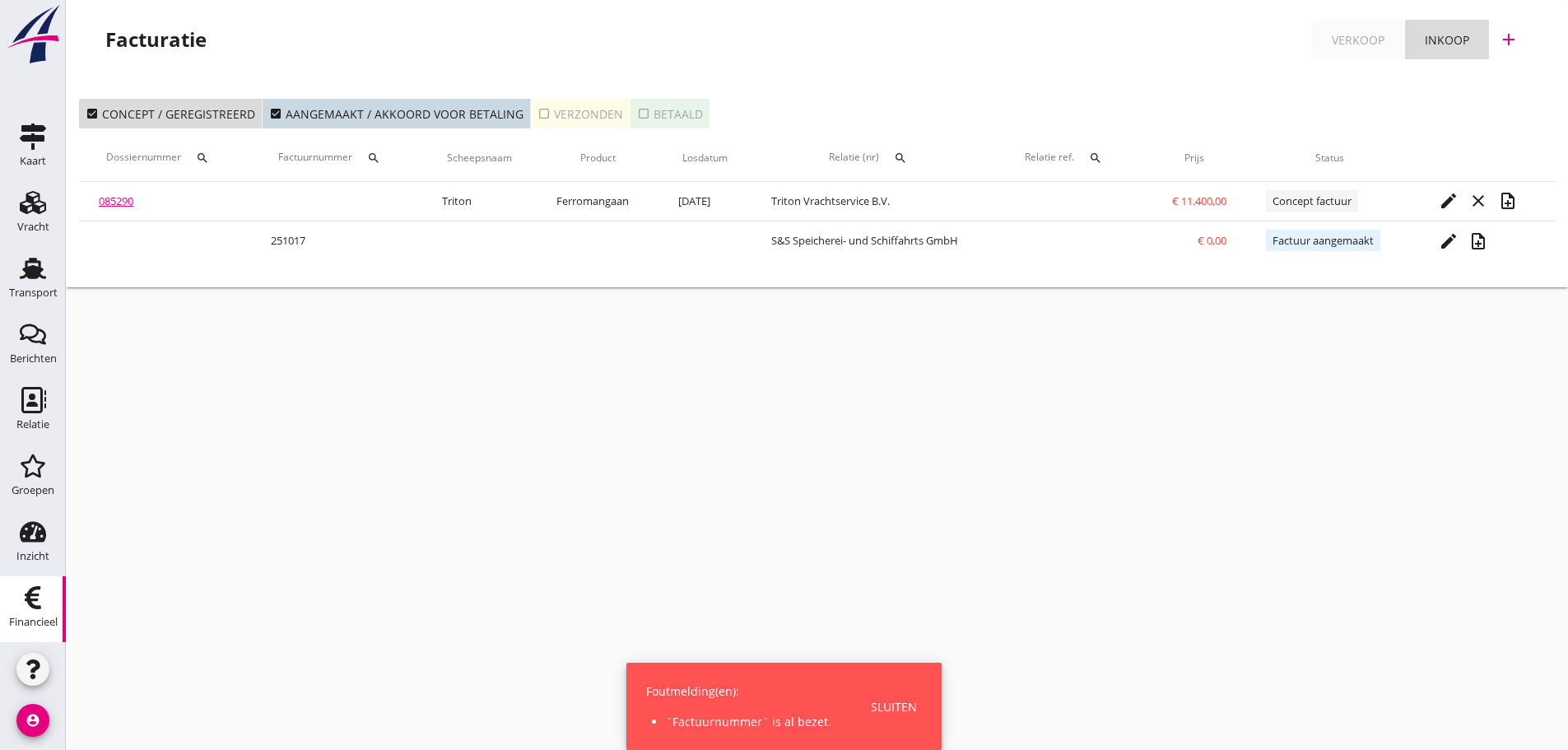
click at [908, 697] on button "Sluiten" at bounding box center [893, 707] width 56 height 28
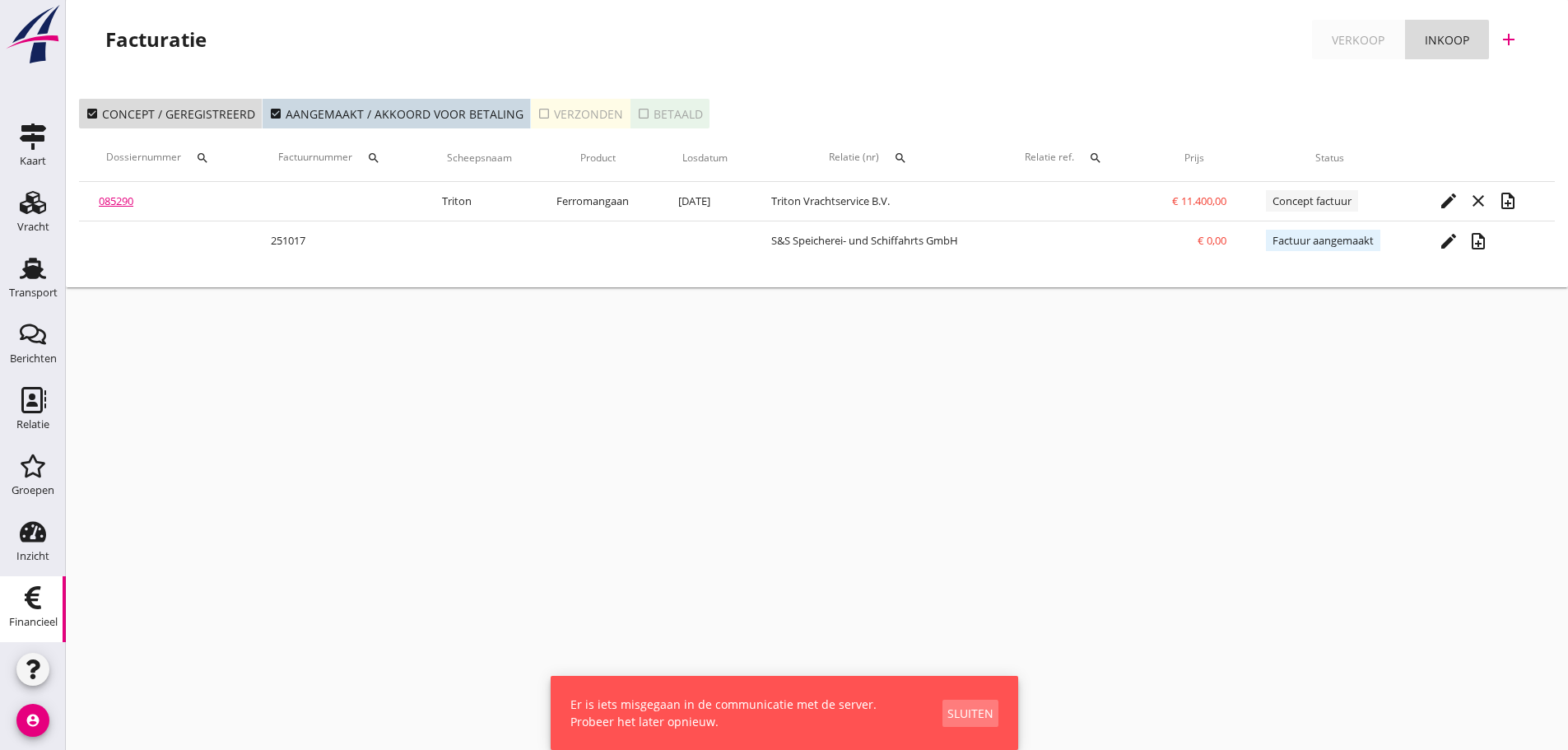
click at [989, 713] on div "Sluiten" at bounding box center [969, 713] width 46 height 18
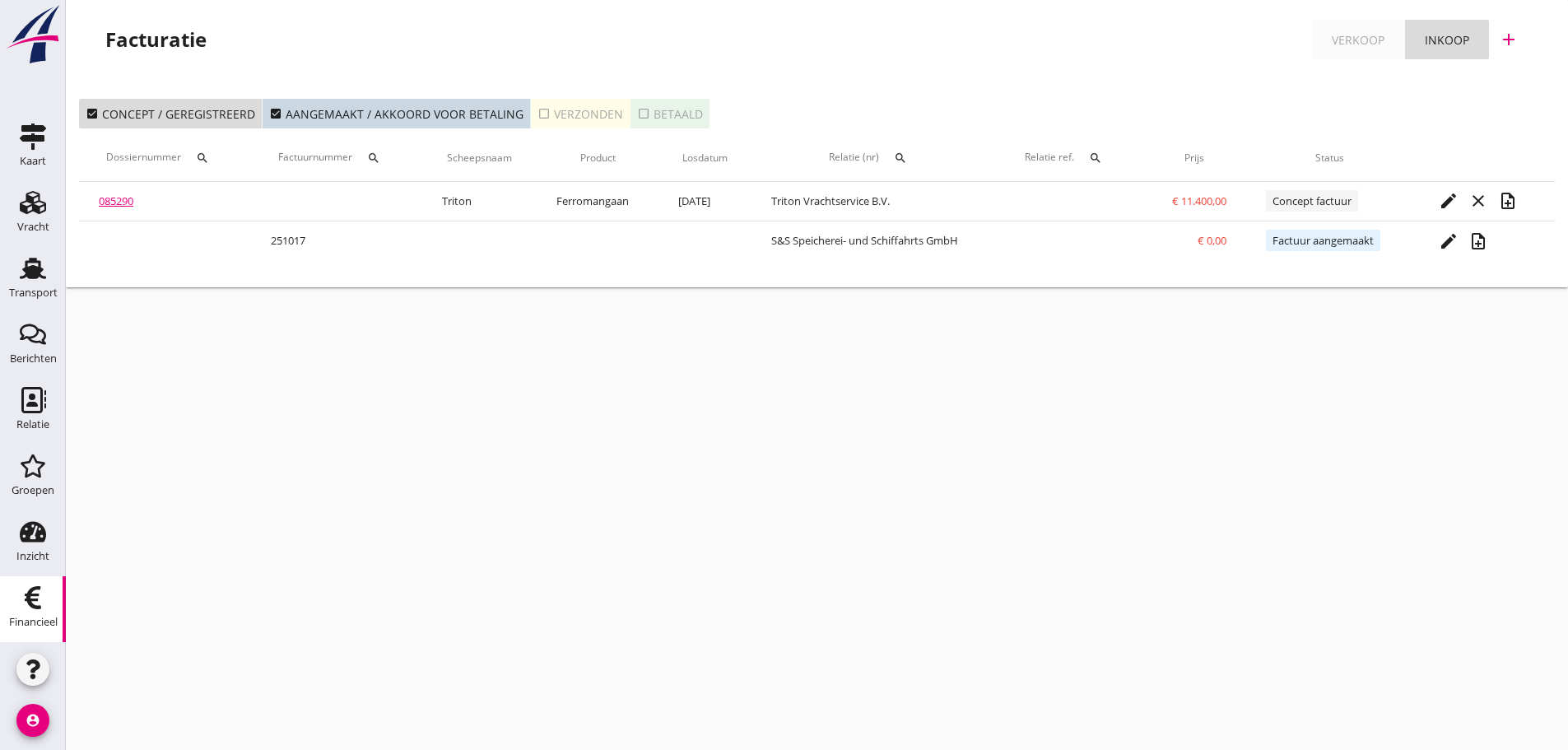
click at [28, 663] on use "button" at bounding box center [33, 669] width 13 height 20
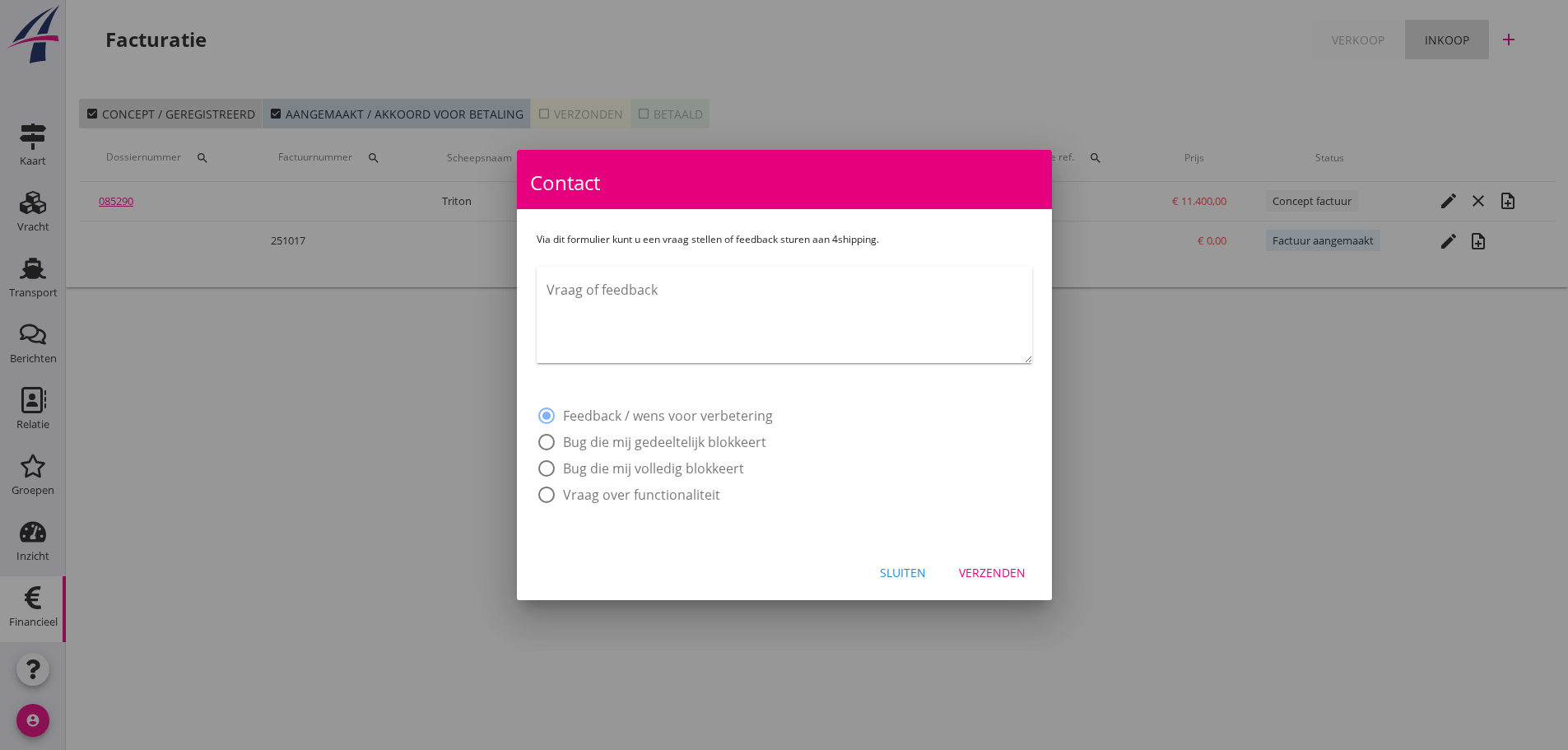
click at [766, 327] on textarea "Vraag of feedback" at bounding box center [788, 319] width 485 height 86
type textarea "J"
drag, startPoint x: 632, startPoint y: 317, endPoint x: 623, endPoint y: 307, distance: 13.5
click at [630, 317] on textarea "Hoi Jan, Ik wil een selfbilling factuur maken maar ik krijg een foutmelding" at bounding box center [788, 319] width 485 height 86
click at [759, 321] on textarea "Hoi Jan, Ik wil een self-billing factuur maken maar ik krijg een foutmelding. F…" at bounding box center [788, 319] width 485 height 86
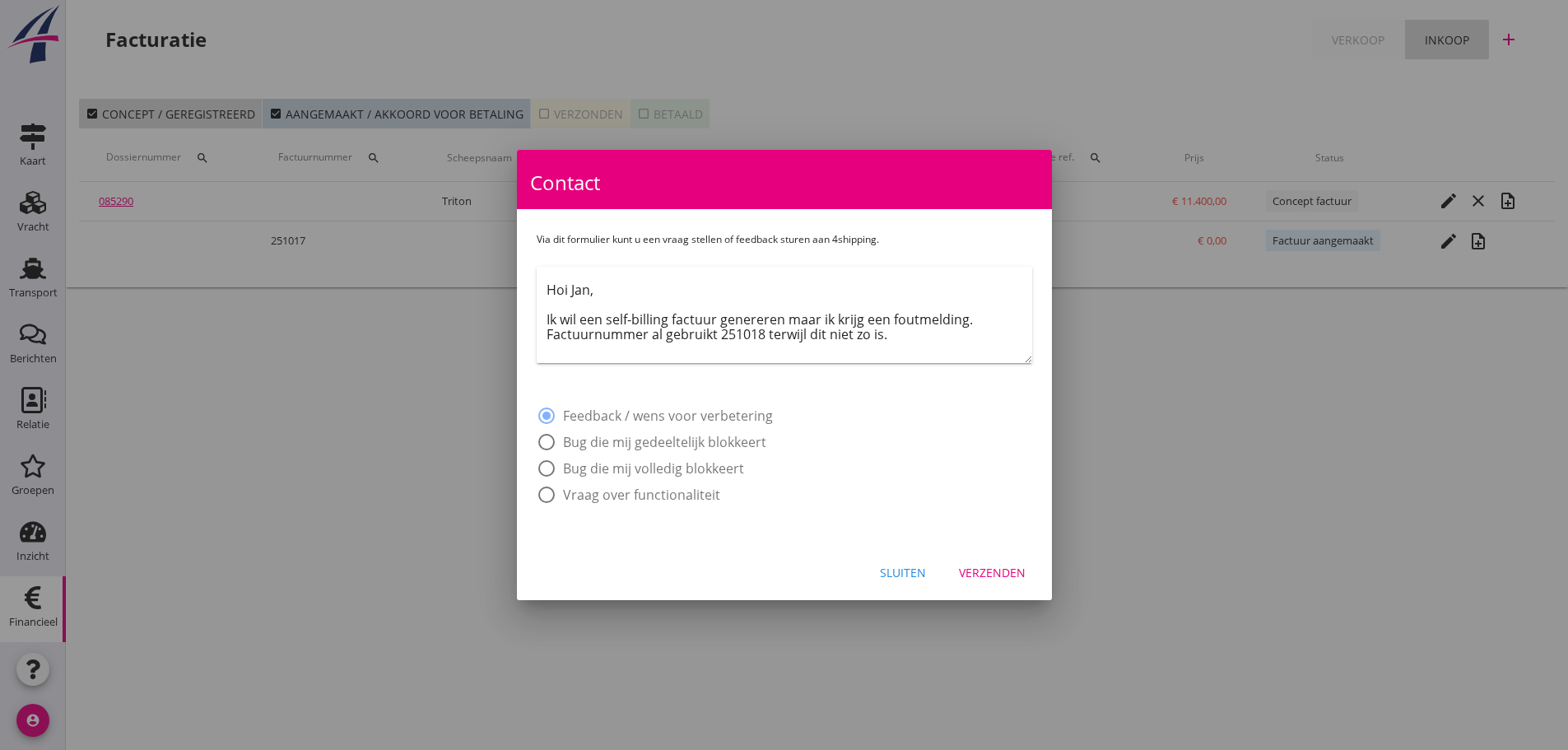
click at [931, 337] on textarea "Hoi Jan, Ik wil een self-billing factuur genereren maar ik krijg een foutmeldin…" at bounding box center [788, 319] width 485 height 86
type textarea "Hoi Jan, Ik wil een self-billing factuur genereren maar ik krijg een foutmeldin…"
click at [979, 570] on div "Verzenden" at bounding box center [992, 572] width 67 height 18
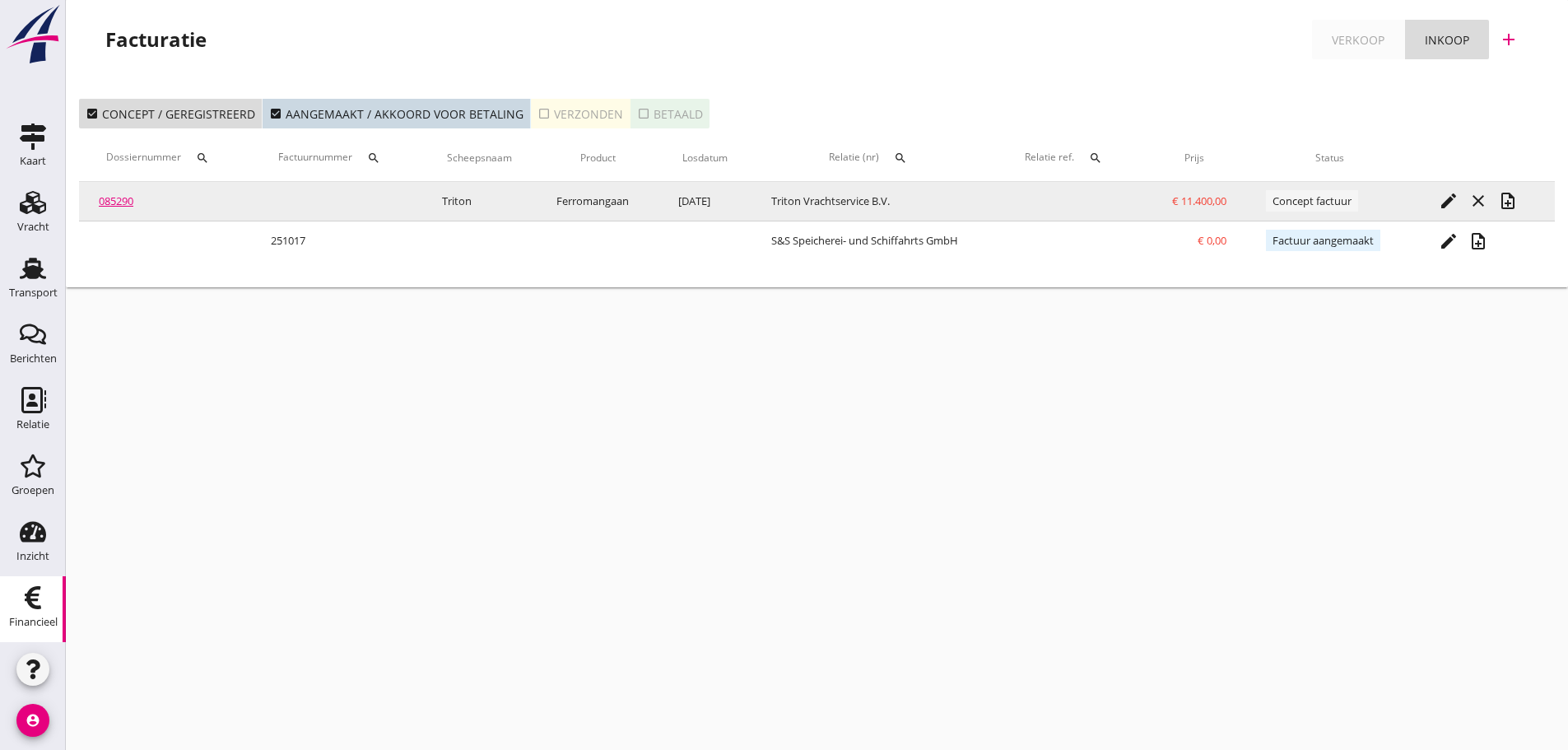
click at [1512, 196] on icon "note_add" at bounding box center [1508, 201] width 20 height 20
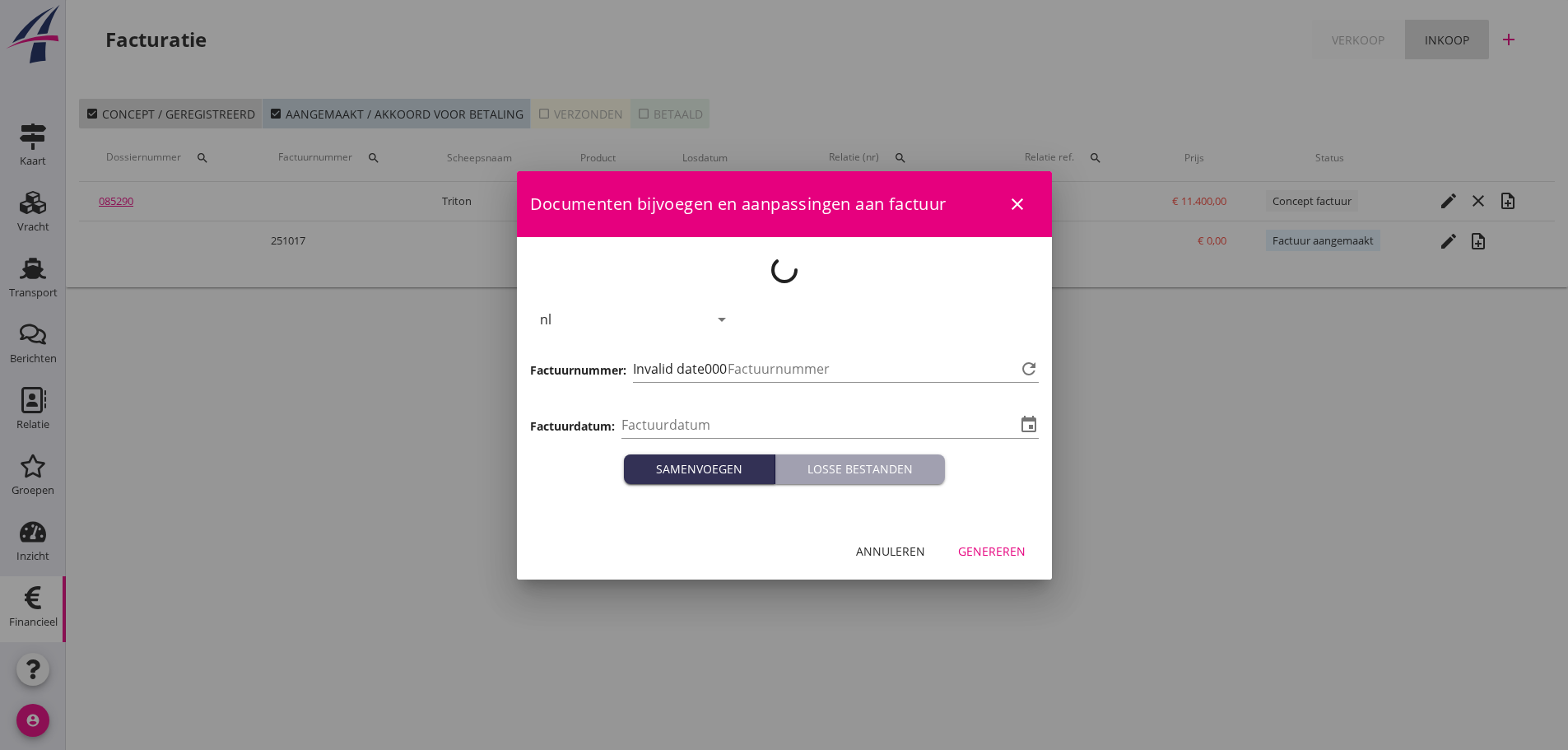
type input "[DATE]"
type input "1018"
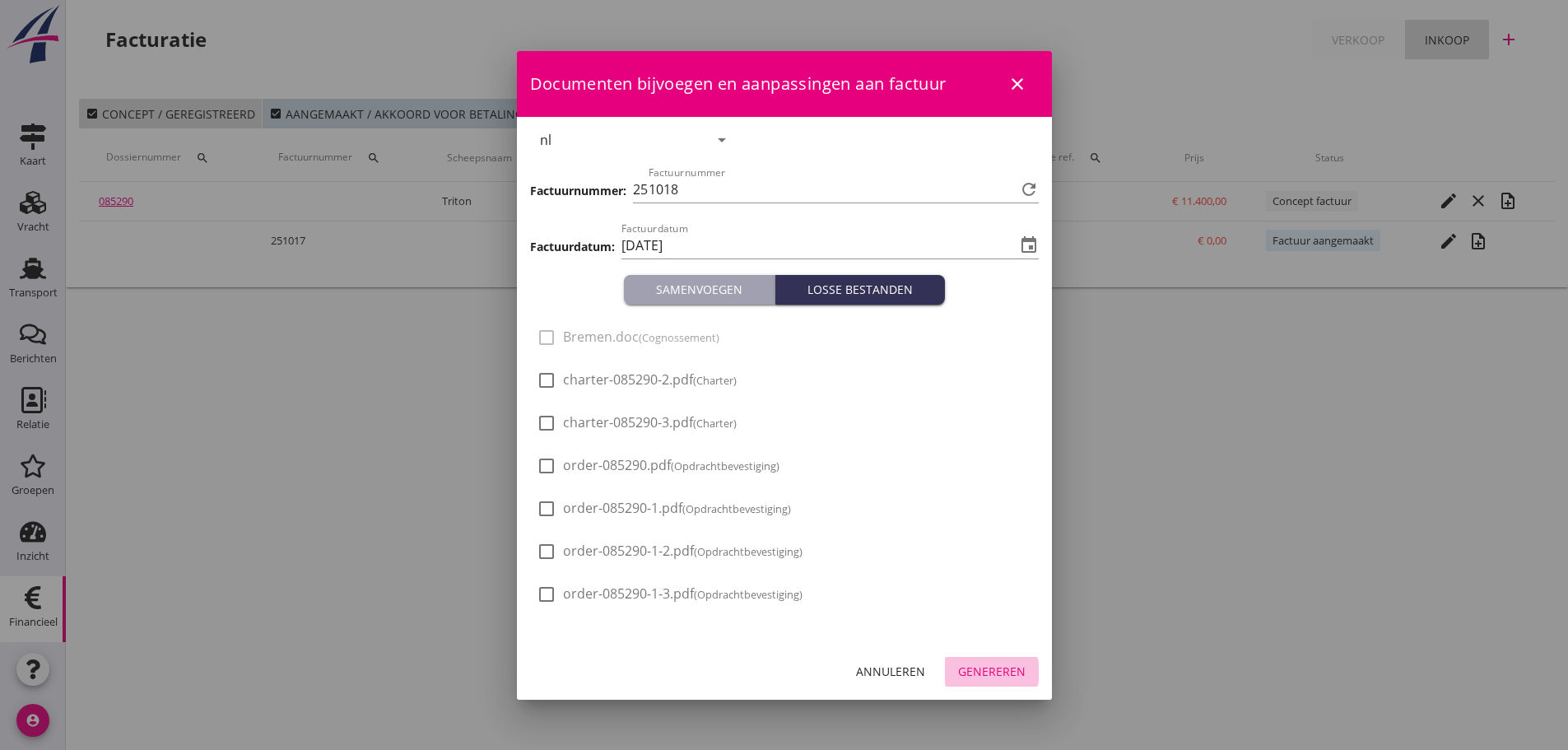
click at [1010, 673] on div "Genereren" at bounding box center [991, 671] width 68 height 18
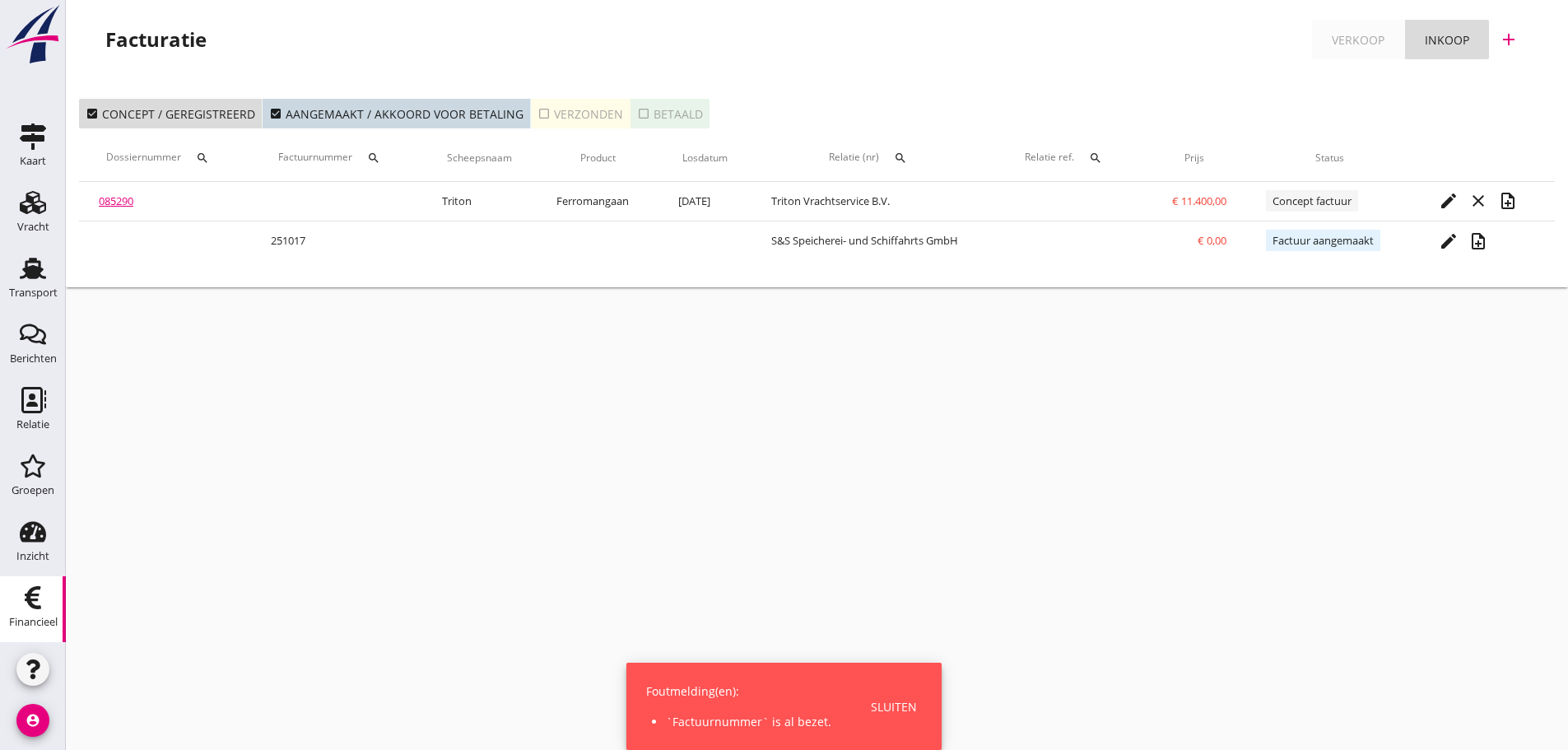
click at [908, 701] on div "Sluiten" at bounding box center [893, 707] width 46 height 18
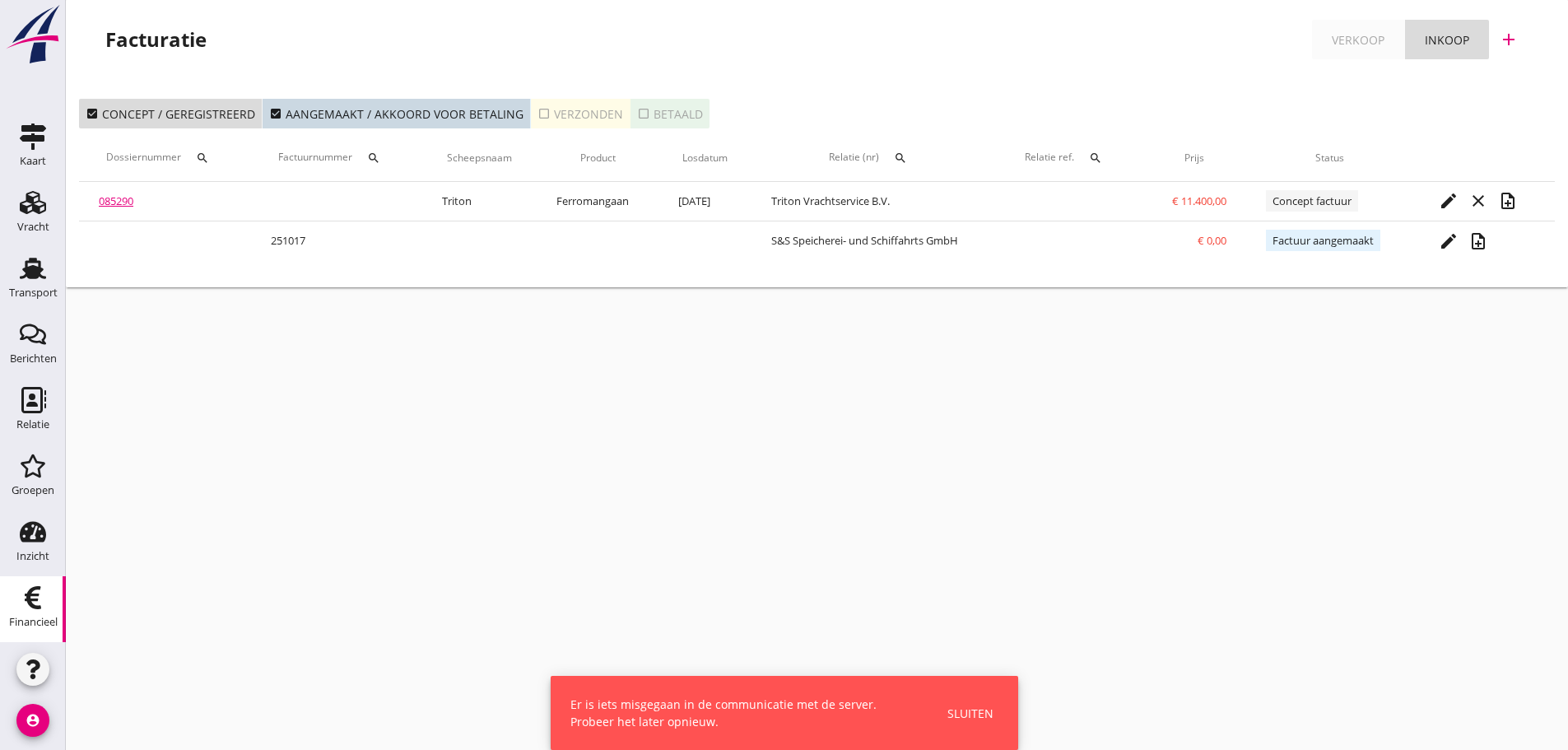
click at [973, 714] on div "Sluiten" at bounding box center [969, 713] width 46 height 18
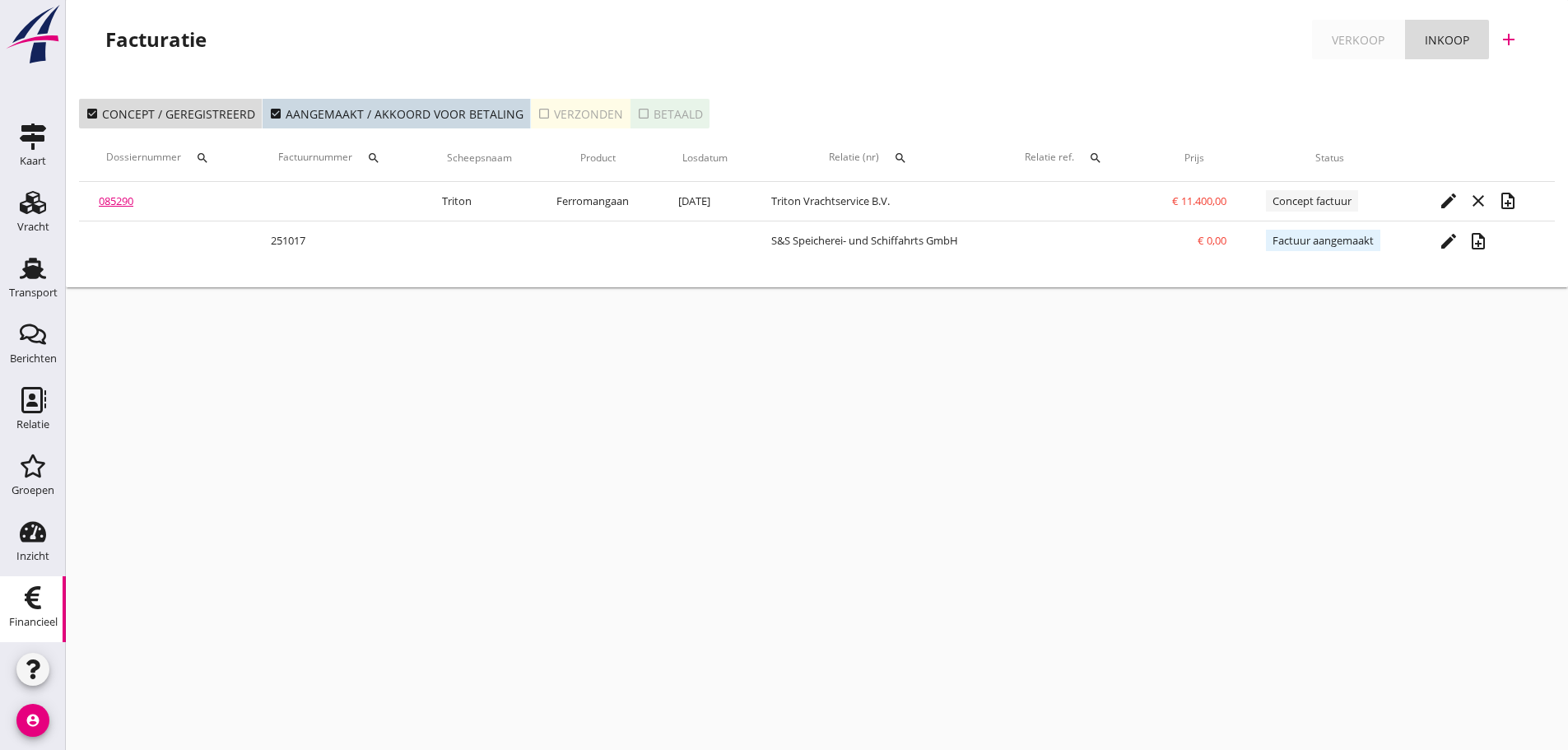
drag, startPoint x: 1459, startPoint y: 462, endPoint x: 1450, endPoint y: 406, distance: 56.7
click at [1454, 450] on div "cancel You are impersonating another user. Facturatie Verkoop Inkoop add check_…" at bounding box center [817, 375] width 1502 height 750
click at [26, 295] on div "Transport" at bounding box center [33, 292] width 48 height 11
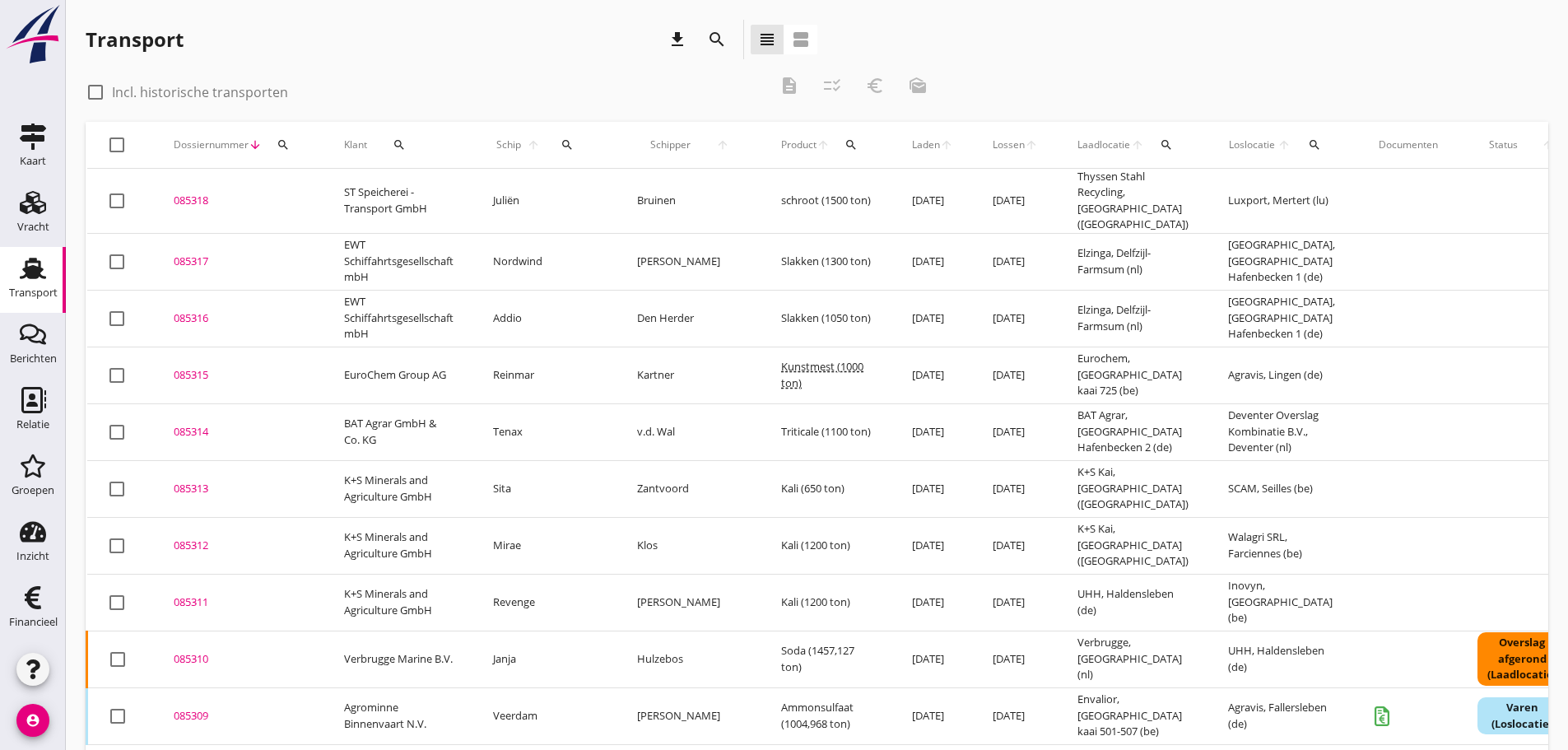
click at [286, 147] on icon "search" at bounding box center [283, 145] width 13 height 13
click at [336, 198] on input "Zoeken op dossiernummer..." at bounding box center [360, 193] width 171 height 27
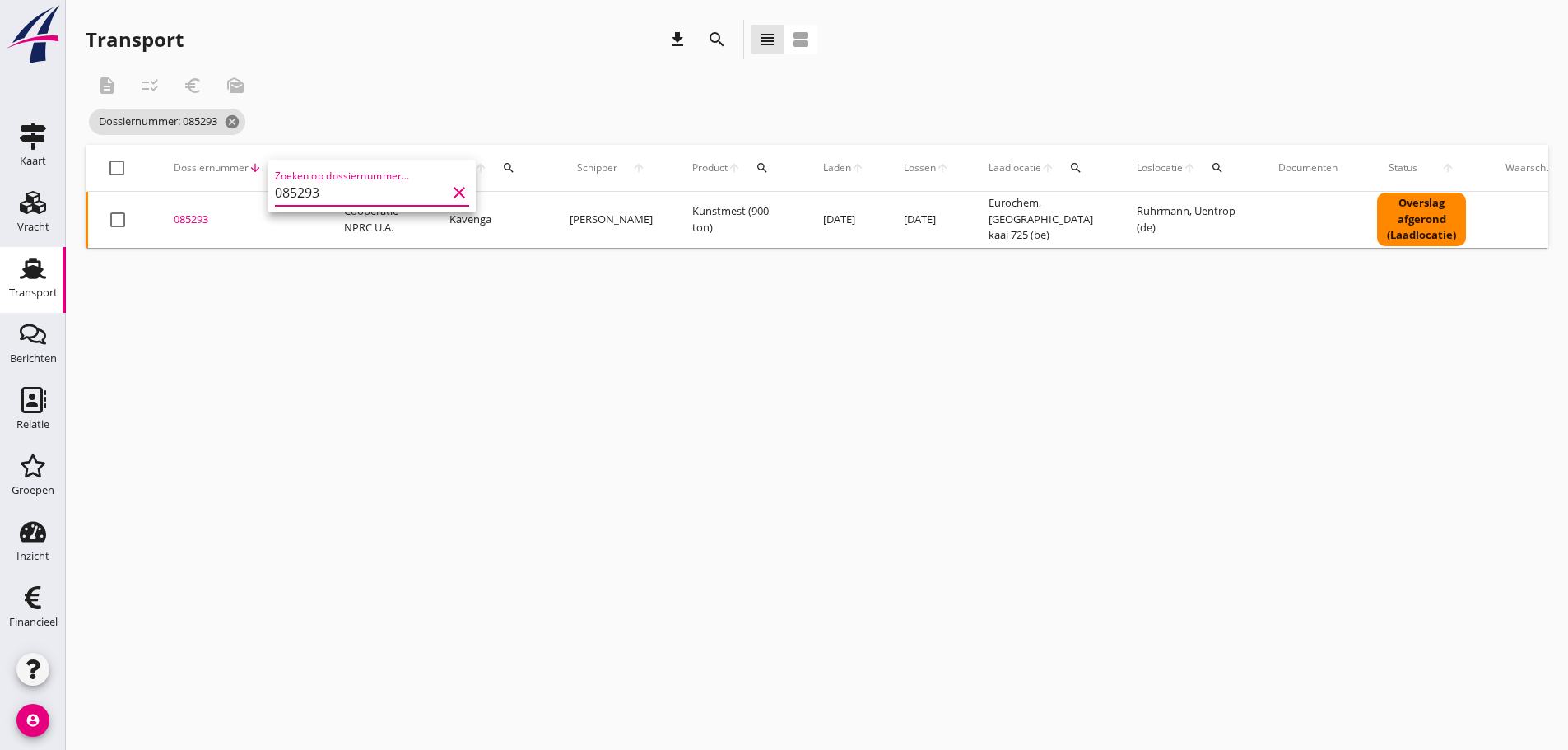
type input "085293"
click at [190, 220] on div "085293" at bounding box center [239, 220] width 131 height 17
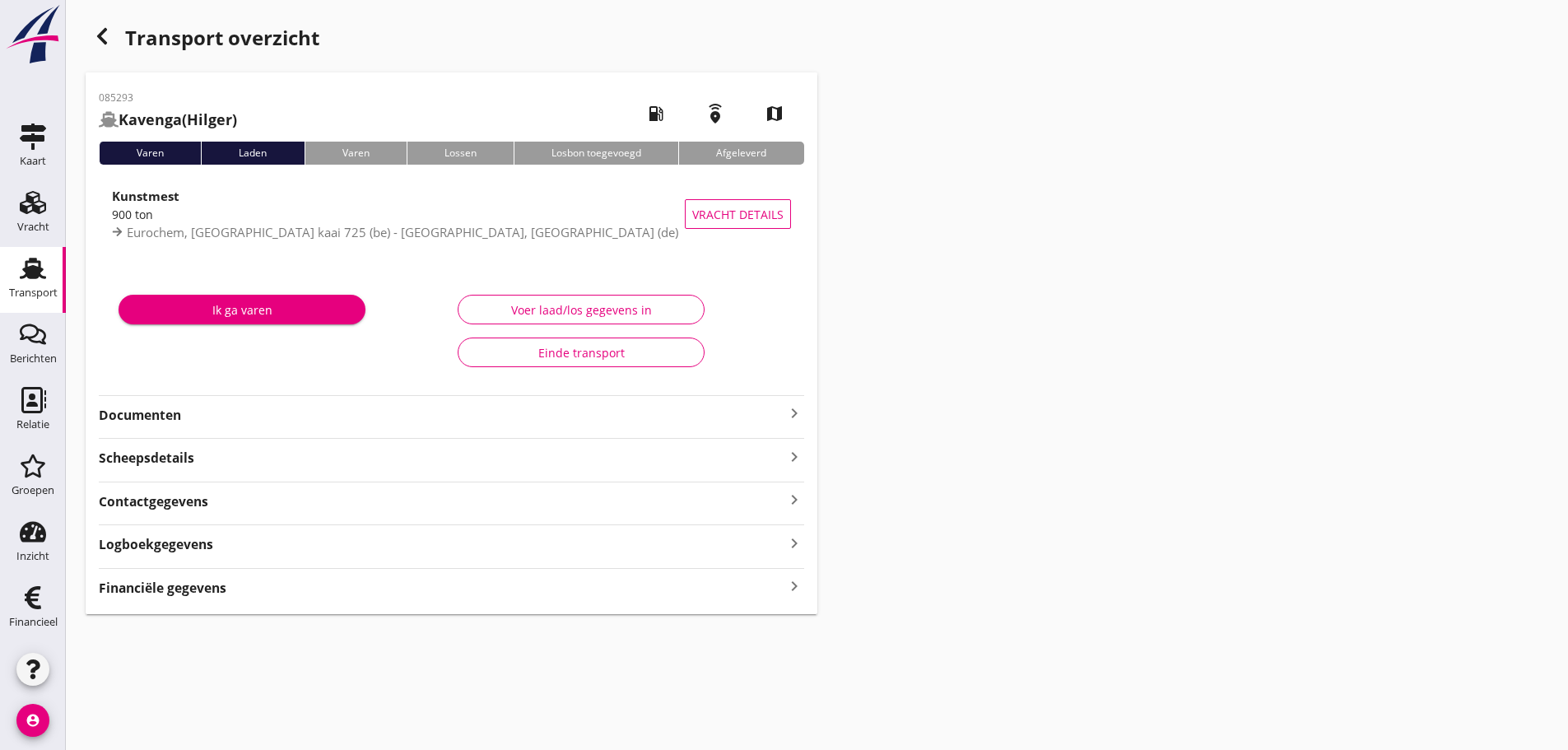
click at [787, 586] on icon "keyboard_arrow_right" at bounding box center [794, 586] width 20 height 23
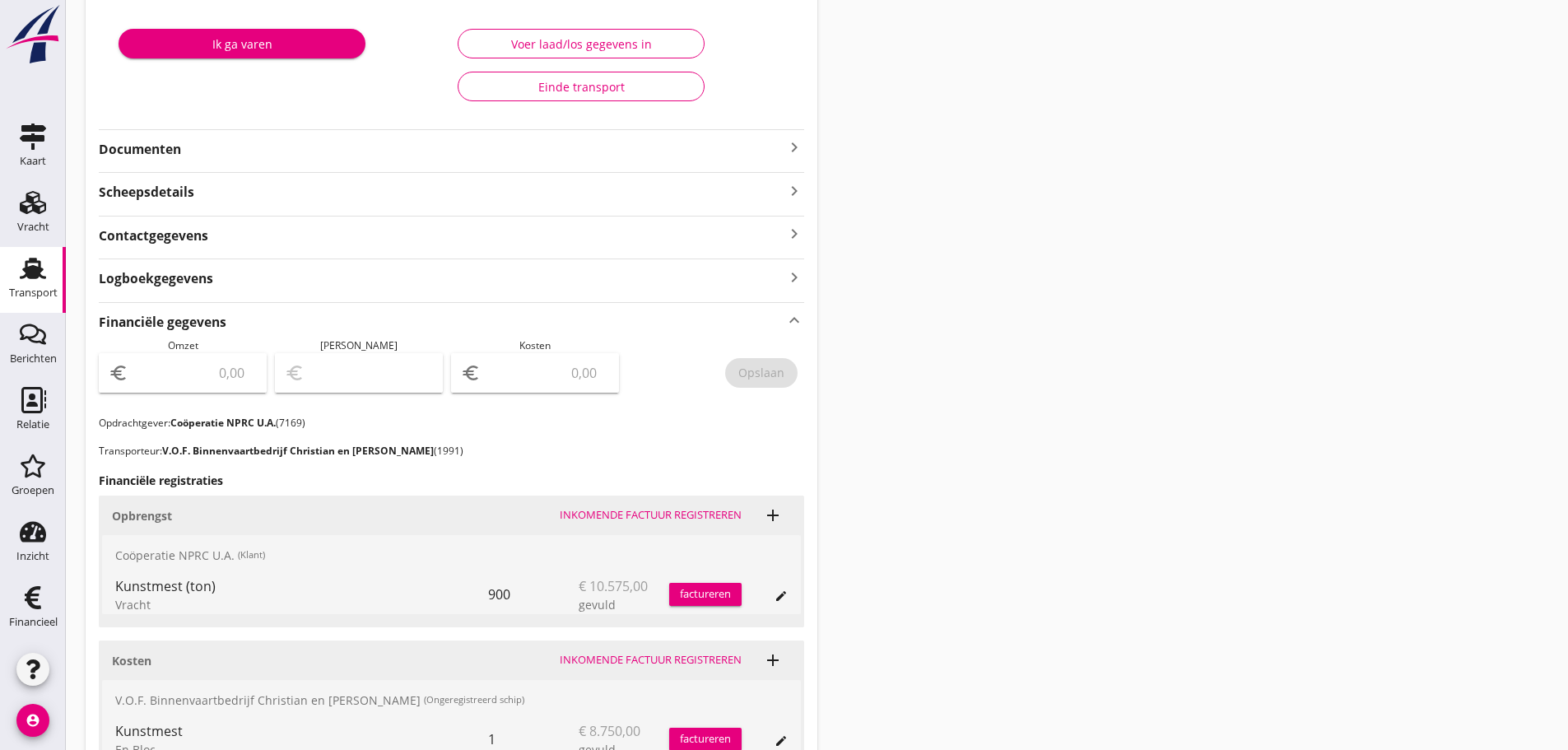
scroll to position [260, 0]
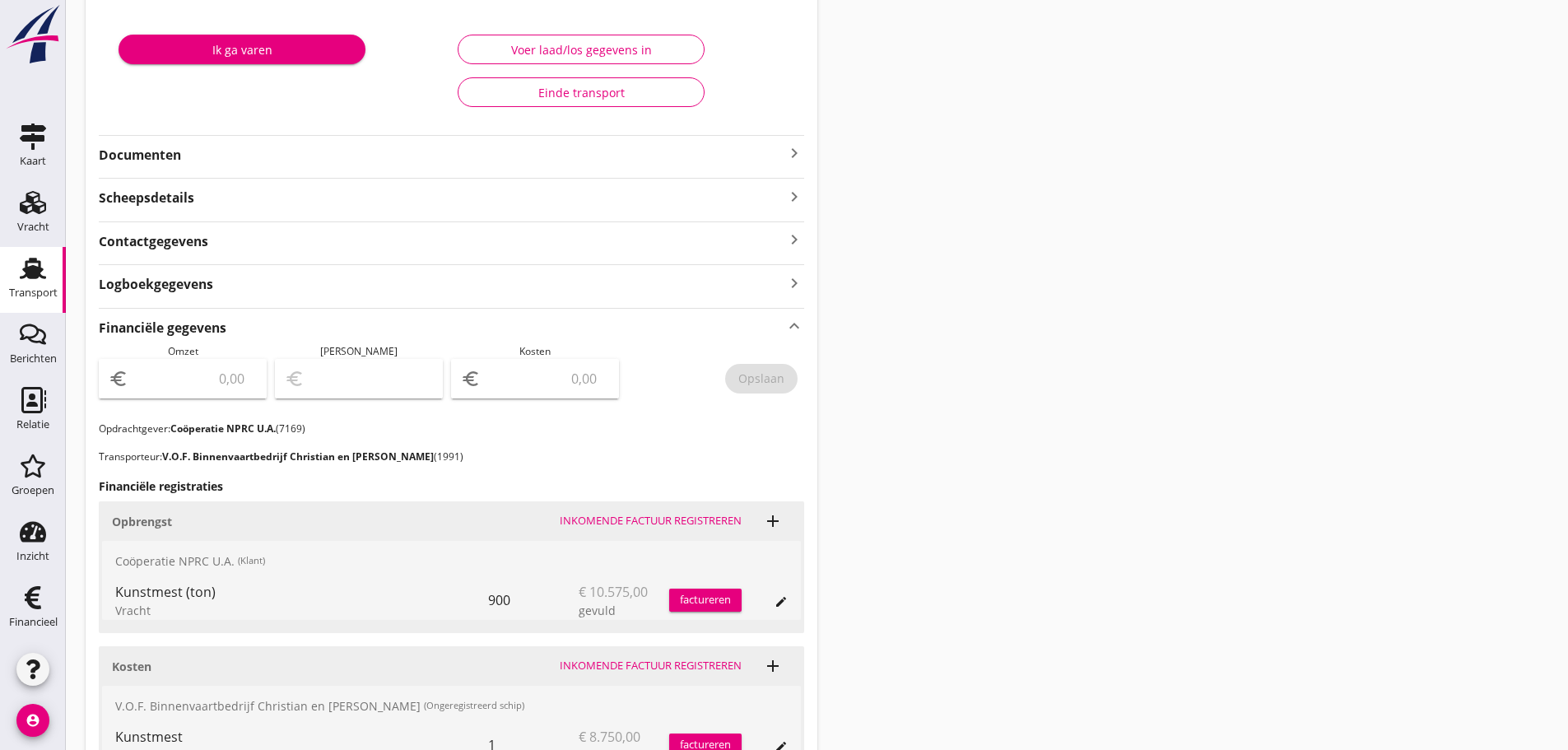
click at [791, 144] on icon "keyboard_arrow_right" at bounding box center [794, 153] width 20 height 20
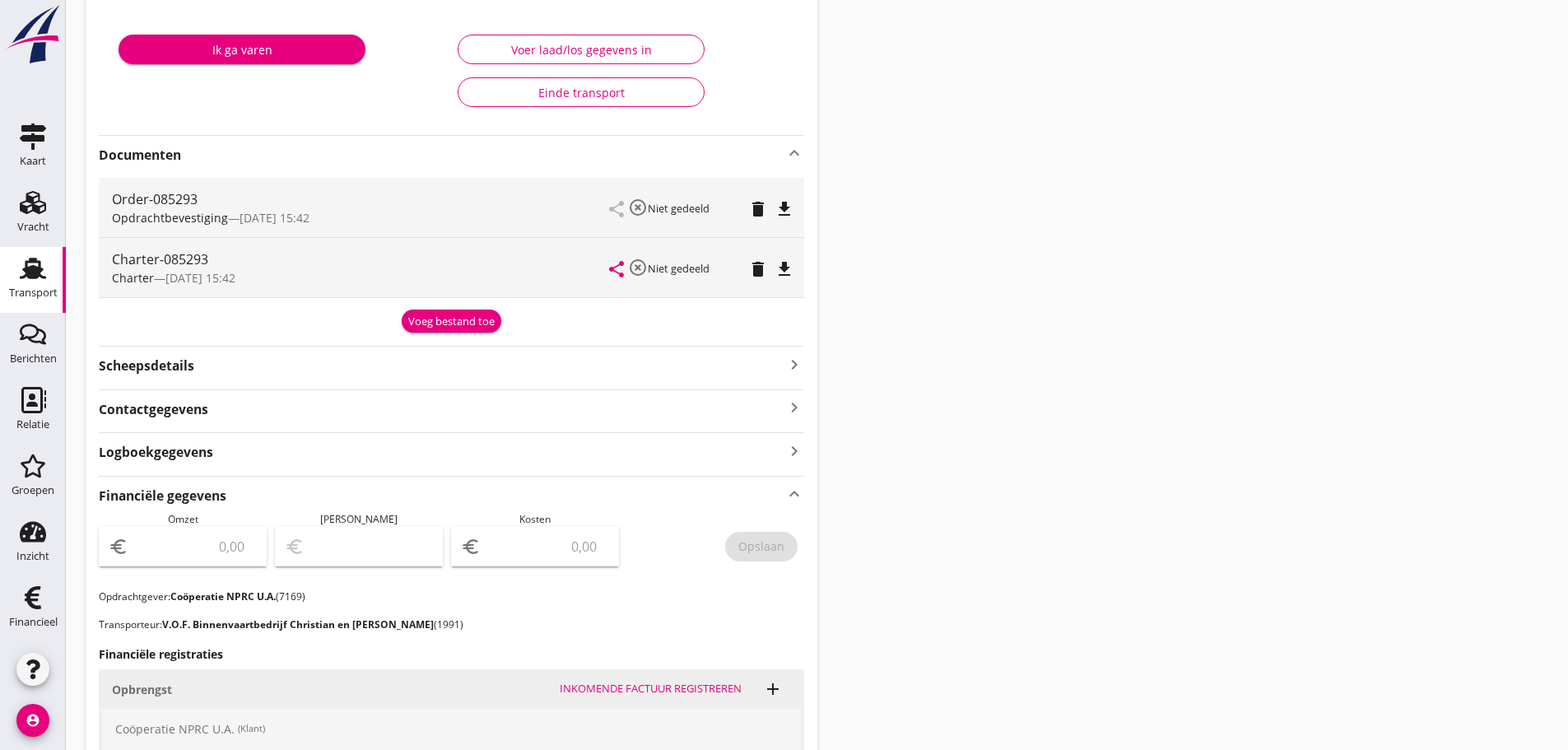
click at [432, 321] on div "Voeg bestand toe" at bounding box center [451, 322] width 86 height 17
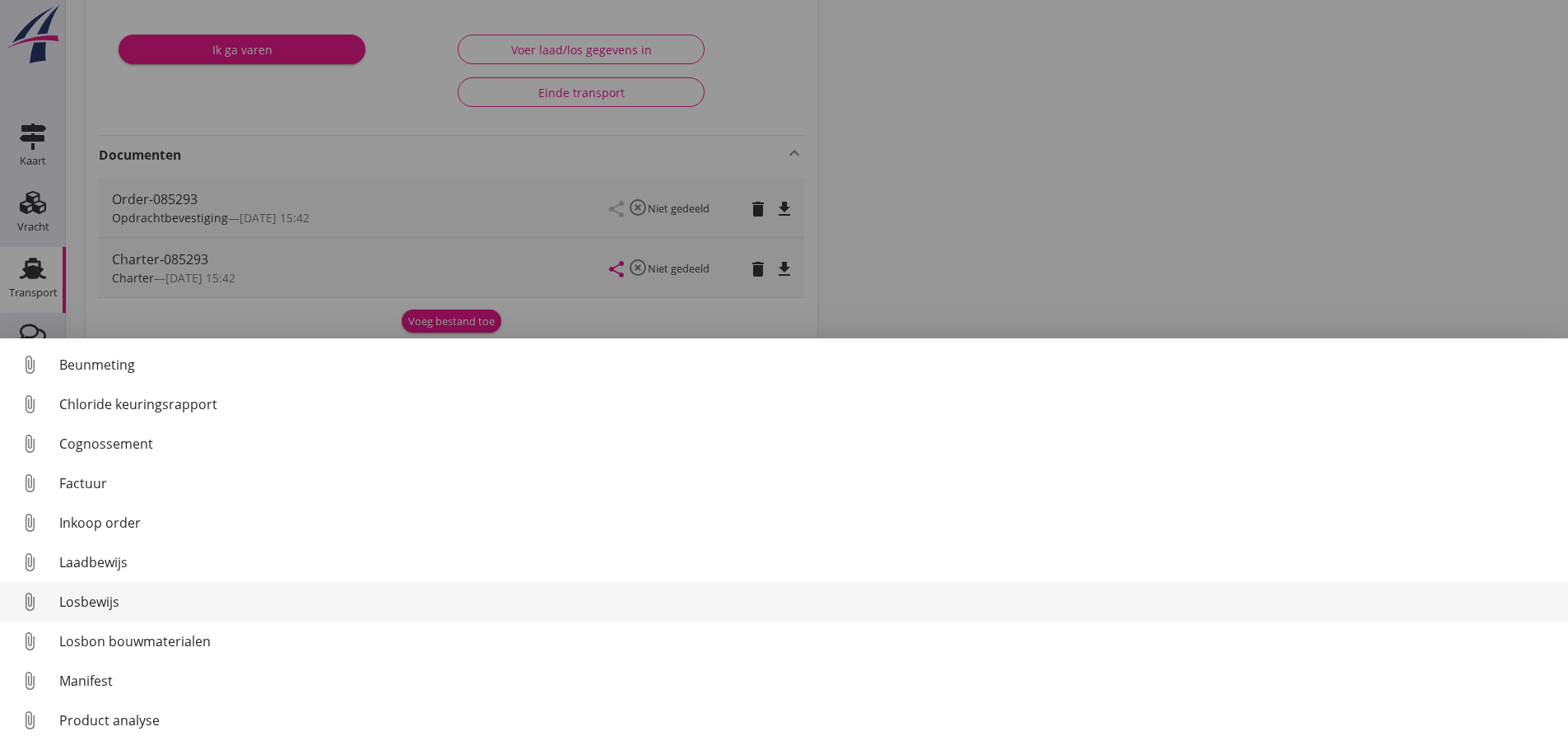
click at [96, 599] on div "Losbewijs" at bounding box center [807, 602] width 1495 height 20
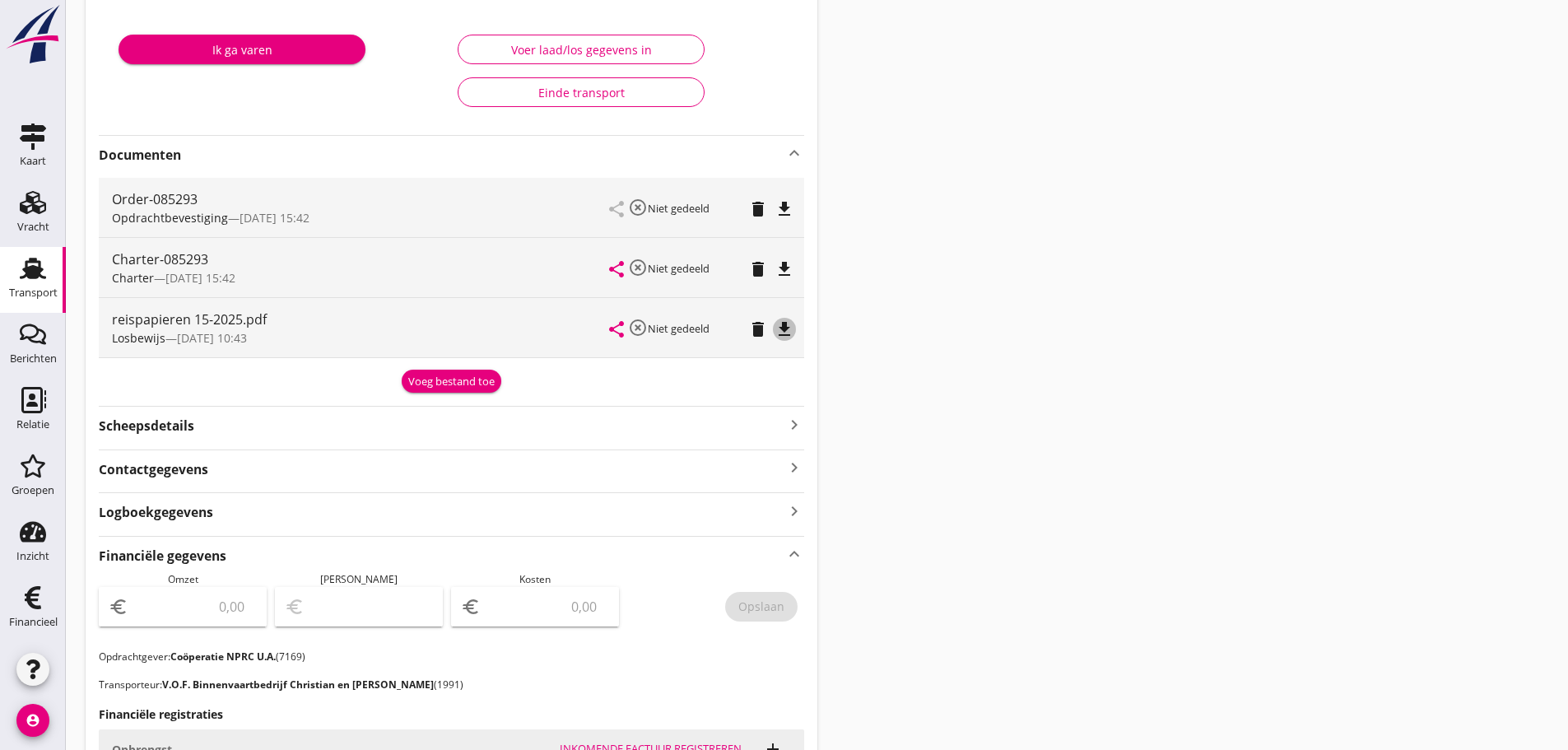
click at [787, 327] on icon "file_download" at bounding box center [784, 329] width 20 height 20
click at [468, 380] on div "Voeg bestand toe" at bounding box center [451, 382] width 86 height 17
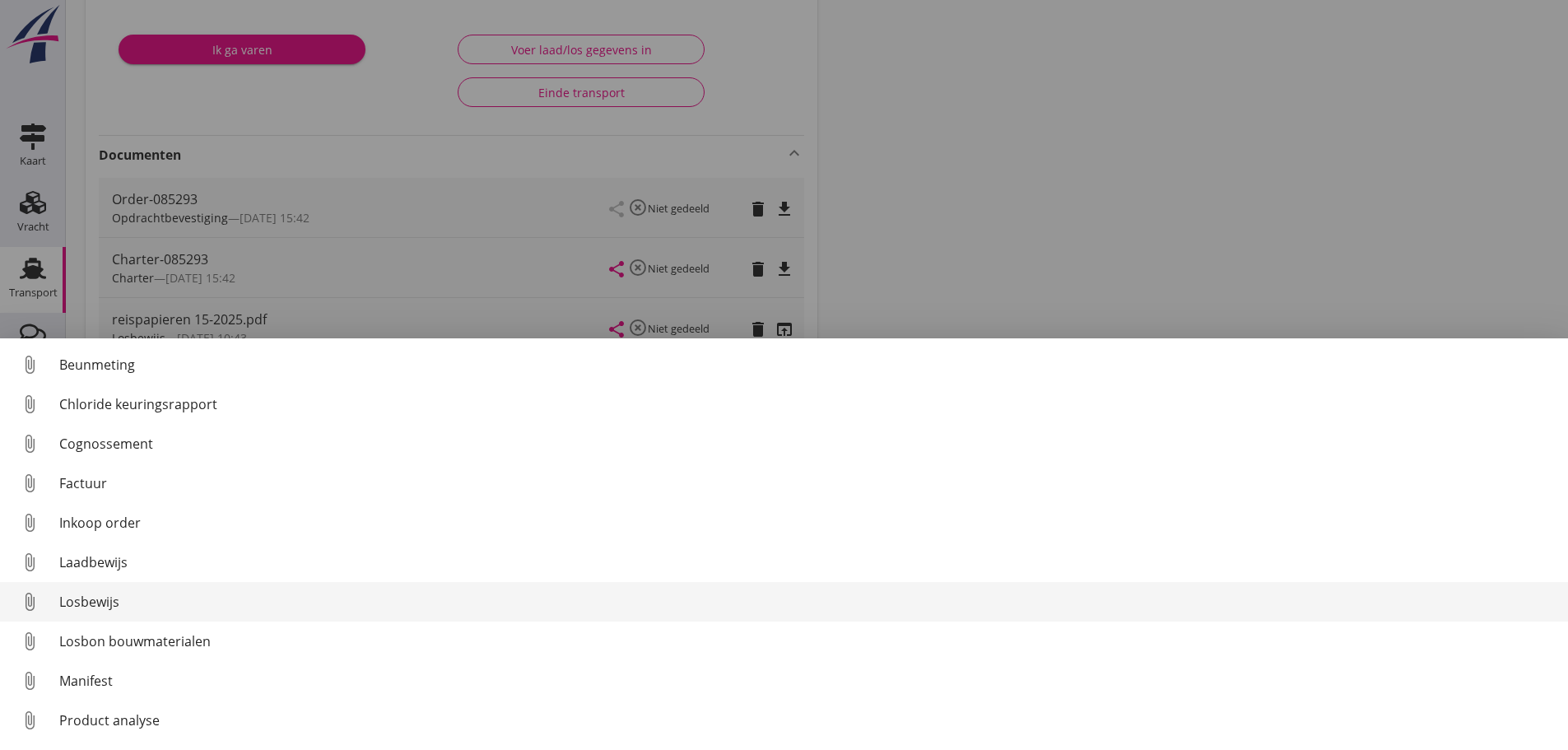
click at [63, 606] on div "Losbewijs" at bounding box center [807, 602] width 1495 height 20
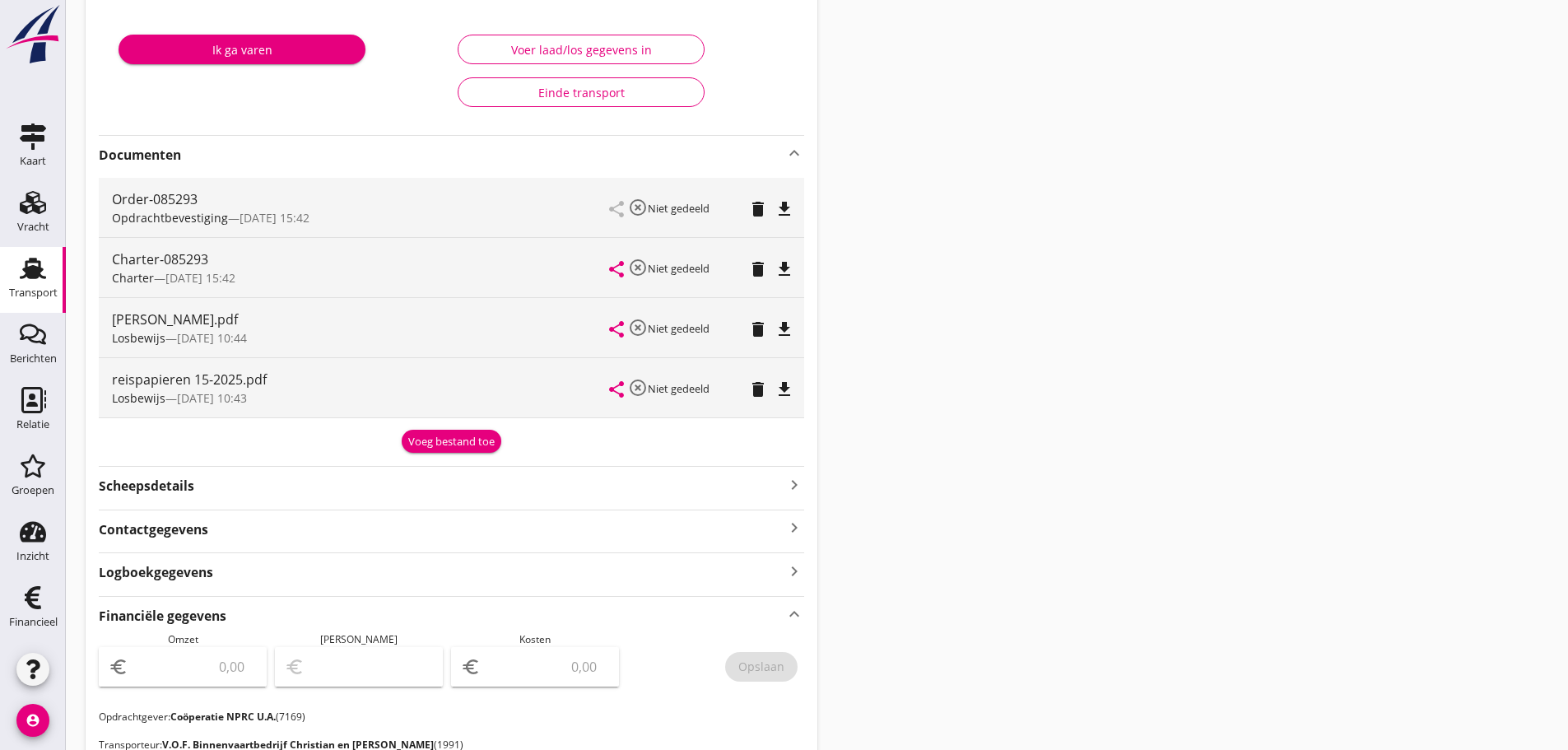
click at [783, 323] on icon "file_download" at bounding box center [784, 329] width 20 height 20
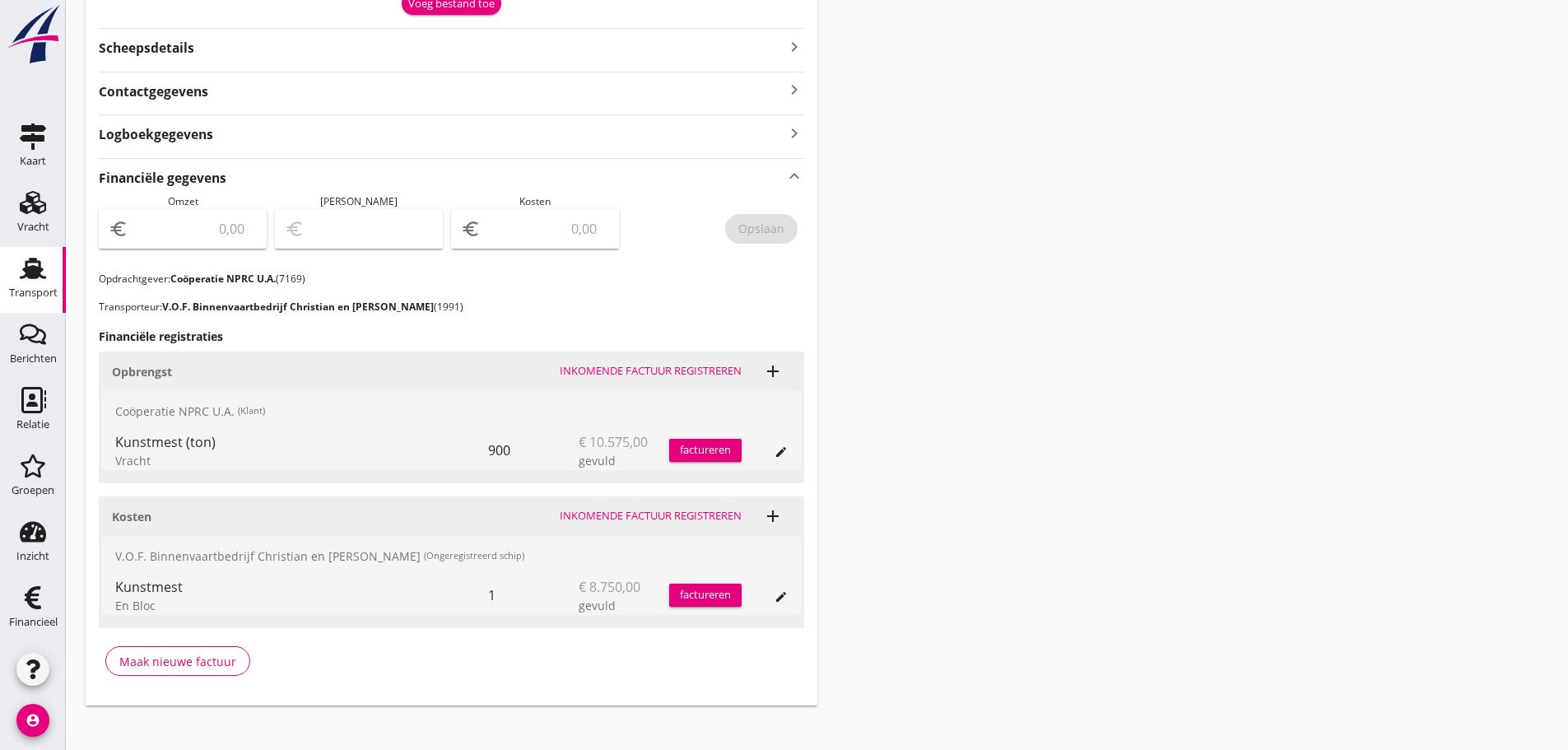
scroll to position [713, 0]
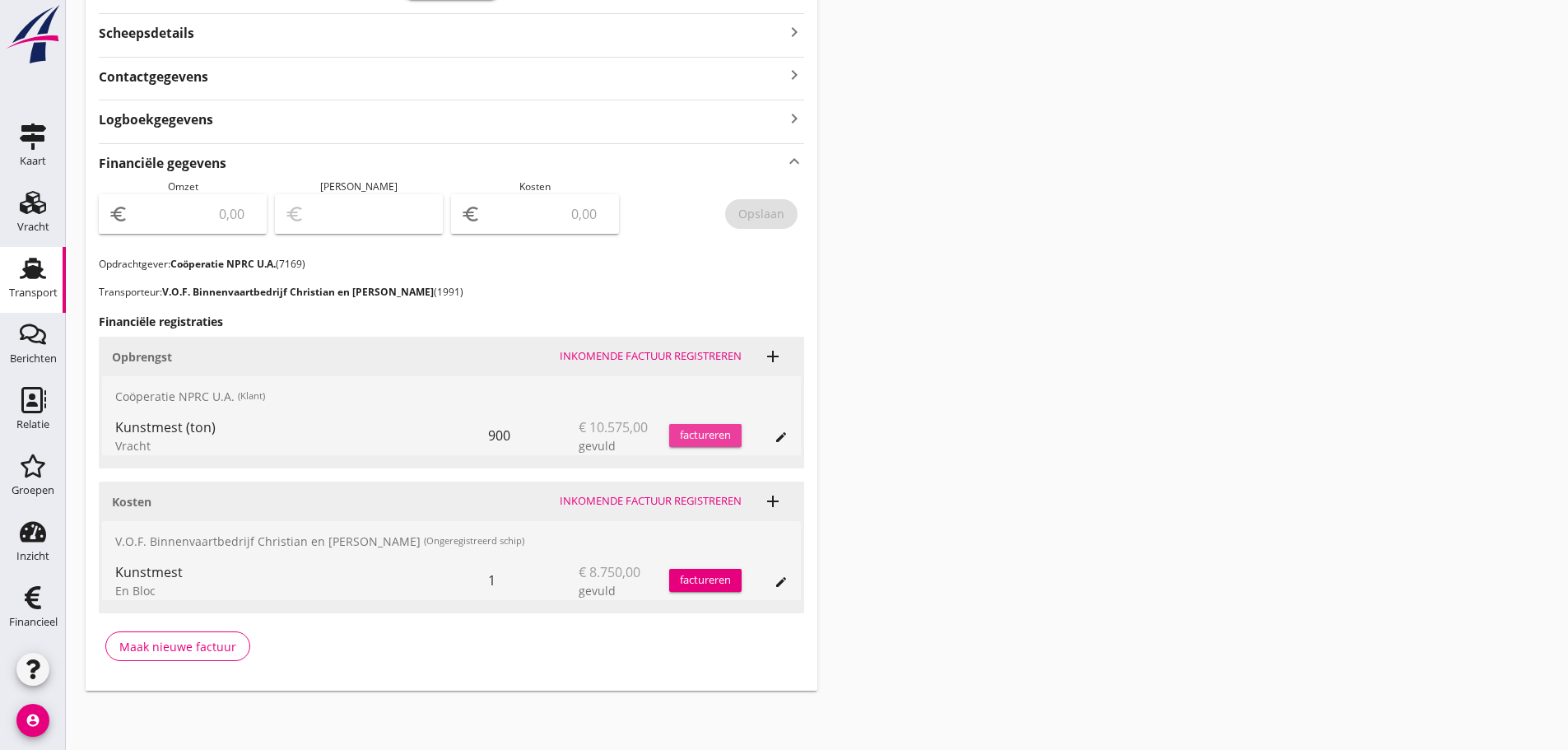
click at [727, 438] on div "factureren" at bounding box center [705, 436] width 73 height 17
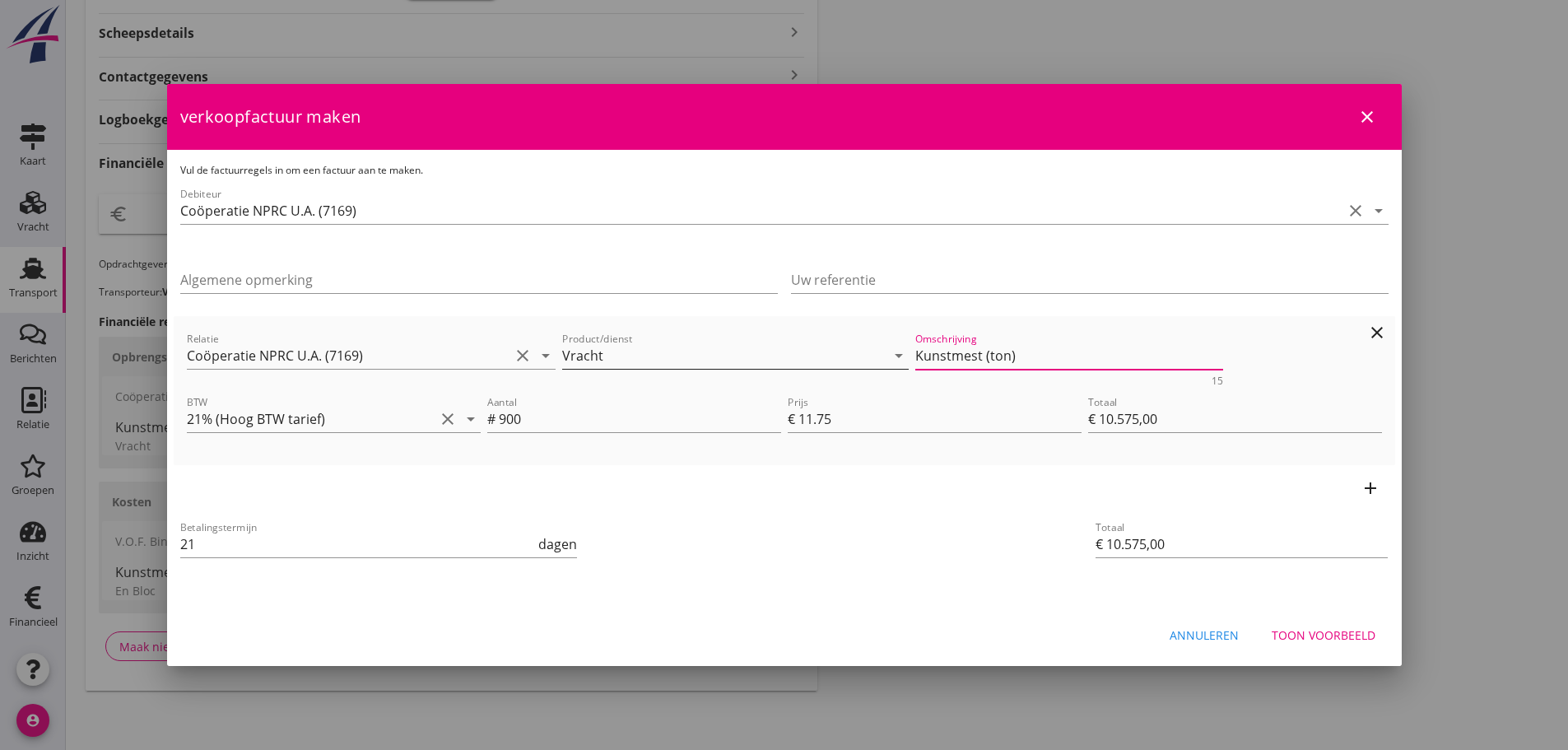
drag, startPoint x: 1043, startPoint y: 351, endPoint x: 713, endPoint y: 353, distance: 330.0
click at [709, 369] on div "Relatie Coöperatie NPRC U.A. (7169) clear arrow_drop_down Product/dienst Vracht…" at bounding box center [784, 357] width 1201 height 63
click at [1331, 636] on div "Toon voorbeeld" at bounding box center [1323, 635] width 104 height 18
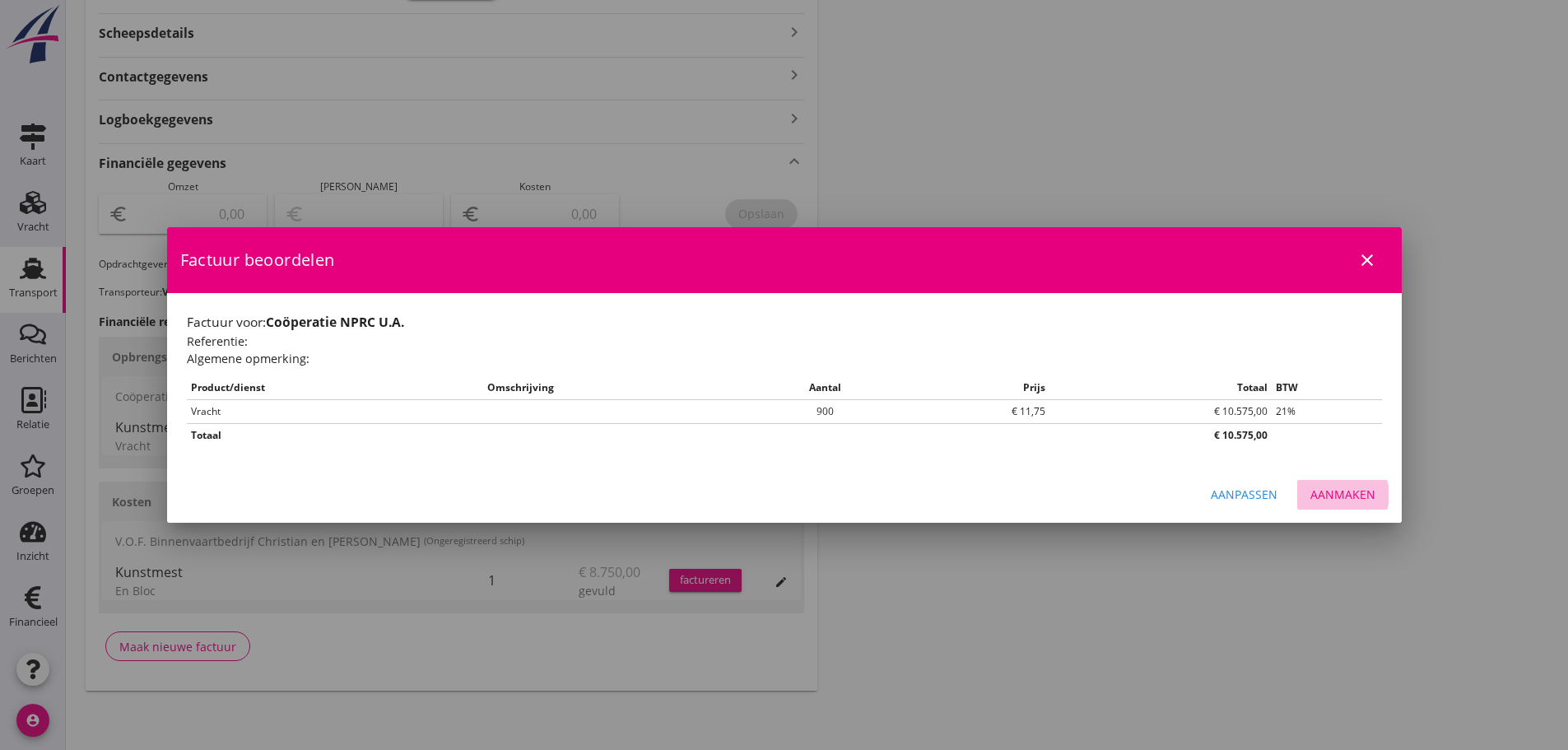
click at [1363, 497] on div "Aanmaken" at bounding box center [1343, 494] width 65 height 18
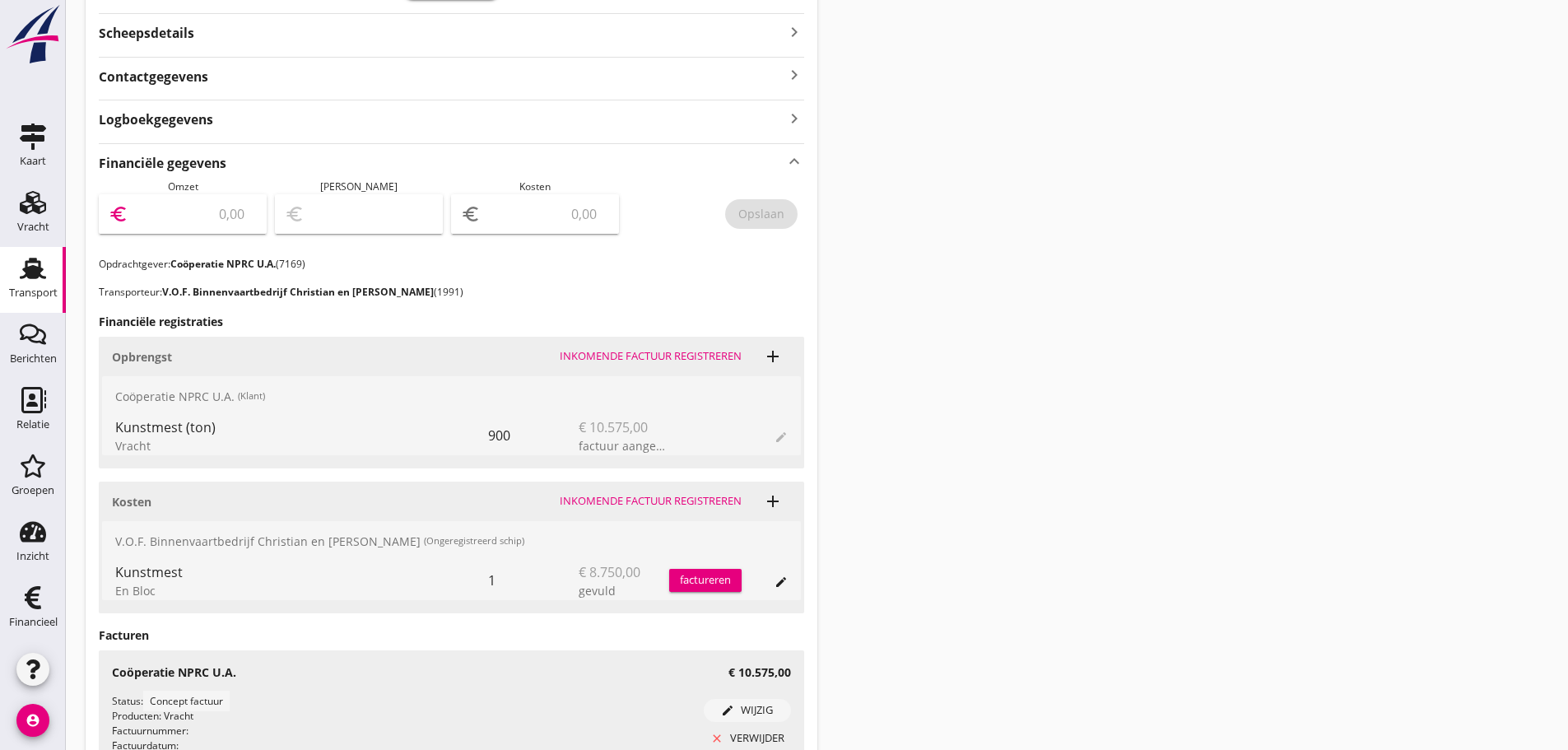
drag, startPoint x: 205, startPoint y: 207, endPoint x: 206, endPoint y: 187, distance: 20.0
click at [206, 202] on input "number" at bounding box center [195, 214] width 125 height 27
type input "10575"
click at [776, 222] on div "Opslaan" at bounding box center [761, 213] width 46 height 18
click at [52, 619] on div "Financieel" at bounding box center [33, 621] width 48 height 11
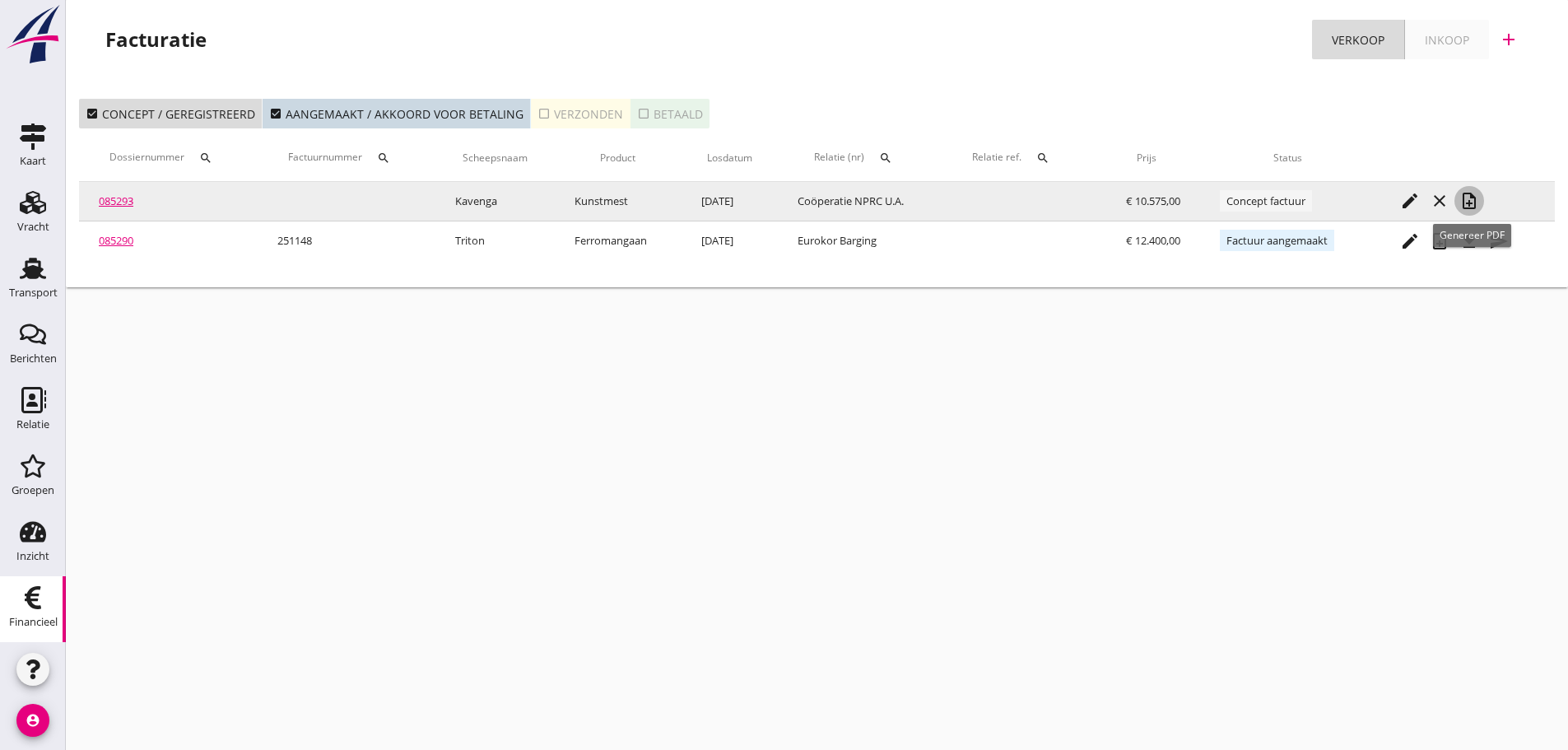
click at [1468, 204] on icon "note_add" at bounding box center [1469, 201] width 20 height 20
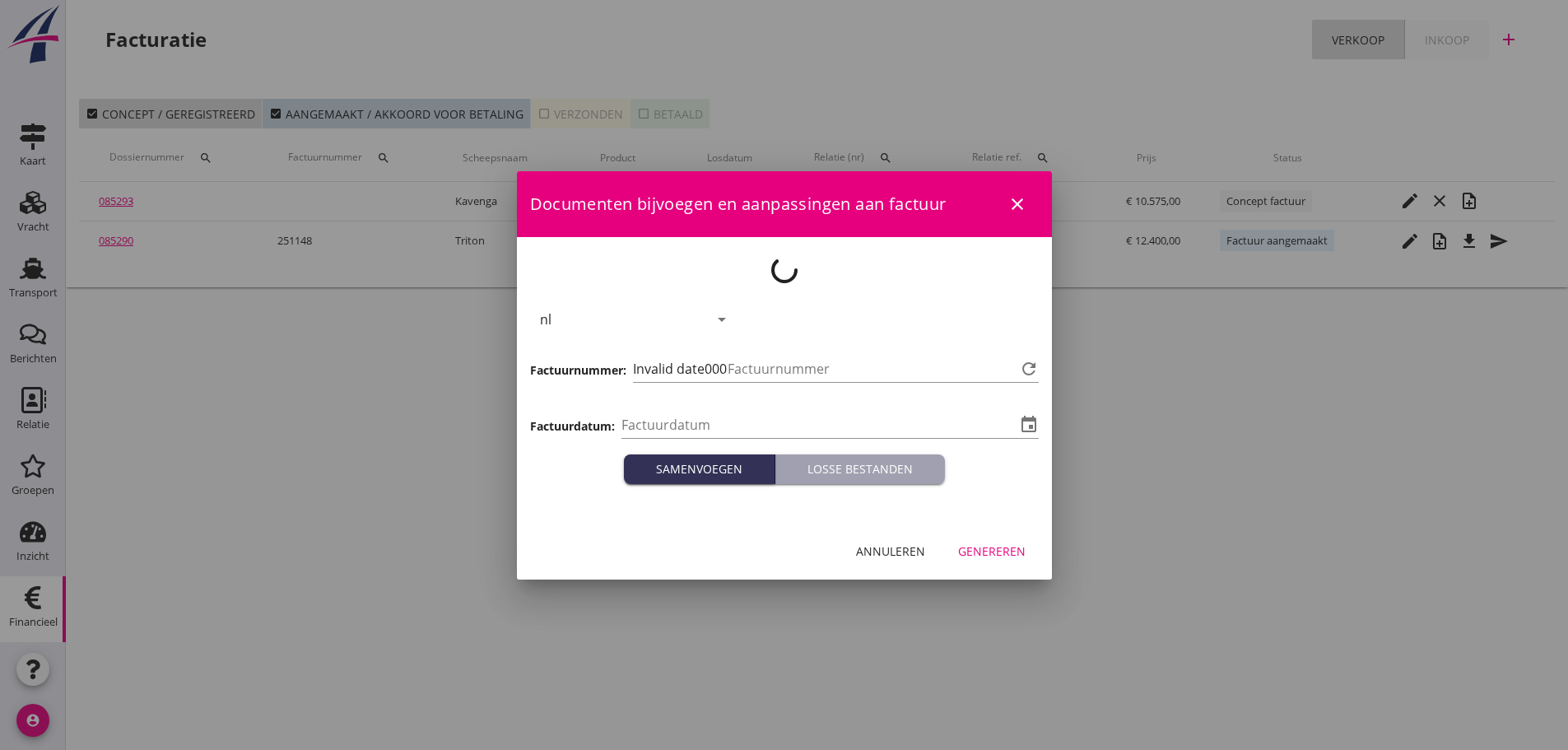
type input "[DATE]"
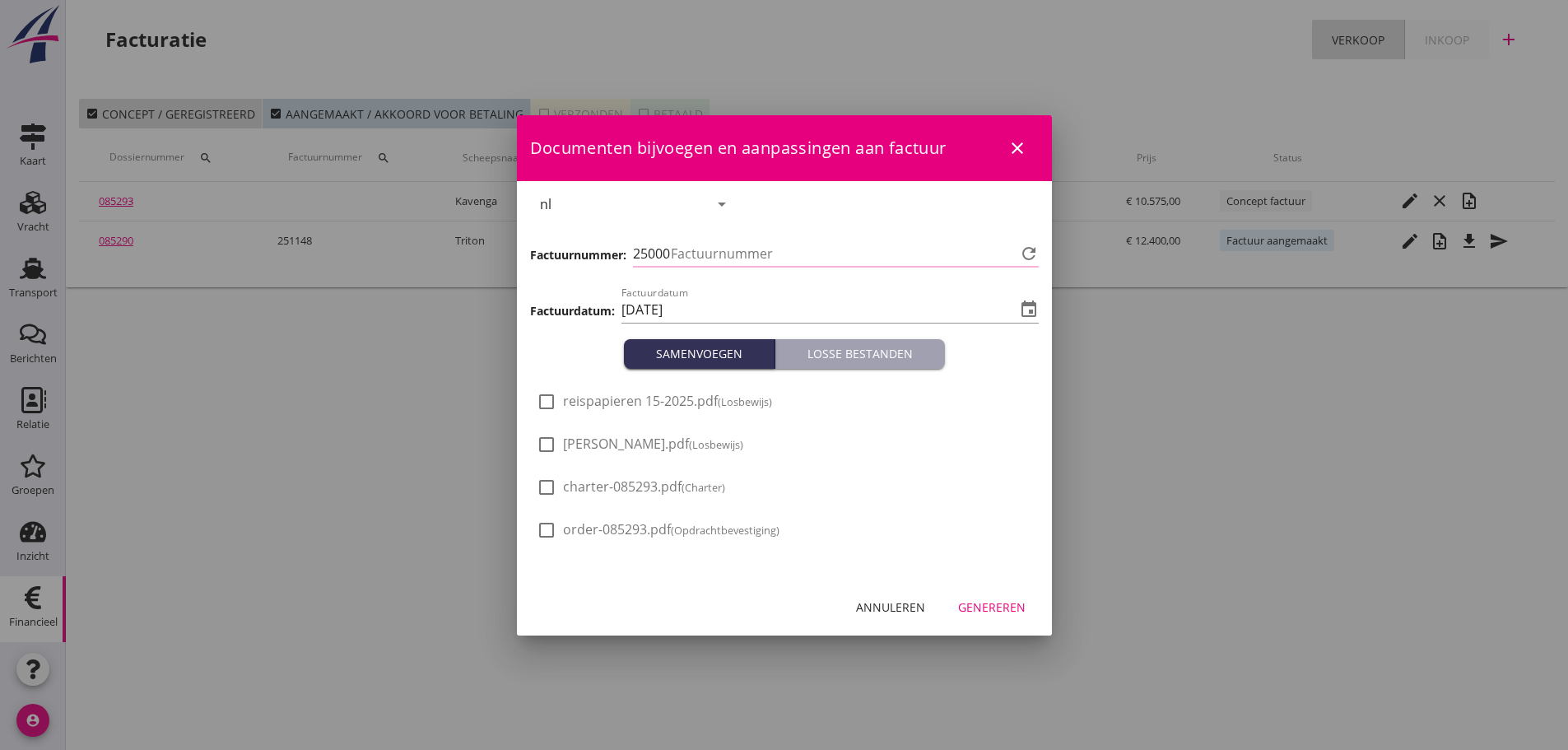
type input "1149"
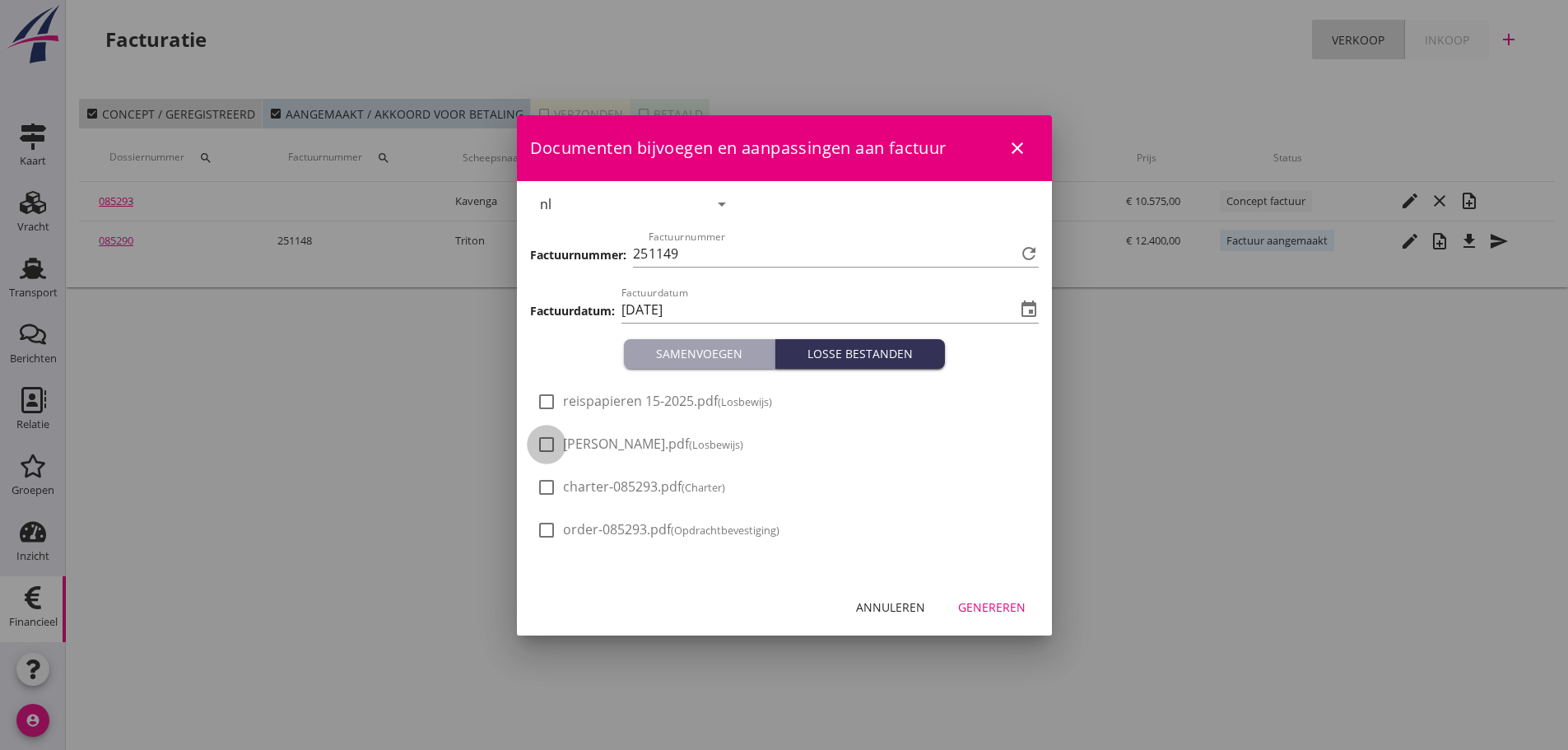
click at [554, 448] on div at bounding box center [547, 444] width 28 height 28
checkbox input "true"
click at [992, 593] on button "Genereren" at bounding box center [991, 607] width 94 height 29
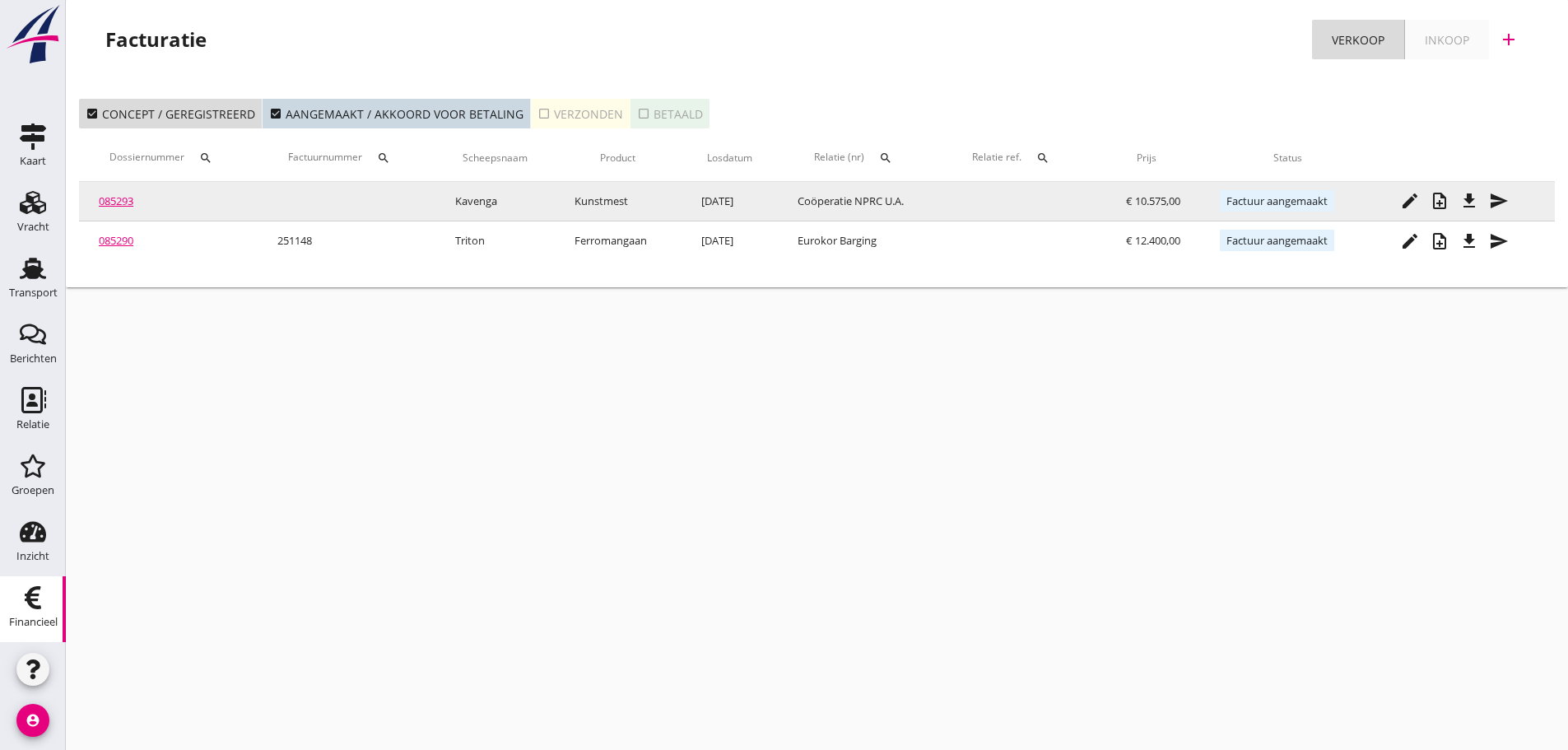
click at [1474, 203] on icon "file_download" at bounding box center [1469, 201] width 20 height 20
